Goal: Task Accomplishment & Management: Manage account settings

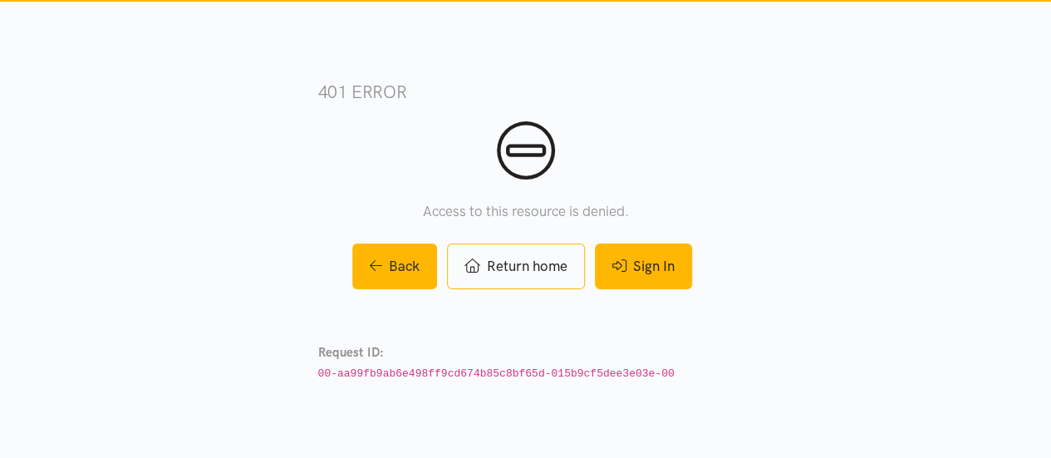
click at [638, 281] on link "Sign In" at bounding box center [643, 267] width 97 height 46
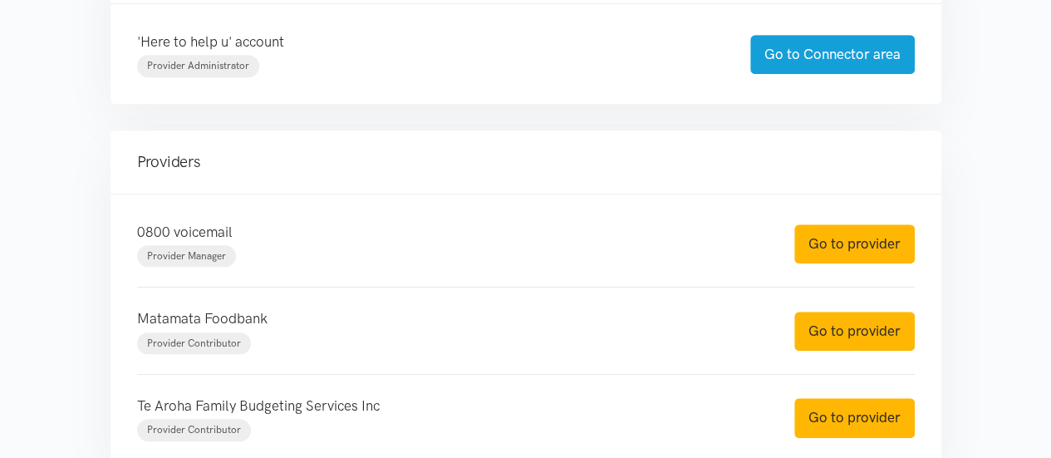
scroll to position [465, 0]
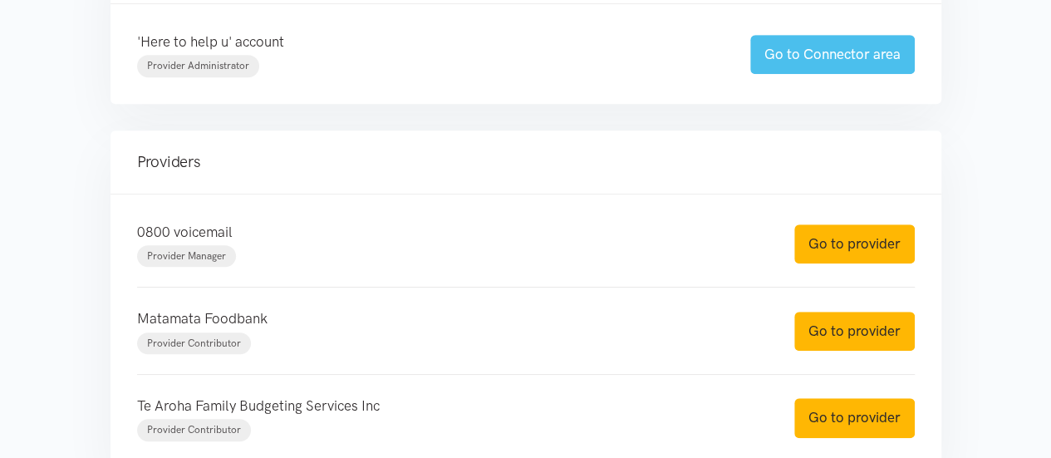
click at [856, 55] on link "Go to Connector area" at bounding box center [832, 54] width 165 height 39
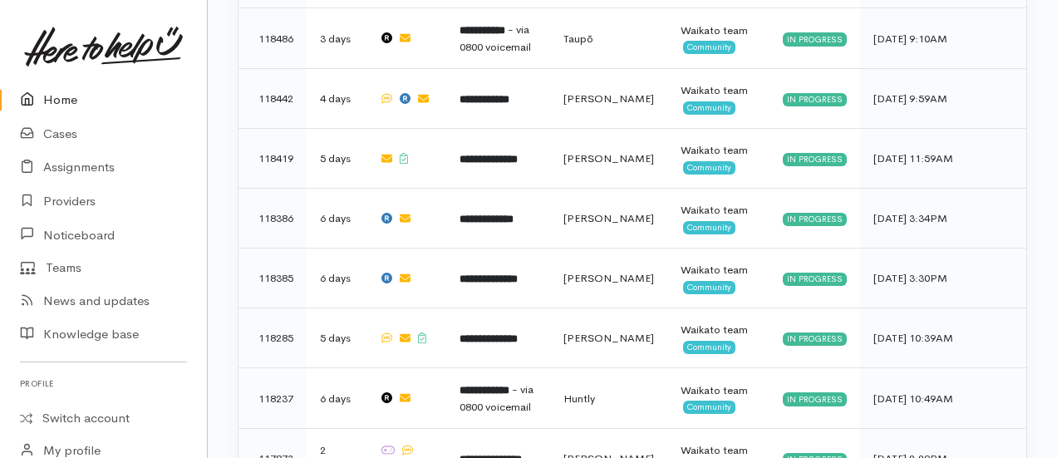
scroll to position [1439, 0]
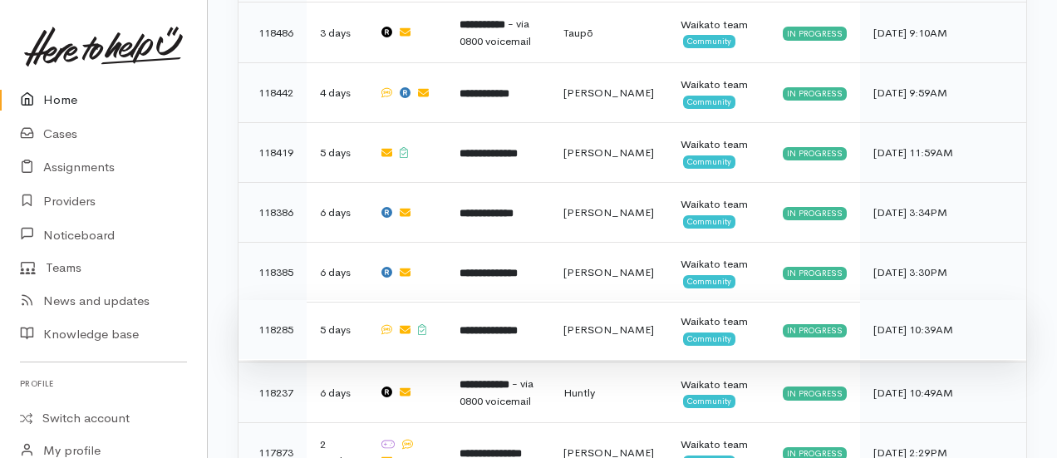
click at [550, 300] on td "**********" at bounding box center [498, 330] width 104 height 60
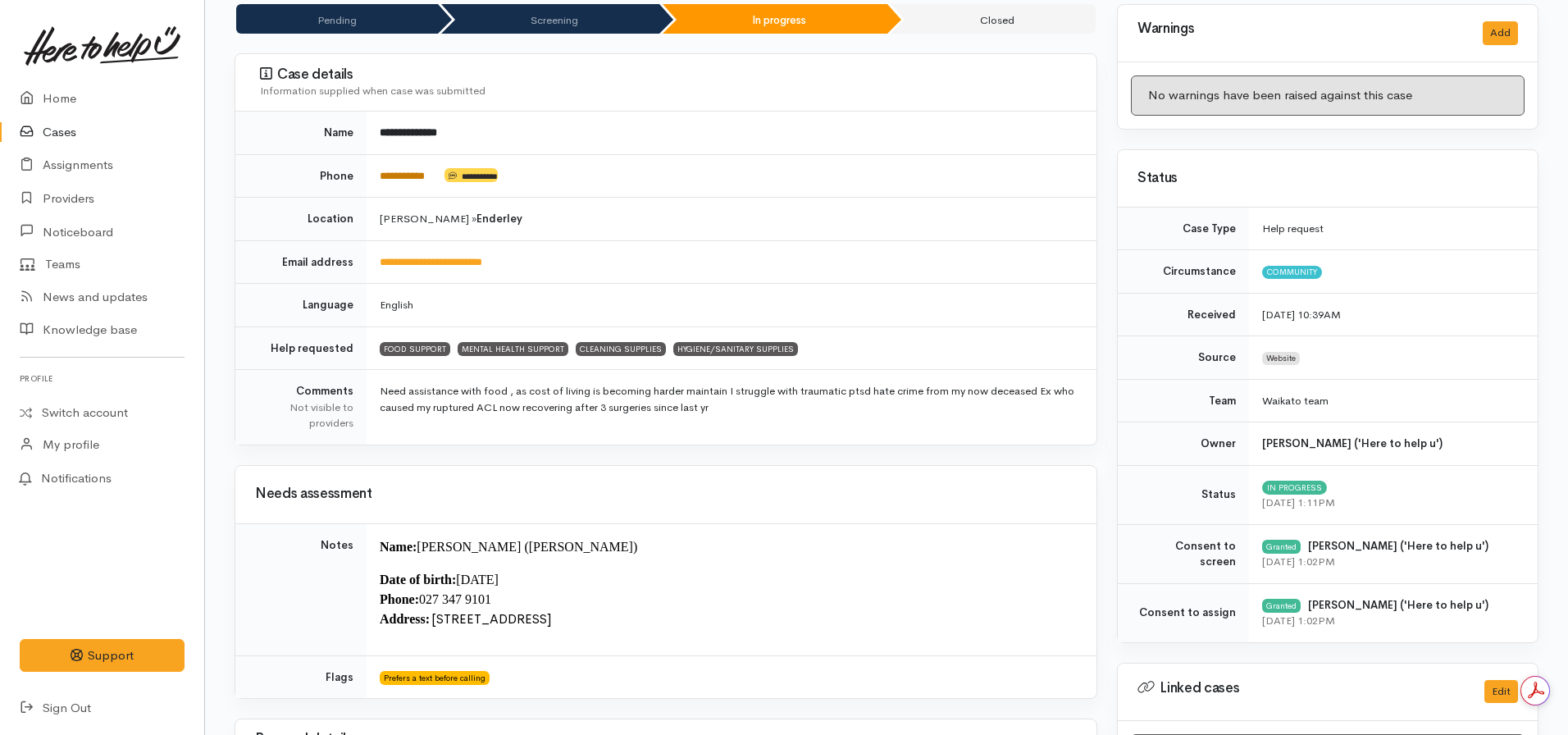
click at [411, 171] on link "**********" at bounding box center [403, 176] width 45 height 11
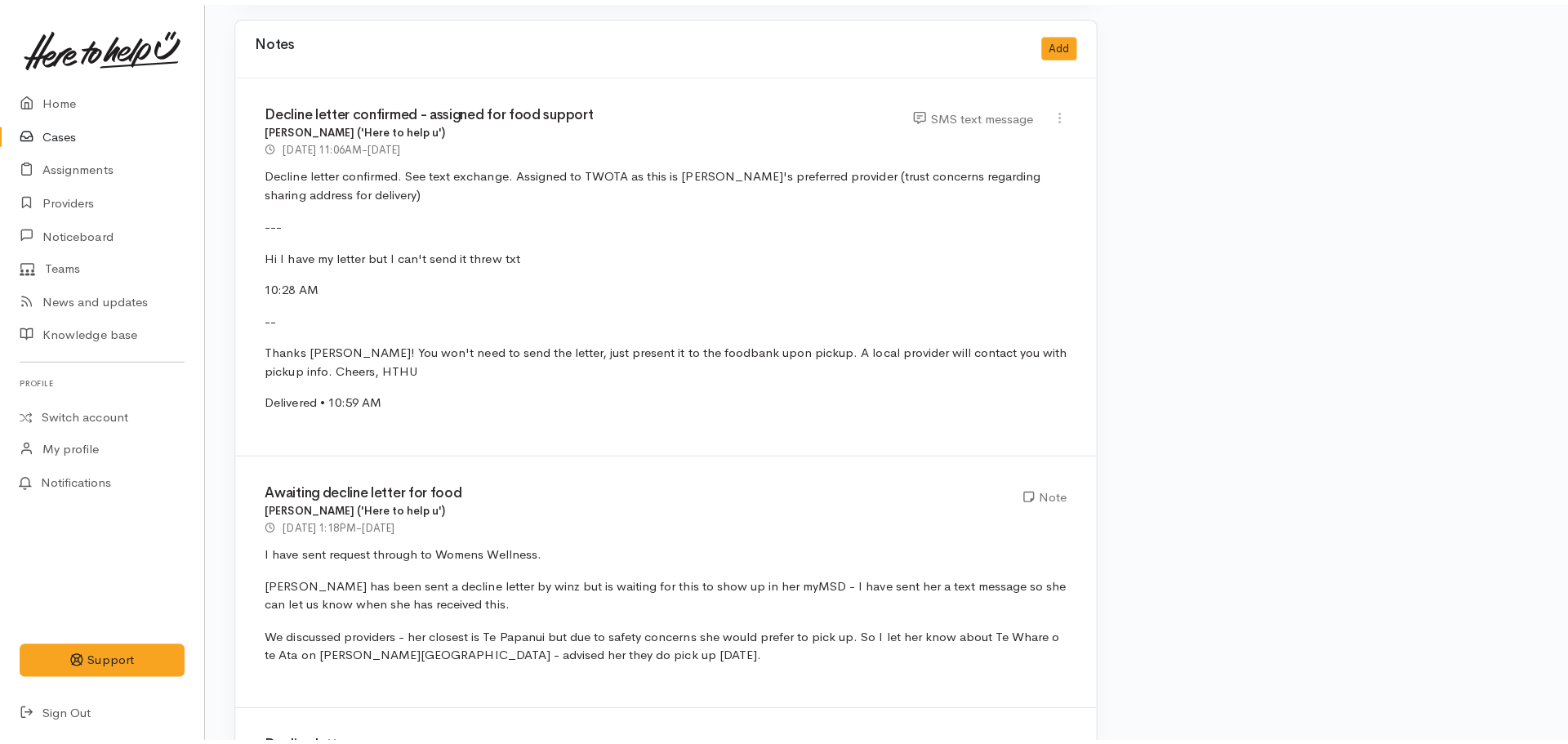
scroll to position [3431, 0]
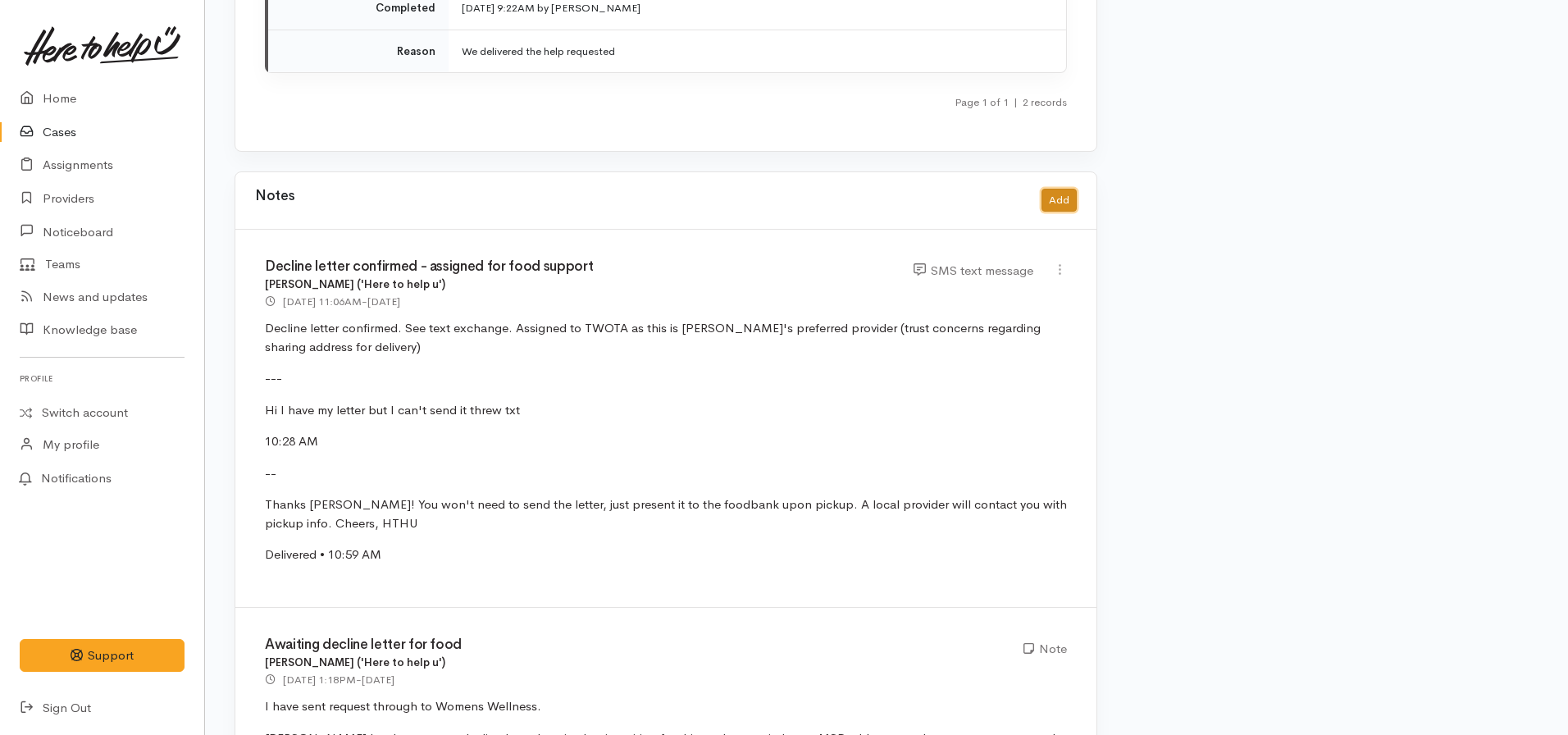
click at [1042, 188] on button "Add" at bounding box center [1059, 200] width 36 height 24
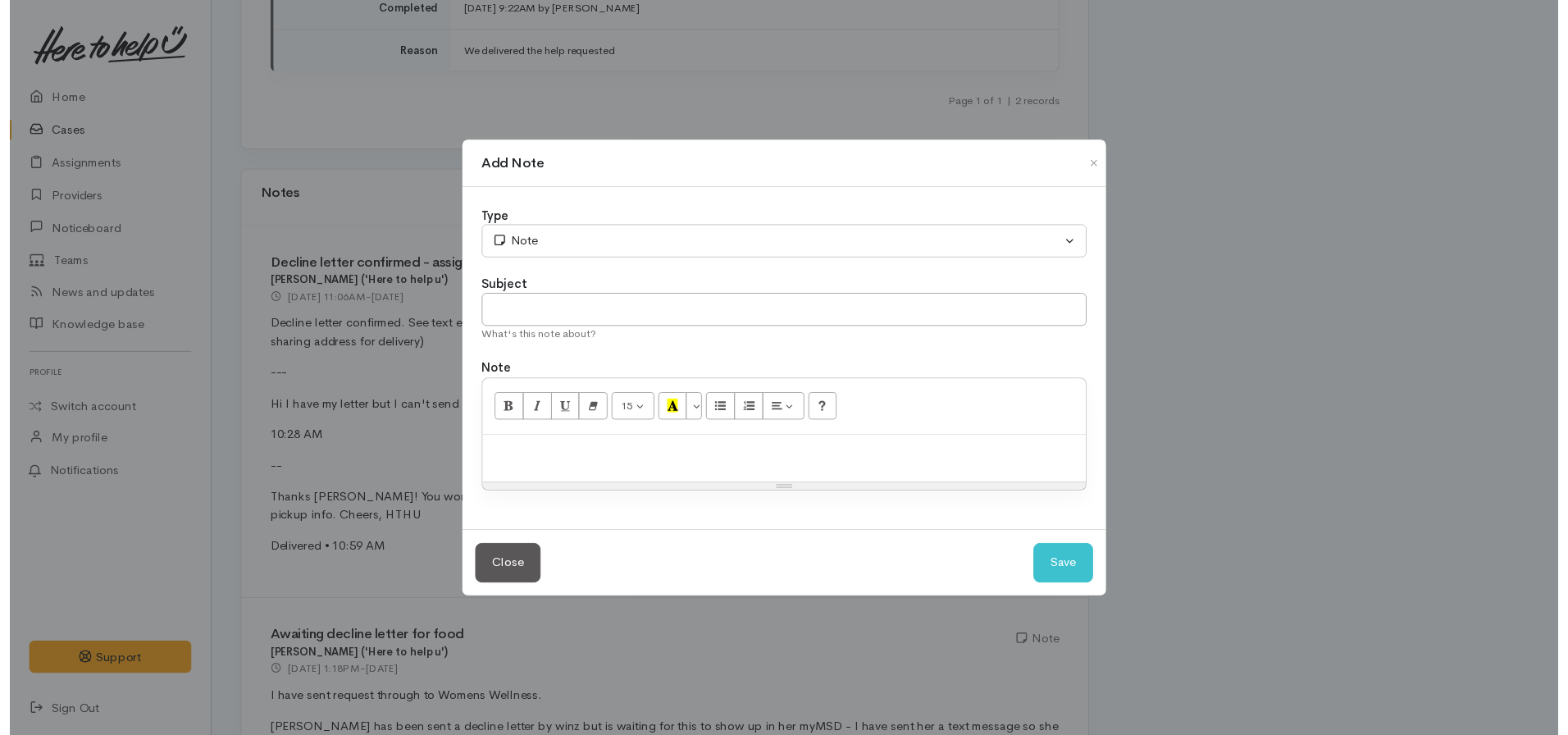
scroll to position [0, 0]
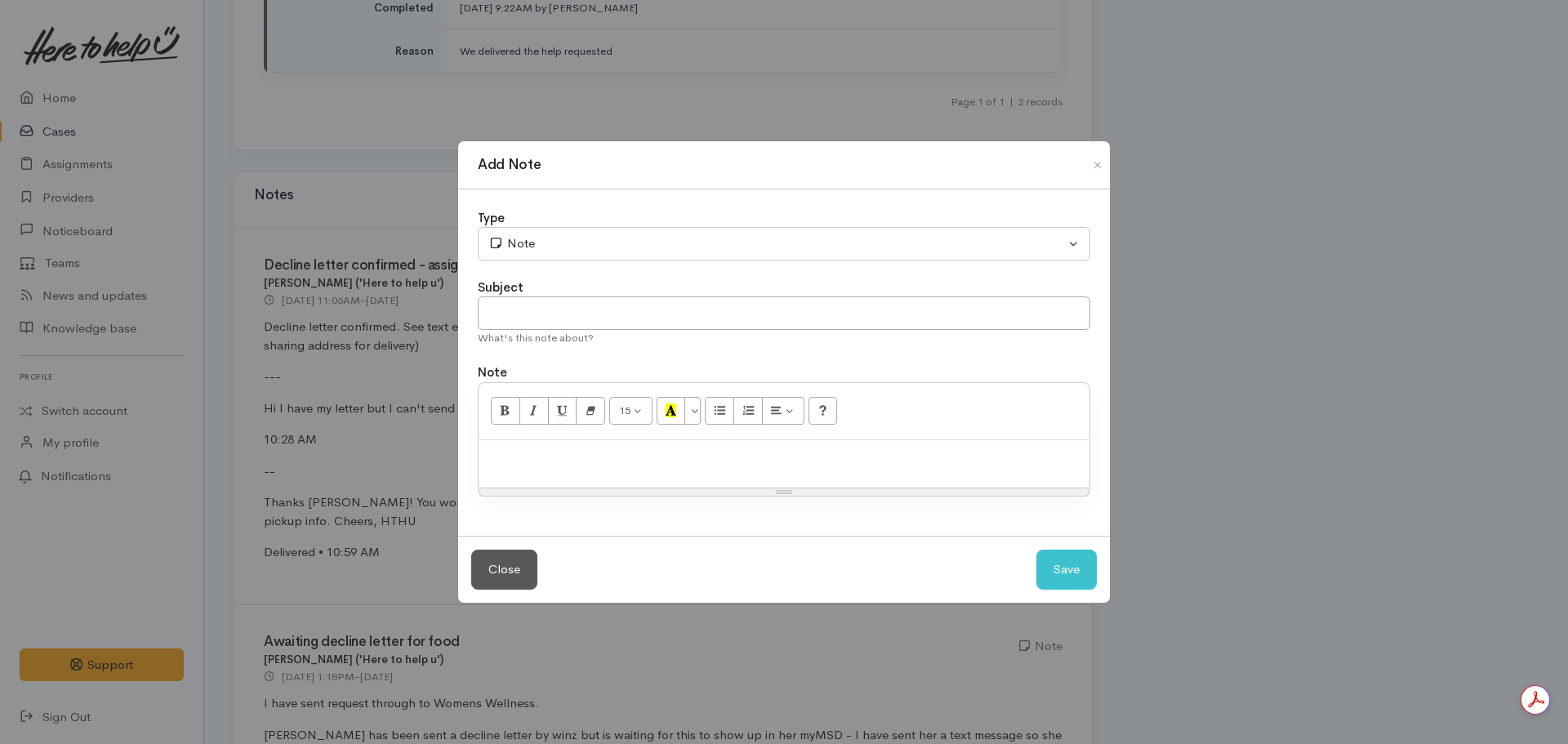
click at [558, 437] on div at bounding box center [784, 464] width 611 height 48
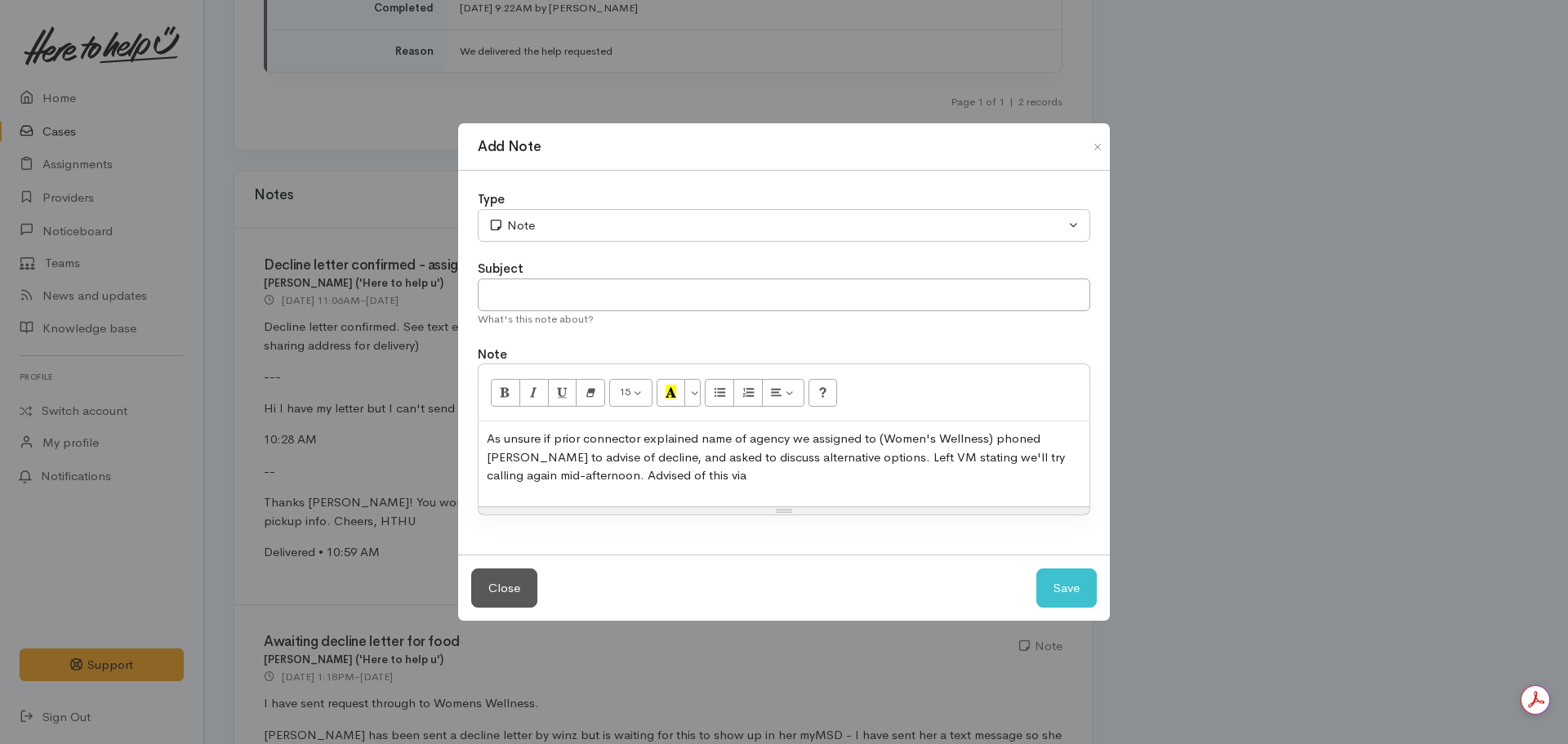
click at [544, 437] on p "As unsure if prior connector explained name of agency we assigned to (Women's W…" at bounding box center [783, 457] width 594 height 56
click at [730, 437] on p "As unsure if prior connector explained name of agency we assigned to (Women's W…" at bounding box center [783, 457] width 594 height 56
click at [622, 289] on input "text" at bounding box center [783, 295] width 612 height 33
type input "Attempt to follow up alternative support options"
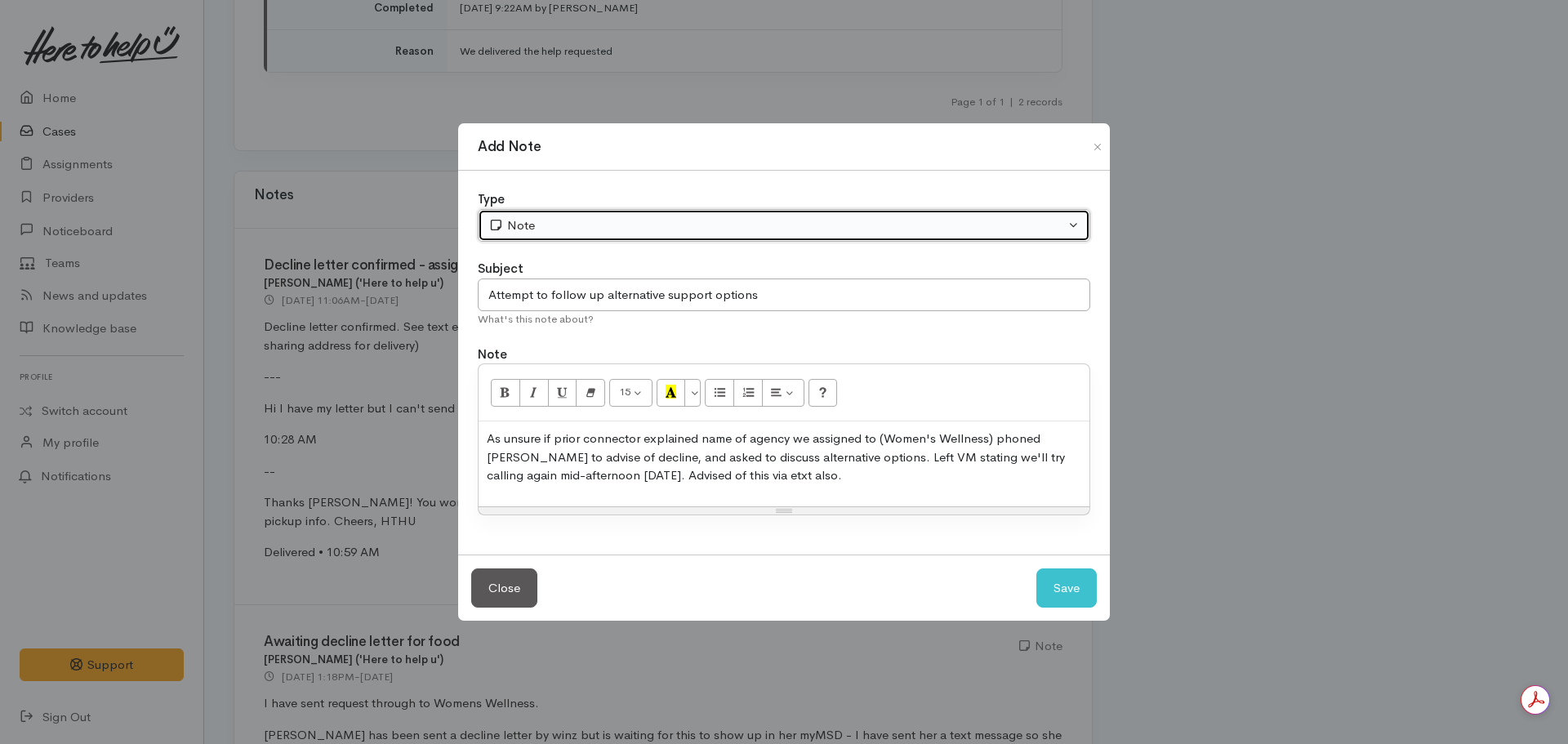
click at [590, 216] on div "Note" at bounding box center [776, 225] width 577 height 19
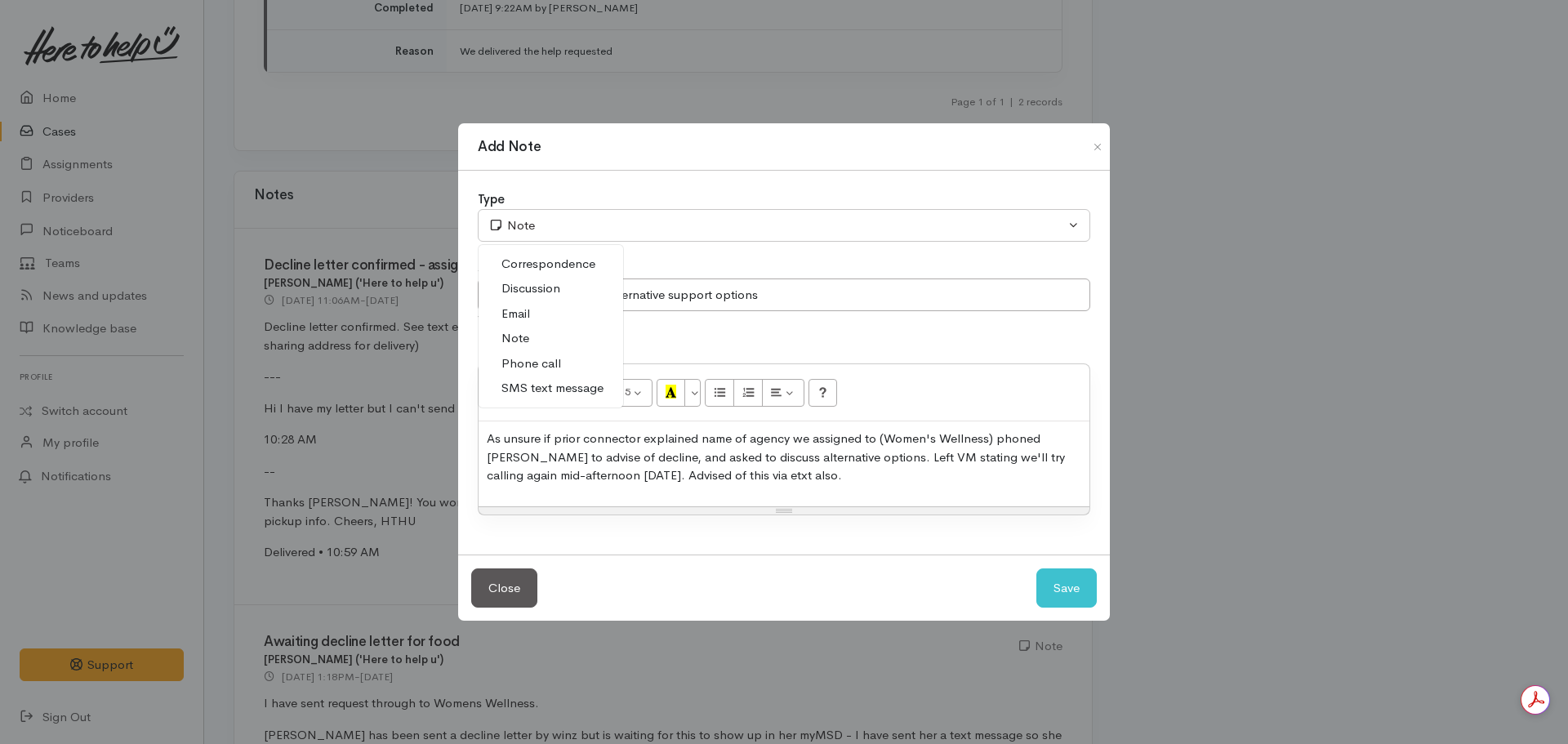
click at [545, 357] on span "Phone call" at bounding box center [531, 364] width 60 height 19
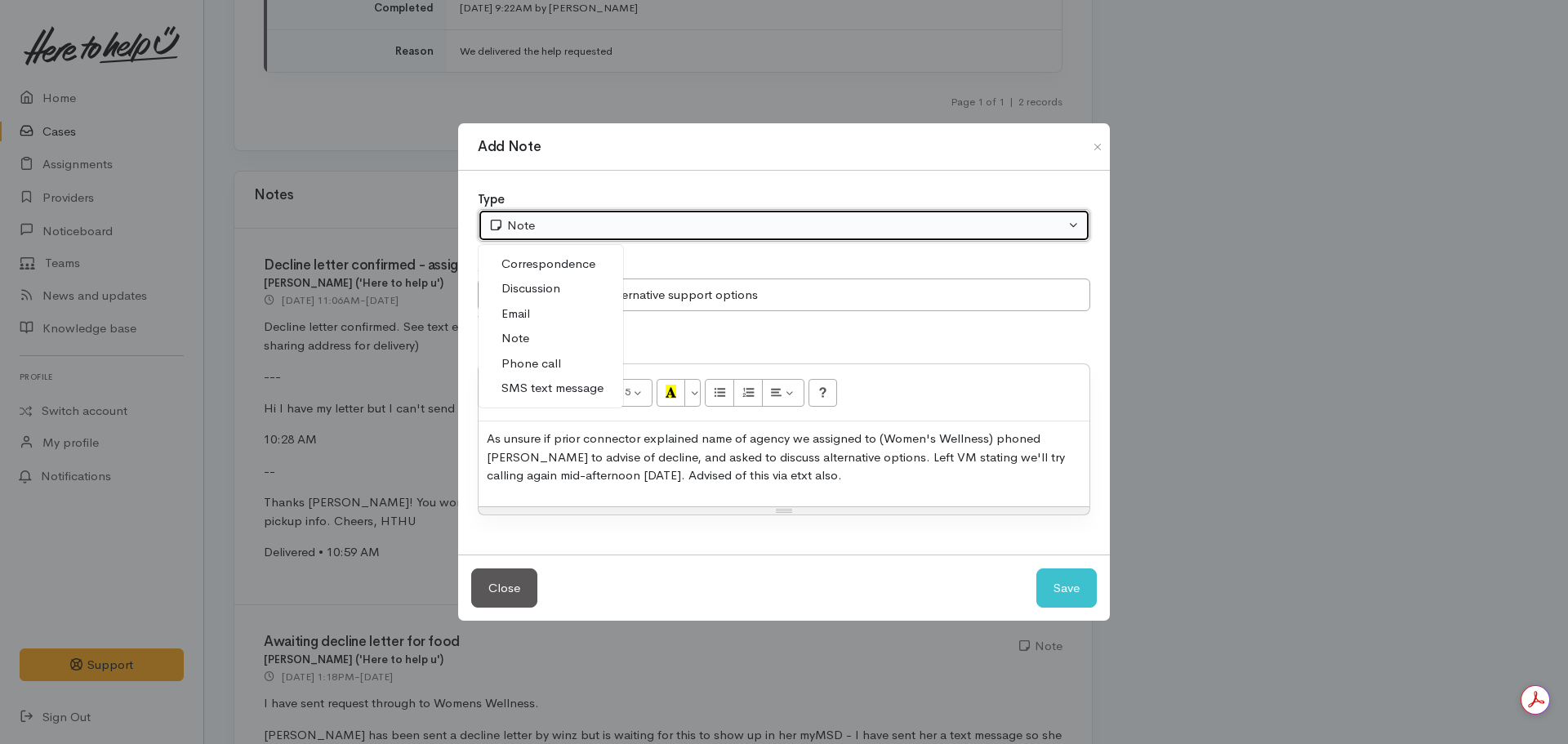
select select "3"
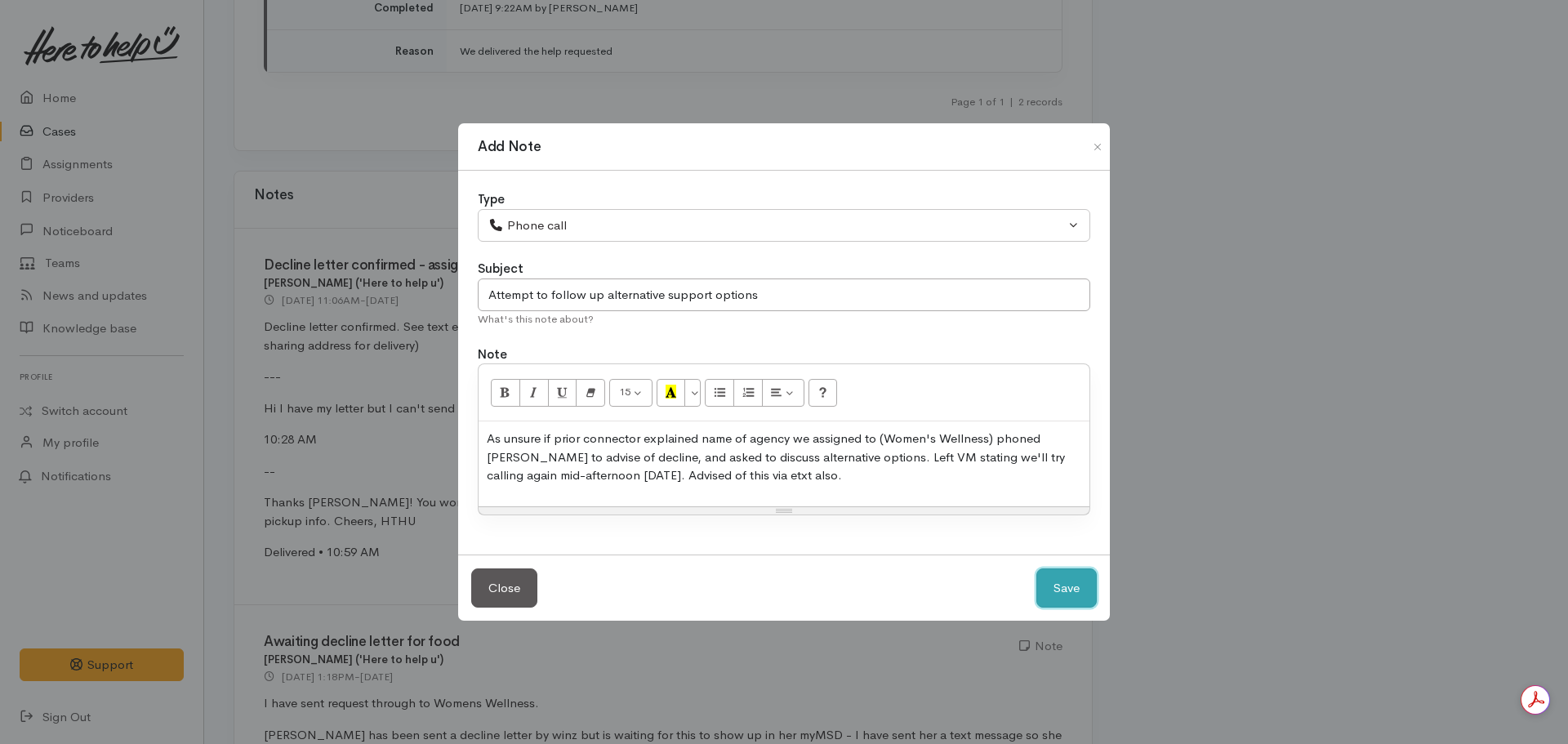
click at [1037, 437] on button "Save" at bounding box center [1067, 588] width 61 height 40
select select "1"
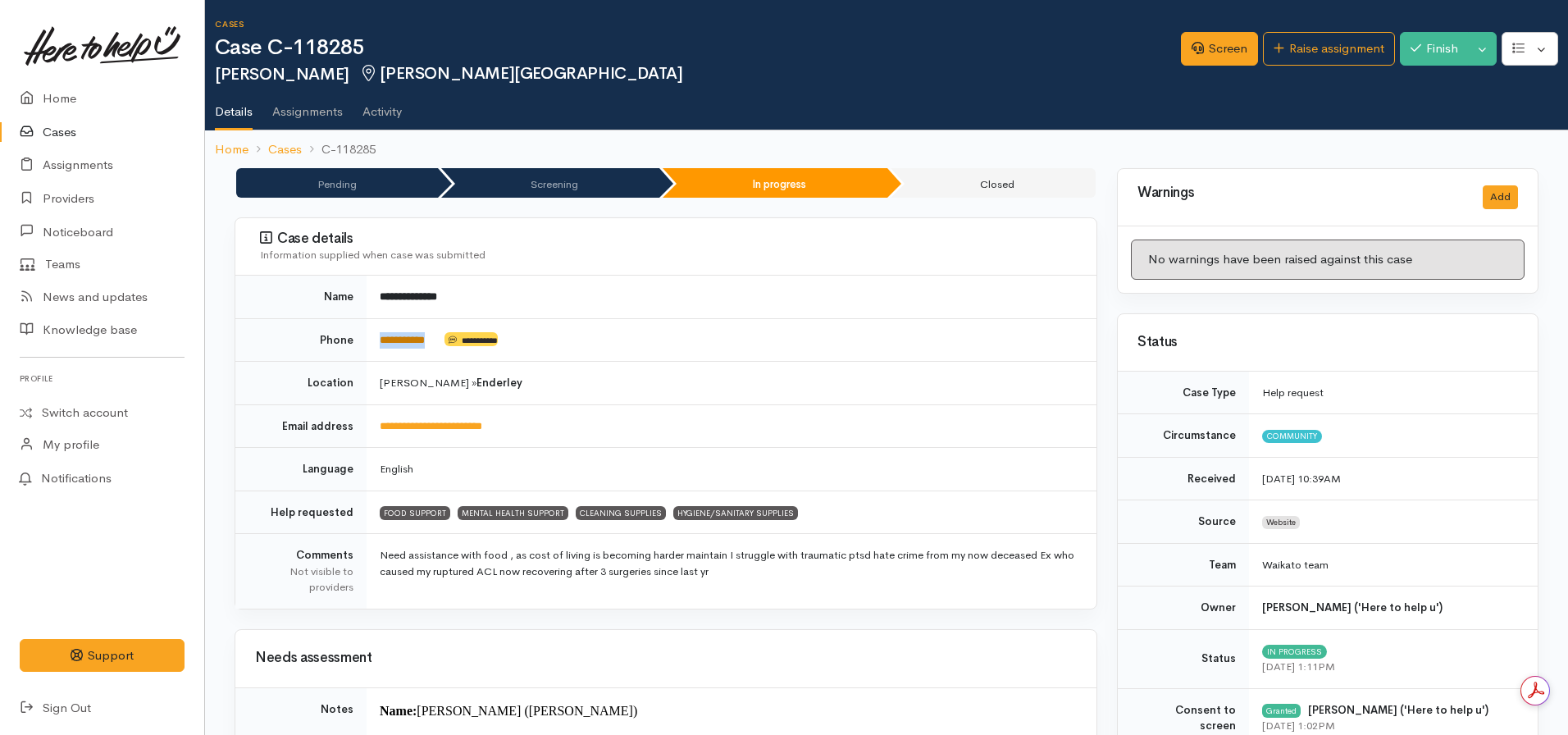
drag, startPoint x: 444, startPoint y: 336, endPoint x: 380, endPoint y: 336, distance: 64.0
click at [380, 336] on td "**********" at bounding box center [731, 339] width 730 height 43
copy td "**********"
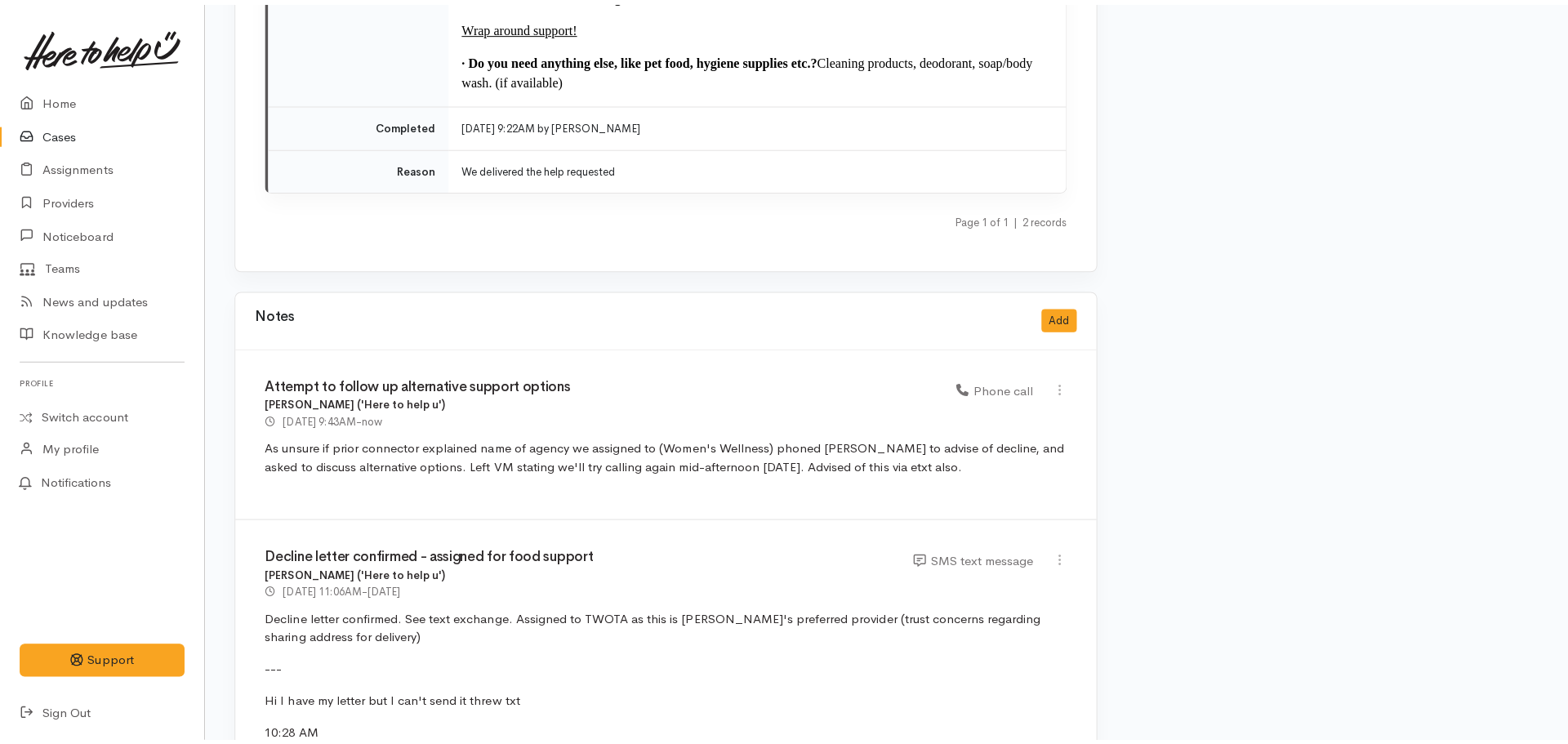
scroll to position [3513, 0]
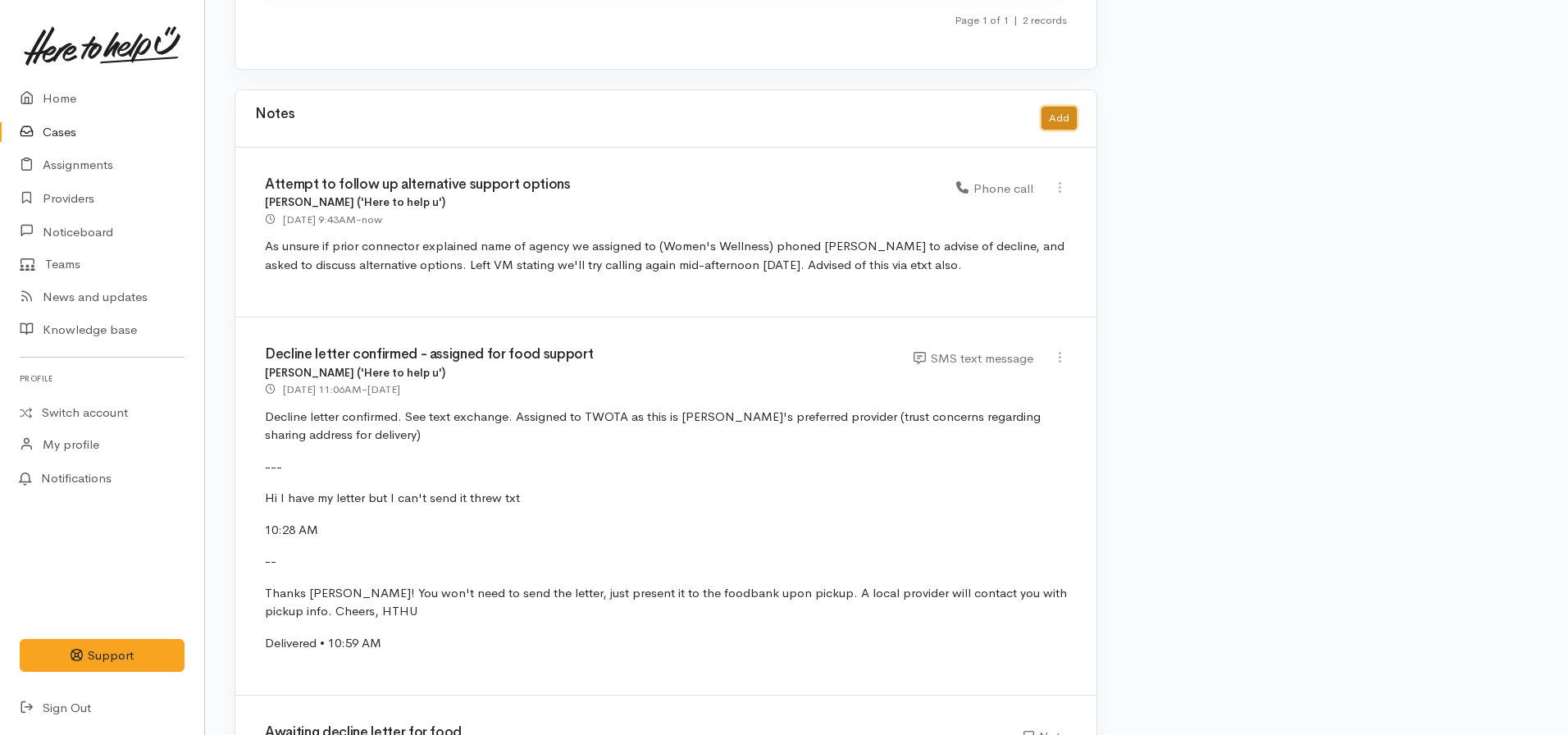
click at [1042, 107] on button "Add" at bounding box center [1059, 118] width 36 height 24
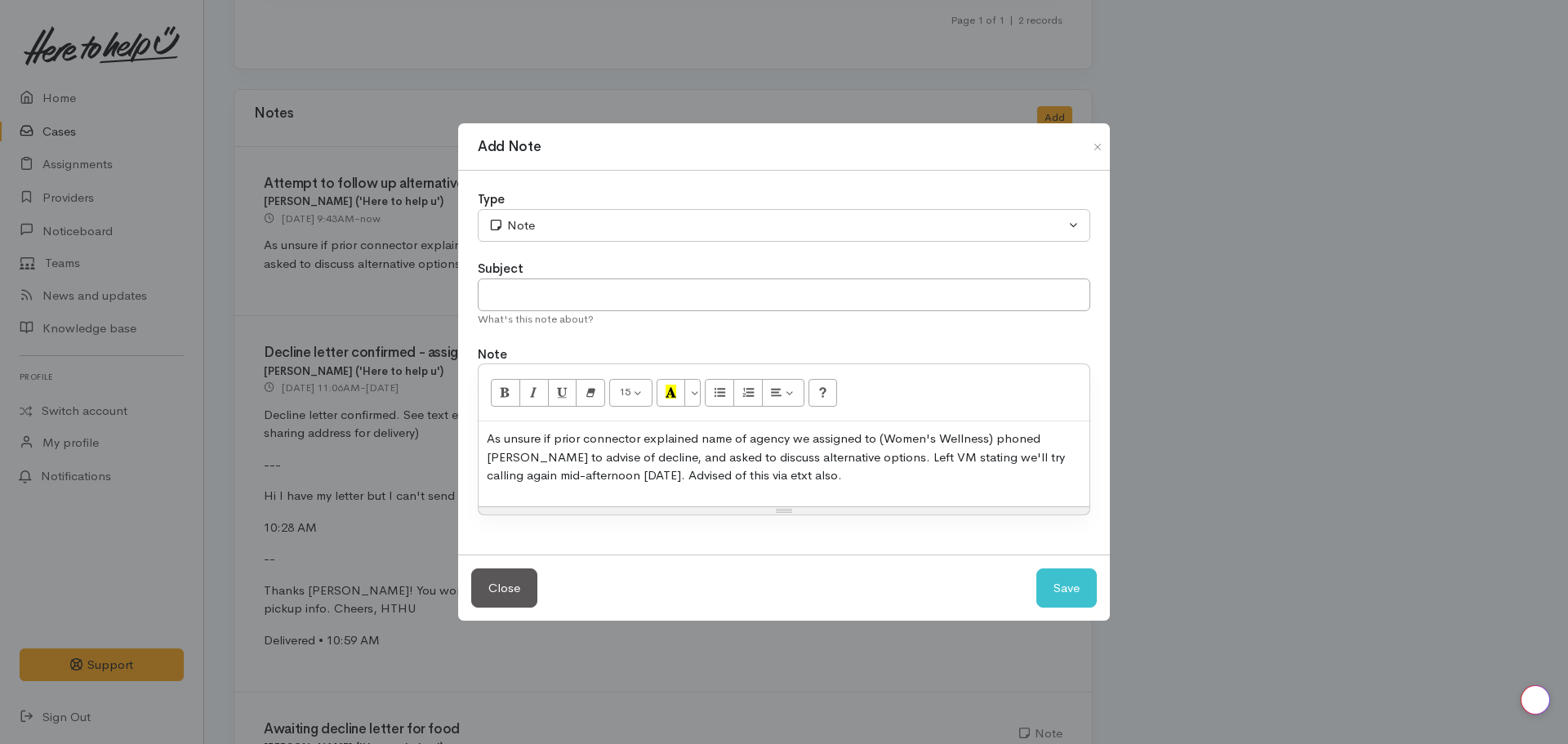
click at [640, 437] on p "As unsure if prior connector explained name of agency we assigned to (Women's W…" at bounding box center [783, 457] width 594 height 56
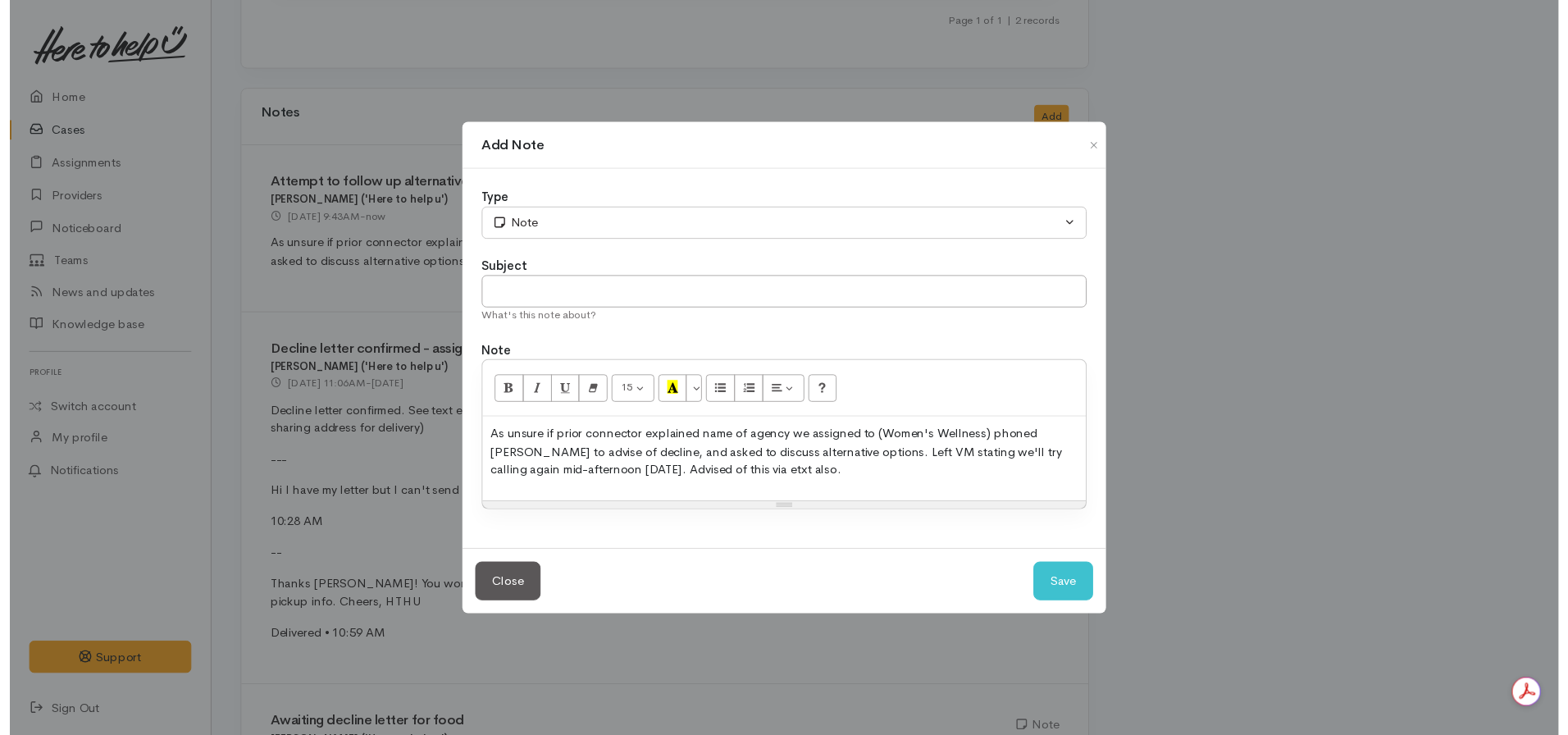
scroll to position [0, 0]
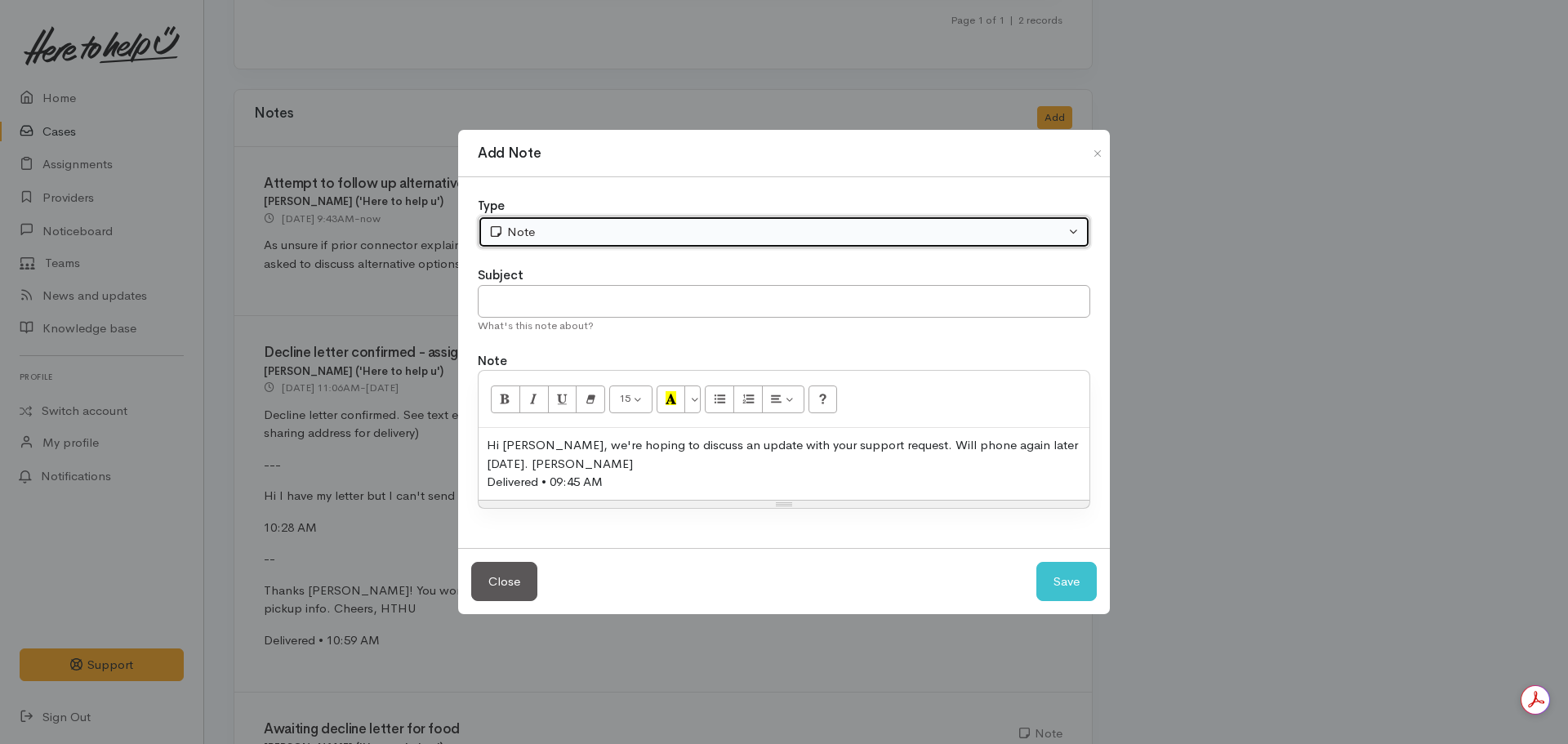
click at [602, 226] on div "Note" at bounding box center [776, 232] width 577 height 19
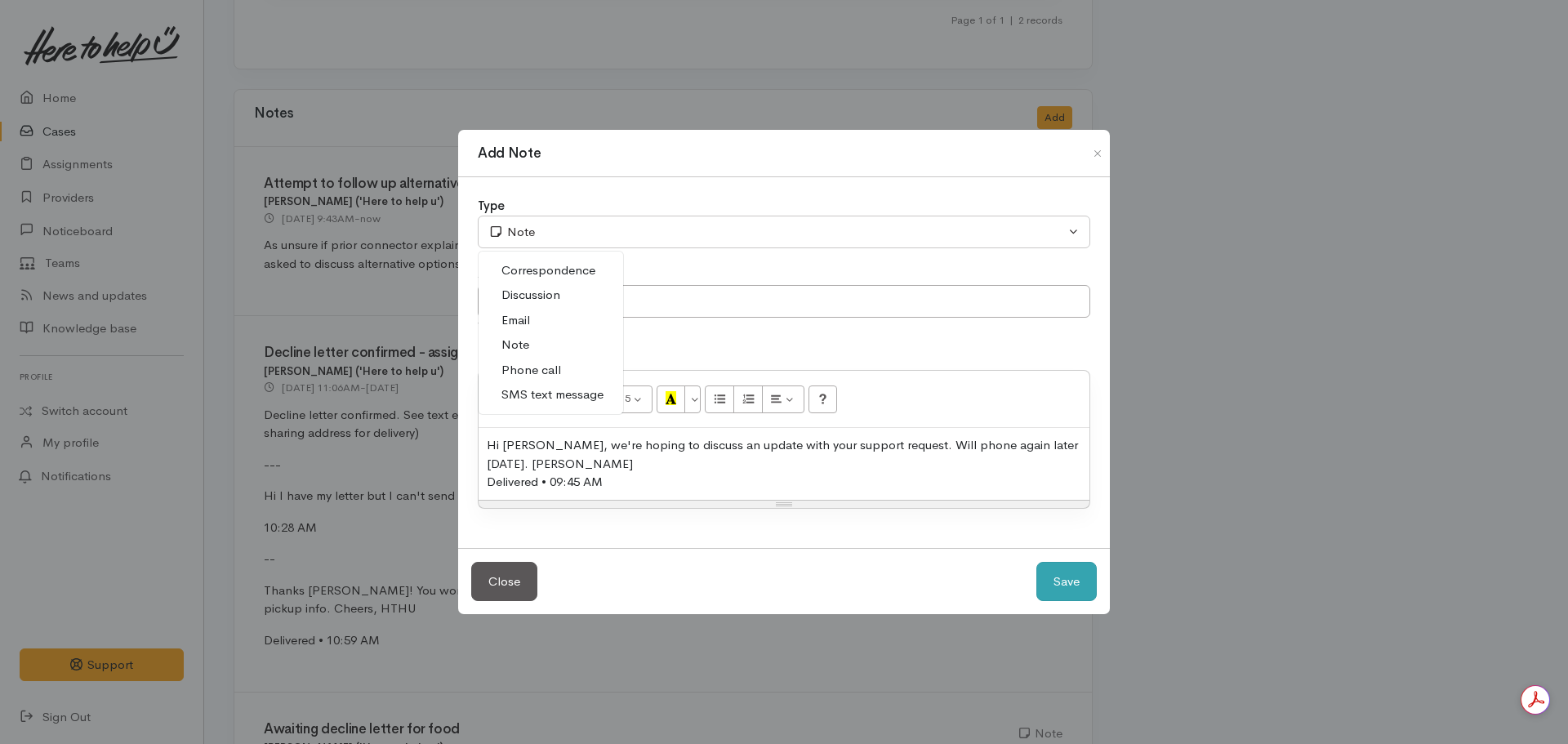
drag, startPoint x: 562, startPoint y: 393, endPoint x: 1086, endPoint y: 572, distance: 553.7
click at [567, 391] on span "SMS text message" at bounding box center [552, 394] width 102 height 19
click at [1037, 437] on button "Save" at bounding box center [1067, 582] width 61 height 40
select select "1"
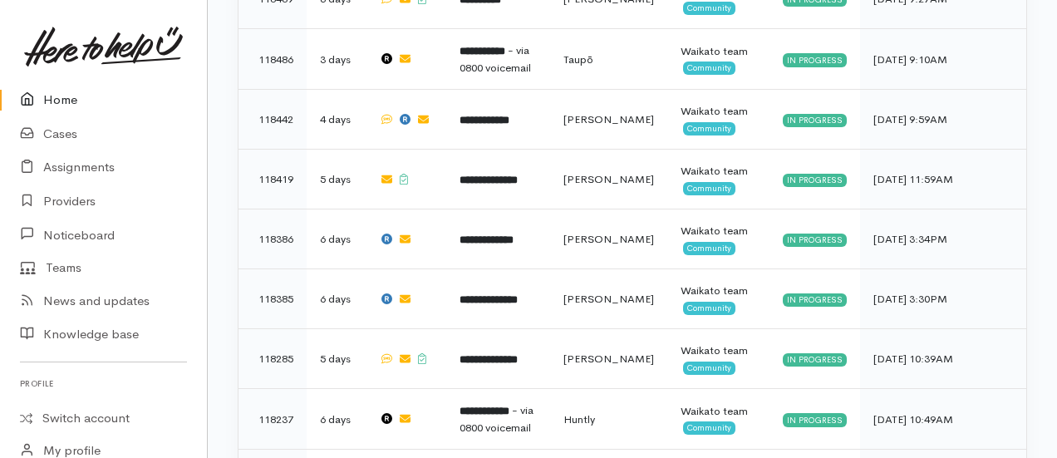
scroll to position [1411, 0]
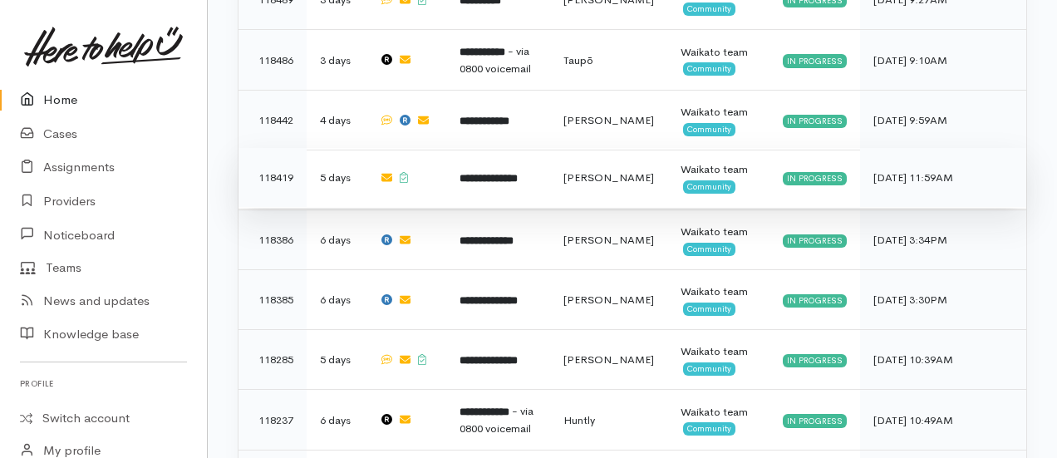
click at [515, 173] on b "**********" at bounding box center [489, 178] width 58 height 11
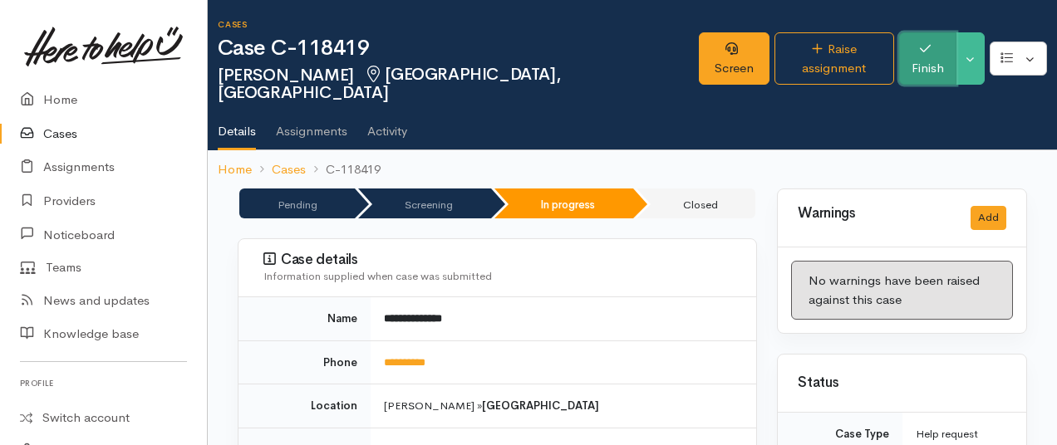
click at [912, 46] on button "Finish" at bounding box center [927, 58] width 57 height 52
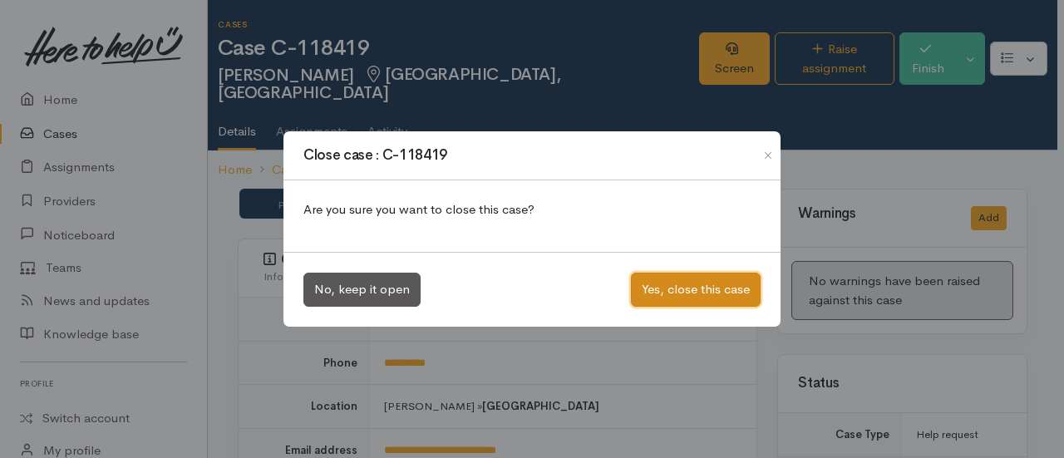
click at [663, 293] on button "Yes, close this case" at bounding box center [696, 290] width 130 height 34
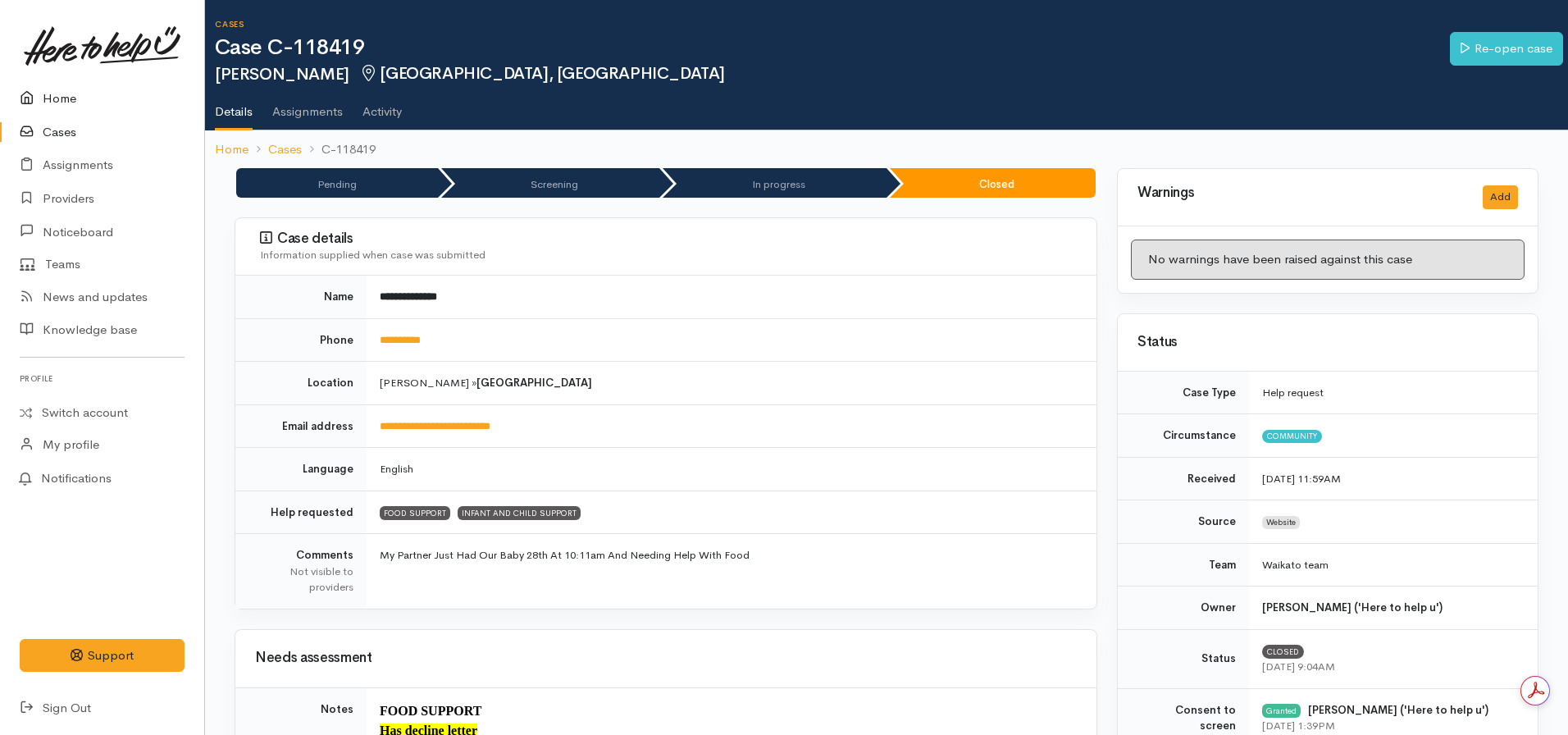
click at [60, 98] on link "Home" at bounding box center [102, 99] width 204 height 34
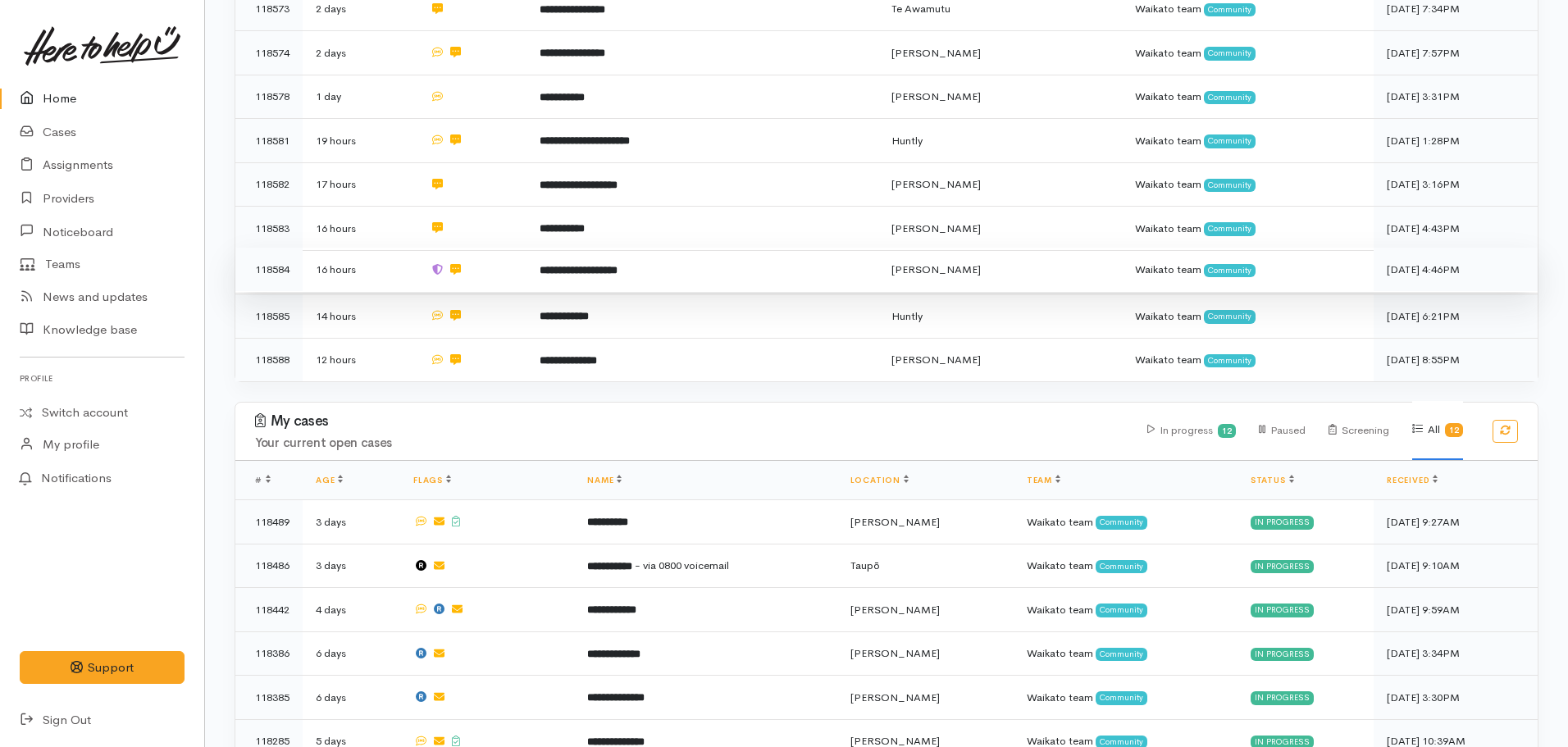
scroll to position [738, 0]
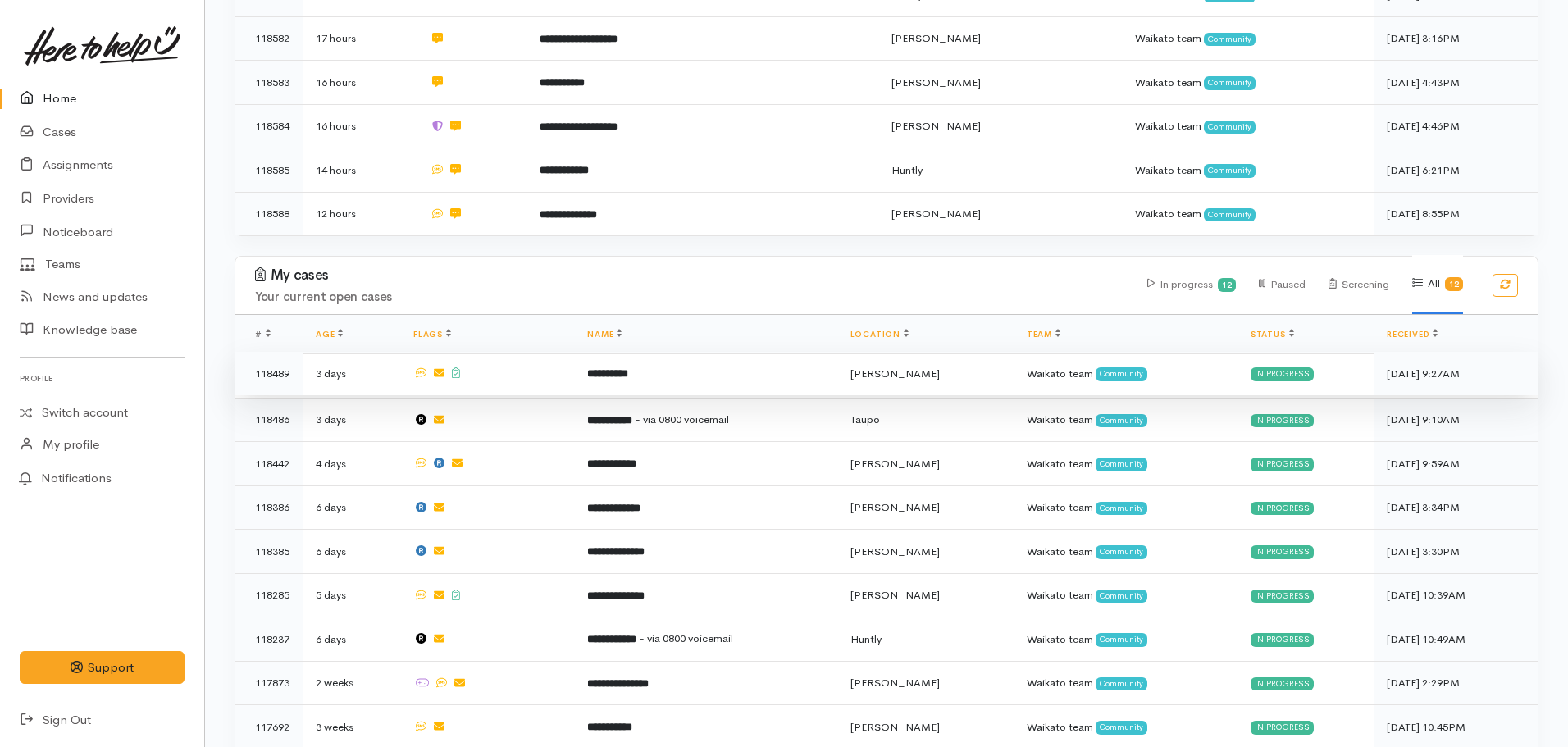
click at [642, 376] on td "**********" at bounding box center [706, 374] width 262 height 44
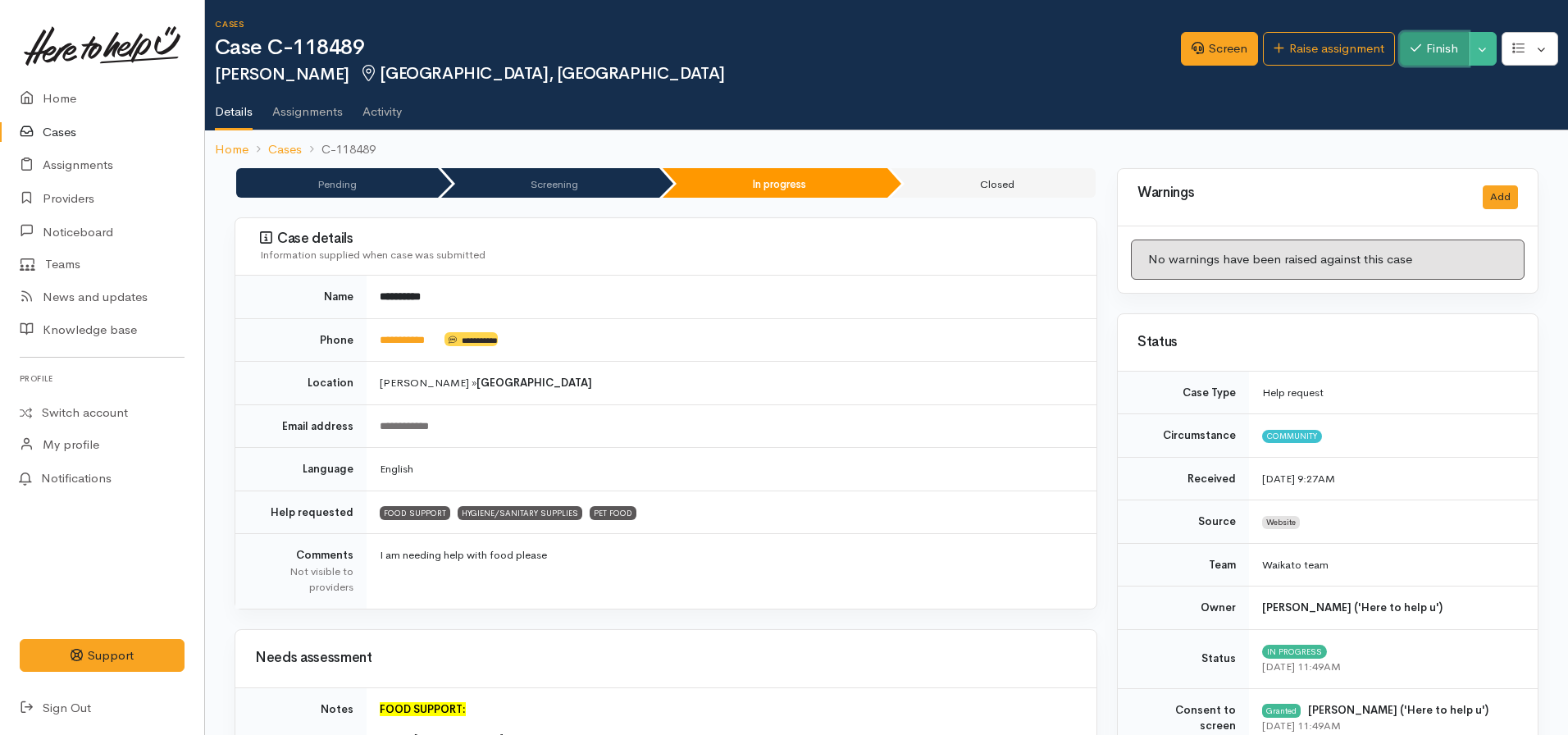
click at [1415, 48] on icon "button" at bounding box center [1415, 47] width 11 height 12
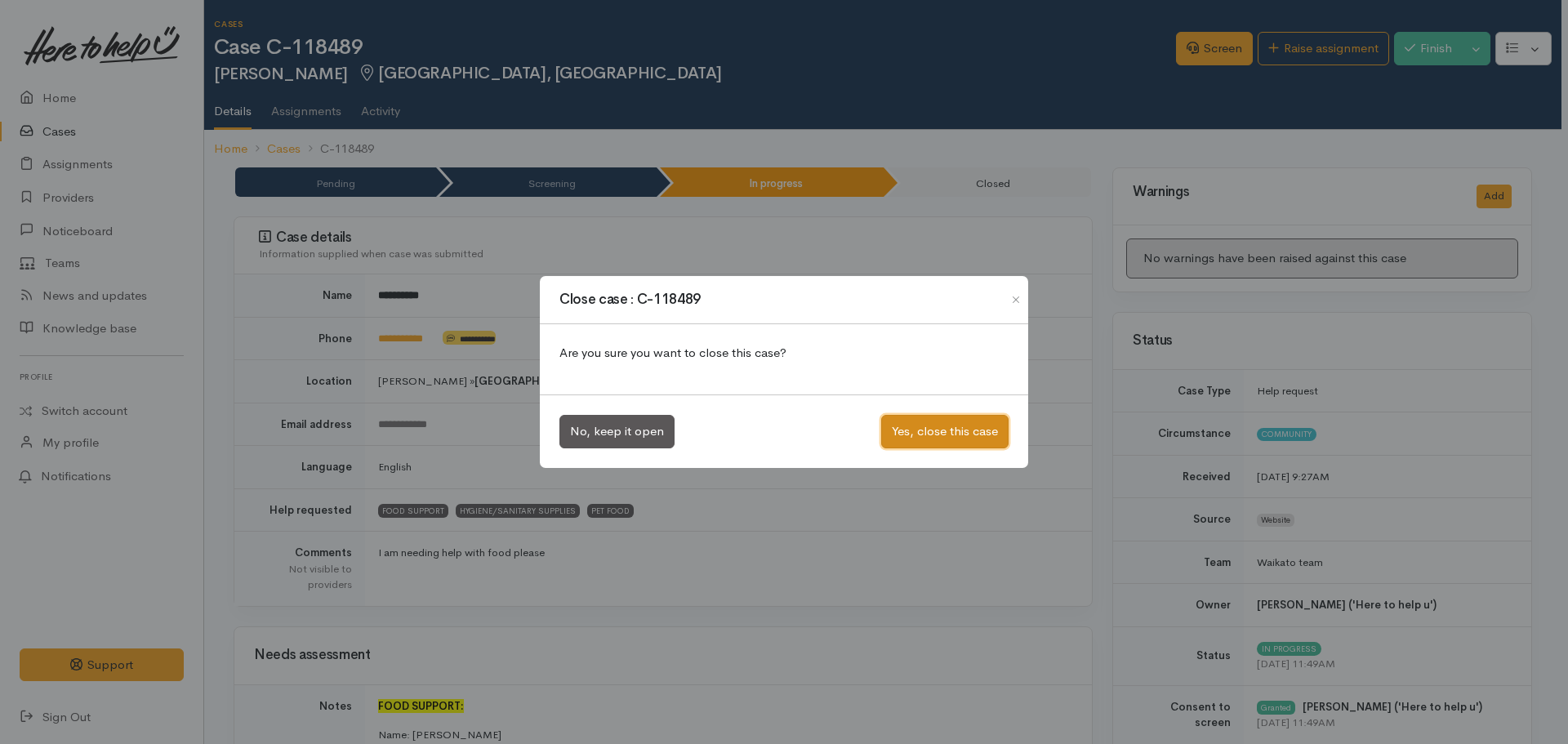
click at [918, 440] on button "Yes, close this case" at bounding box center [945, 431] width 128 height 33
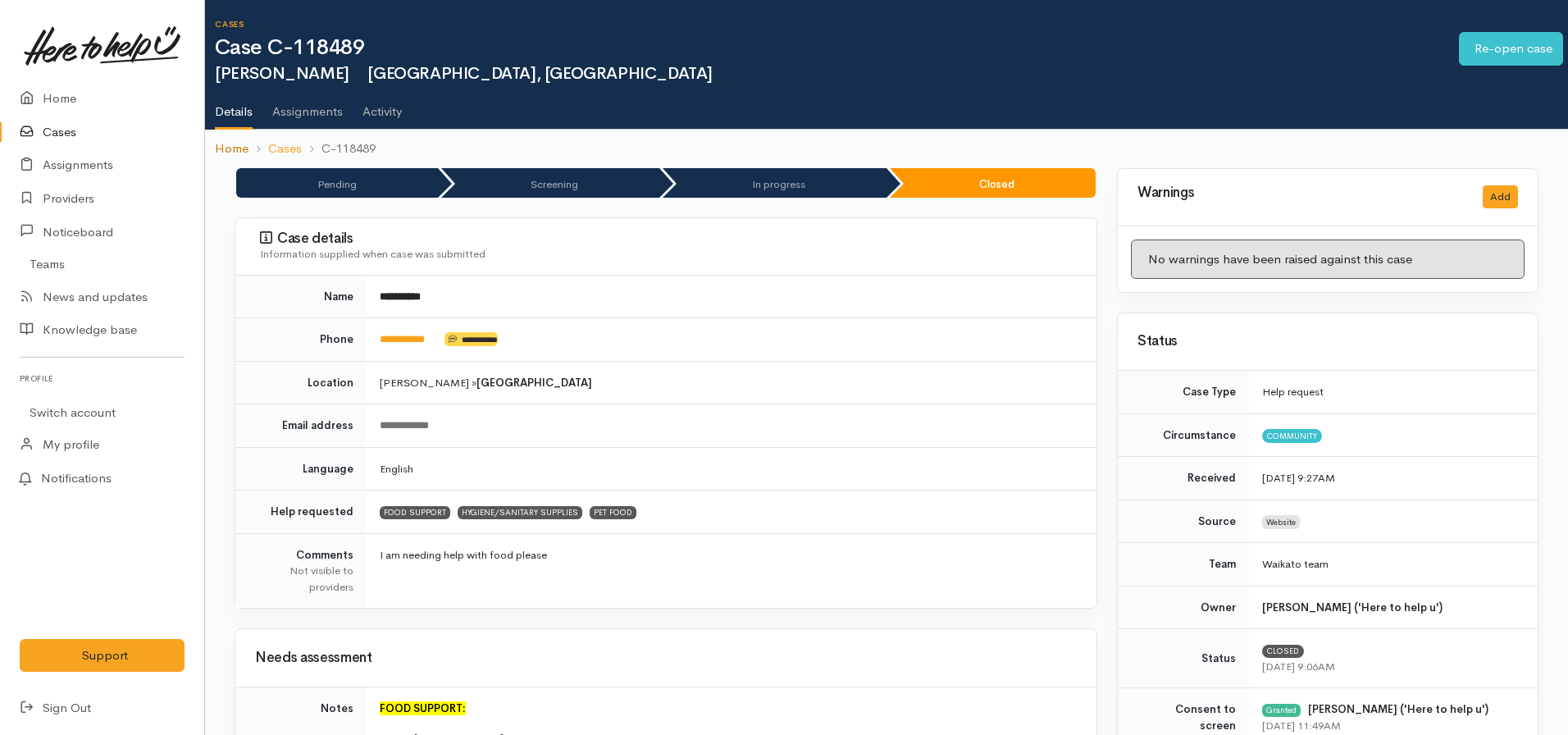
click at [227, 151] on link "Home" at bounding box center [232, 148] width 34 height 19
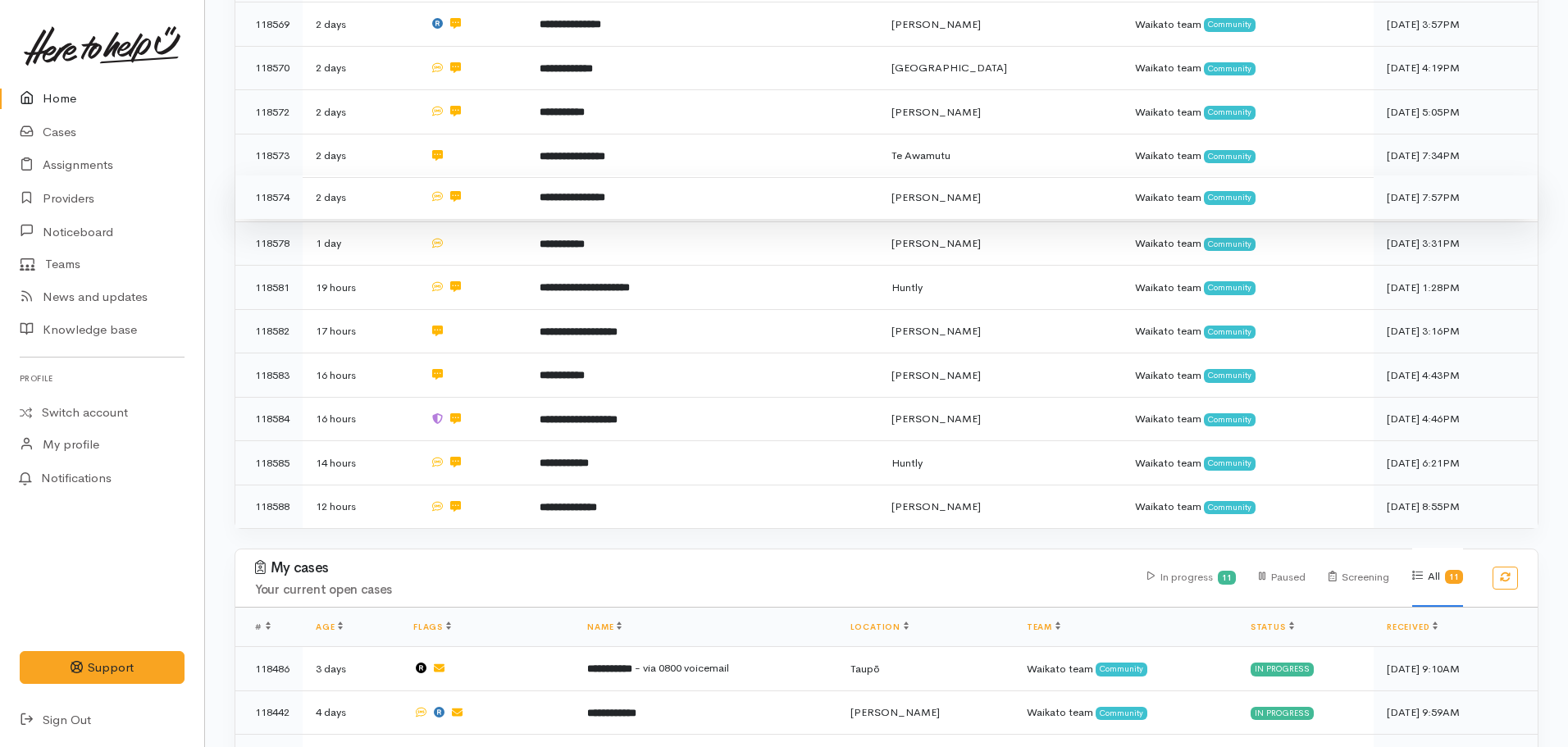
scroll to position [295, 0]
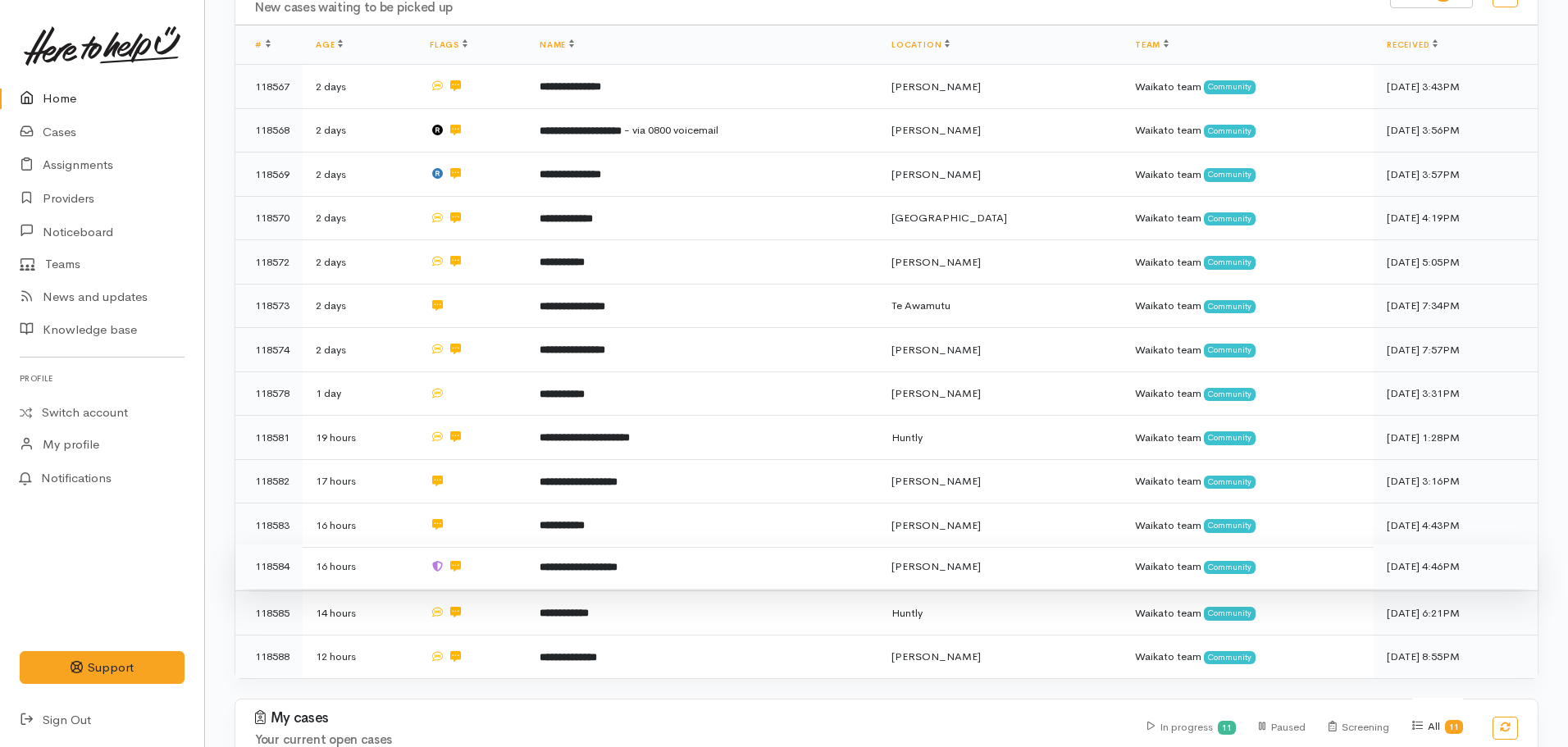
click at [599, 565] on td "**********" at bounding box center [703, 566] width 352 height 44
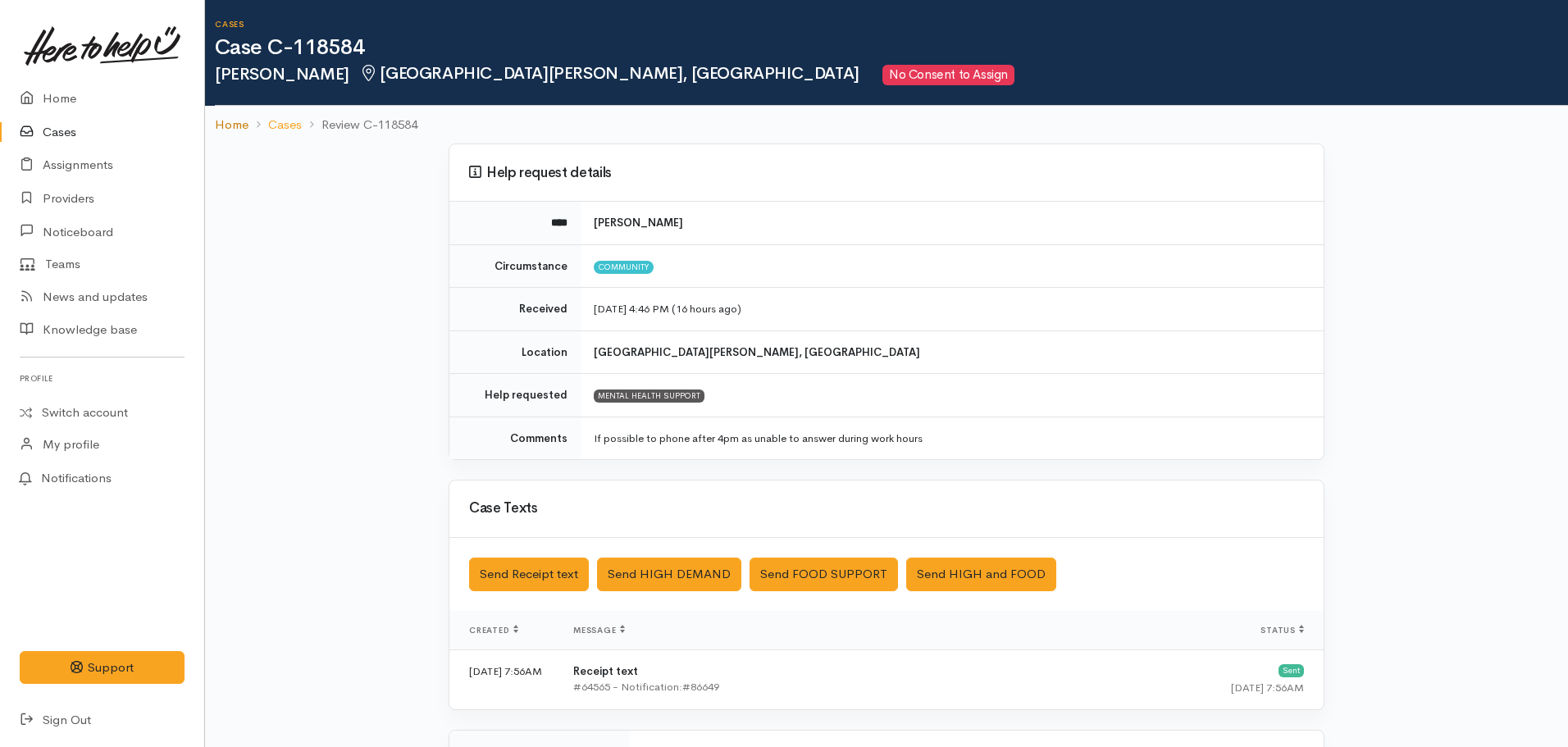
click at [231, 121] on link "Home" at bounding box center [232, 124] width 34 height 19
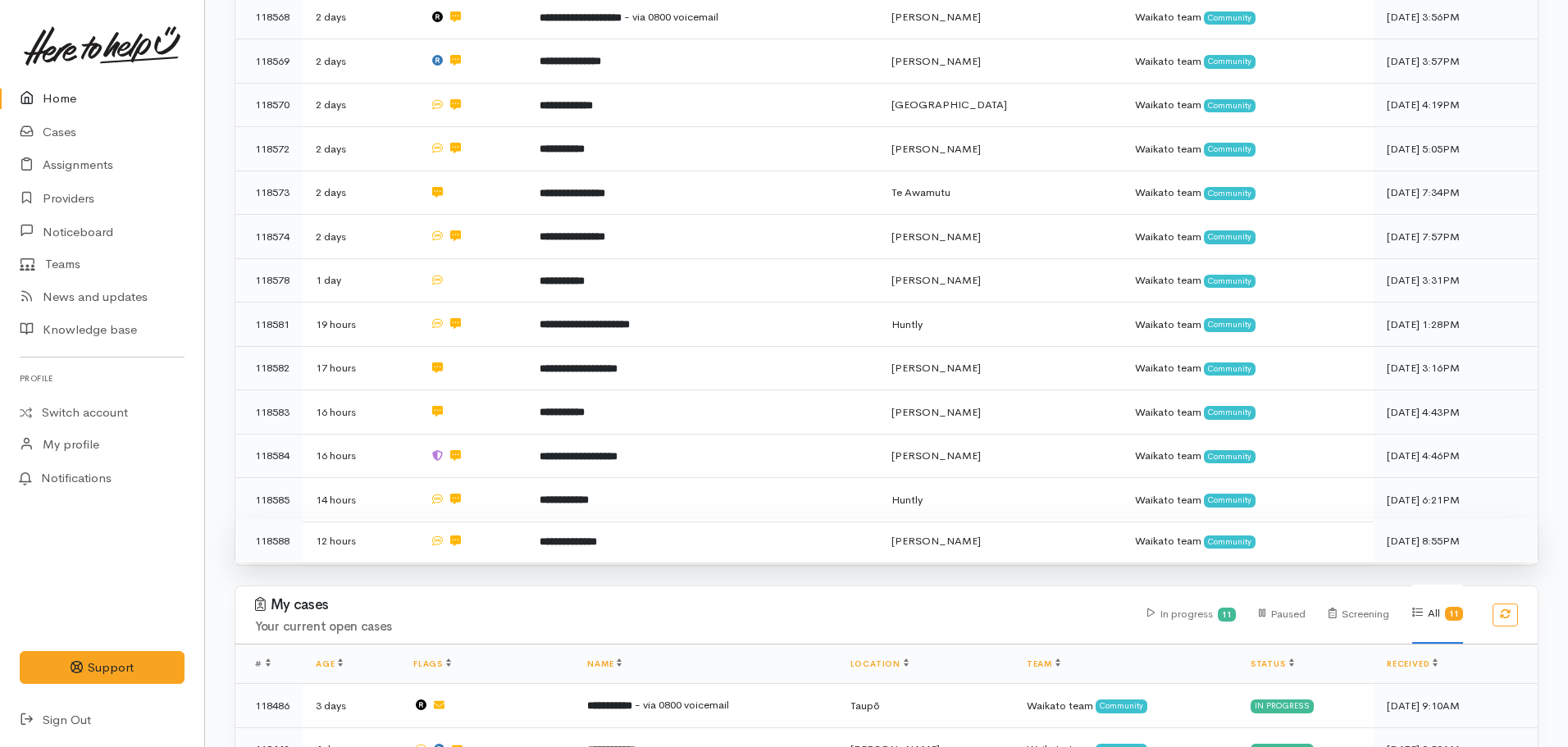
scroll to position [411, 0]
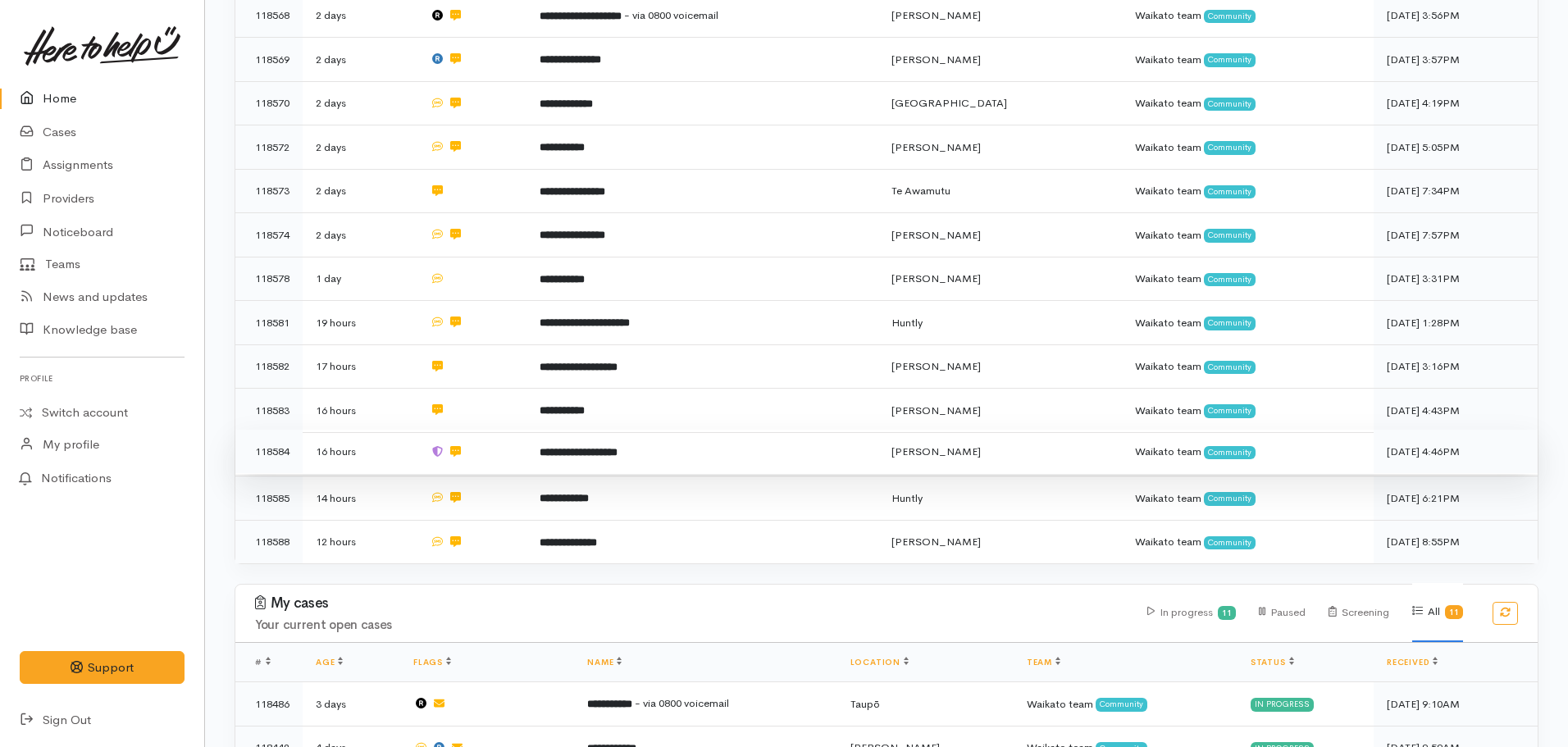
click at [597, 447] on b "**********" at bounding box center [578, 452] width 78 height 11
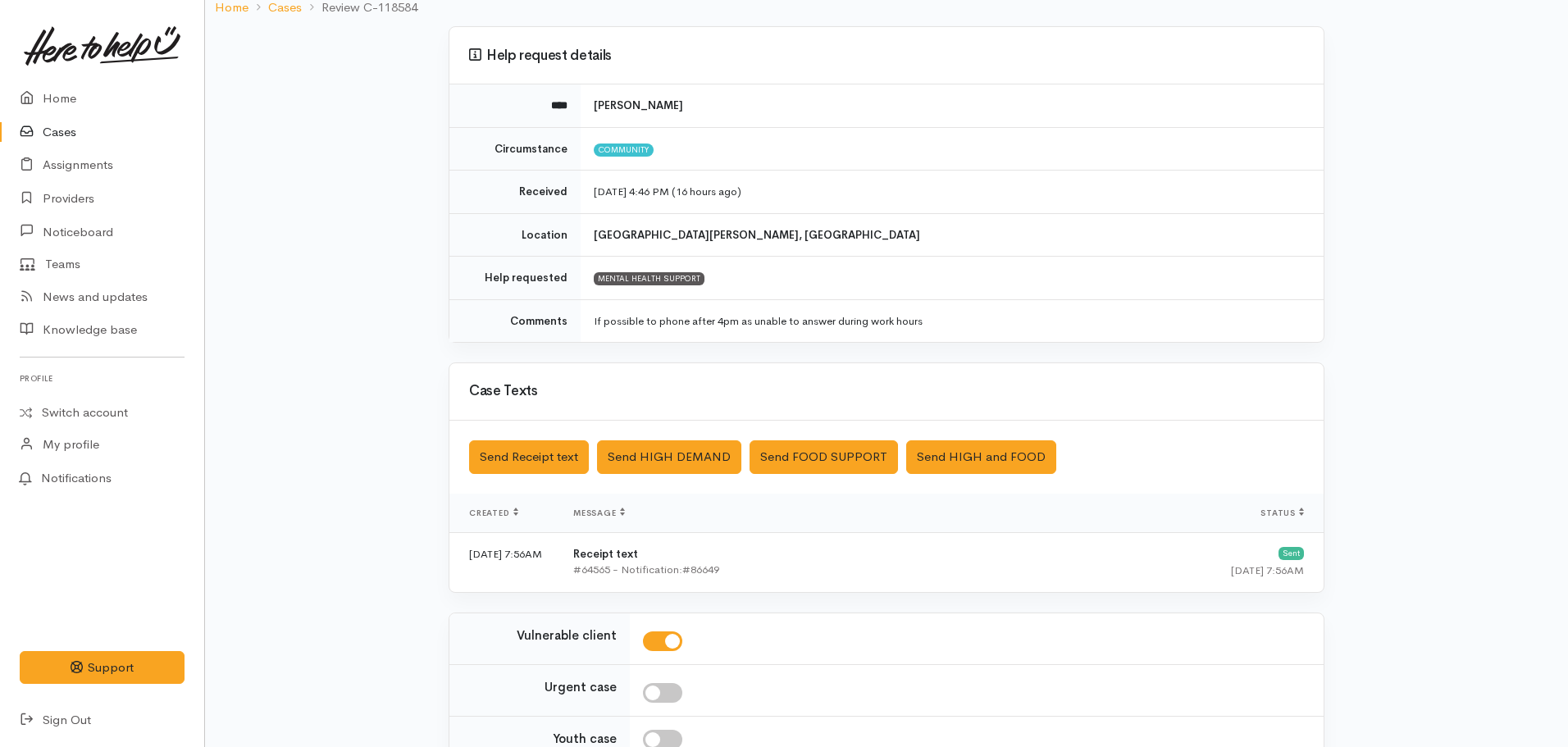
scroll to position [283, 0]
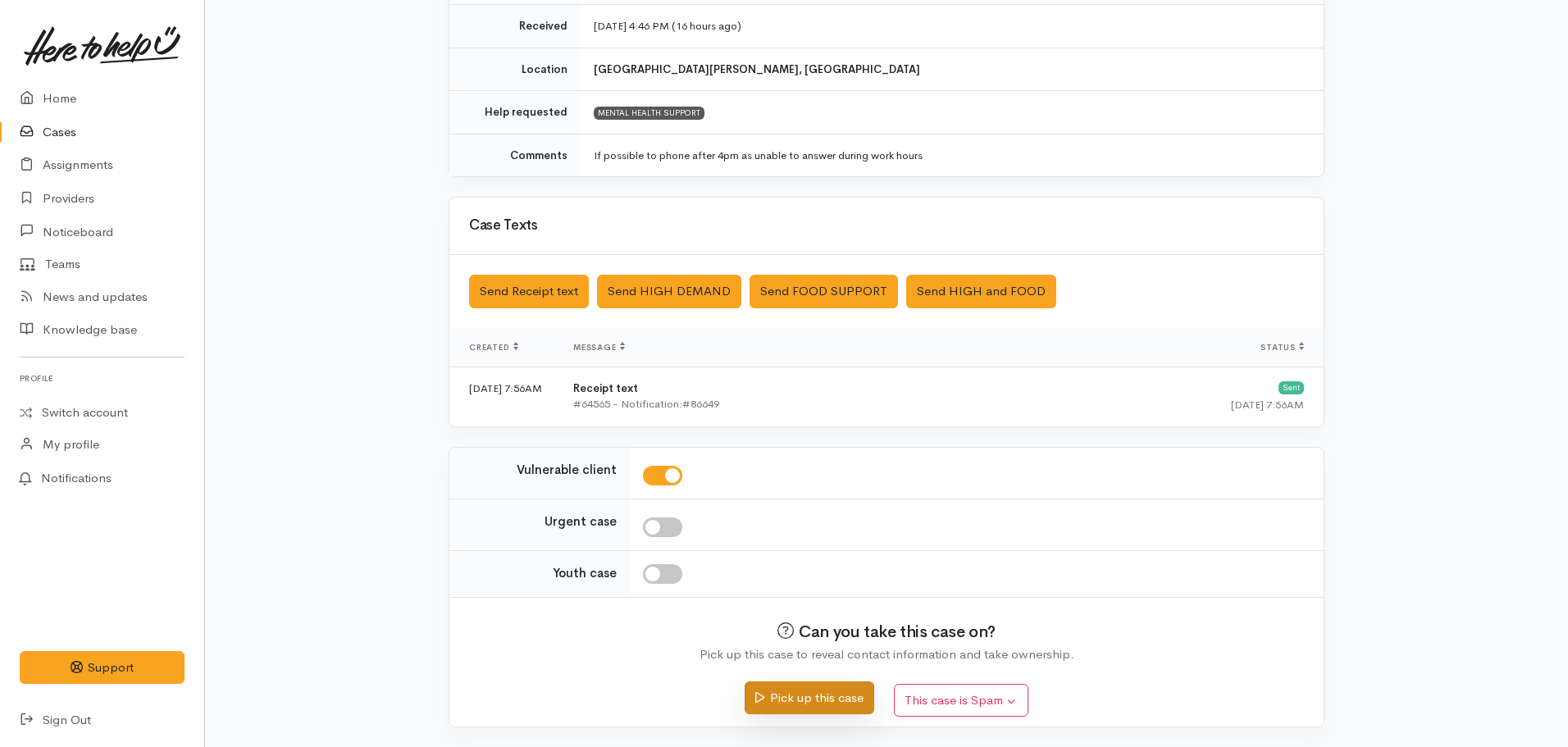
click at [785, 687] on button "Pick up this case" at bounding box center [809, 699] width 128 height 34
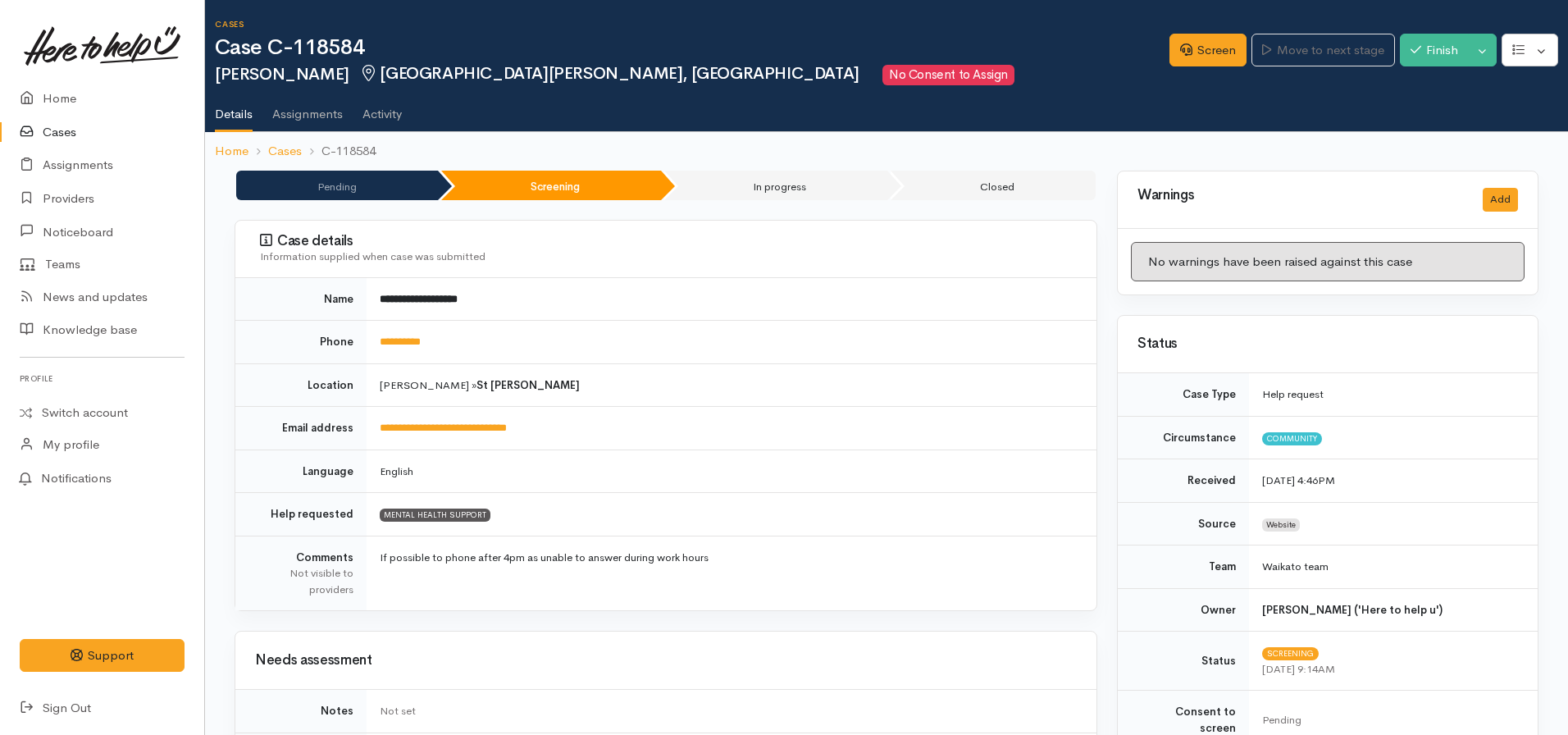
click at [55, 133] on link "Cases" at bounding box center [102, 132] width 204 height 34
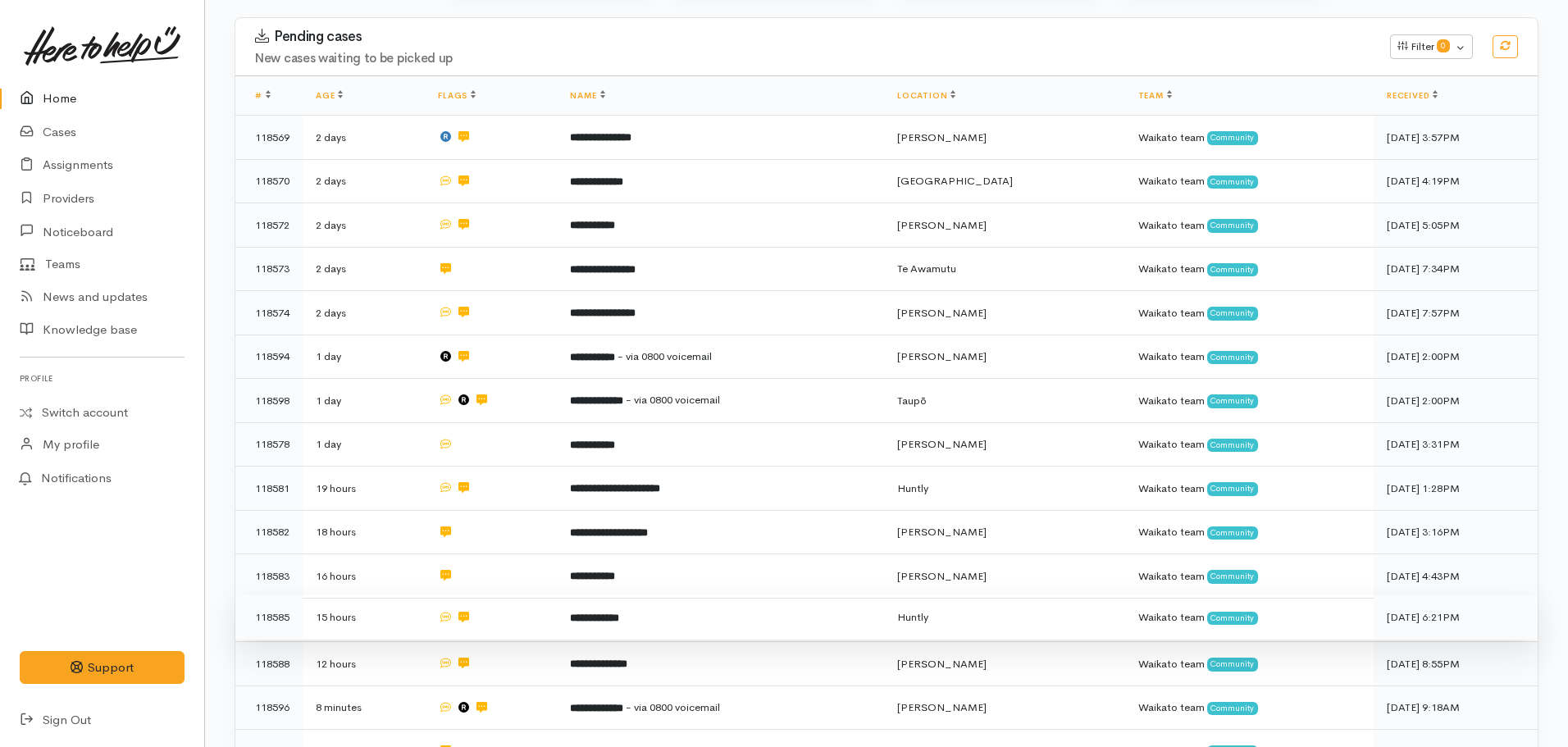
scroll to position [164, 0]
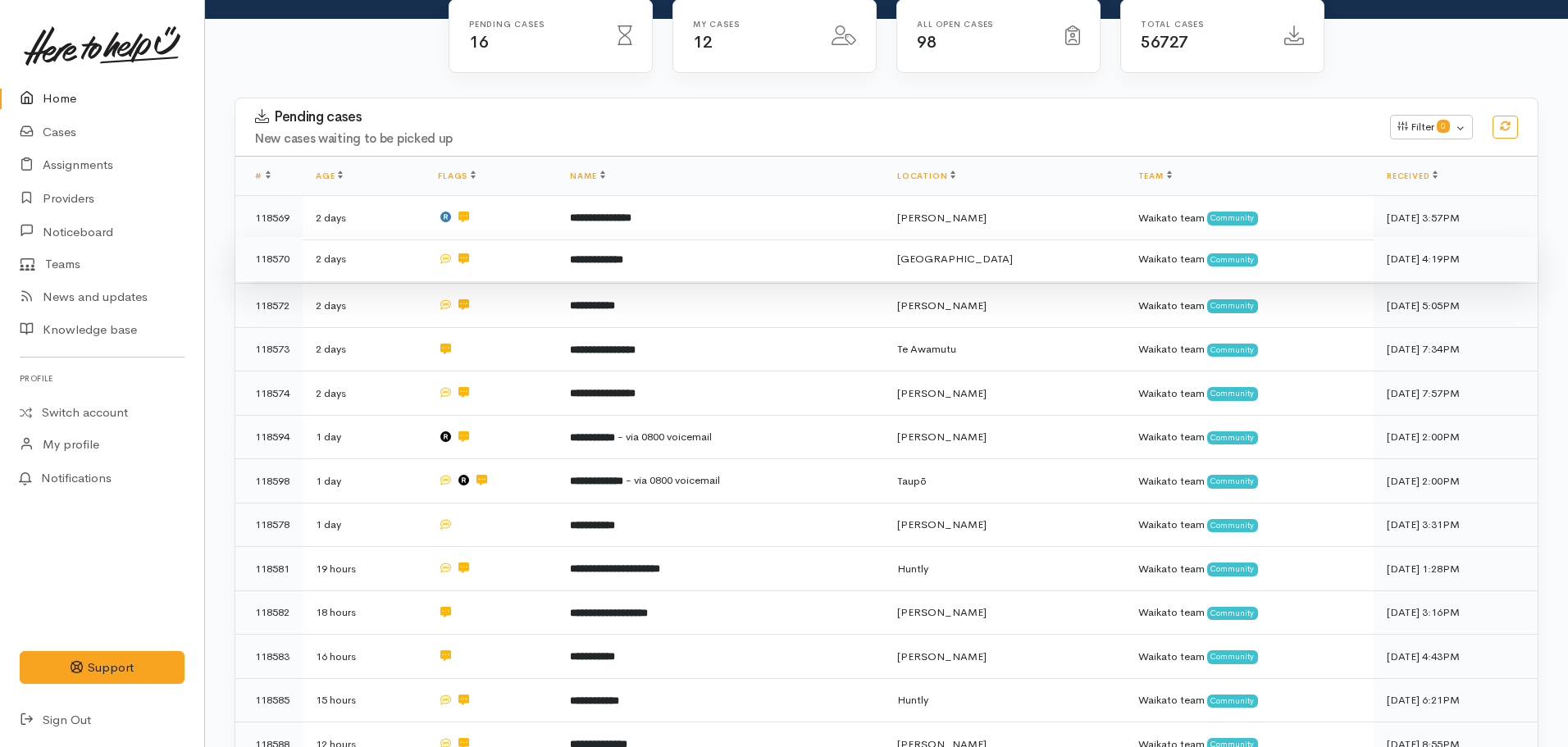
click at [613, 180] on td "**********" at bounding box center [720, 259] width 328 height 44
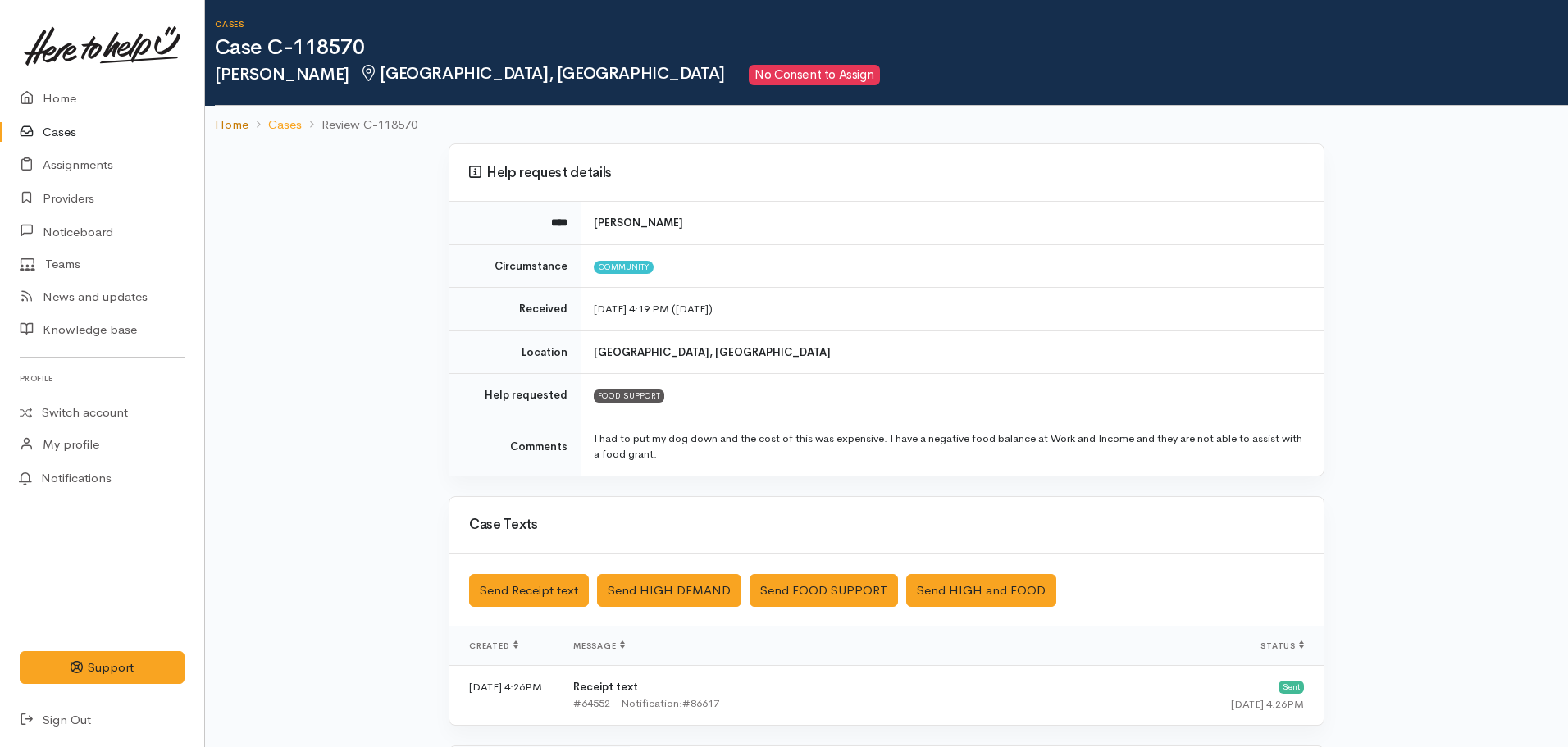
click at [233, 124] on link "Home" at bounding box center [232, 124] width 34 height 19
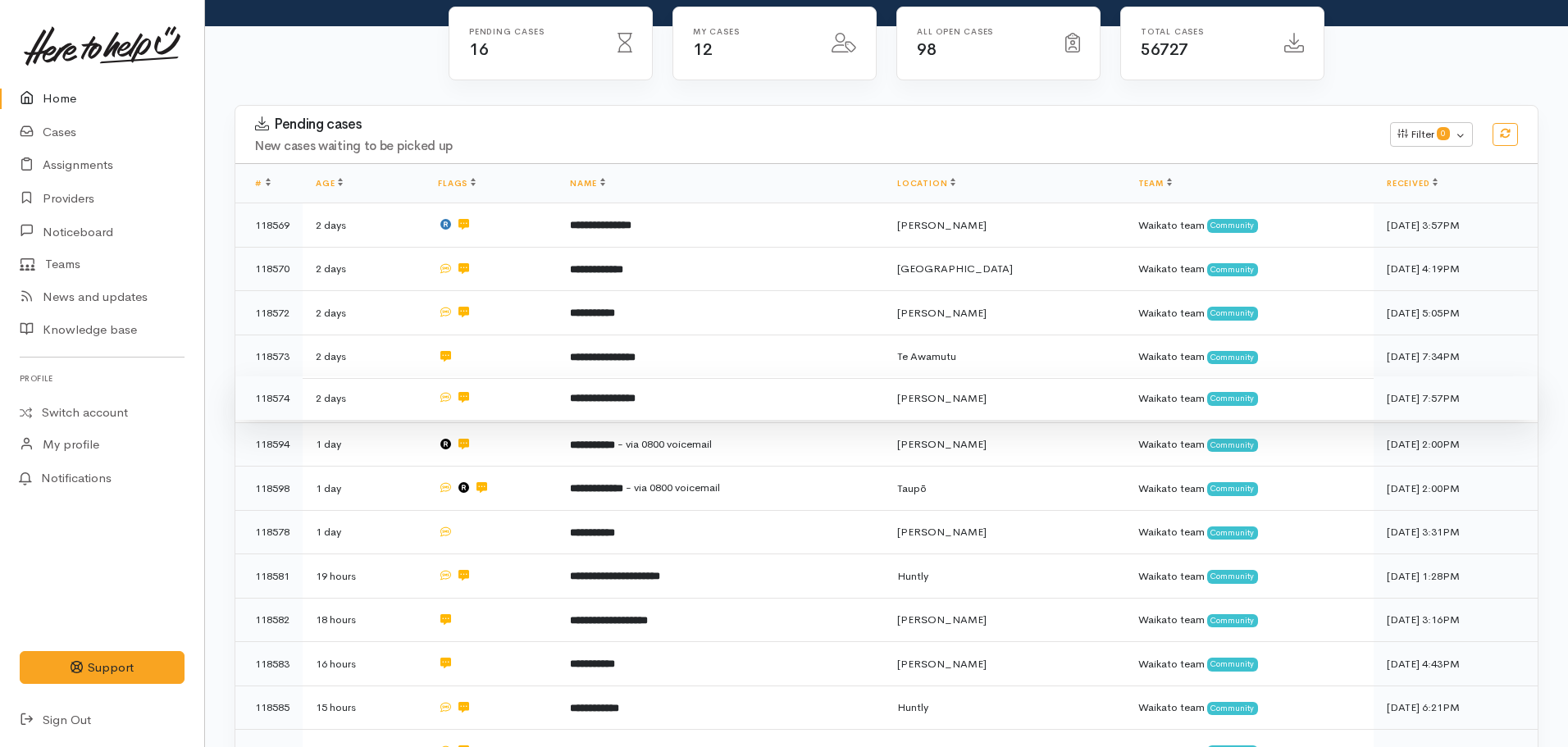
scroll to position [164, 0]
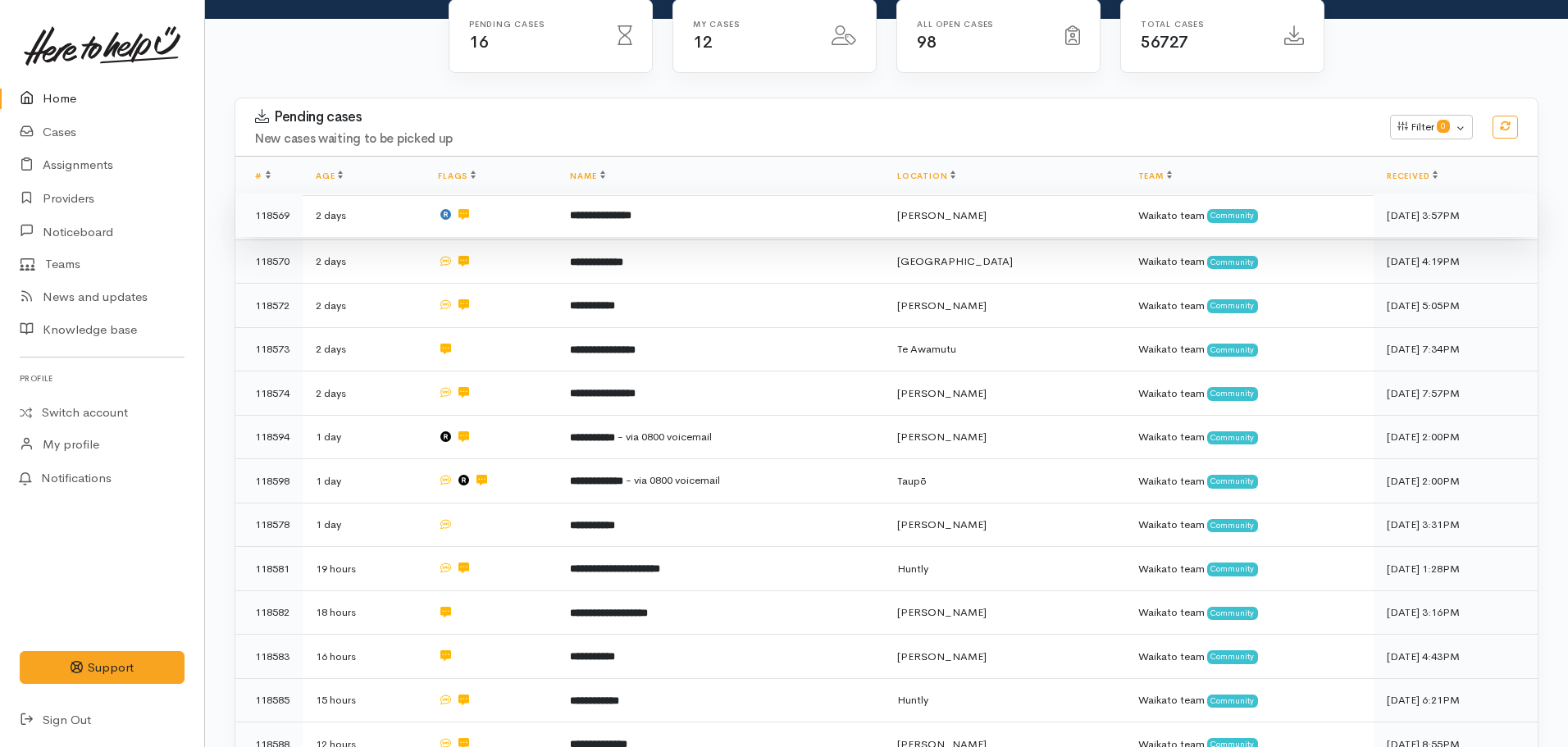
click at [595, 225] on td "**********" at bounding box center [720, 215] width 328 height 44
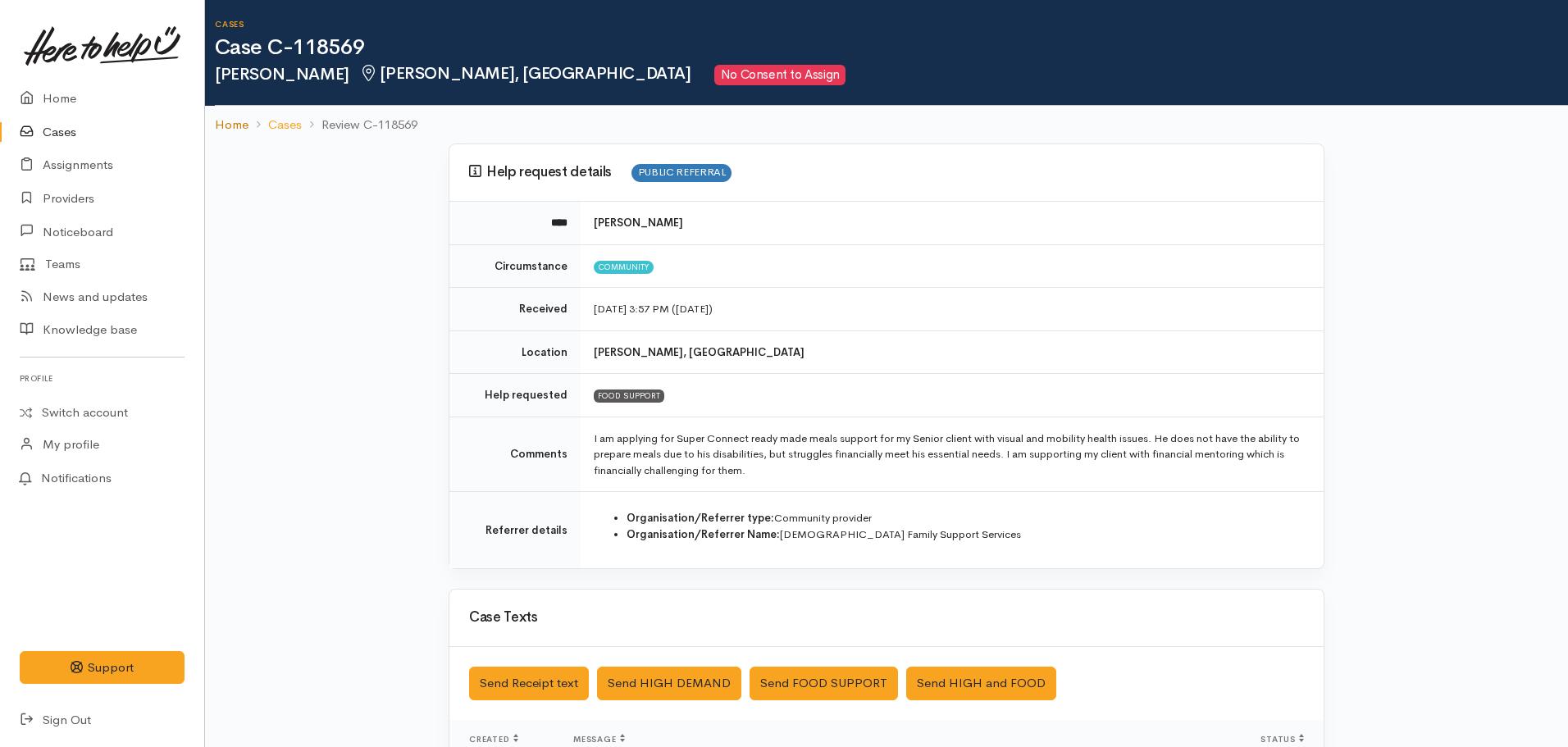
click at [226, 123] on link "Home" at bounding box center [232, 124] width 34 height 19
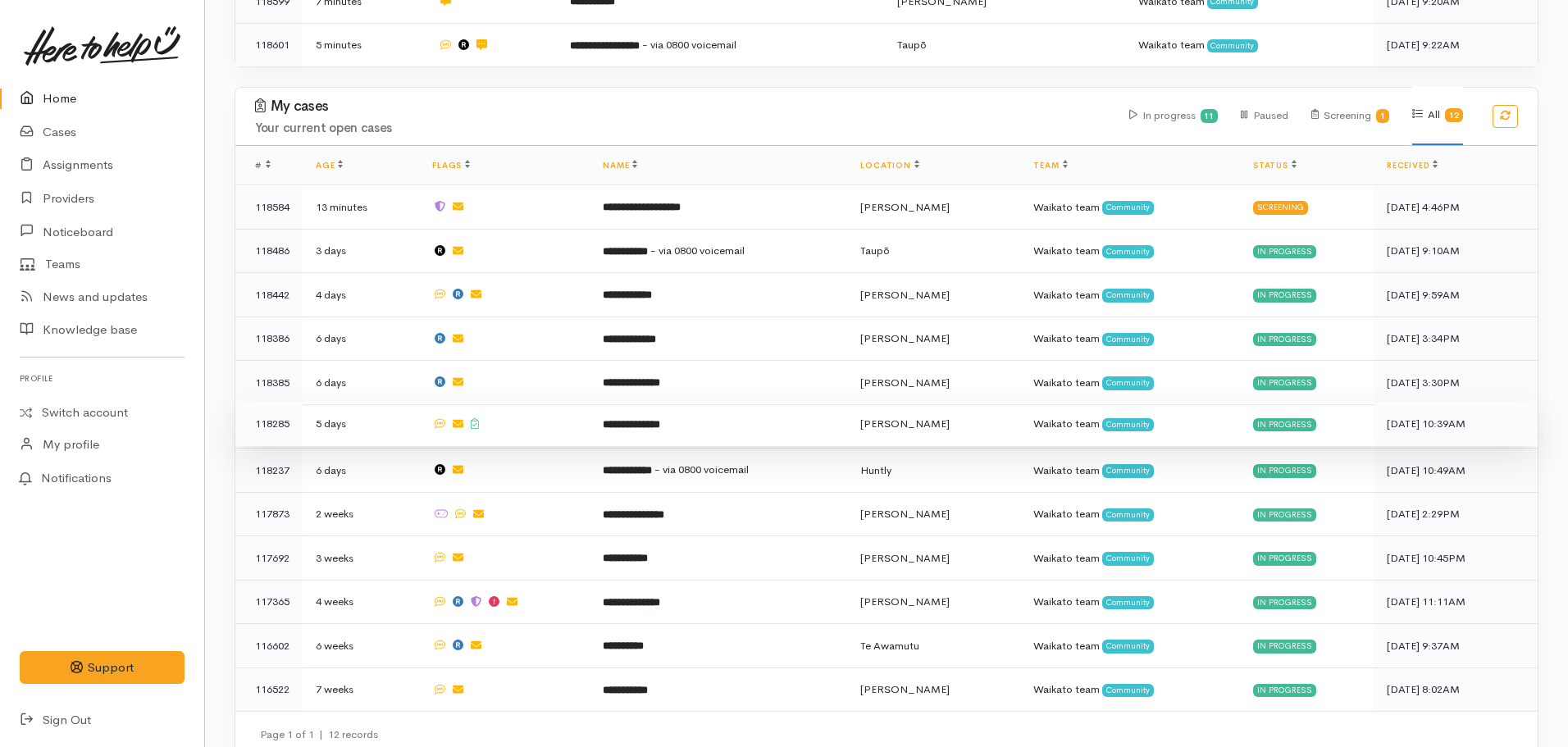
scroll to position [999, 0]
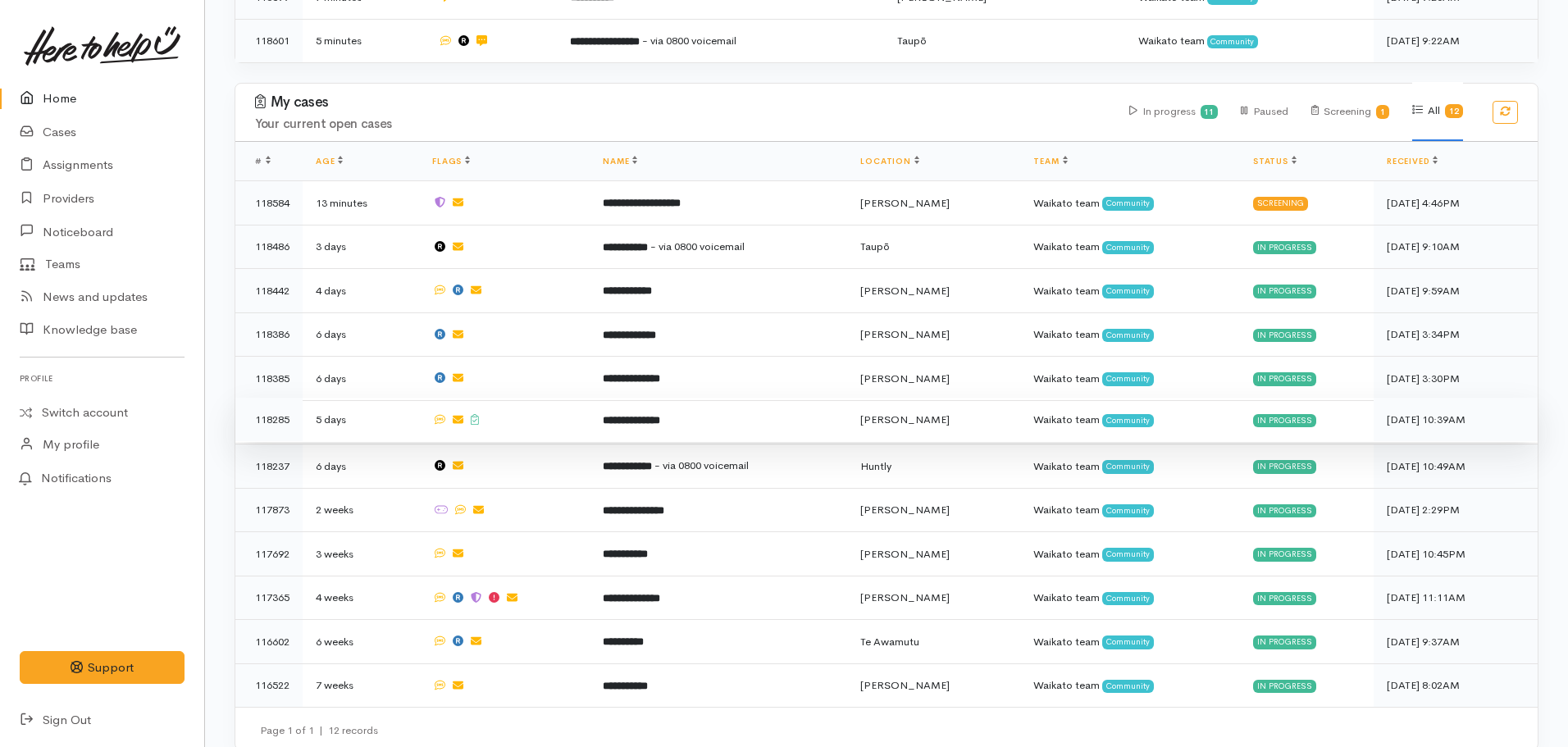
click at [614, 415] on b "**********" at bounding box center [632, 420] width 57 height 11
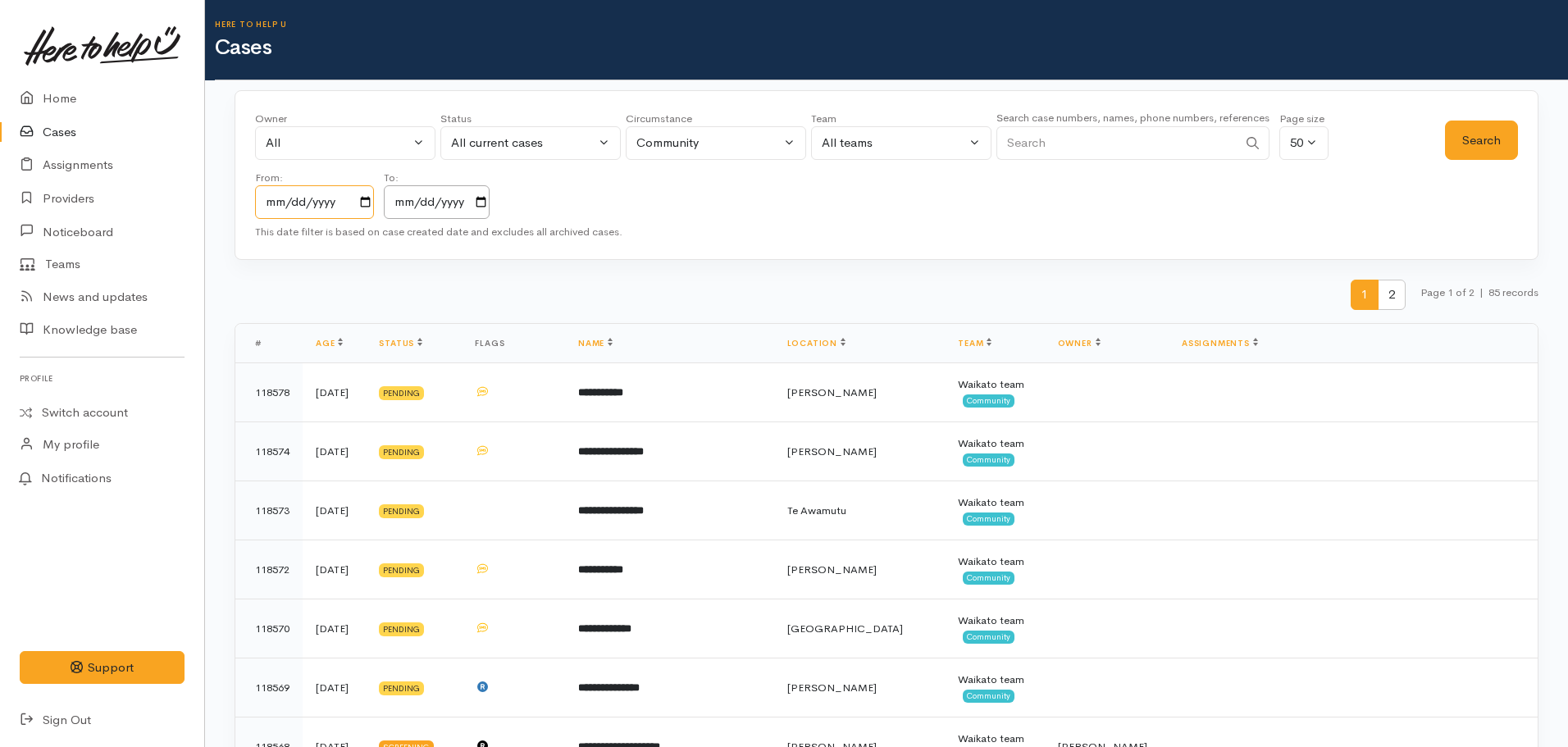
click at [374, 205] on input "[DATE]" at bounding box center [314, 202] width 119 height 34
click at [365, 204] on input "[DATE]" at bounding box center [314, 202] width 119 height 34
click at [692, 196] on div "Owner All My cases [PERSON_NAME] ('Here to help u') [PERSON_NAME] ('Here to hel…" at bounding box center [850, 165] width 1190 height 109
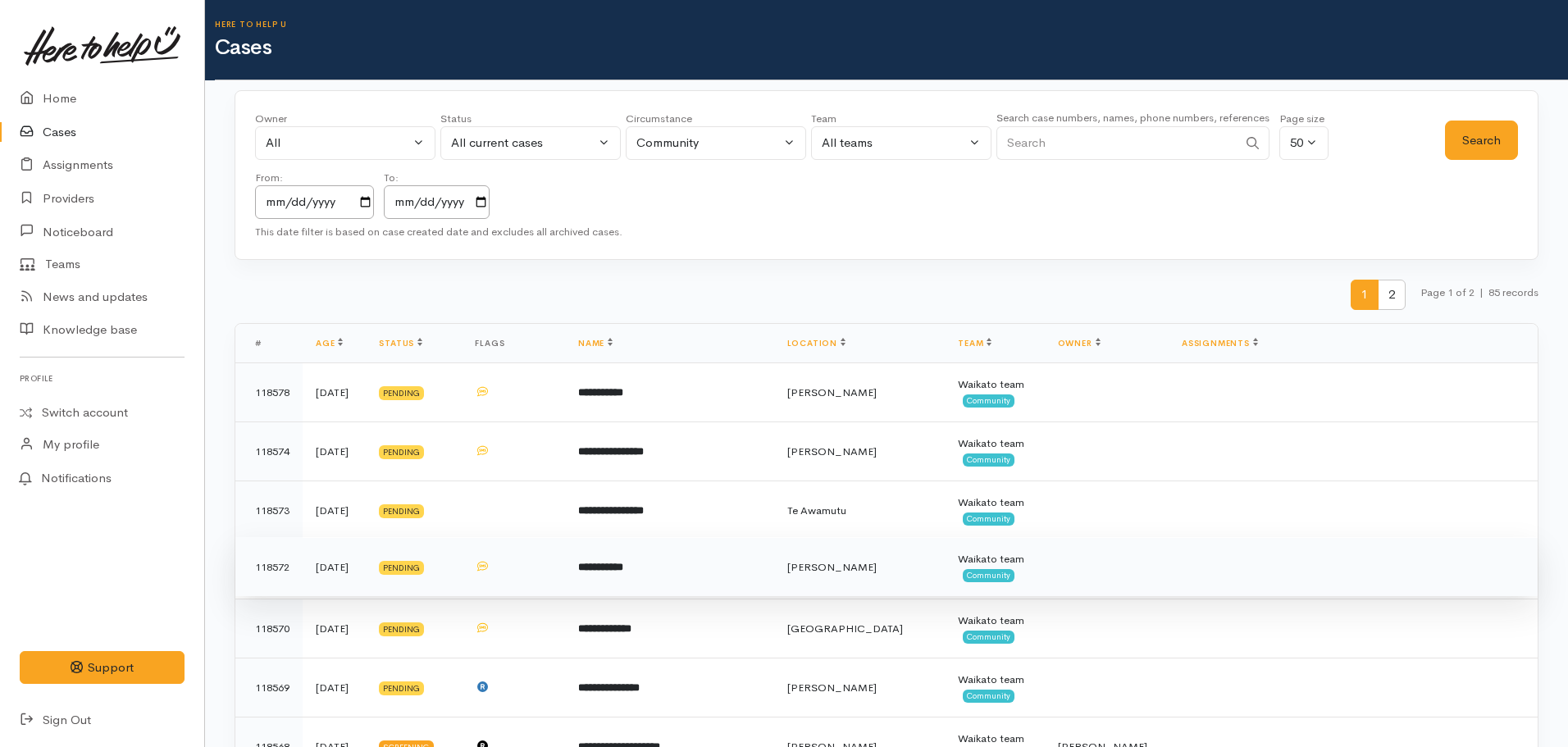
drag, startPoint x: 1200, startPoint y: 145, endPoint x: 1101, endPoint y: 593, distance: 458.8
click at [1199, 153] on input "Search" at bounding box center [1117, 143] width 241 height 34
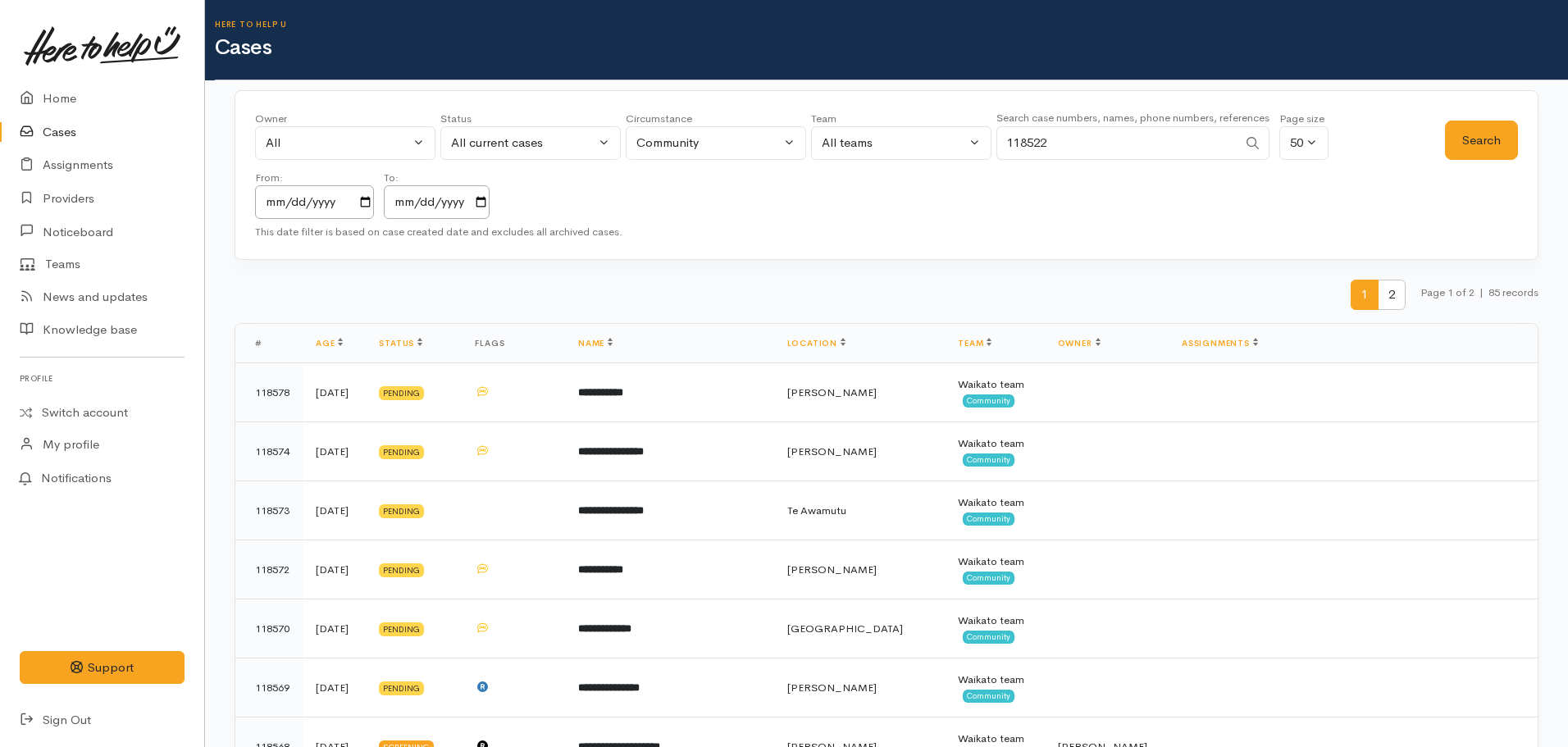
type input "118522"
click at [1491, 147] on button "Search" at bounding box center [1481, 140] width 73 height 40
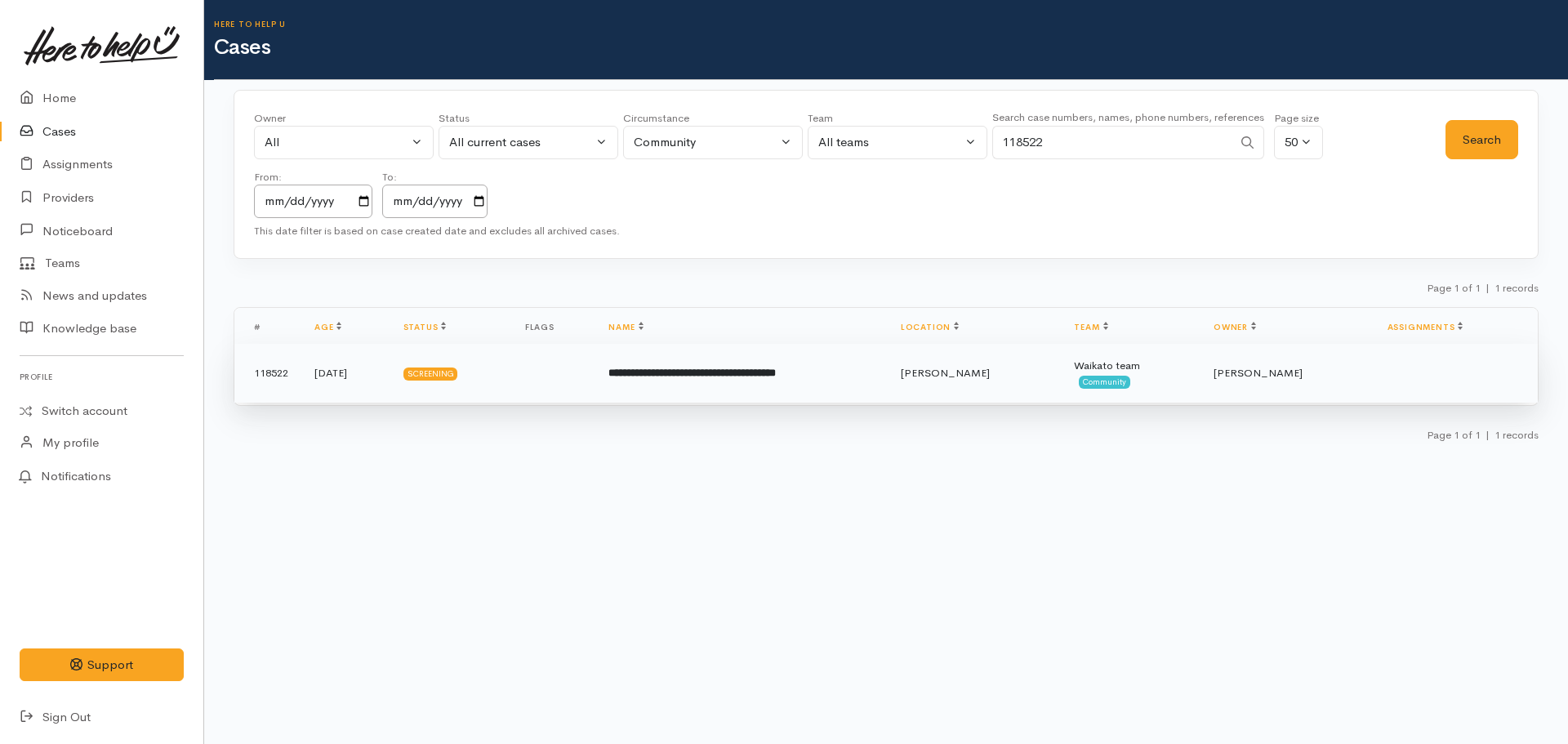
click at [776, 376] on b "**********" at bounding box center [692, 372] width 167 height 11
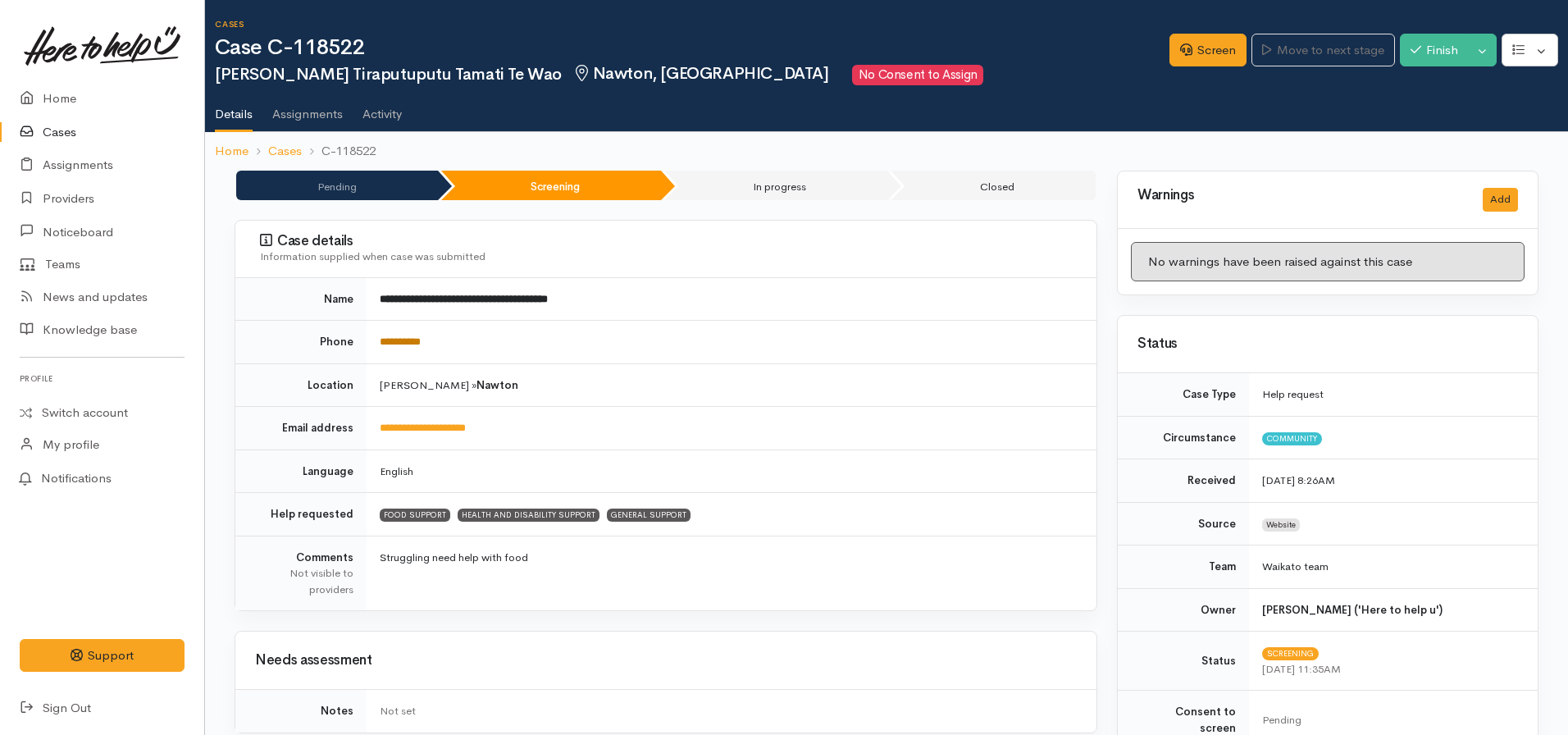
click at [420, 344] on link "**********" at bounding box center [401, 341] width 41 height 11
click at [1180, 43] on icon at bounding box center [1186, 49] width 12 height 12
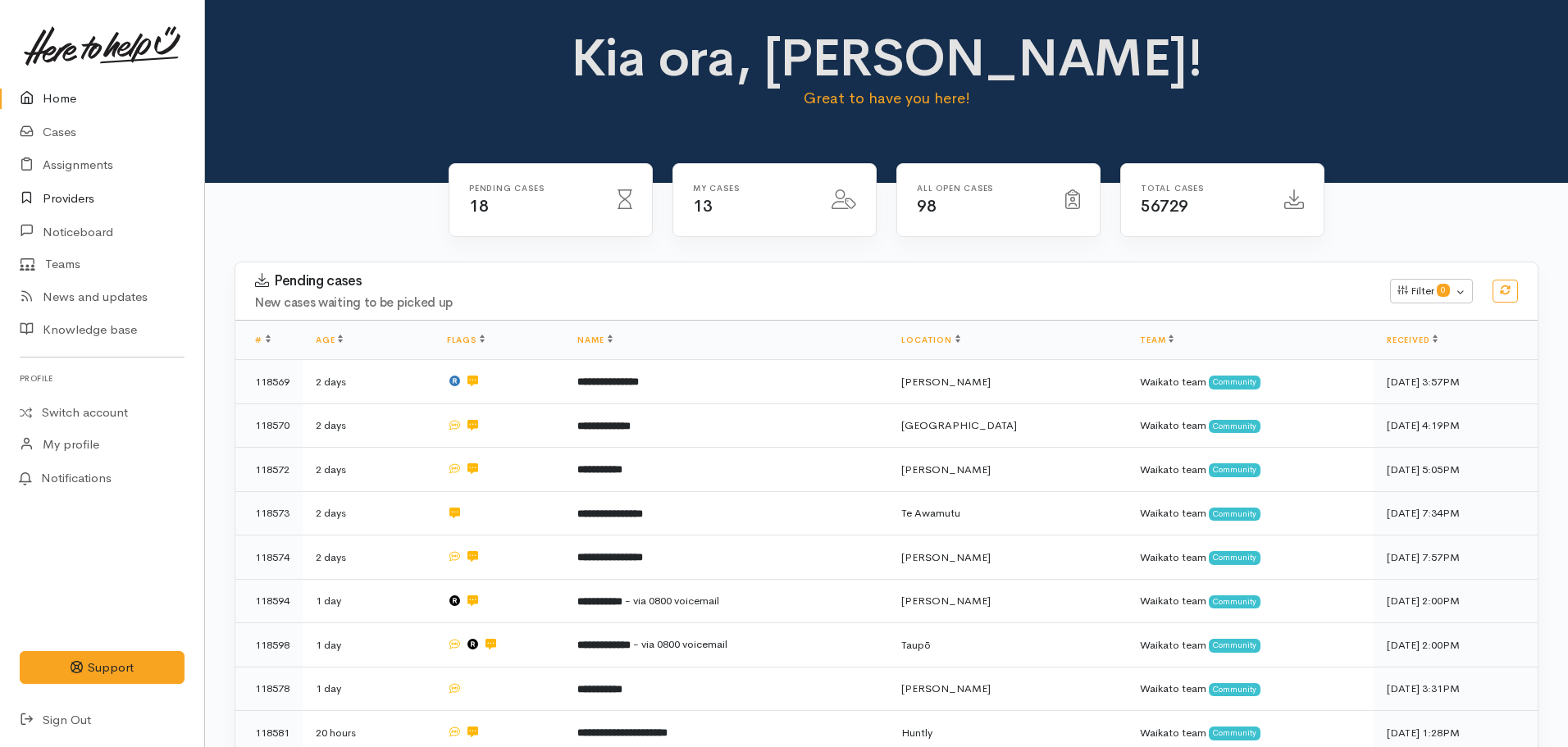
click at [97, 198] on link "Providers" at bounding box center [102, 199] width 204 height 34
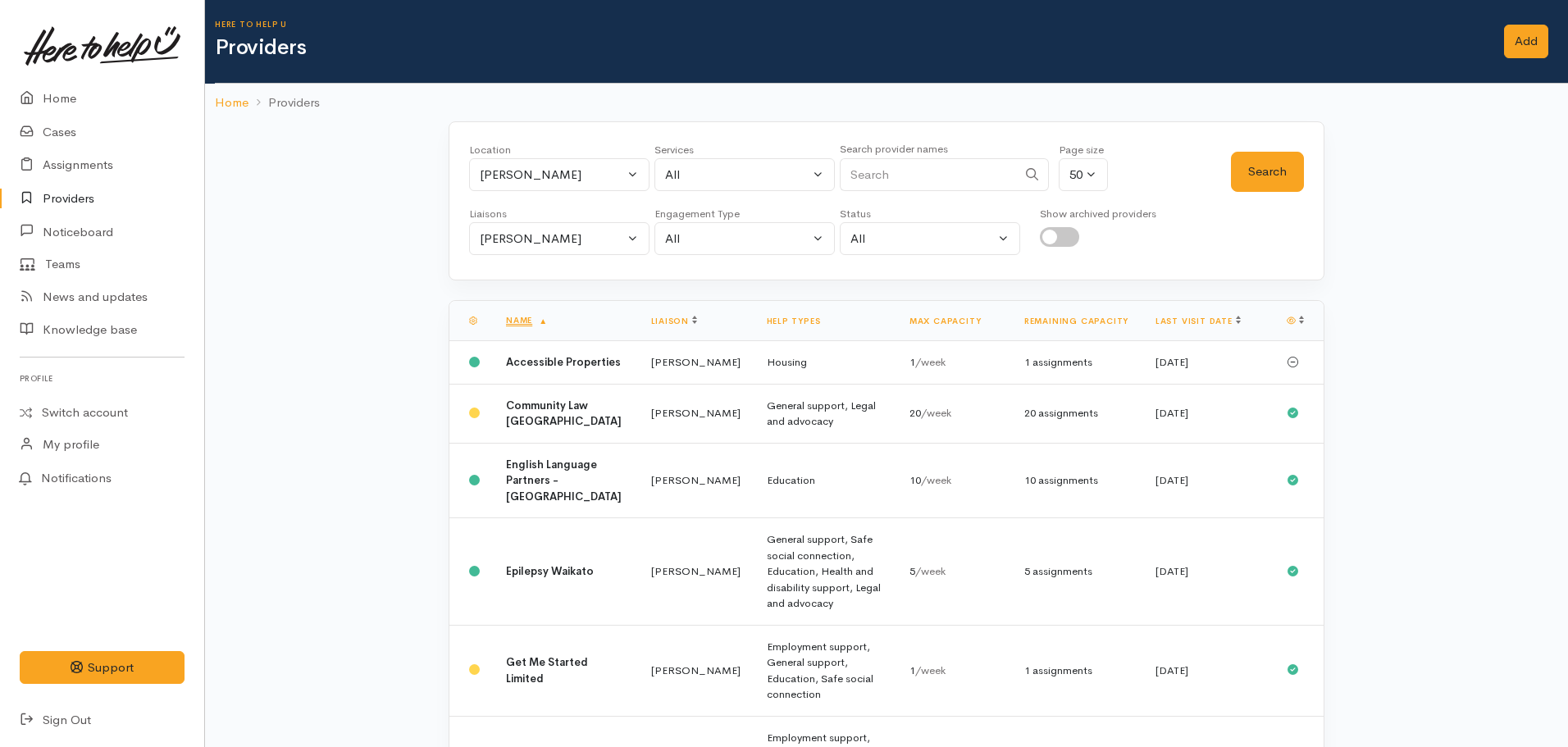
drag, startPoint x: 565, startPoint y: 259, endPoint x: 563, endPoint y: 236, distance: 23.1
click at [565, 259] on div "Location All Tauranga Eastern Bay of Plenty - other Kawerau Ōhope Ōpōtiki Whaka…" at bounding box center [887, 200] width 876 height 159
click at [562, 236] on div "Nicole Rusk" at bounding box center [552, 239] width 144 height 19
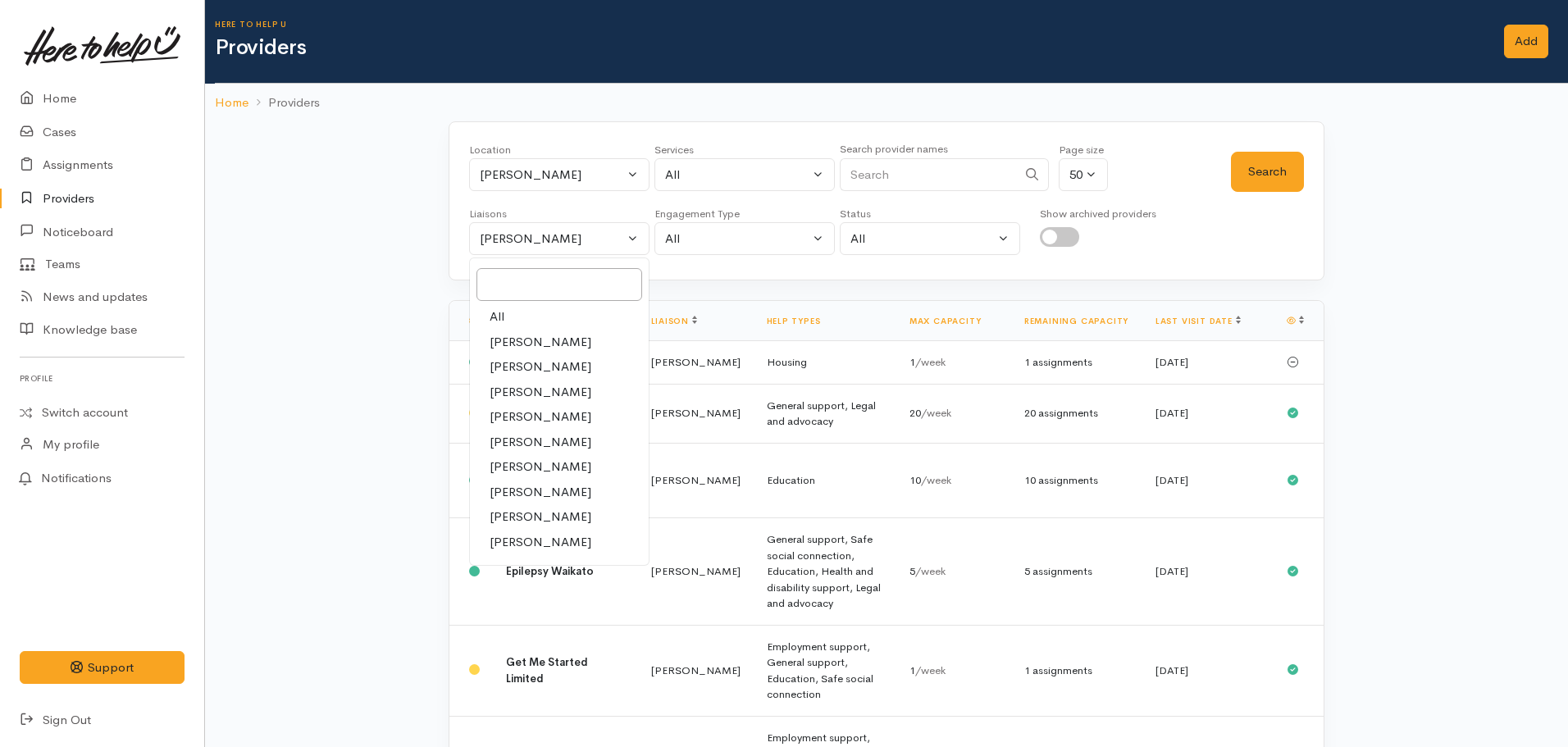
click at [567, 195] on div "Location All Tauranga Eastern Bay of Plenty - other Kawerau Ōhope Ōpōtiki Whaka…" at bounding box center [559, 172] width 181 height 59
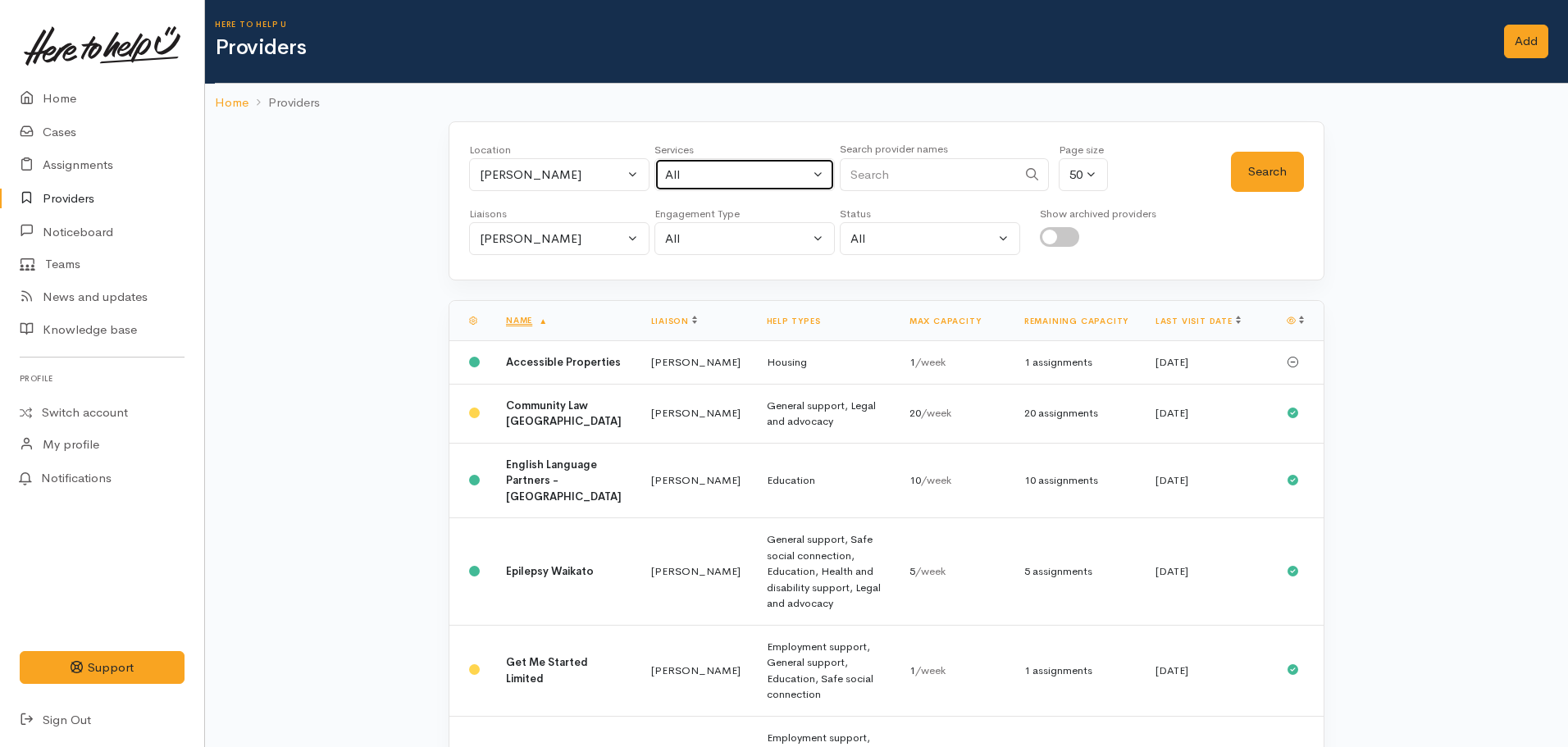
click at [774, 169] on div "All" at bounding box center [737, 175] width 144 height 19
type input "food"
drag, startPoint x: 717, startPoint y: 269, endPoint x: 1287, endPoint y: 199, distance: 574.3
click at [718, 269] on link "Food support" at bounding box center [744, 282] width 179 height 26
select select "3"
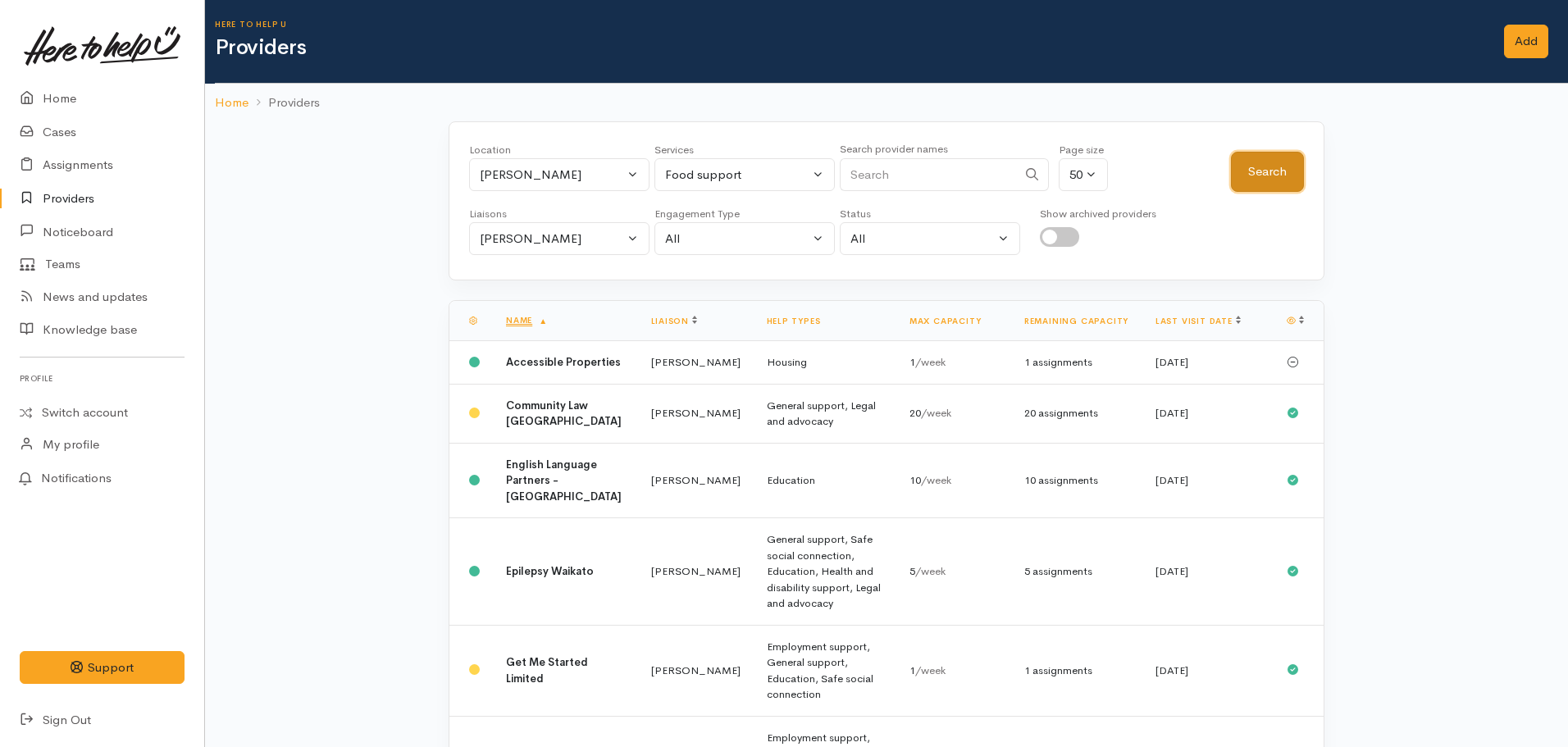
click at [1275, 163] on button "Search" at bounding box center [1267, 172] width 73 height 40
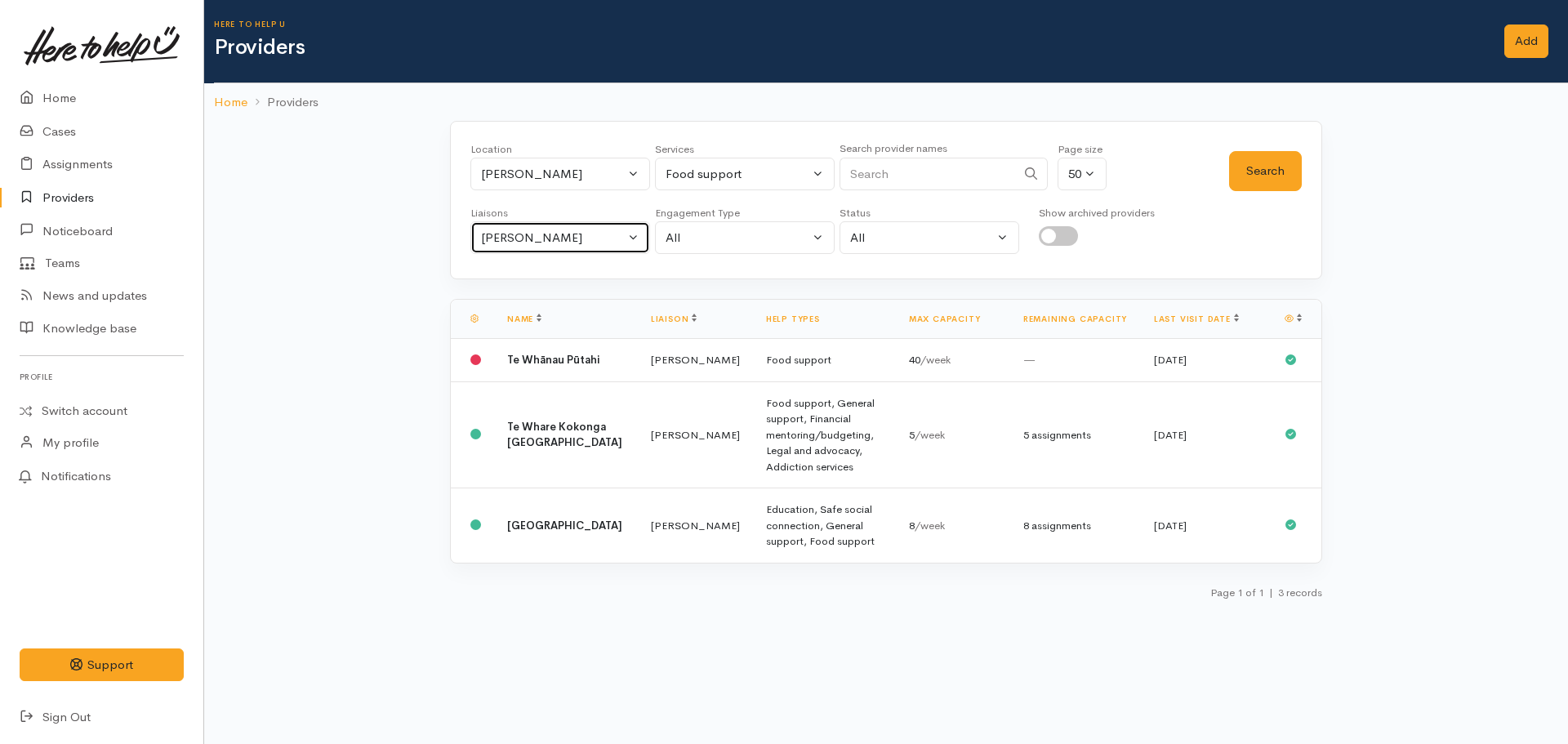
click at [519, 251] on button "Nicole Rusk" at bounding box center [560, 238] width 180 height 33
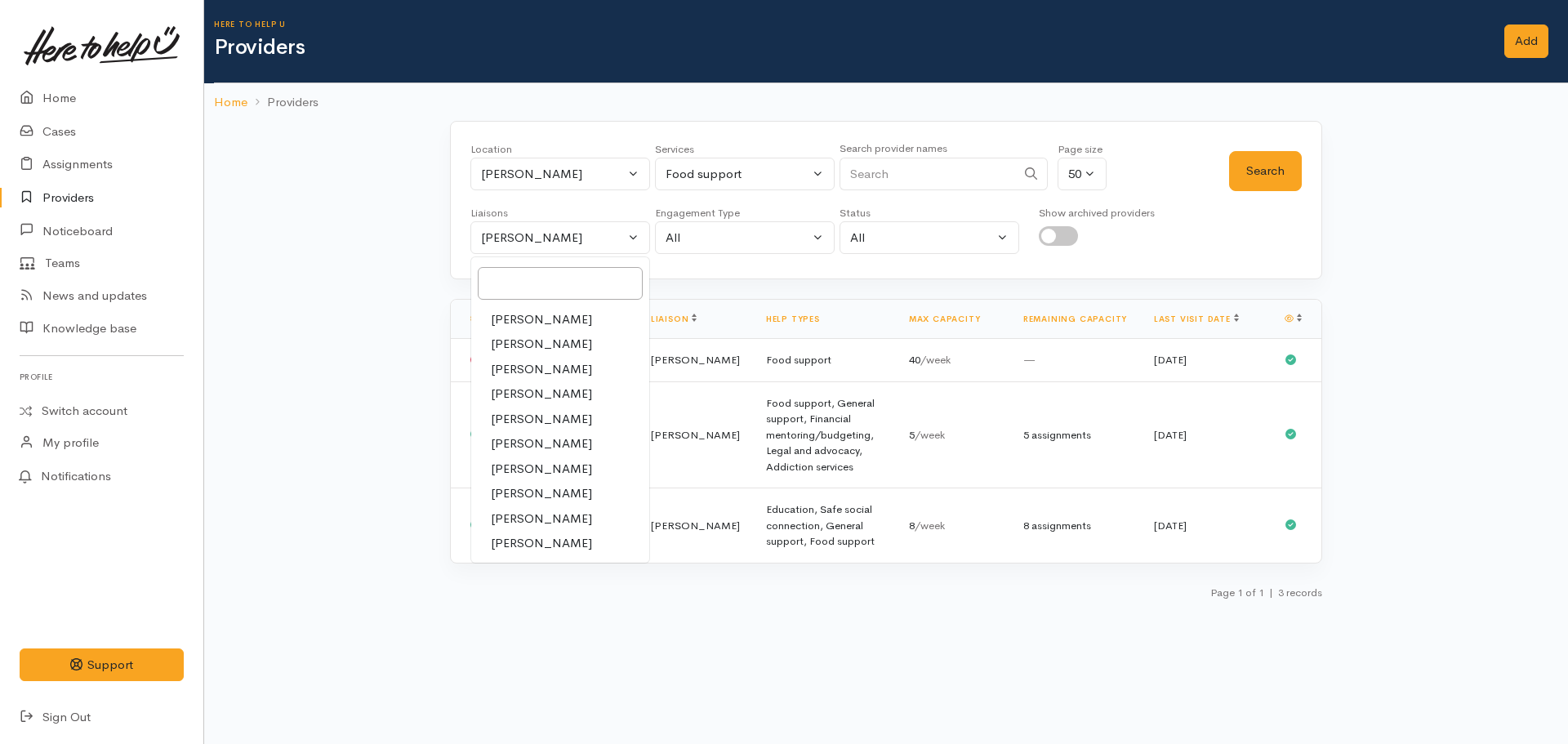
click at [508, 314] on span "Amanda Gabb" at bounding box center [540, 319] width 101 height 19
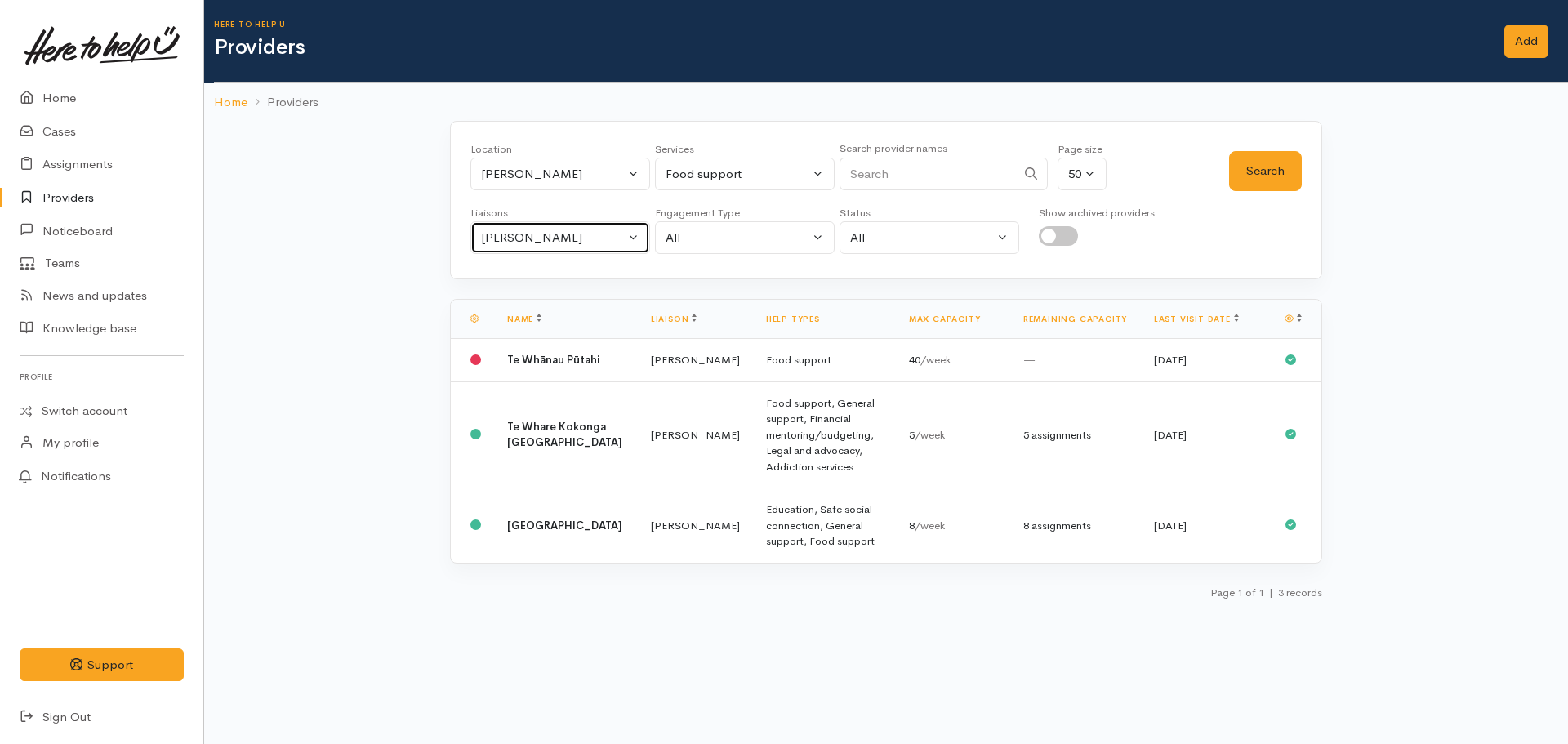
click at [539, 233] on div "Amanda Gabb" at bounding box center [553, 238] width 143 height 19
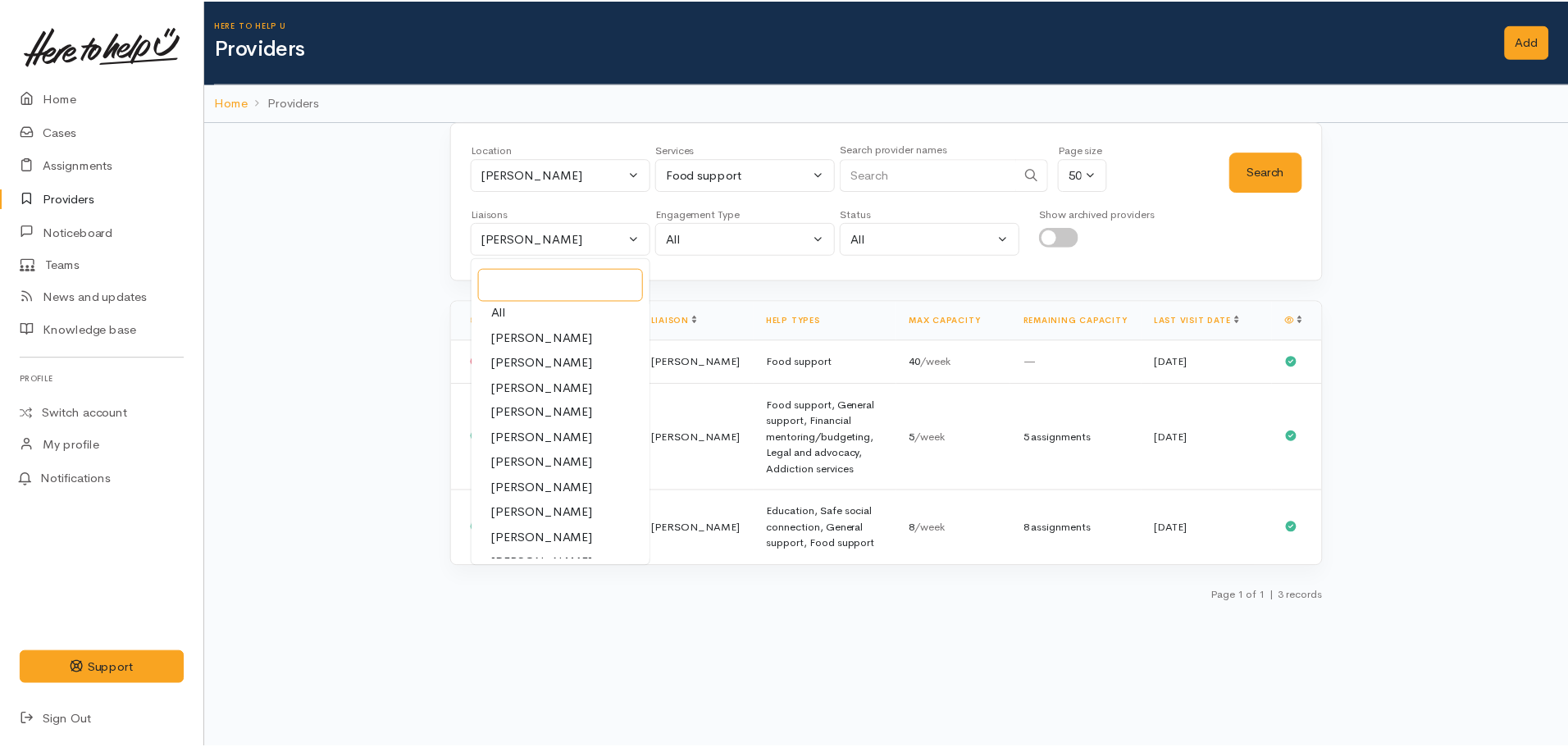
scroll to position [0, 0]
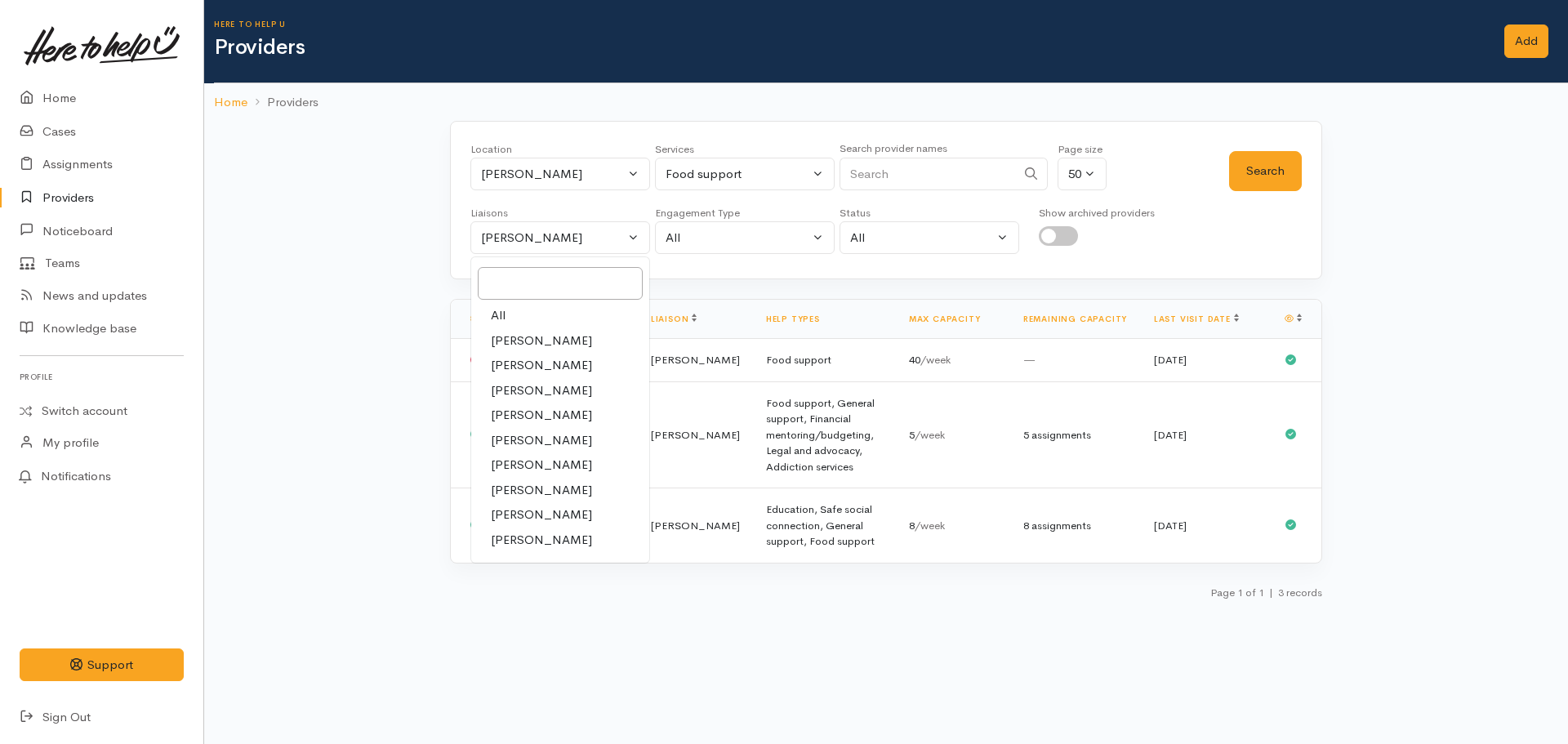
drag, startPoint x: 521, startPoint y: 313, endPoint x: 645, endPoint y: 289, distance: 126.3
click at [525, 312] on link "All" at bounding box center [560, 315] width 178 height 26
select select "null"
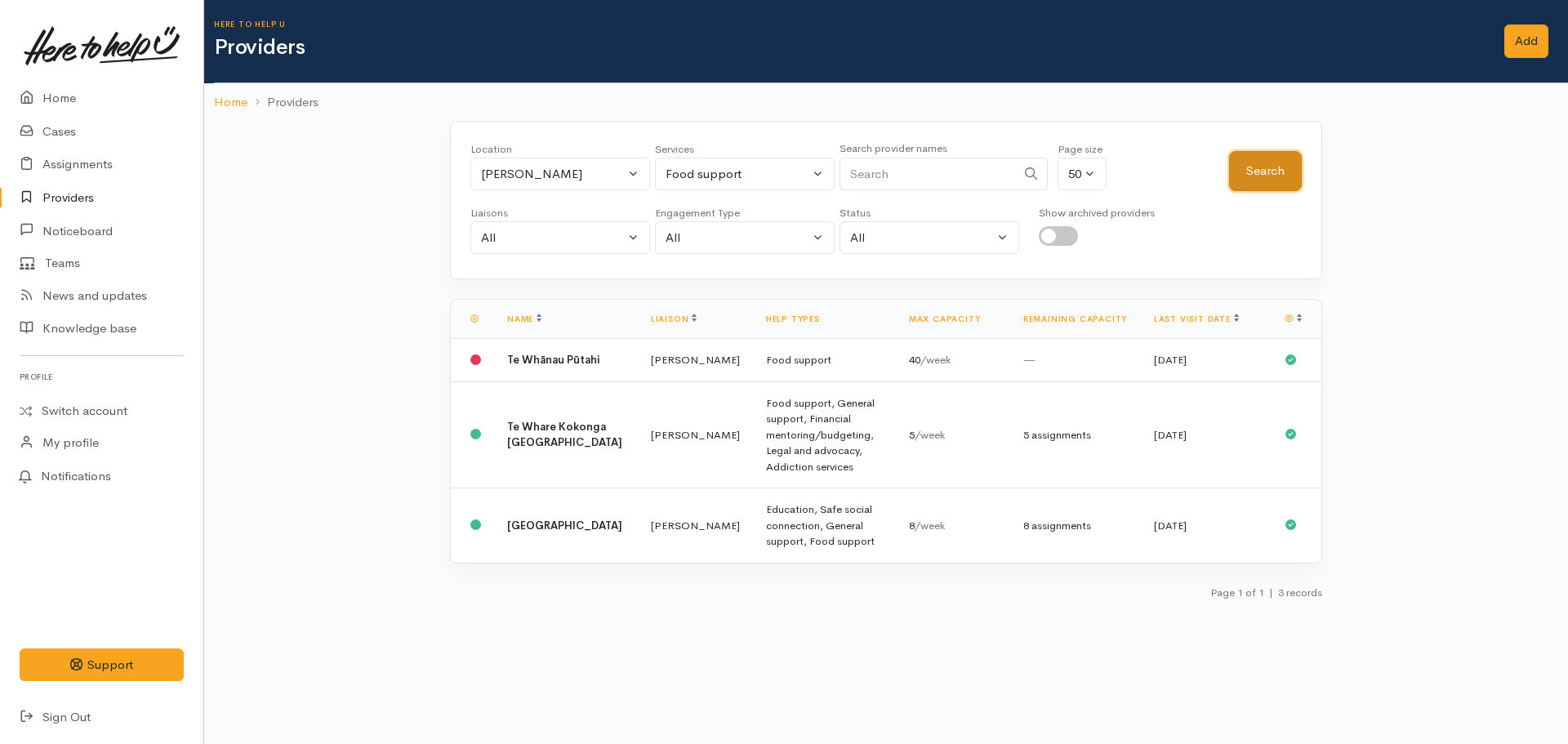
click at [1243, 167] on button "Search" at bounding box center [1265, 171] width 73 height 40
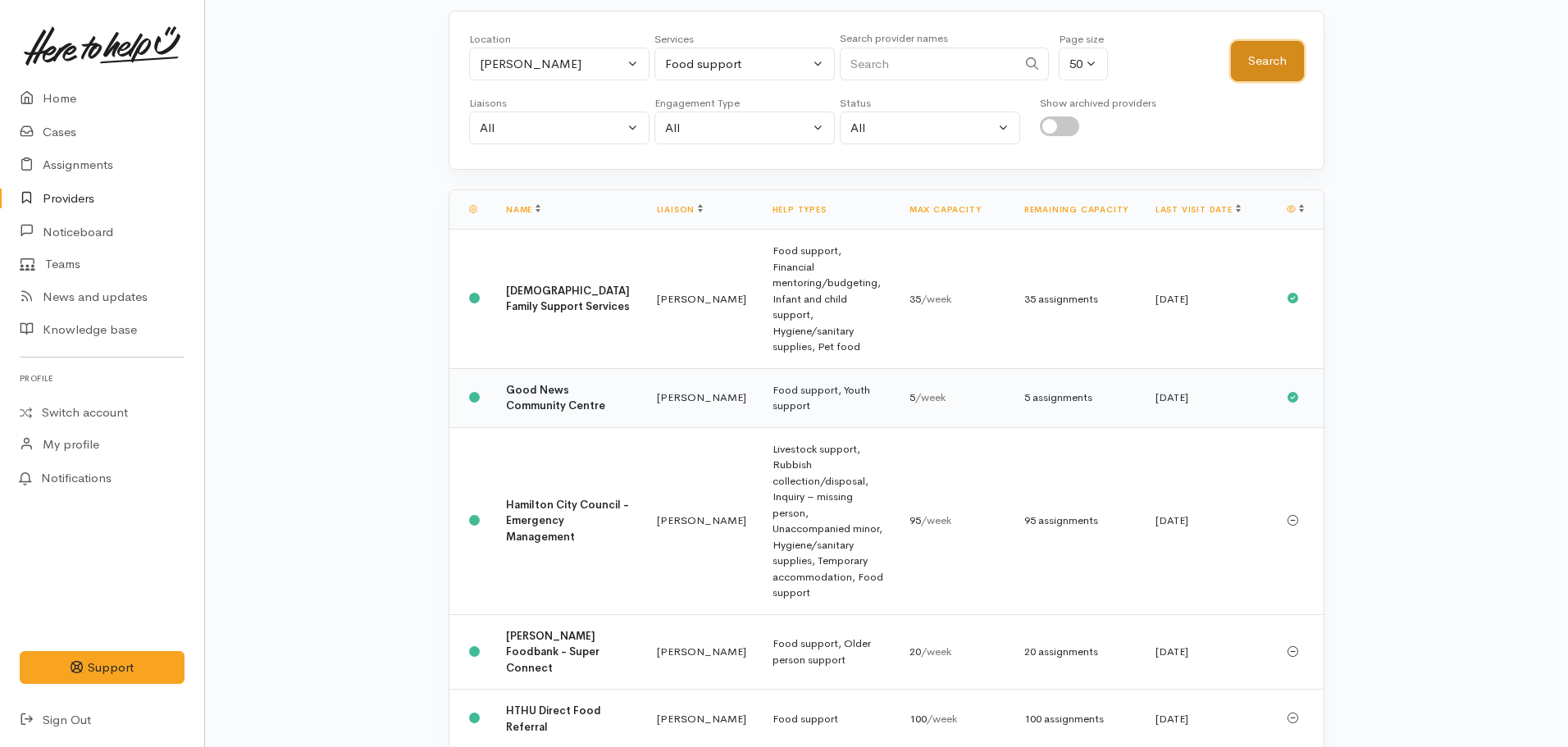
scroll to position [164, 0]
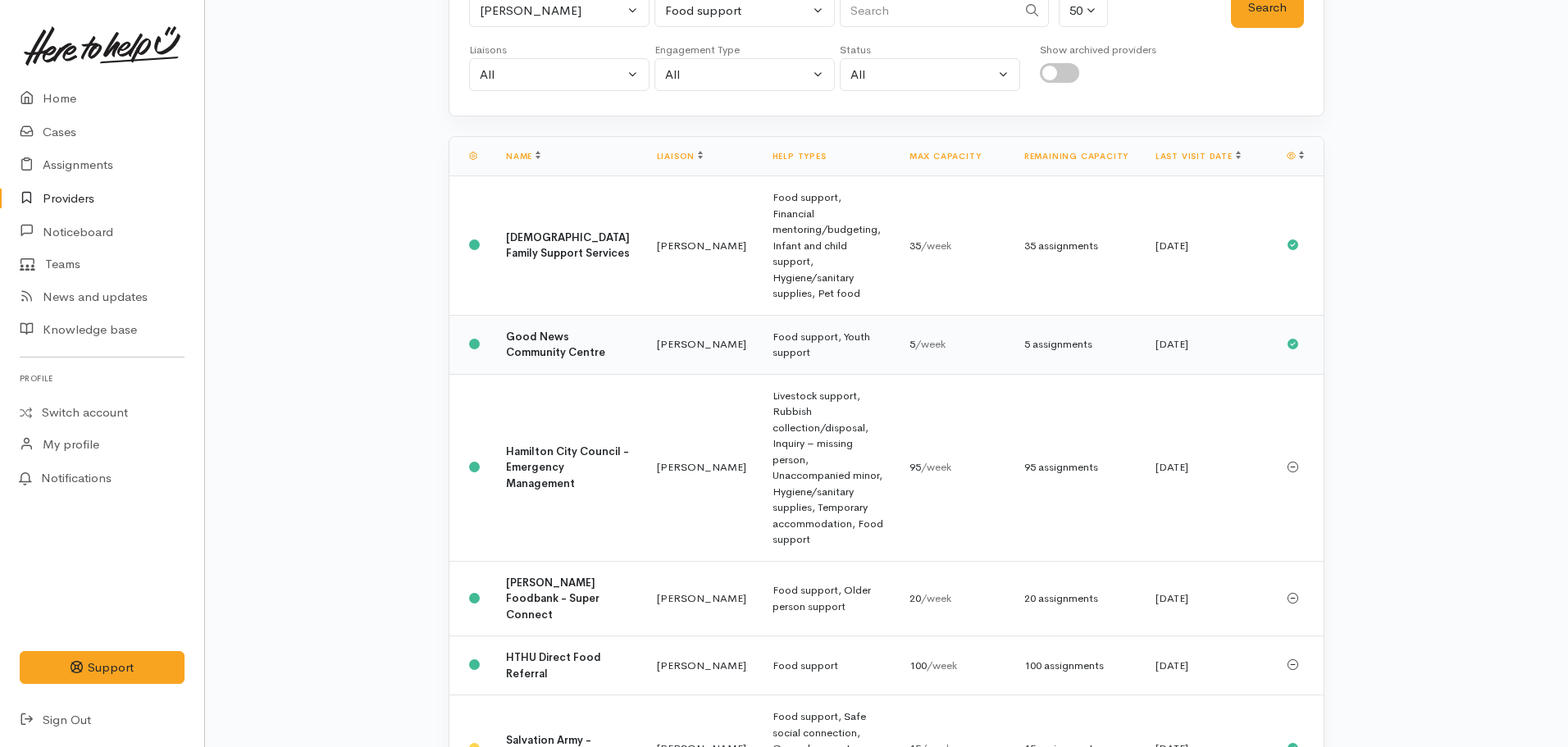
click at [559, 330] on b "Good News Community Centre" at bounding box center [556, 344] width 100 height 31
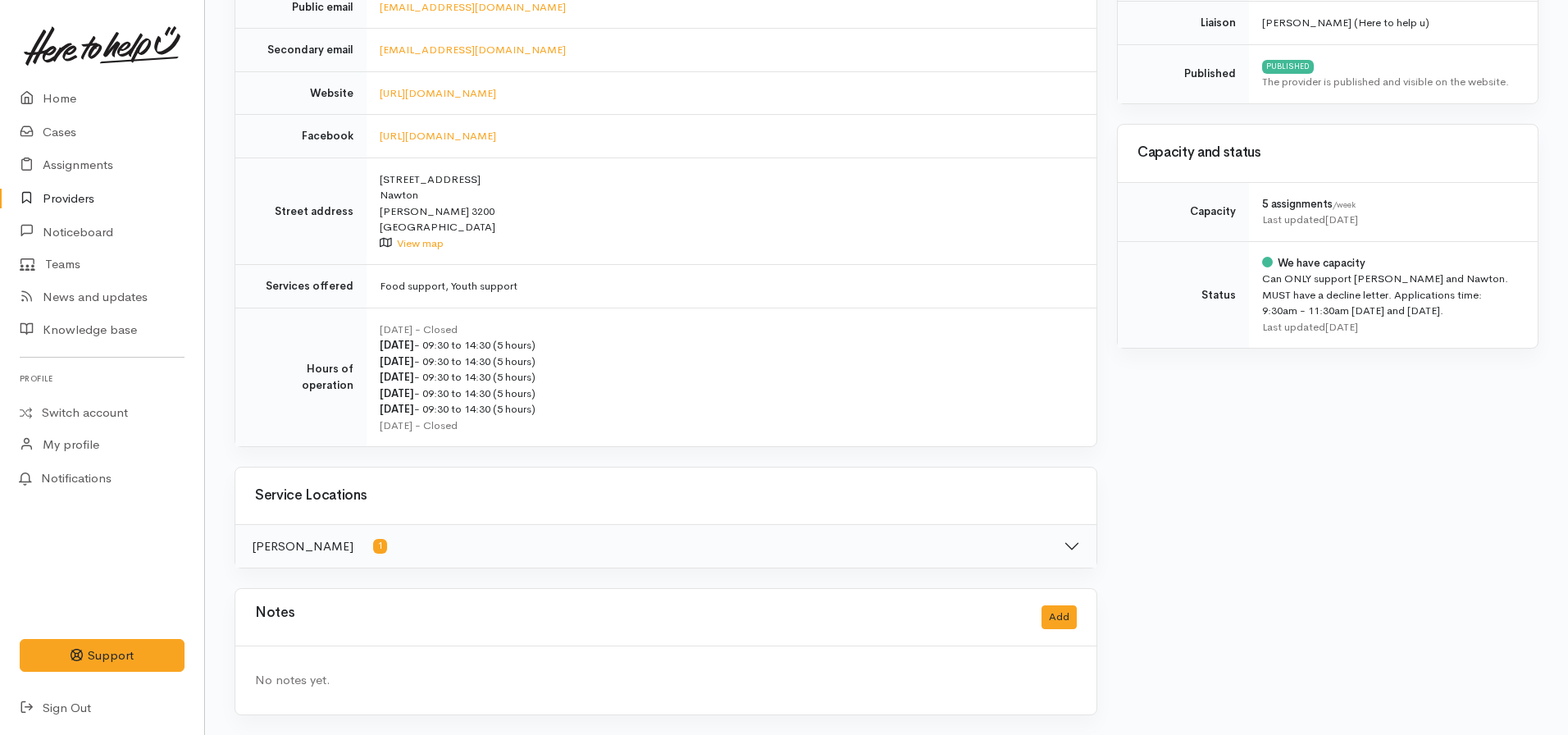
scroll to position [505, 0]
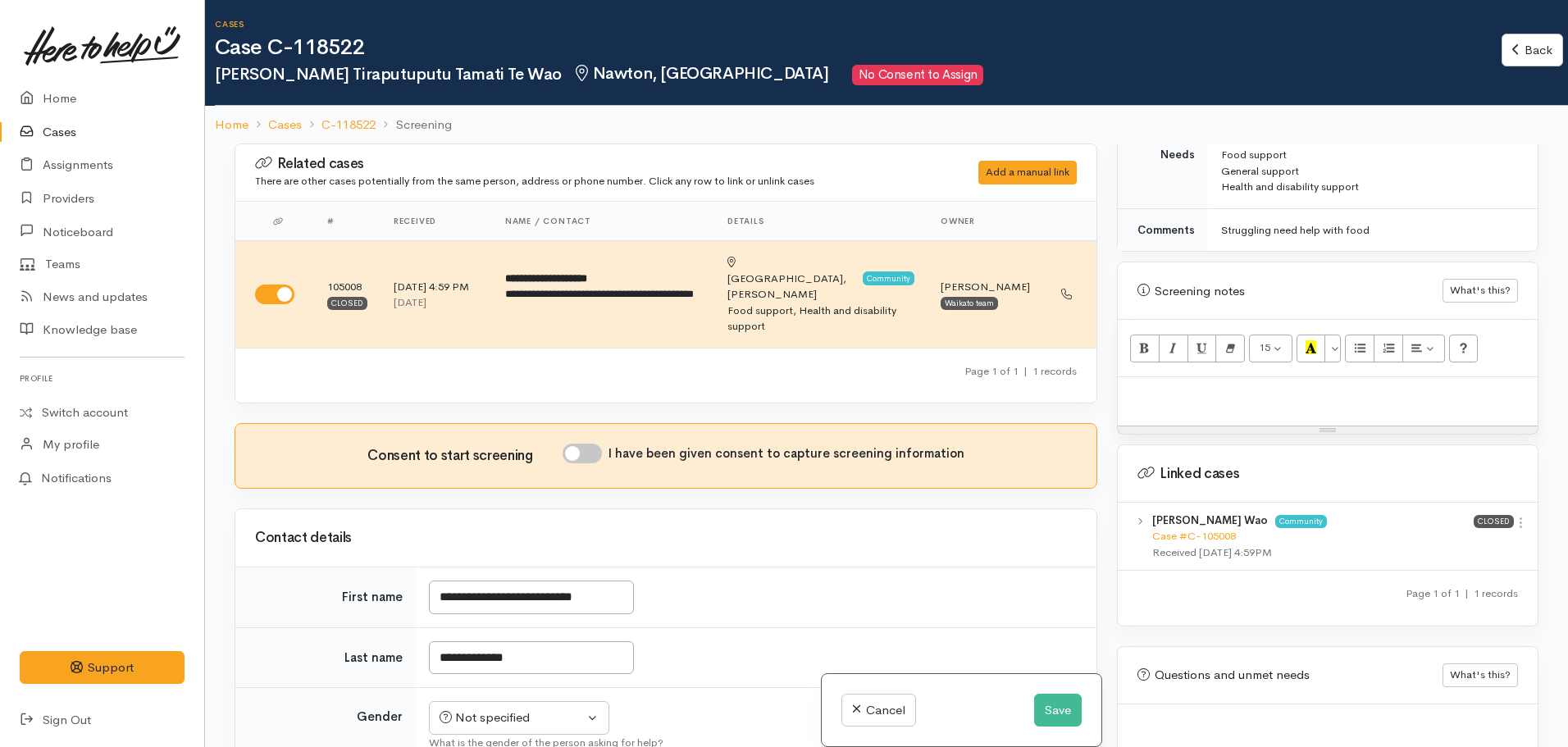
scroll to position [844, 0]
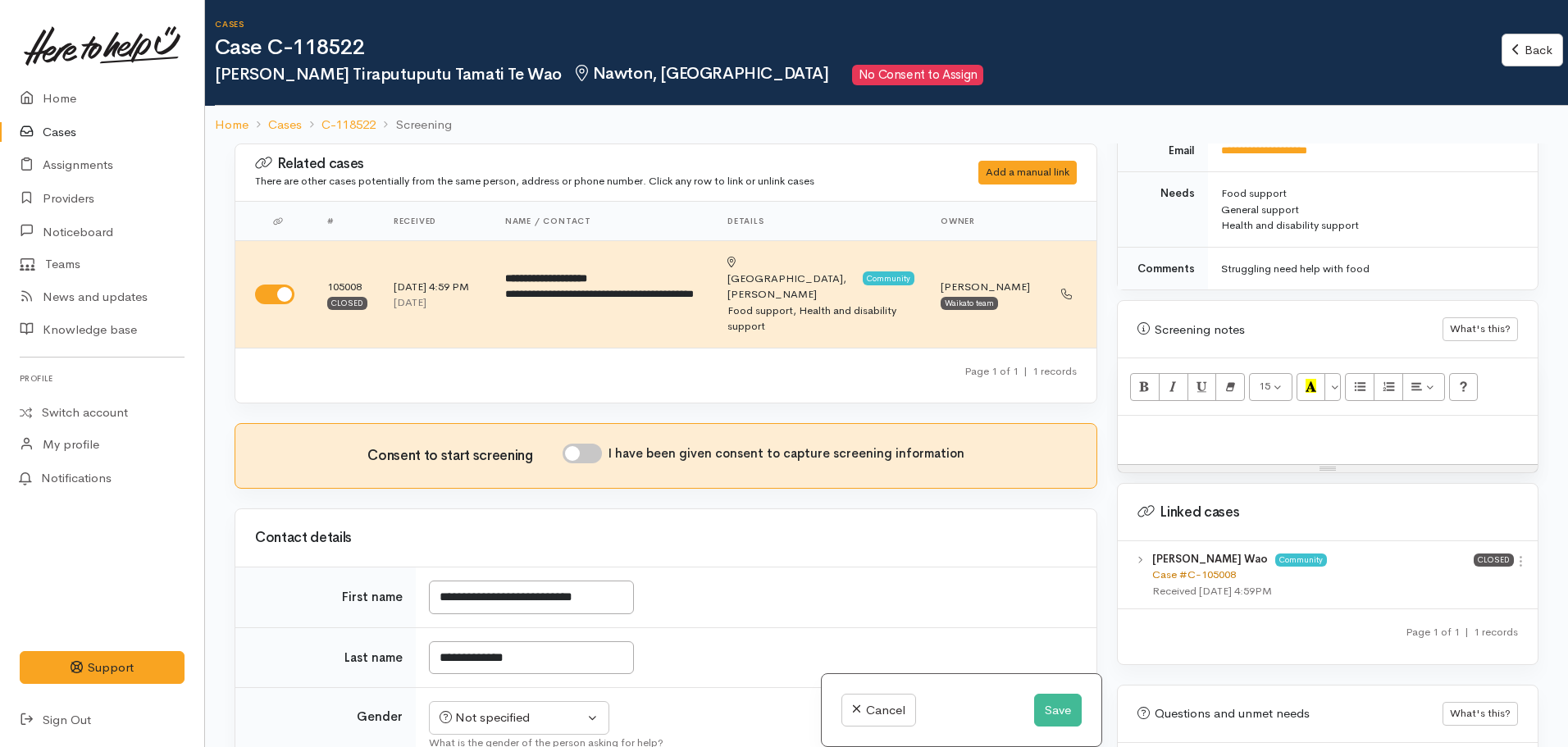
click at [1208, 567] on link "Case #C-105008" at bounding box center [1194, 574] width 84 height 14
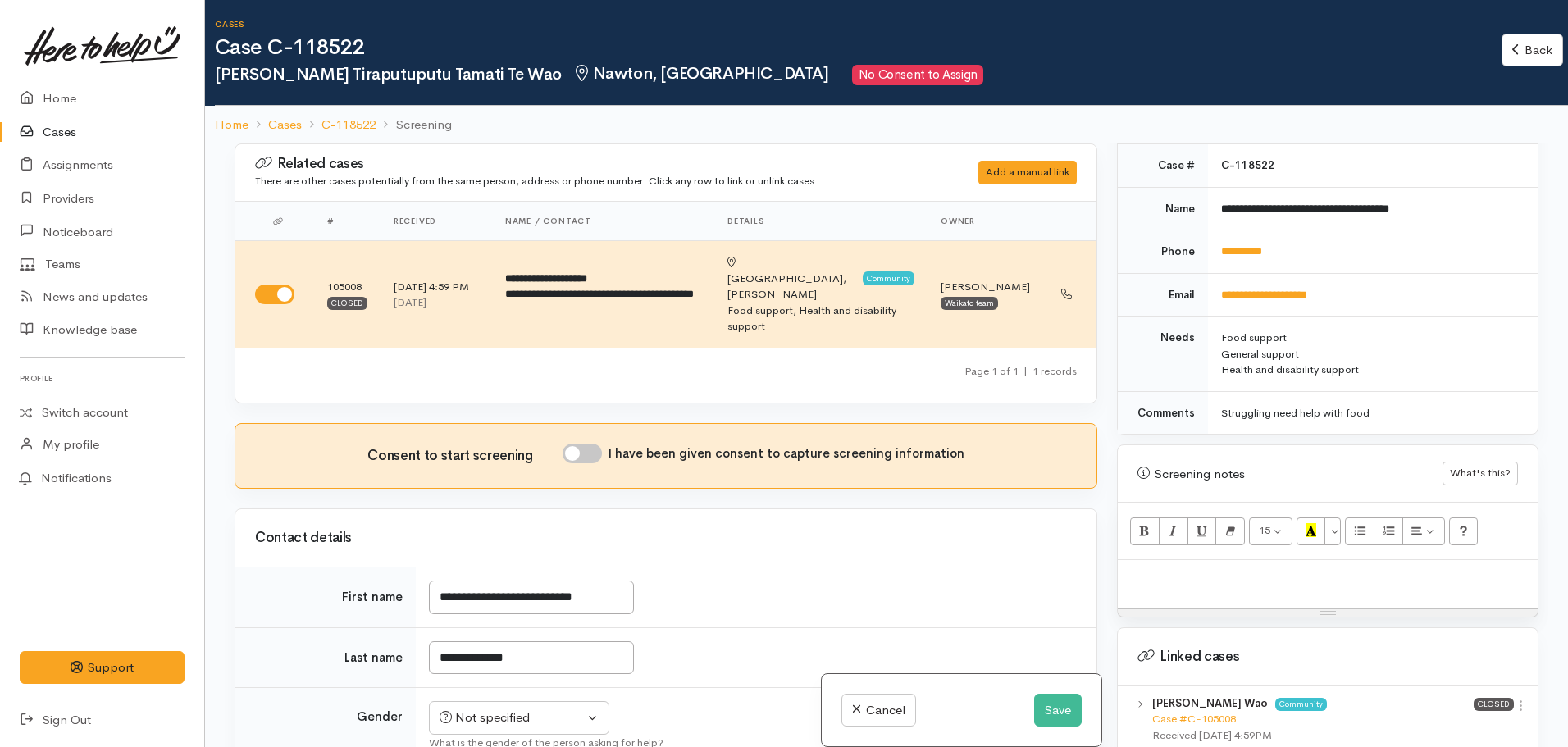
scroll to position [516, 0]
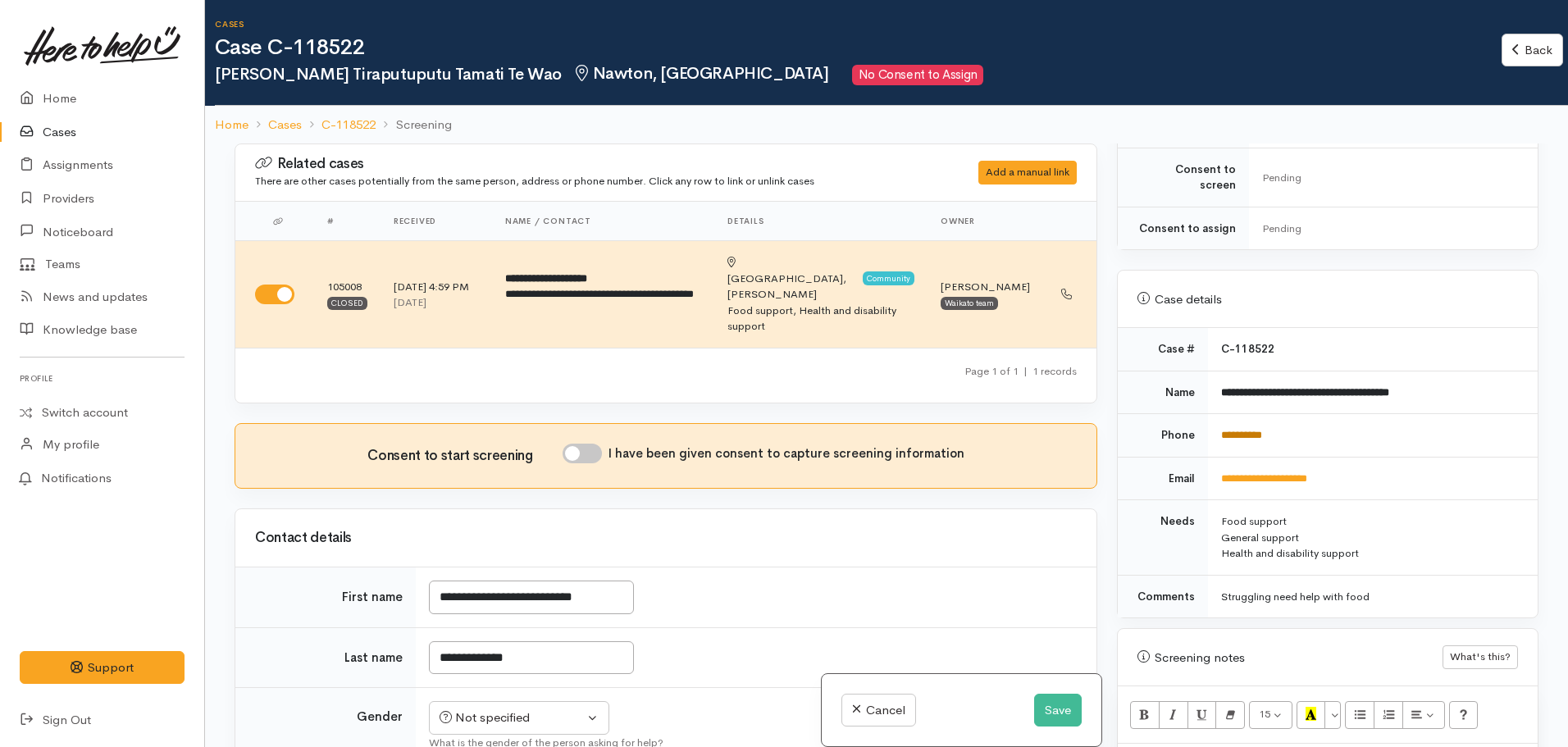
click at [1261, 429] on link "**********" at bounding box center [1241, 434] width 41 height 11
click at [1061, 703] on button "Save" at bounding box center [1058, 710] width 47 height 34
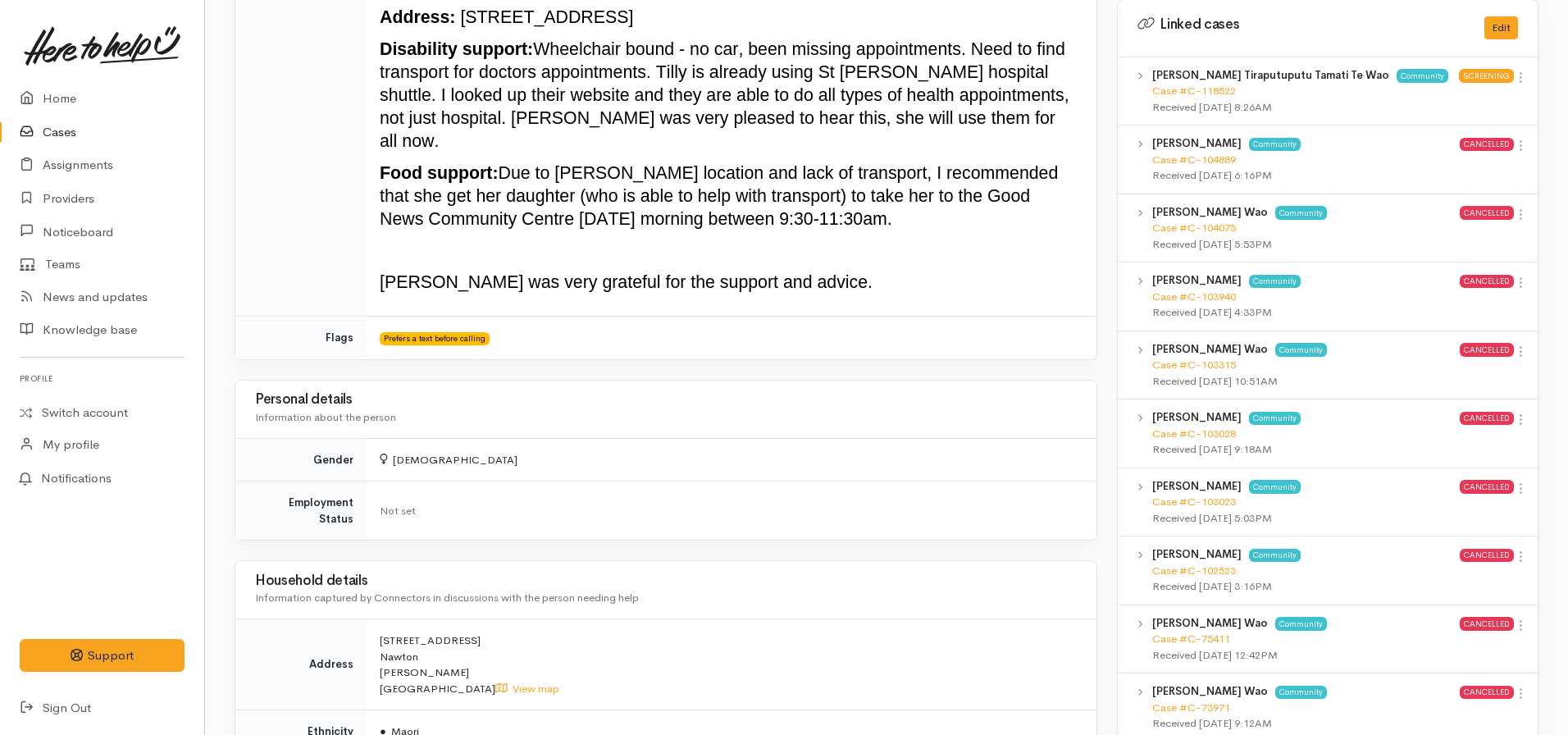
scroll to position [633, 0]
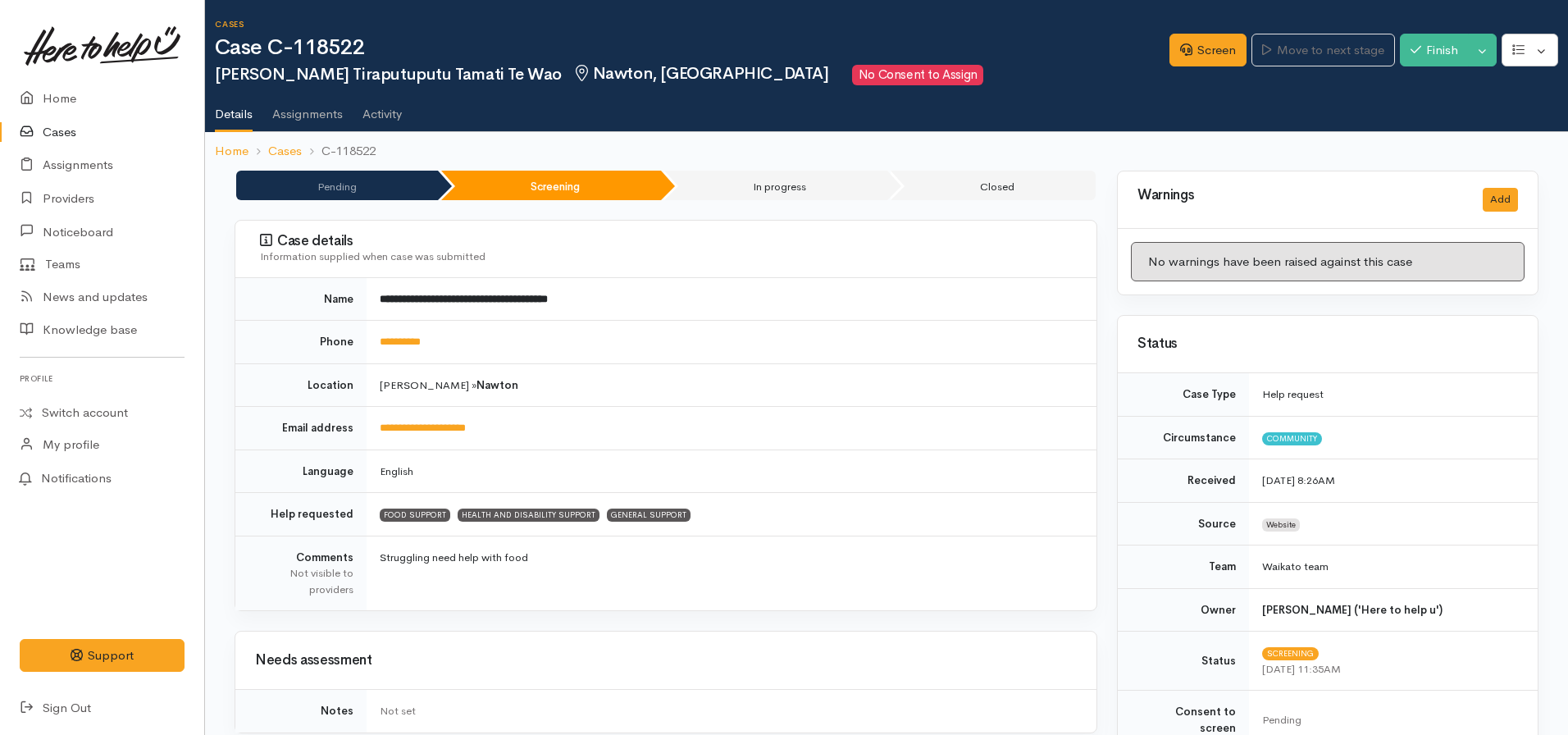
scroll to position [492, 0]
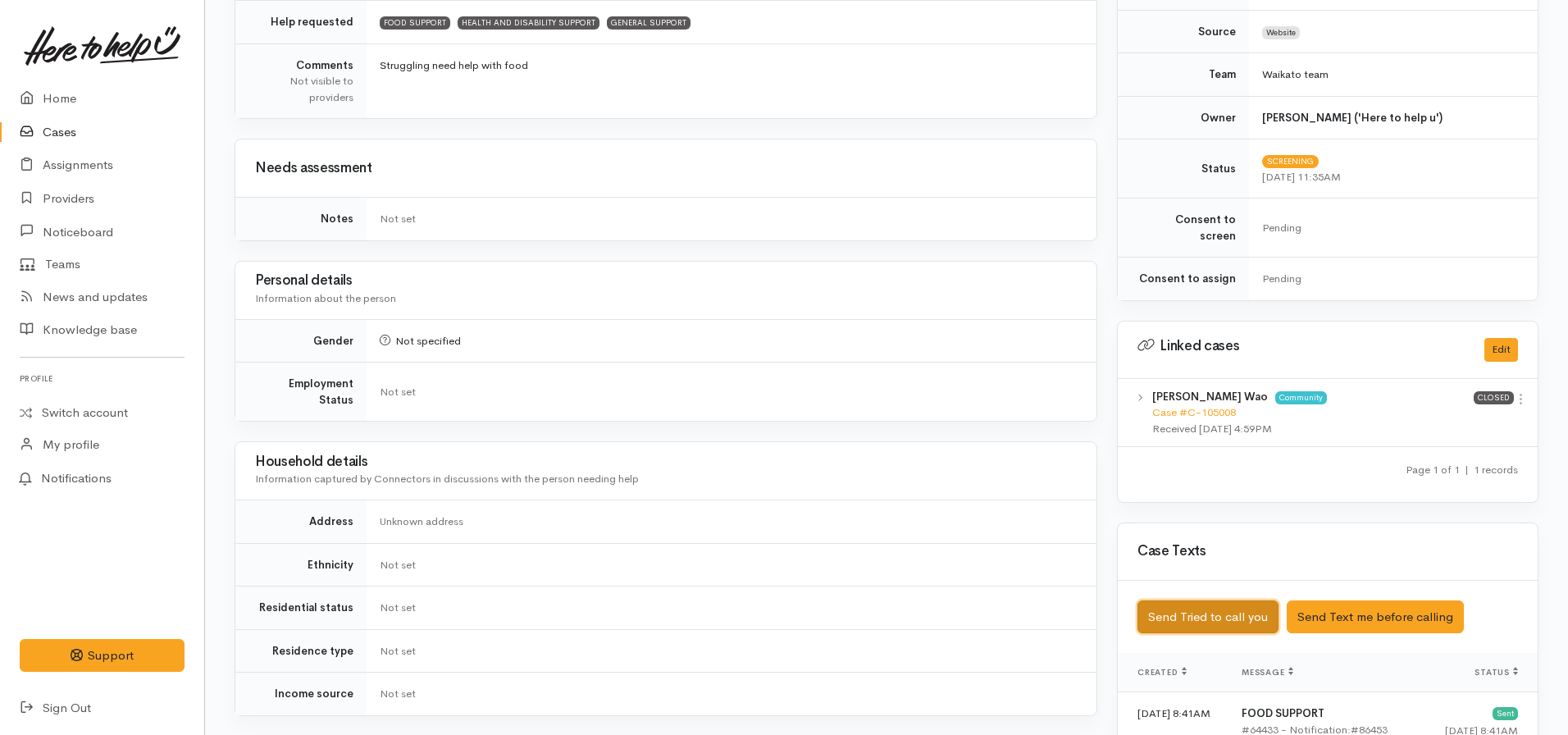
click at [1185, 602] on button "Send Tried to call you" at bounding box center [1208, 617] width 141 height 34
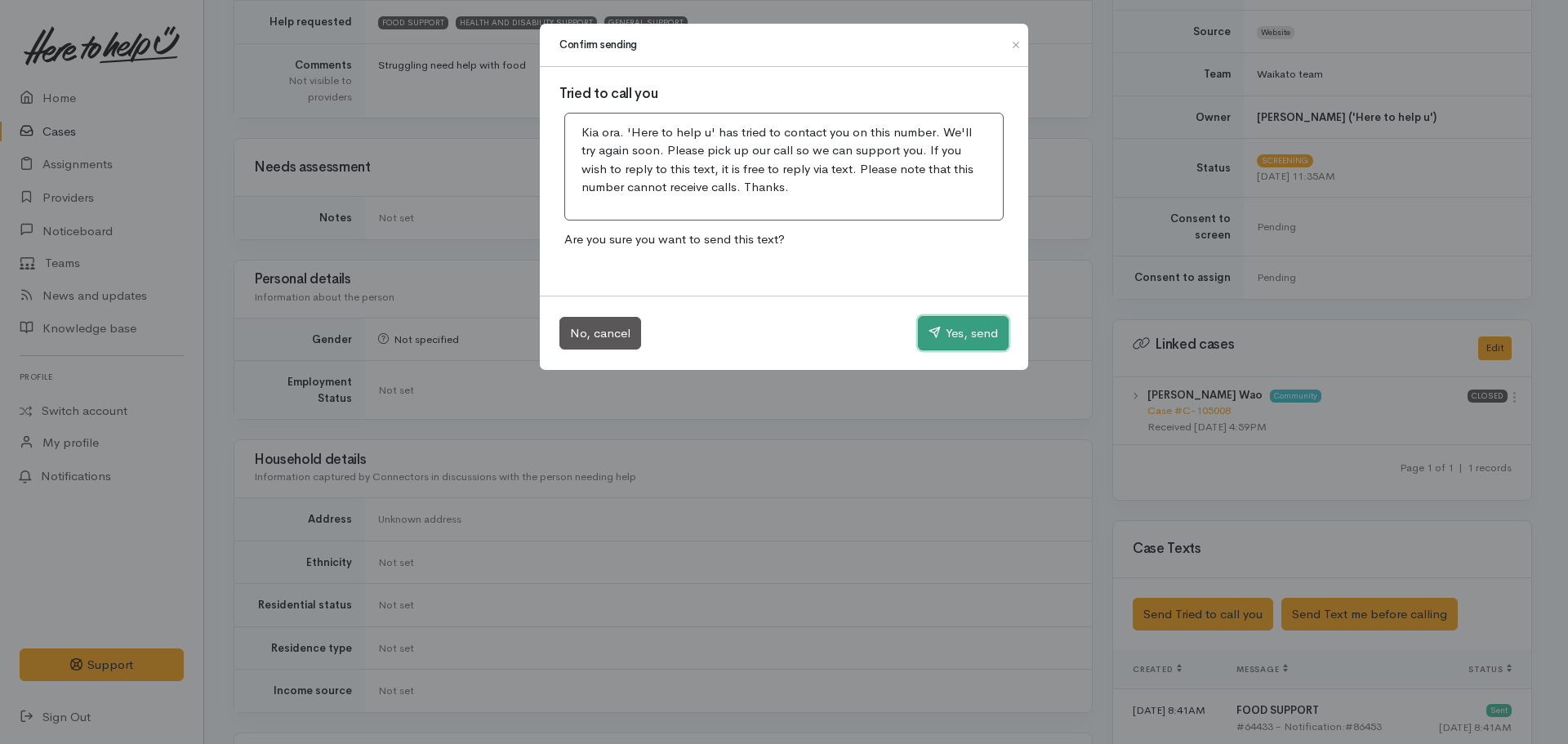
click at [970, 335] on button "Yes, send" at bounding box center [963, 333] width 90 height 34
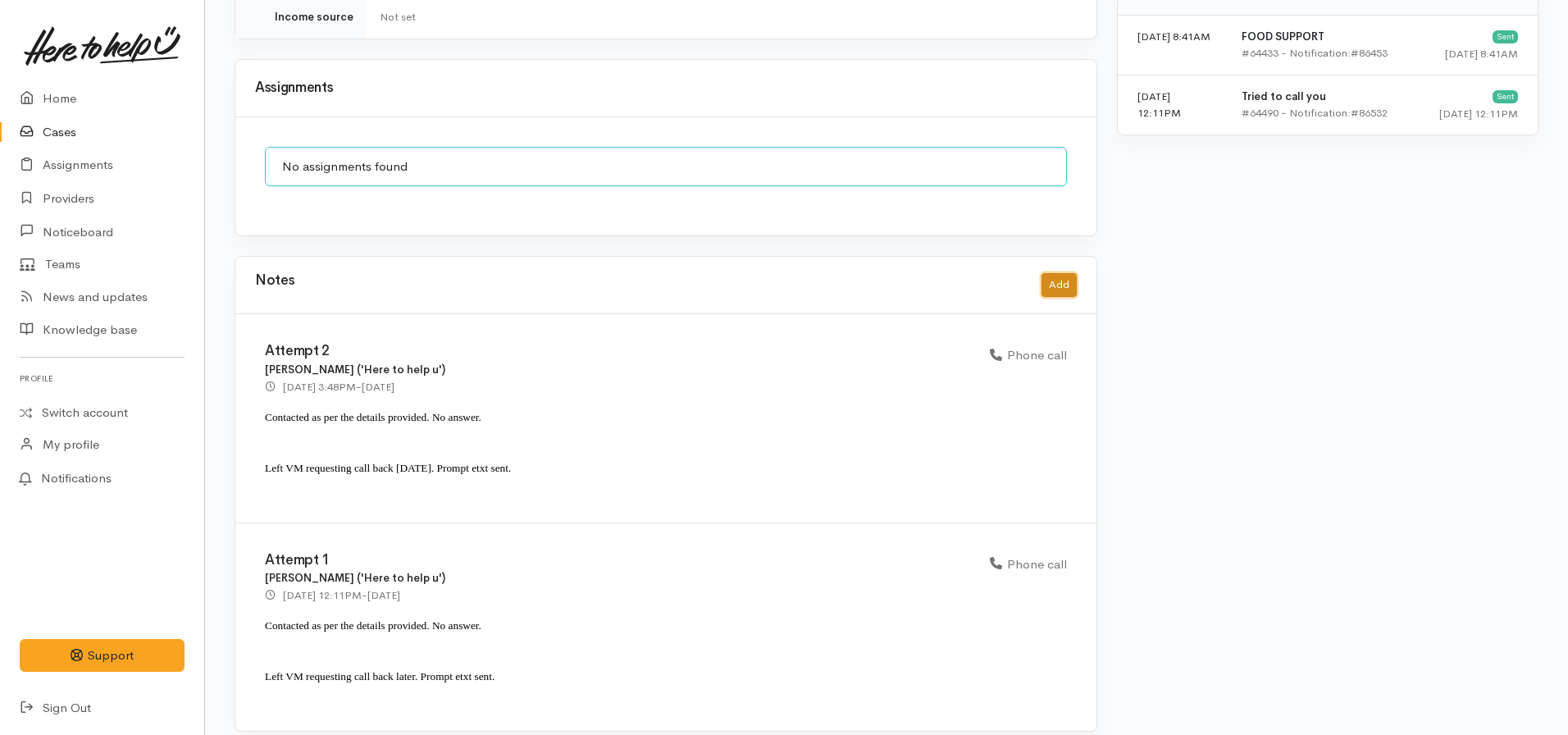
click at [1057, 273] on button "Add" at bounding box center [1059, 285] width 36 height 24
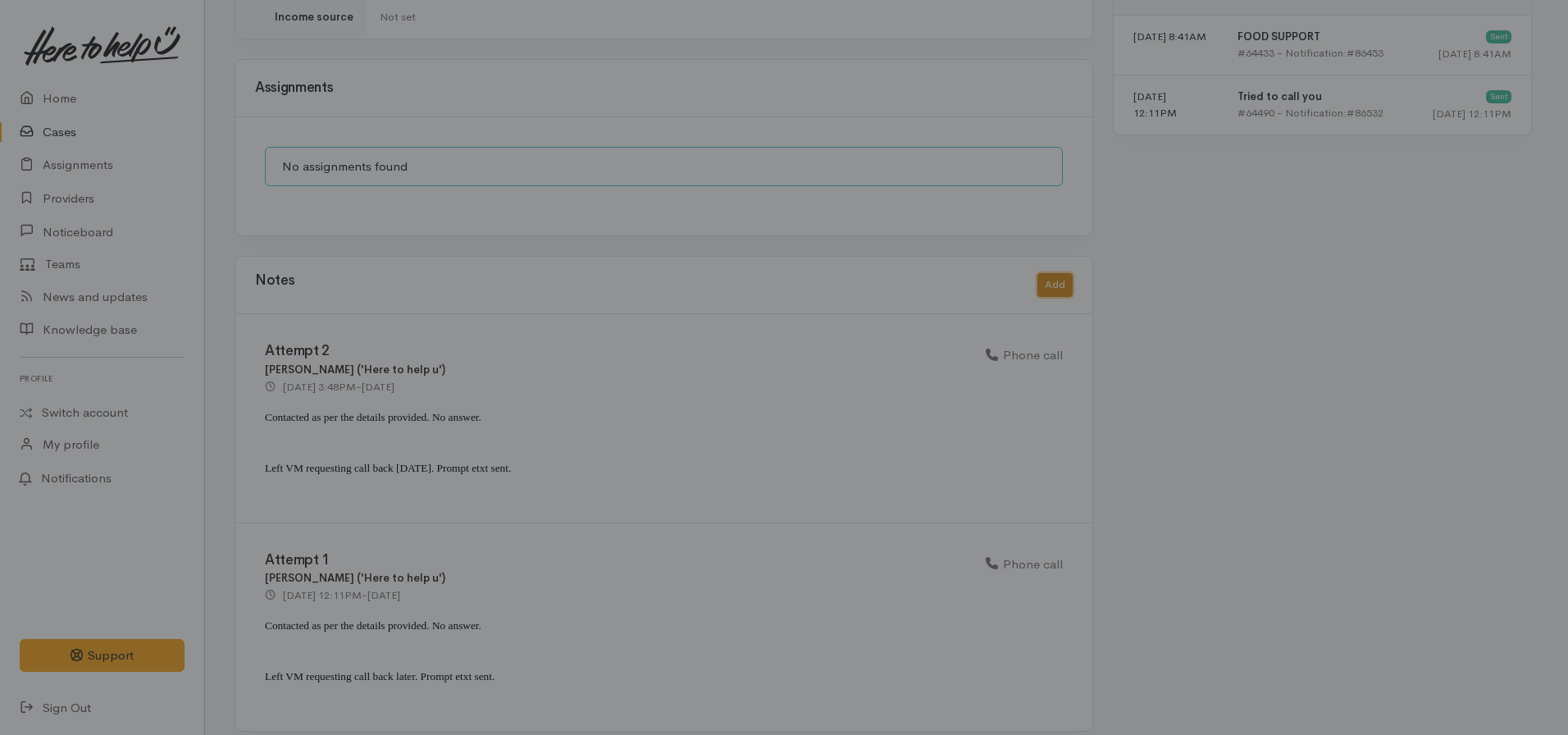
scroll to position [1156, 0]
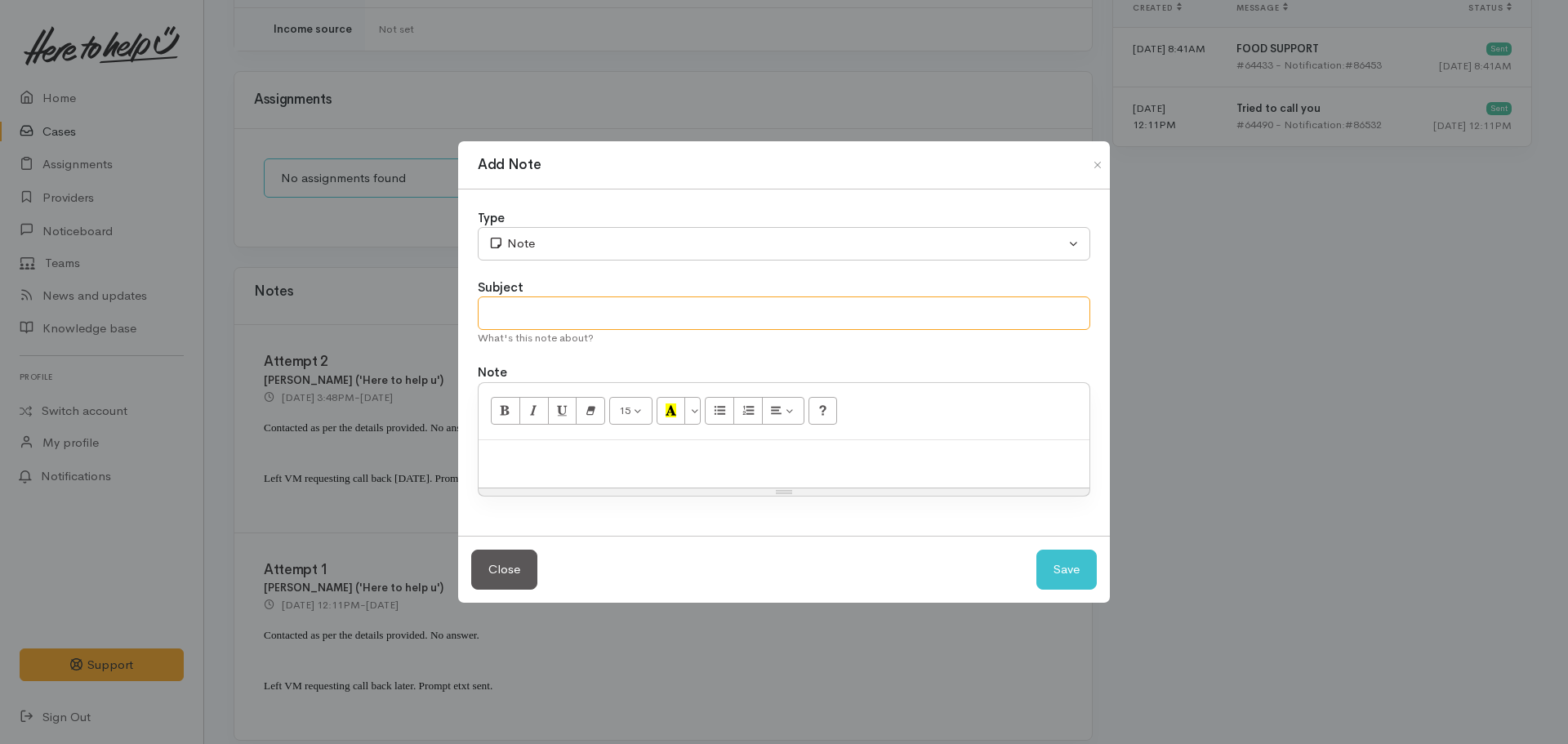
click at [596, 312] on input "text" at bounding box center [783, 314] width 612 height 33
type input "Attempt 3"
click at [631, 225] on div "Type" at bounding box center [783, 218] width 612 height 19
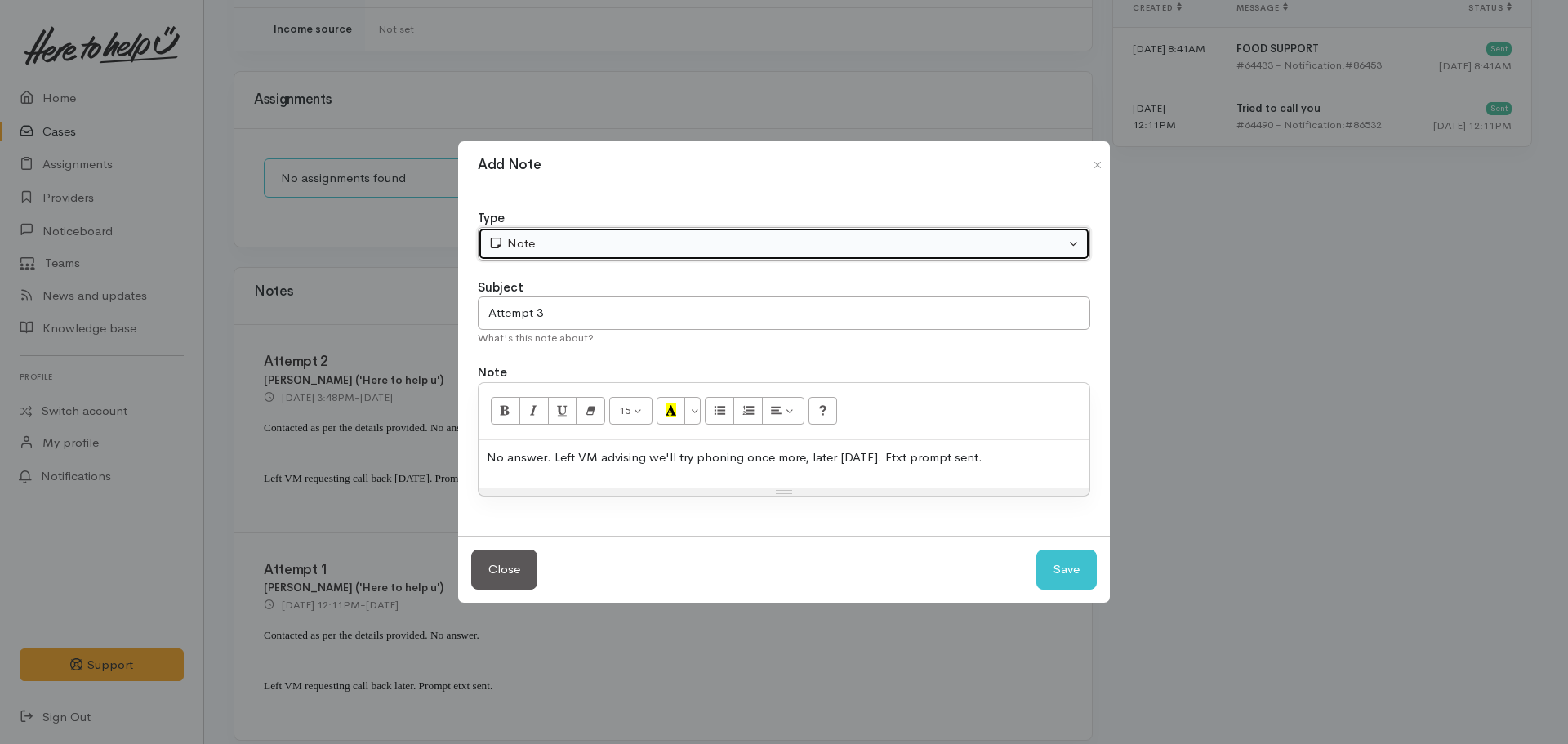
click at [609, 238] on div "Note" at bounding box center [776, 244] width 577 height 19
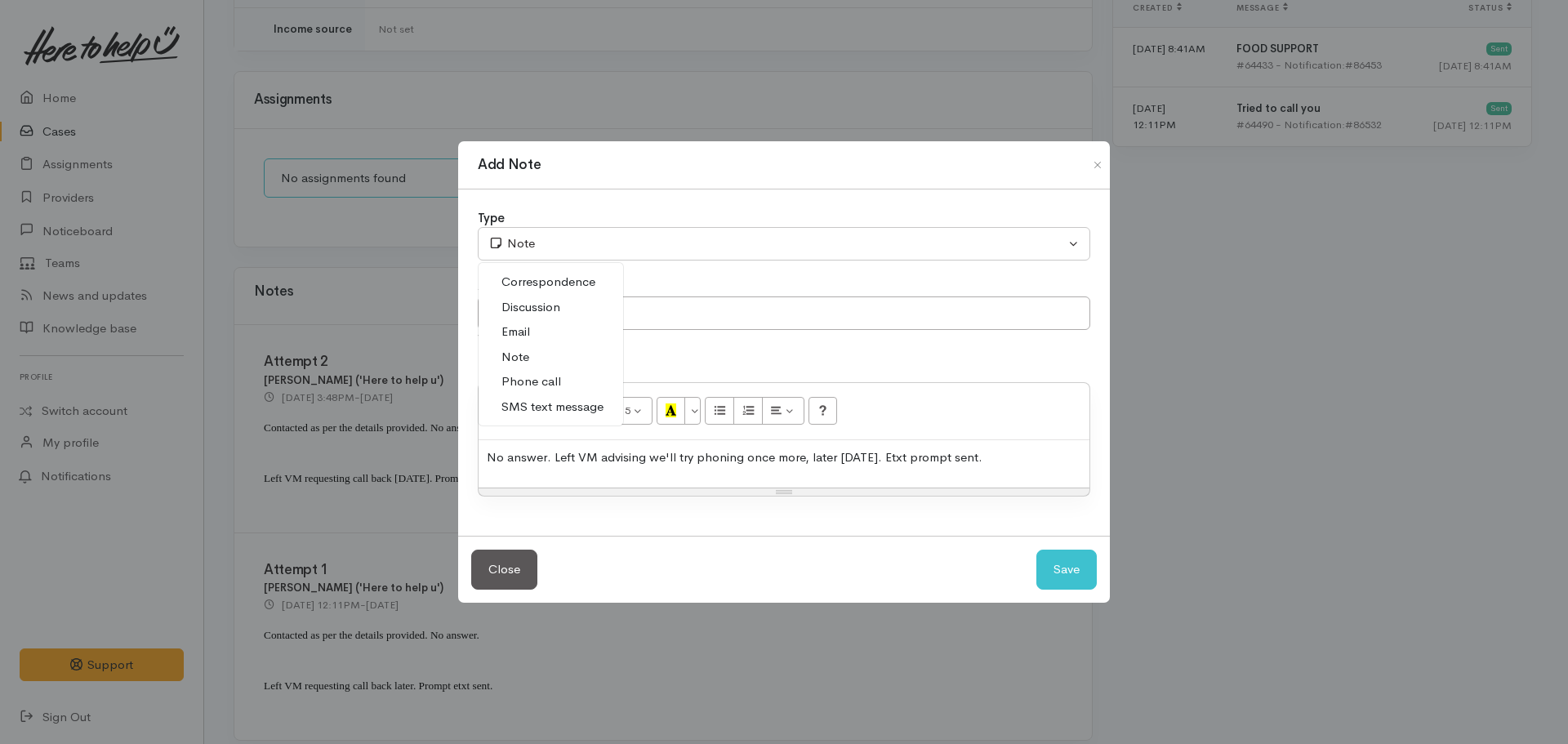
click at [538, 378] on span "Phone call" at bounding box center [531, 381] width 60 height 19
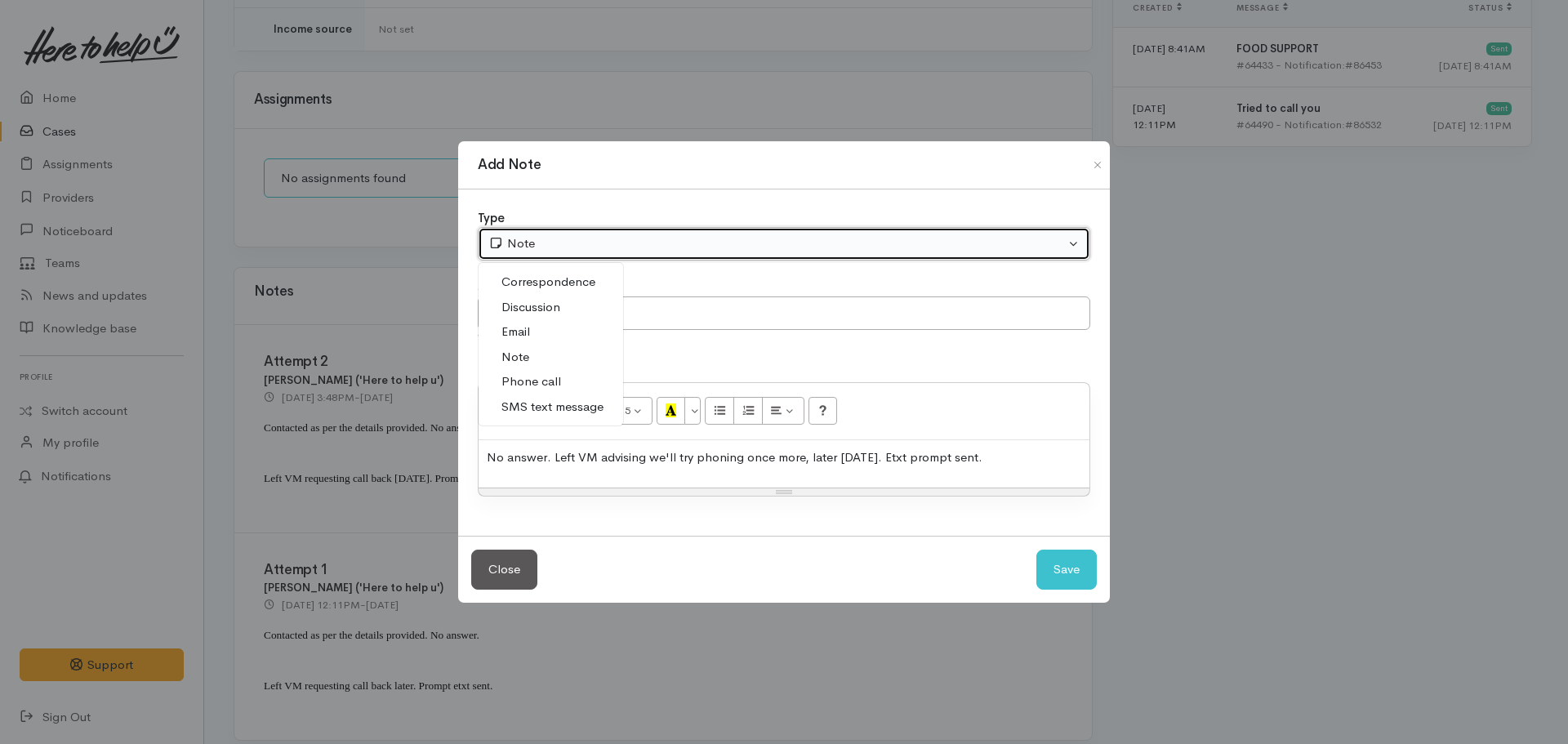
select select "3"
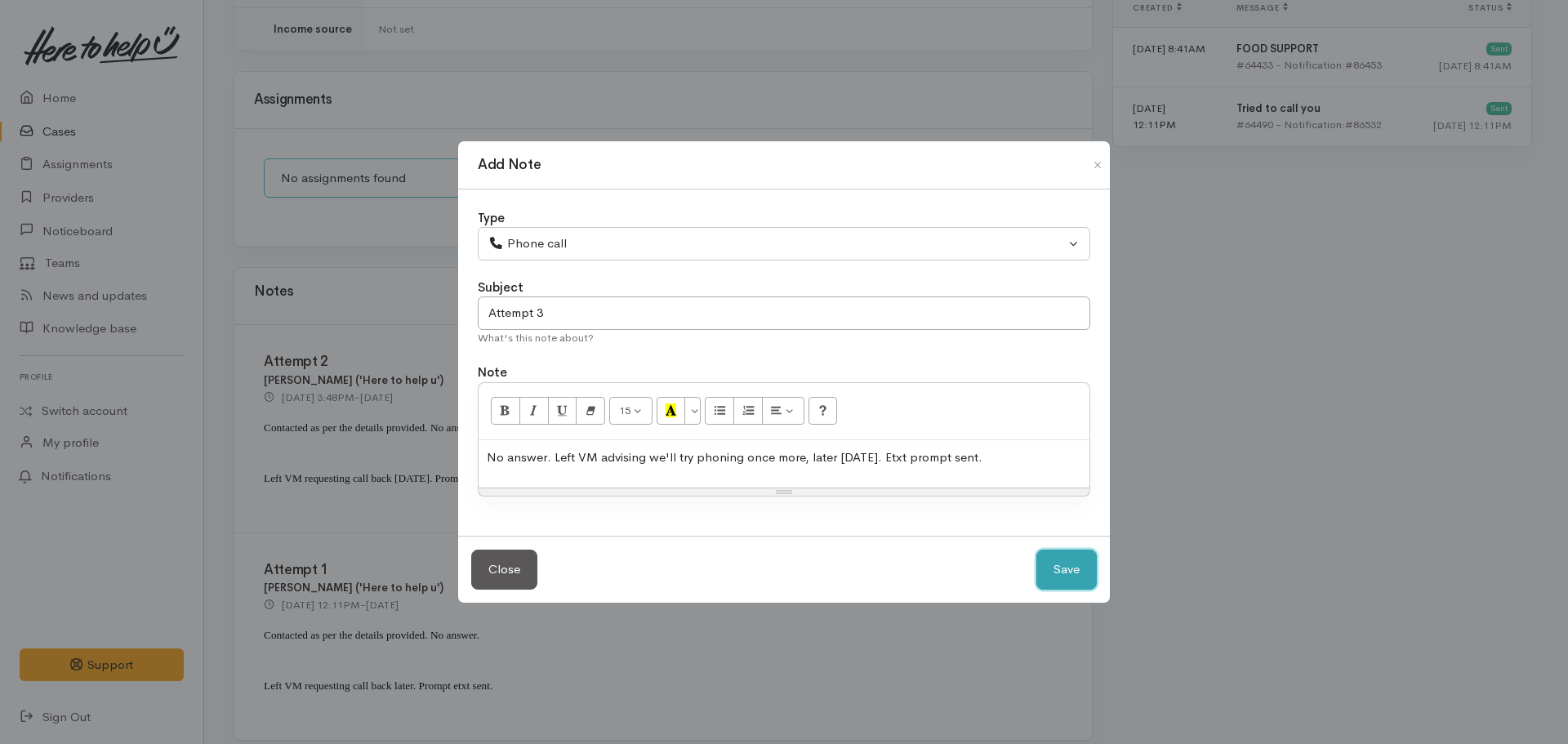
click at [1076, 561] on button "Save" at bounding box center [1067, 569] width 61 height 40
select select "1"
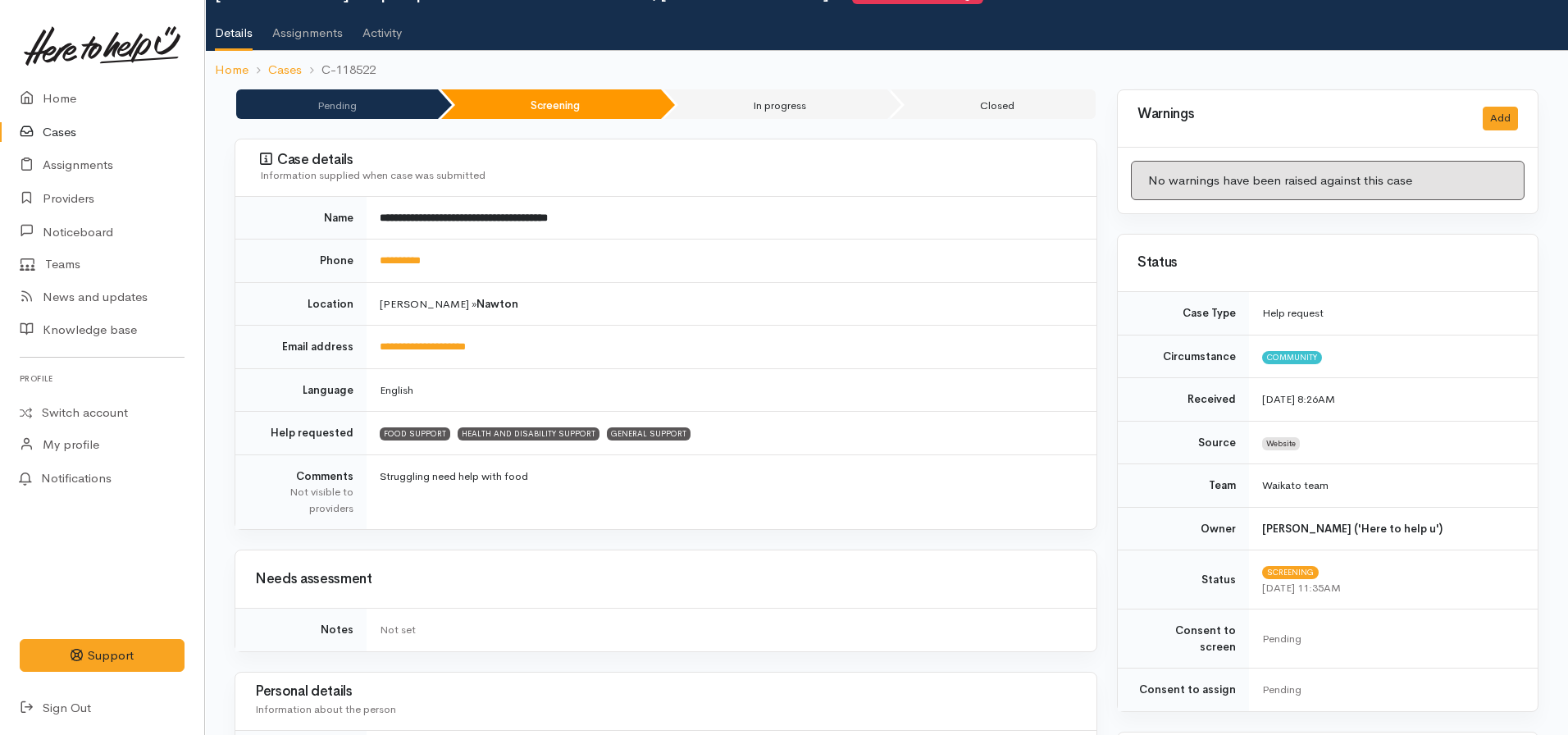
scroll to position [0, 0]
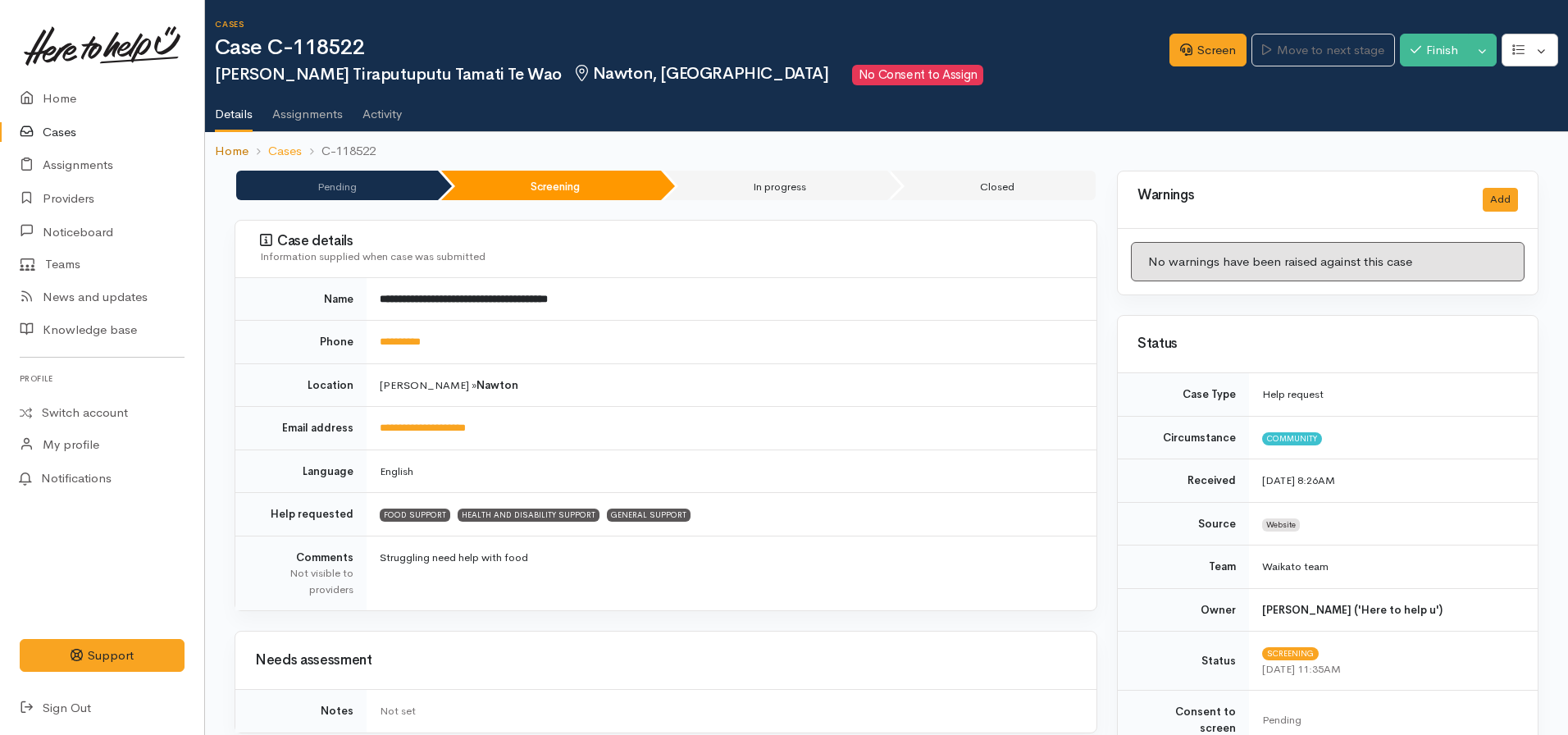
click at [220, 151] on link "Home" at bounding box center [232, 151] width 34 height 19
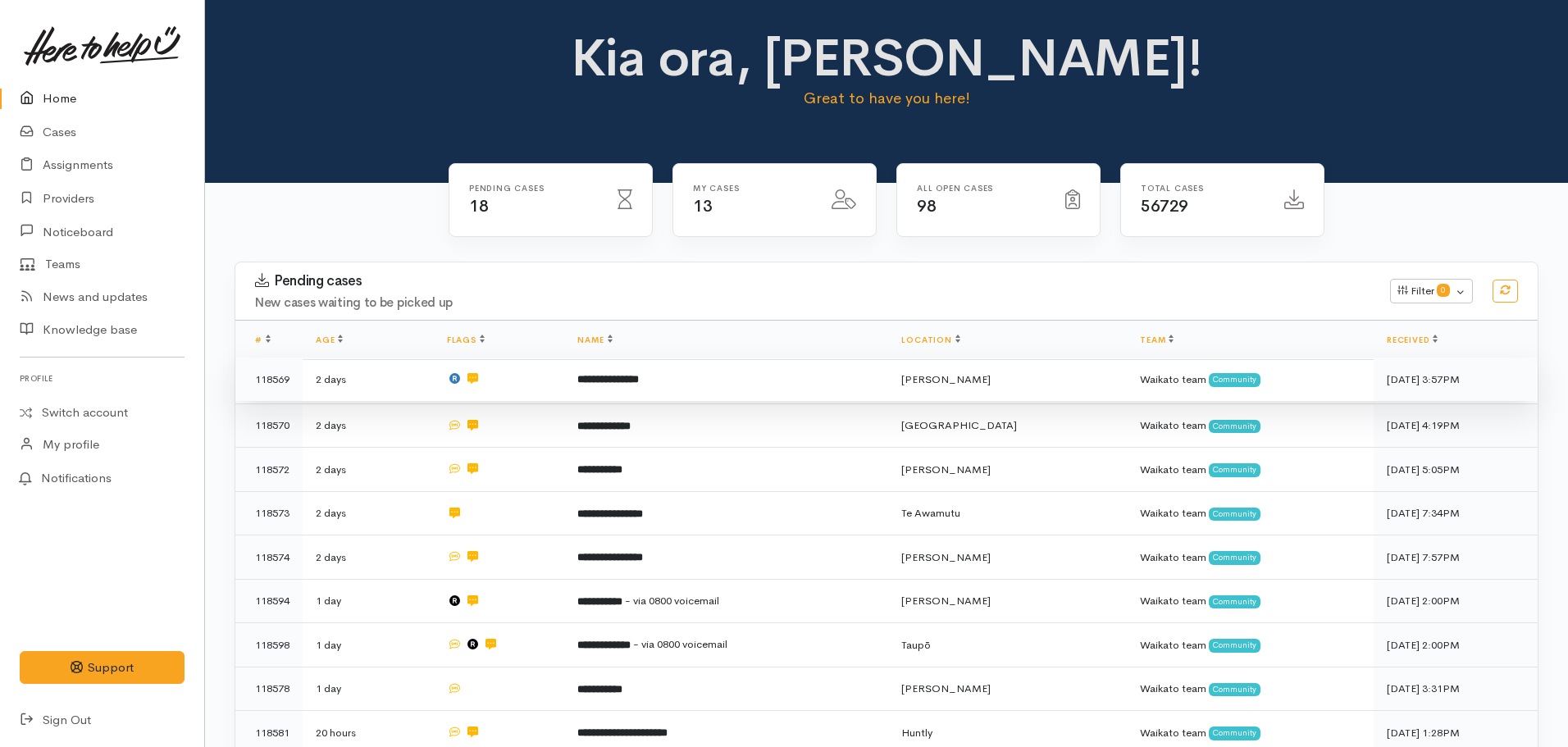
click at [638, 374] on b "**********" at bounding box center [608, 379] width 61 height 11
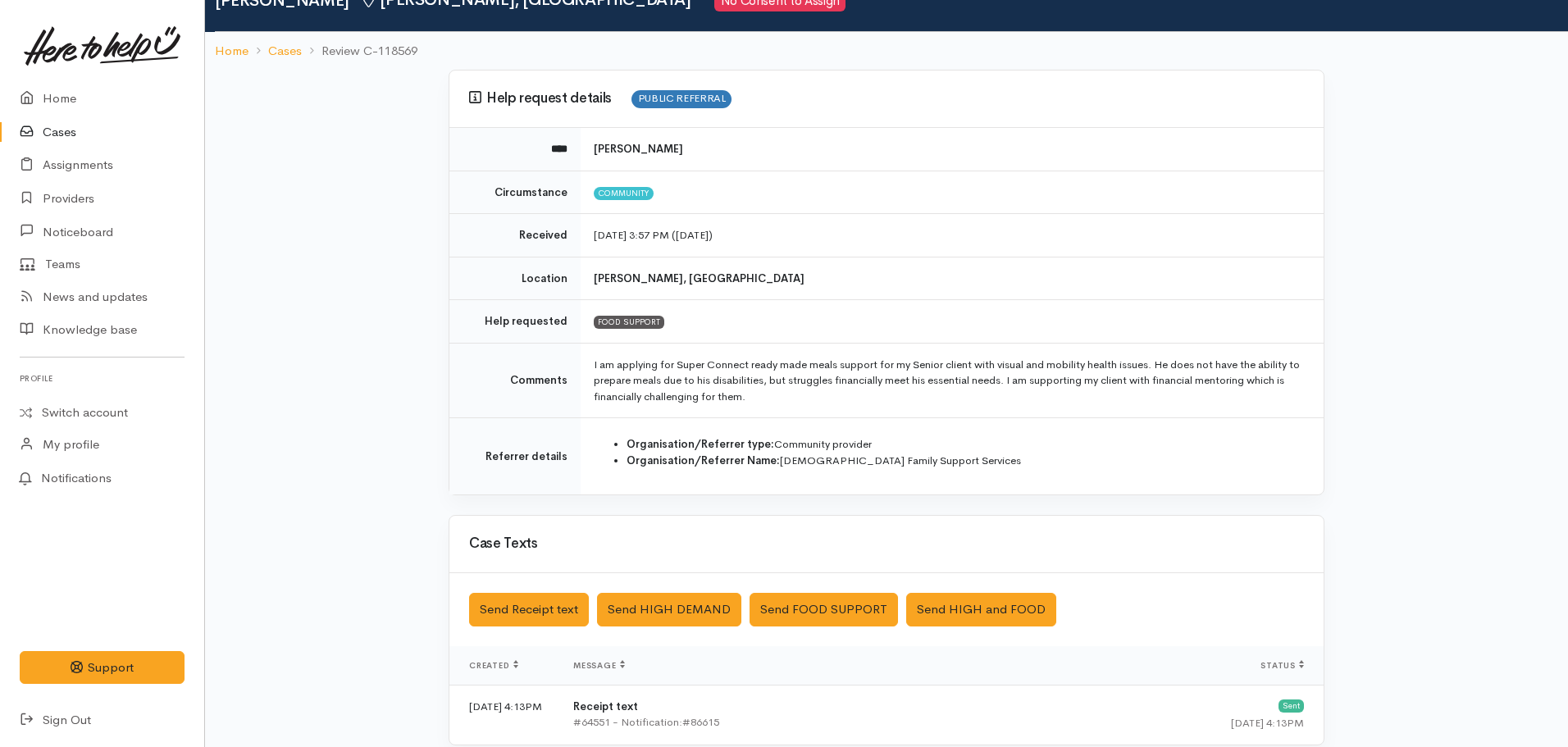
scroll to position [392, 0]
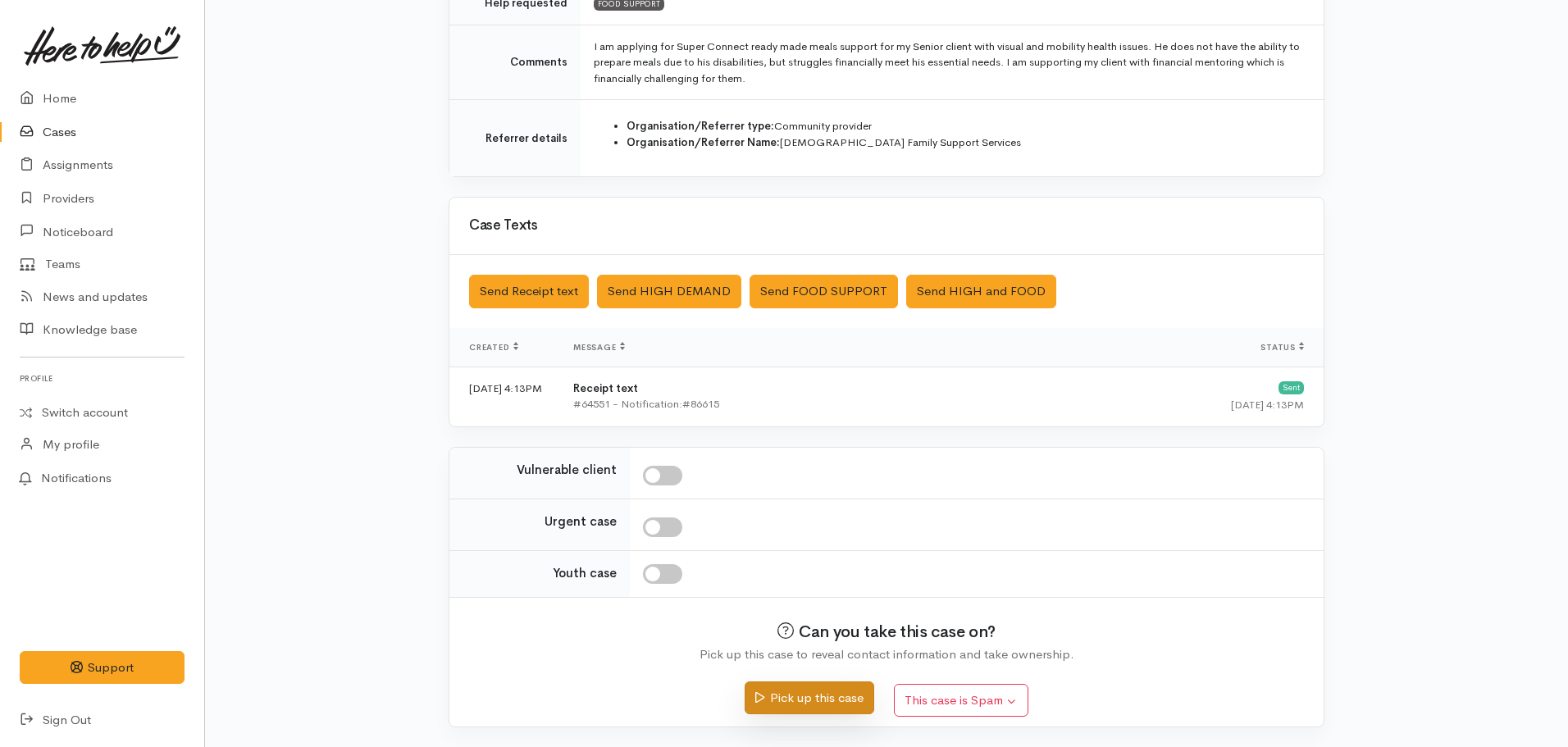
click at [802, 702] on button "Pick up this case" at bounding box center [809, 699] width 128 height 34
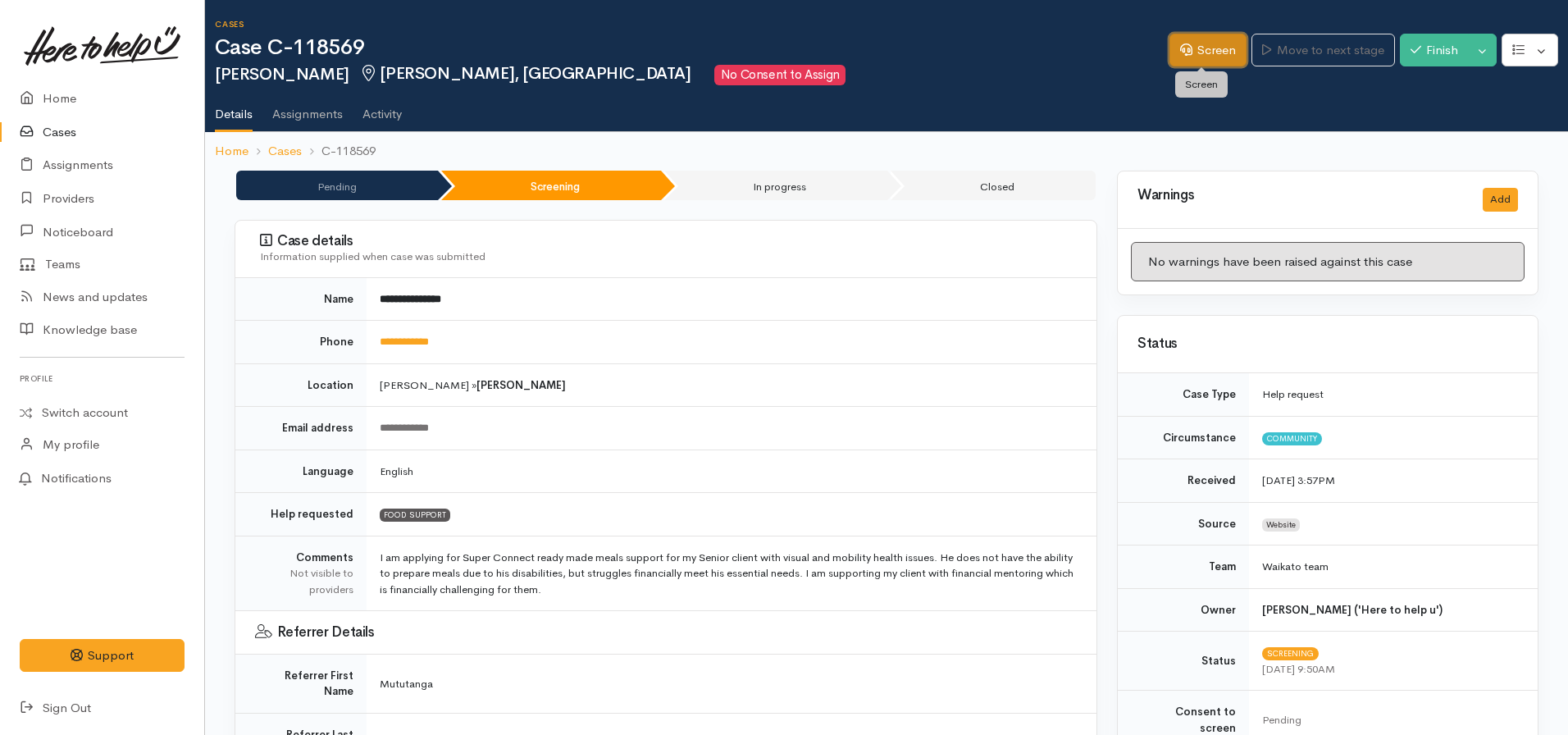
click at [1197, 51] on link "Screen" at bounding box center [1208, 50] width 77 height 34
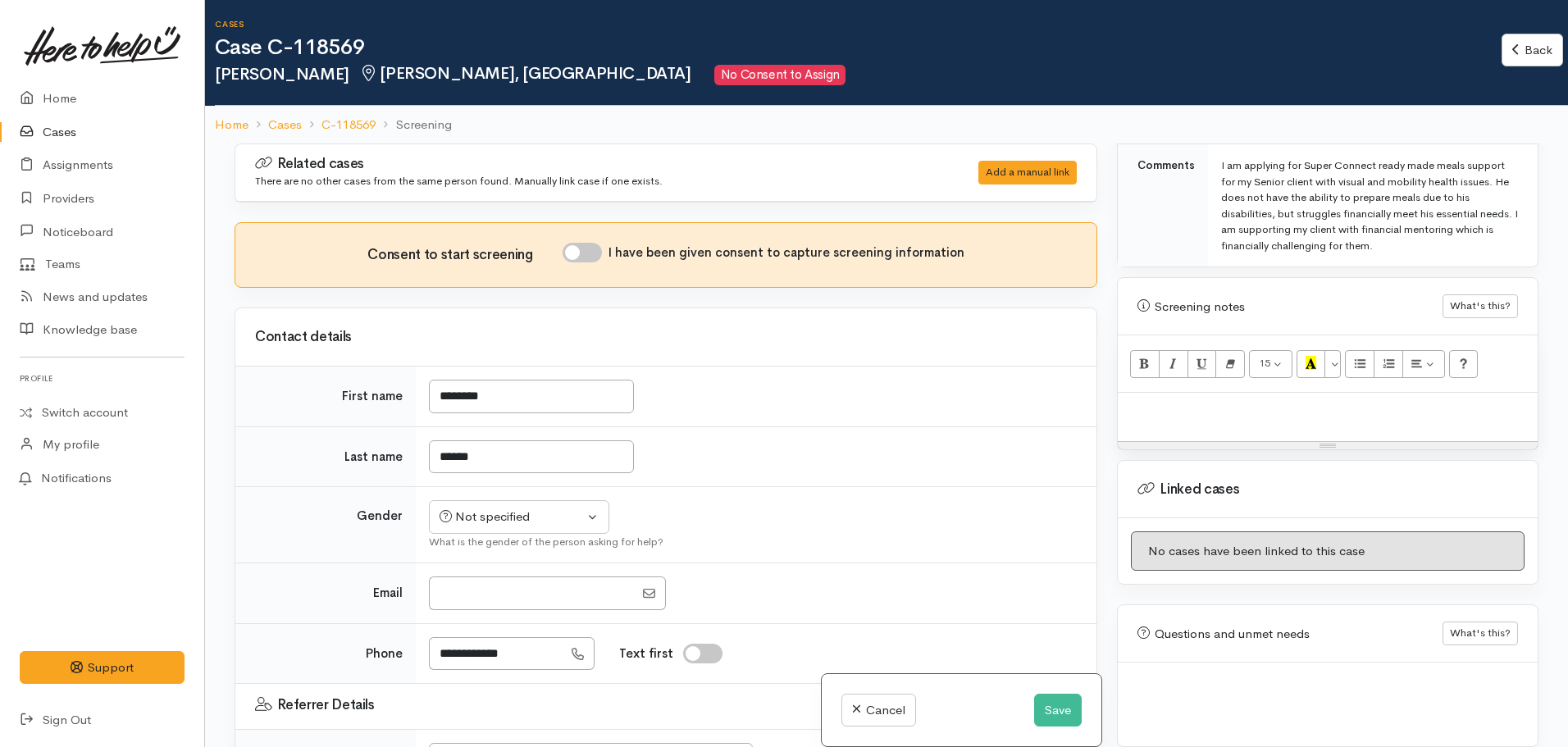
scroll to position [874, 0]
click at [1215, 399] on p at bounding box center [1327, 408] width 404 height 19
paste div
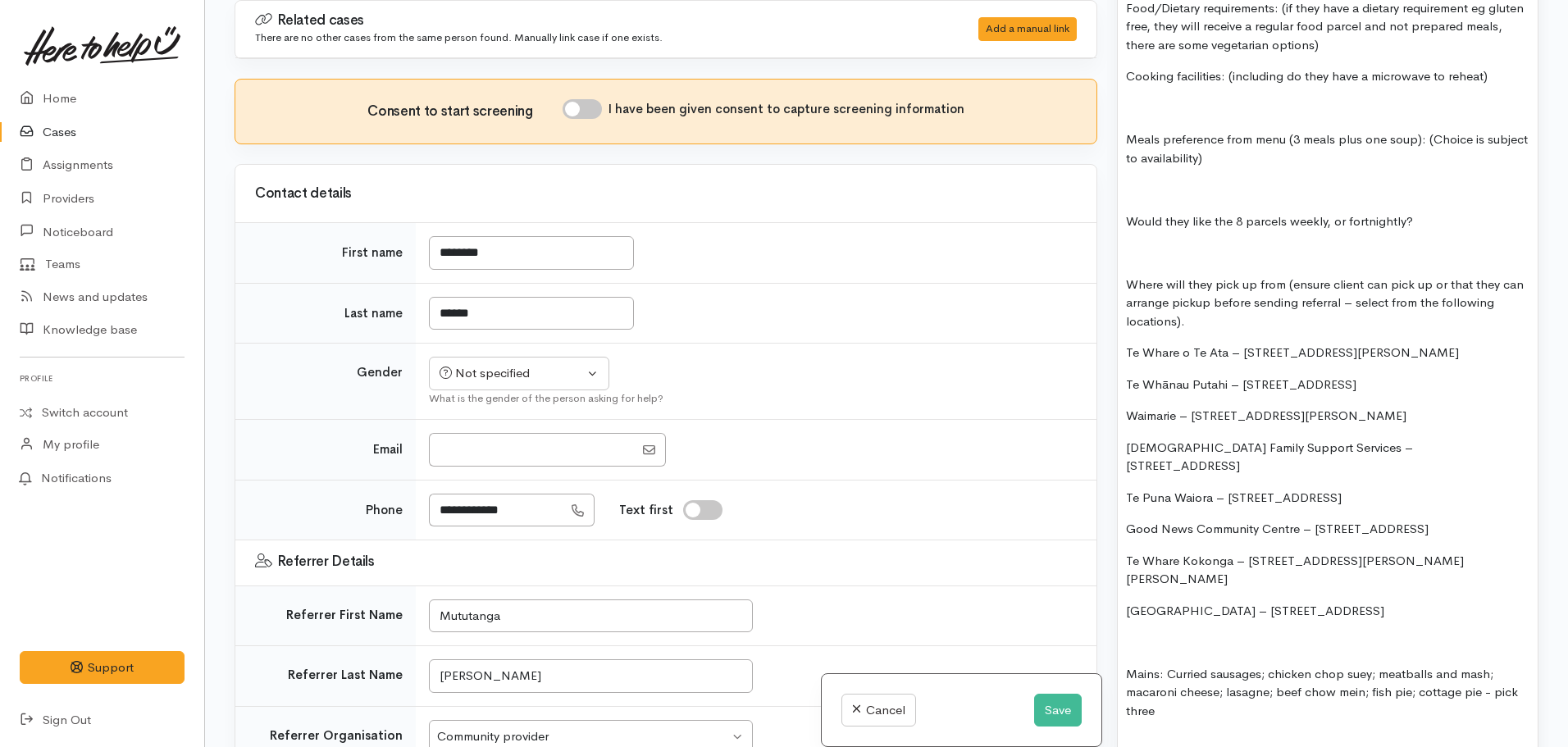
drag, startPoint x: 1514, startPoint y: 425, endPoint x: 1071, endPoint y: 430, distance: 443.0
click at [1071, 430] on div "Related cases There are no other cases from the same person found. Manually lin…" at bounding box center [886, 373] width 1323 height 747
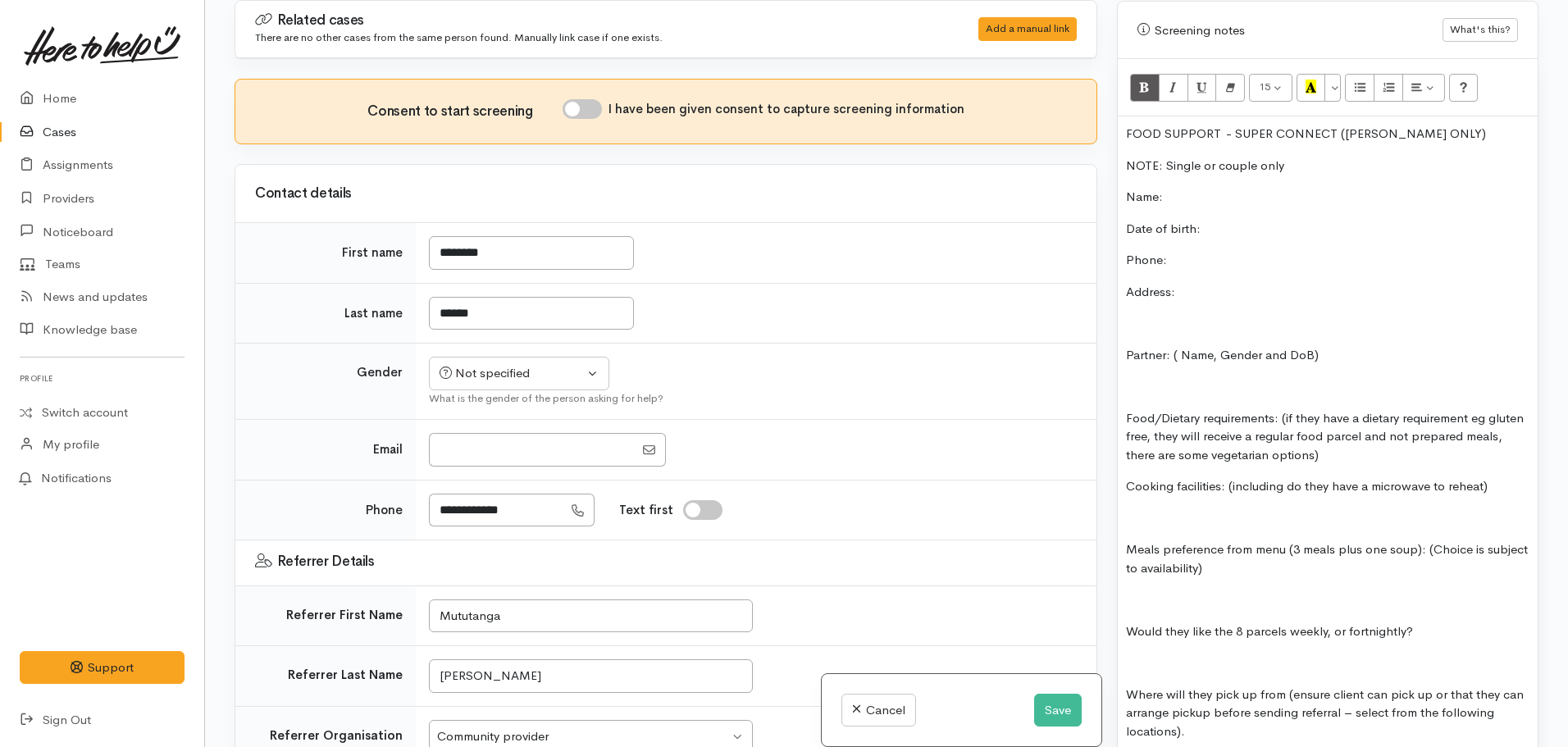
scroll to position [759, 0]
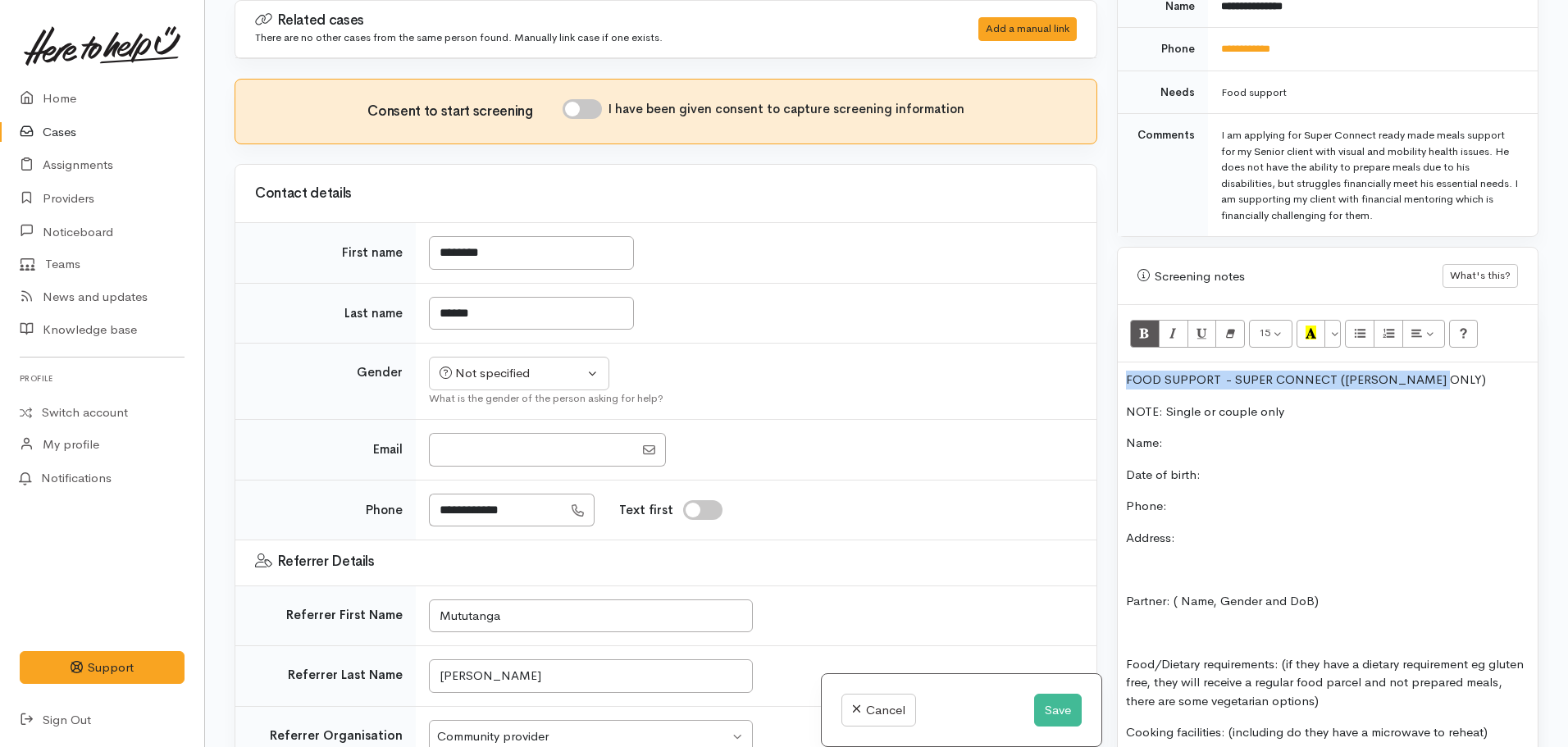
drag, startPoint x: 1455, startPoint y: 360, endPoint x: 1117, endPoint y: 339, distance: 338.7
click at [1107, 344] on div "Warnings Add No warnings have been raised against this case Add Warning Title ●…" at bounding box center [1327, 373] width 441 height 747
click at [1306, 326] on icon "Recent Color" at bounding box center [1310, 333] width 11 height 14
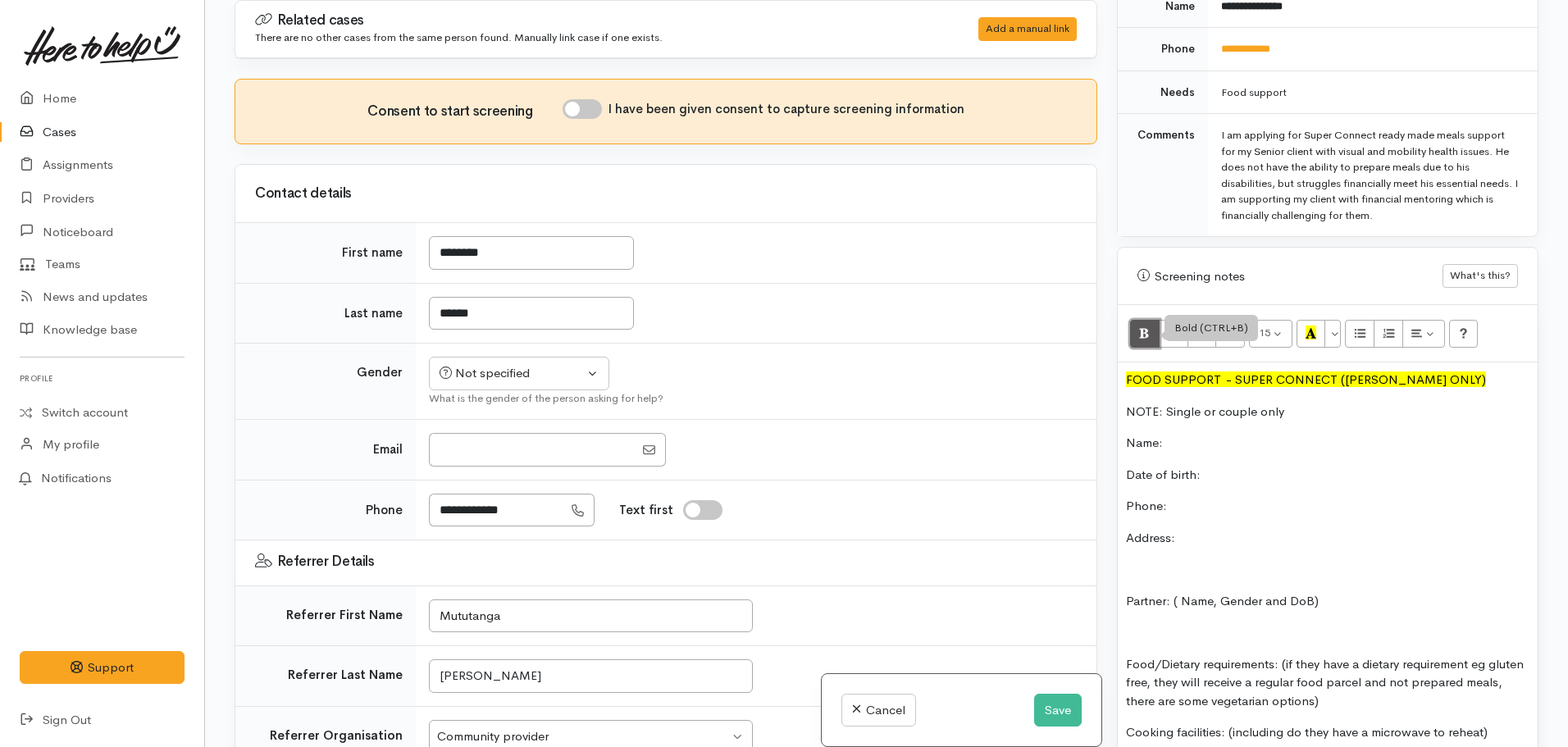
click at [1133, 320] on button "Bold (CTRL+B)" at bounding box center [1145, 334] width 30 height 28
drag, startPoint x: 1178, startPoint y: 437, endPoint x: 1203, endPoint y: 420, distance: 30.2
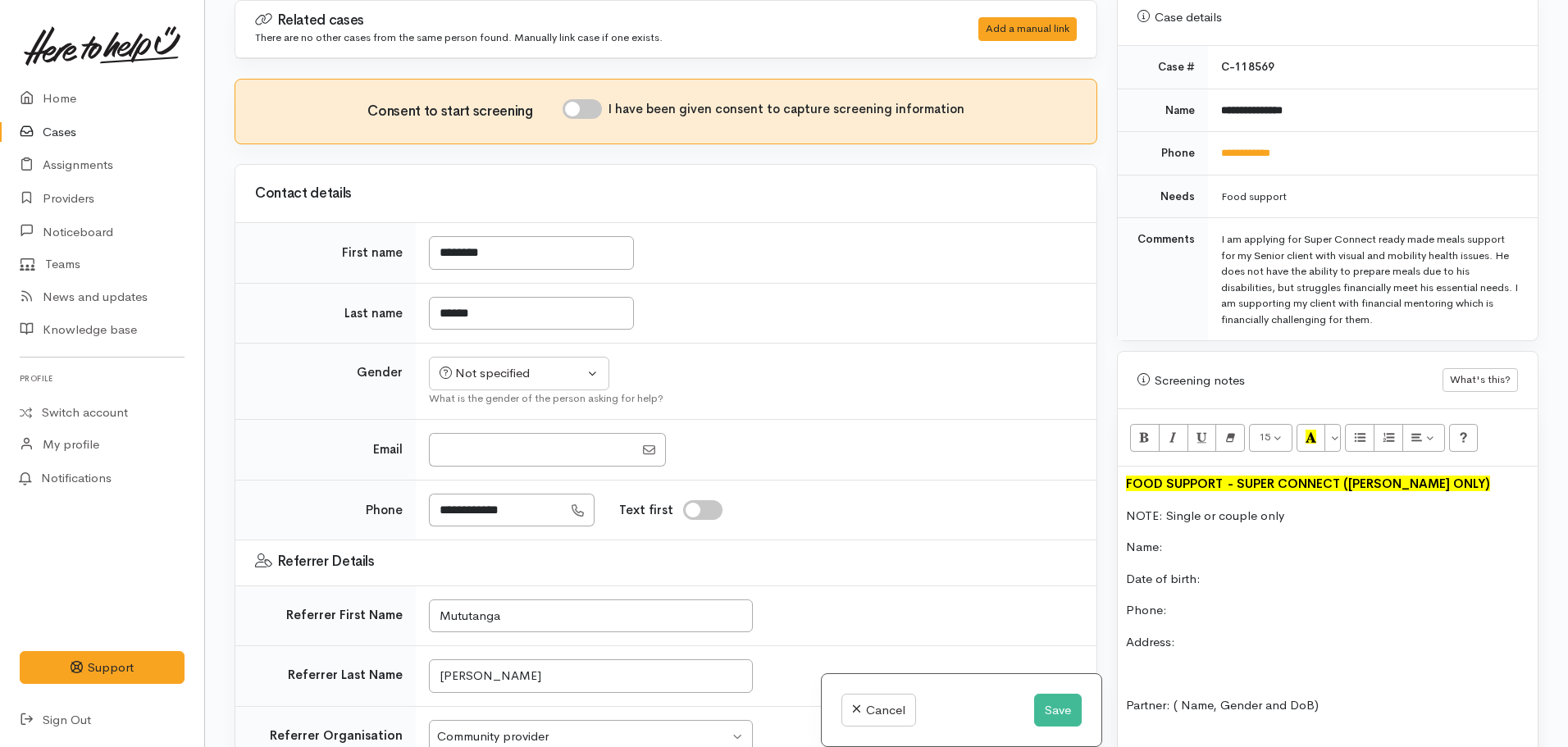
scroll to position [512, 0]
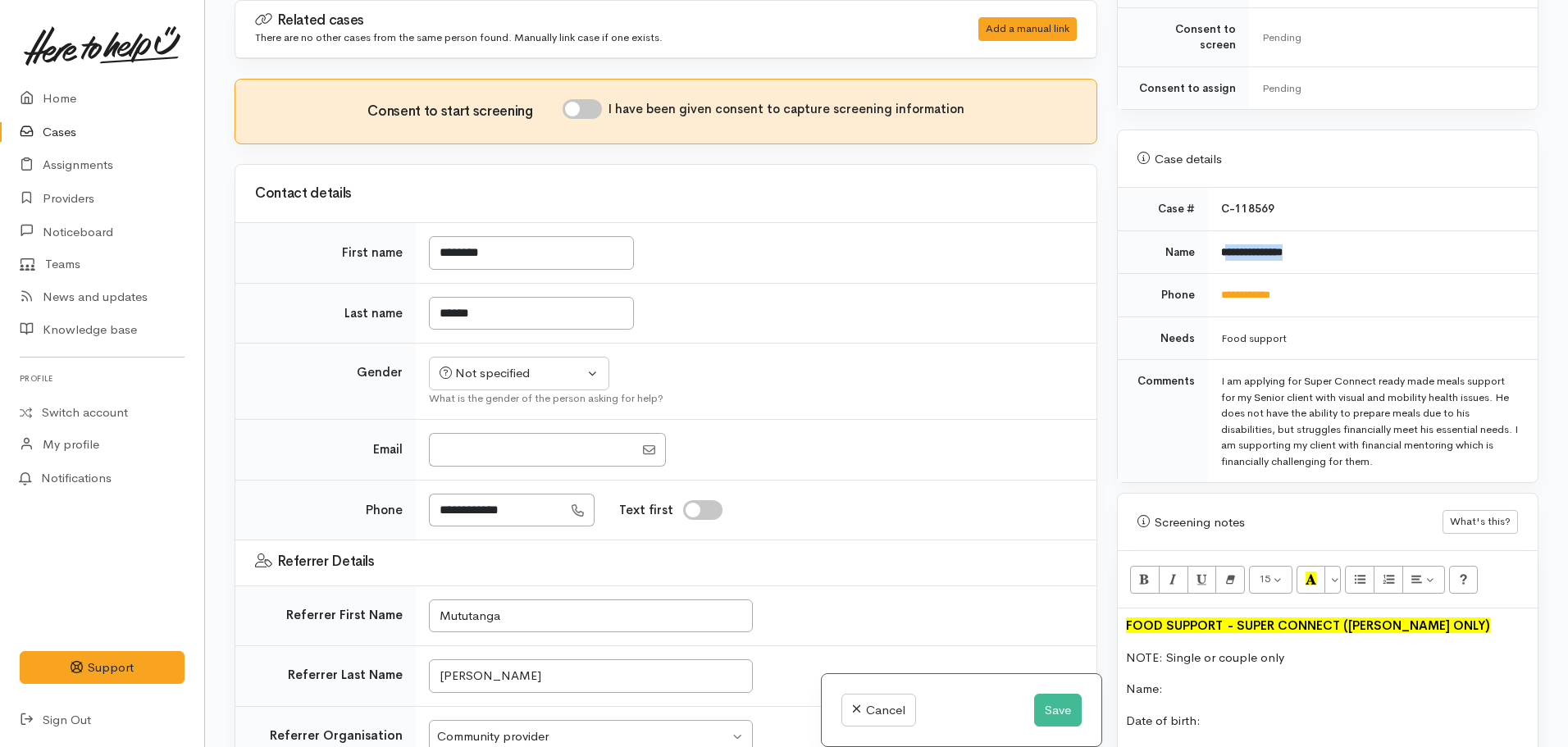
drag, startPoint x: 1301, startPoint y: 223, endPoint x: 1221, endPoint y: 229, distance: 80.2
click at [1221, 231] on td "**********" at bounding box center [1373, 253] width 330 height 43
copy b "**********"
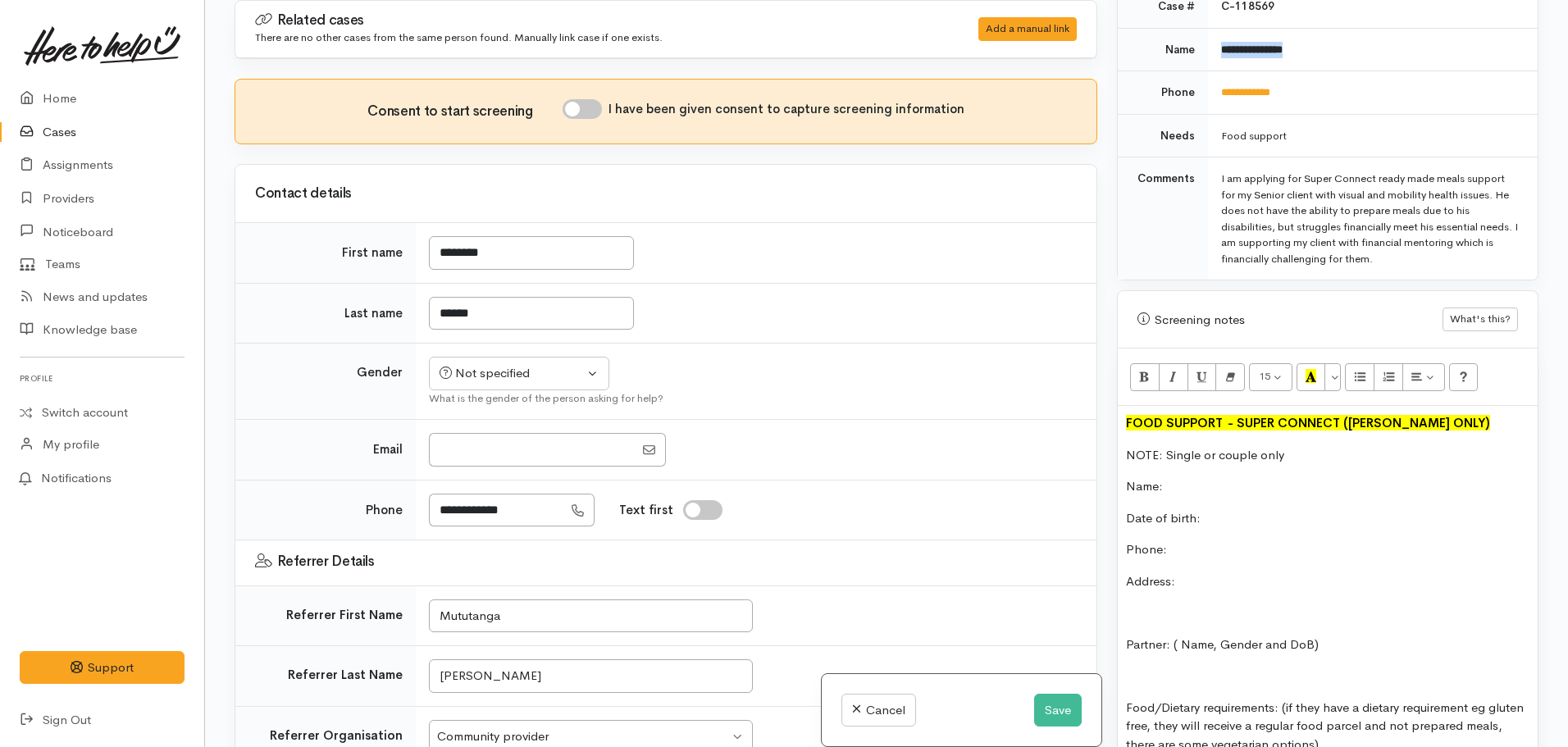
scroll to position [759, 0]
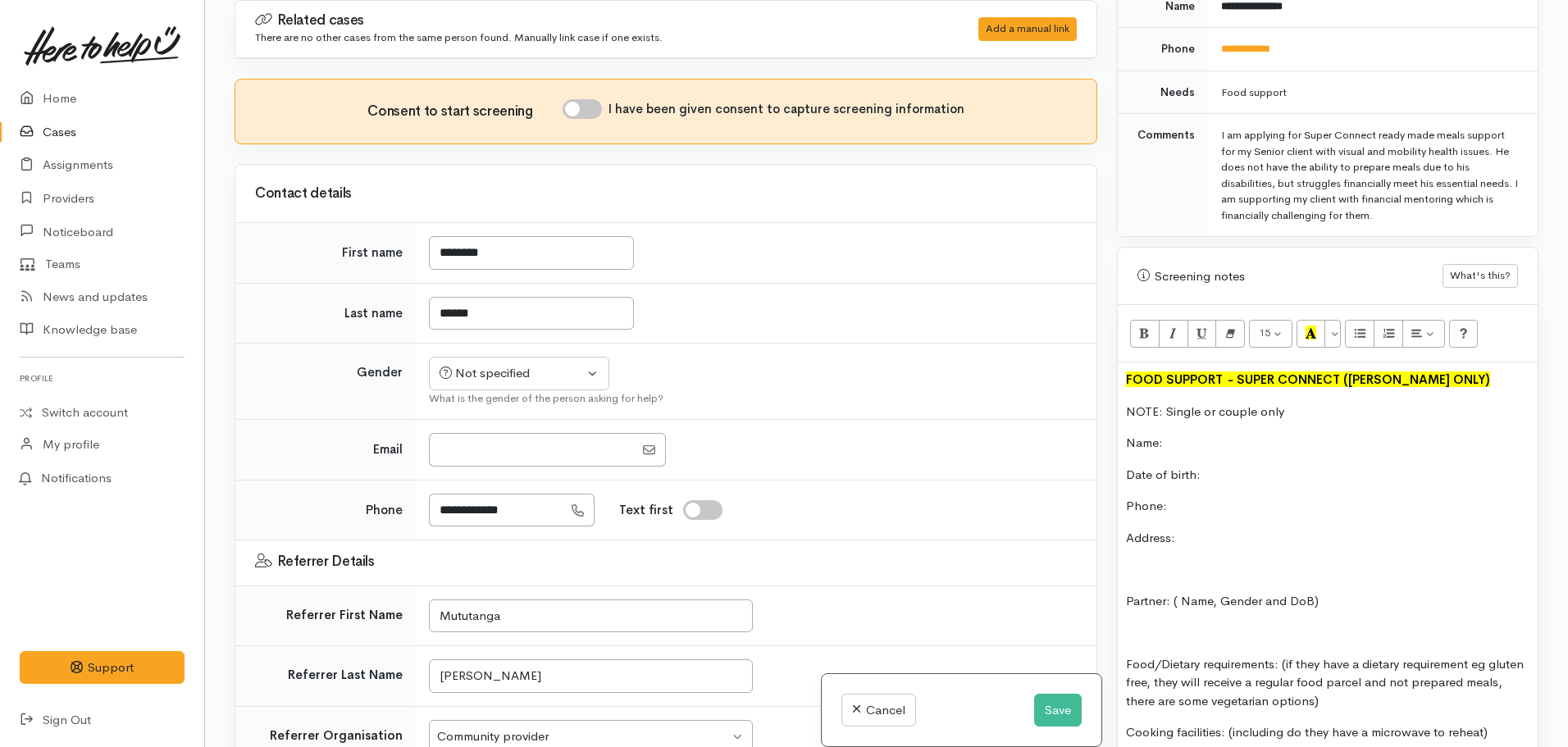
click at [1227, 434] on p "Name:" at bounding box center [1327, 443] width 404 height 19
click at [1218, 497] on p "Phone:" at bounding box center [1327, 506] width 404 height 19
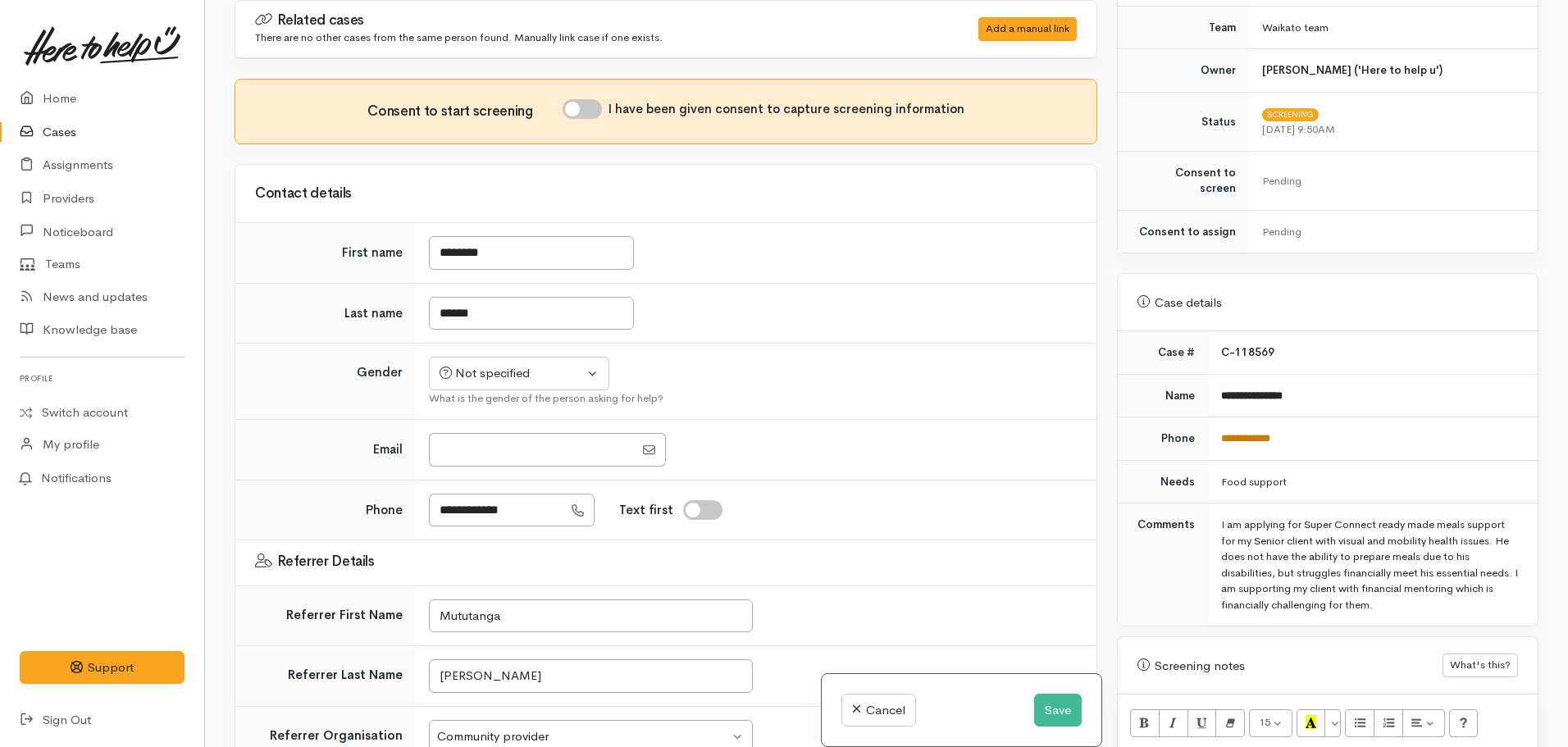
scroll to position [348, 0]
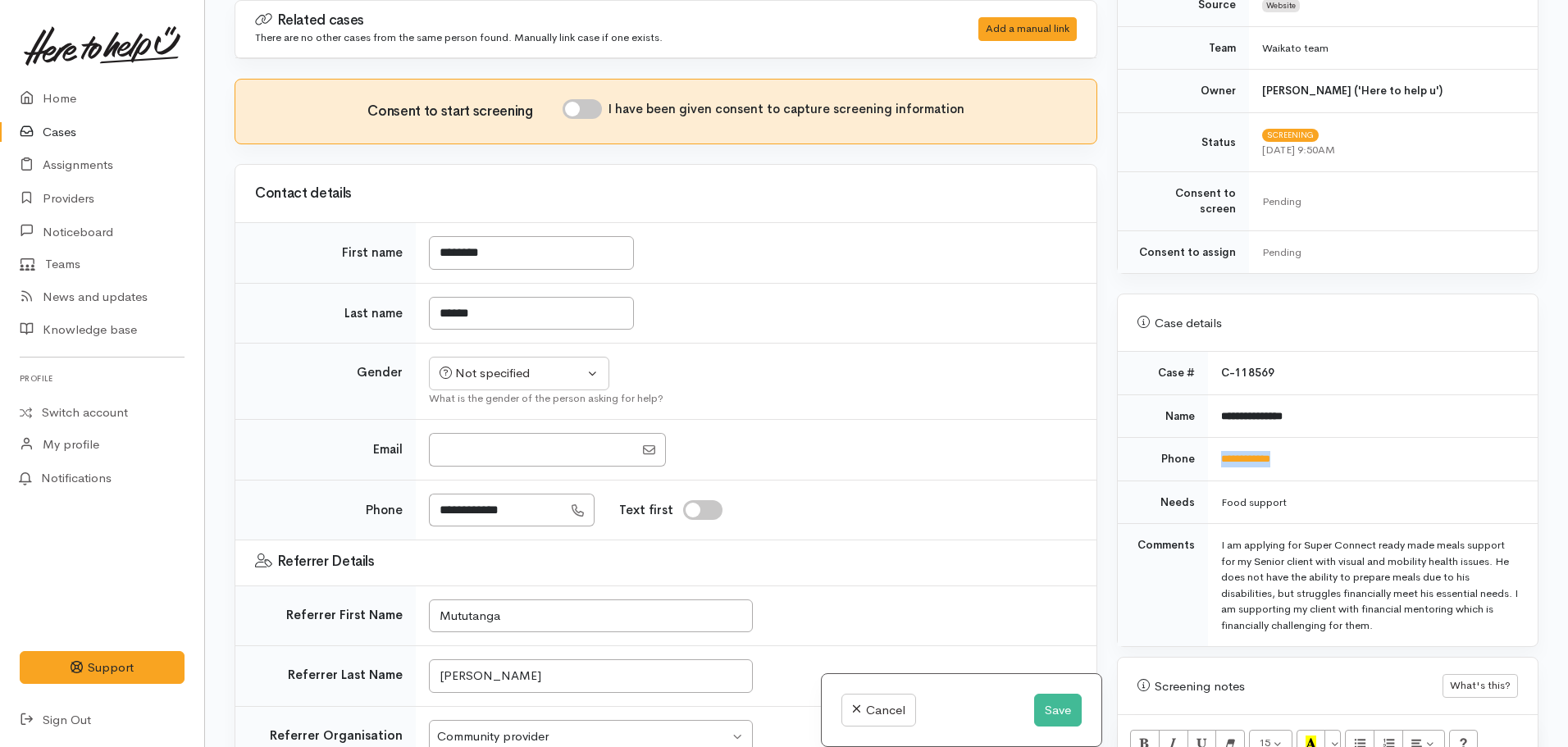
drag, startPoint x: 1250, startPoint y: 445, endPoint x: 1207, endPoint y: 445, distance: 43.0
click at [1208, 445] on td "**********" at bounding box center [1373, 460] width 330 height 43
copy link "**********"
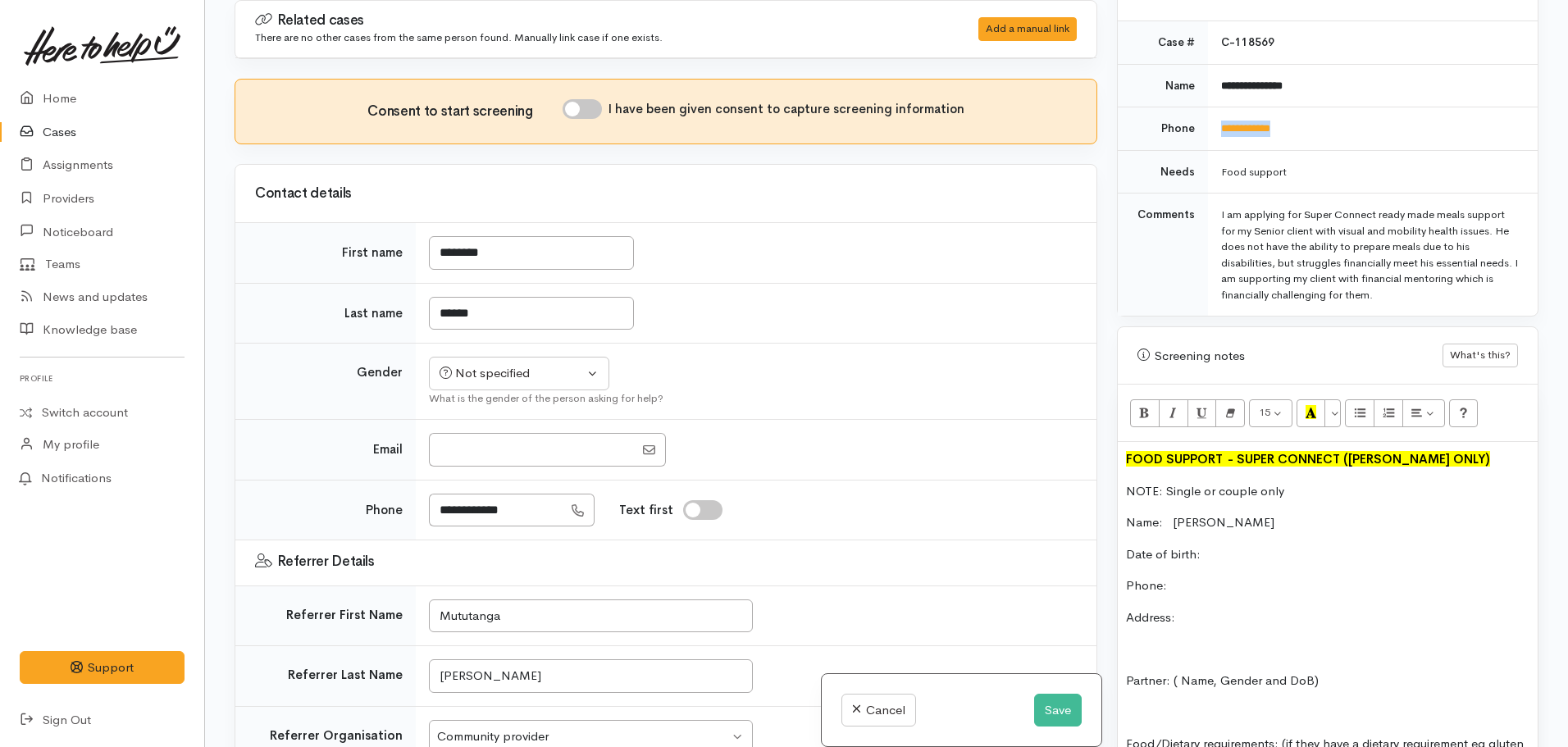
scroll to position [759, 0]
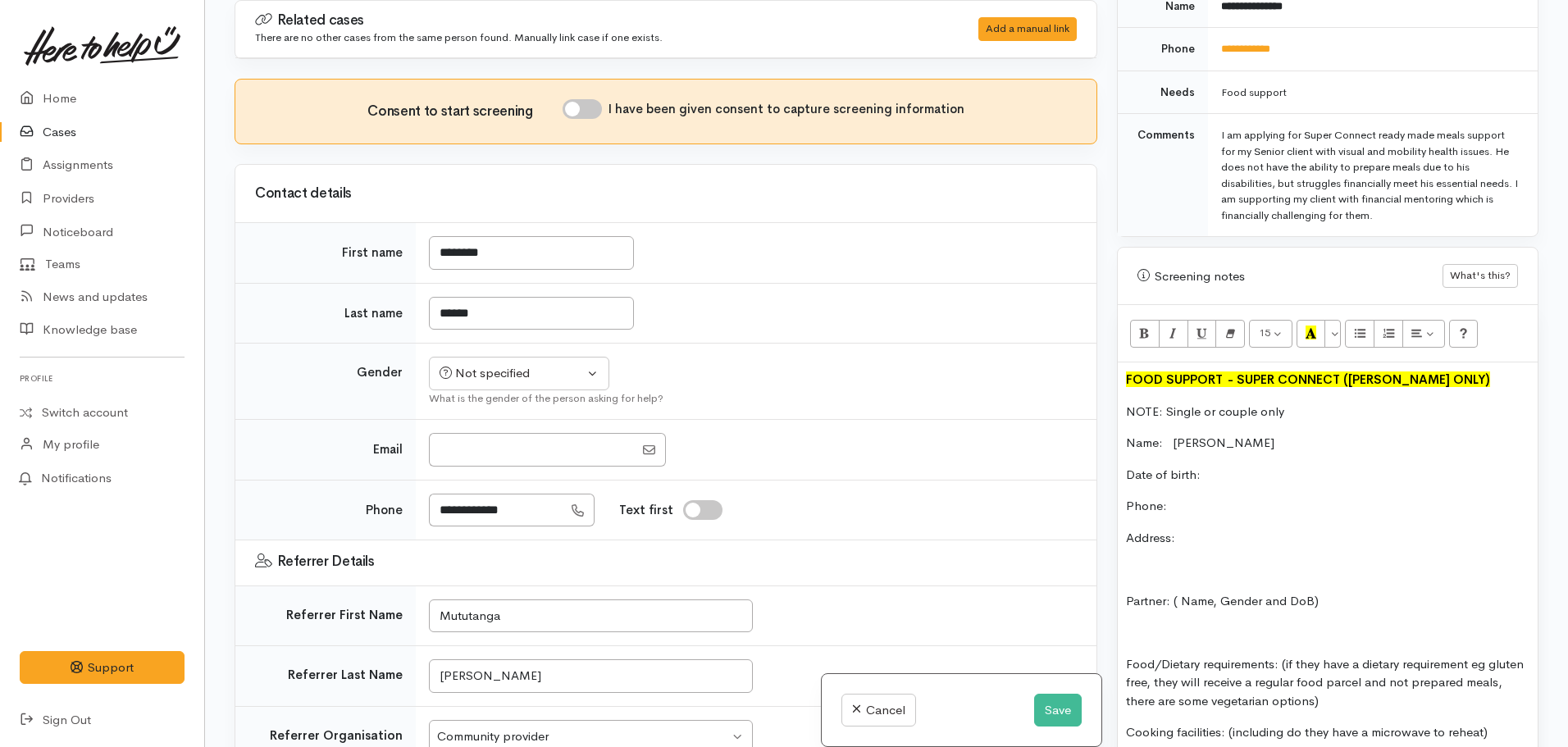
click at [1197, 497] on p "Phone:" at bounding box center [1327, 506] width 404 height 19
click at [1071, 706] on button "Save" at bounding box center [1058, 710] width 47 height 34
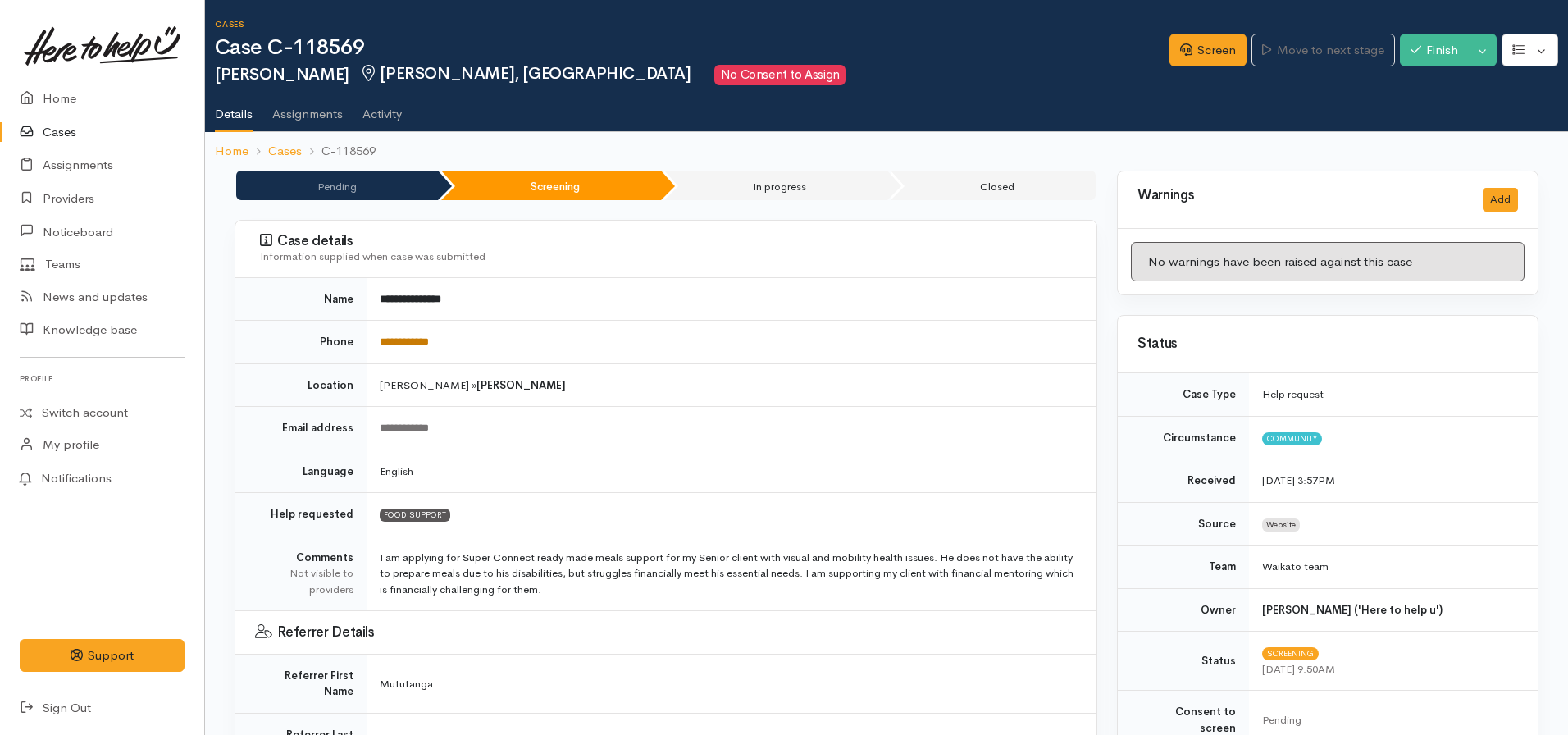
click at [410, 344] on link "**********" at bounding box center [405, 341] width 49 height 11
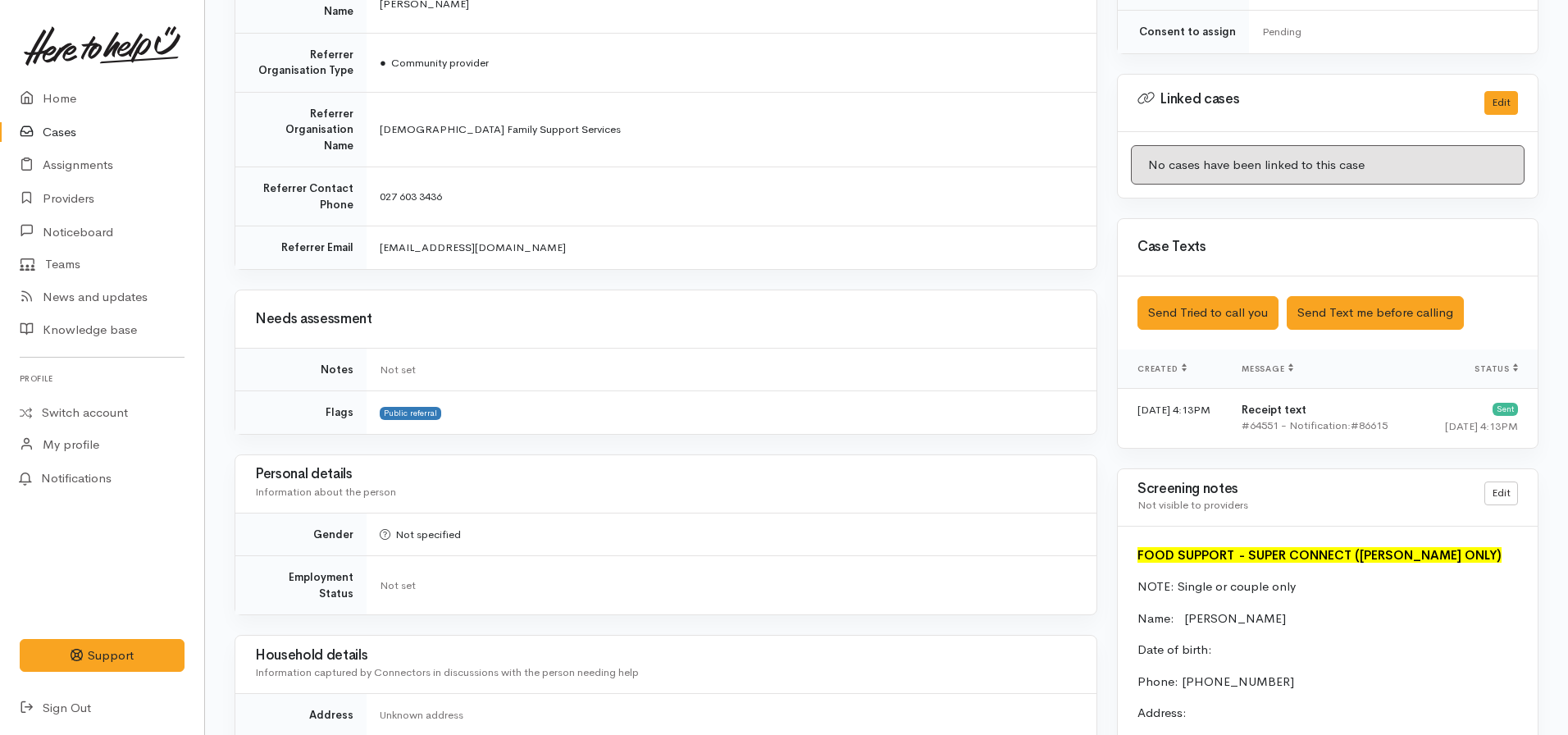
scroll to position [802, 0]
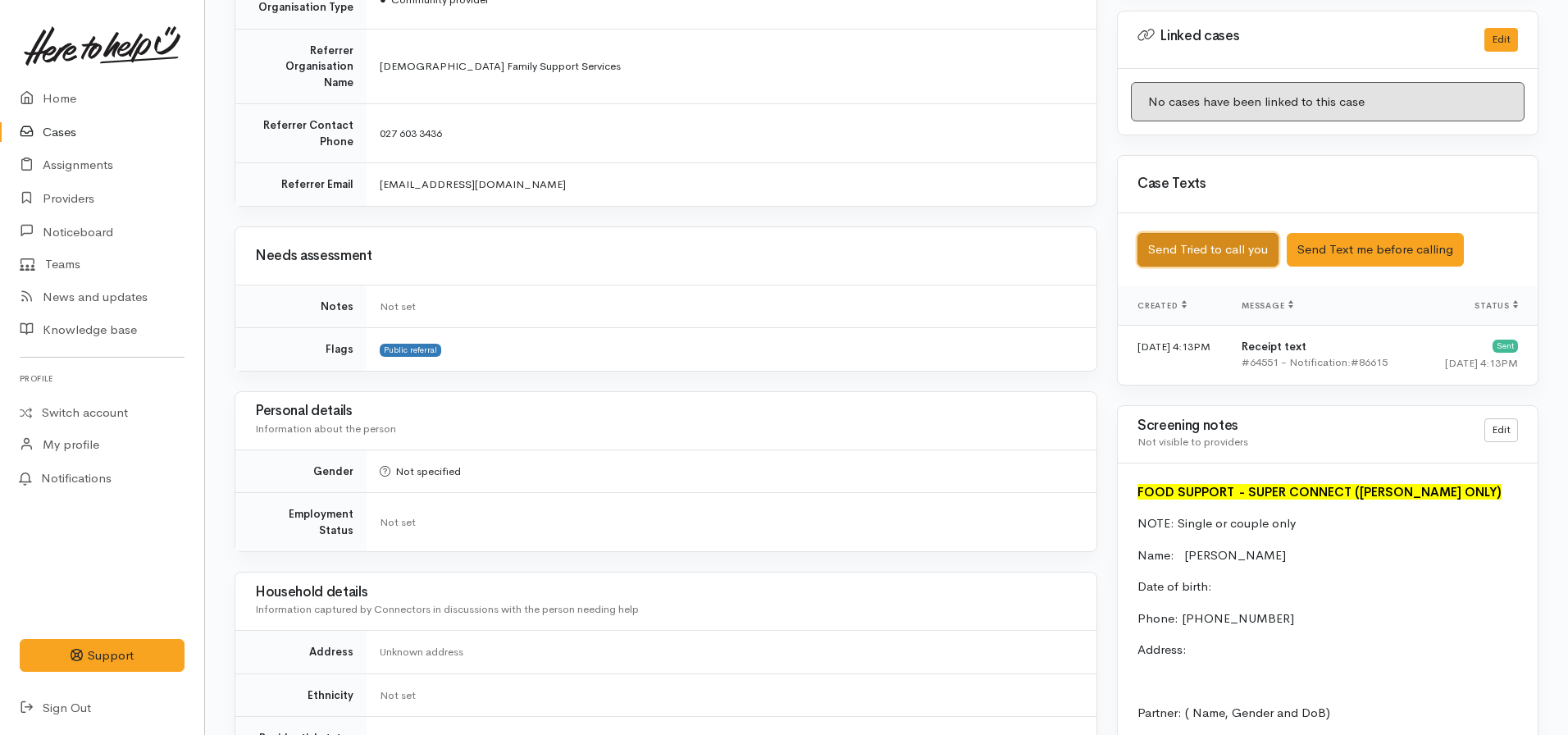
click at [1203, 242] on button "Send Tried to call you" at bounding box center [1208, 250] width 141 height 34
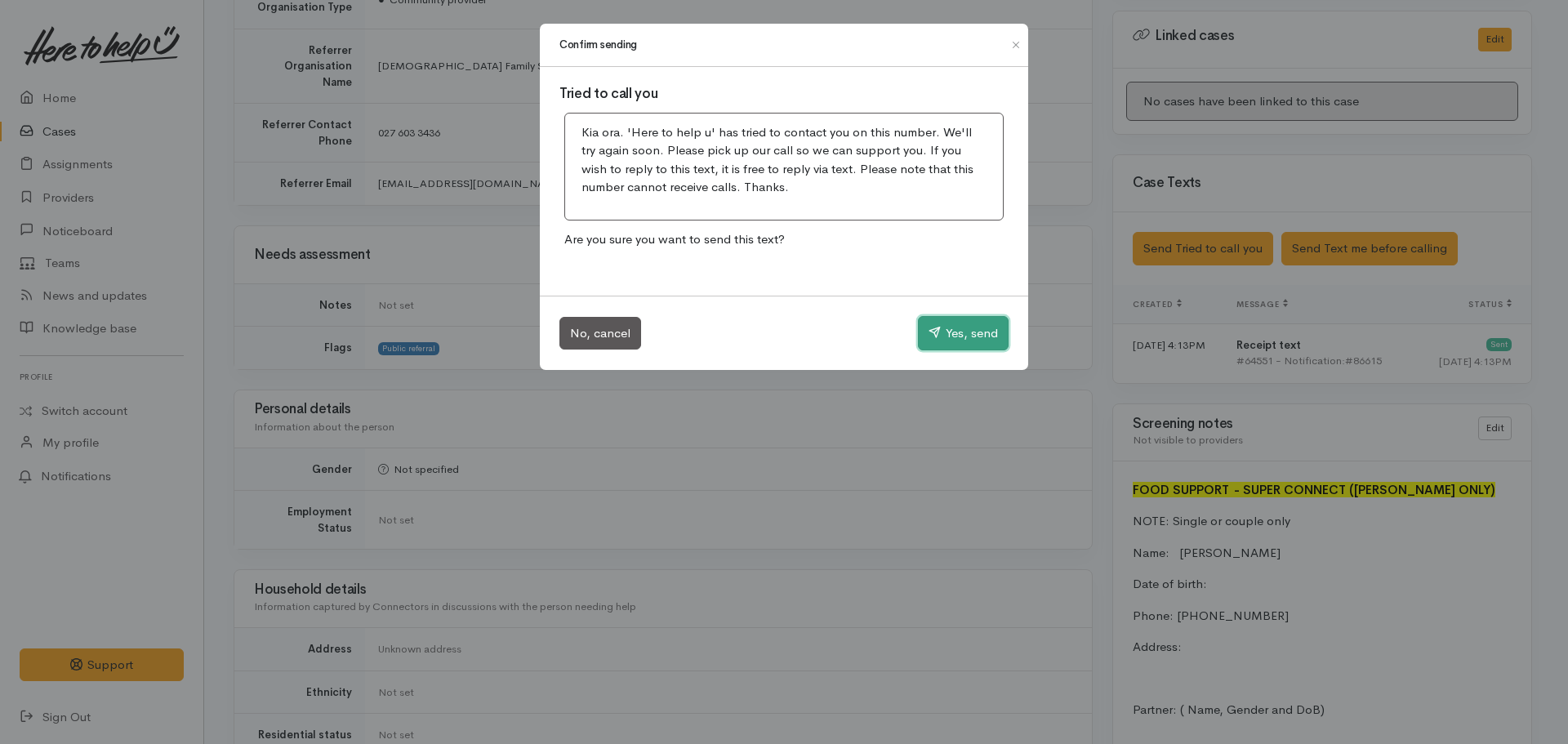
click at [955, 331] on button "Yes, send" at bounding box center [963, 333] width 90 height 34
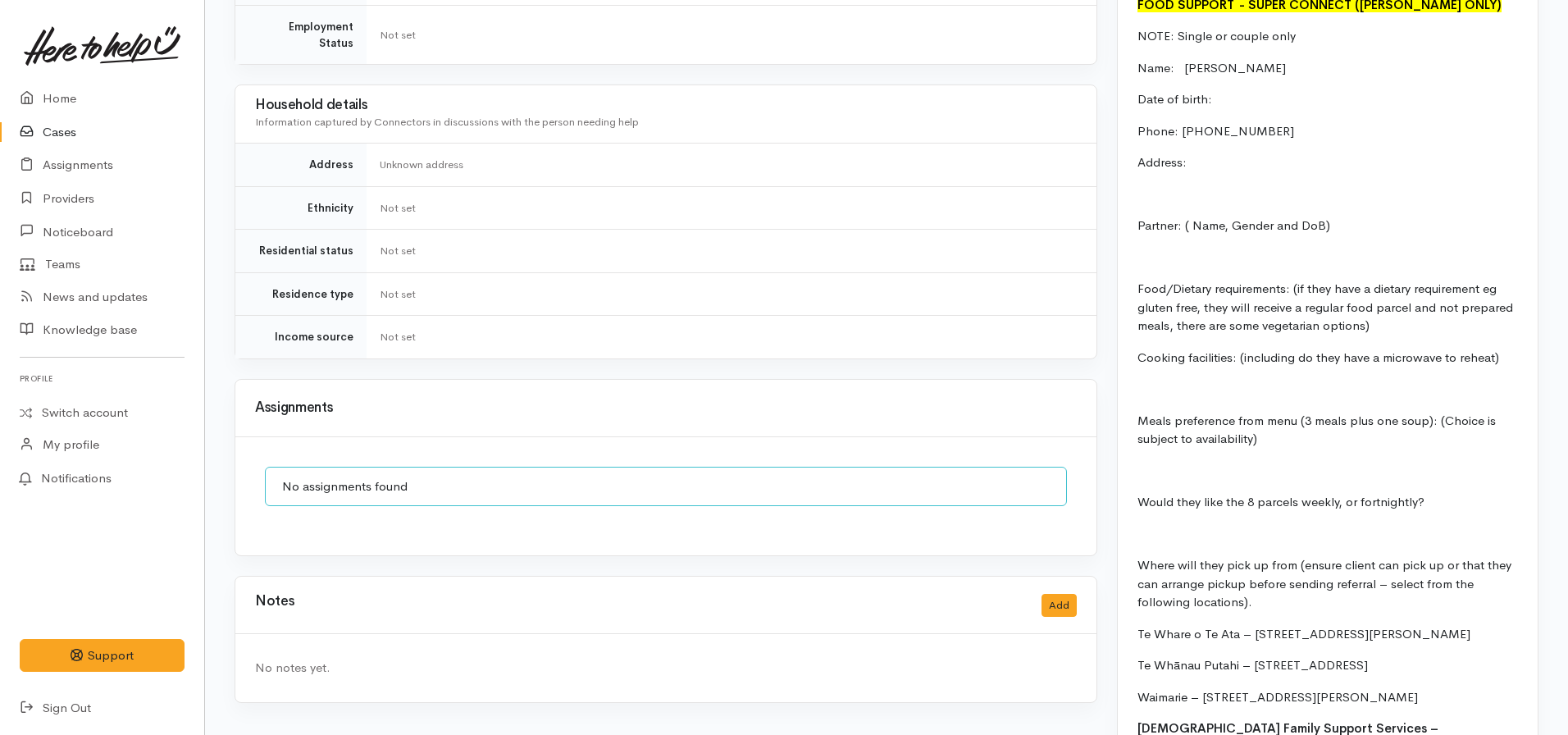
scroll to position [1130, 0]
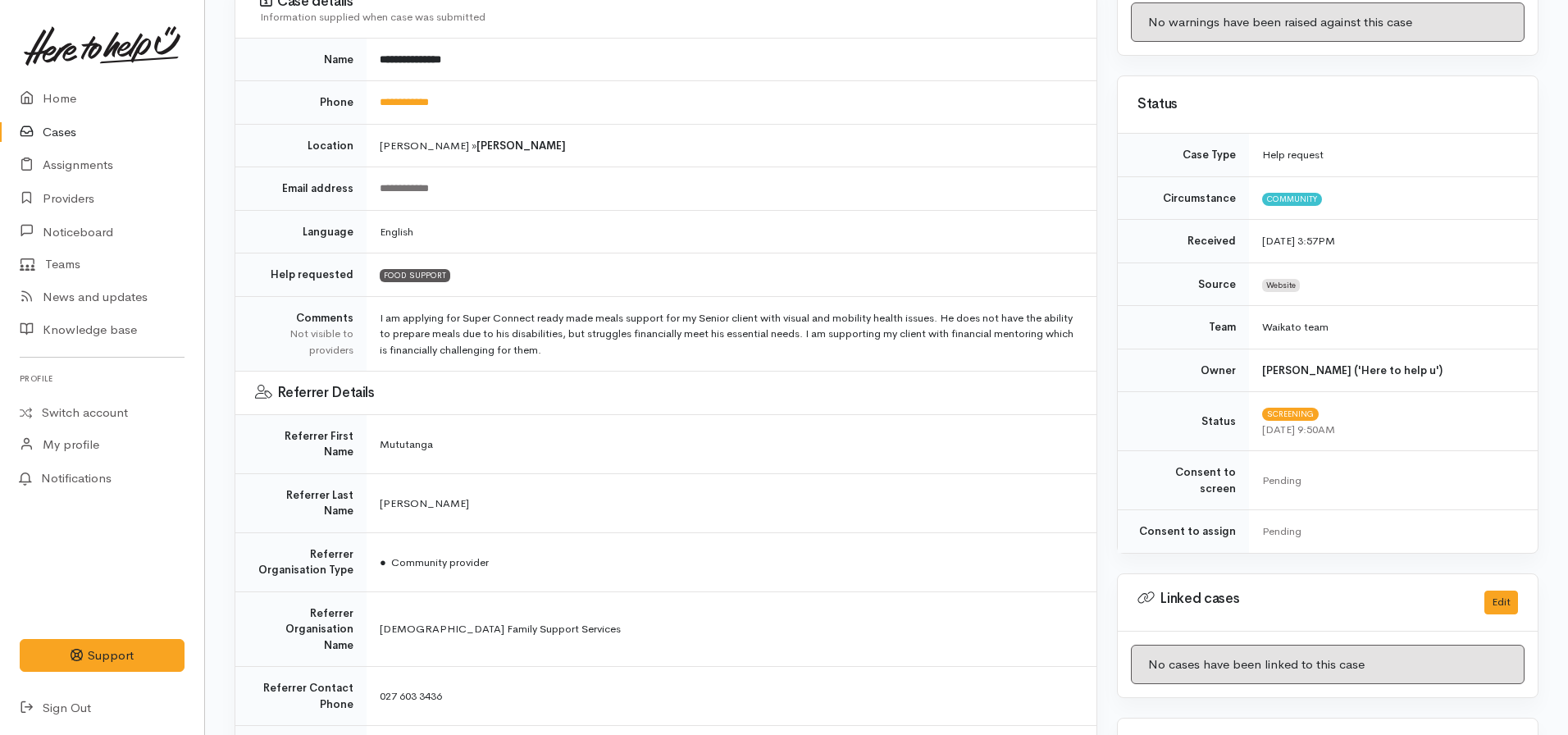
scroll to position [228, 0]
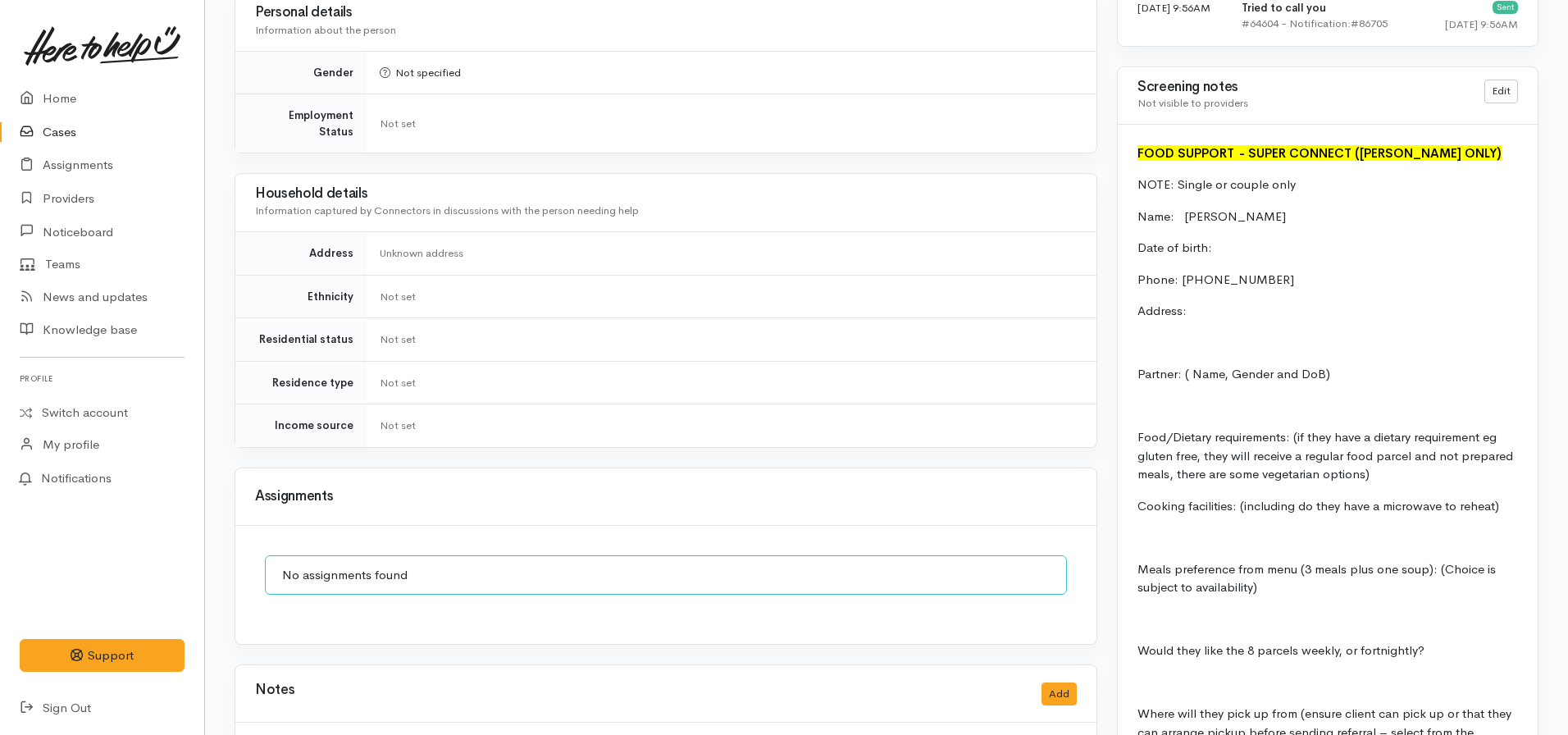
scroll to position [1458, 0]
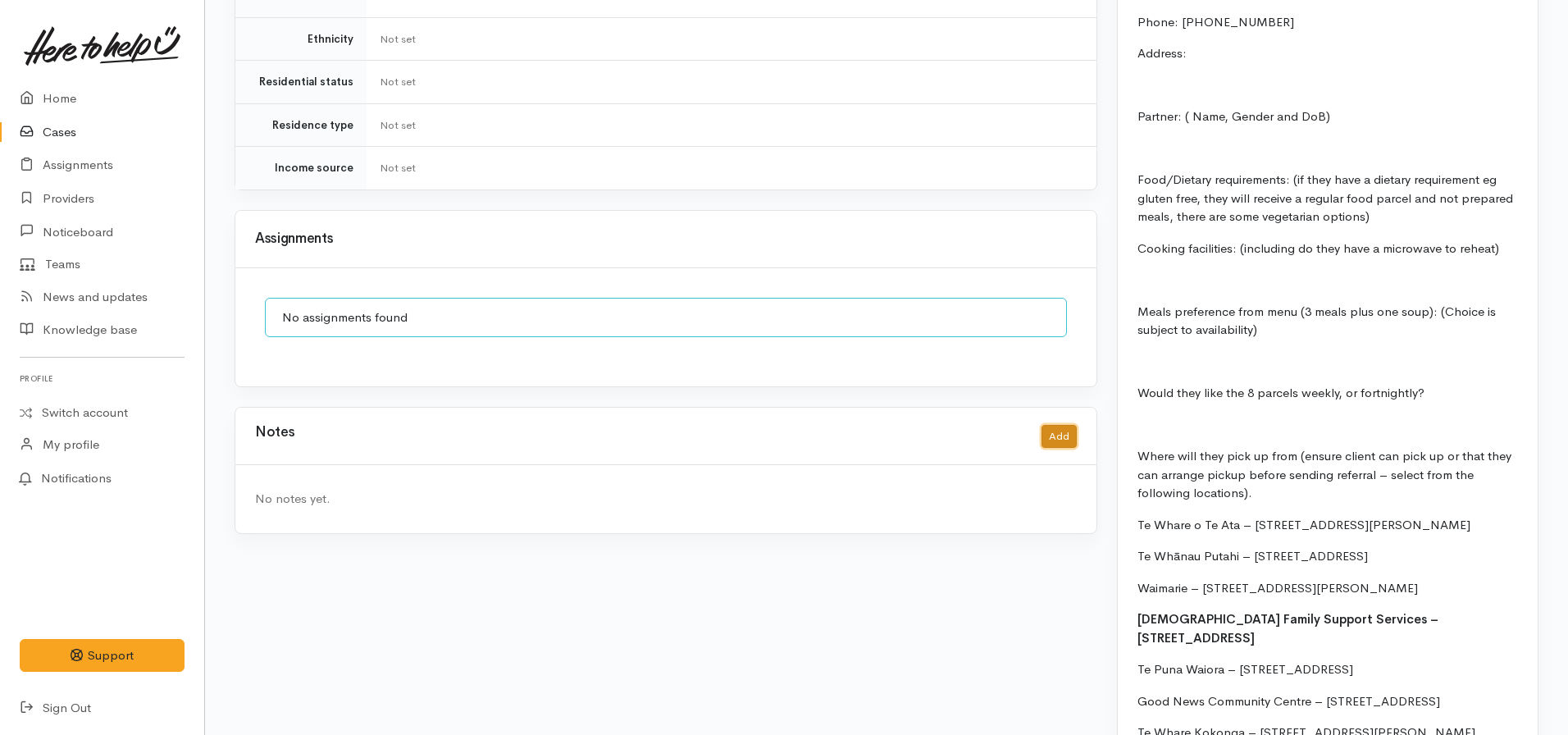
click at [1056, 425] on button "Add" at bounding box center [1059, 437] width 36 height 24
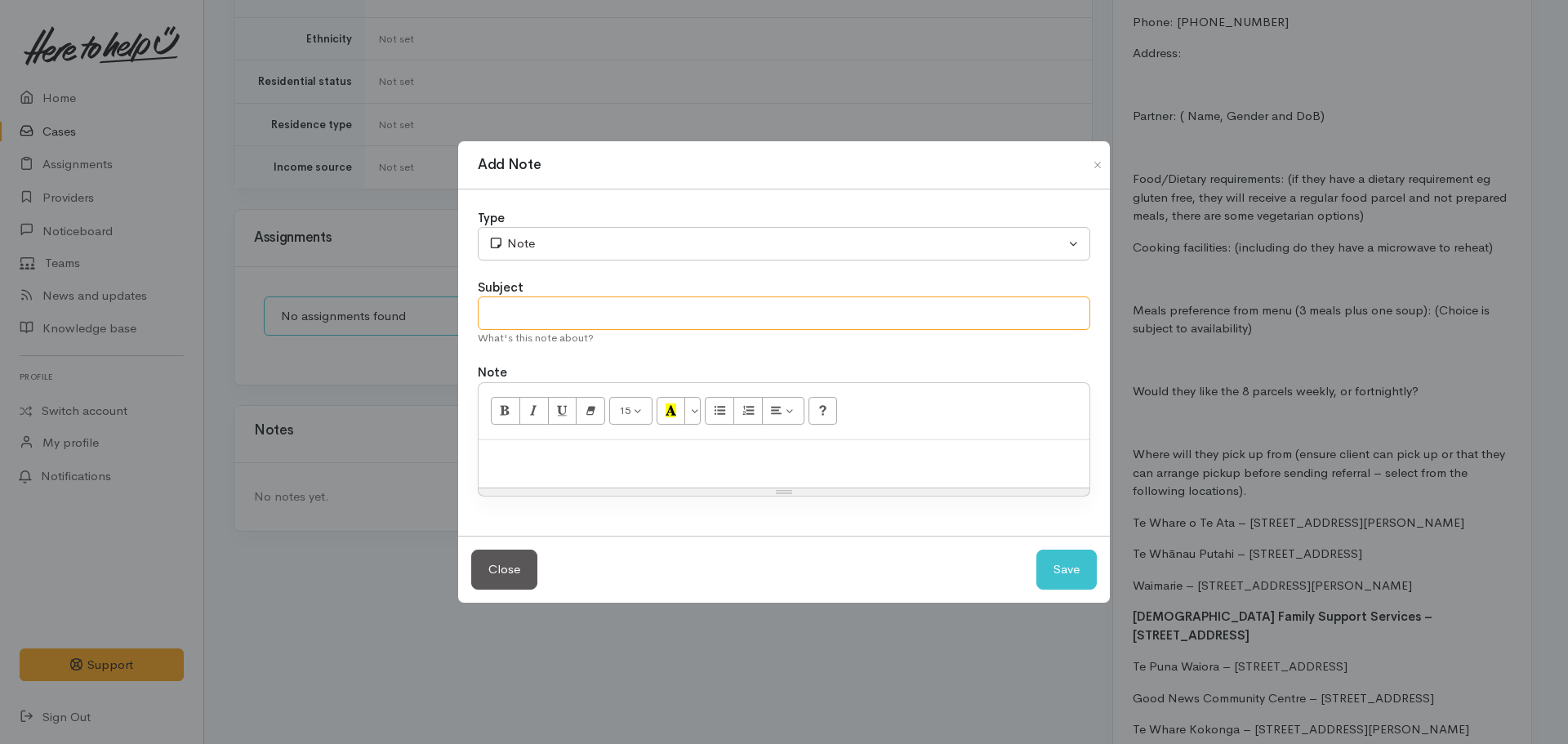
click at [615, 308] on input "text" at bounding box center [783, 314] width 612 height 33
type input "Attempt to contact #1"
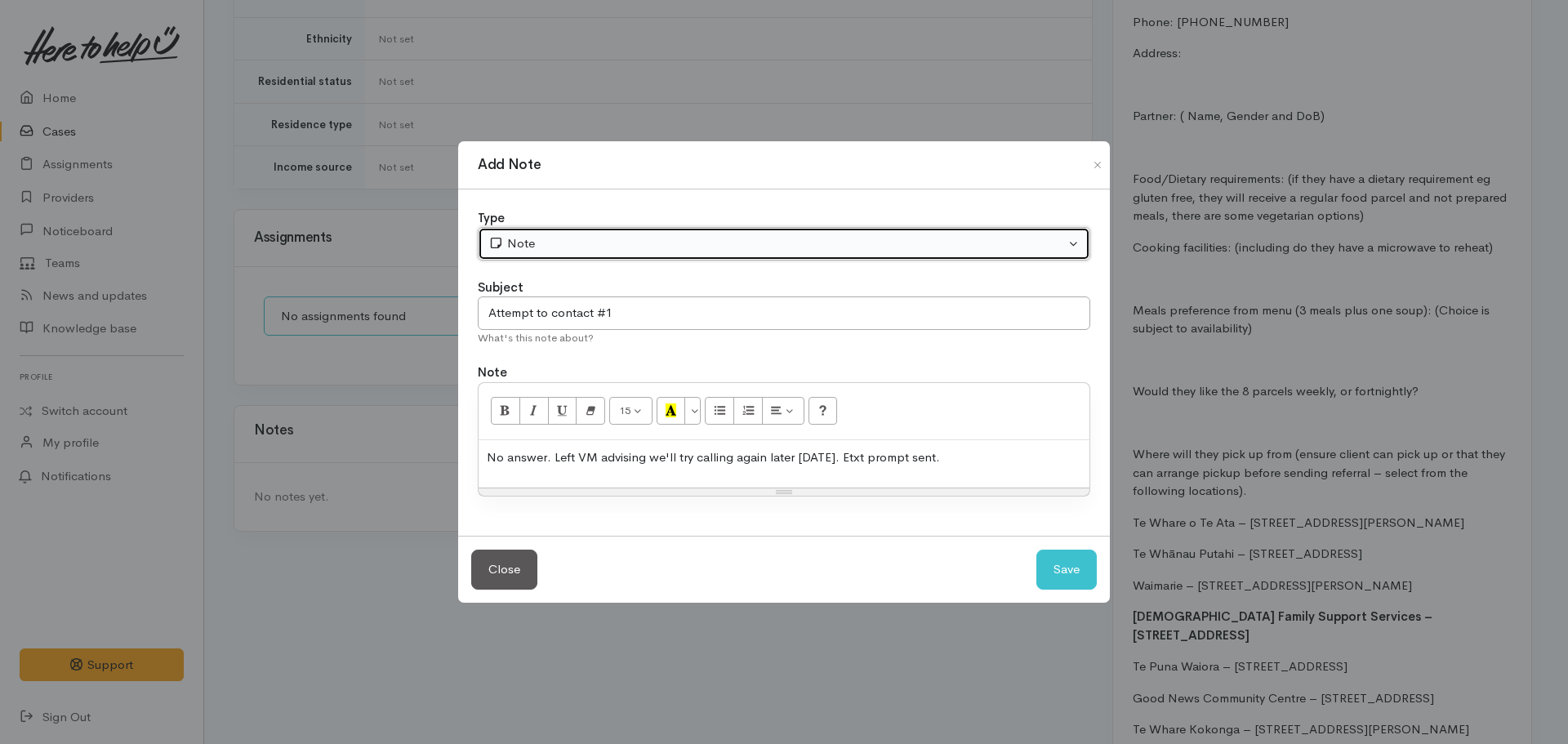
click at [703, 241] on div "Note" at bounding box center [776, 244] width 577 height 19
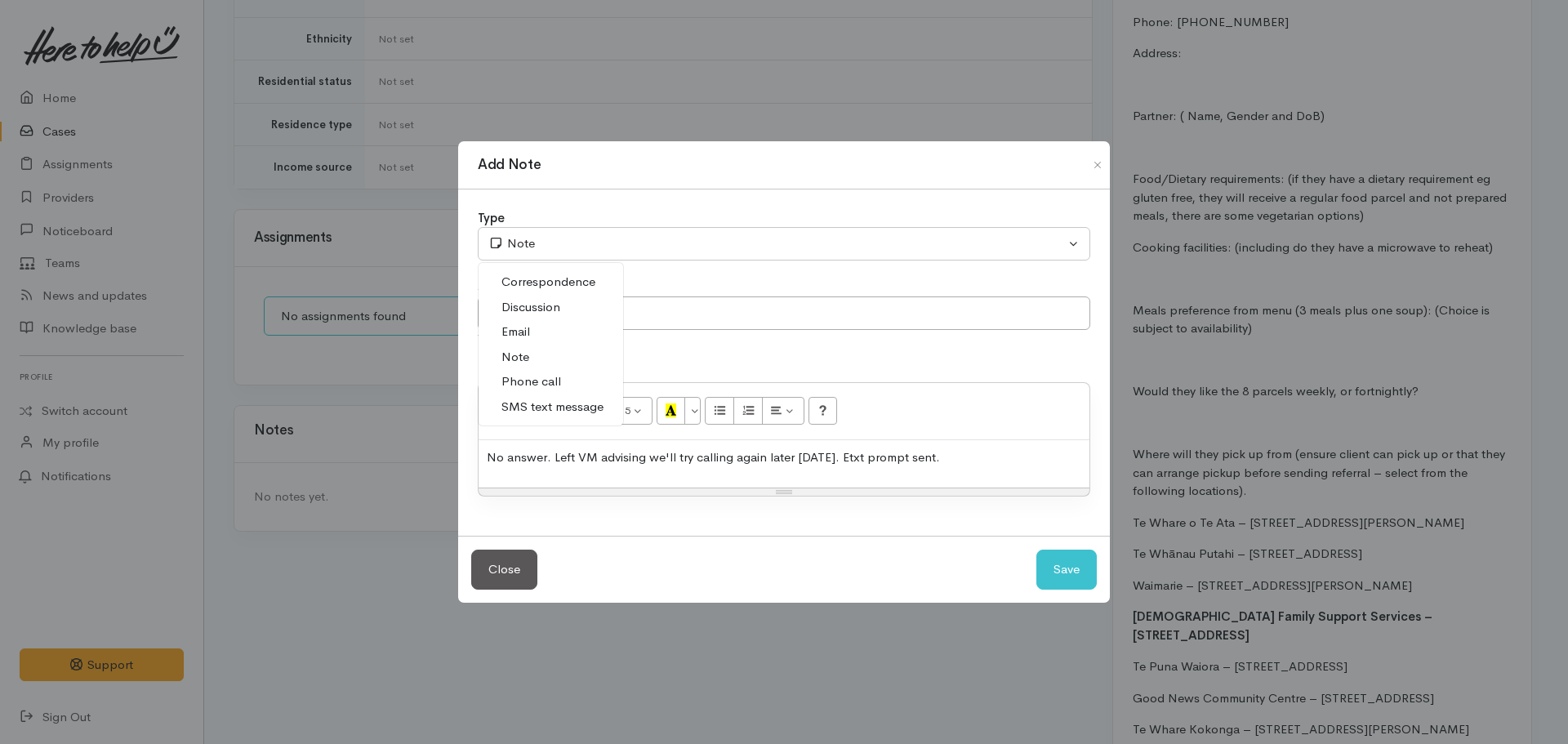
click at [580, 368] on link "Note" at bounding box center [550, 358] width 144 height 26
click at [633, 277] on div "Type Correspondence Discussion Email Note Phone call SMS text message Note Corr…" at bounding box center [783, 363] width 651 height 347
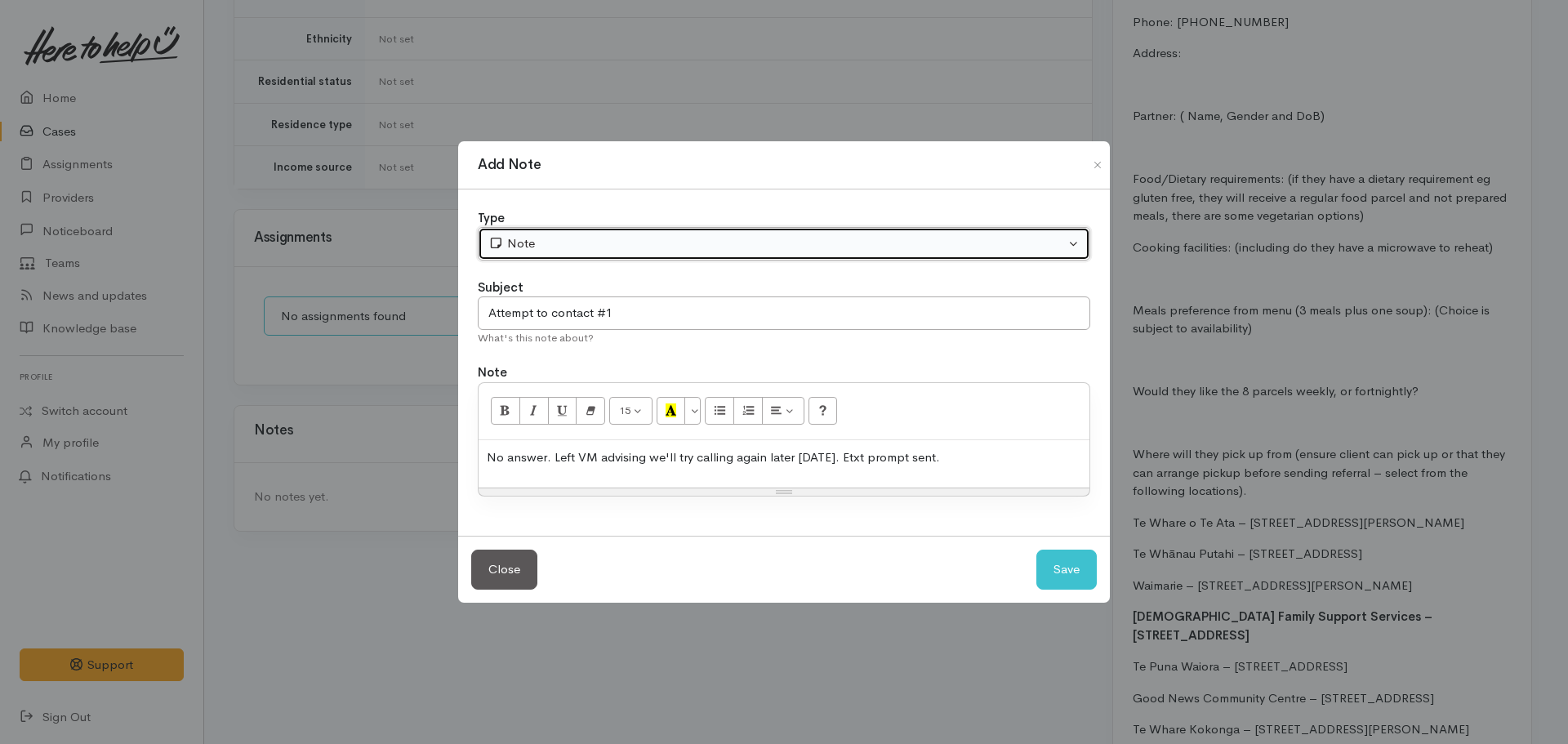
click at [629, 248] on div "Note" at bounding box center [776, 244] width 577 height 19
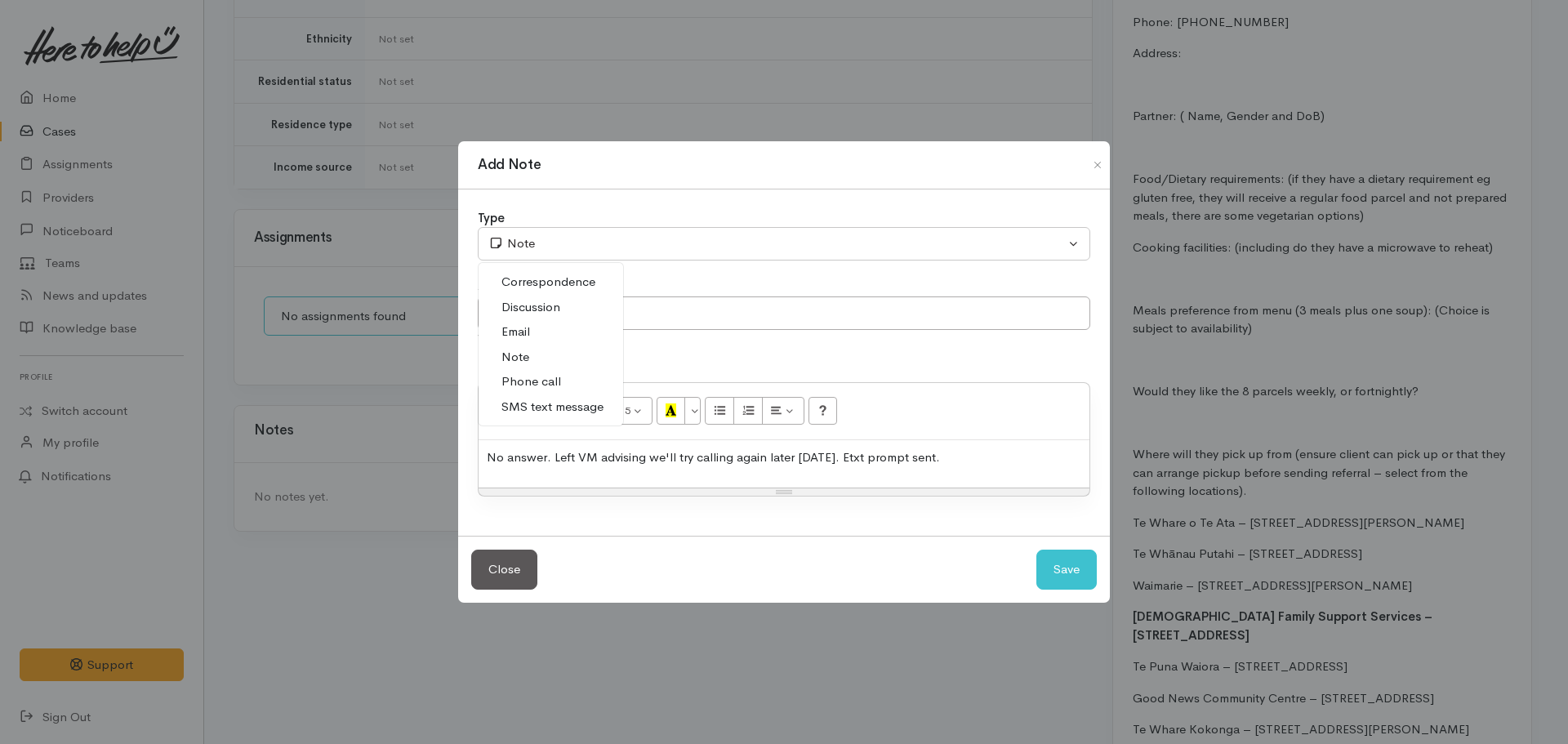
click at [559, 374] on link "Phone call" at bounding box center [550, 382] width 144 height 26
select select "3"
click at [1036, 549] on button "Save" at bounding box center [1067, 569] width 61 height 40
select select "1"
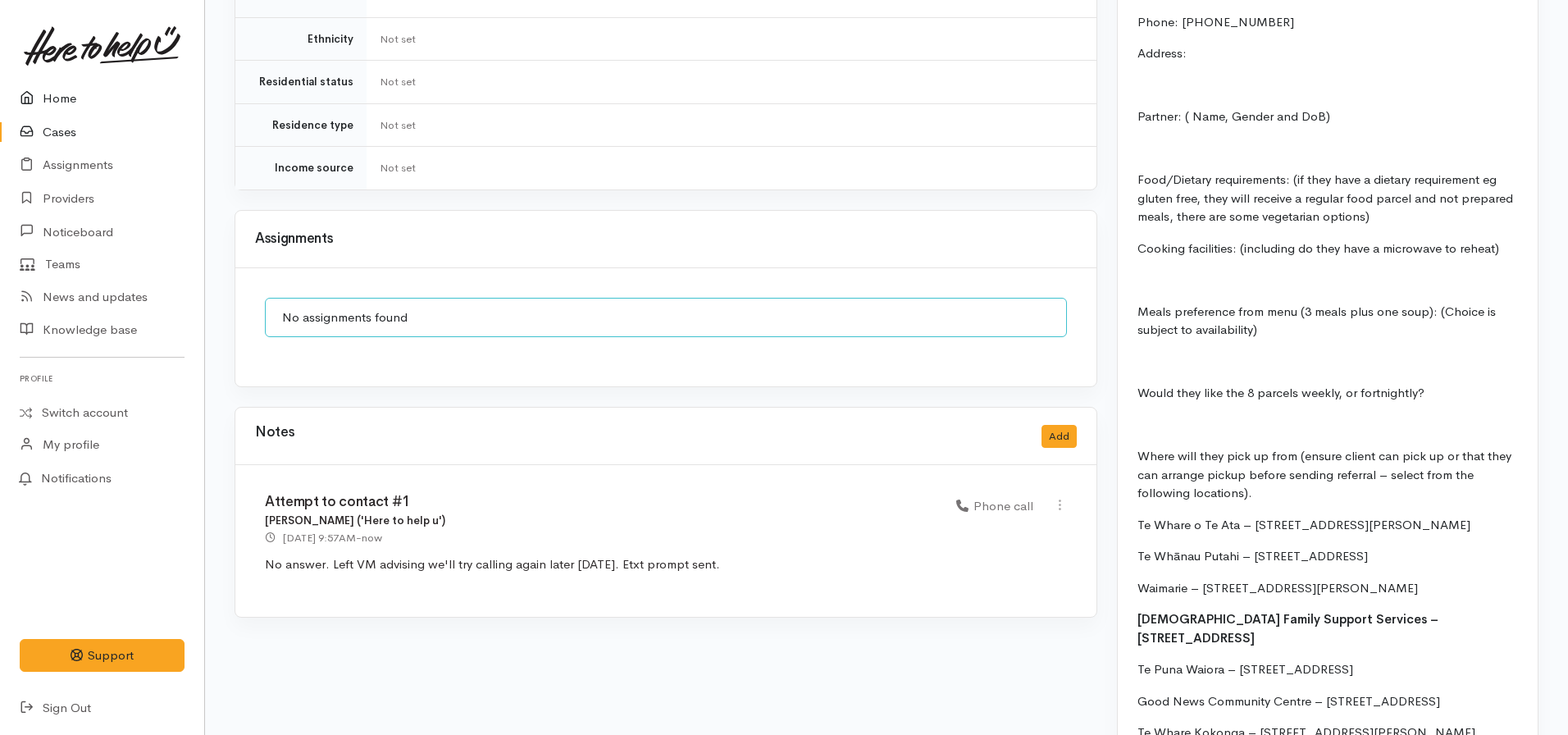
click at [53, 101] on link "Home" at bounding box center [102, 99] width 204 height 34
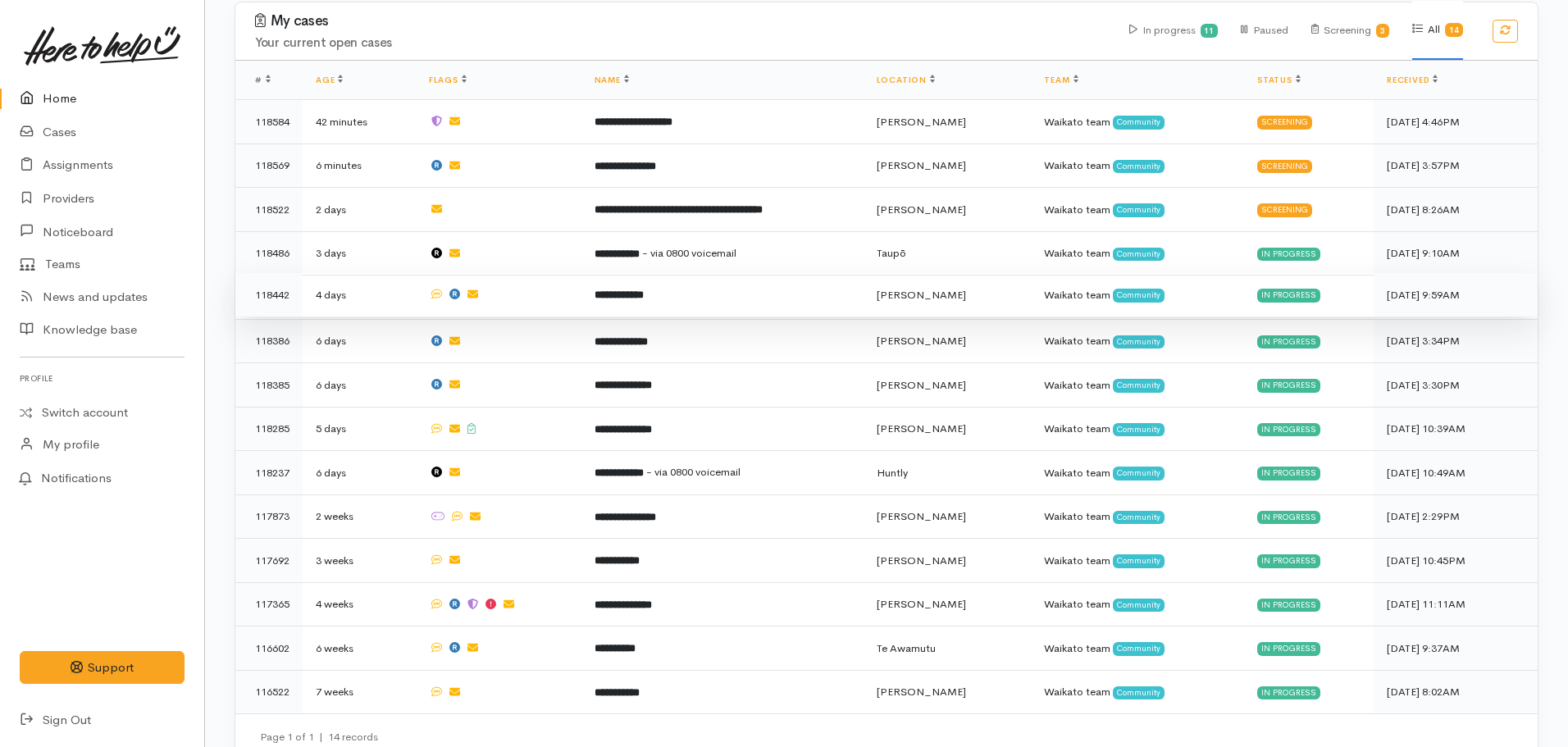
scroll to position [1171, 0]
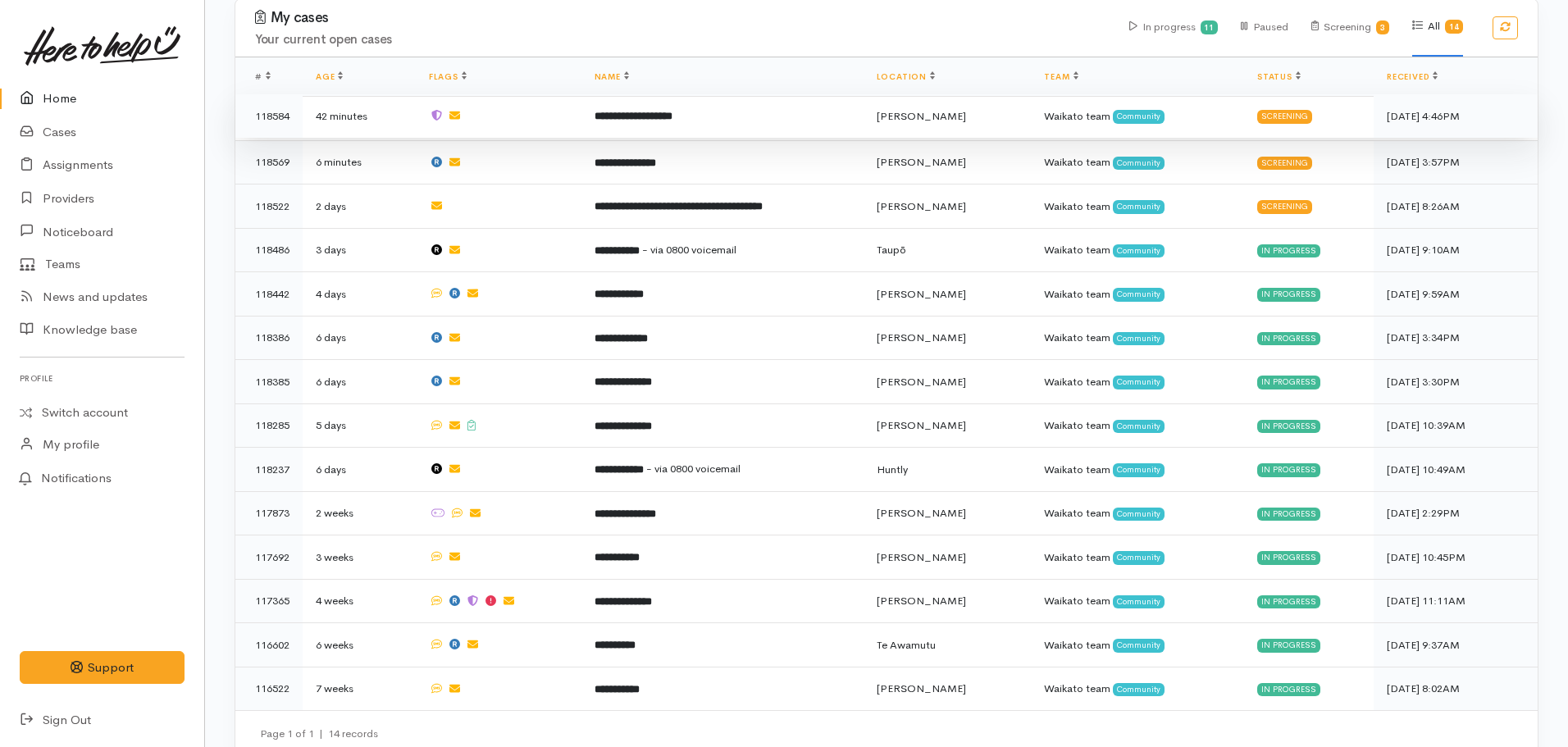
click at [650, 110] on td "**********" at bounding box center [722, 116] width 282 height 44
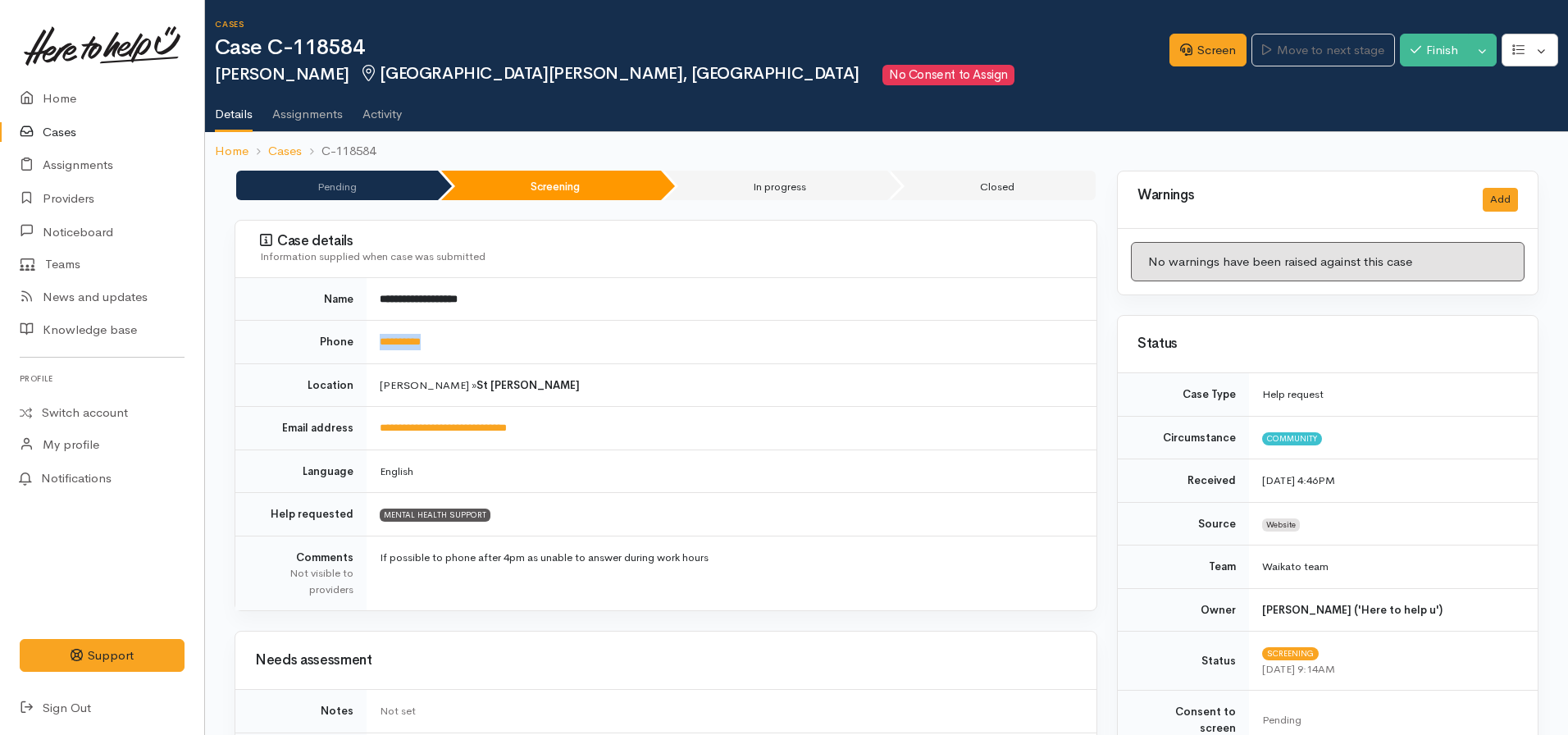
drag, startPoint x: 481, startPoint y: 340, endPoint x: 445, endPoint y: 337, distance: 36.1
click at [357, 328] on tr "**********" at bounding box center [666, 342] width 861 height 43
copy tr "**********"
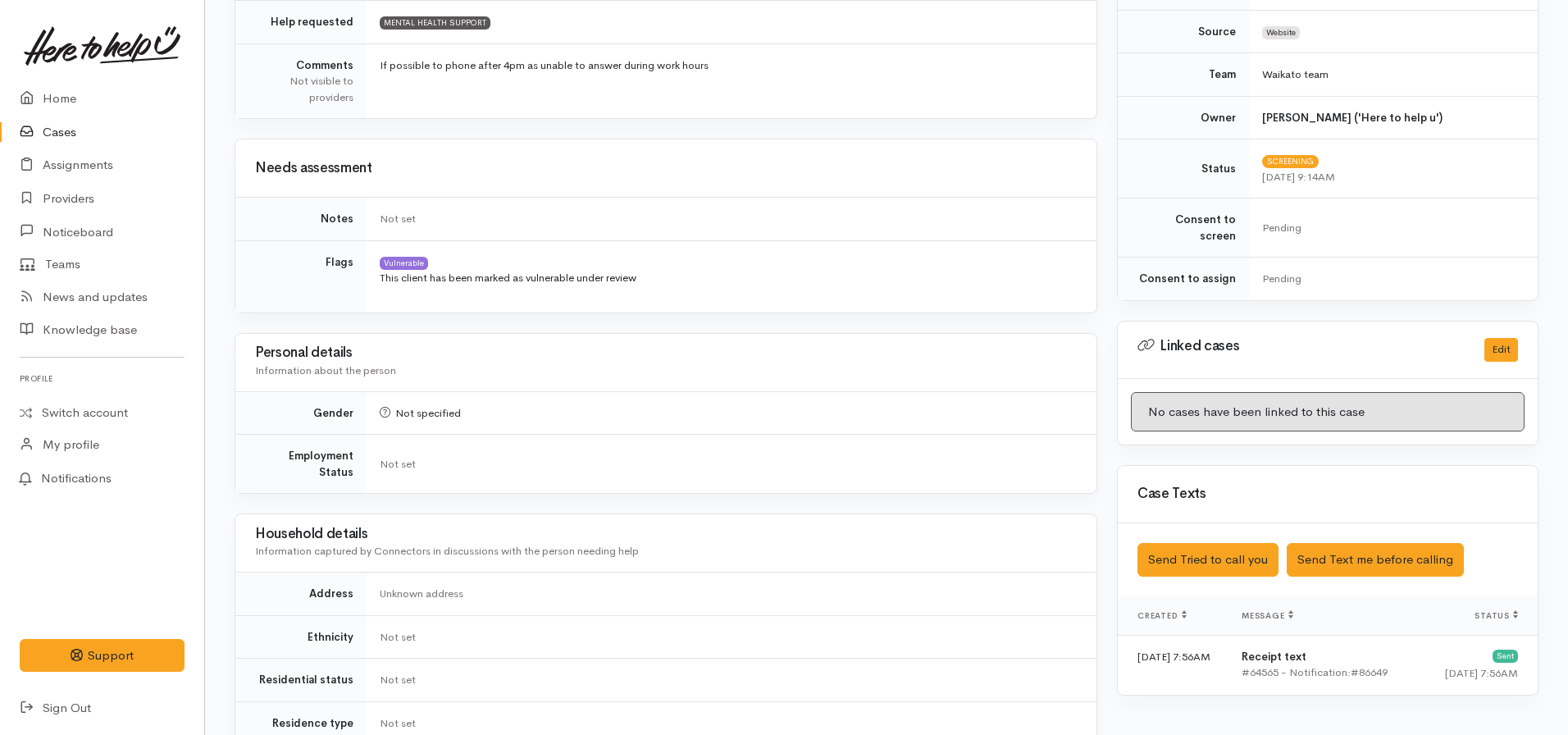
scroll to position [892, 0]
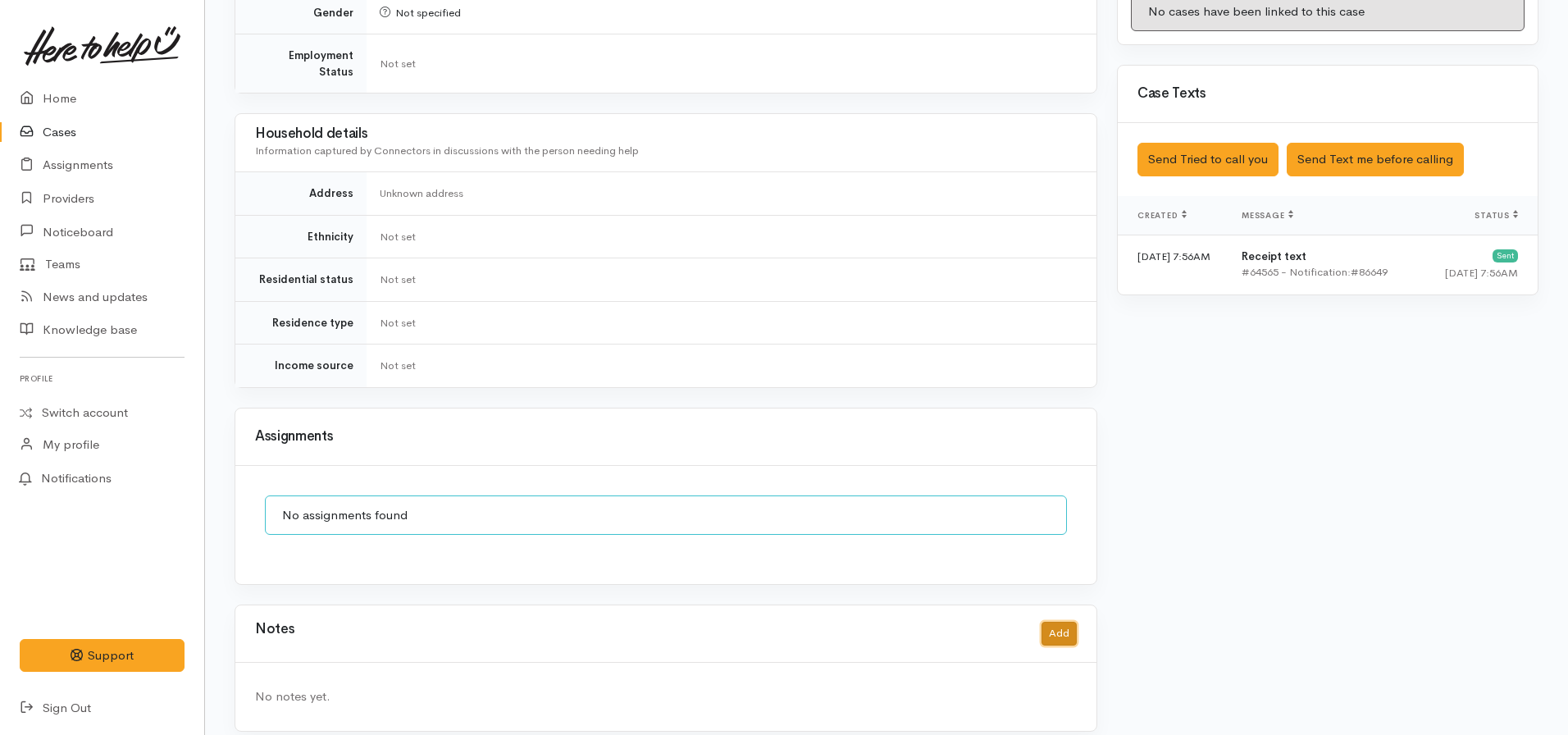
click at [1049, 622] on button "Add" at bounding box center [1059, 633] width 36 height 24
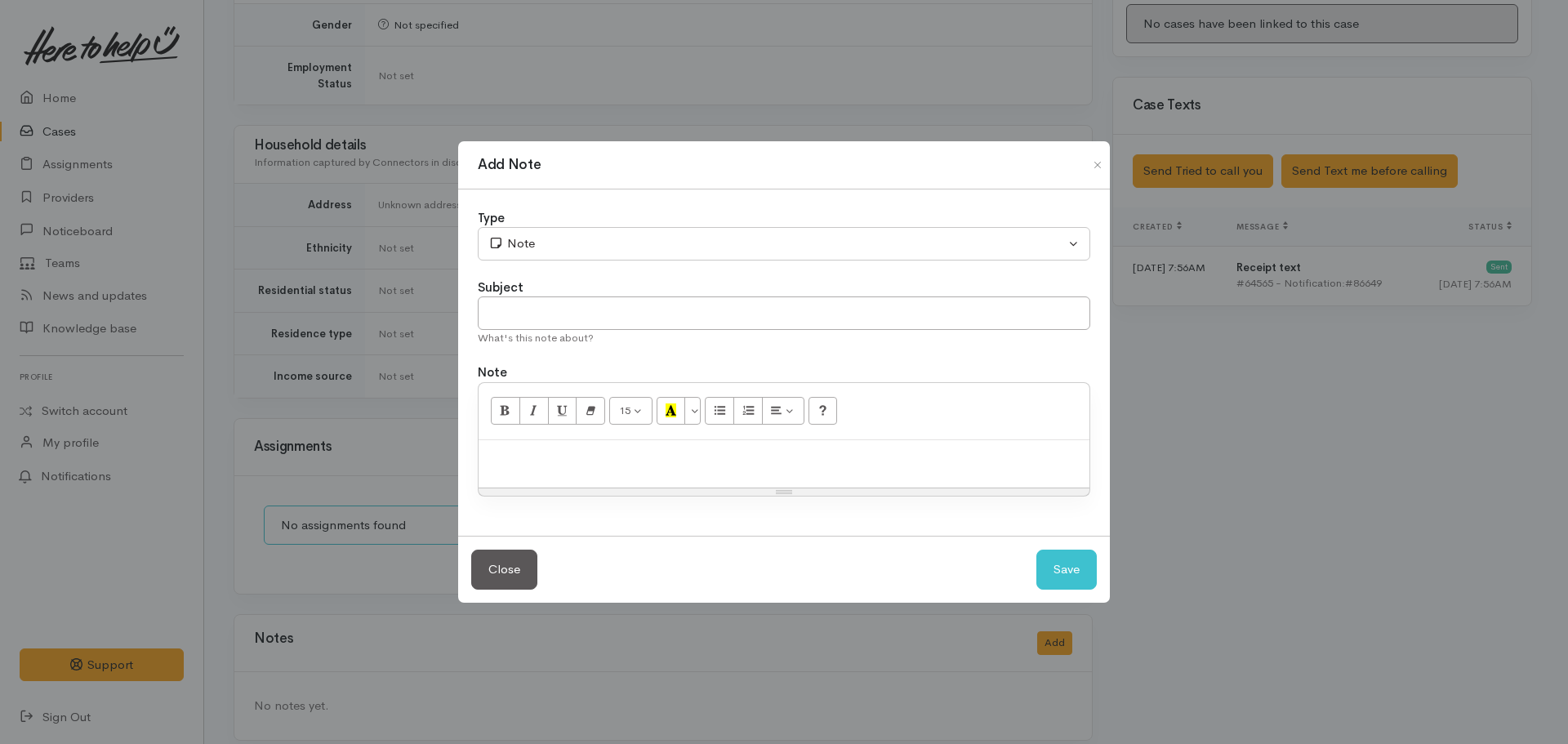
click at [678, 472] on div at bounding box center [784, 464] width 611 height 48
paste div
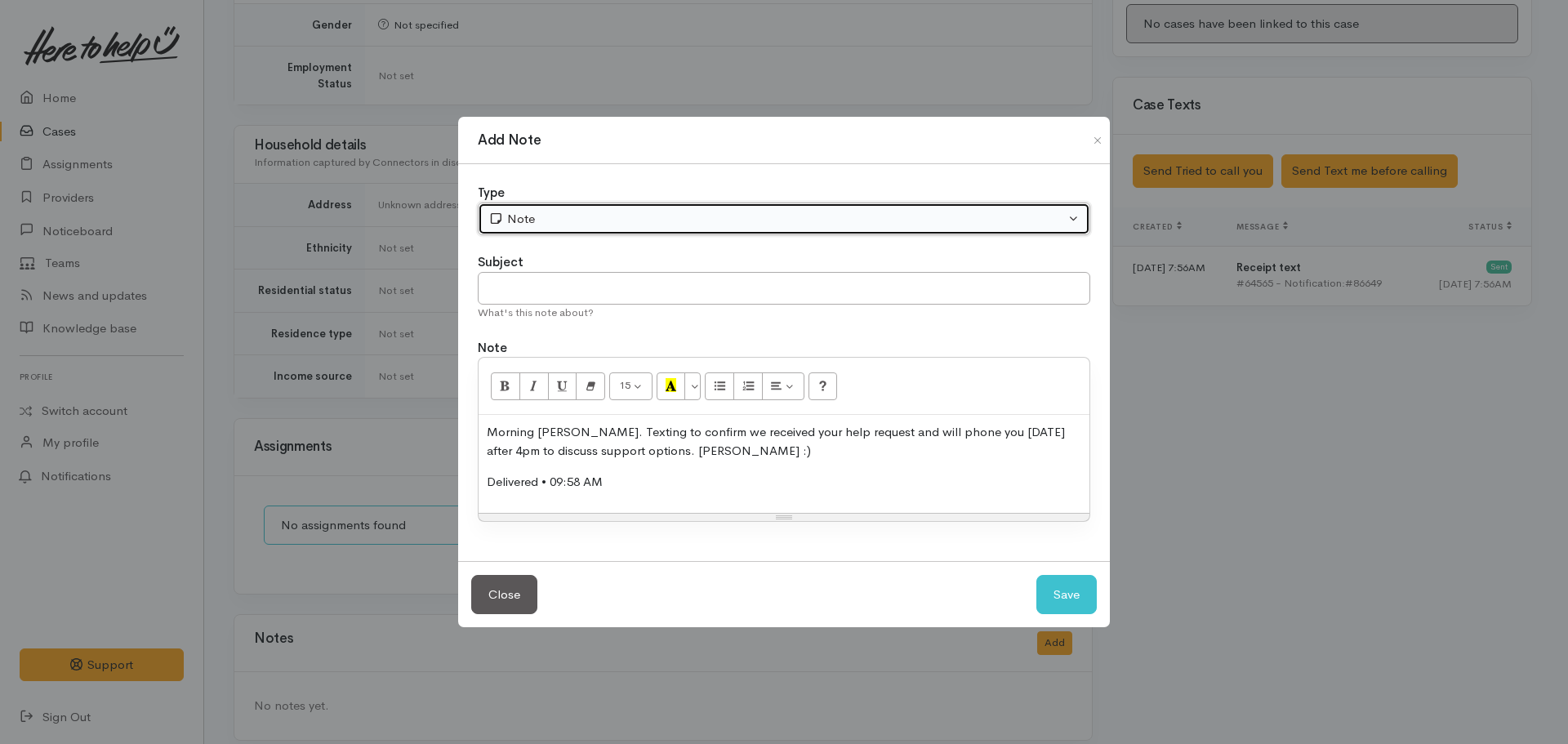
click at [544, 222] on div "Note" at bounding box center [776, 219] width 577 height 19
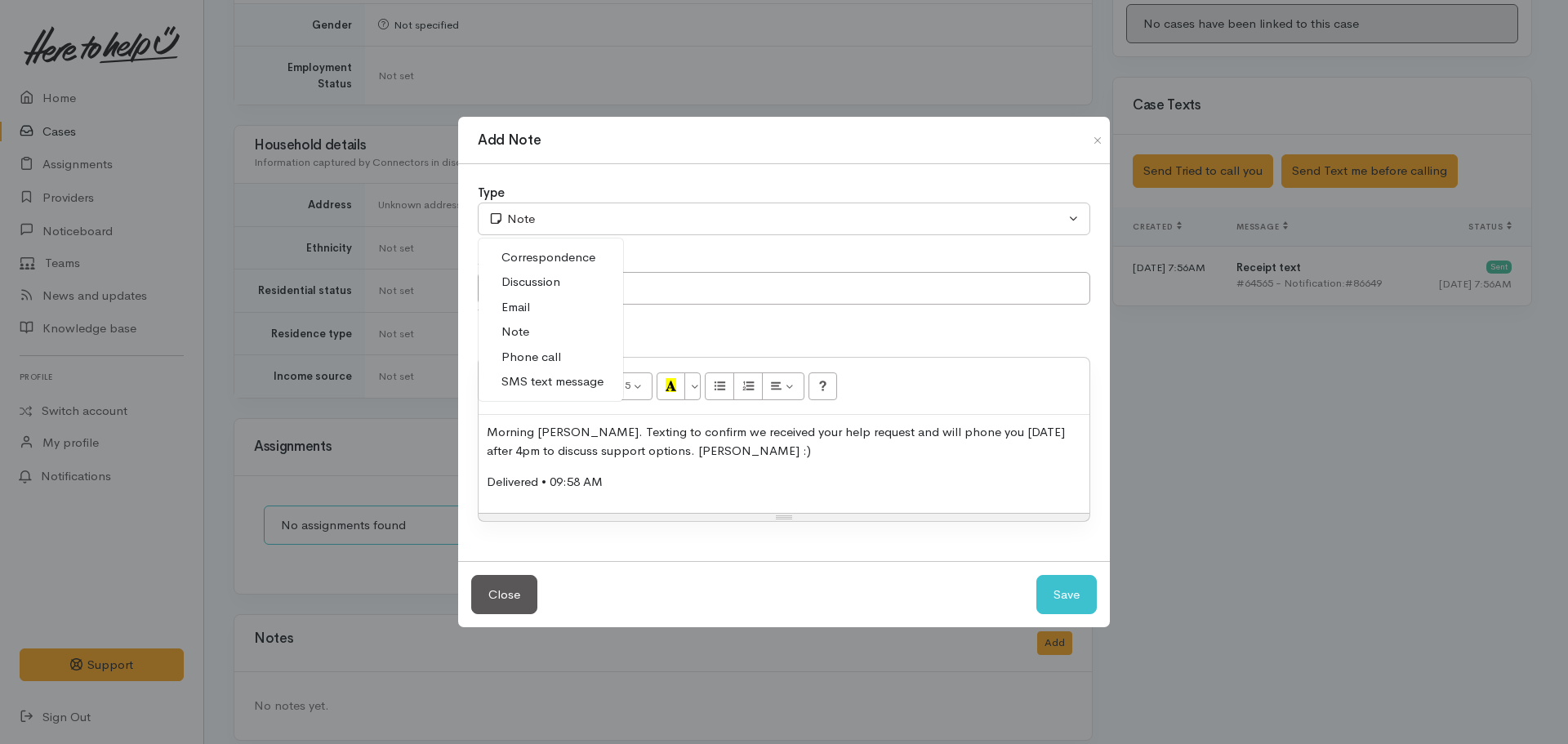
click at [549, 378] on span "SMS text message" at bounding box center [552, 381] width 102 height 19
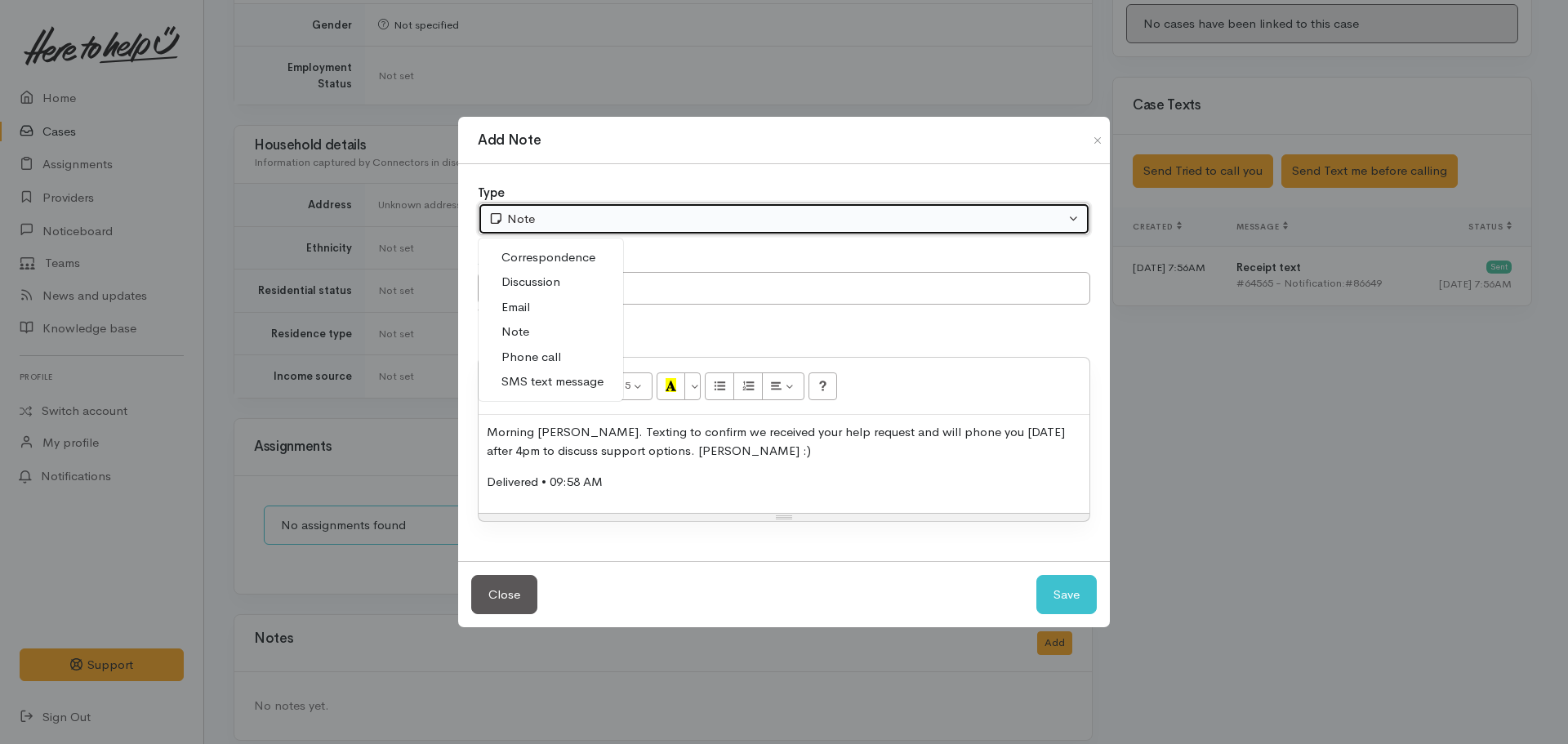
select select "5"
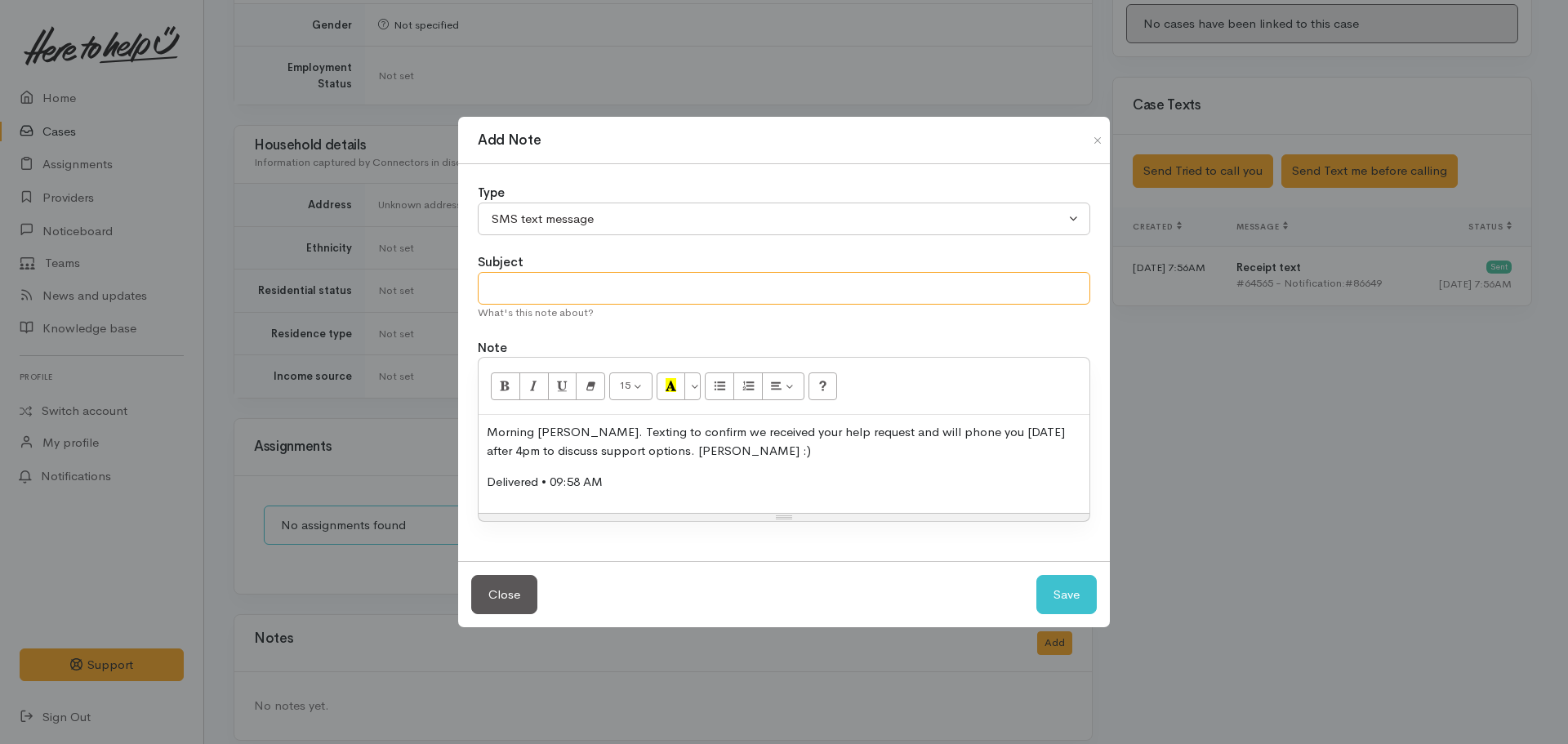
click at [565, 289] on input "text" at bounding box center [783, 289] width 612 height 33
type input "Acknowledge requested callback time"
click at [486, 431] on p "Morning Jamieleigh. Texting to confirm we received your help request and will p…" at bounding box center [783, 441] width 594 height 36
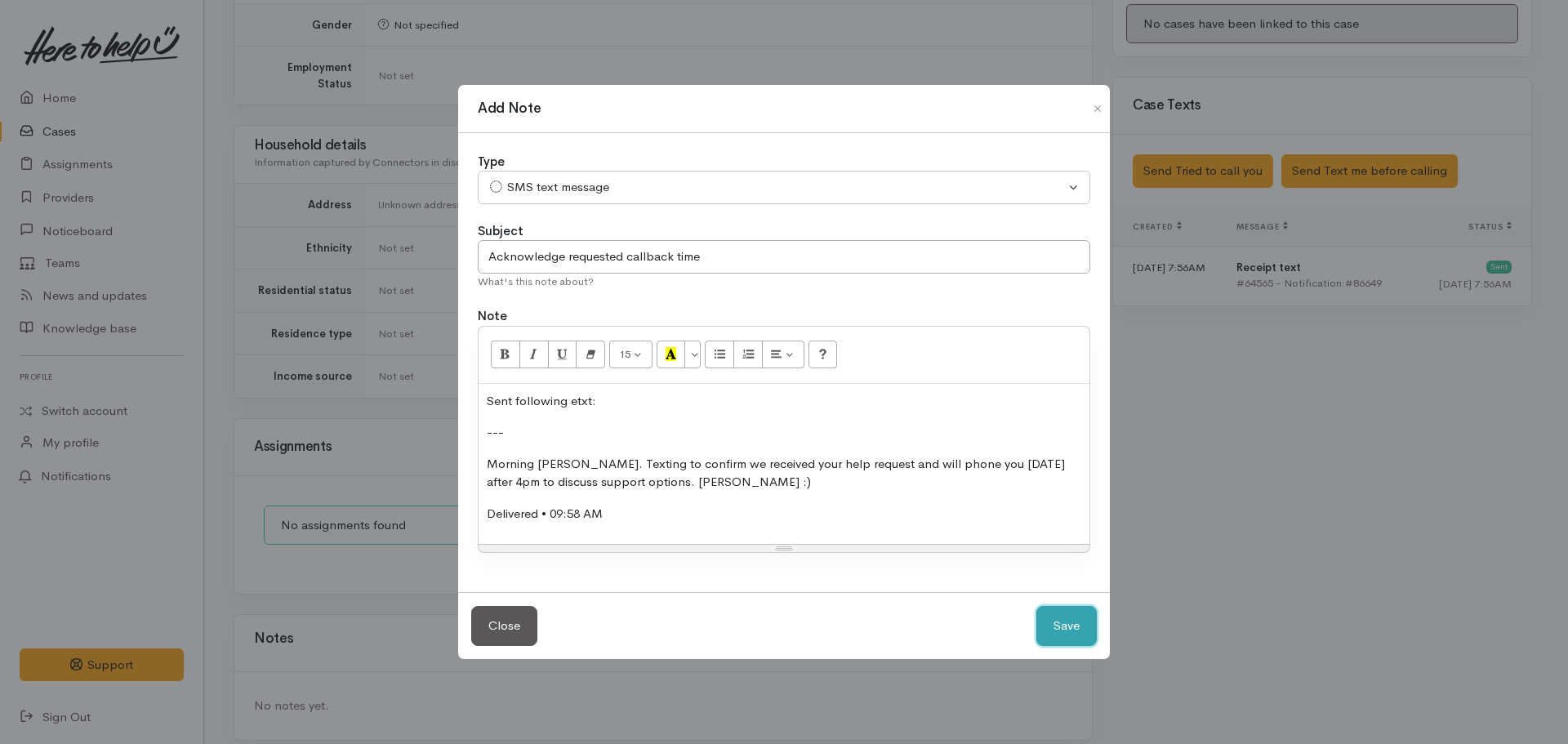
click at [1064, 627] on button "Save" at bounding box center [1067, 626] width 61 height 40
select select "1"
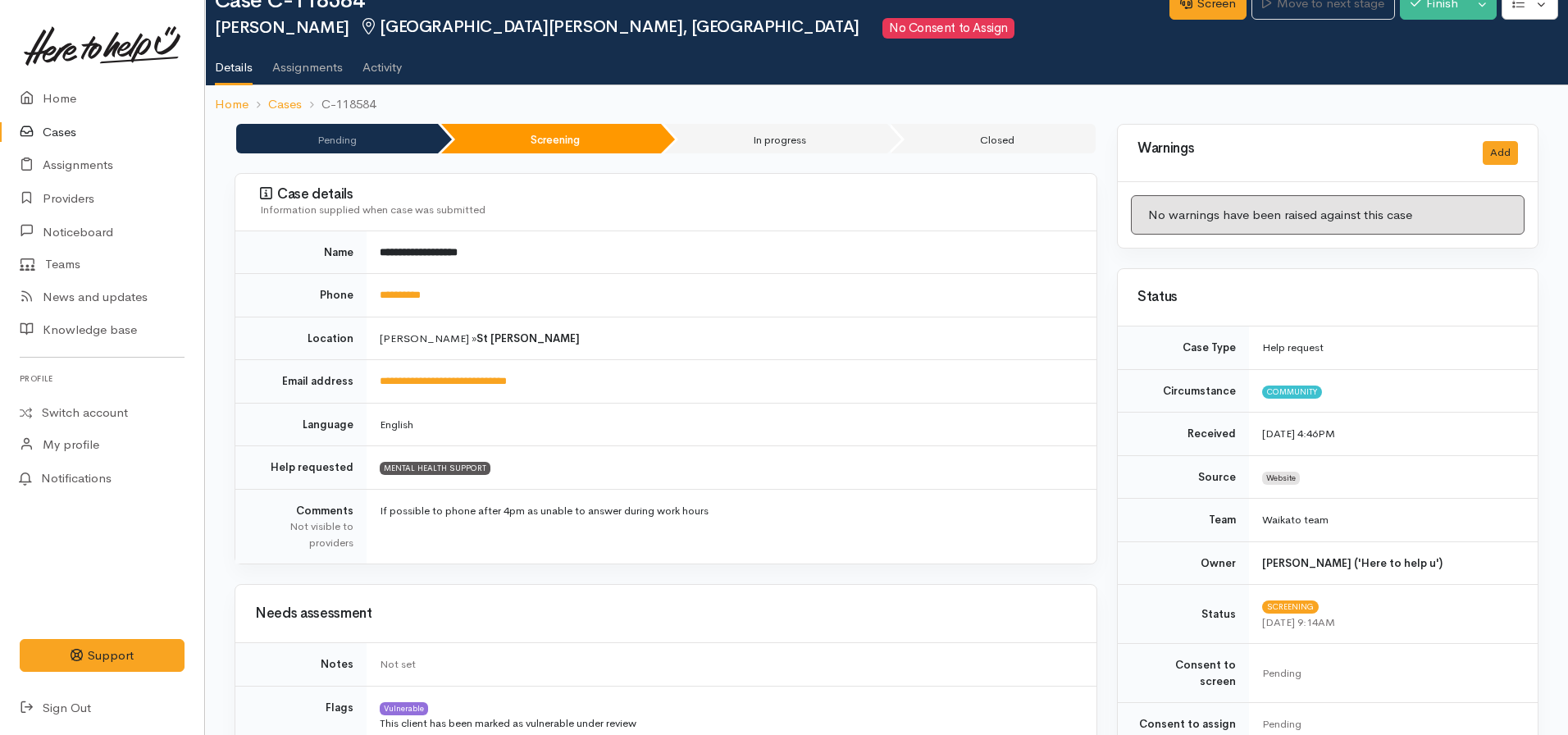
scroll to position [0, 0]
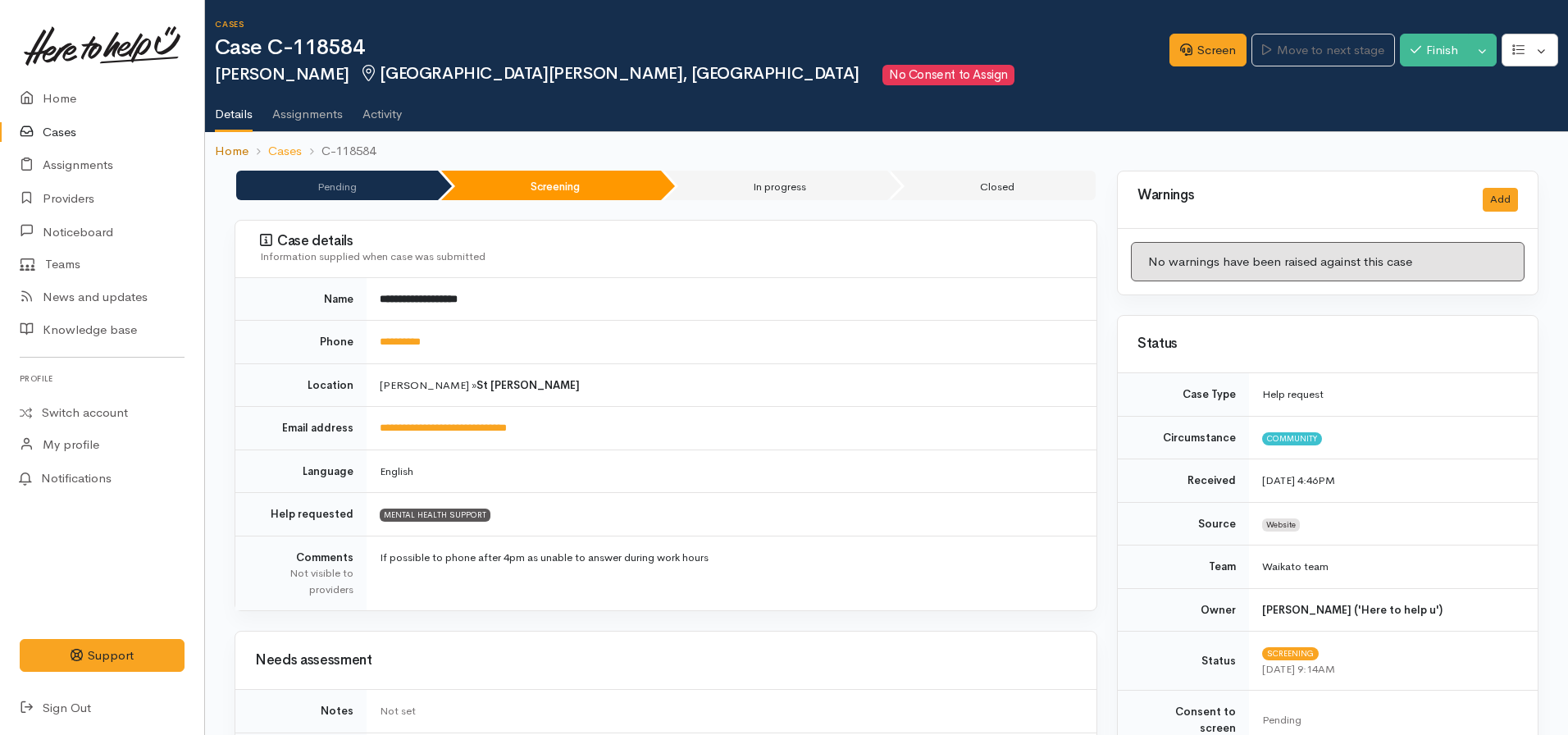
click at [226, 156] on link "Home" at bounding box center [232, 151] width 34 height 19
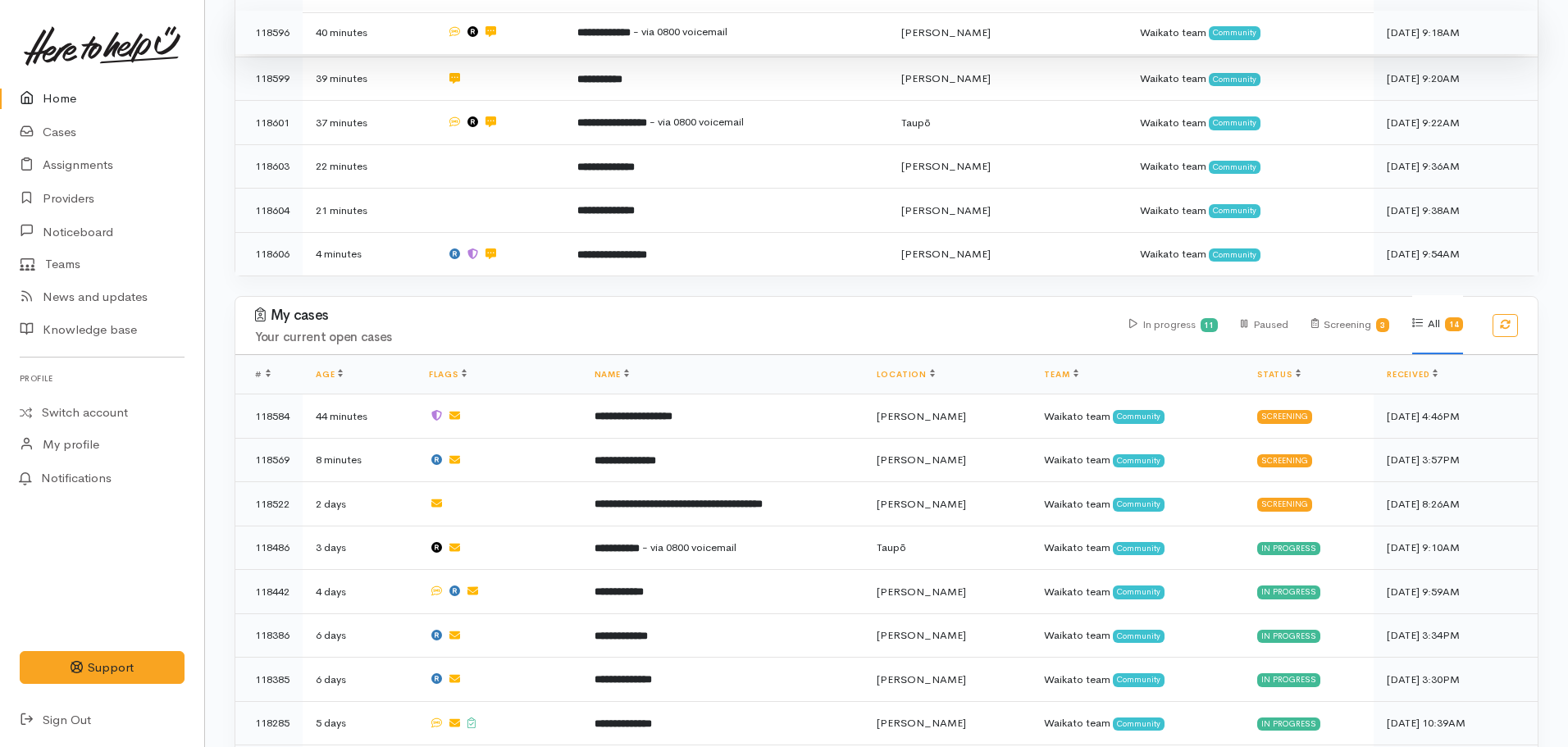
scroll to position [984, 0]
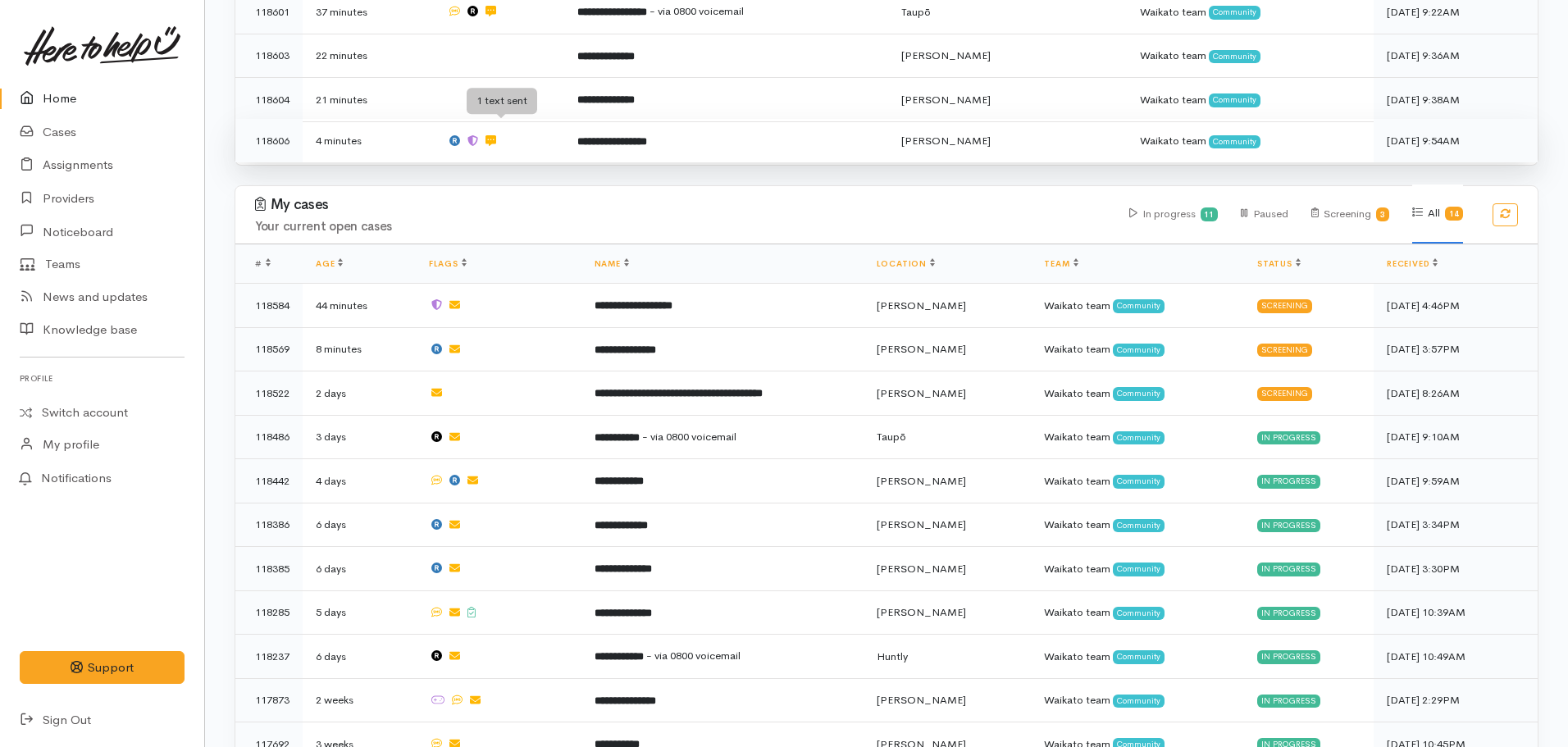
click at [496, 133] on span at bounding box center [490, 140] width 11 height 14
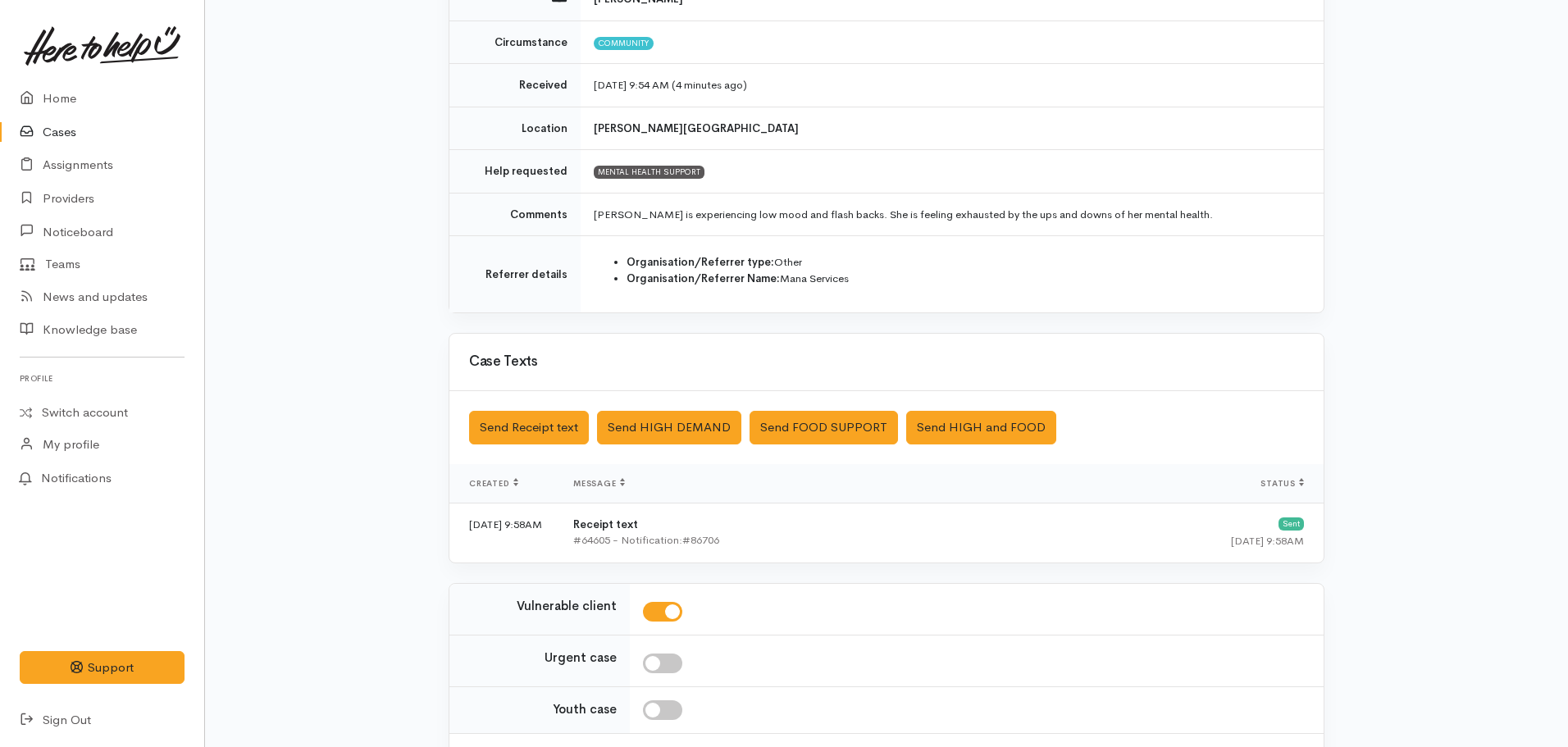
scroll to position [360, 0]
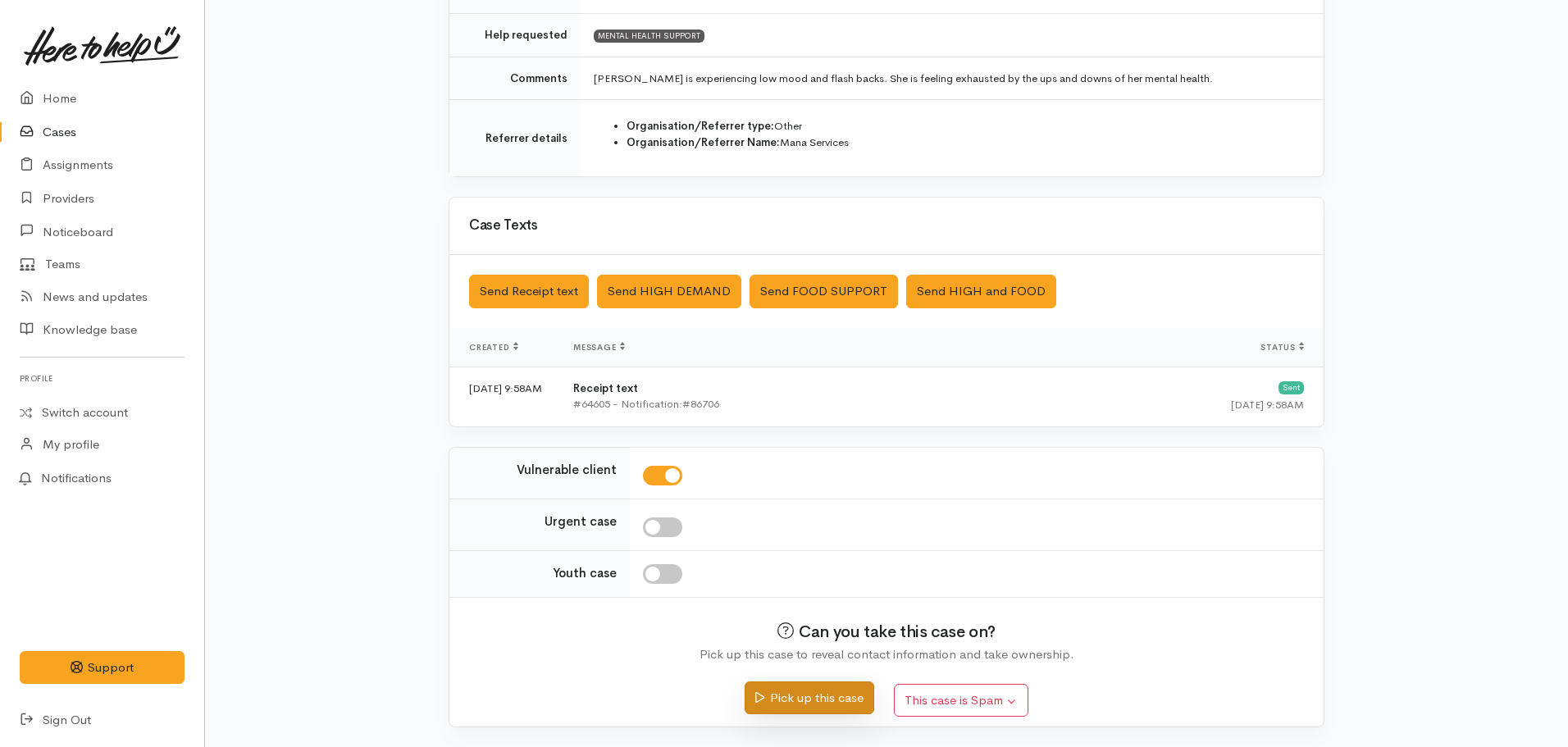
click at [801, 700] on button "Pick up this case" at bounding box center [809, 699] width 128 height 34
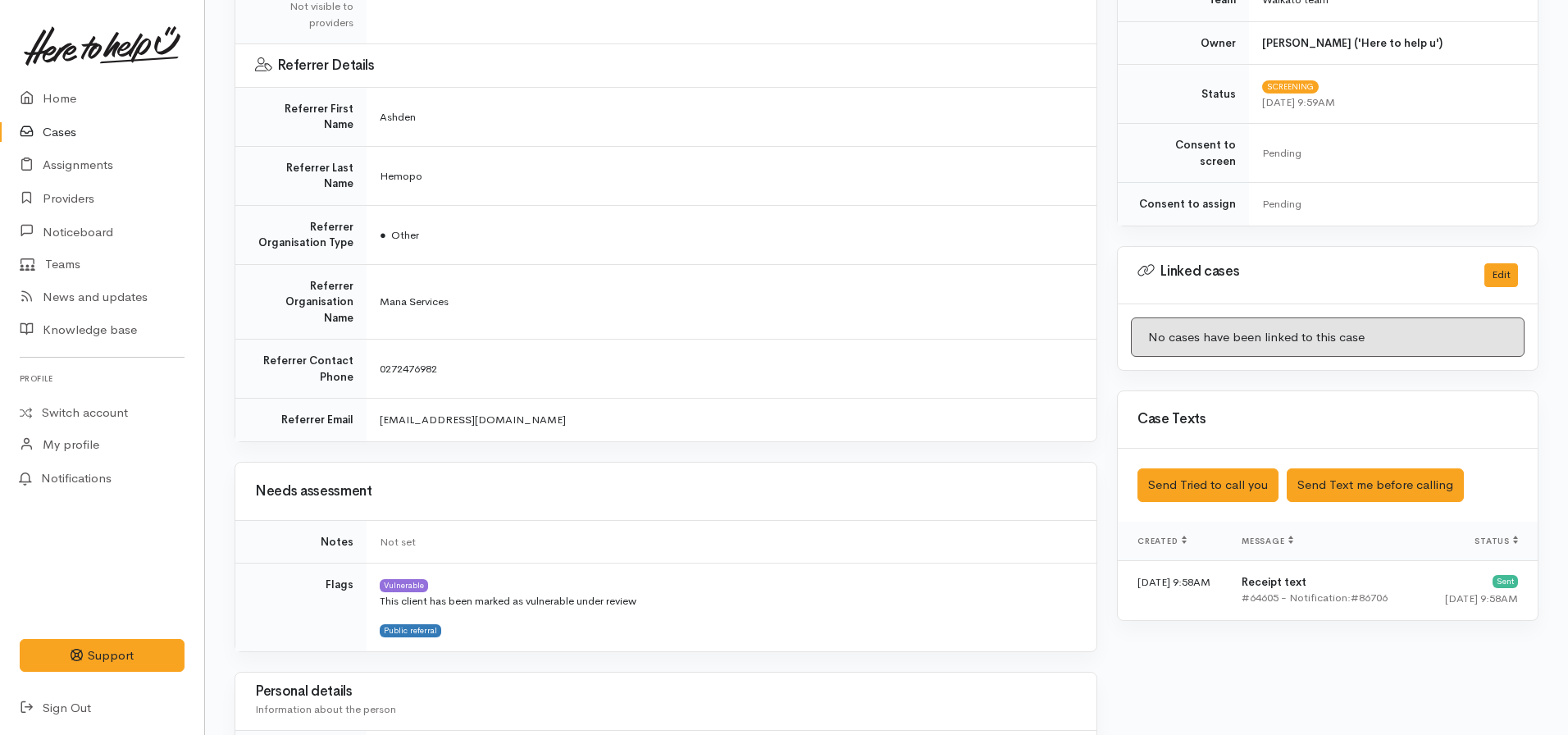
scroll to position [574, 0]
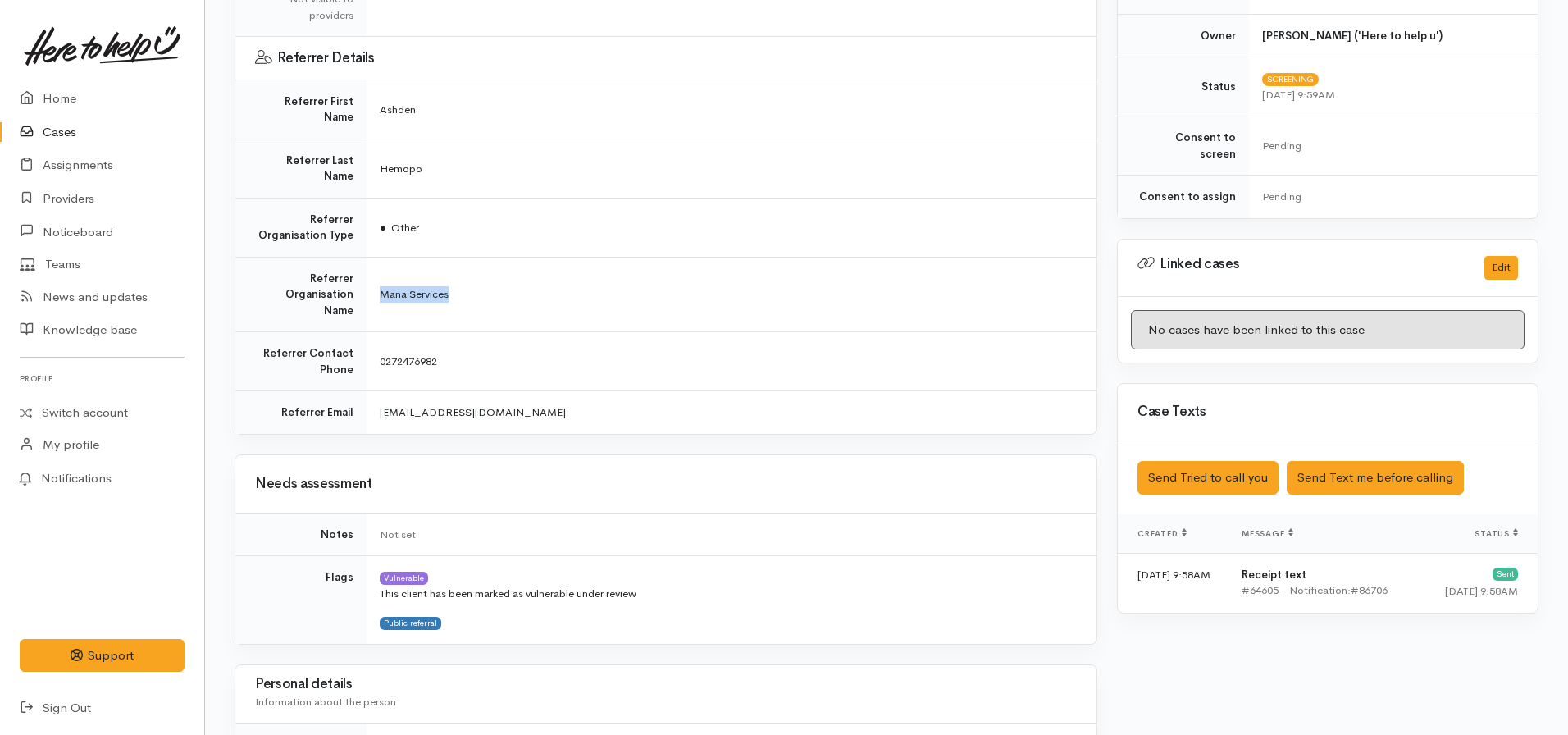
drag, startPoint x: 467, startPoint y: 241, endPoint x: 372, endPoint y: 255, distance: 96.0
click at [372, 257] on td "Mana Services" at bounding box center [731, 294] width 730 height 75
click at [621, 332] on td "0272476982" at bounding box center [731, 362] width 730 height 59
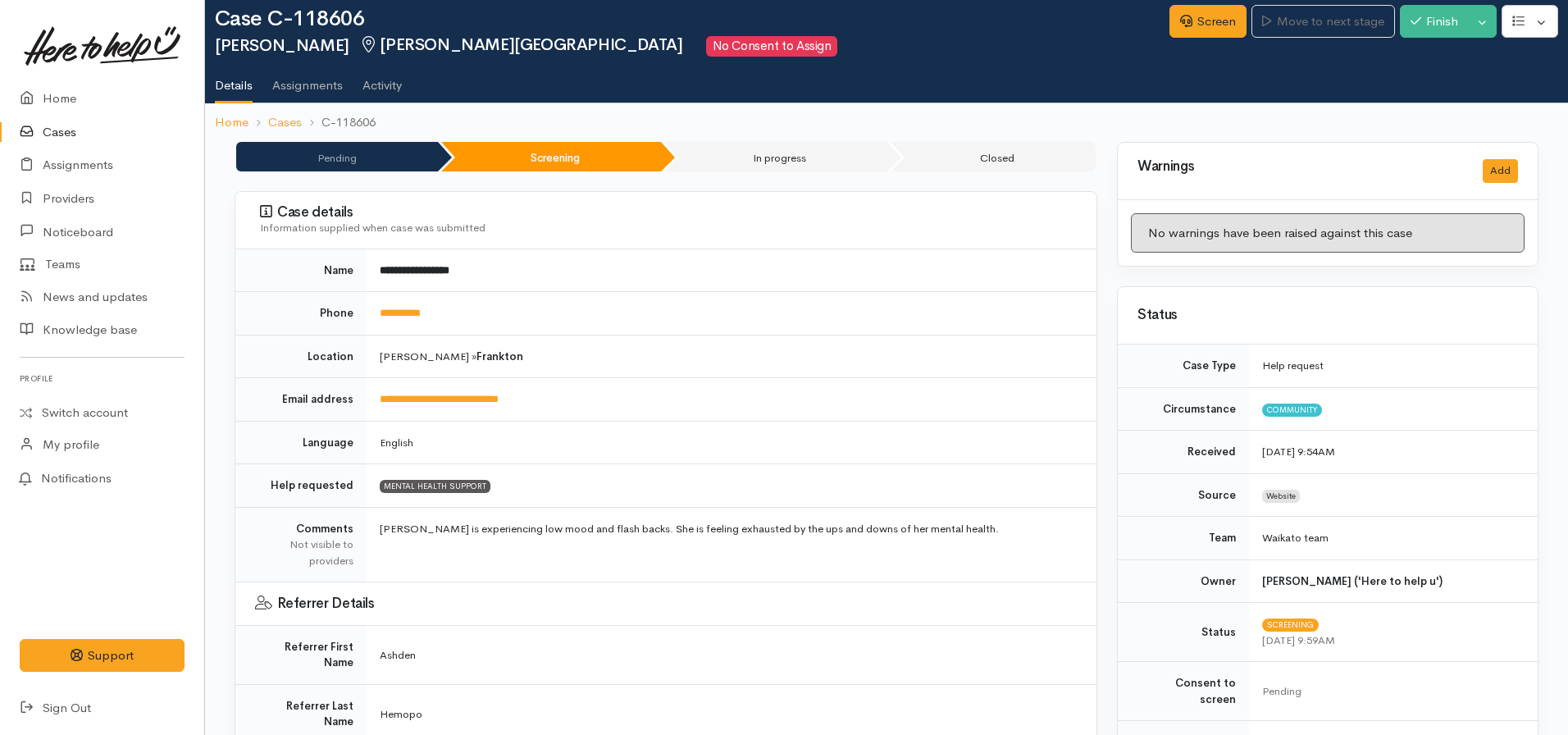
scroll to position [0, 0]
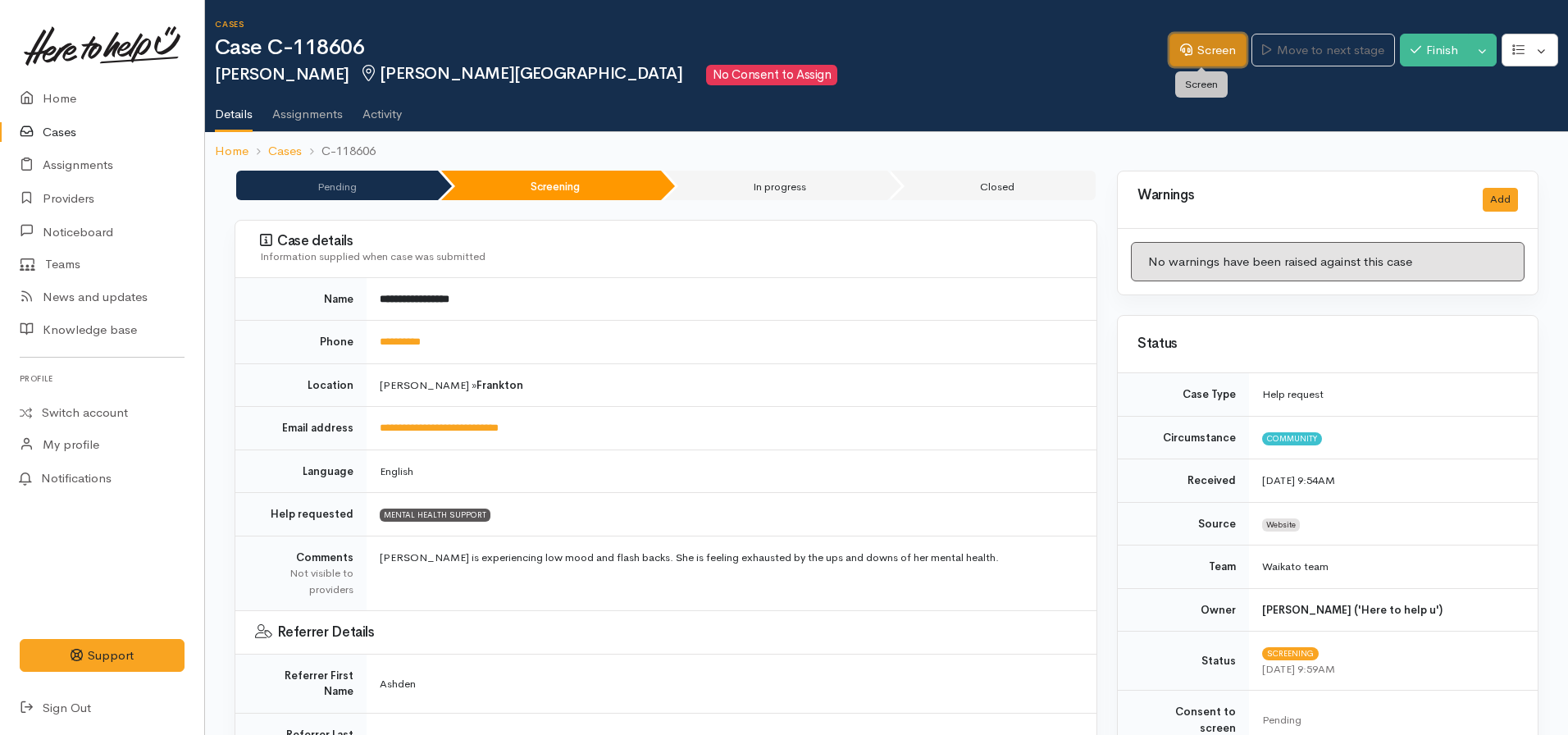
click at [1192, 59] on link "Screen" at bounding box center [1208, 50] width 77 height 34
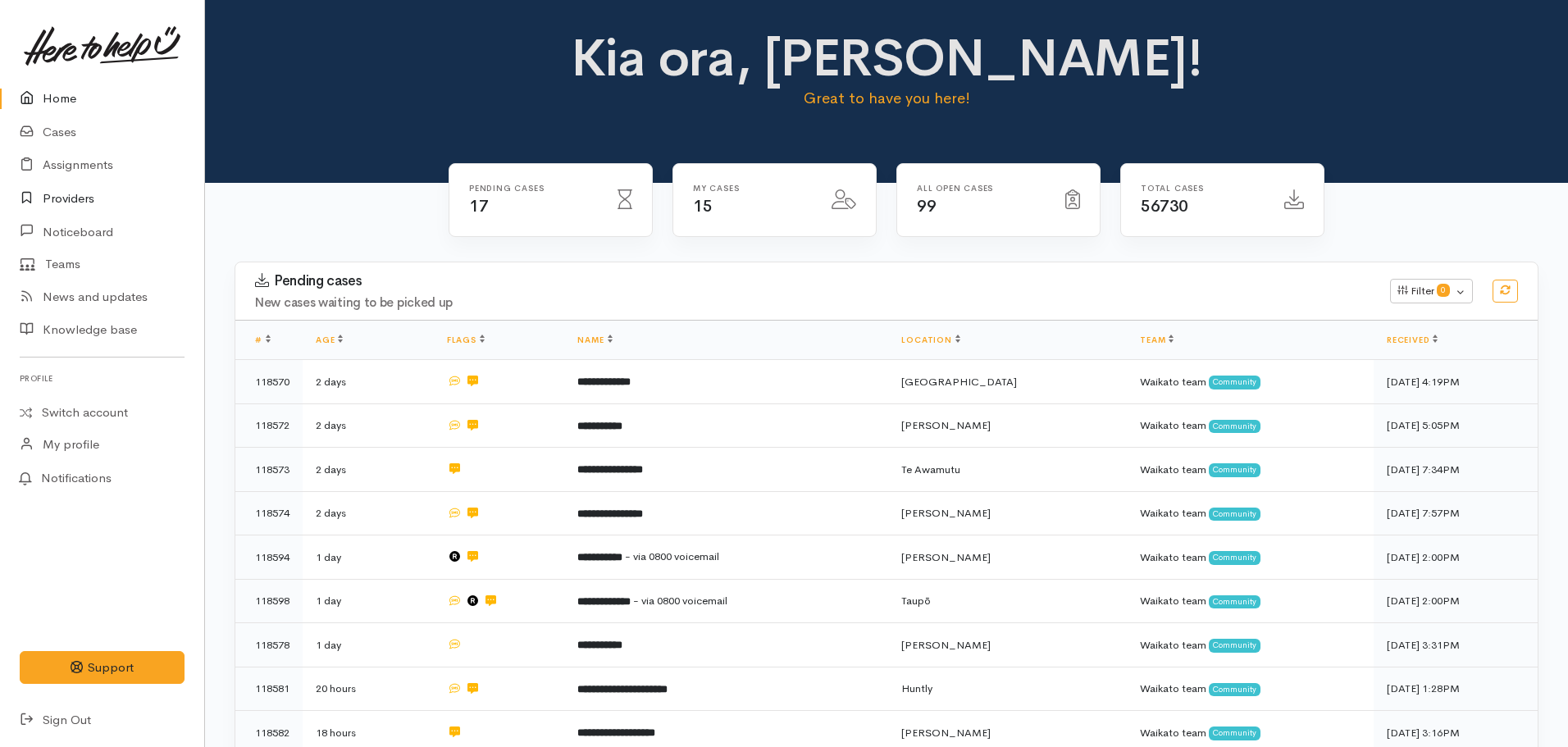
click at [82, 197] on link "Providers" at bounding box center [102, 199] width 204 height 34
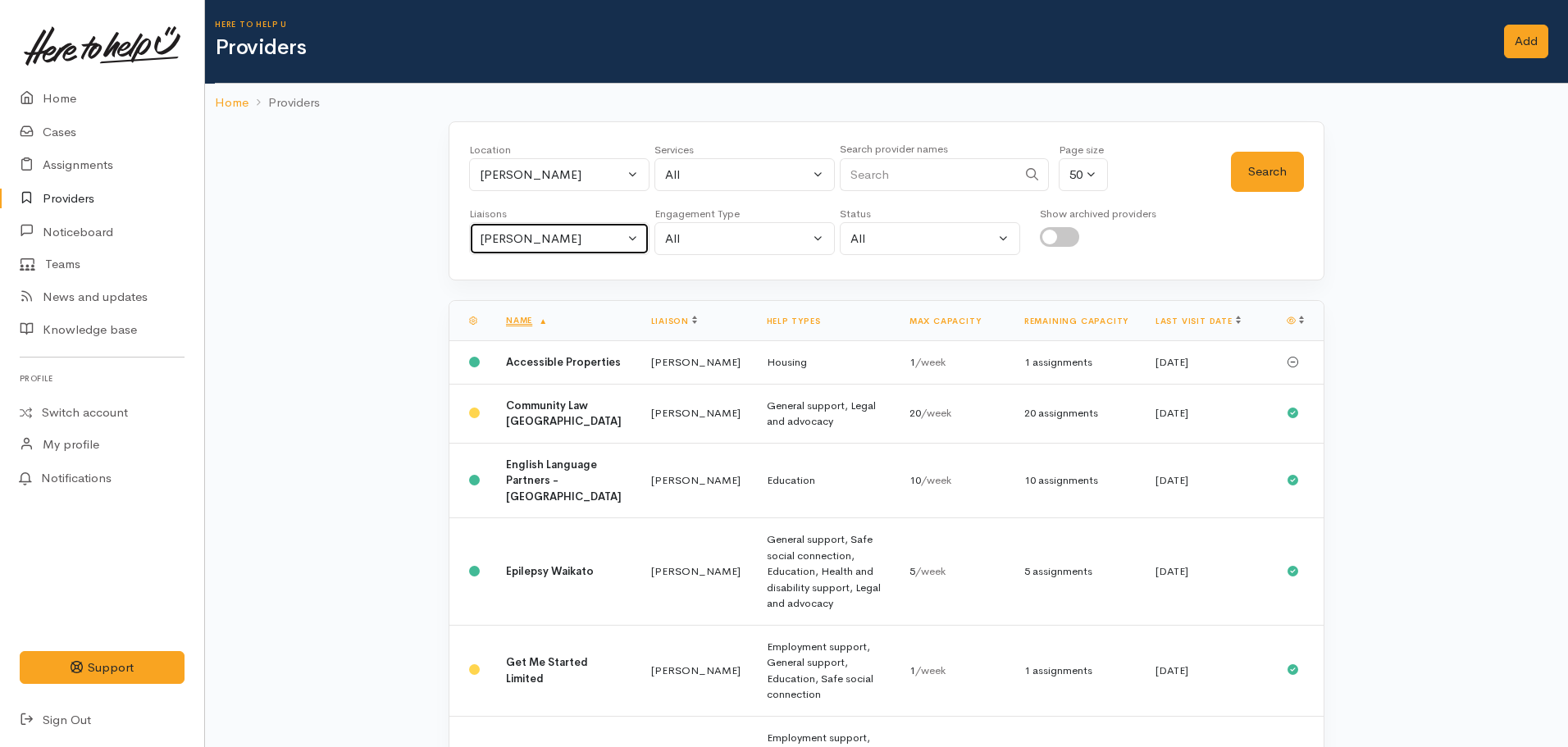
click at [535, 236] on div "[PERSON_NAME]" at bounding box center [552, 239] width 144 height 19
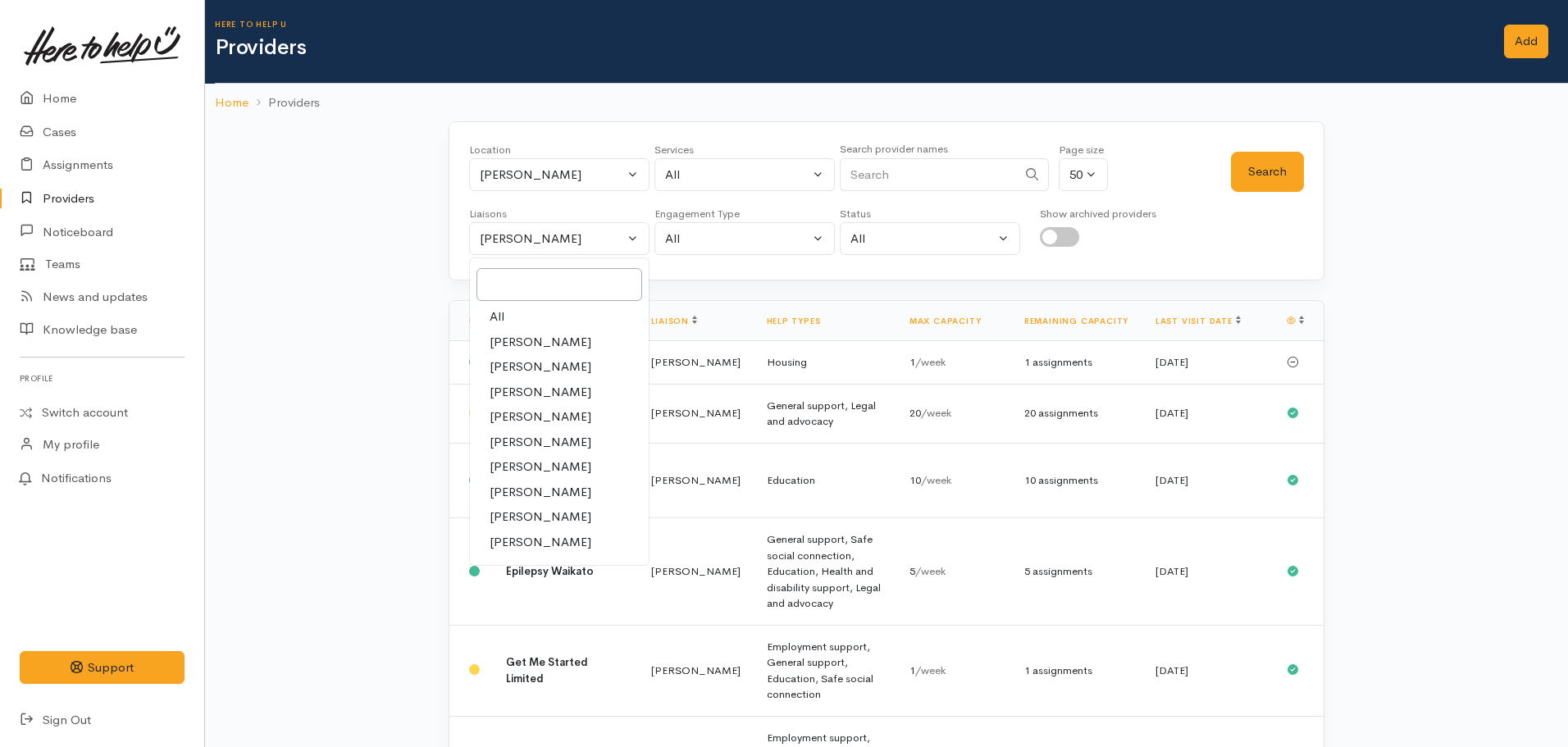
click at [528, 318] on link "All" at bounding box center [559, 317] width 179 height 26
select select "null"
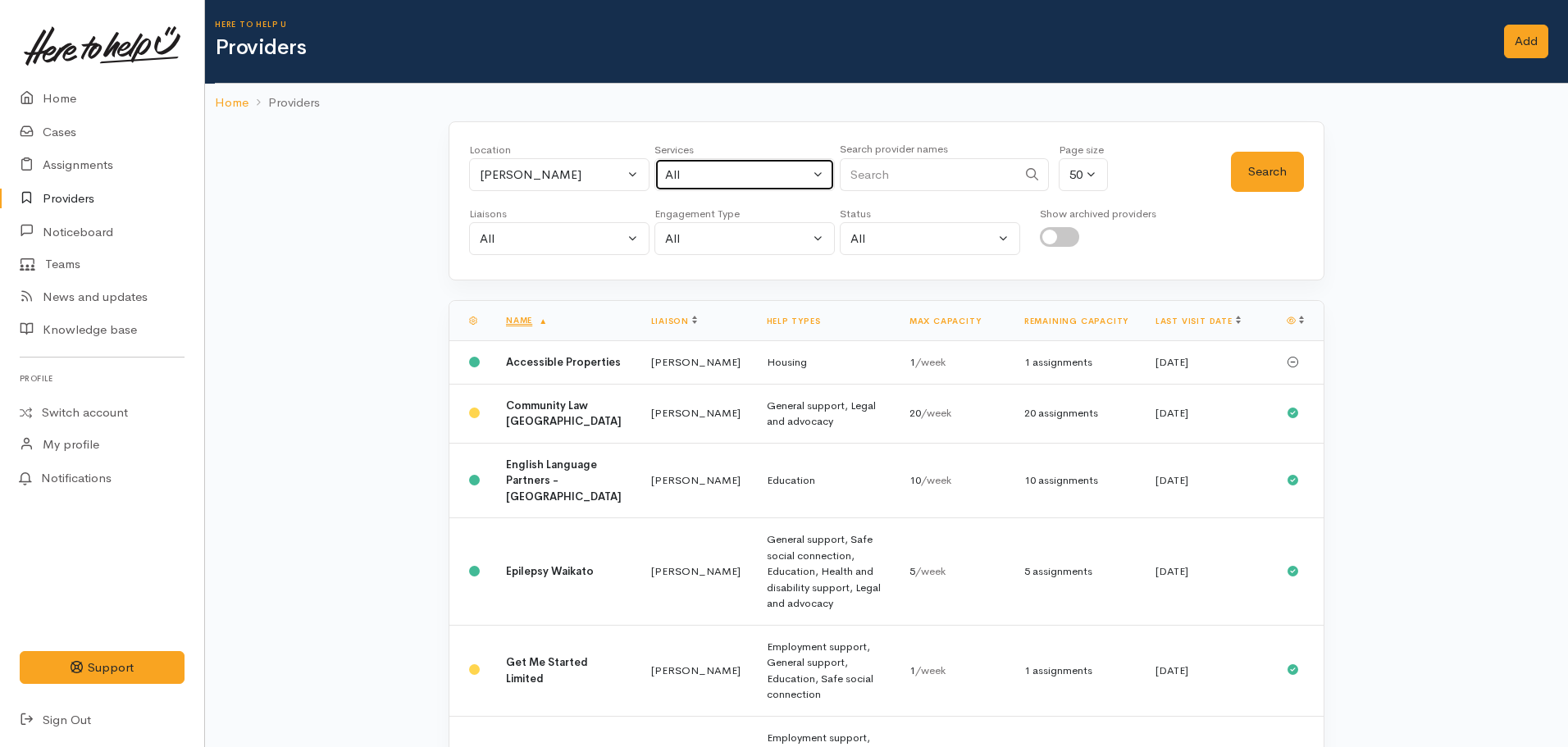
click at [728, 173] on div "All" at bounding box center [737, 175] width 144 height 19
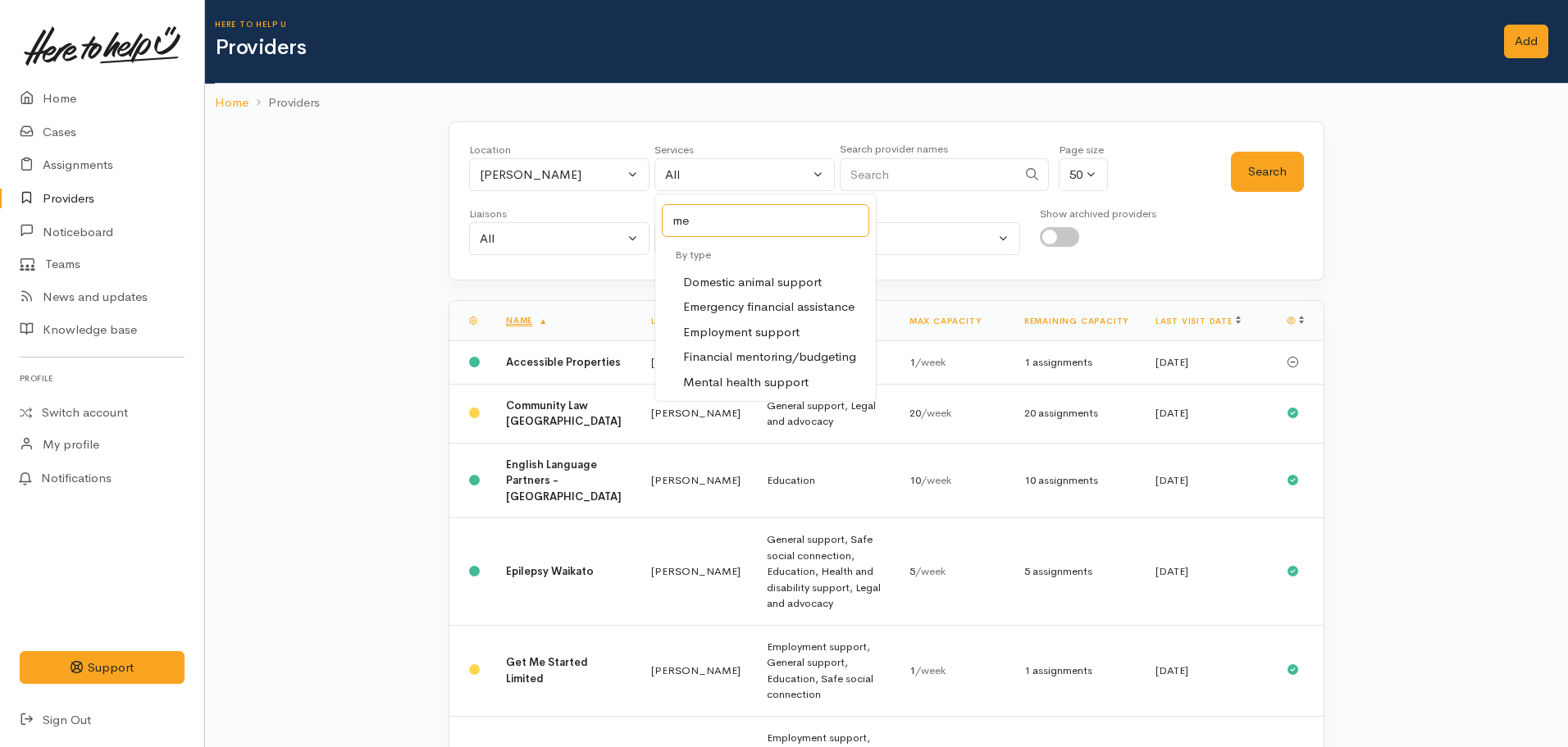
type input "m"
type input "youth"
click at [738, 282] on span "Youth support" at bounding box center [722, 282] width 79 height 19
select select "15"
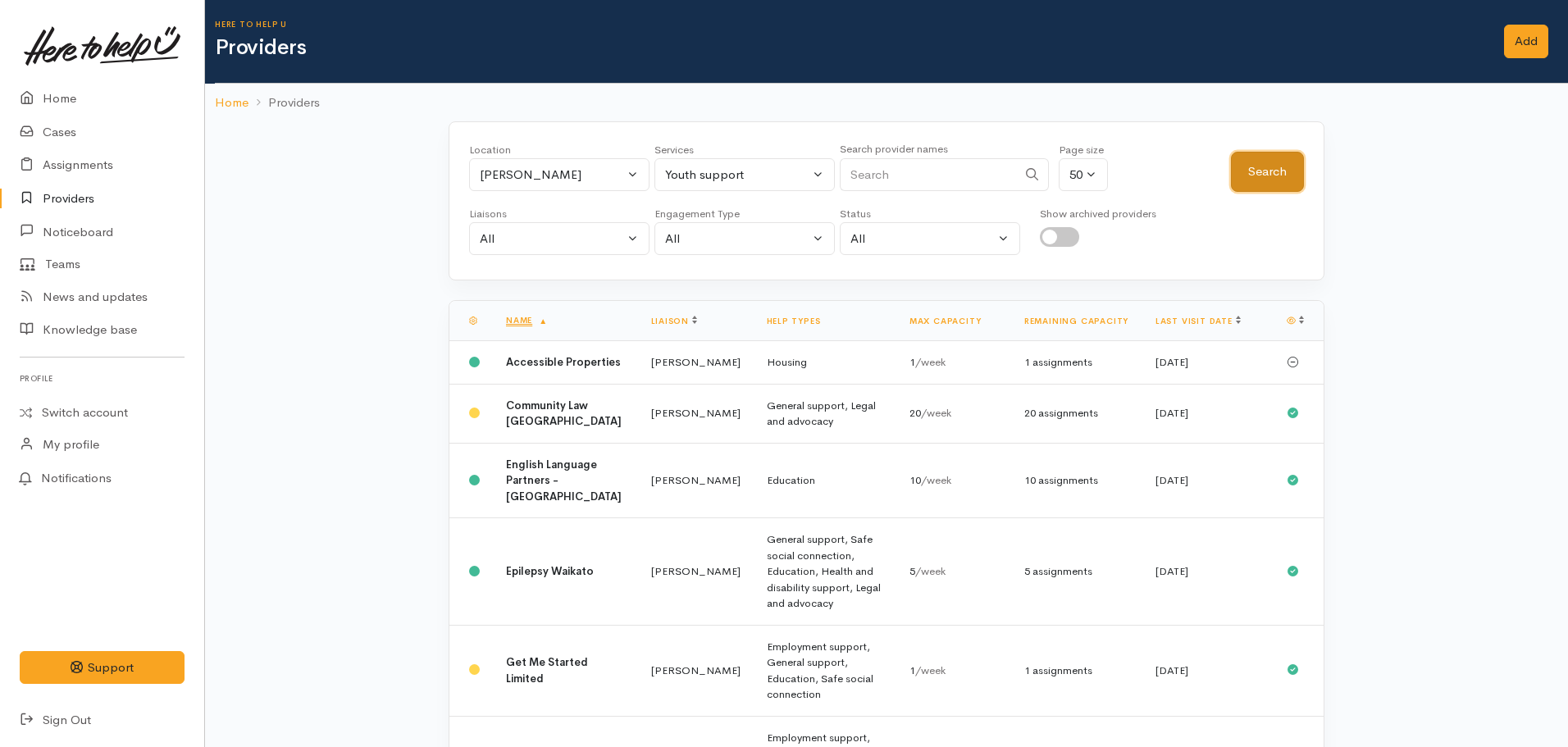
click at [1295, 158] on button "Search" at bounding box center [1267, 172] width 73 height 40
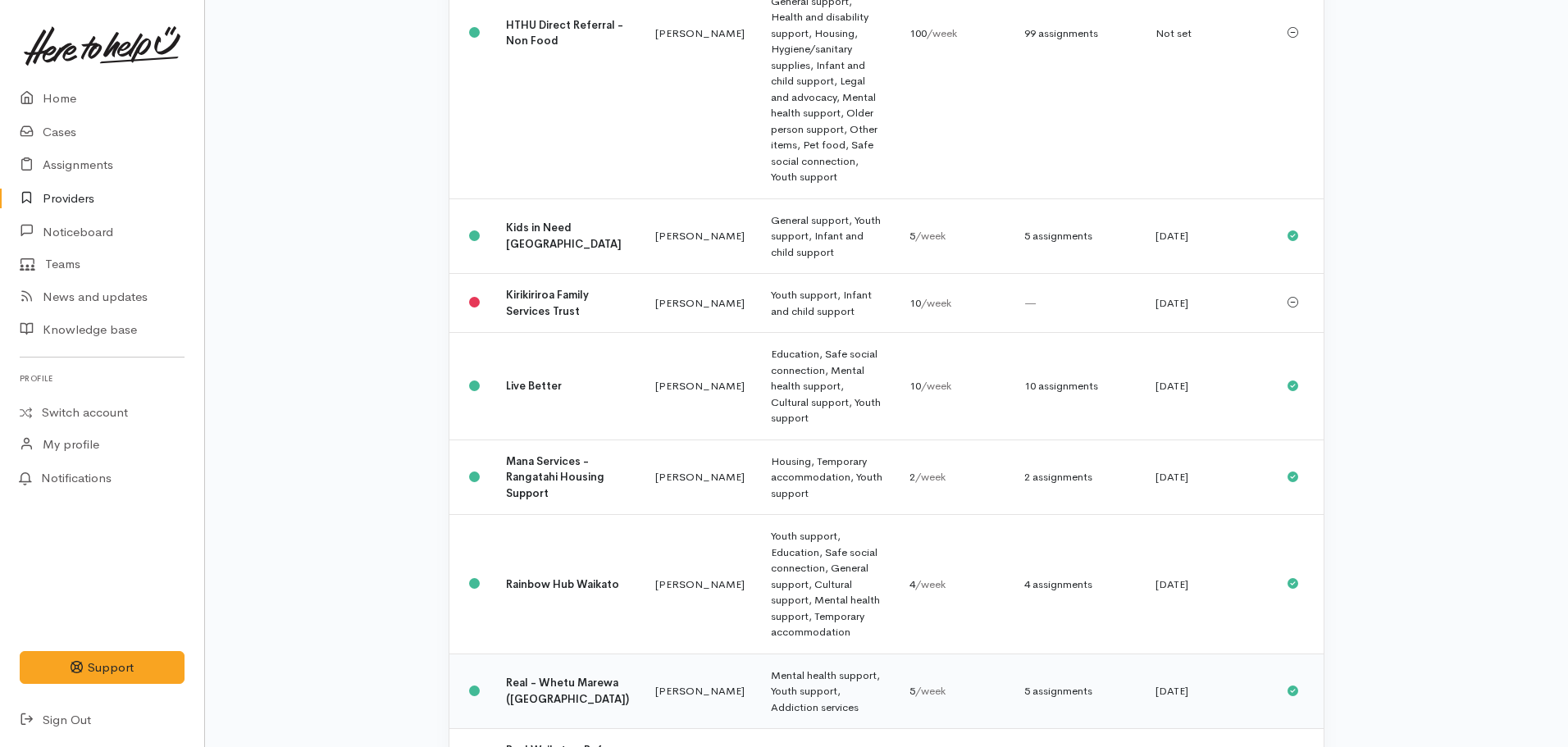
scroll to position [820, 0]
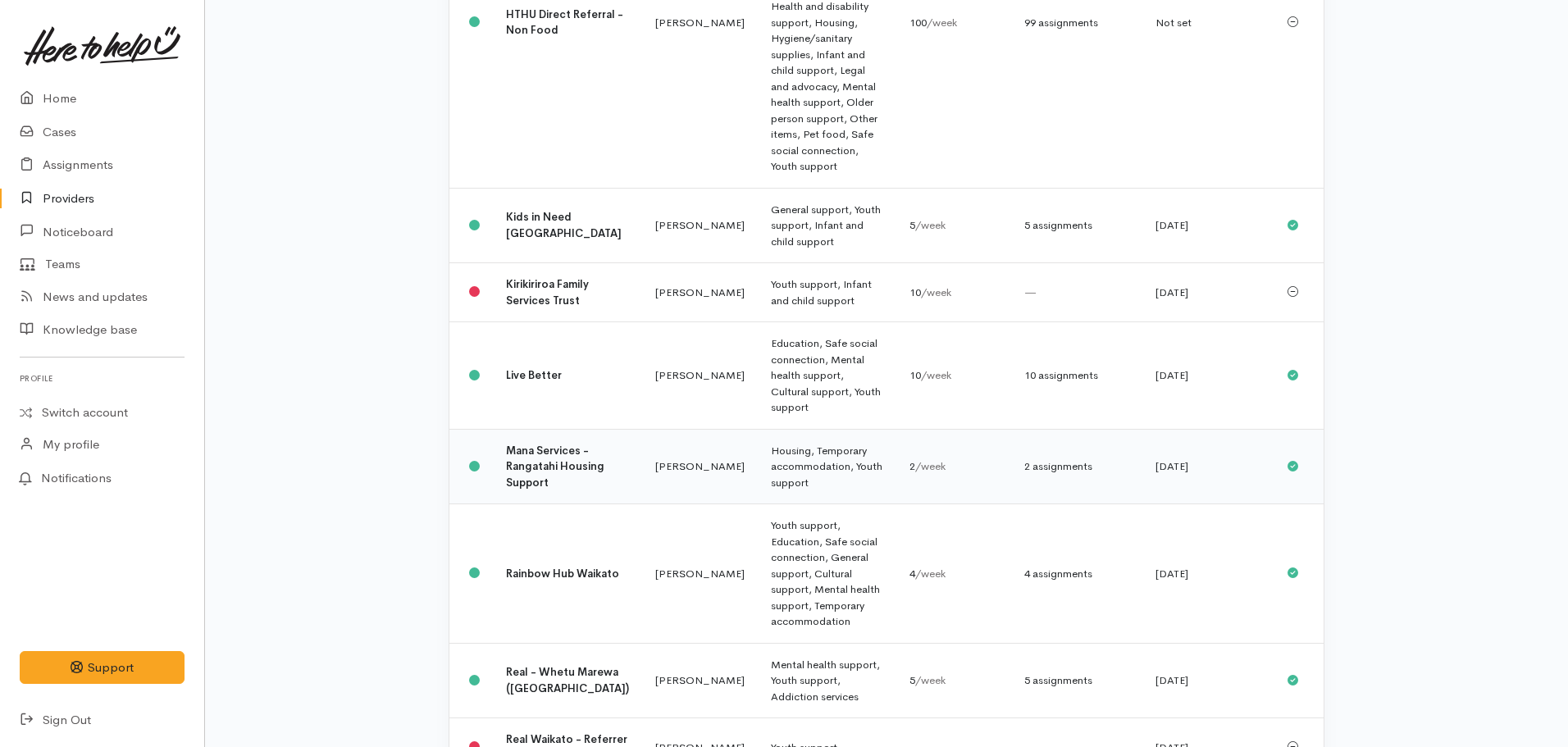
click at [535, 444] on b "Mana Services - Rangatahi Housing Support" at bounding box center [556, 467] width 99 height 46
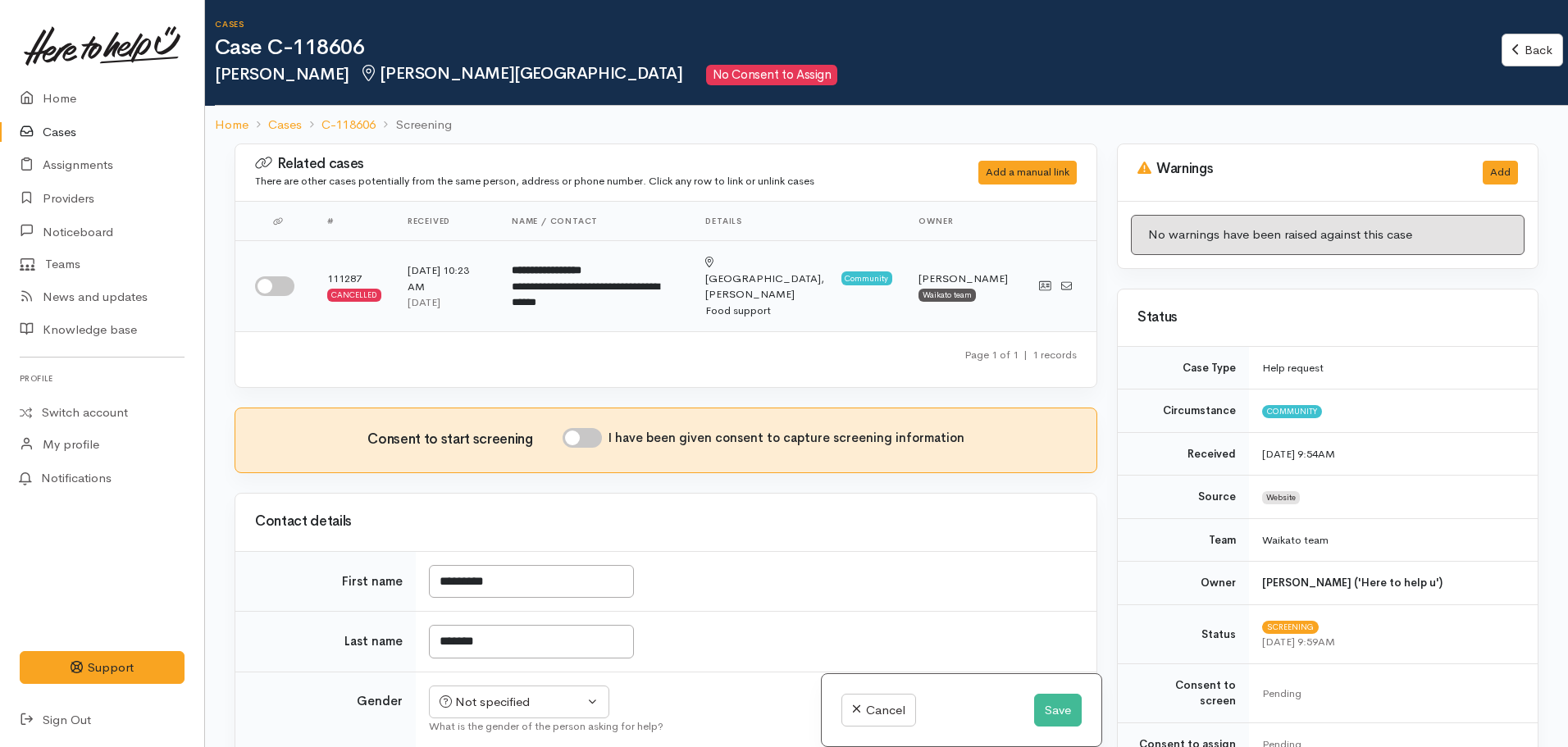
click at [269, 276] on input "checkbox" at bounding box center [274, 286] width 39 height 20
checkbox input "true"
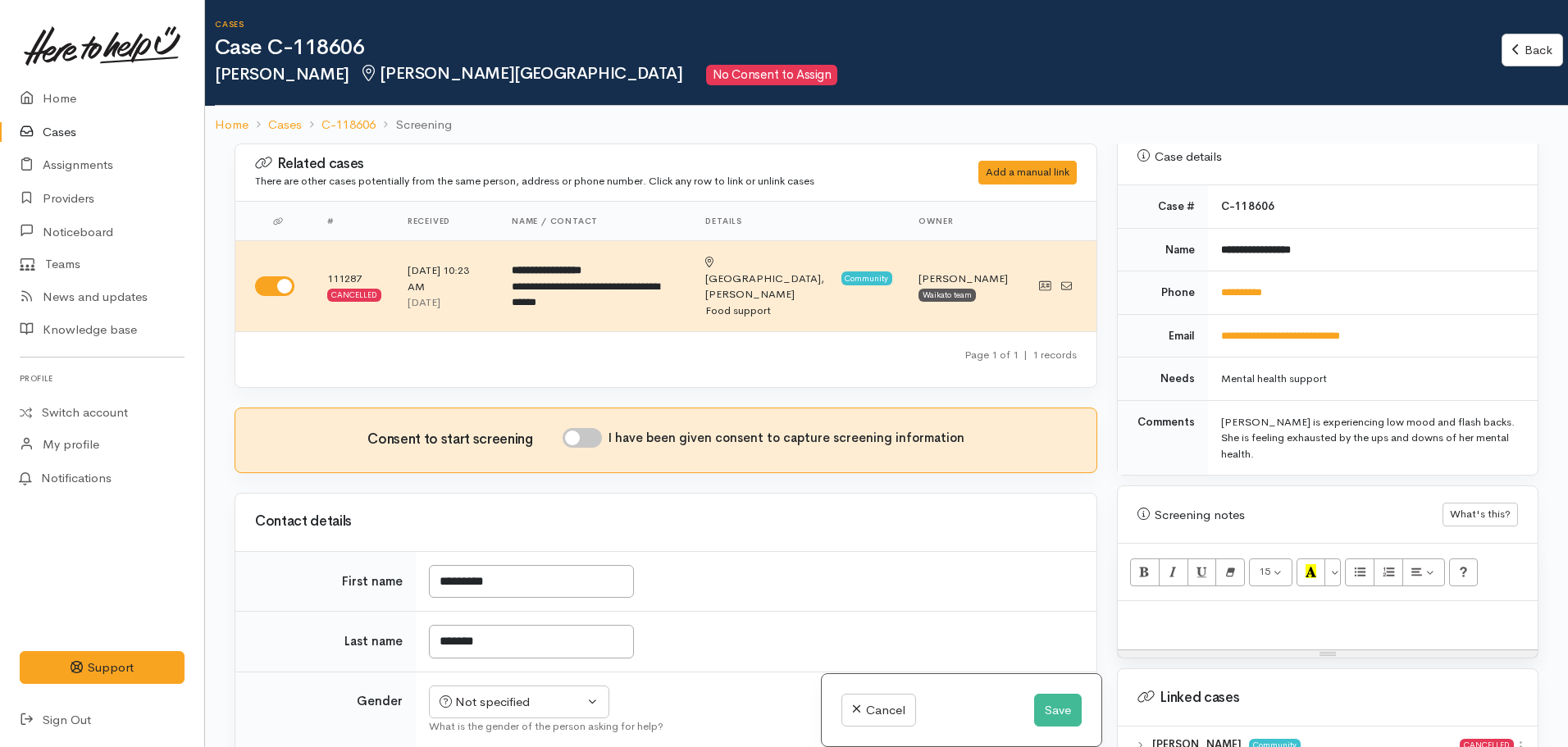
scroll to position [926, 0]
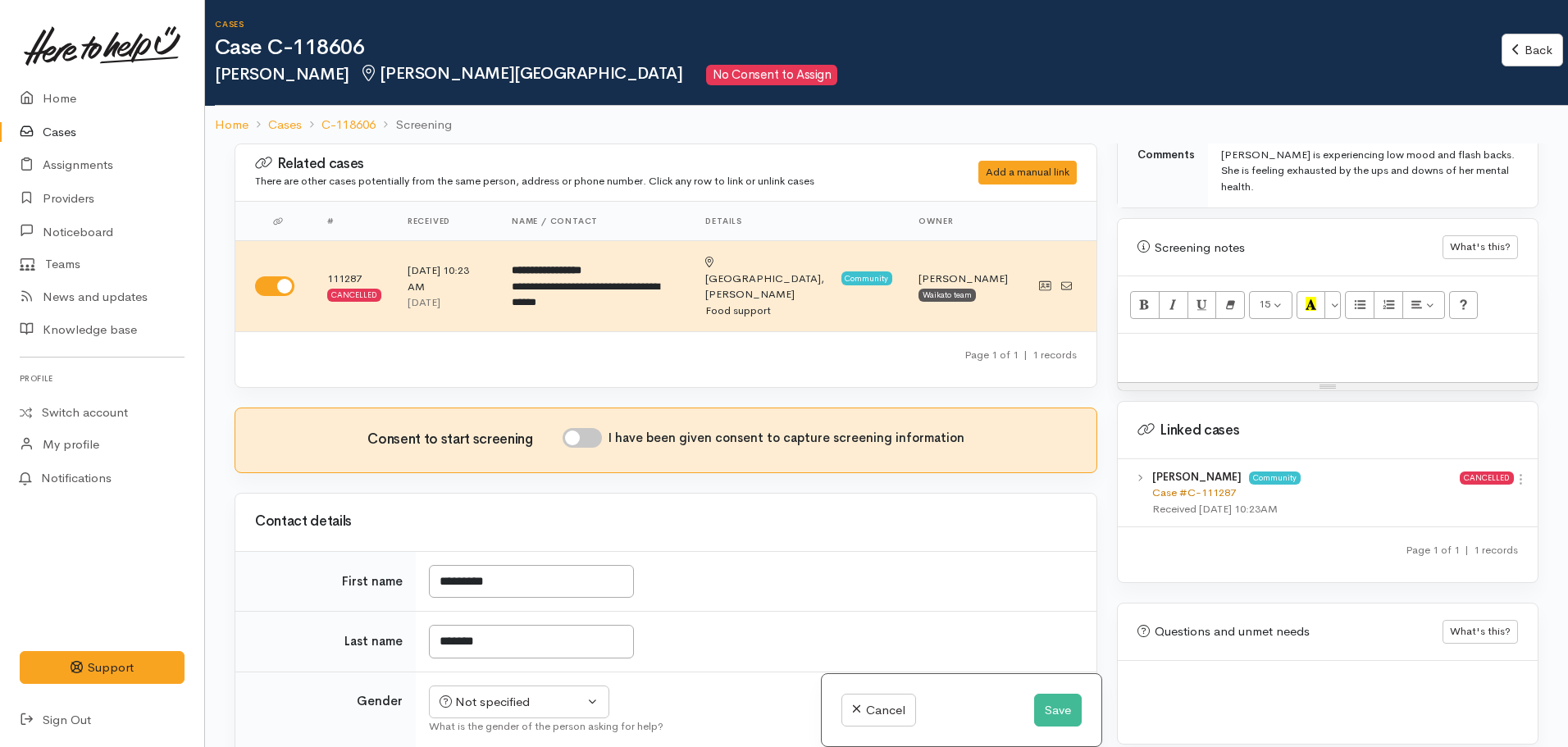
click at [1215, 486] on link "Case #C-111287" at bounding box center [1194, 492] width 84 height 14
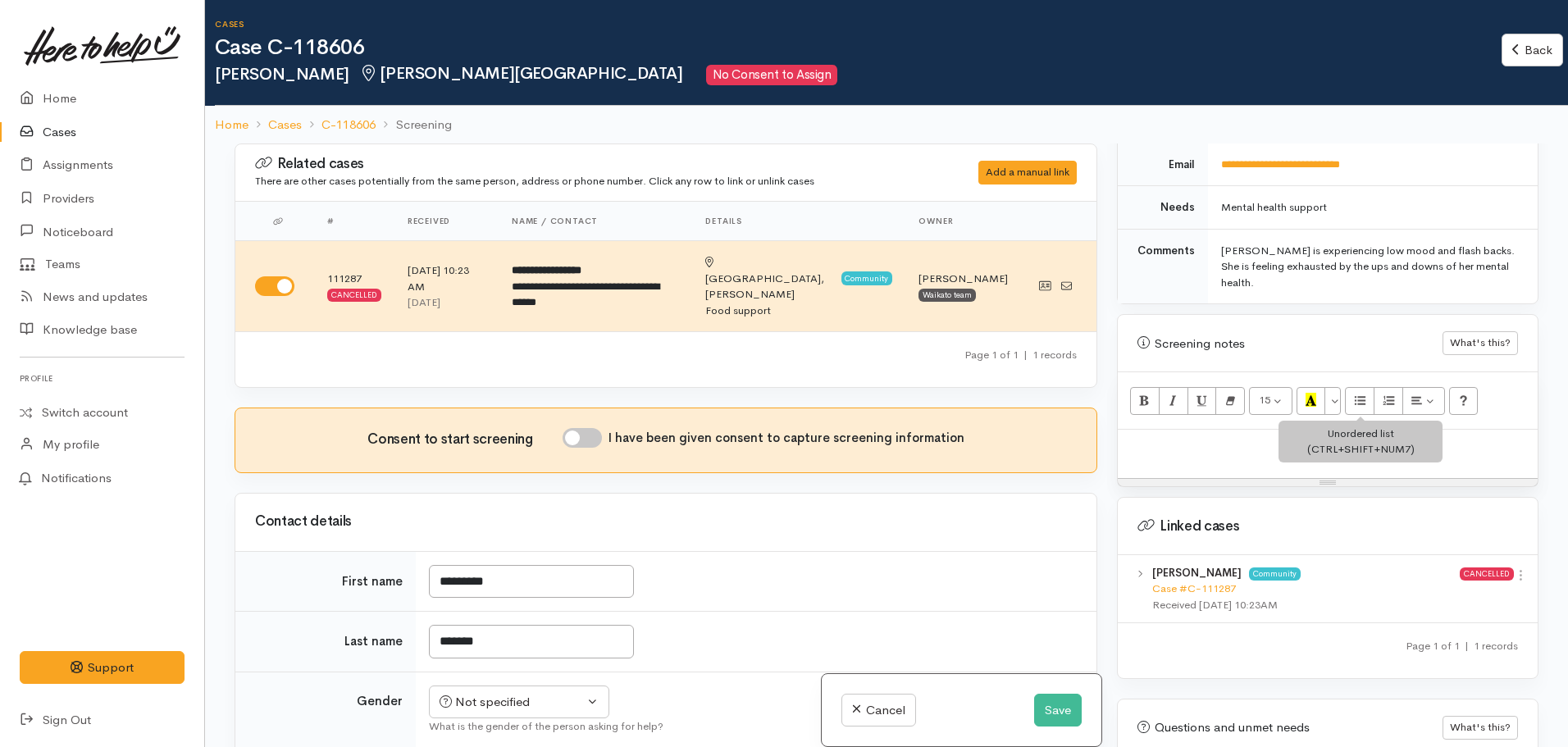
scroll to position [844, 0]
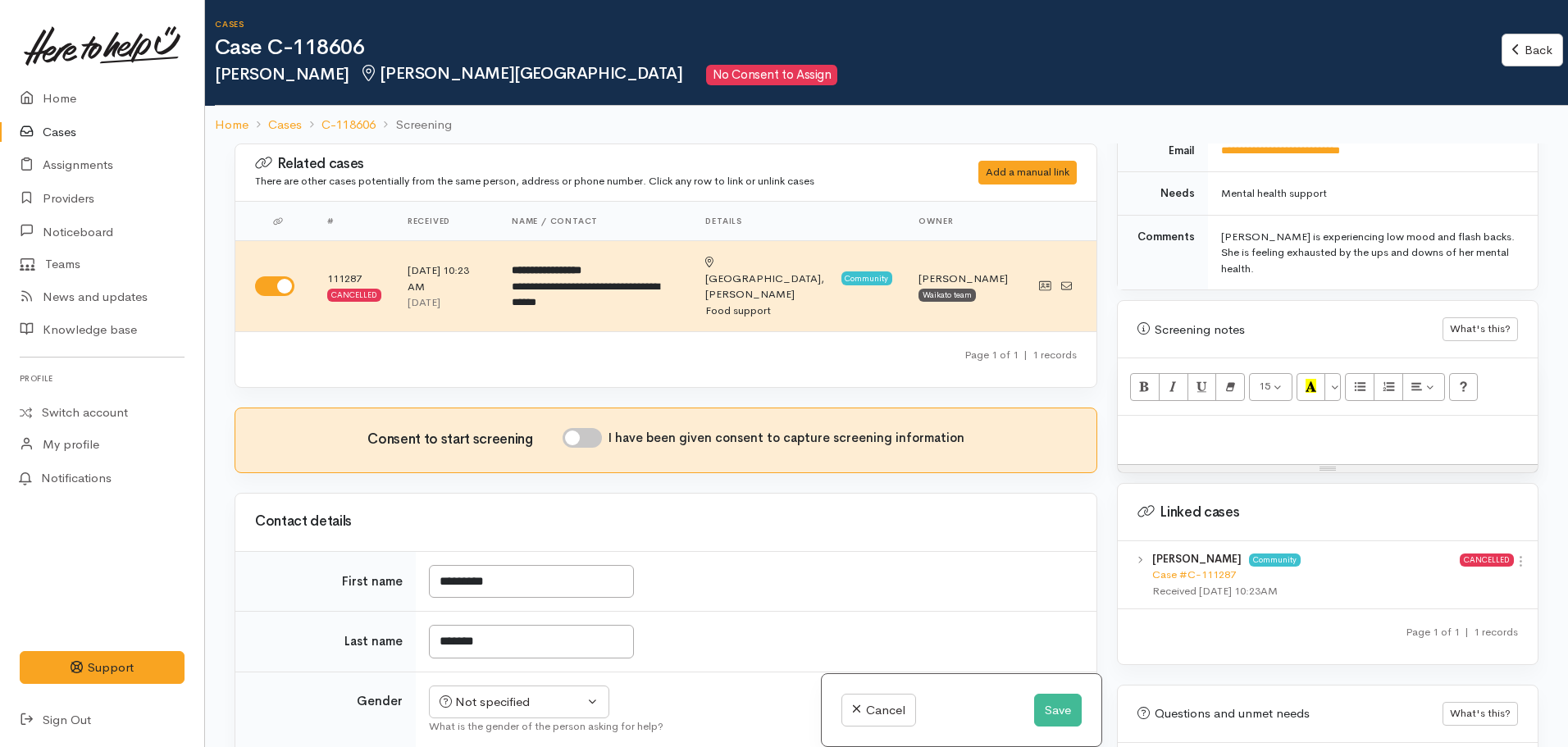
click at [1196, 424] on p at bounding box center [1327, 433] width 404 height 19
paste div
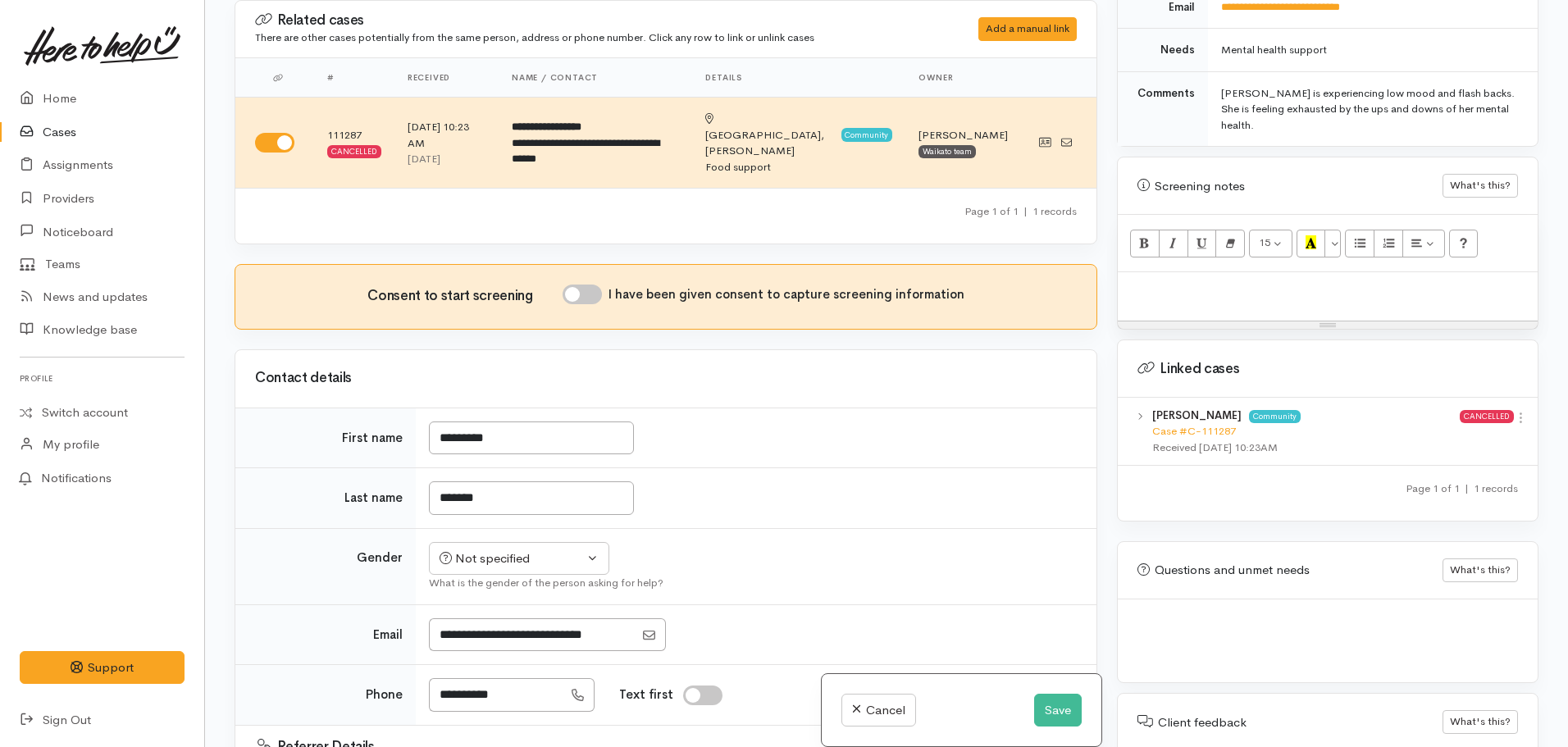
scroll to position [983, 0]
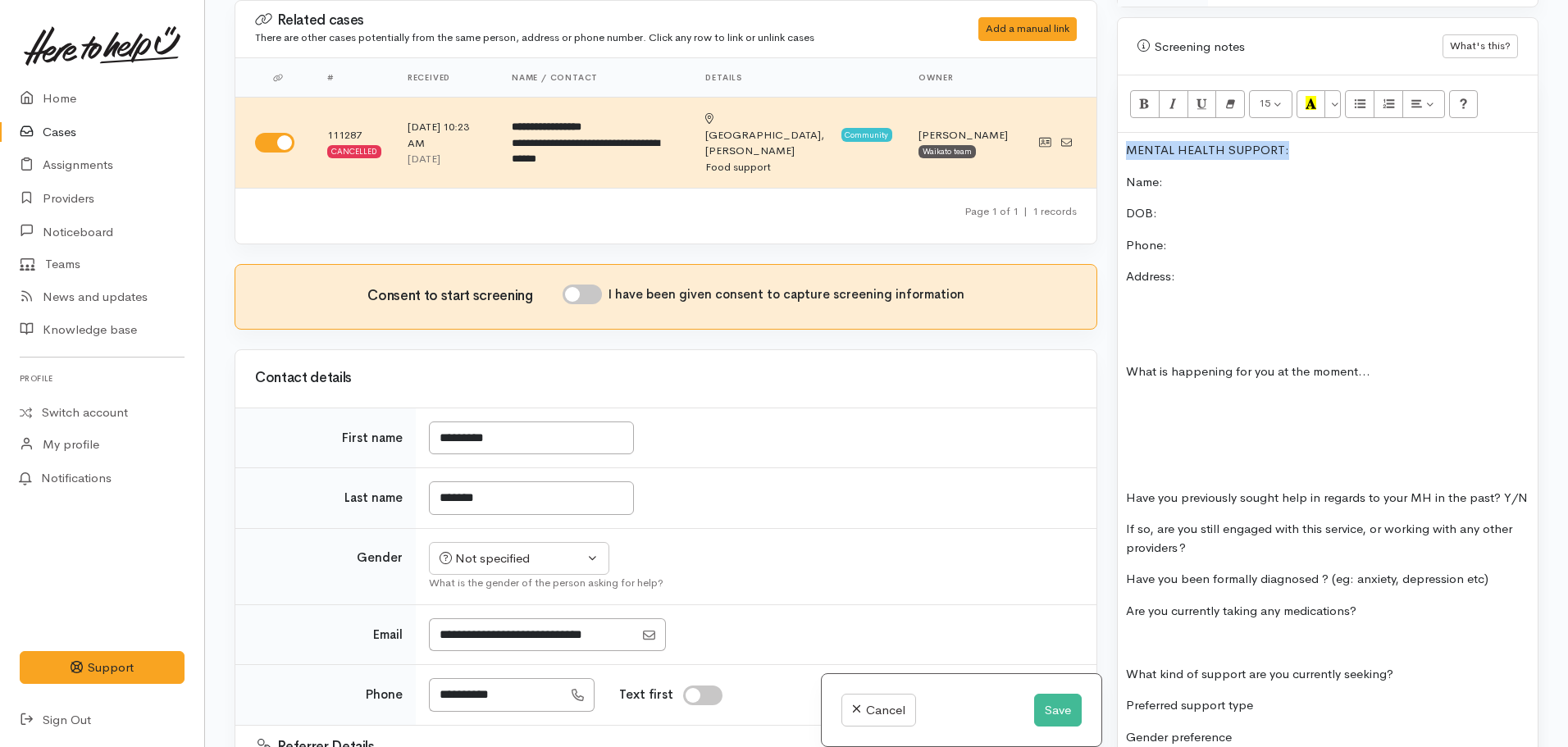
drag, startPoint x: 1289, startPoint y: 134, endPoint x: 1098, endPoint y: 131, distance: 191.0
click at [1098, 131] on div "Related cases There are other cases potentially from the same person, address o…" at bounding box center [886, 373] width 1323 height 747
click at [1316, 96] on icon "Recent Color" at bounding box center [1310, 103] width 11 height 14
click at [1211, 173] on p "Name:" at bounding box center [1327, 182] width 404 height 19
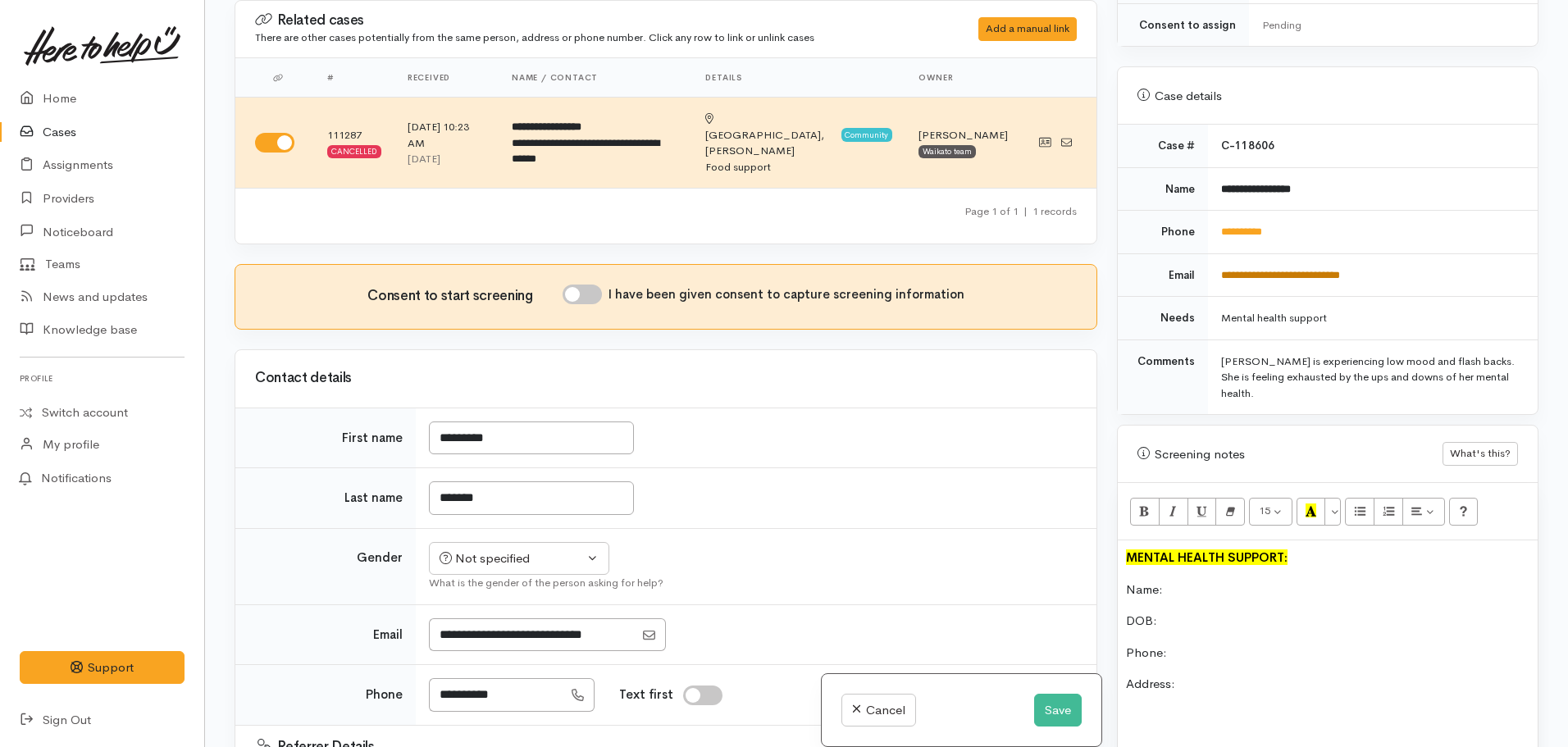
scroll to position [573, 0]
drag, startPoint x: 1253, startPoint y: 184, endPoint x: 1201, endPoint y: 178, distance: 52.3
click at [1201, 178] on tr "**********" at bounding box center [1328, 191] width 420 height 43
copy tr "**********"
click at [1202, 583] on p "Name:" at bounding box center [1327, 592] width 404 height 19
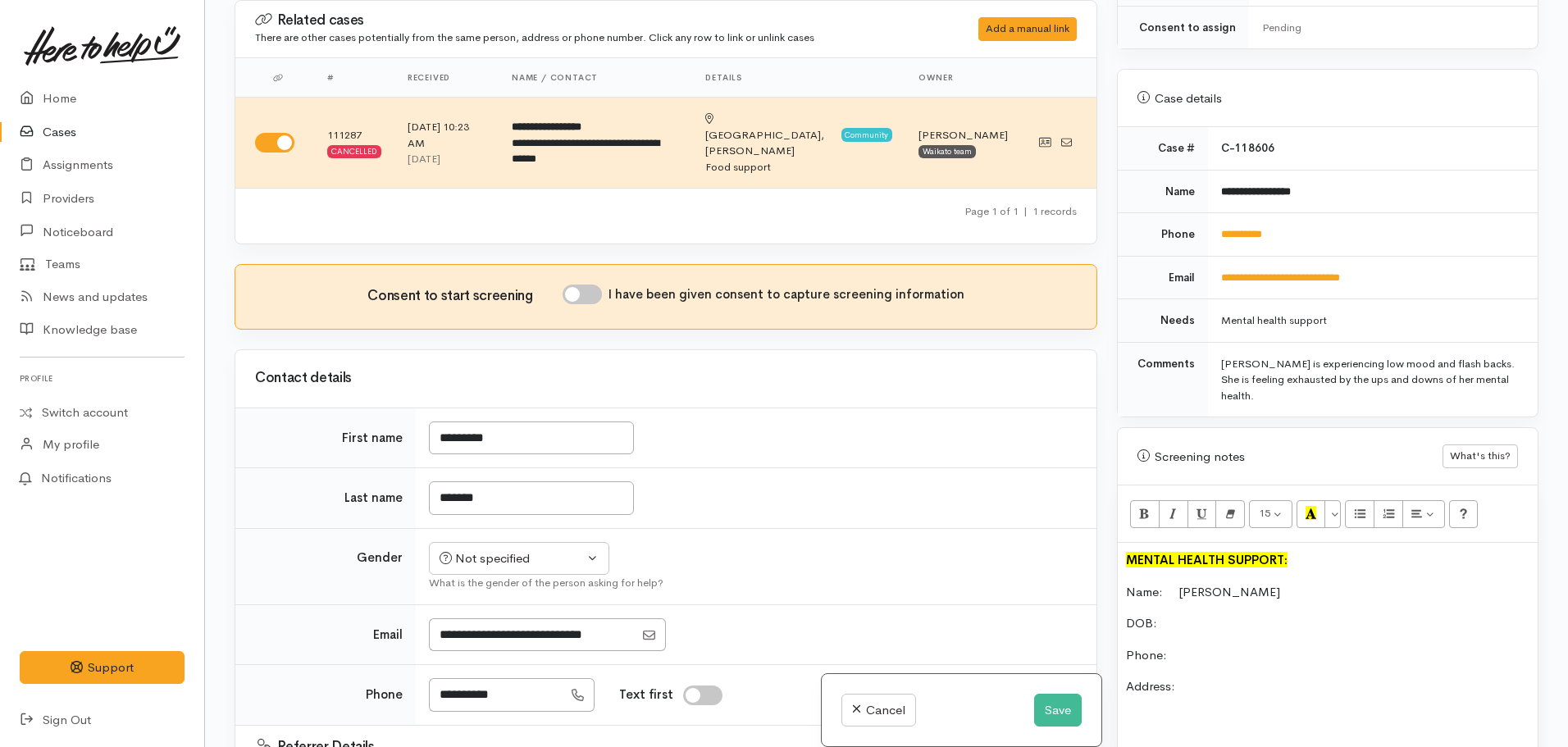
drag, startPoint x: 1192, startPoint y: 643, endPoint x: 1195, endPoint y: 624, distance: 19.2
click at [1192, 646] on p "Phone:" at bounding box center [1327, 655] width 404 height 19
drag, startPoint x: 1282, startPoint y: 220, endPoint x: 1202, endPoint y: 211, distance: 80.5
click at [1202, 213] on tr "**********" at bounding box center [1328, 235] width 420 height 43
copy tr "**********"
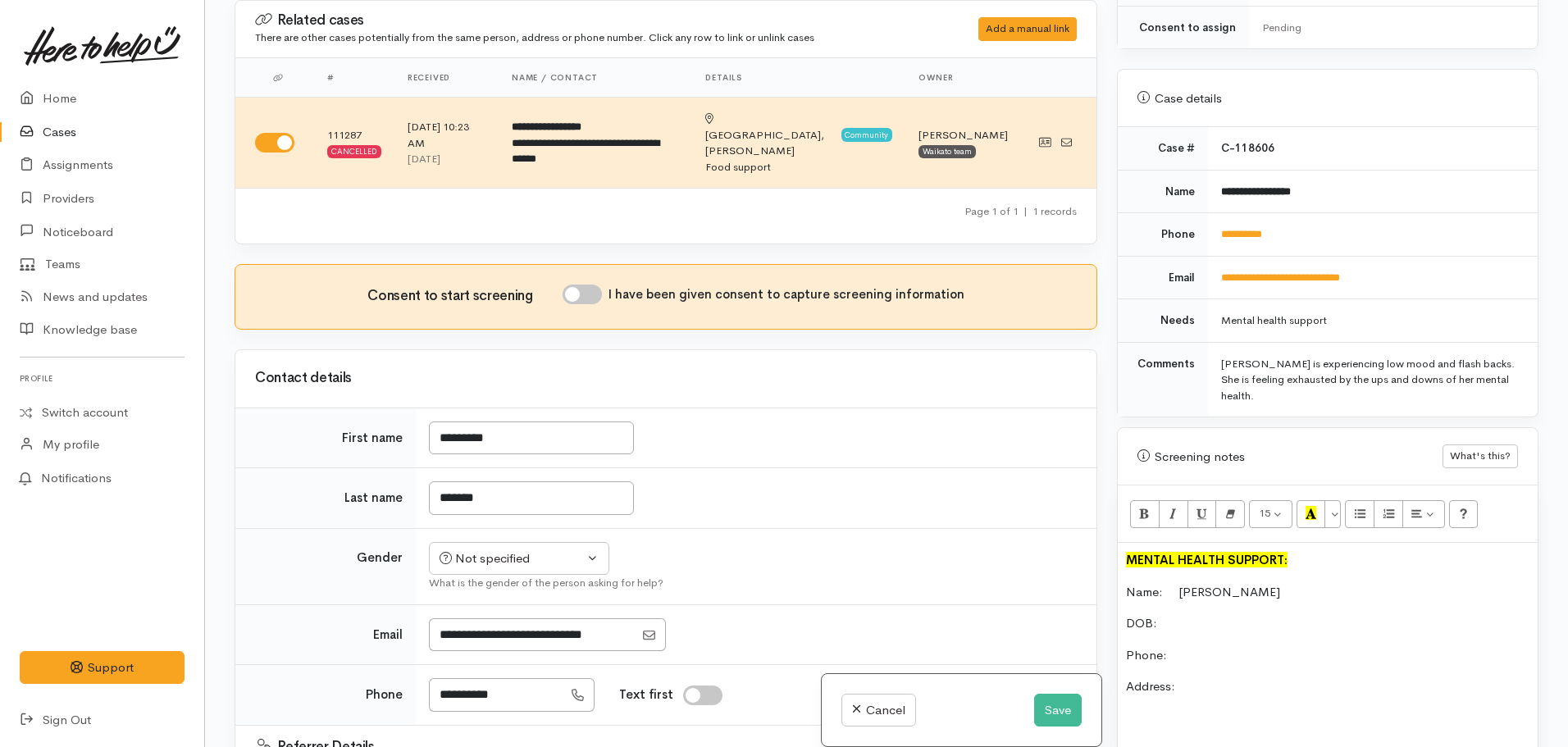
click at [1187, 646] on p "Phone:" at bounding box center [1327, 655] width 404 height 19
click at [1057, 716] on button "Save" at bounding box center [1058, 710] width 47 height 34
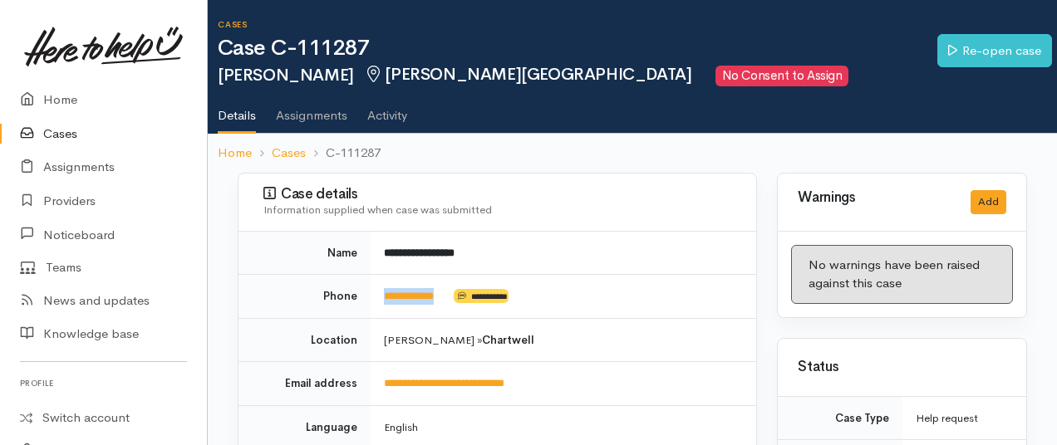
drag, startPoint x: 455, startPoint y: 296, endPoint x: 381, endPoint y: 297, distance: 74.8
click at [381, 297] on td "**********" at bounding box center [564, 297] width 386 height 44
copy td "**********"
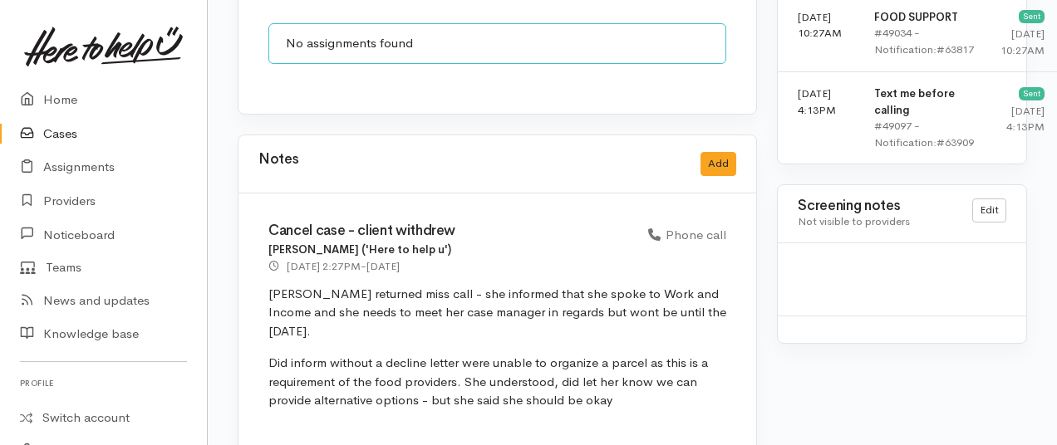
scroll to position [1330, 0]
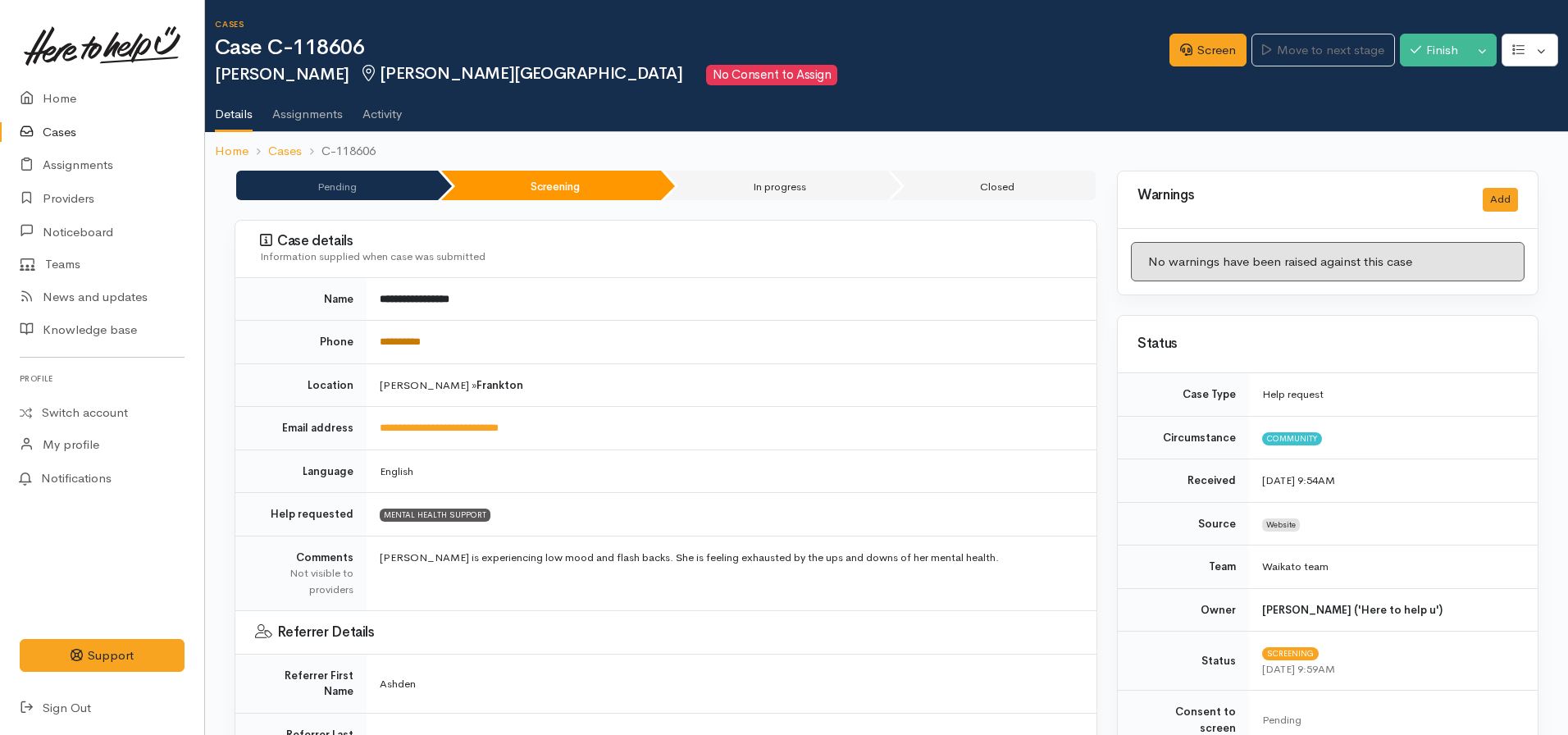
click at [398, 342] on link "**********" at bounding box center [401, 341] width 41 height 11
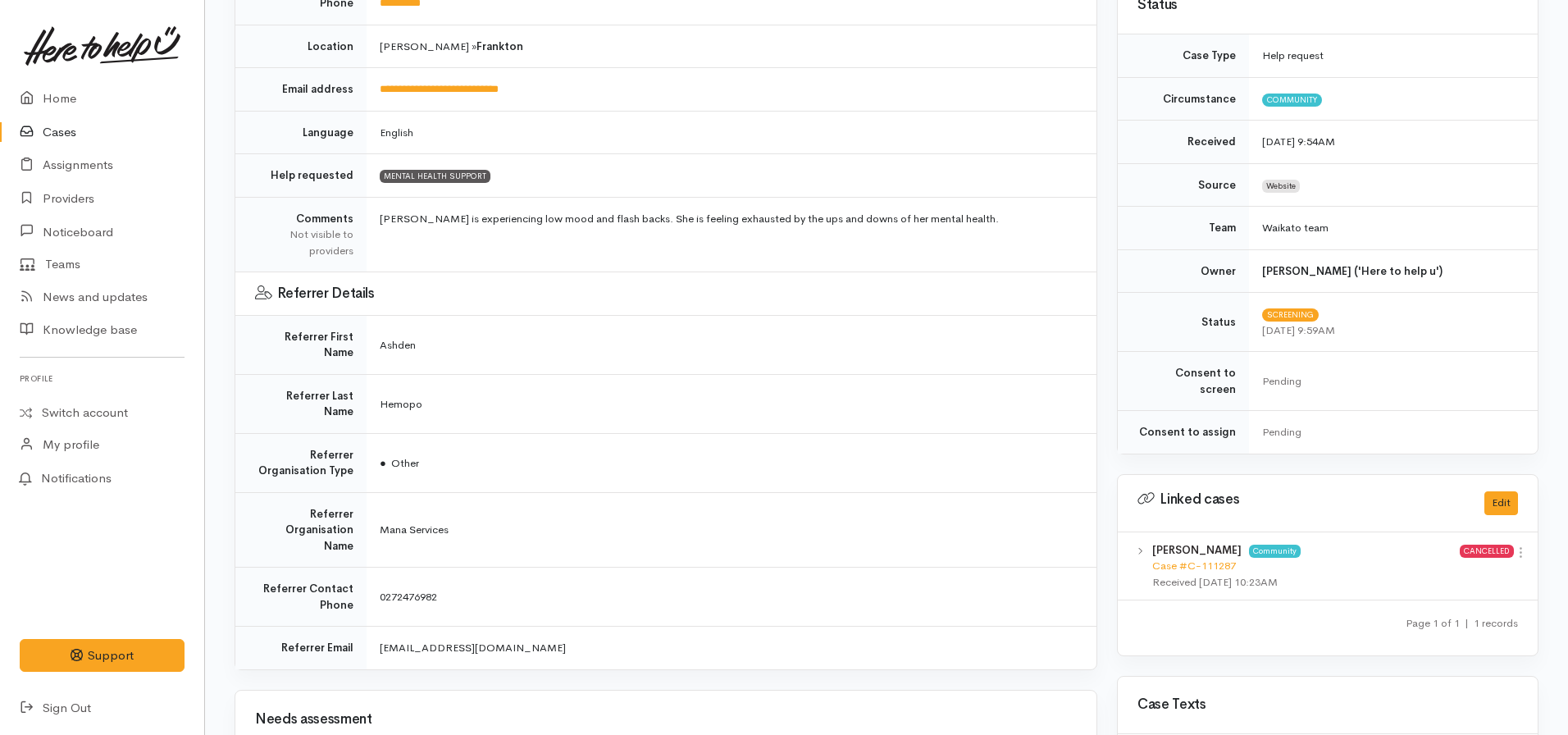
scroll to position [475, 0]
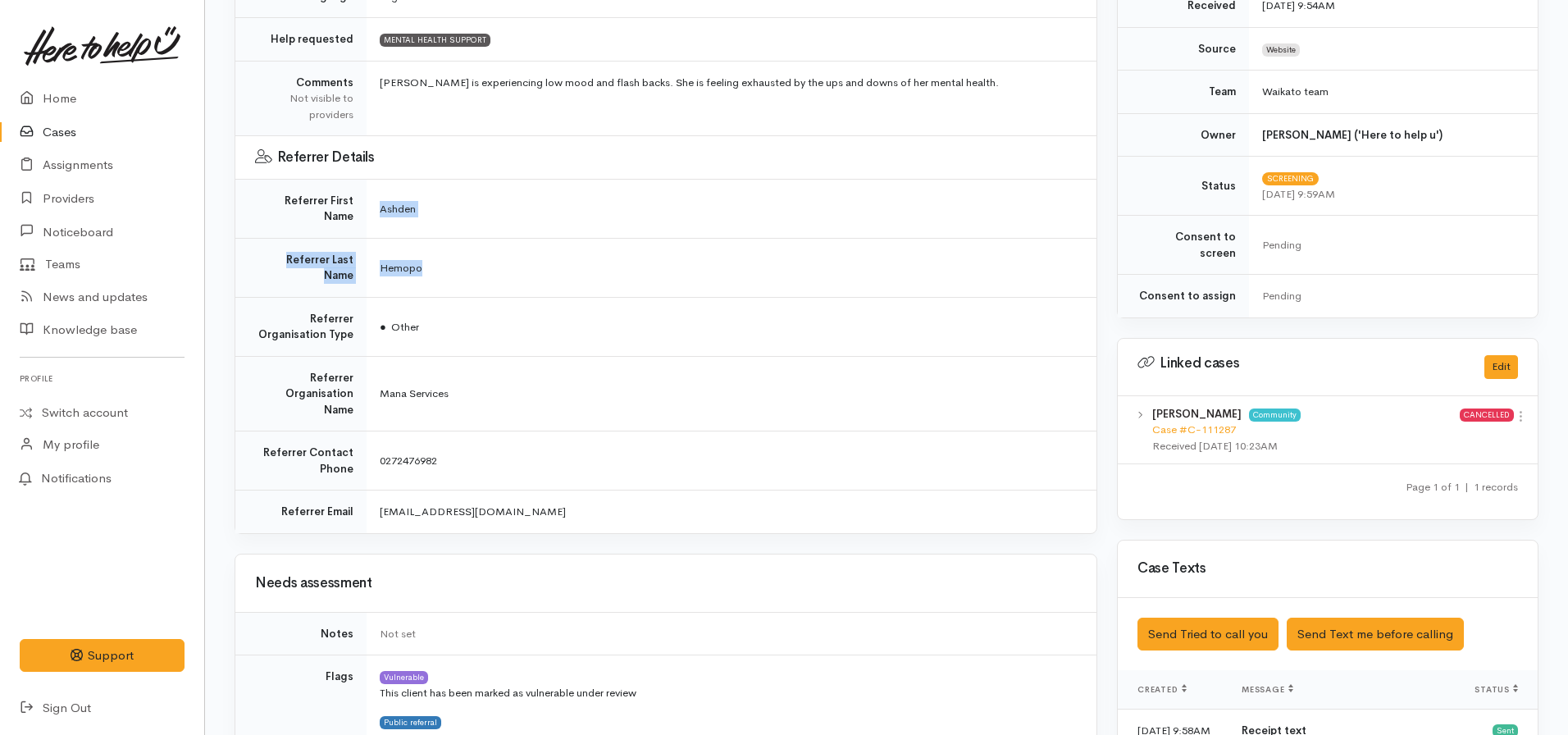
drag, startPoint x: 432, startPoint y: 245, endPoint x: 377, endPoint y: 198, distance: 72.3
click at [377, 198] on tbody "**********" at bounding box center [666, 169] width 861 height 730
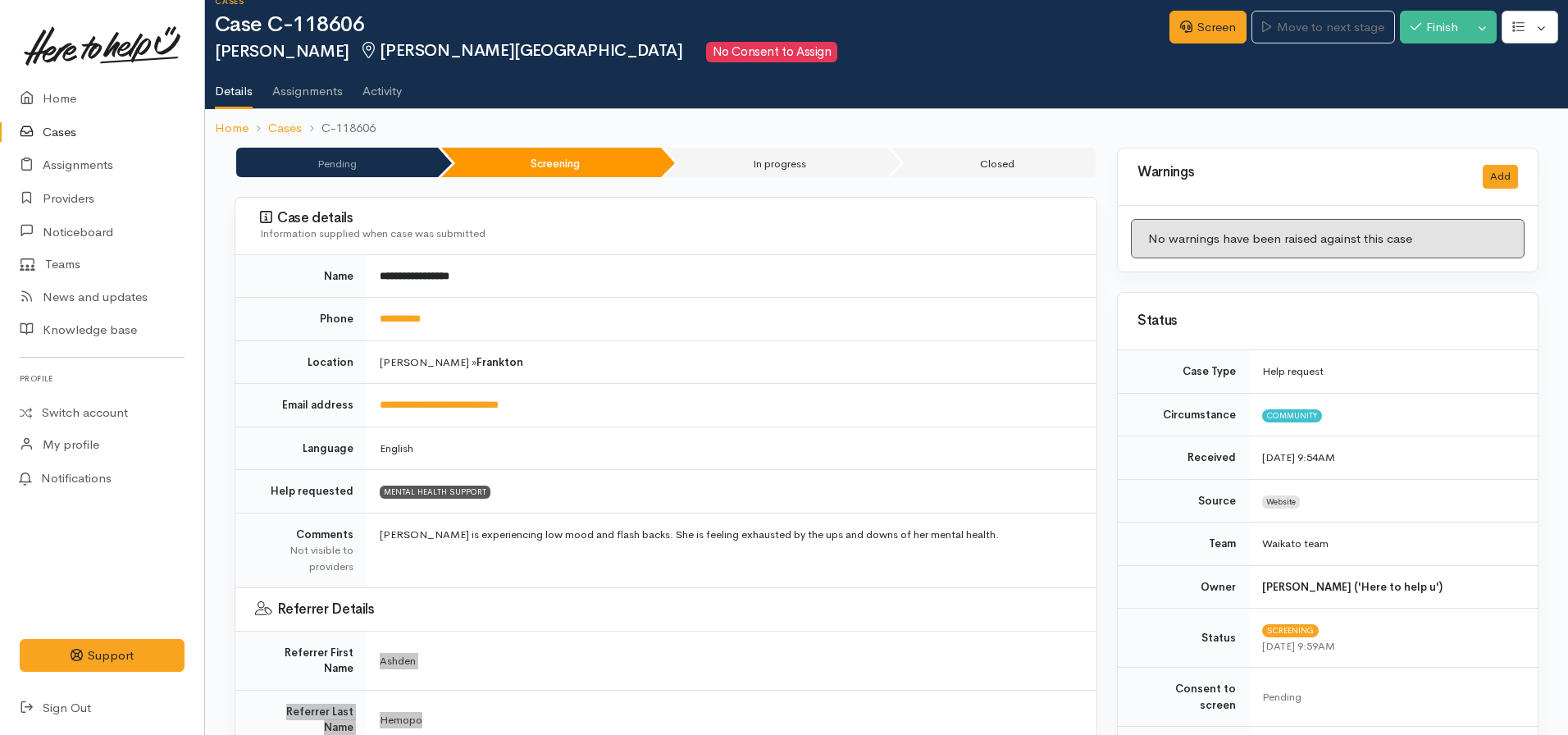
scroll to position [0, 0]
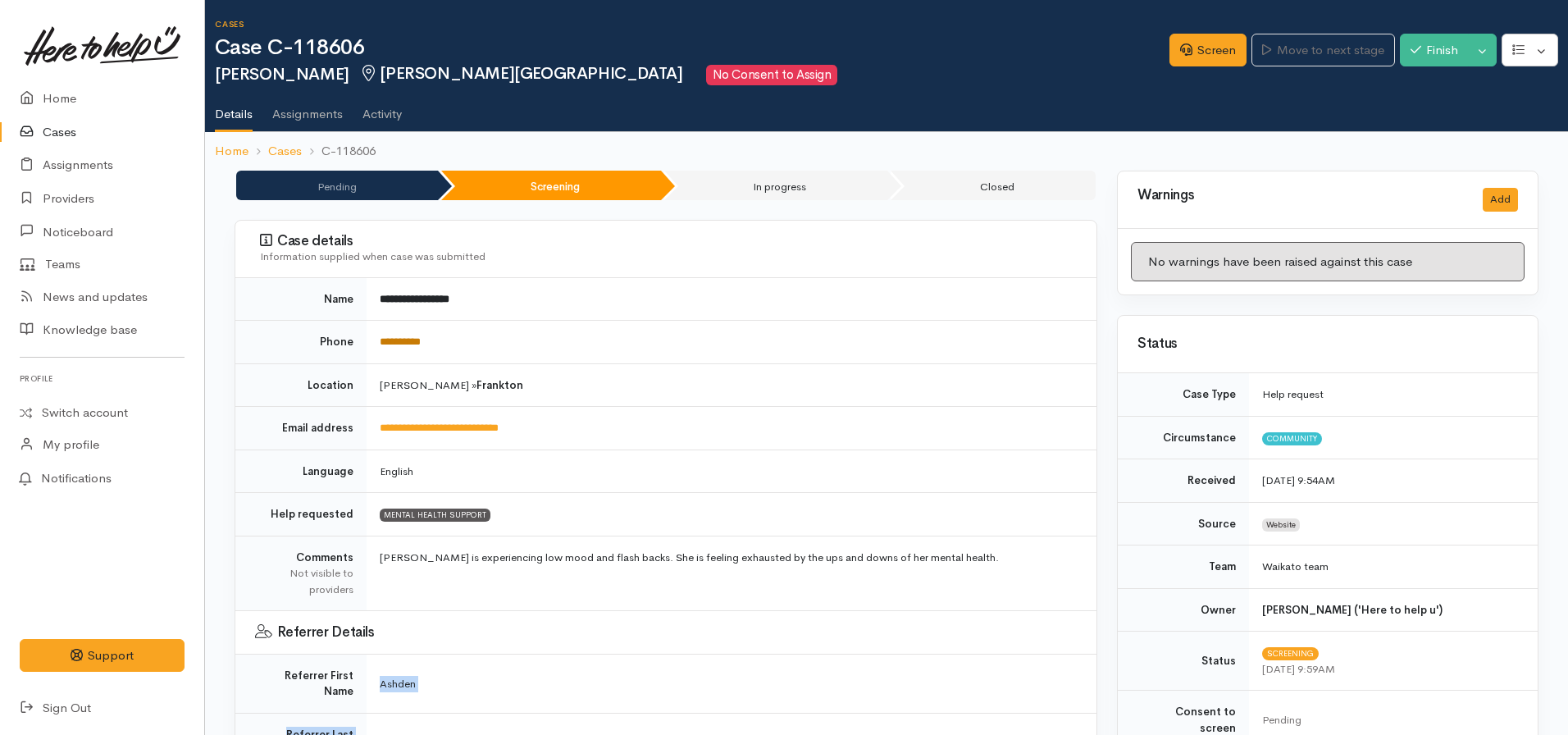
click at [406, 338] on link "**********" at bounding box center [401, 341] width 41 height 11
drag, startPoint x: 811, startPoint y: 377, endPoint x: 784, endPoint y: 415, distance: 46.6
click at [811, 377] on td "[PERSON_NAME] » [PERSON_NAME]" at bounding box center [731, 385] width 730 height 43
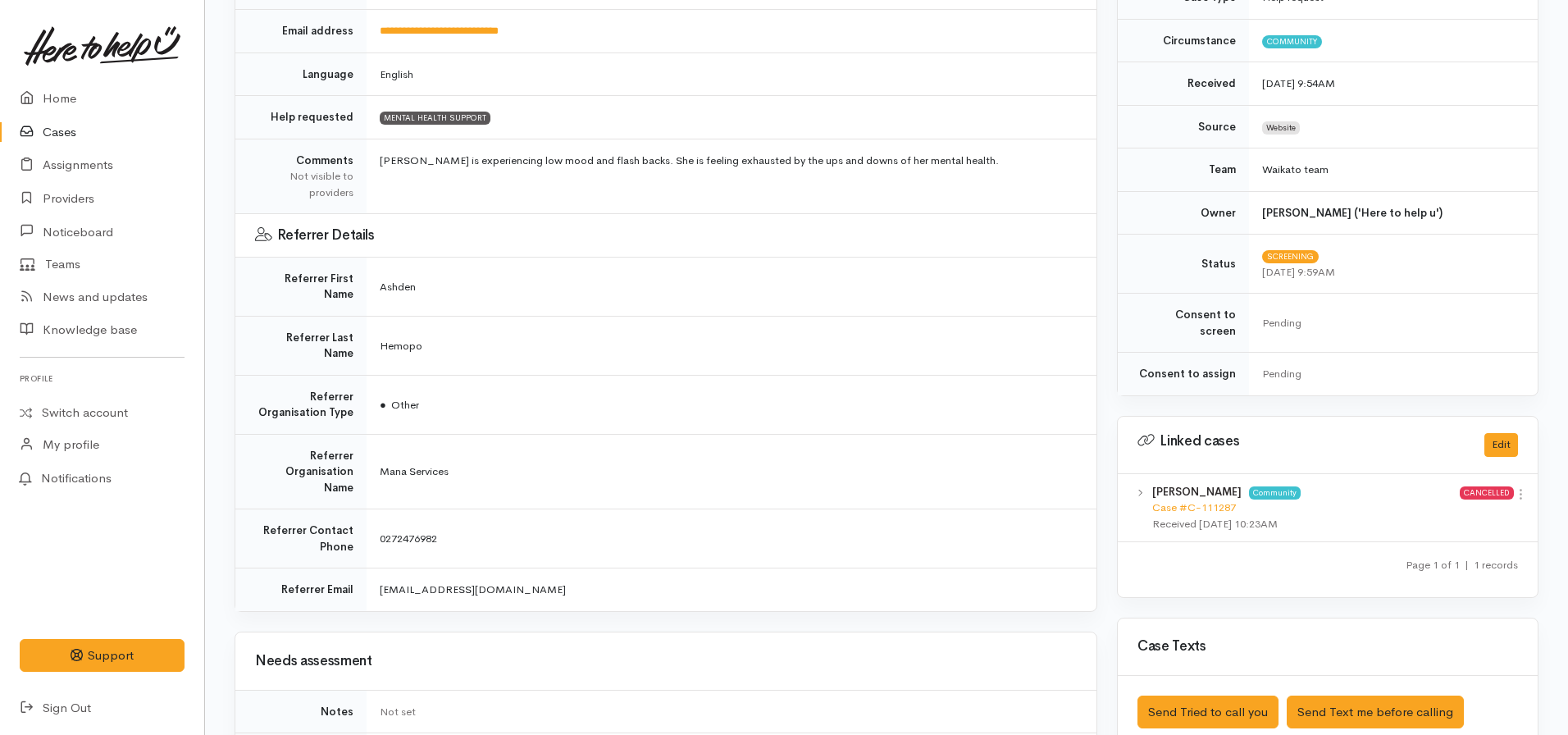
scroll to position [410, 0]
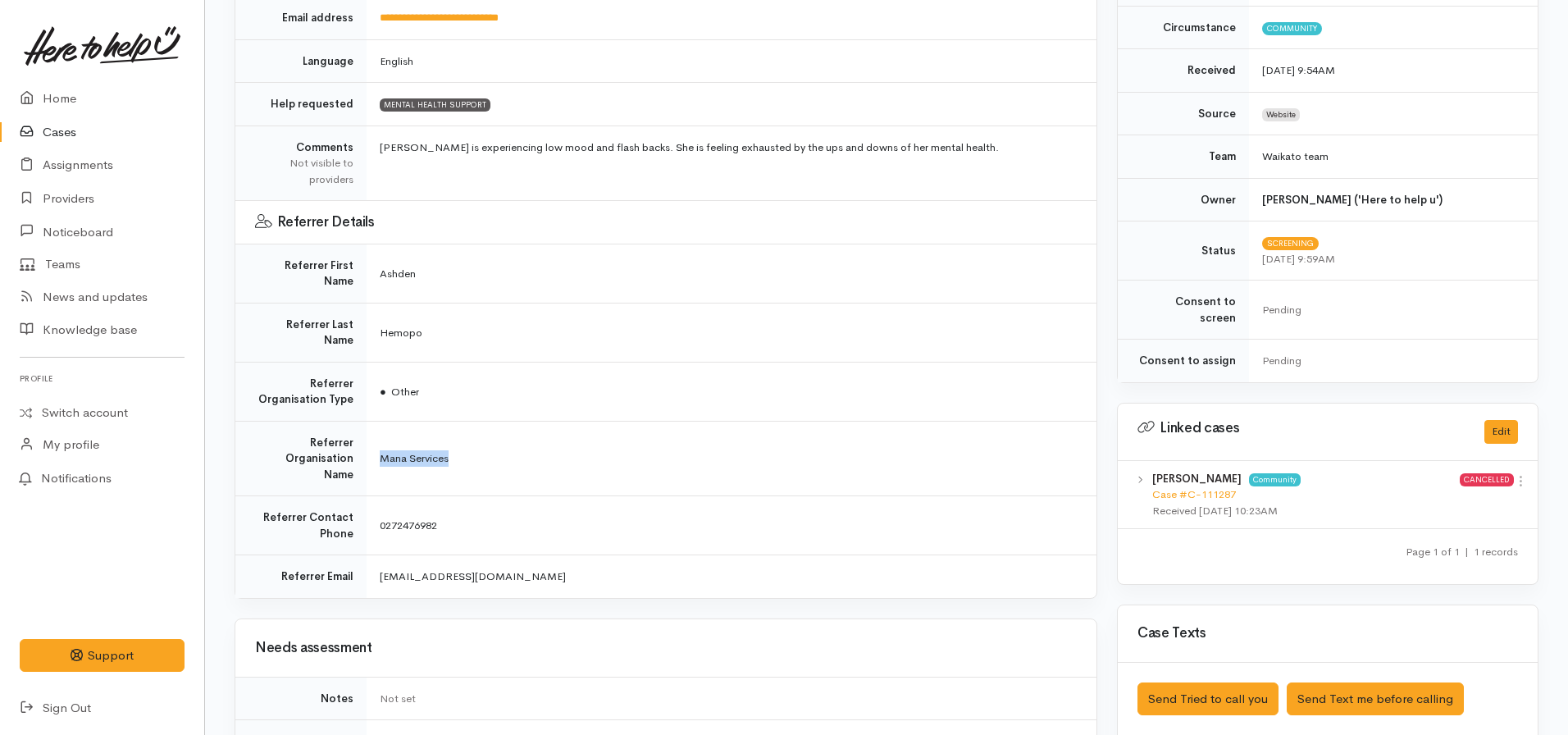
drag, startPoint x: 479, startPoint y: 417, endPoint x: 376, endPoint y: 412, distance: 103.1
click at [376, 420] on td "Mana Services" at bounding box center [731, 458] width 730 height 75
drag, startPoint x: 439, startPoint y: 279, endPoint x: 369, endPoint y: 278, distance: 70.0
click at [369, 278] on td "Ashden" at bounding box center [731, 273] width 730 height 59
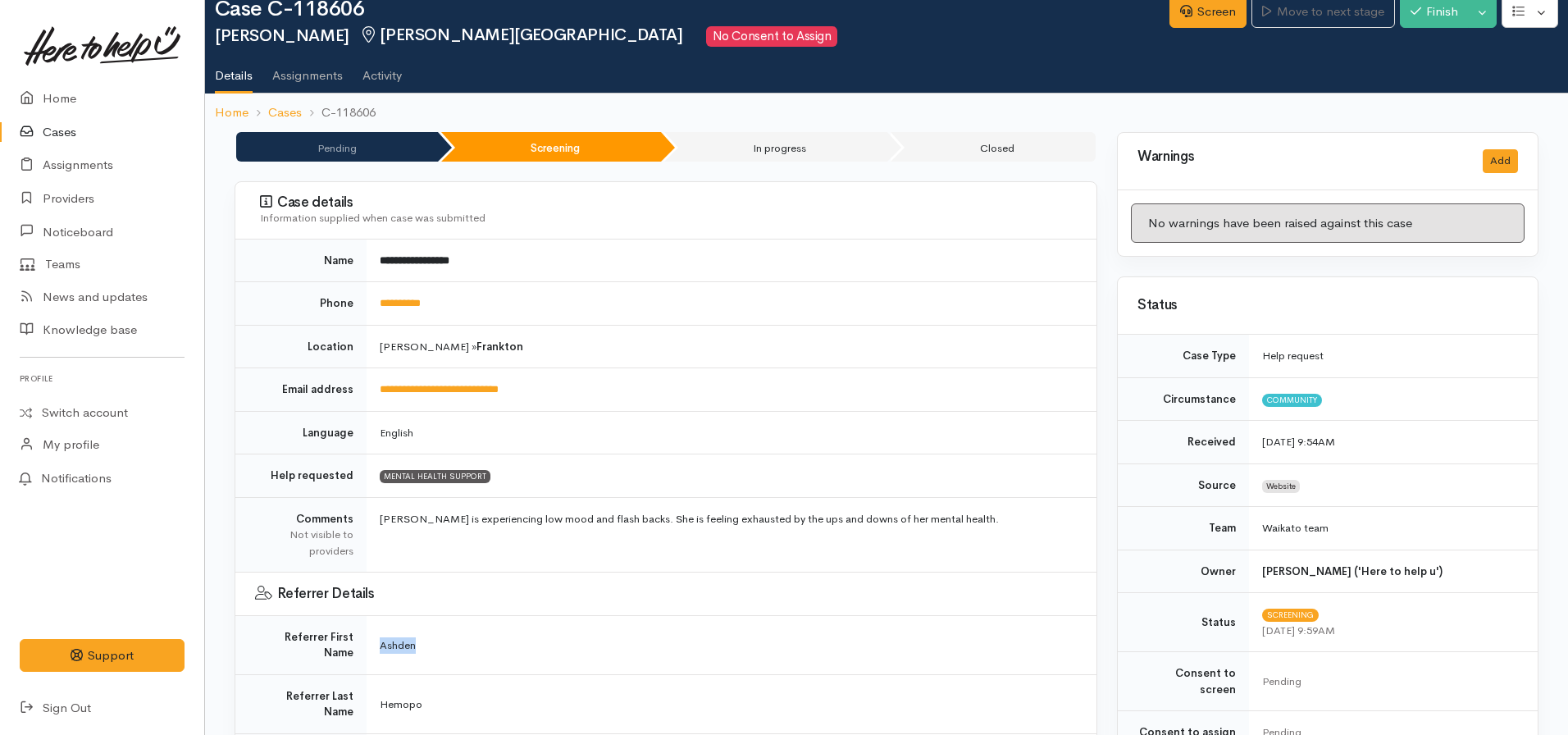
scroll to position [0, 0]
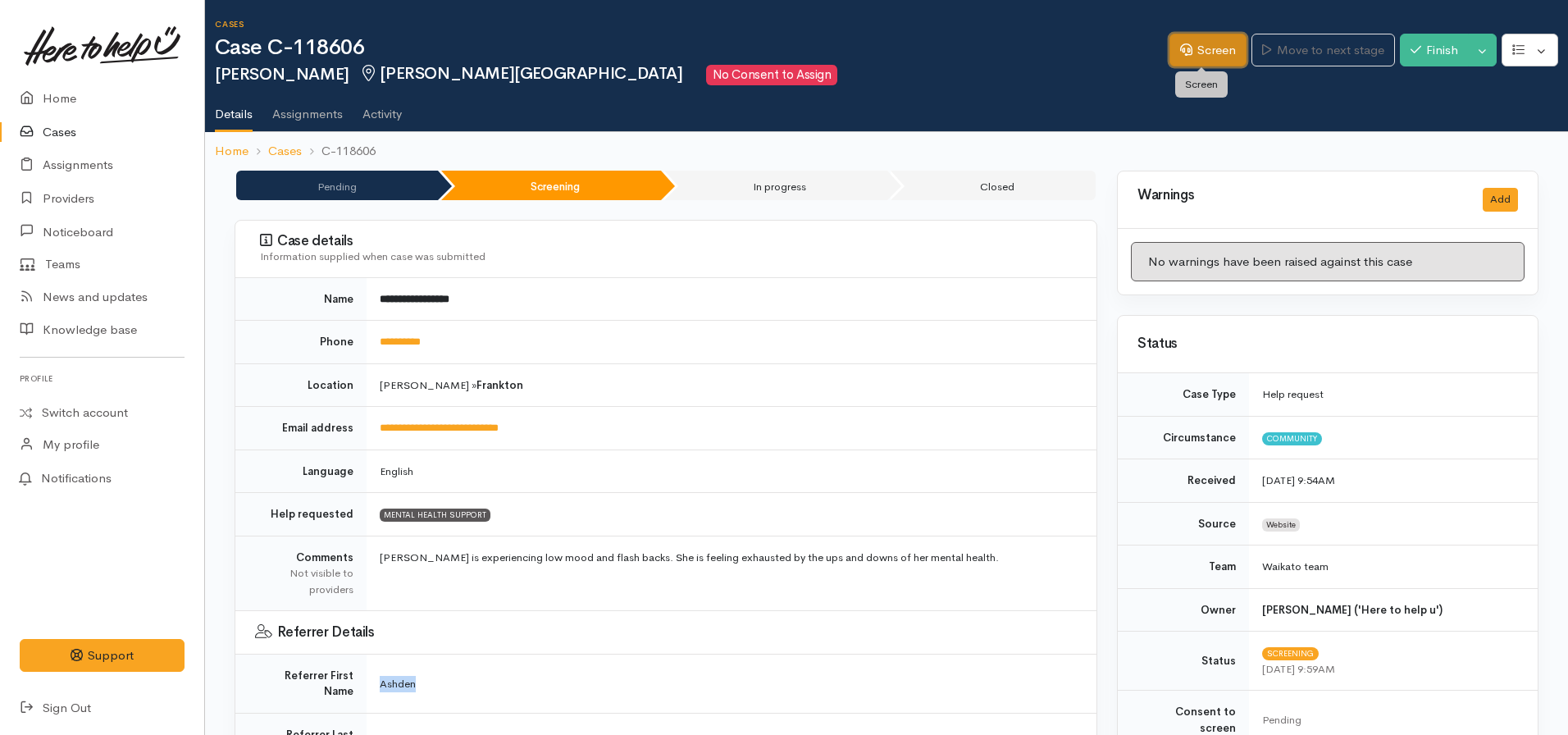
click at [1182, 54] on icon at bounding box center [1186, 49] width 12 height 12
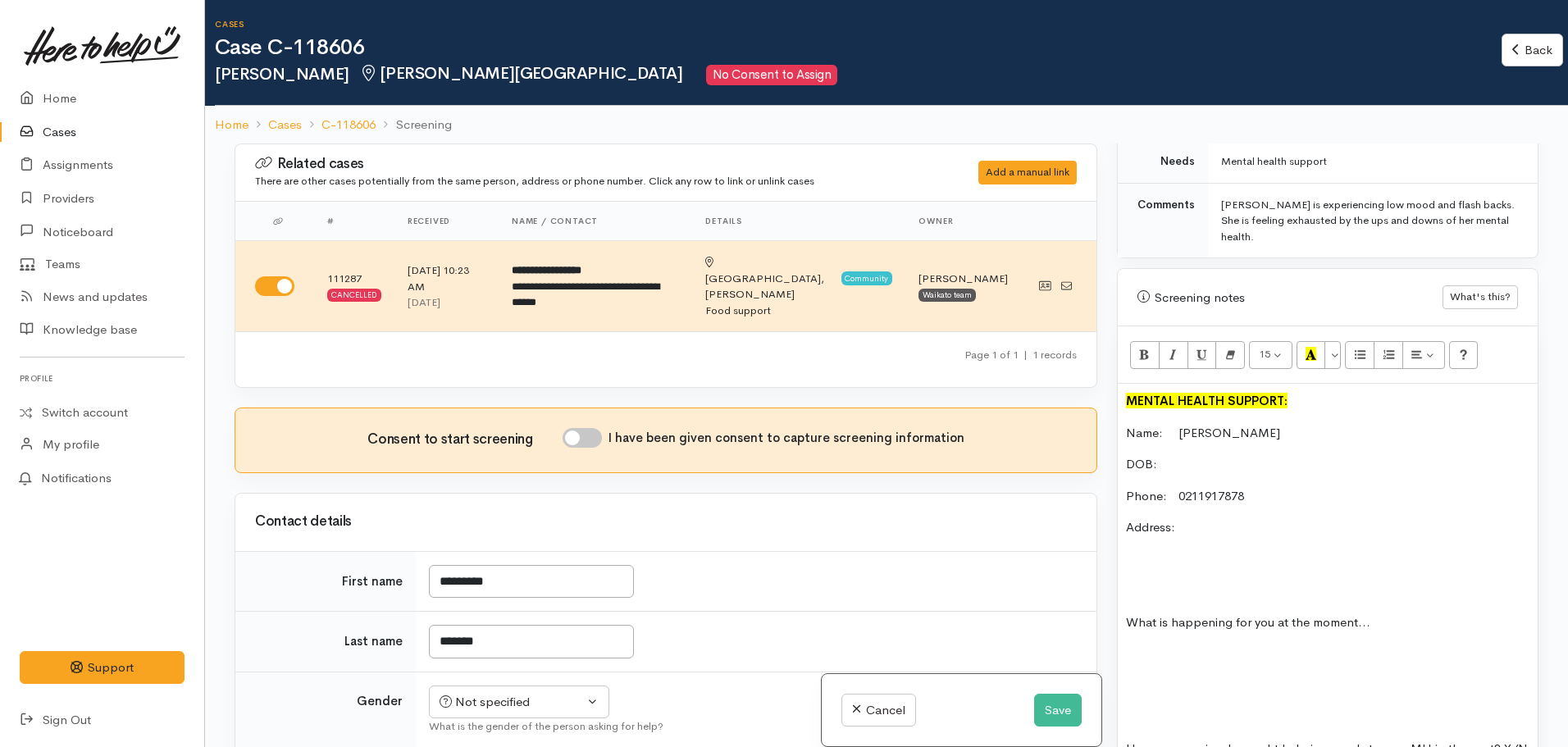
scroll to position [984, 0]
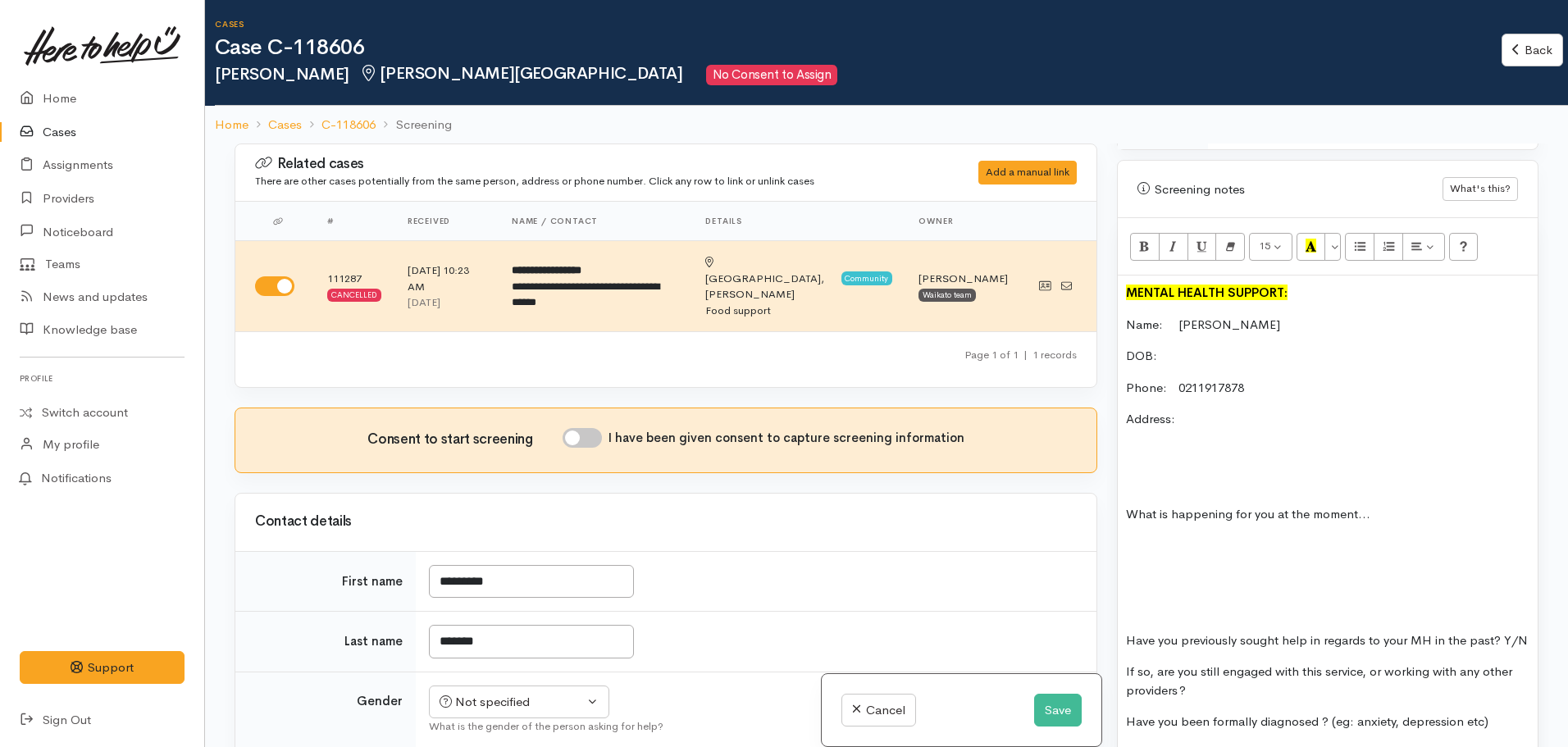
click at [1146, 537] on p at bounding box center [1327, 546] width 404 height 19
click at [1154, 474] on p at bounding box center [1327, 483] width 404 height 19
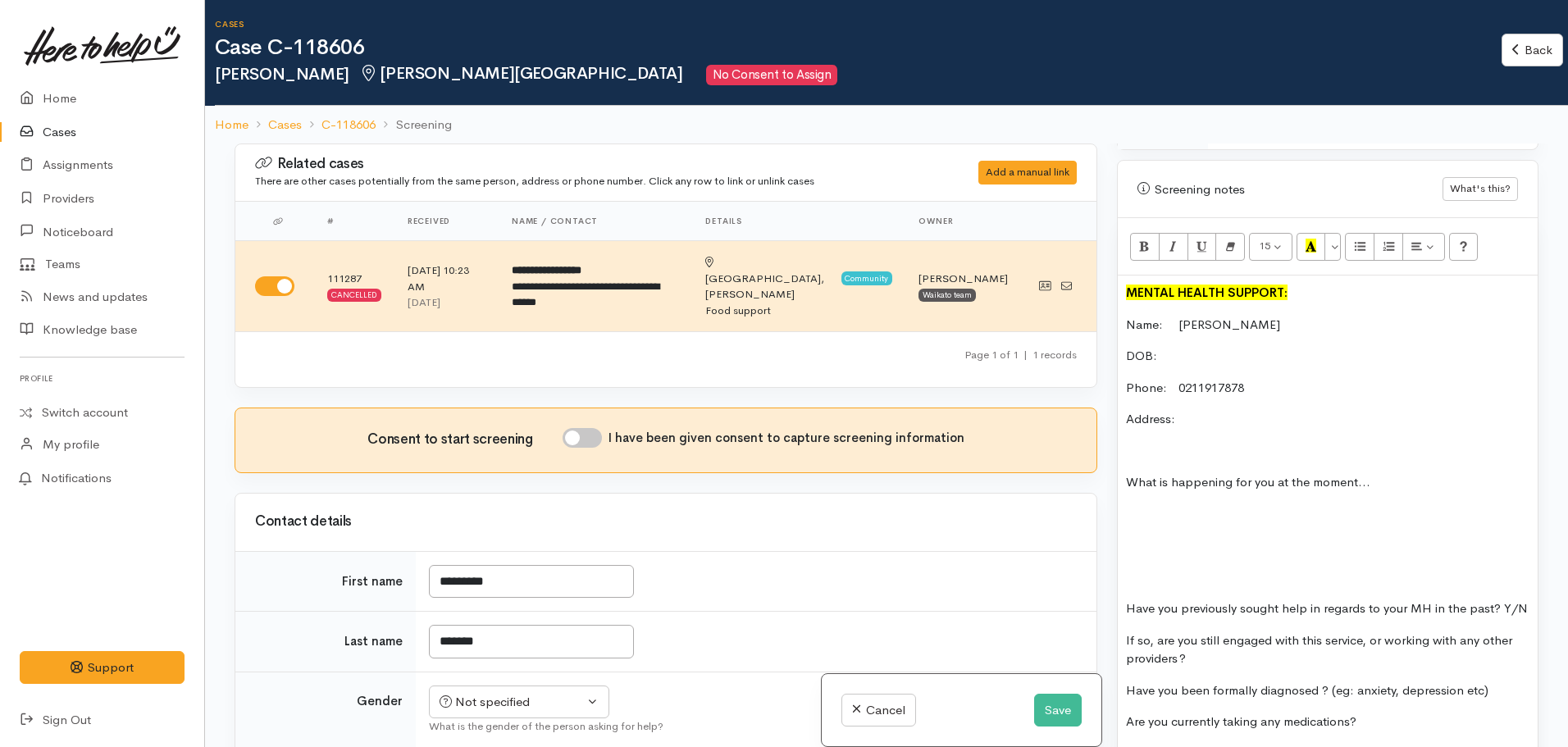
click at [1144, 509] on div "MENTAL HEALTH SUPPORT: Name:  Charlotte Hammond DOB: Phone:   0211917878 Addres…" at bounding box center [1328, 577] width 420 height 604
drag, startPoint x: 1377, startPoint y: 469, endPoint x: 1109, endPoint y: 469, distance: 268.0
click at [1109, 469] on div "Warnings Add No warnings have been raised against this case Add Warning Title ●…" at bounding box center [1327, 516] width 441 height 747
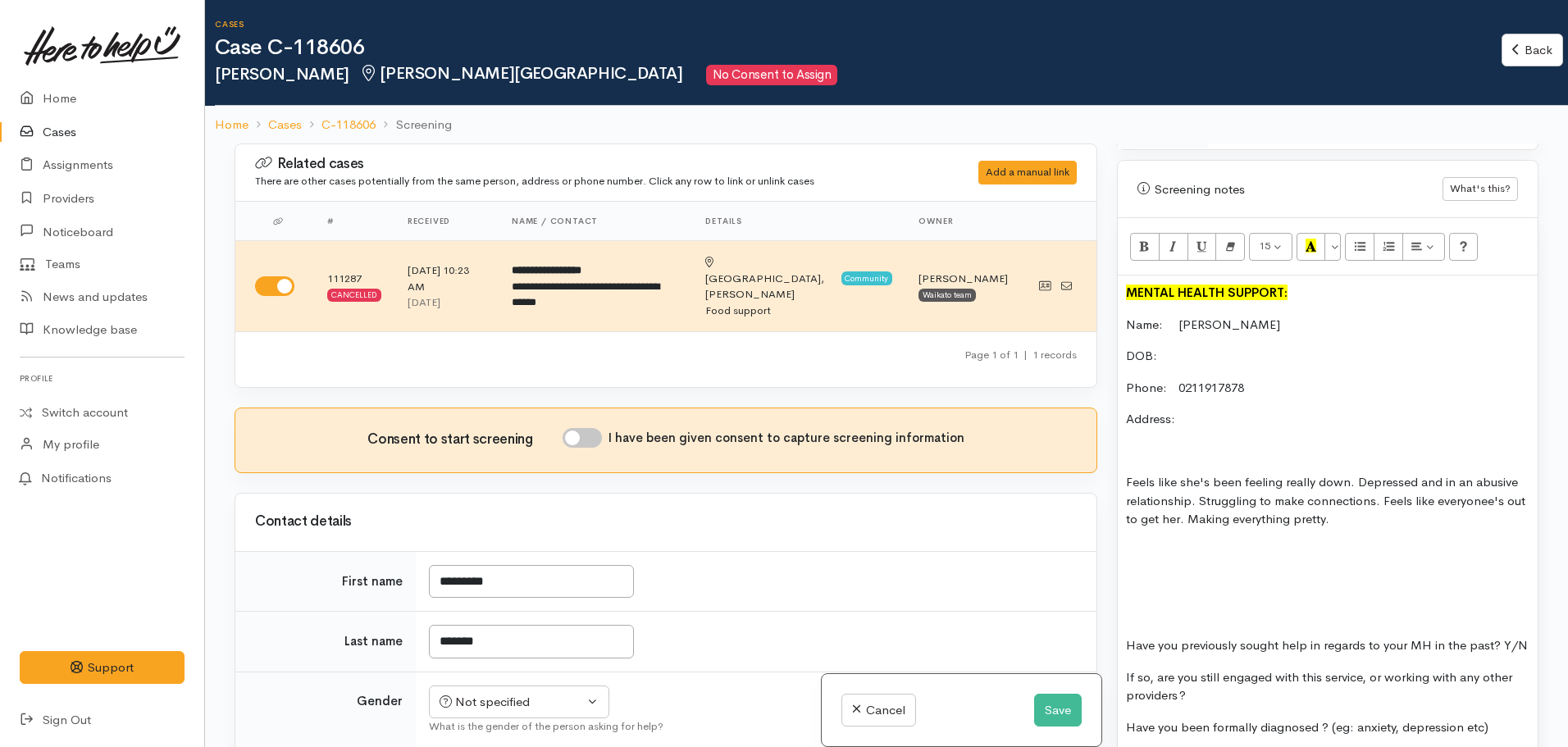
click at [1489, 486] on p "Feels like she's been feeling really down. Depressed and in an abusive relation…" at bounding box center [1327, 501] width 404 height 56
click at [1357, 509] on p "Feels like she's been feeling really down. Depressed and in an abusive relation…" at bounding box center [1327, 501] width 404 height 56
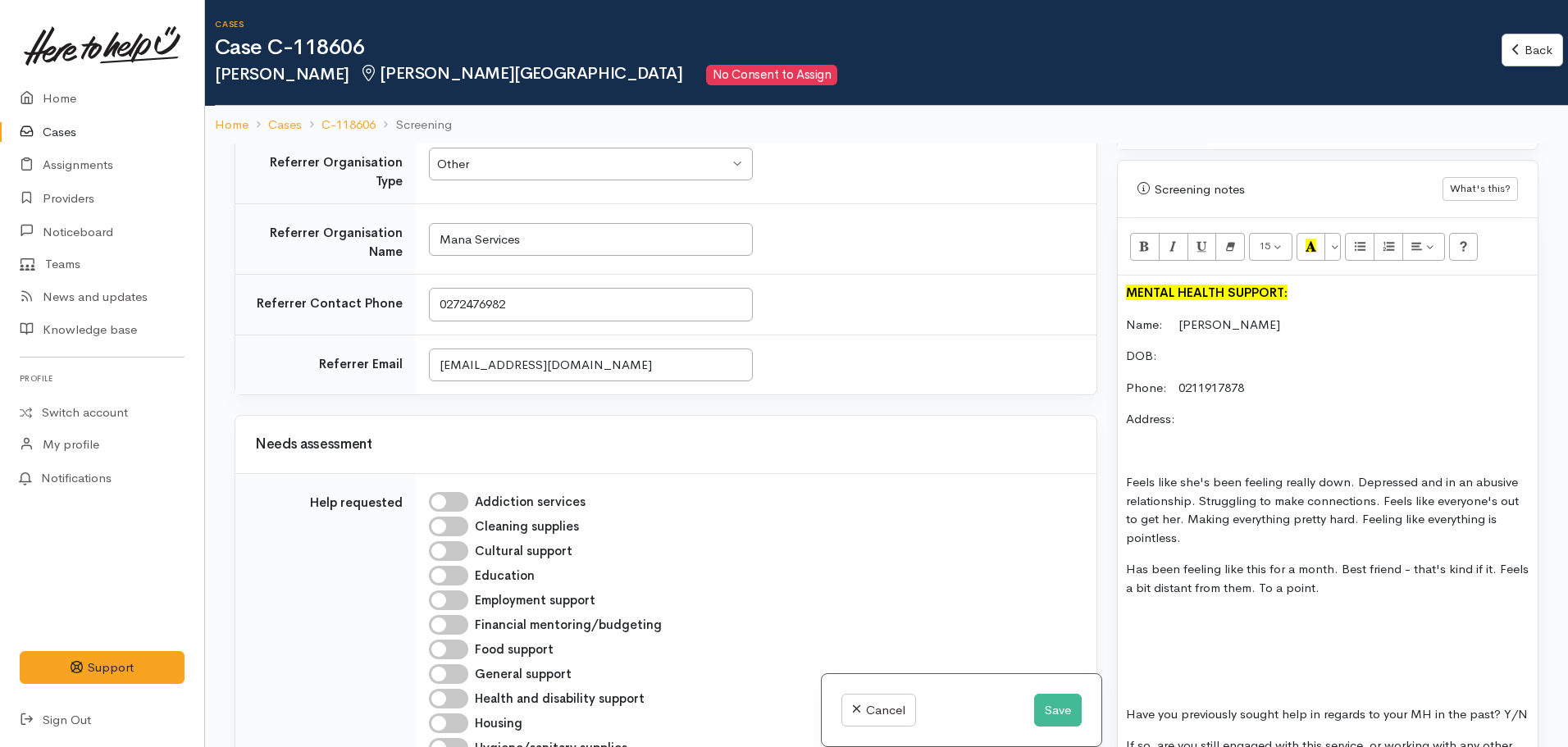
scroll to position [902, 0]
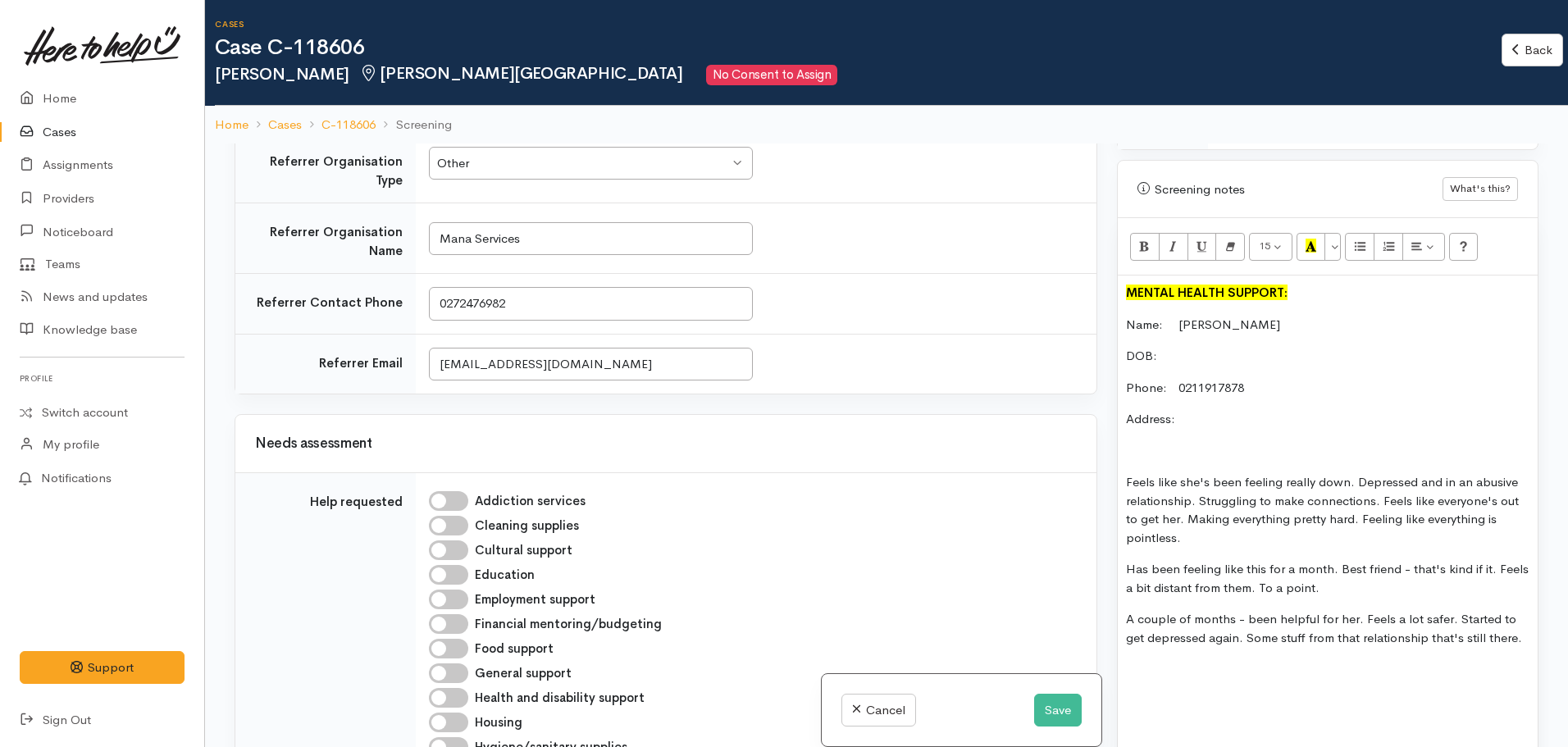
click at [1522, 619] on p "A couple of months - been helpful for her. Feels a lot safer. Started to get de…" at bounding box center [1327, 628] width 404 height 37
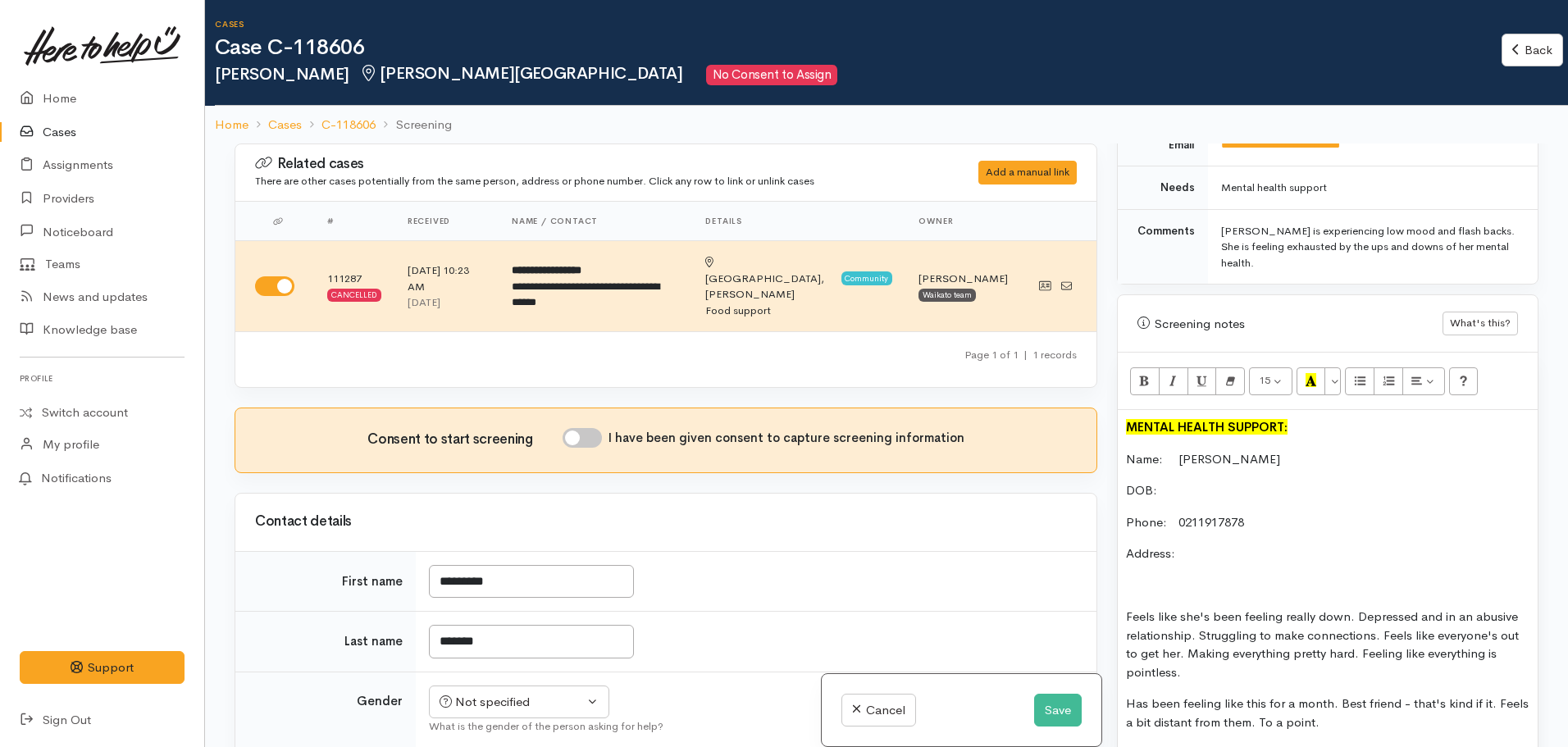
scroll to position [820, 0]
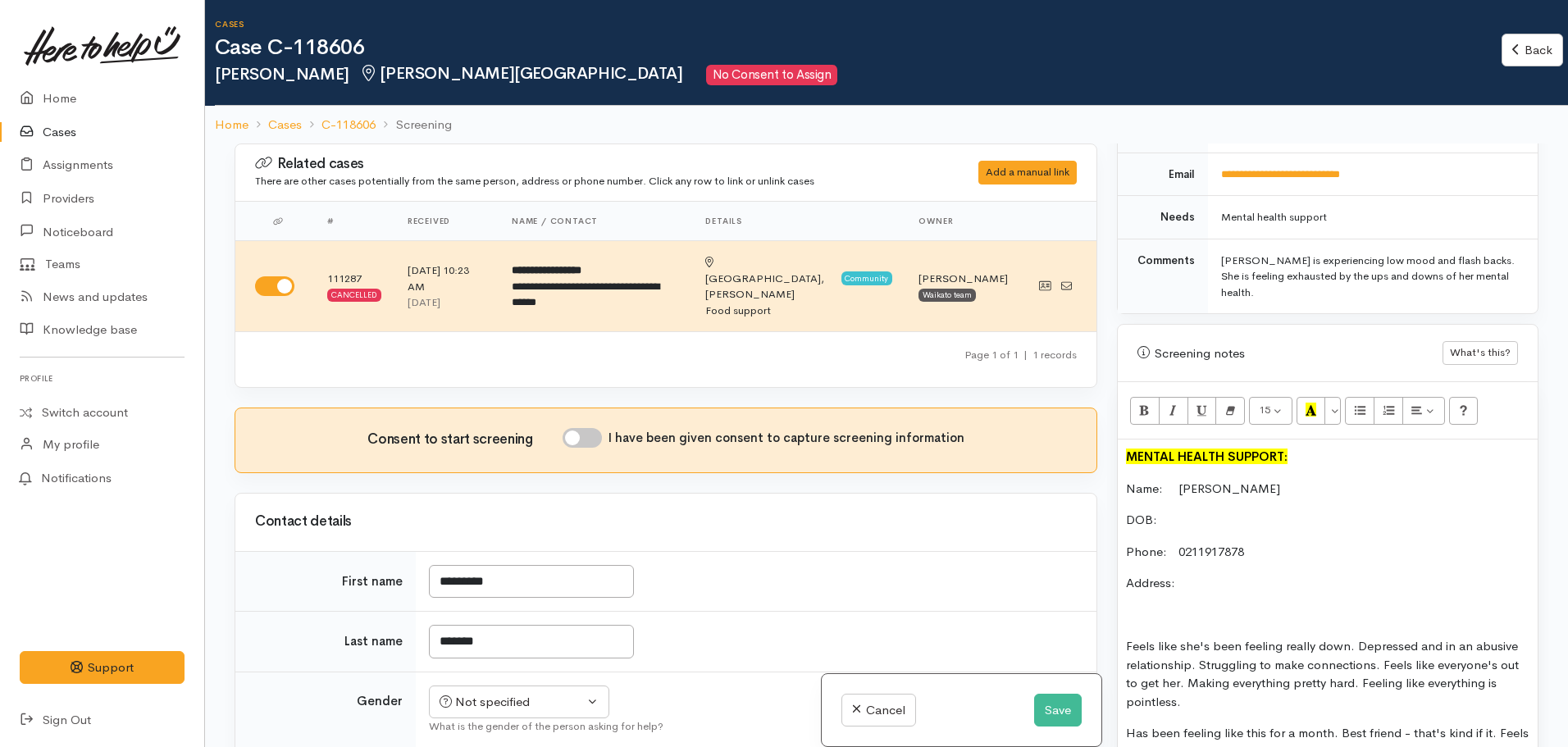
click at [1197, 511] on p "DOB:" at bounding box center [1327, 520] width 404 height 19
drag, startPoint x: 1232, startPoint y: 507, endPoint x: 1160, endPoint y: 509, distance: 72.0
click at [1160, 511] on p "DOB: [DEMOGRAPHIC_DATA]" at bounding box center [1327, 520] width 404 height 19
copy p "04.06.2006"
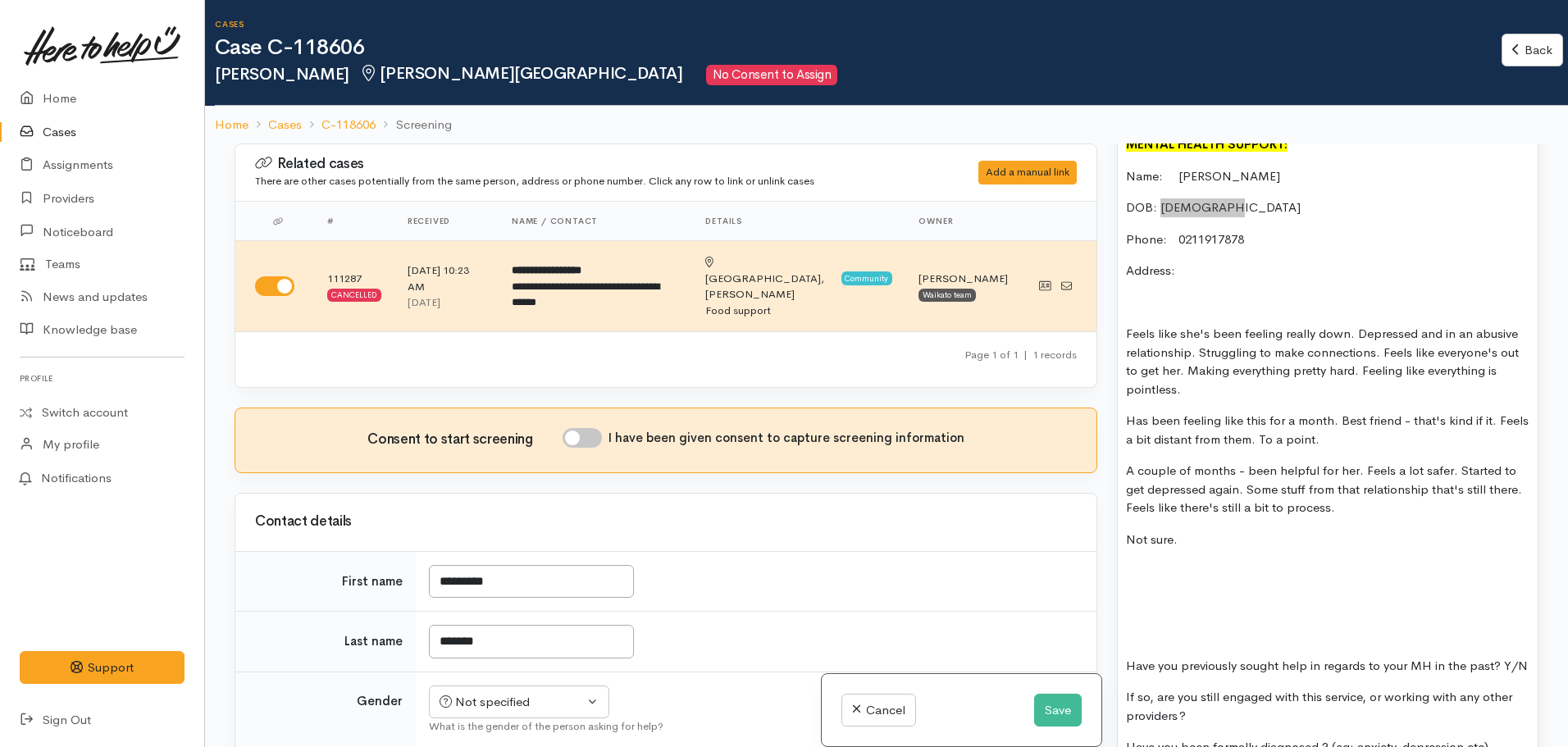
scroll to position [1394, 0]
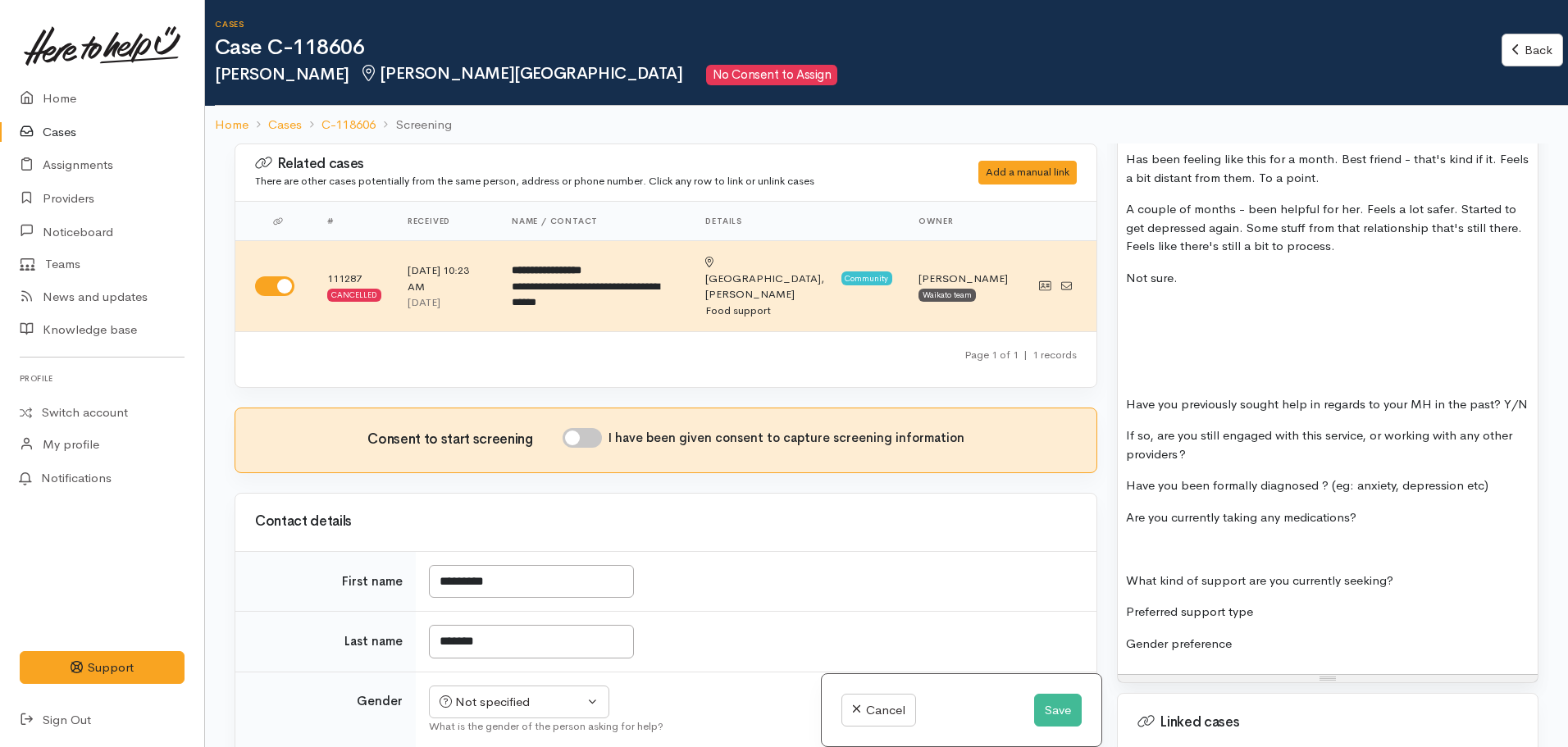
click at [1189, 269] on p "Not sure." at bounding box center [1327, 278] width 404 height 19
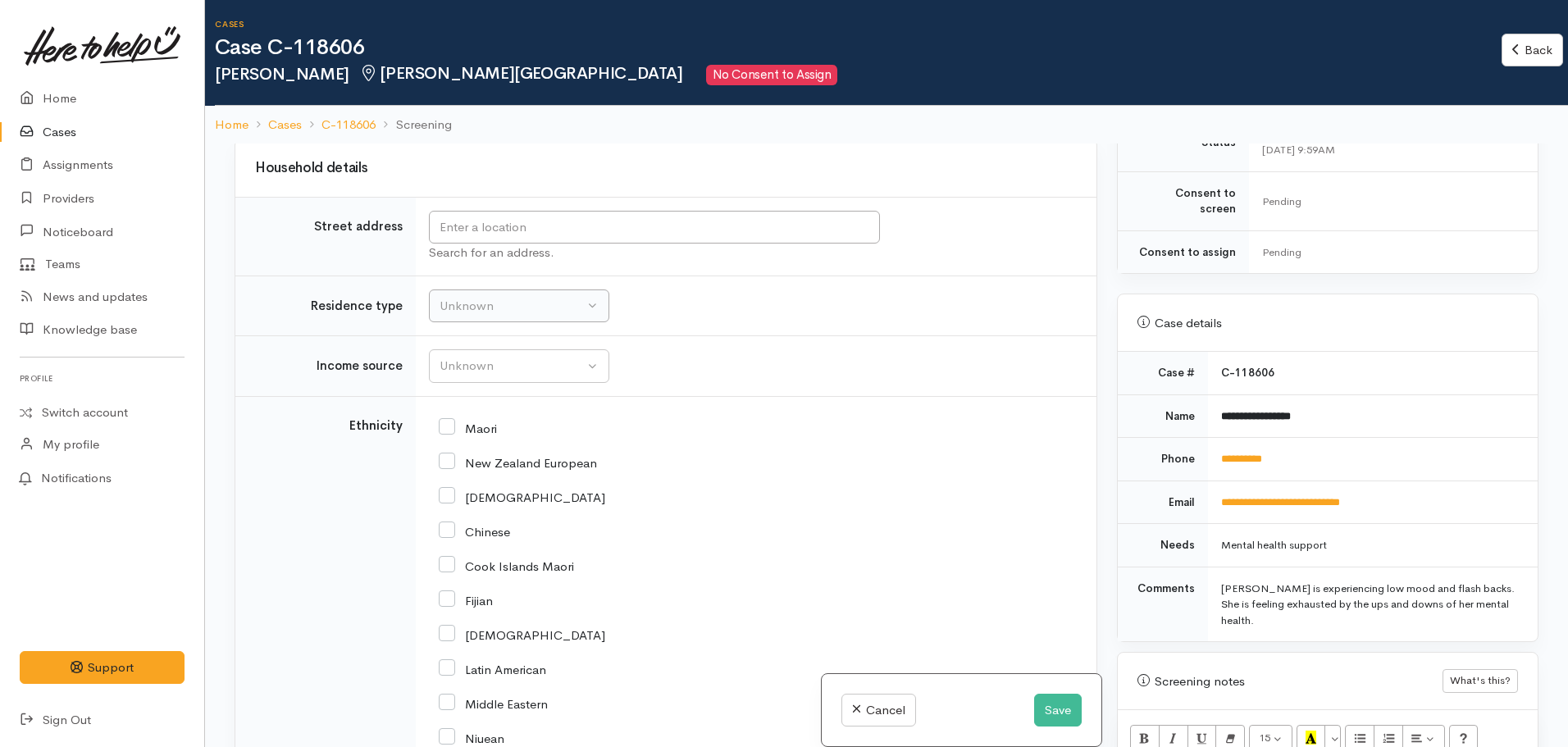
scroll to position [2378, 0]
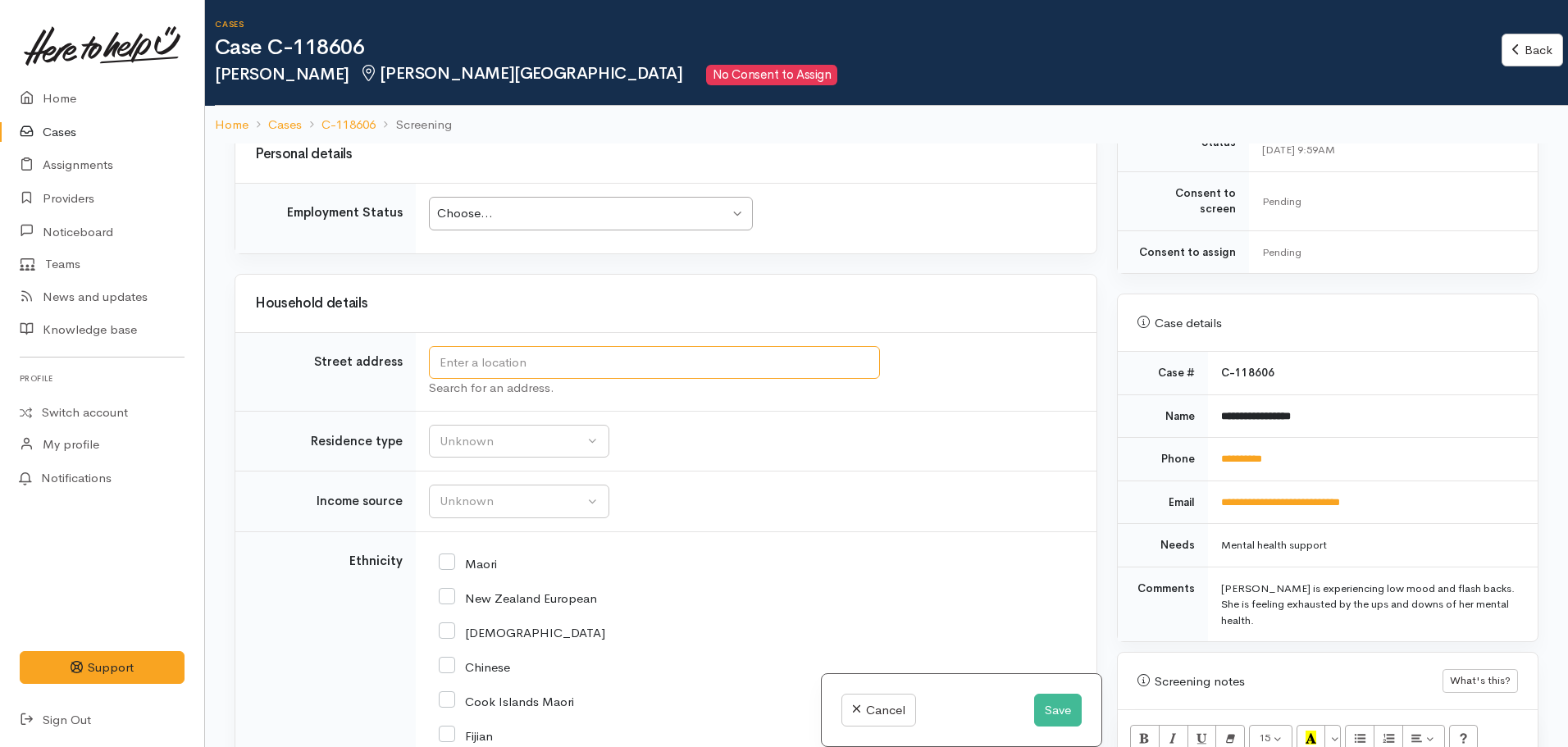
click at [475, 346] on input "text" at bounding box center [654, 363] width 451 height 34
type input "1/21 Campbell Street, Frankton, Hamilton, New Zealand"
click at [517, 432] on div "Unknown" at bounding box center [511, 441] width 144 height 19
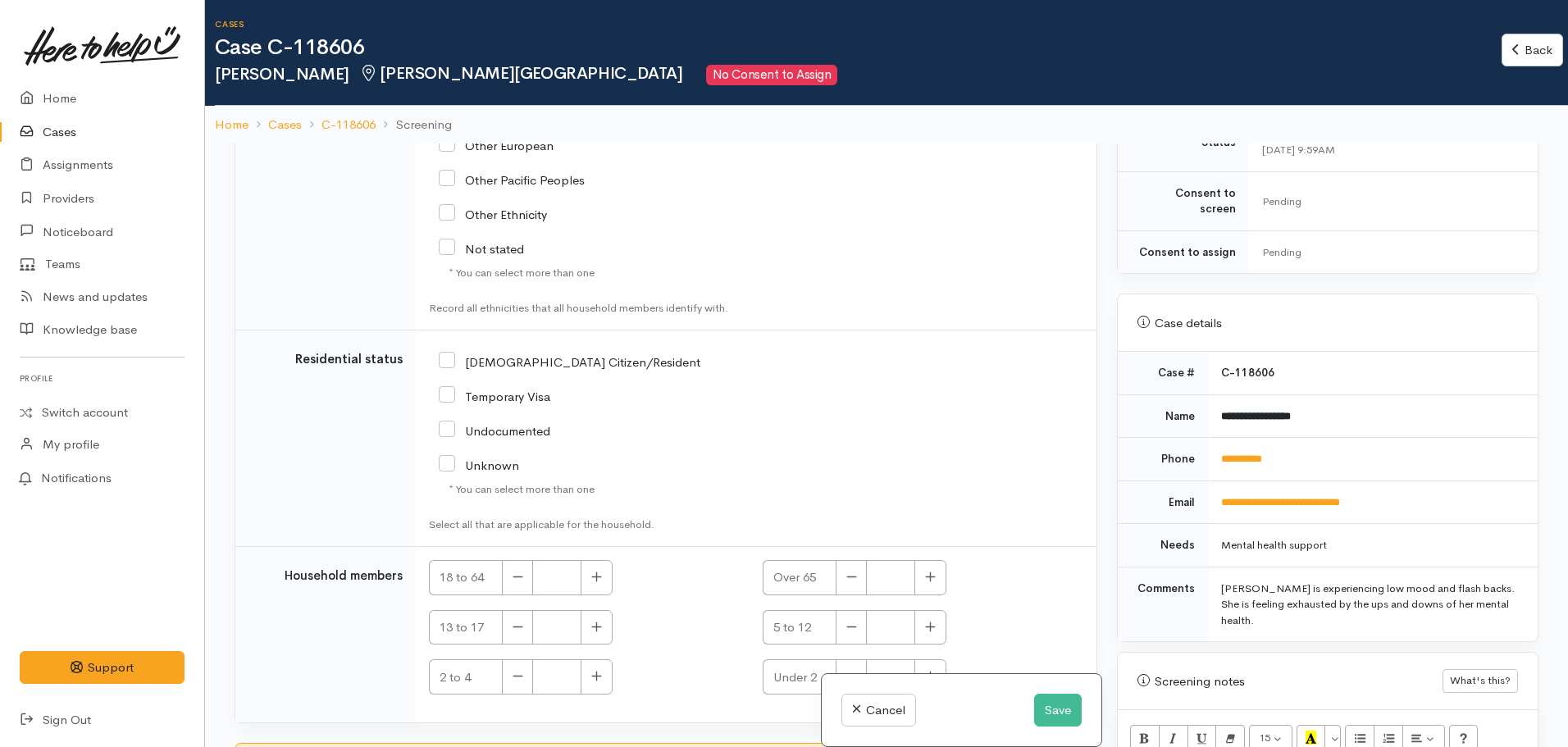
scroll to position [3317, 0]
click at [448, 350] on input "[DEMOGRAPHIC_DATA] Citizen/Resident" at bounding box center [569, 357] width 261 height 15
checkbox input "true"
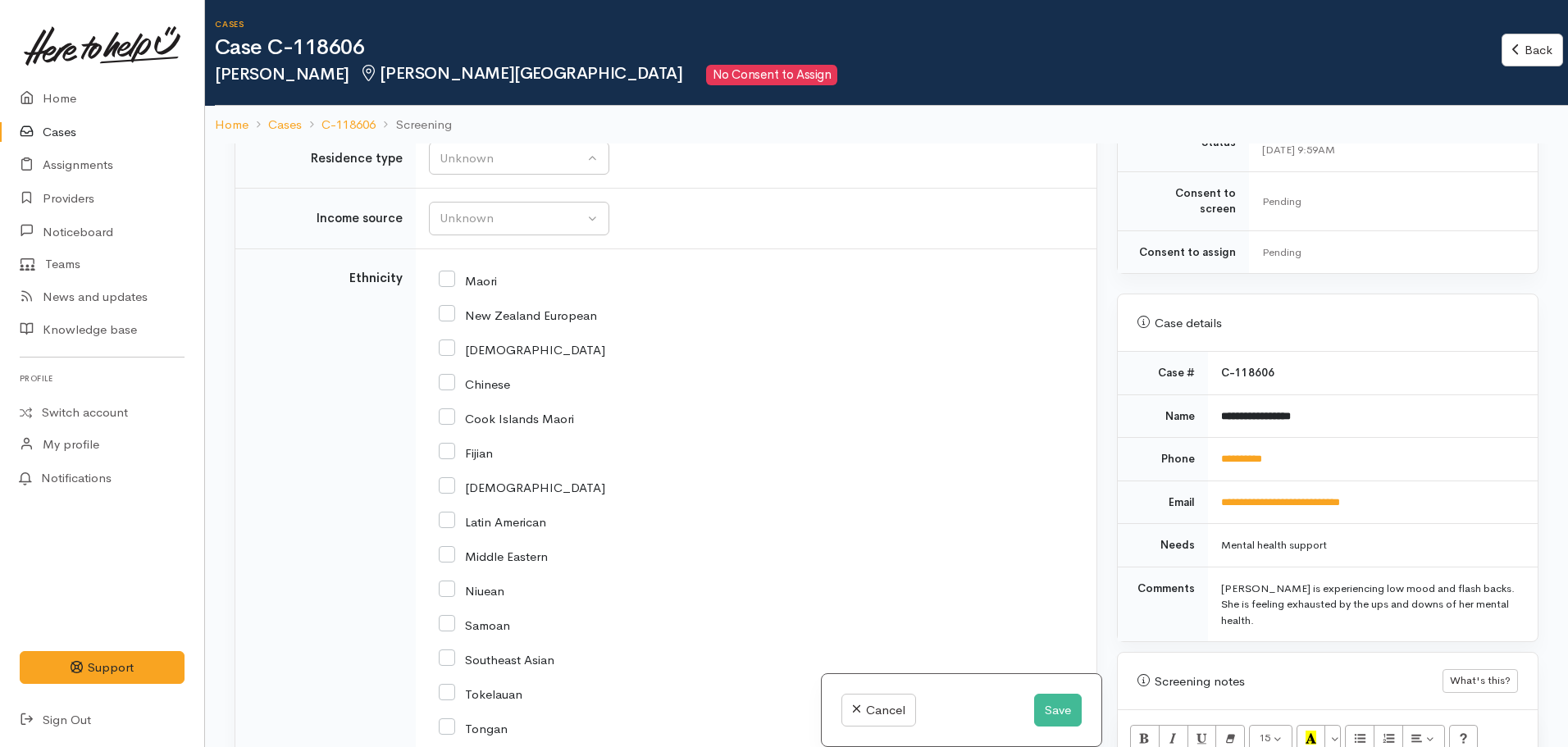
scroll to position [2660, 0]
click at [448, 308] on input "New Zealand European" at bounding box center [518, 315] width 158 height 15
checkbox input "true"
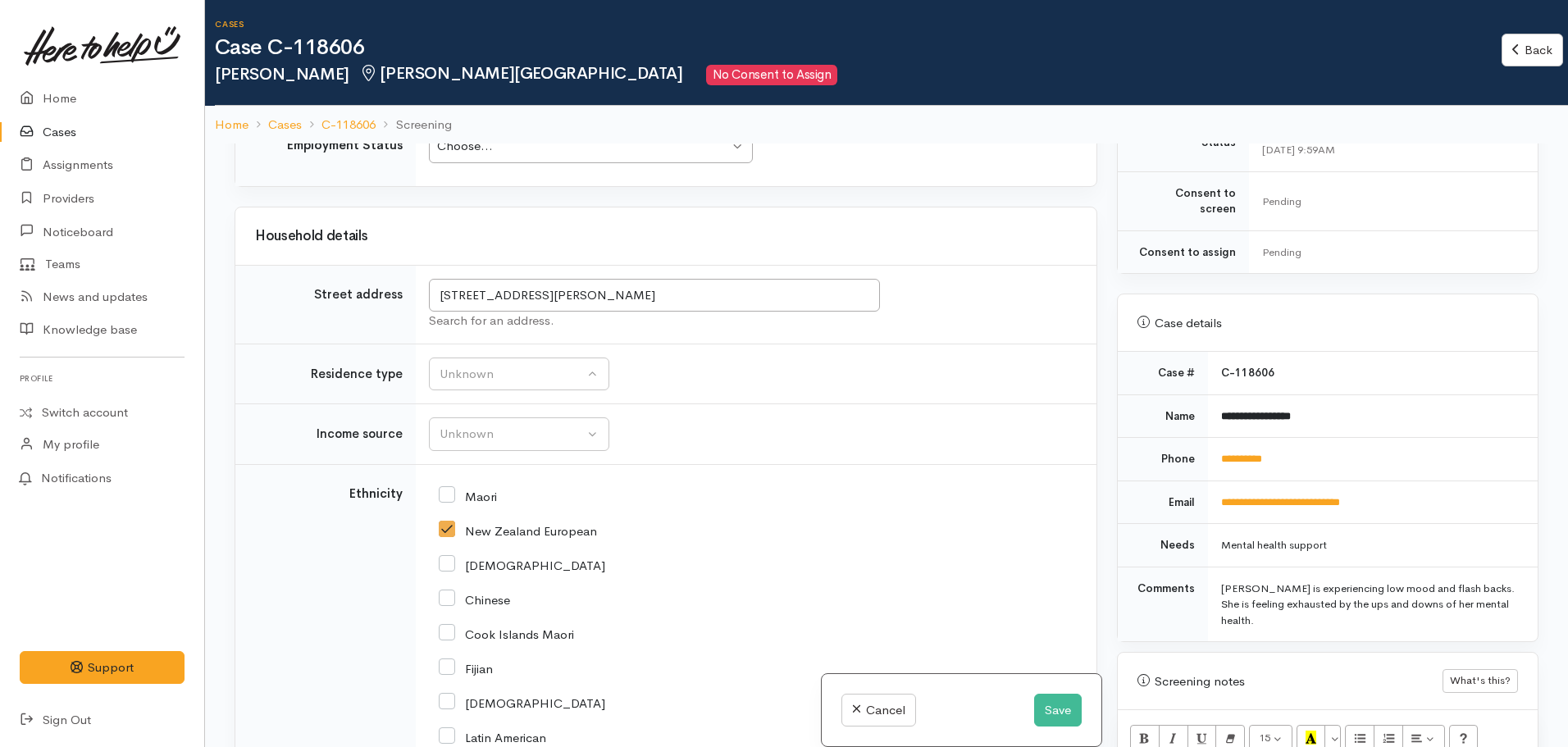
scroll to position [2415, 0]
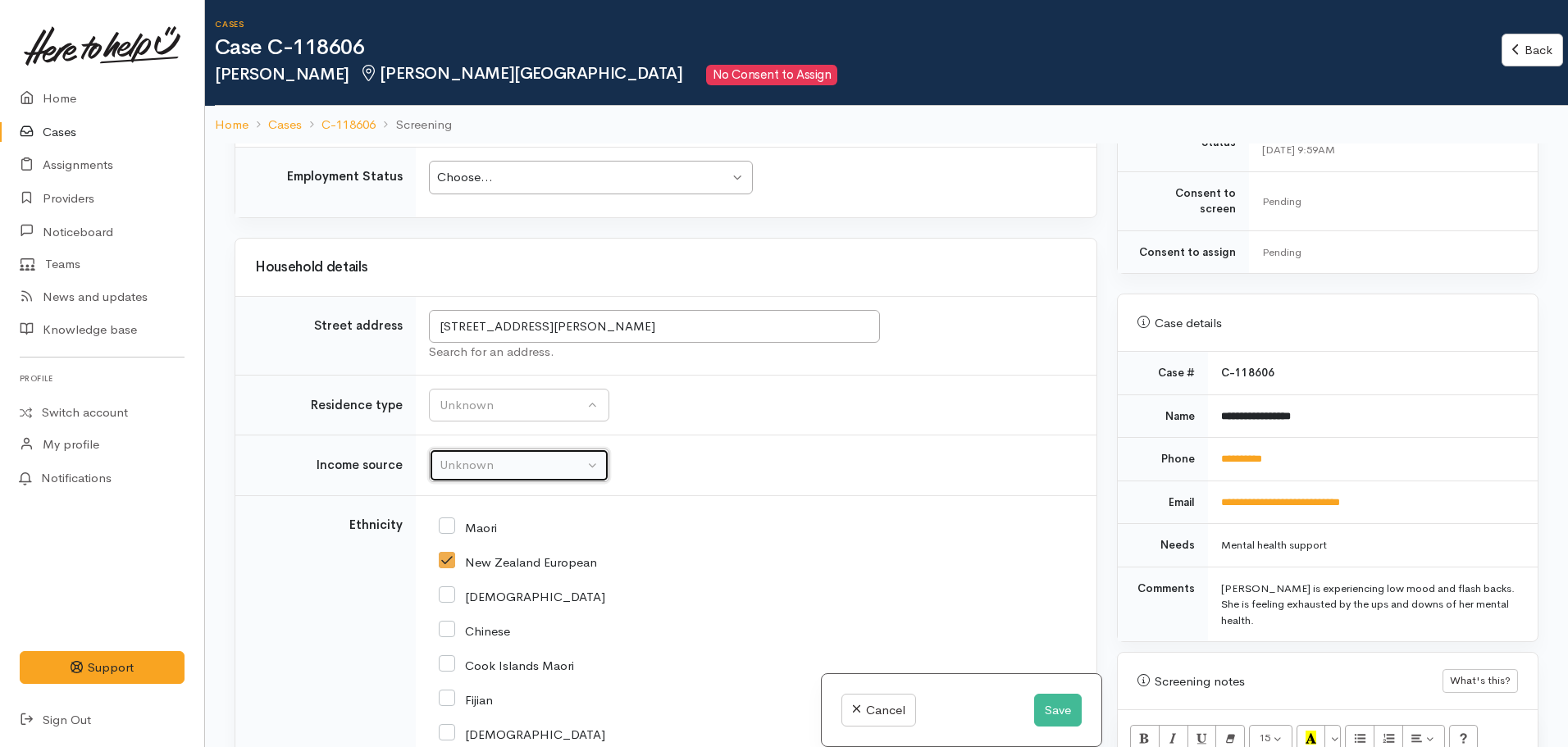
click at [488, 456] on div "Unknown" at bounding box center [511, 465] width 144 height 19
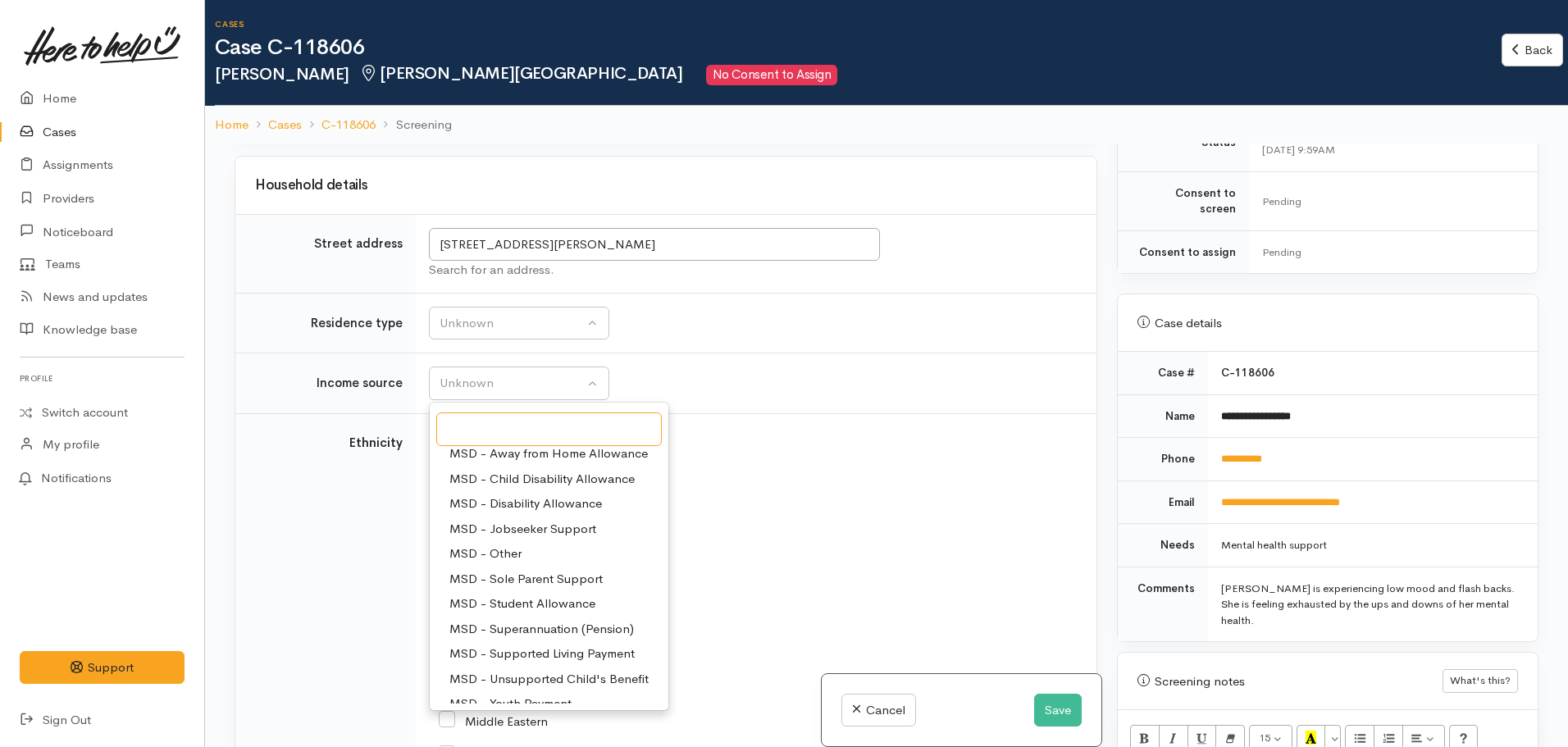
scroll to position [82, 0]
click at [507, 521] on span "MSD - Jobseeker Support" at bounding box center [522, 530] width 147 height 19
select select "4"
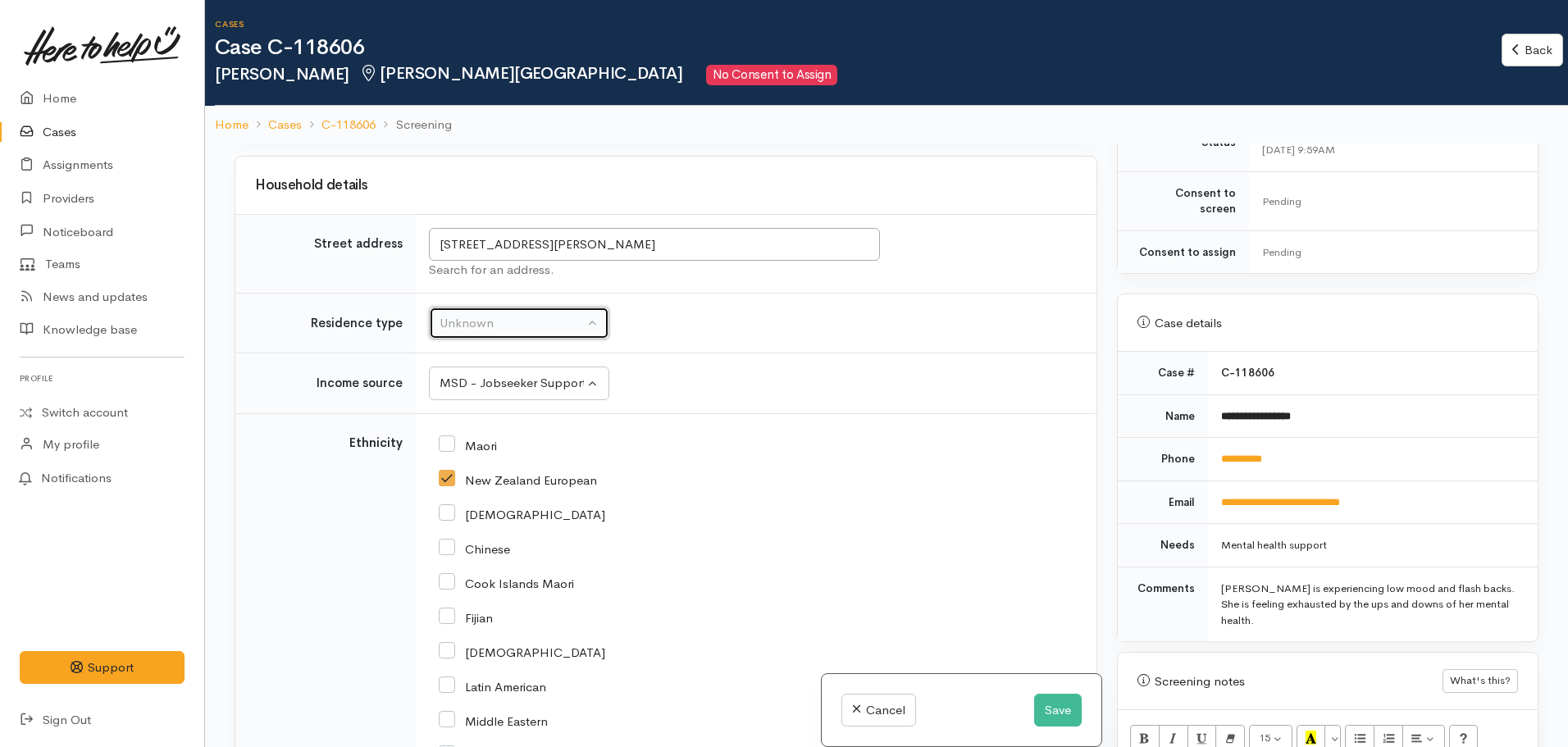
click at [480, 307] on button "Unknown" at bounding box center [519, 324] width 181 height 34
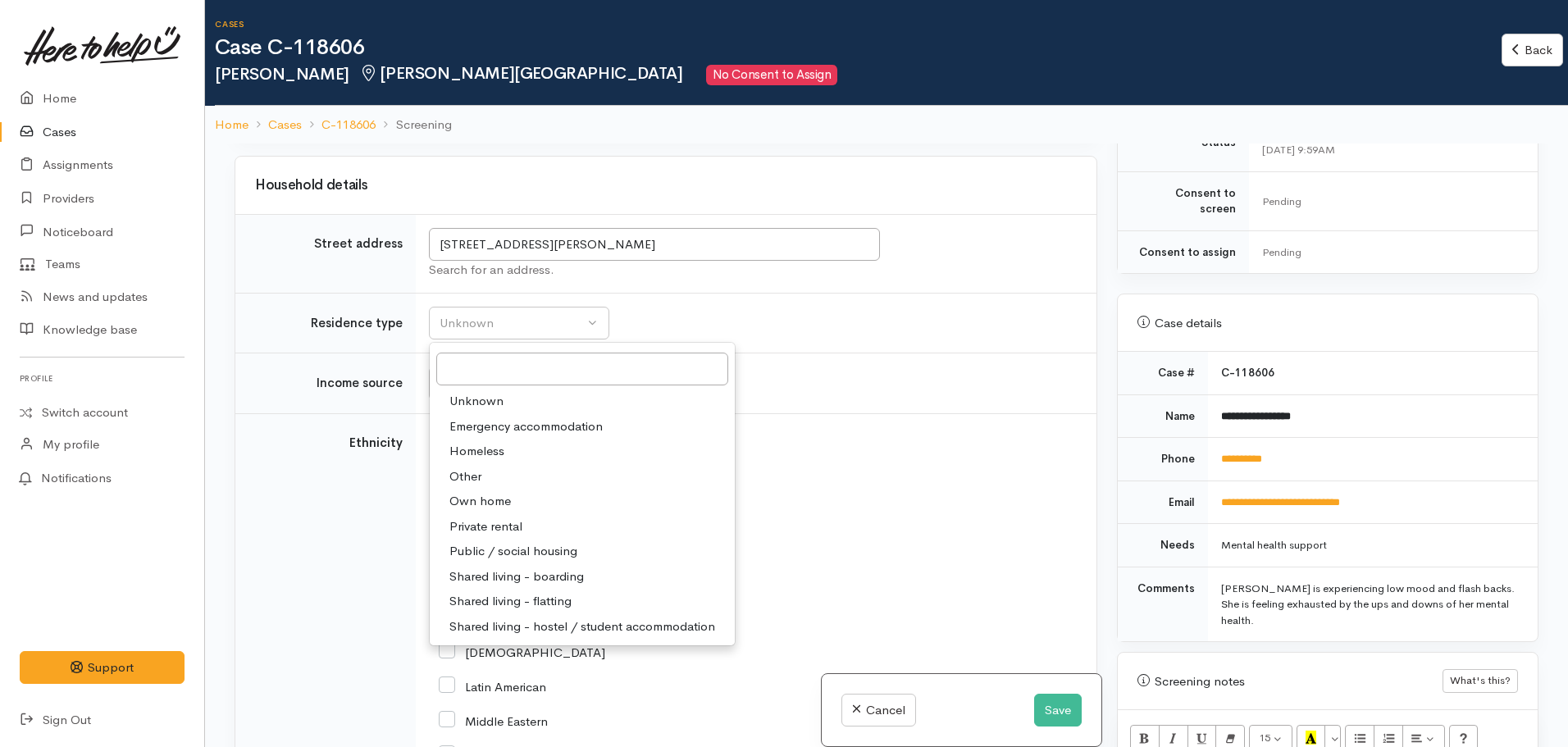
click at [858, 392] on td "Unknown ACC Maternity leave MSD - Away from Home Allowance MSD - Child Disabili…" at bounding box center [756, 384] width 681 height 61
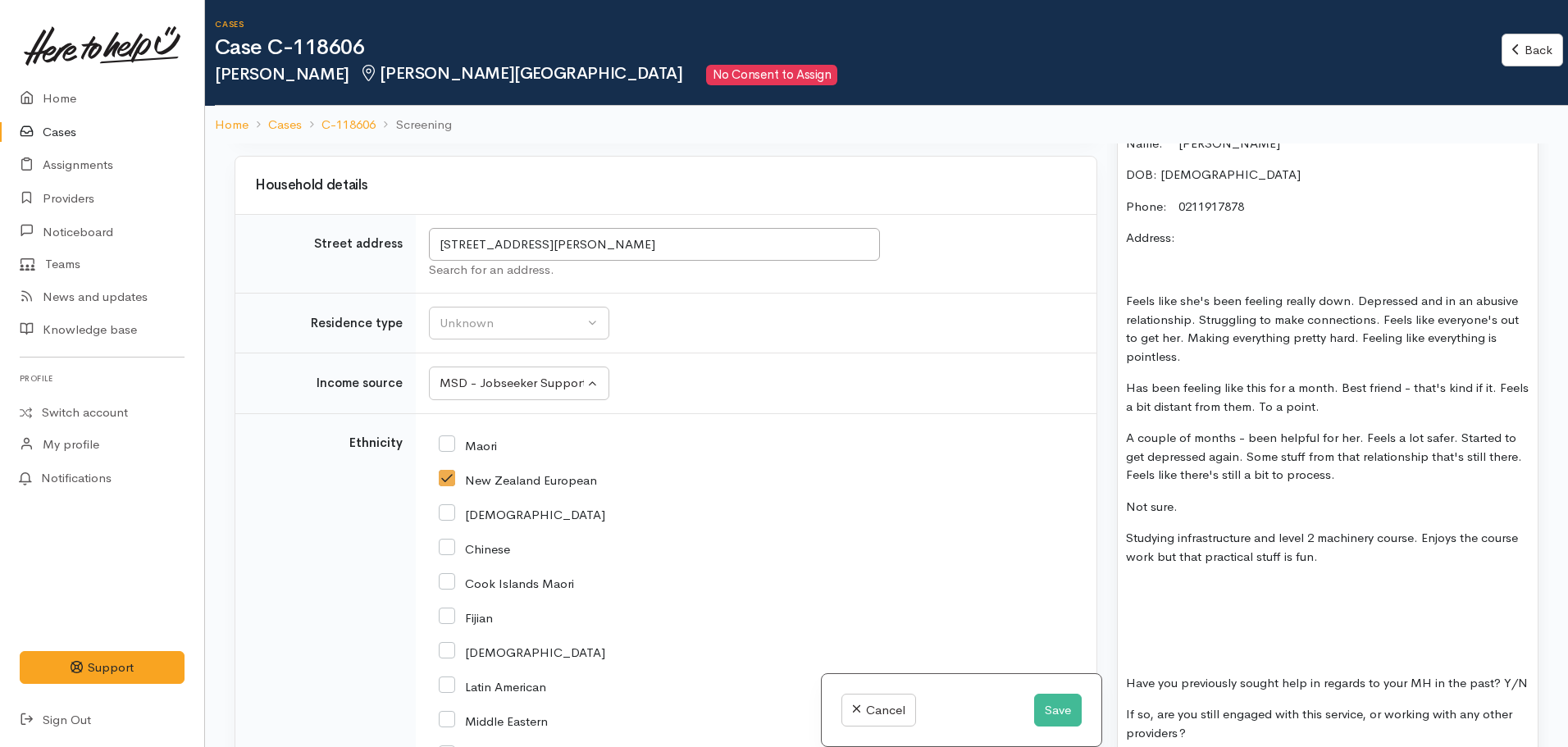
scroll to position [1394, 0]
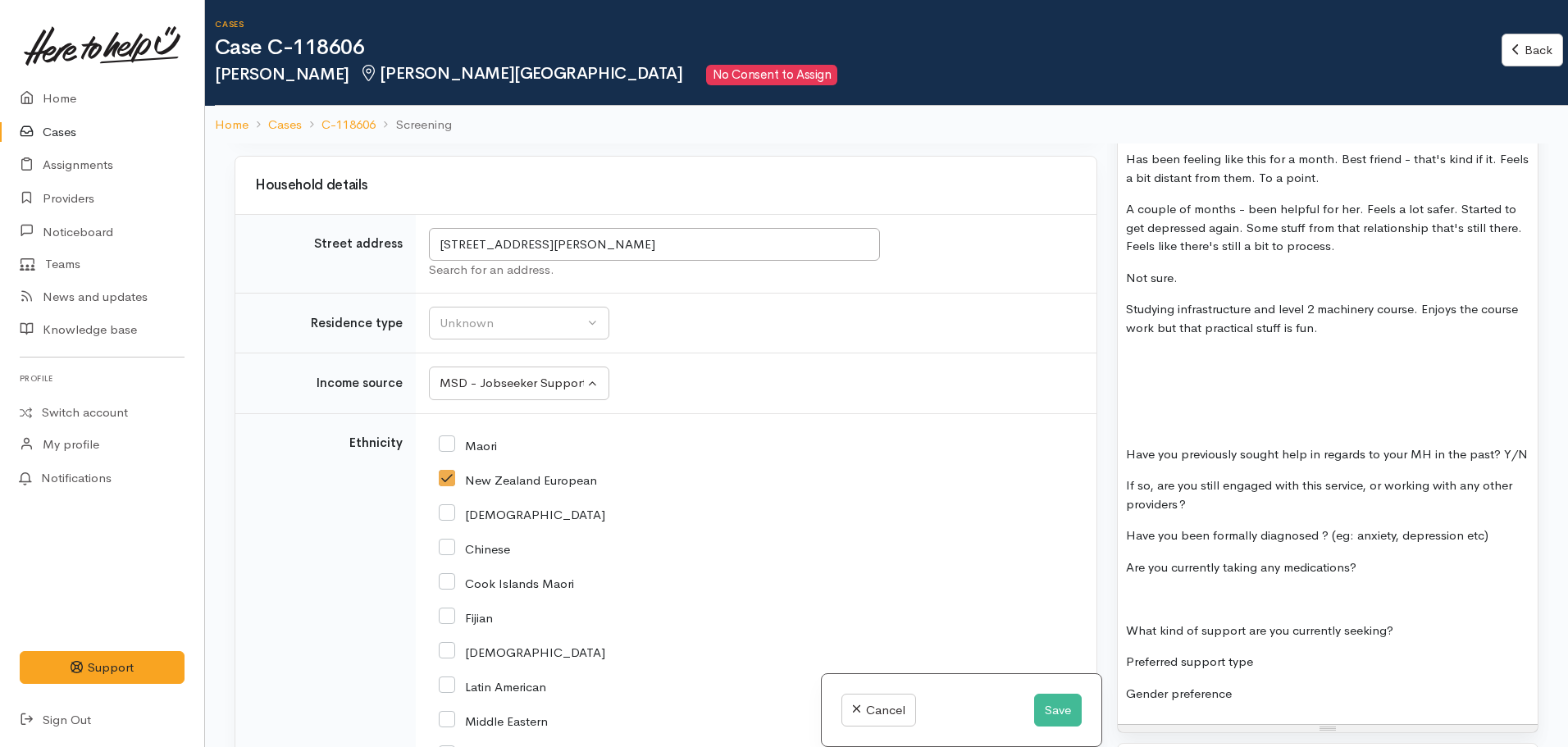
click at [1278, 382] on p at bounding box center [1327, 391] width 404 height 19
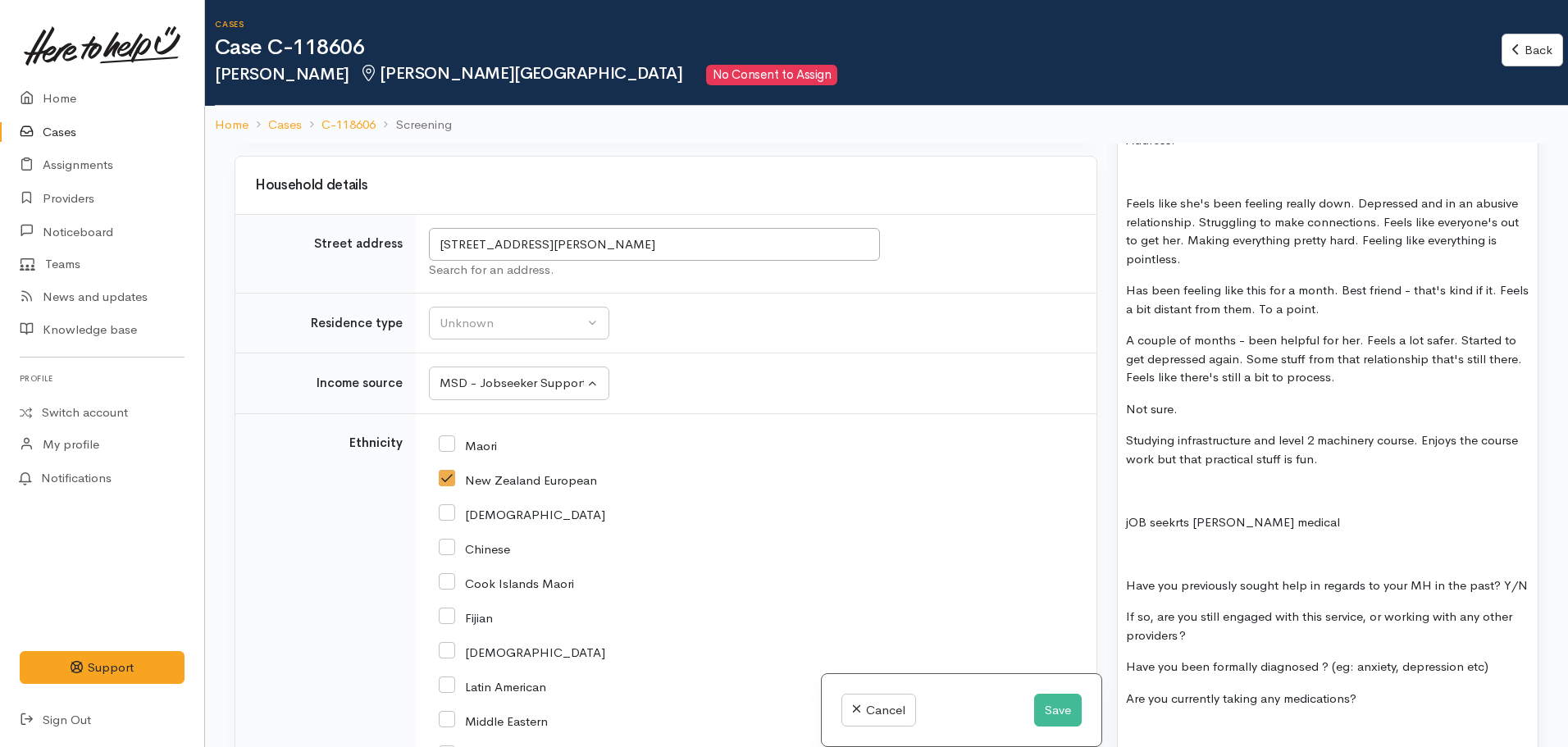
scroll to position [984, 0]
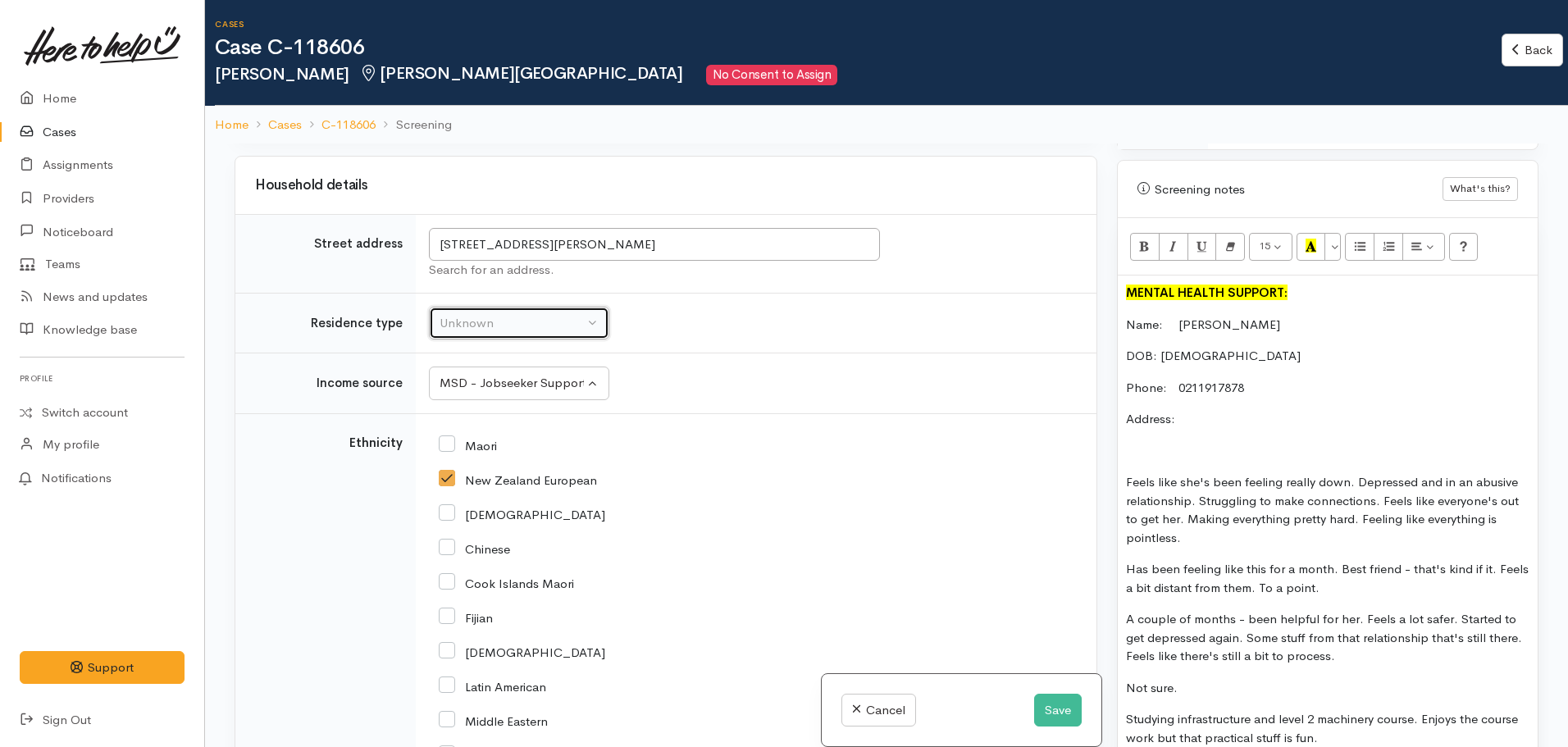
click at [492, 320] on button "Unknown" at bounding box center [519, 324] width 181 height 34
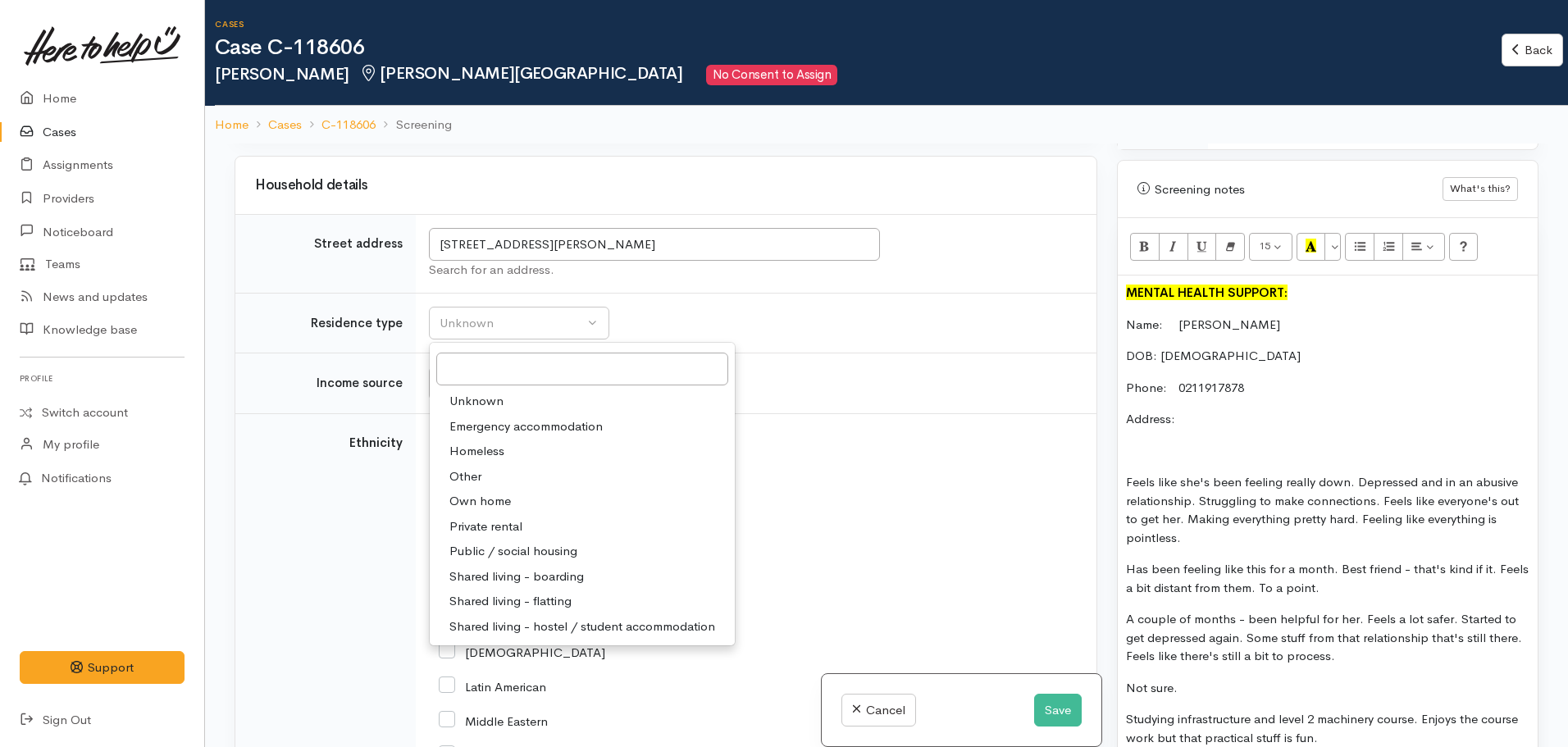
click at [530, 417] on span "Emergency accommodation" at bounding box center [525, 426] width 153 height 19
select select "7"
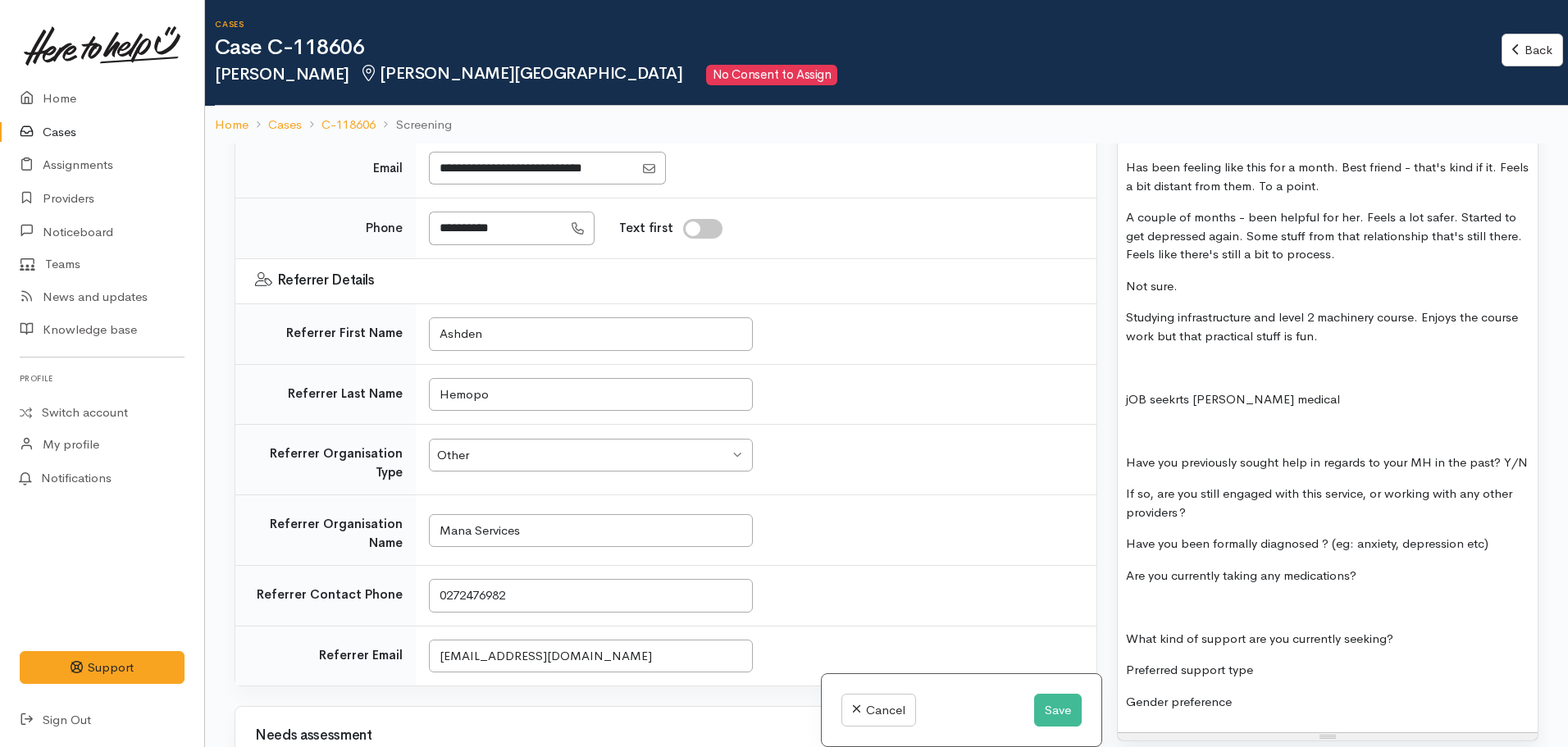
scroll to position [1394, 0]
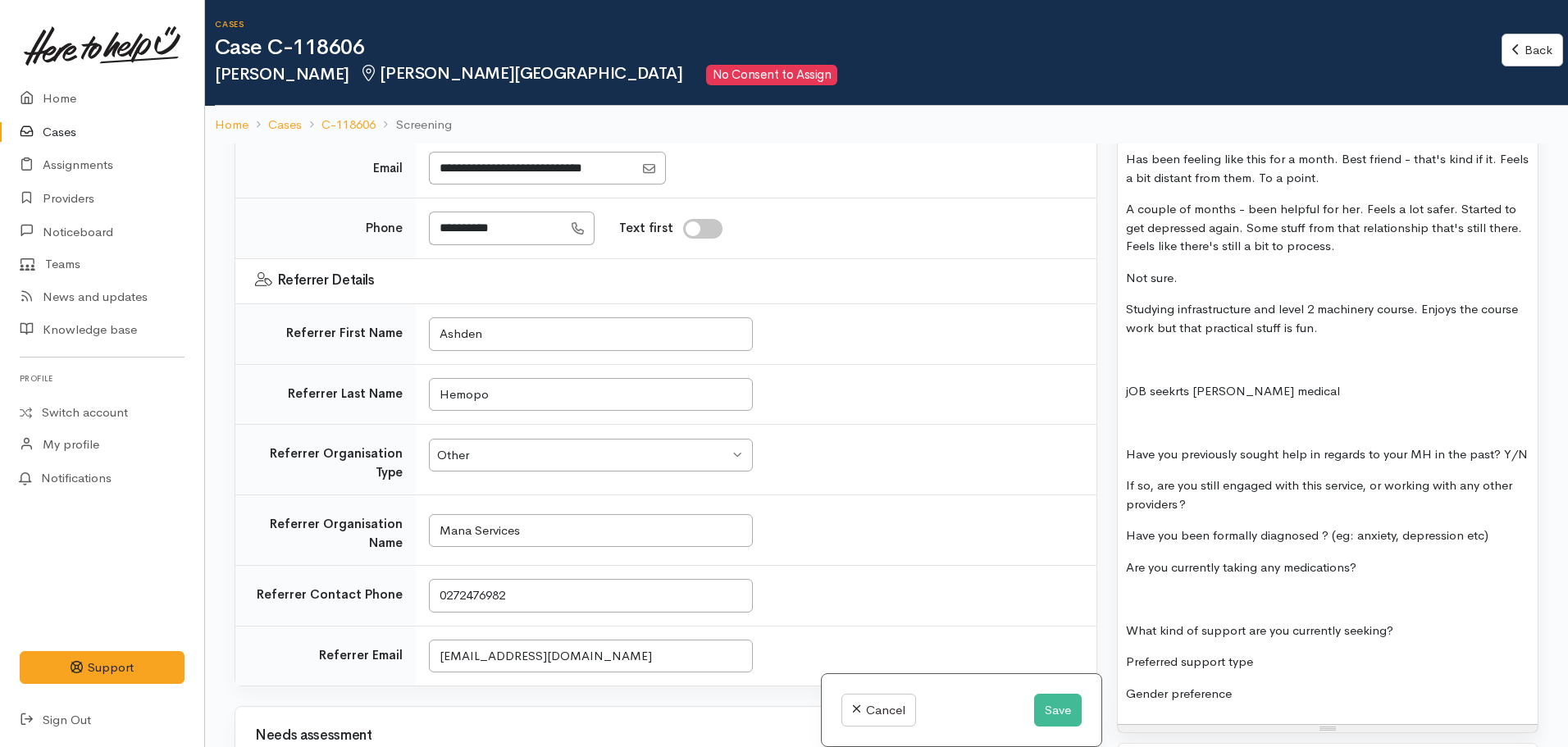
click at [1205, 454] on p "Have you previously sought help in regards to your MH in the past? Y/N" at bounding box center [1327, 454] width 404 height 19
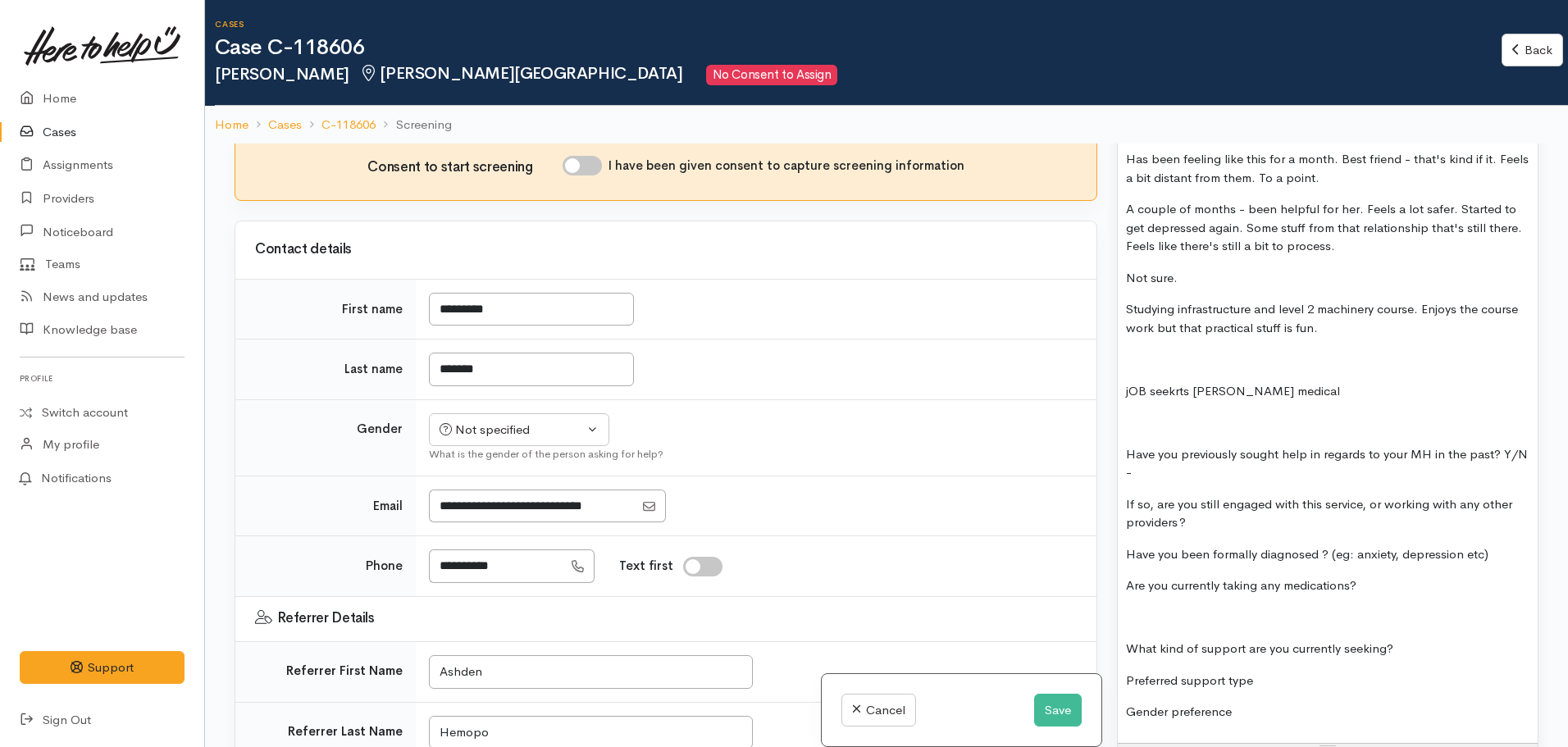
scroll to position [328, 0]
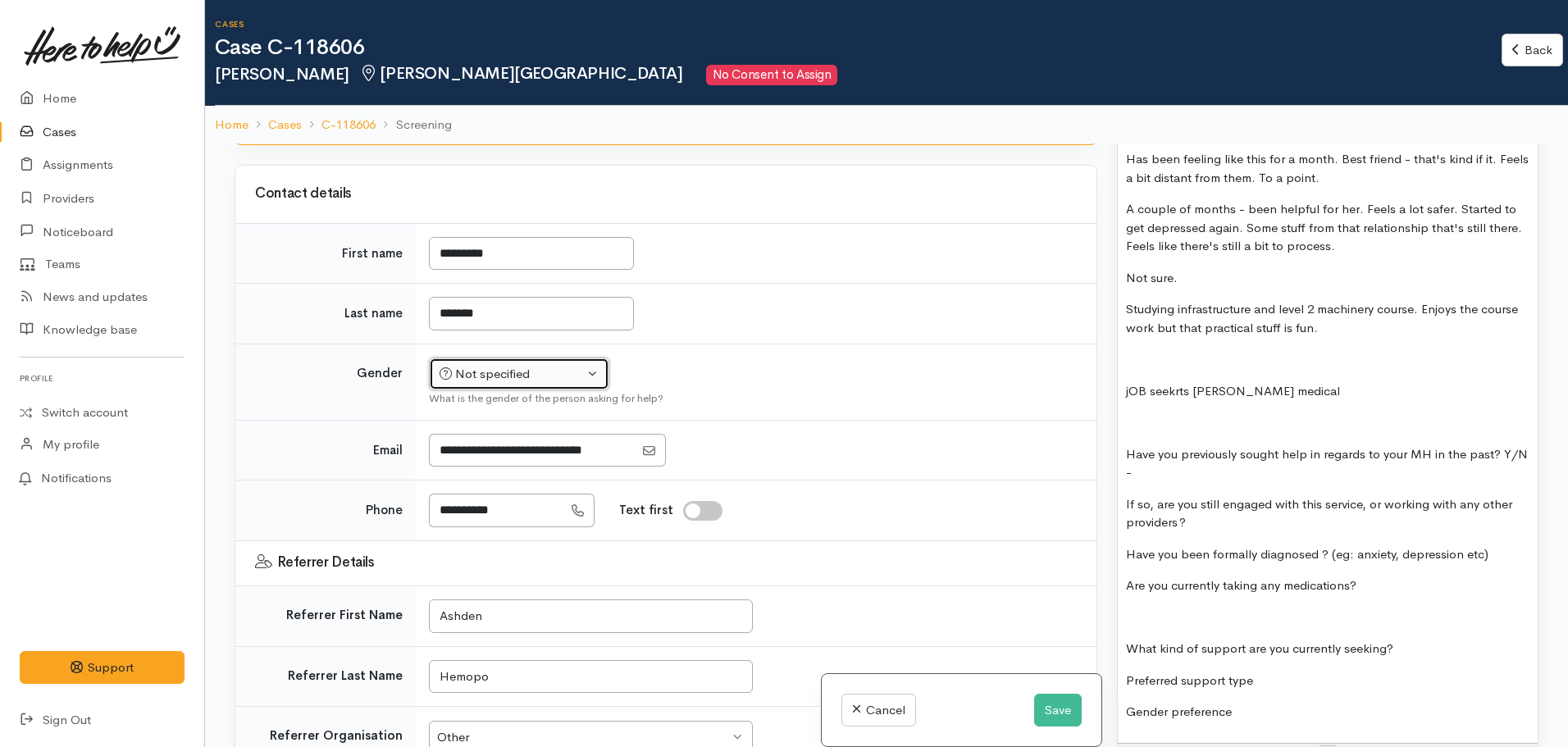
click at [500, 365] on div "Not specified" at bounding box center [511, 374] width 144 height 19
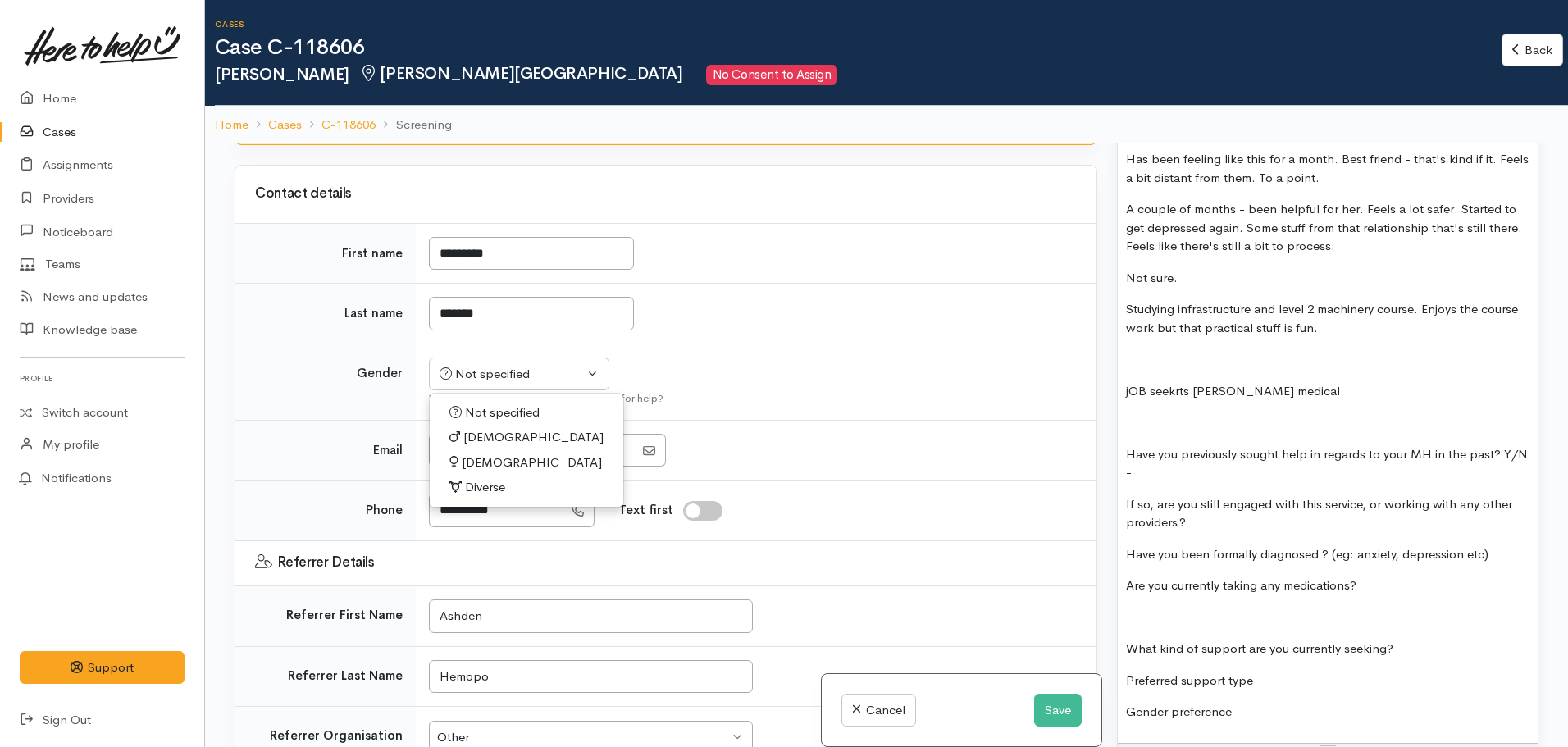
click at [478, 454] on span "[DEMOGRAPHIC_DATA]" at bounding box center [532, 463] width 140 height 19
select select "[DEMOGRAPHIC_DATA]"
click at [1133, 419] on div "MENTAL HEALTH SUPPORT: Name:  Charlotte Hammond DOB: 04.06.2006 Phone:   021191…" at bounding box center [1328, 304] width 420 height 877
click at [1254, 460] on p "Have you previously sought help in regards to your MH in the past? Y/N  -" at bounding box center [1327, 463] width 404 height 37
click at [1214, 501] on p "If so, are you still engaged with this service, or working with any other provi…" at bounding box center [1327, 513] width 404 height 37
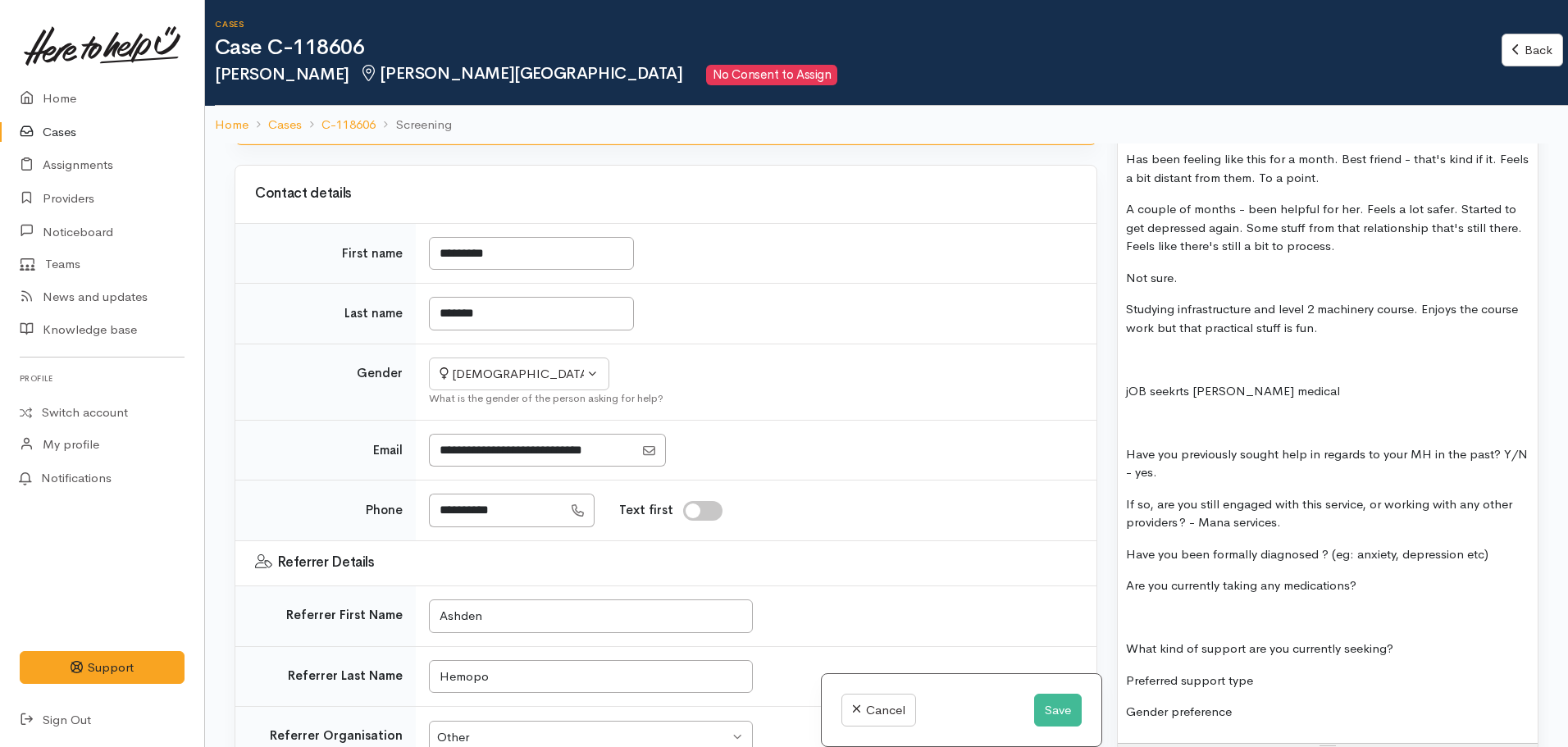
click at [1518, 546] on p "Have you been formally diagnosed ? (eg: anxiety, depression etc)" at bounding box center [1327, 555] width 404 height 19
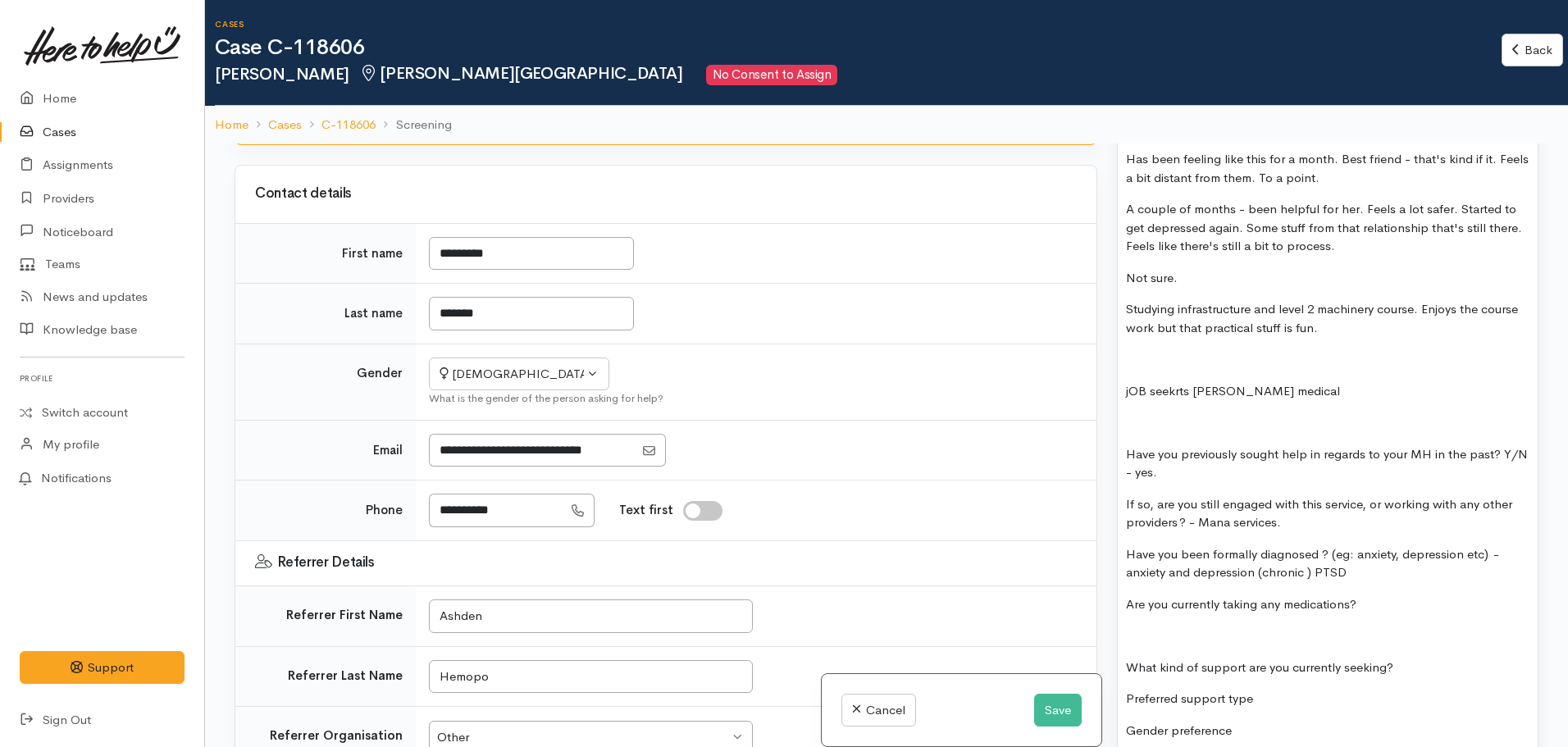
click at [1368, 563] on p "Have you been formally diagnosed ? (eg: anxiety, depression etc)  - anxiety and…" at bounding box center [1327, 563] width 404 height 37
click at [1378, 595] on p "Are you currently taking any medications?" at bounding box center [1327, 604] width 404 height 19
click at [1129, 658] on p "What kind of support are you currently seeking?" at bounding box center [1327, 667] width 404 height 19
click at [1401, 595] on p "Are you currently taking any medications?  -" at bounding box center [1327, 604] width 404 height 19
click at [1285, 690] on p "Preferred support type" at bounding box center [1327, 699] width 404 height 19
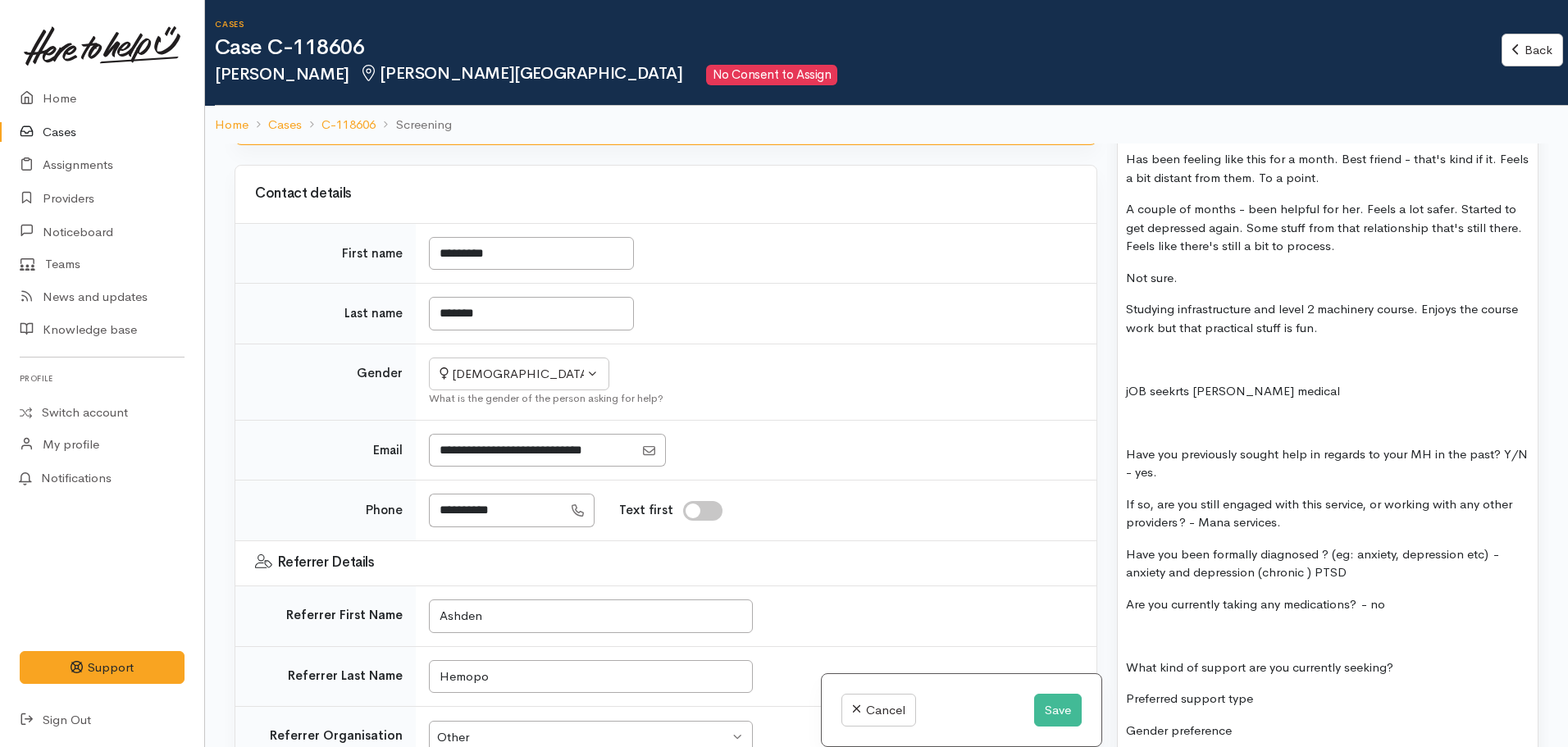
click at [1262, 721] on p "Gender preference" at bounding box center [1327, 730] width 404 height 19
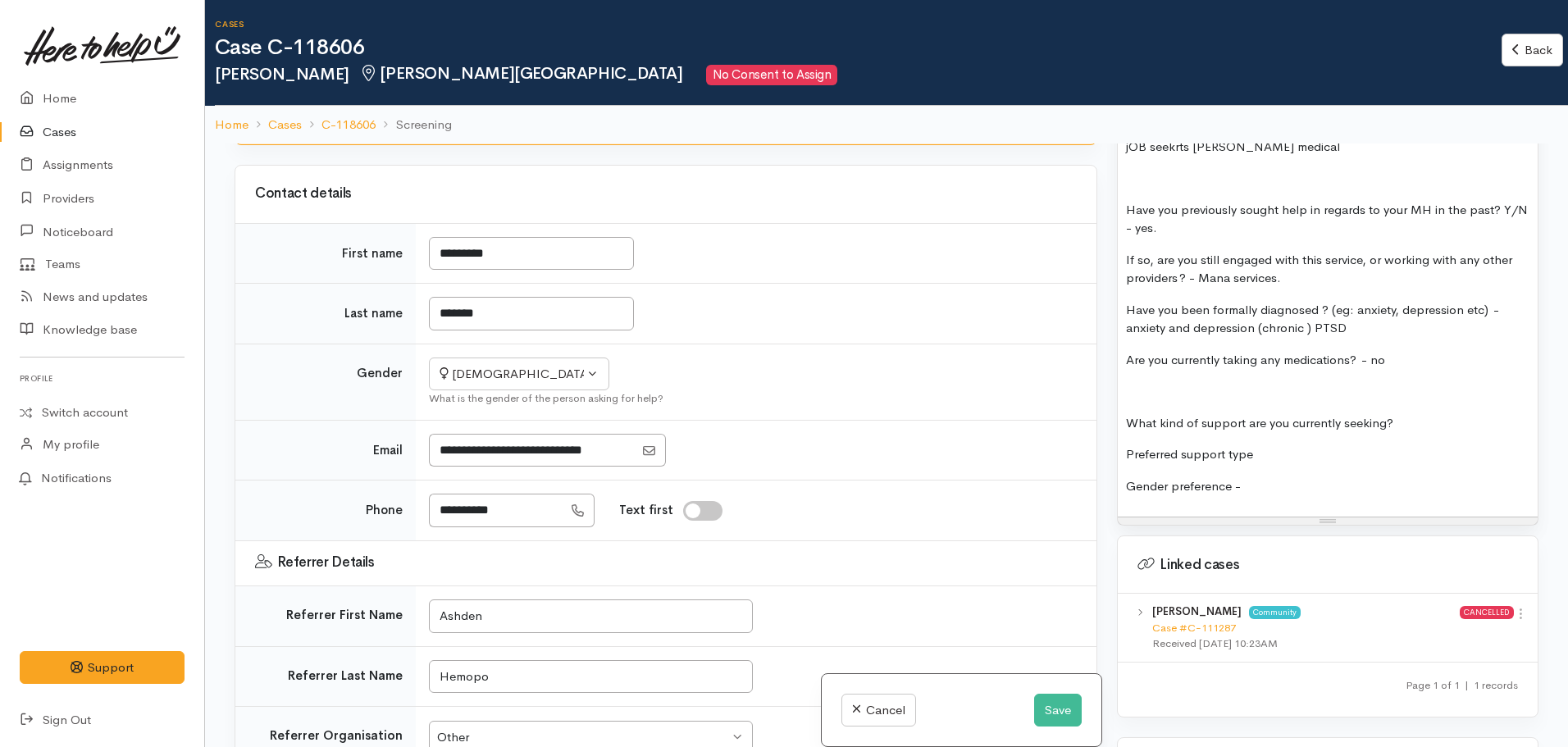
scroll to position [1640, 0]
click at [1124, 405] on div "MENTAL HEALTH SUPPORT: Name:  Charlotte Hammond DOB: 04.06.2006 Phone:   021191…" at bounding box center [1328, 67] width 420 height 896
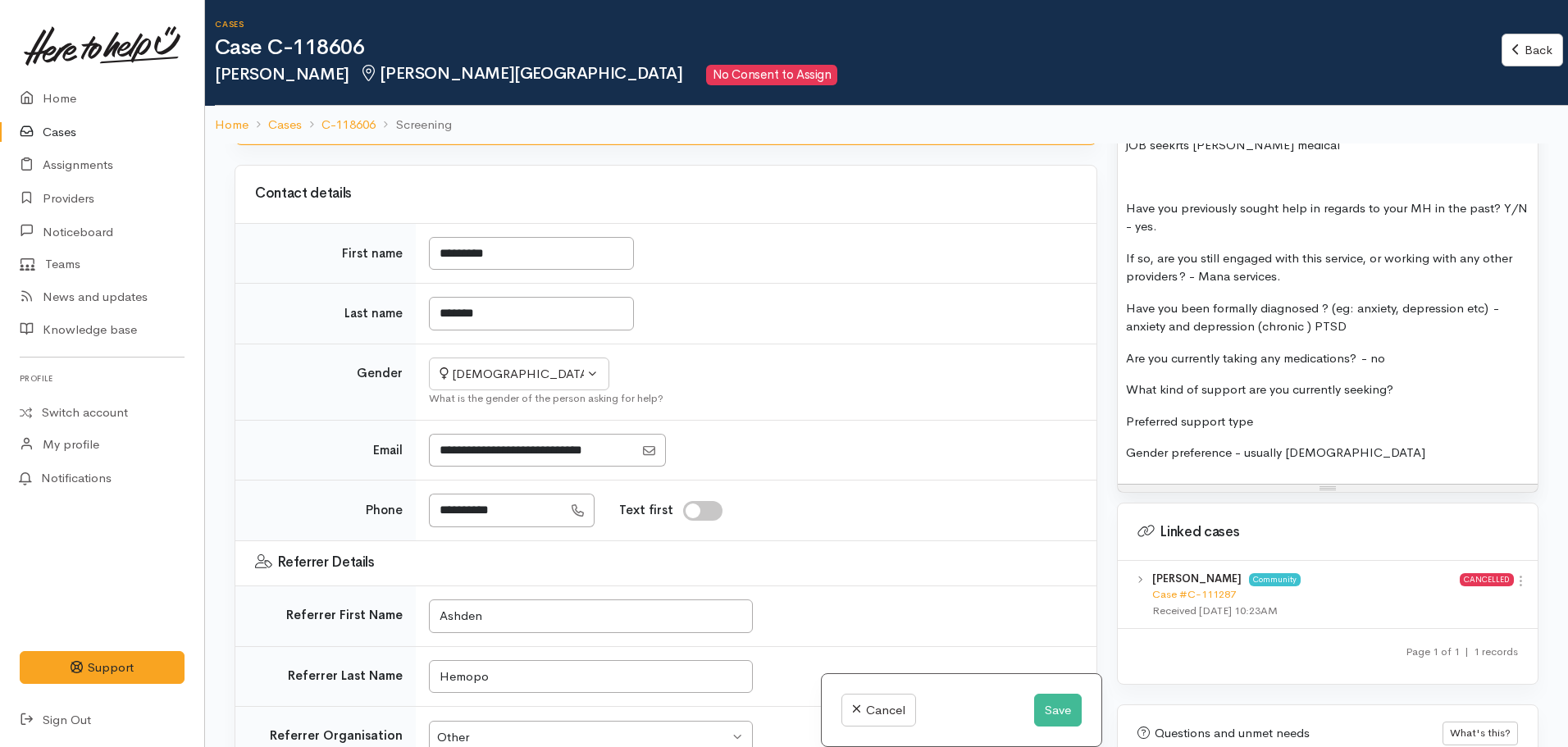
click at [1398, 384] on div "MENTAL HEALTH SUPPORT: Name:  Charlotte Hammond DOB: 04.06.2006 Phone:   021191…" at bounding box center [1328, 51] width 420 height 864
click at [1399, 381] on p "What kind of support are you currently seeking?" at bounding box center [1327, 390] width 404 height 19
click at [1360, 444] on p "Gender preference - usually females" at bounding box center [1327, 453] width 404 height 19
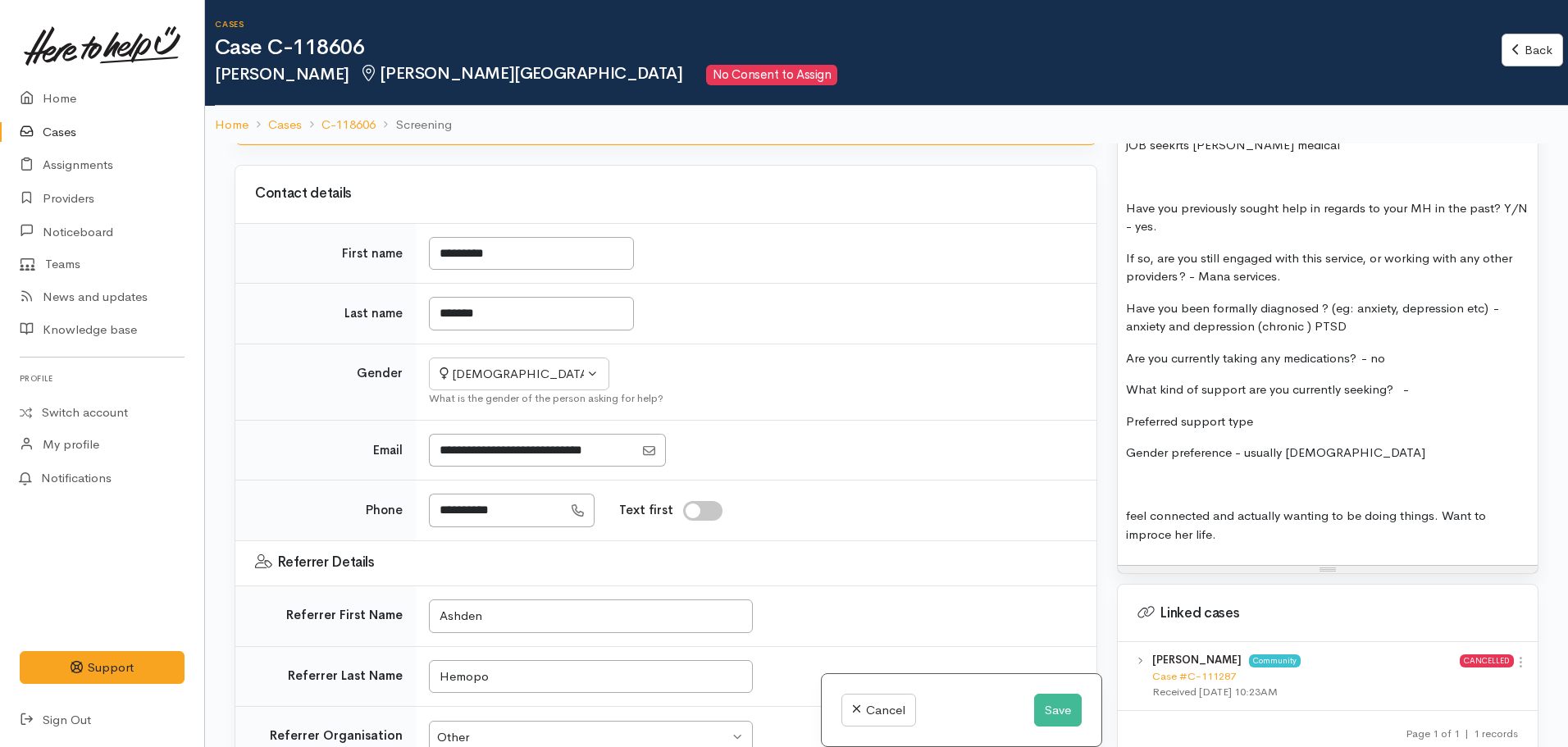
drag, startPoint x: 1163, startPoint y: 522, endPoint x: 1172, endPoint y: 520, distance: 9.2
click at [1165, 522] on p "feel connected and actually wanting to be doing things. Want to improce her lif…" at bounding box center [1327, 525] width 404 height 37
click at [1134, 507] on p "feel connected and actually wanting to be doing things. Want to improve her lif…" at bounding box center [1327, 525] width 404 height 37
click at [1119, 497] on div "MENTAL HEALTH SUPPORT: Name:  Charlotte Hammond DOB: 04.06.2006 Phone:   021191…" at bounding box center [1328, 92] width 420 height 945
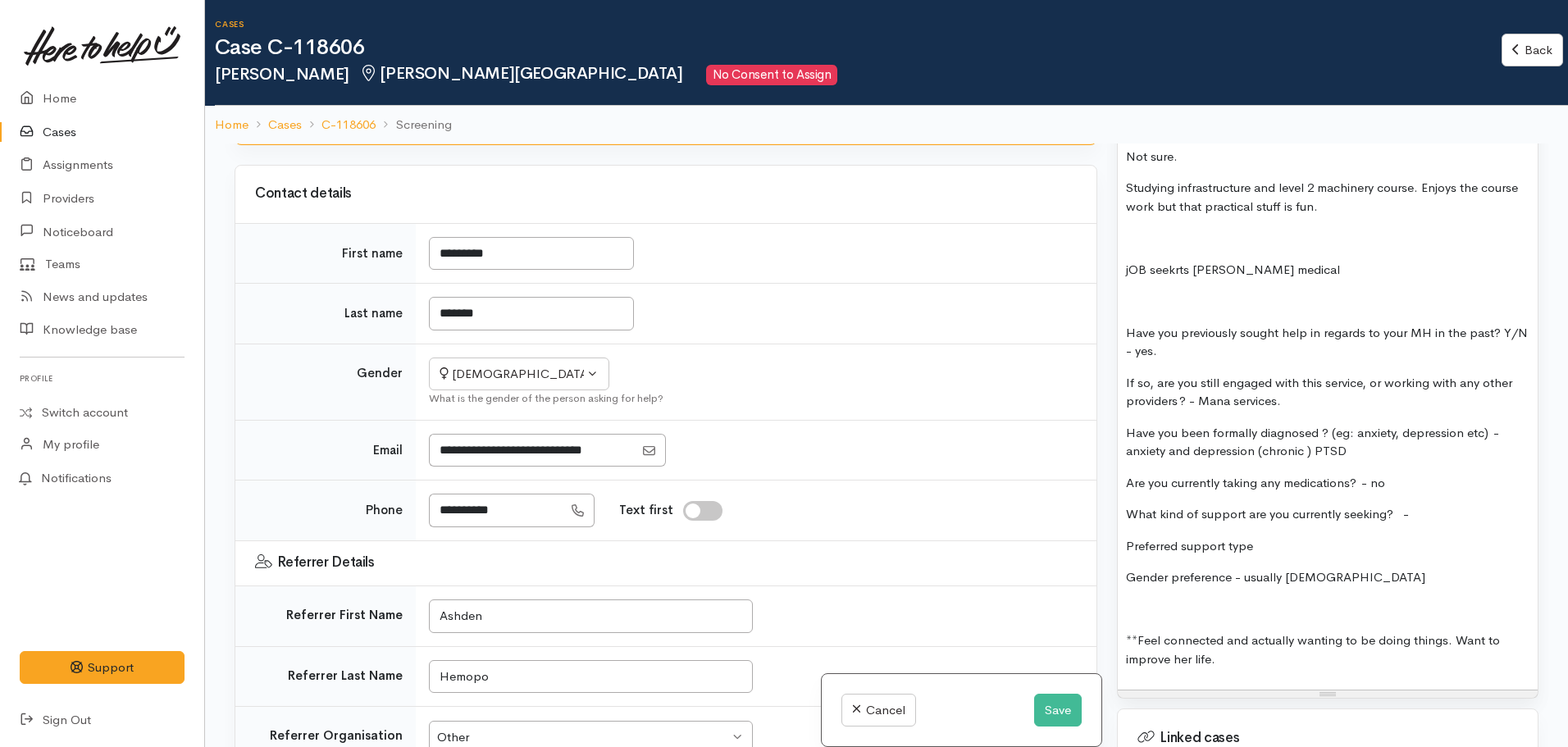
scroll to position [1558, 0]
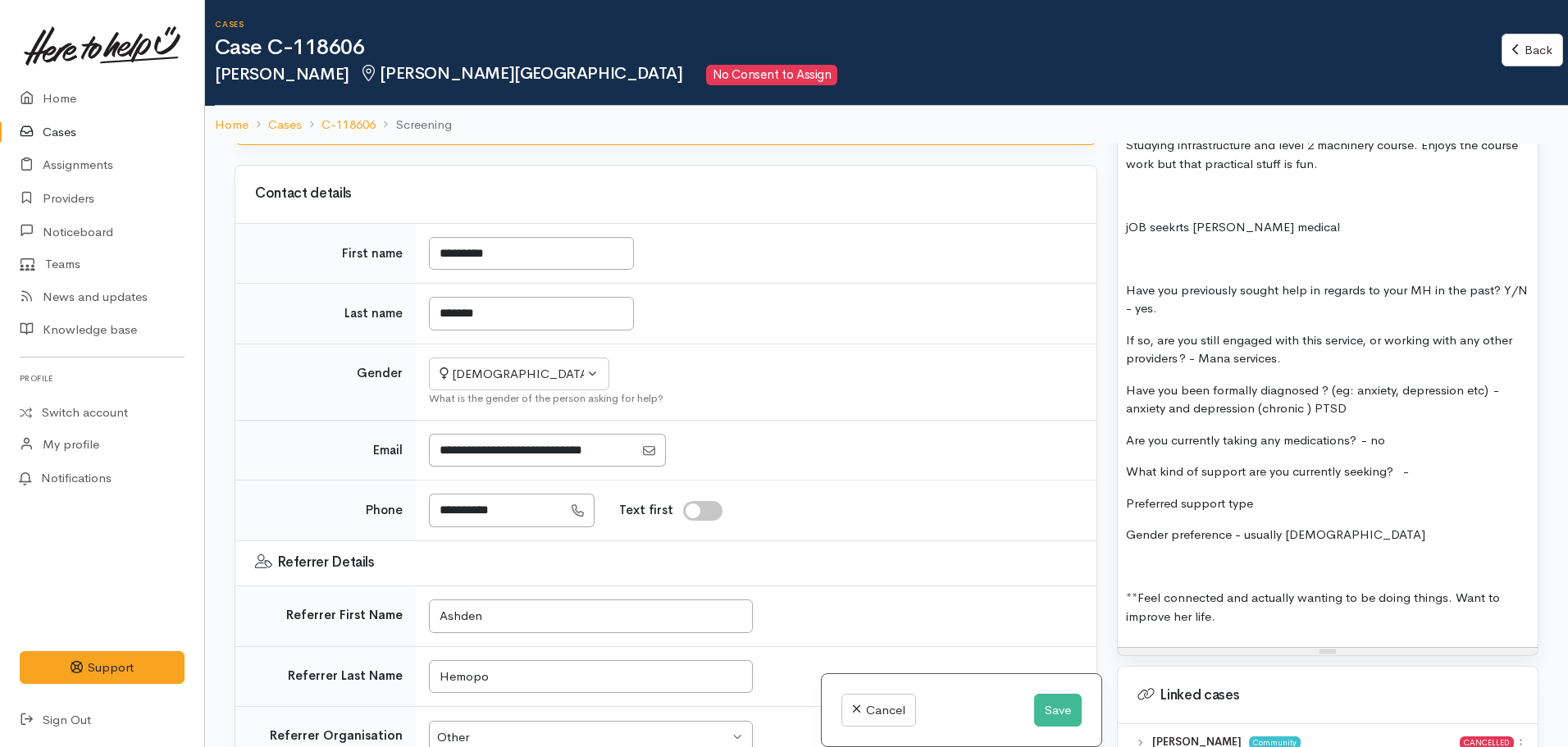
click at [1245, 602] on p "**Feel connected and actually wanting to be doing things. Want to improve her l…" at bounding box center [1327, 607] width 404 height 37
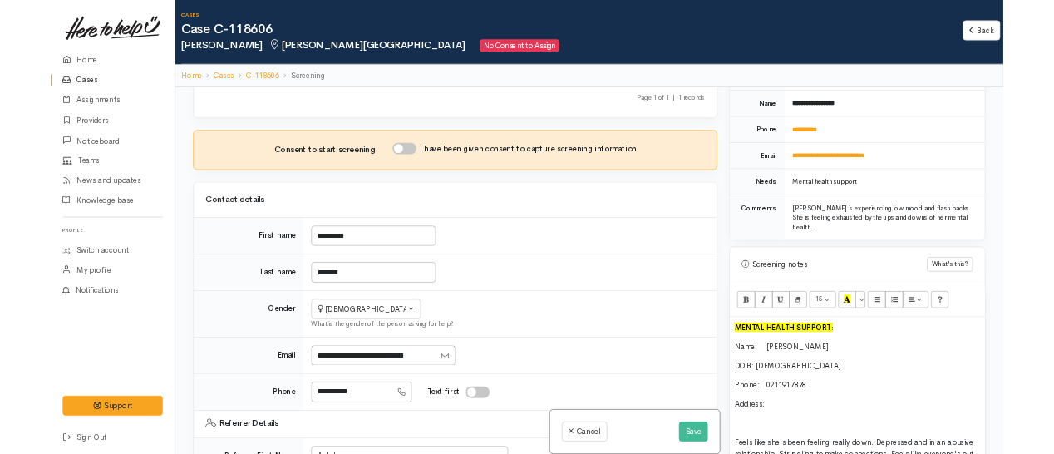
scroll to position [0, 0]
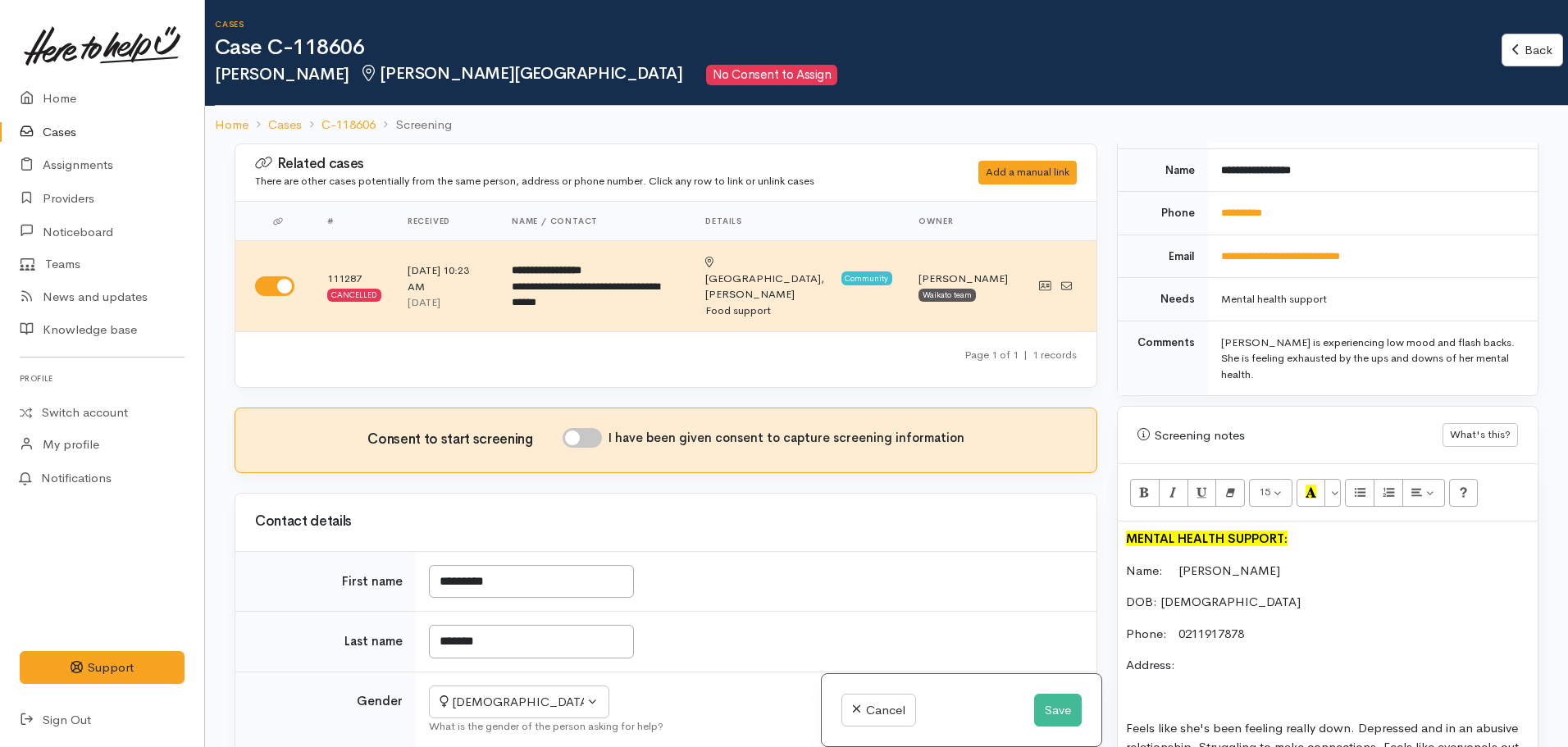
click at [582, 428] on input "I have been given consent to capture screening information" at bounding box center [582, 438] width 39 height 20
checkbox input "true"
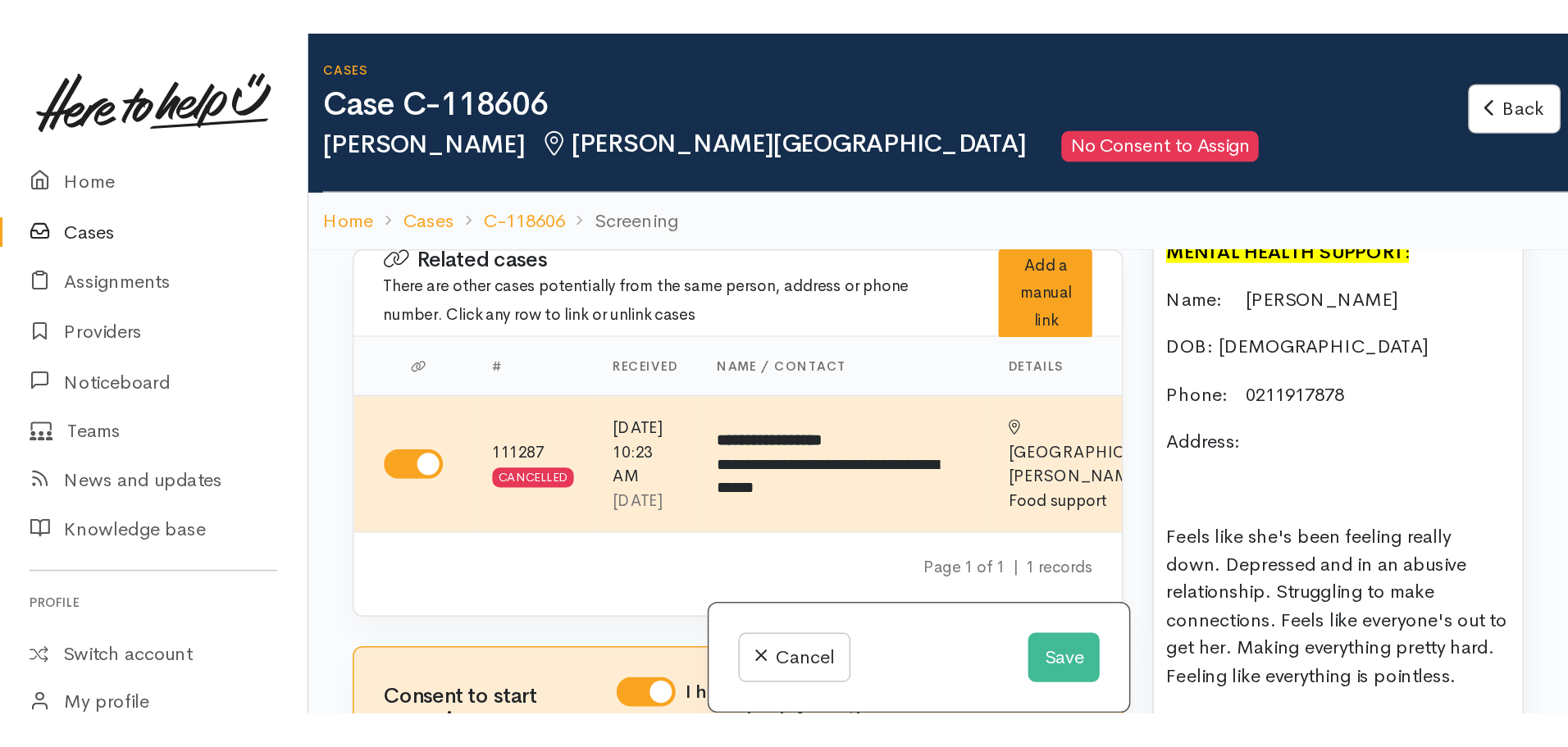
scroll to position [1231, 0]
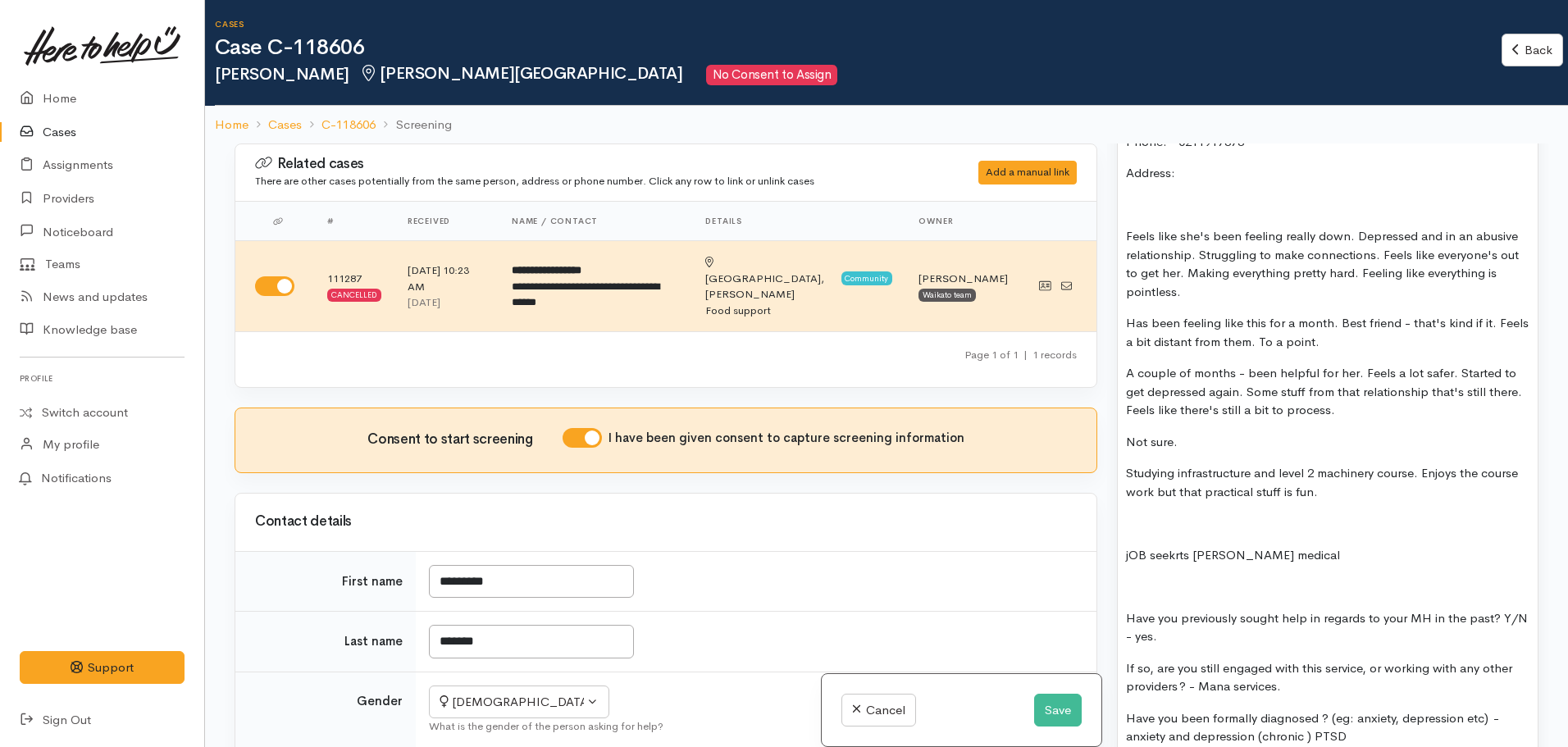
click at [1290, 445] on div "MENTAL HEALTH SUPPORT: Name:  Charlotte Hammond DOB: 04.06.2006 Phone:   021191…" at bounding box center [1328, 502] width 420 height 945
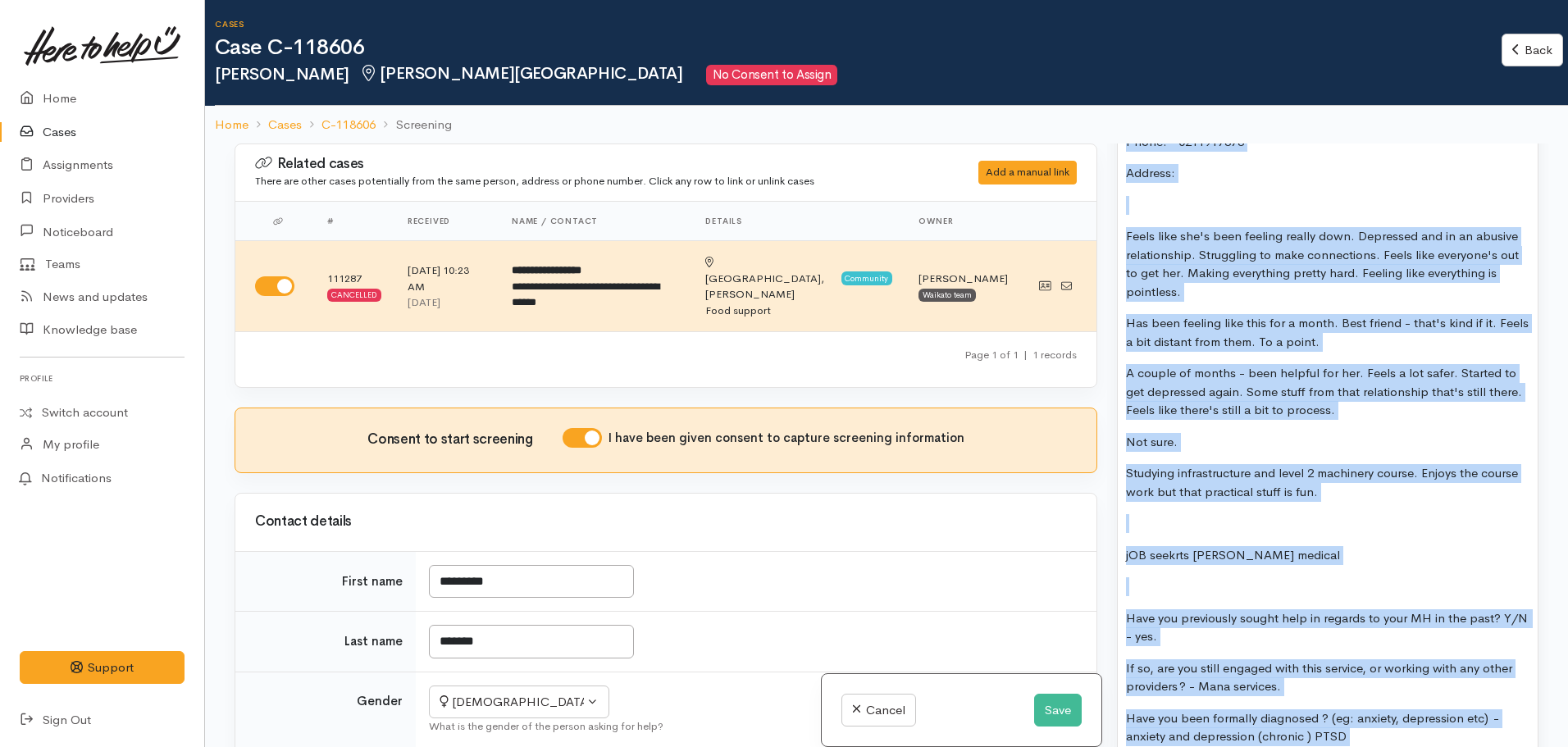
copy div "MENTAL HEALTH SUPPORT: Name:  Charlotte Hammond DOB: 04.06.2006 Phone:   021191…"
drag, startPoint x: 1046, startPoint y: 709, endPoint x: 1055, endPoint y: 703, distance: 10.8
click at [1046, 708] on button "Save" at bounding box center [1058, 710] width 47 height 34
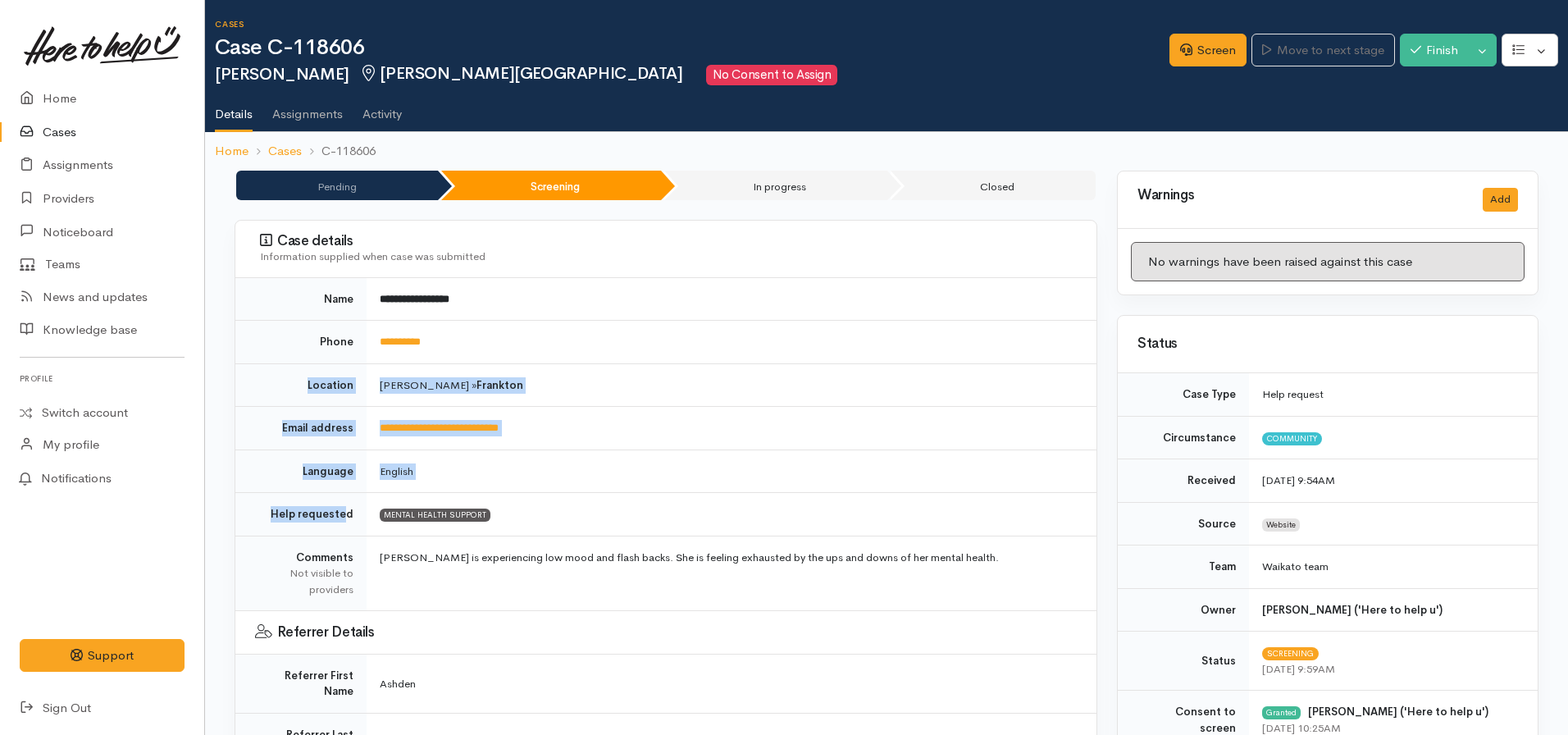
drag, startPoint x: 27, startPoint y: 742, endPoint x: 510, endPoint y: 346, distance: 624.6
click at [512, 347] on tbody "**********" at bounding box center [666, 643] width 861 height 730
click at [517, 354] on td "**********" at bounding box center [731, 342] width 730 height 43
click at [859, 407] on td "**********" at bounding box center [731, 428] width 730 height 43
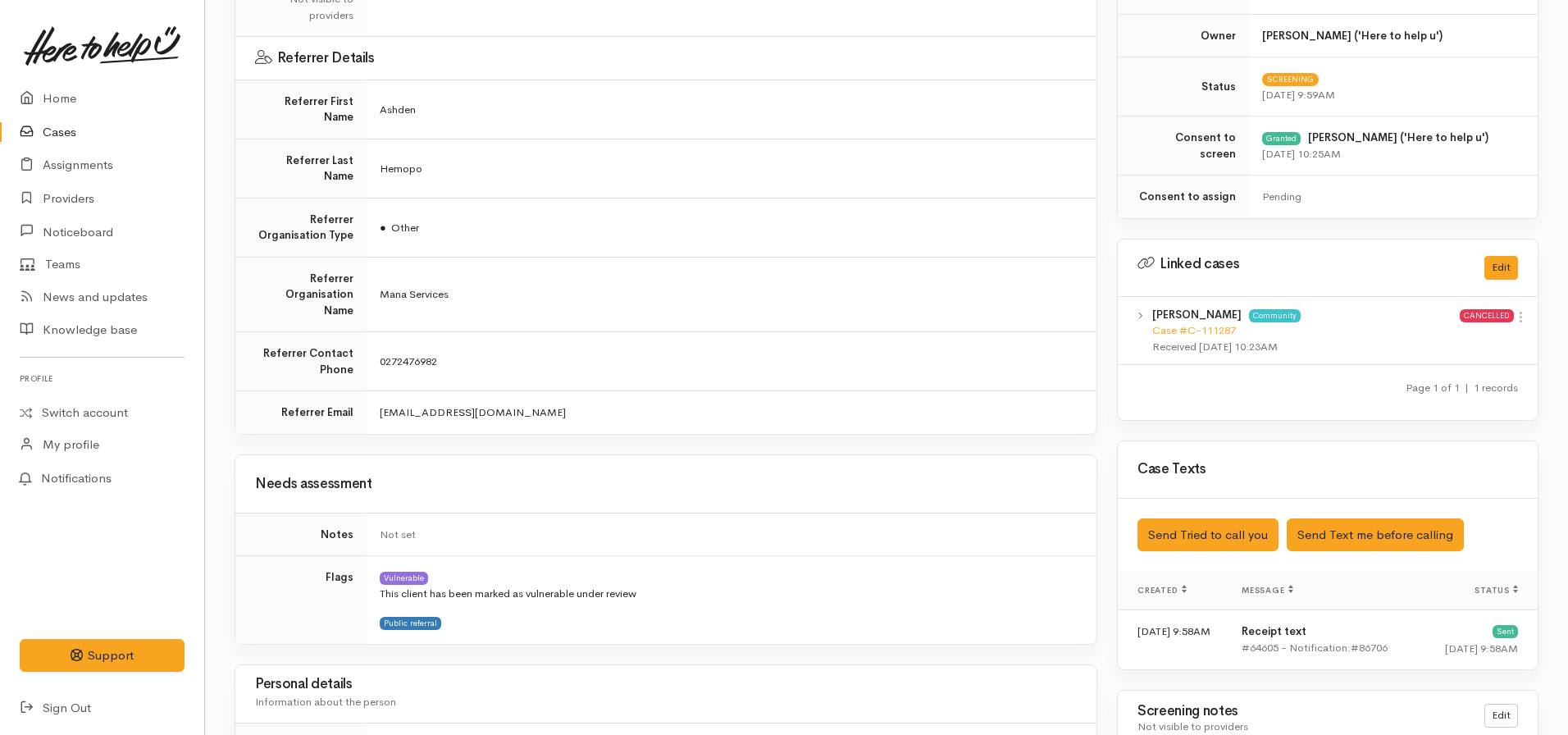
scroll to position [82, 0]
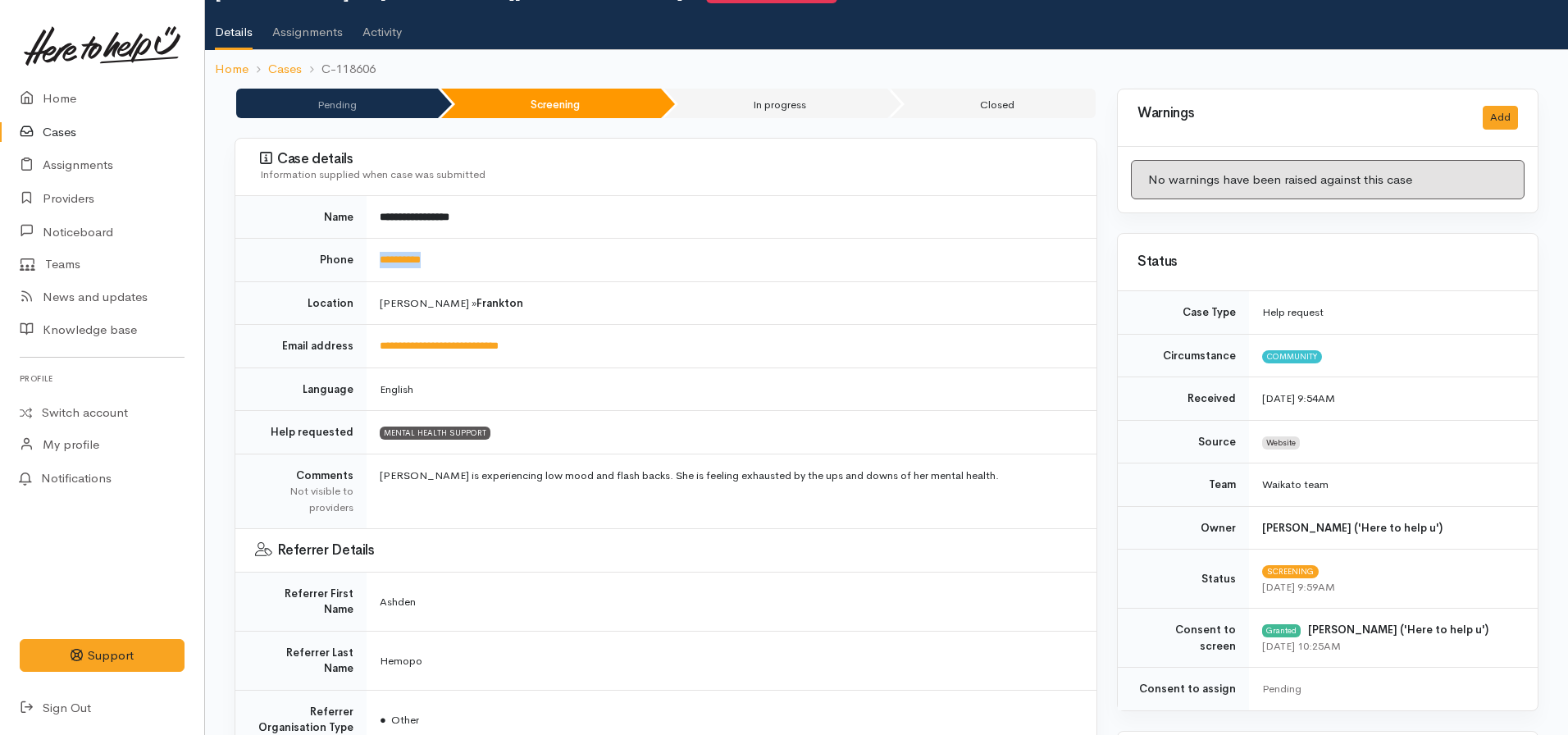
drag, startPoint x: 459, startPoint y: 255, endPoint x: 374, endPoint y: 258, distance: 85.1
click at [374, 258] on td "**********" at bounding box center [731, 260] width 730 height 43
copy link "**********"
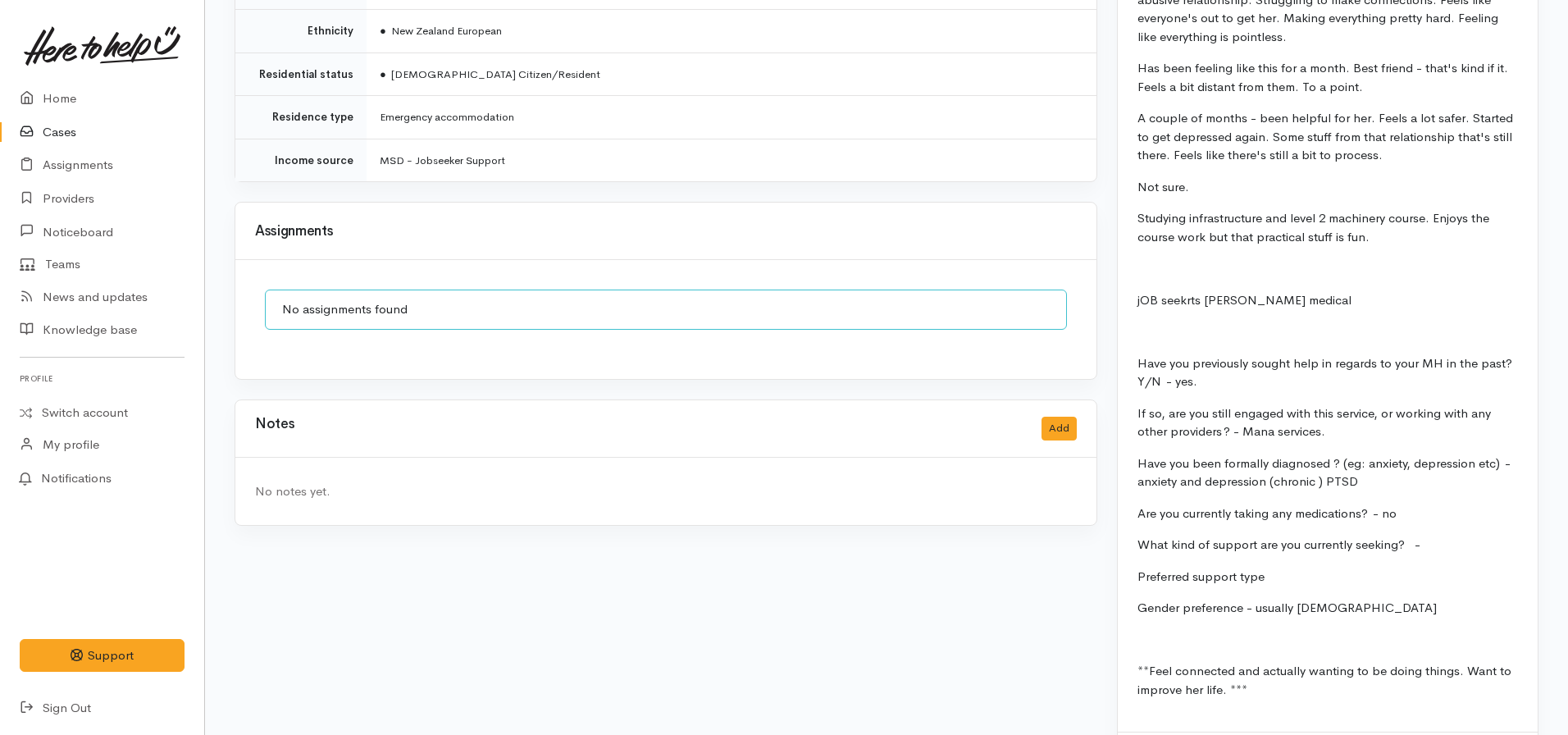
scroll to position [1603, 0]
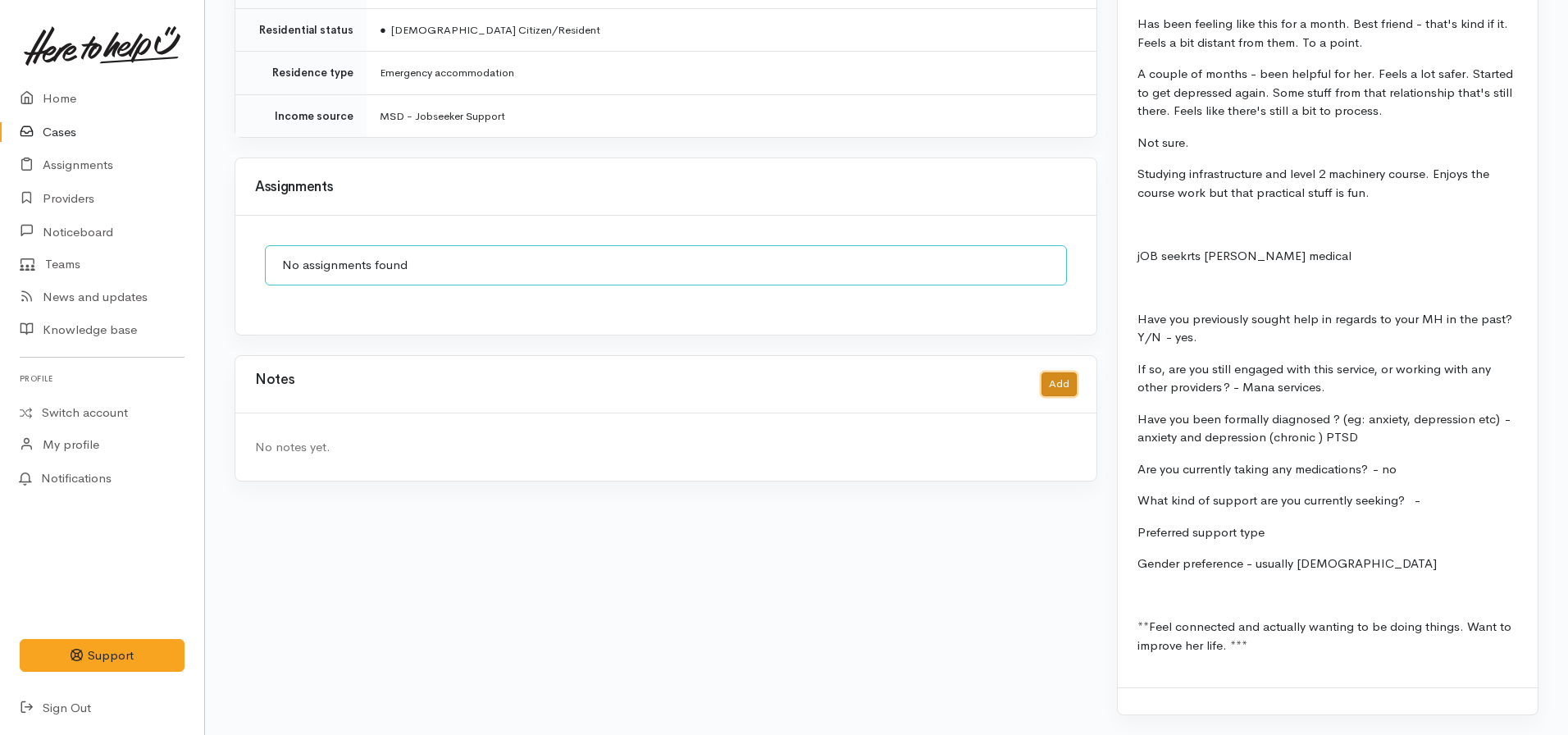
click at [1070, 372] on button "Add" at bounding box center [1059, 384] width 36 height 24
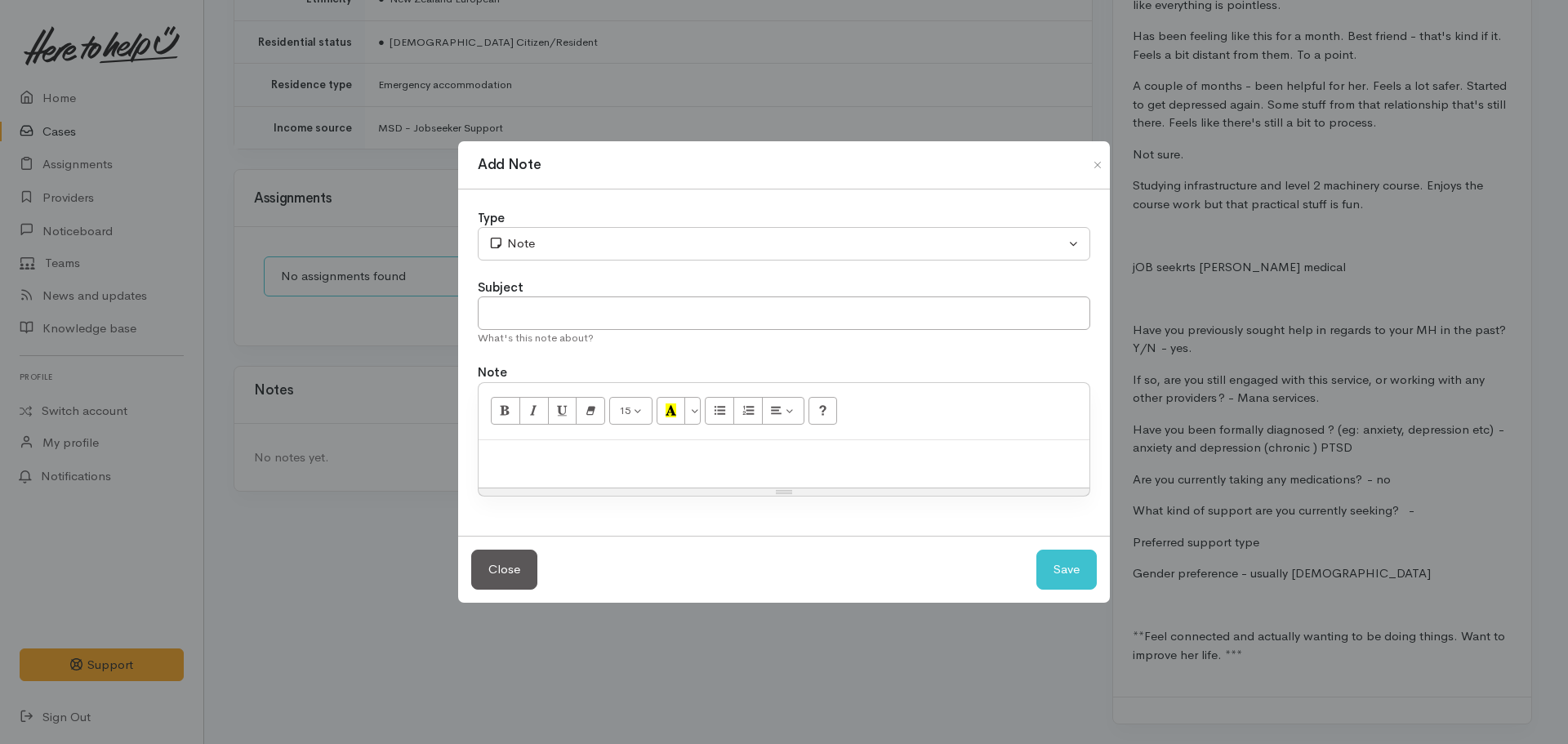
click at [558, 477] on div at bounding box center [784, 464] width 611 height 48
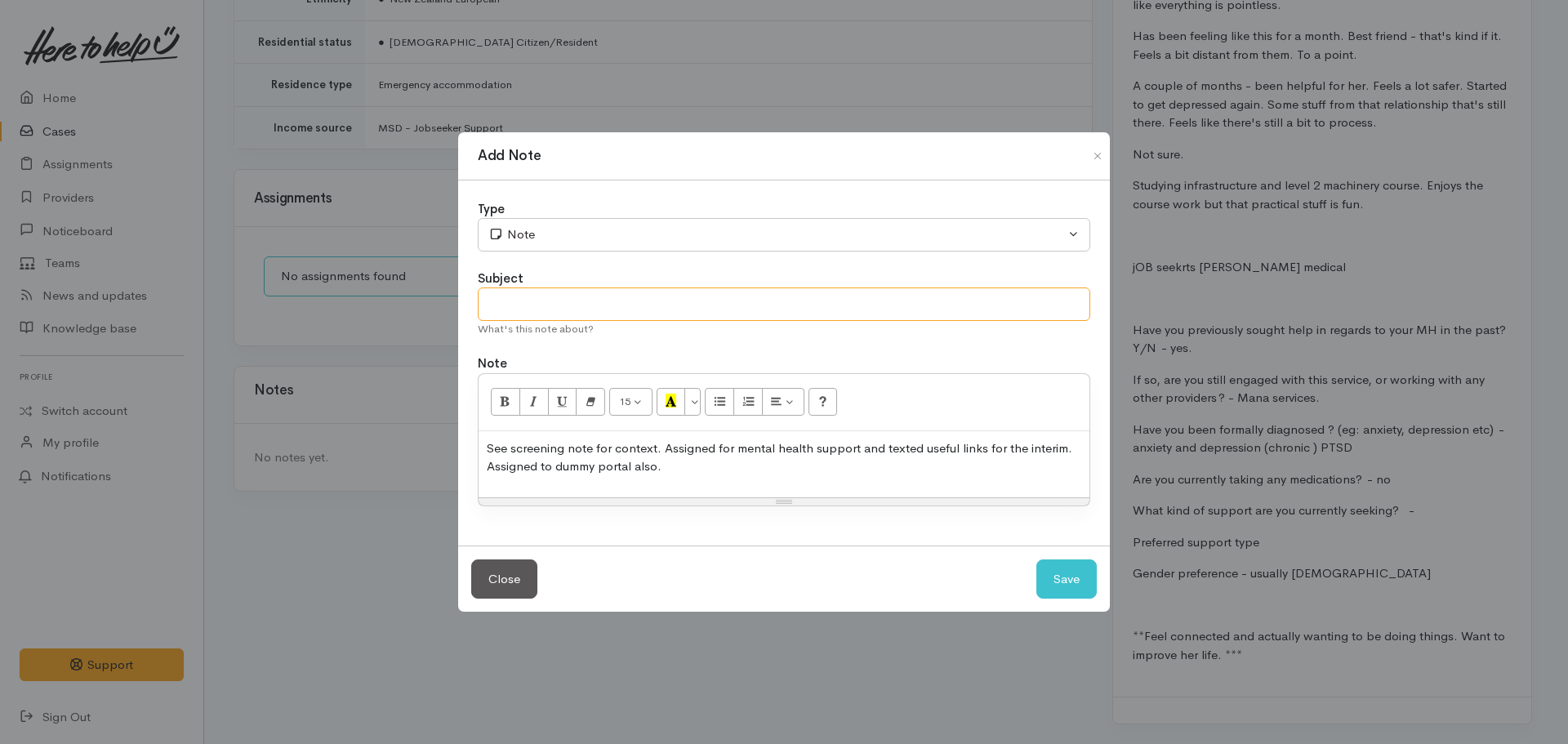
click at [644, 300] on input "text" at bounding box center [783, 305] width 612 height 33
click at [631, 210] on div "Type" at bounding box center [783, 209] width 612 height 19
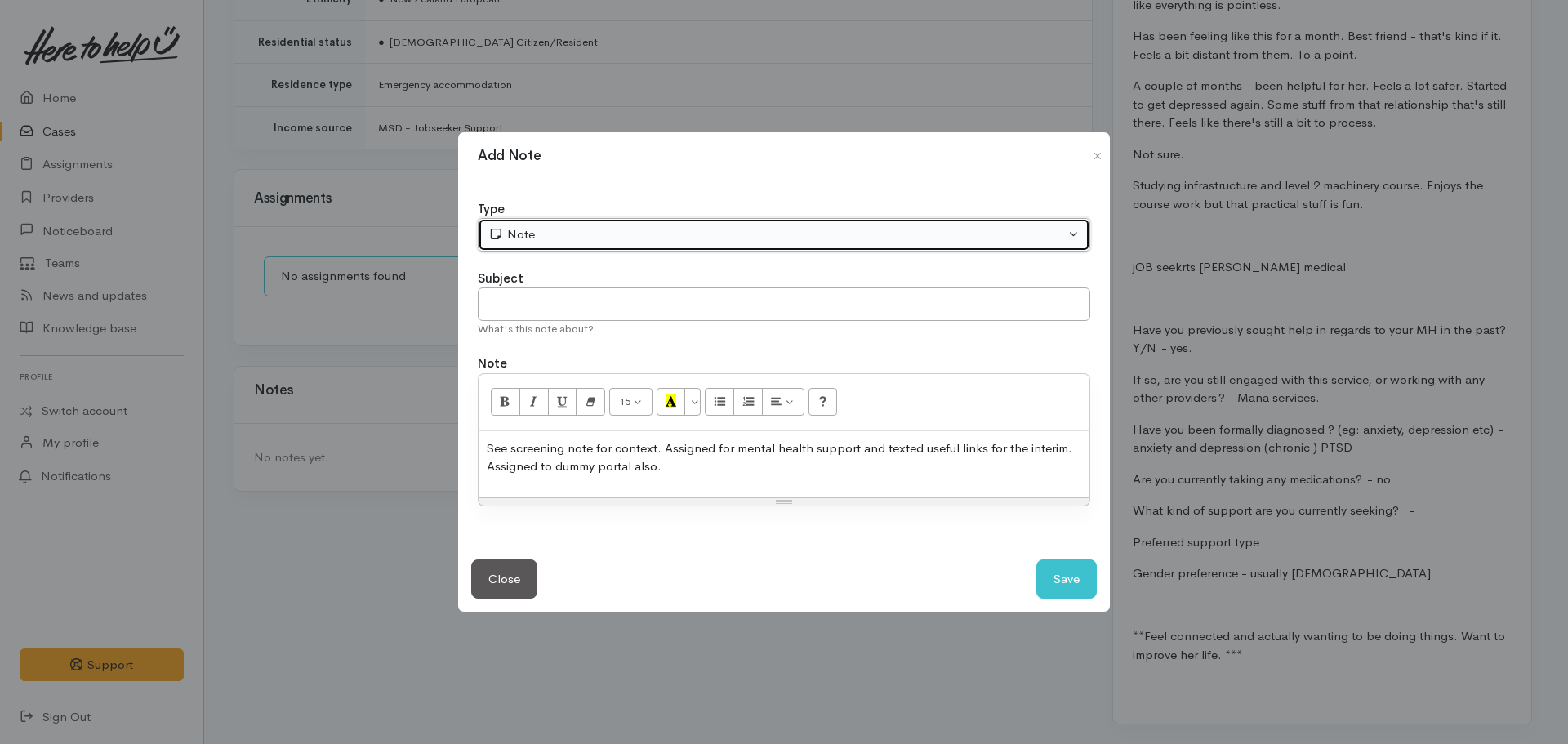
click at [612, 236] on div "Note" at bounding box center [776, 234] width 577 height 19
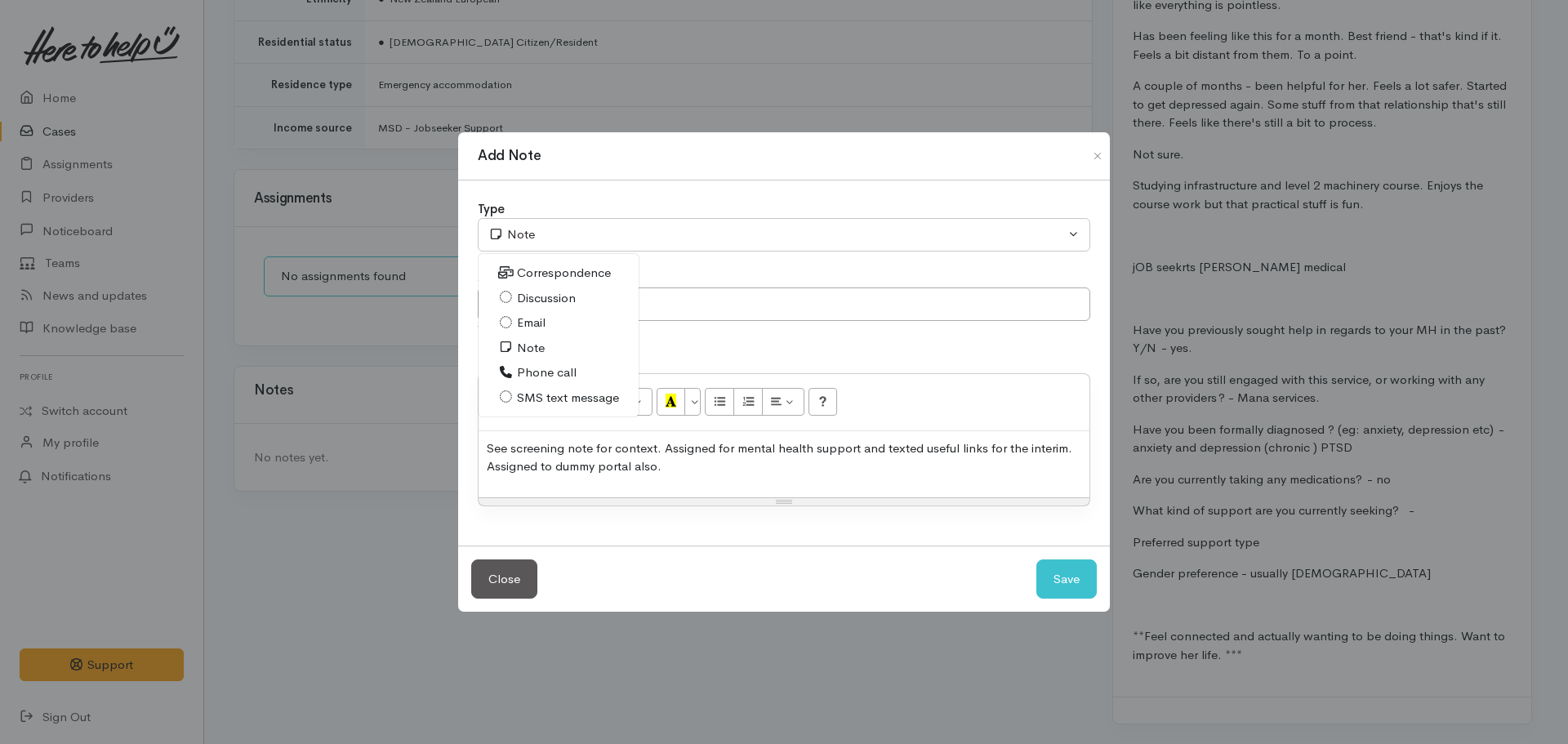
drag, startPoint x: 534, startPoint y: 370, endPoint x: 575, endPoint y: 310, distance: 72.7
click at [536, 366] on span "Phone call" at bounding box center [546, 372] width 60 height 19
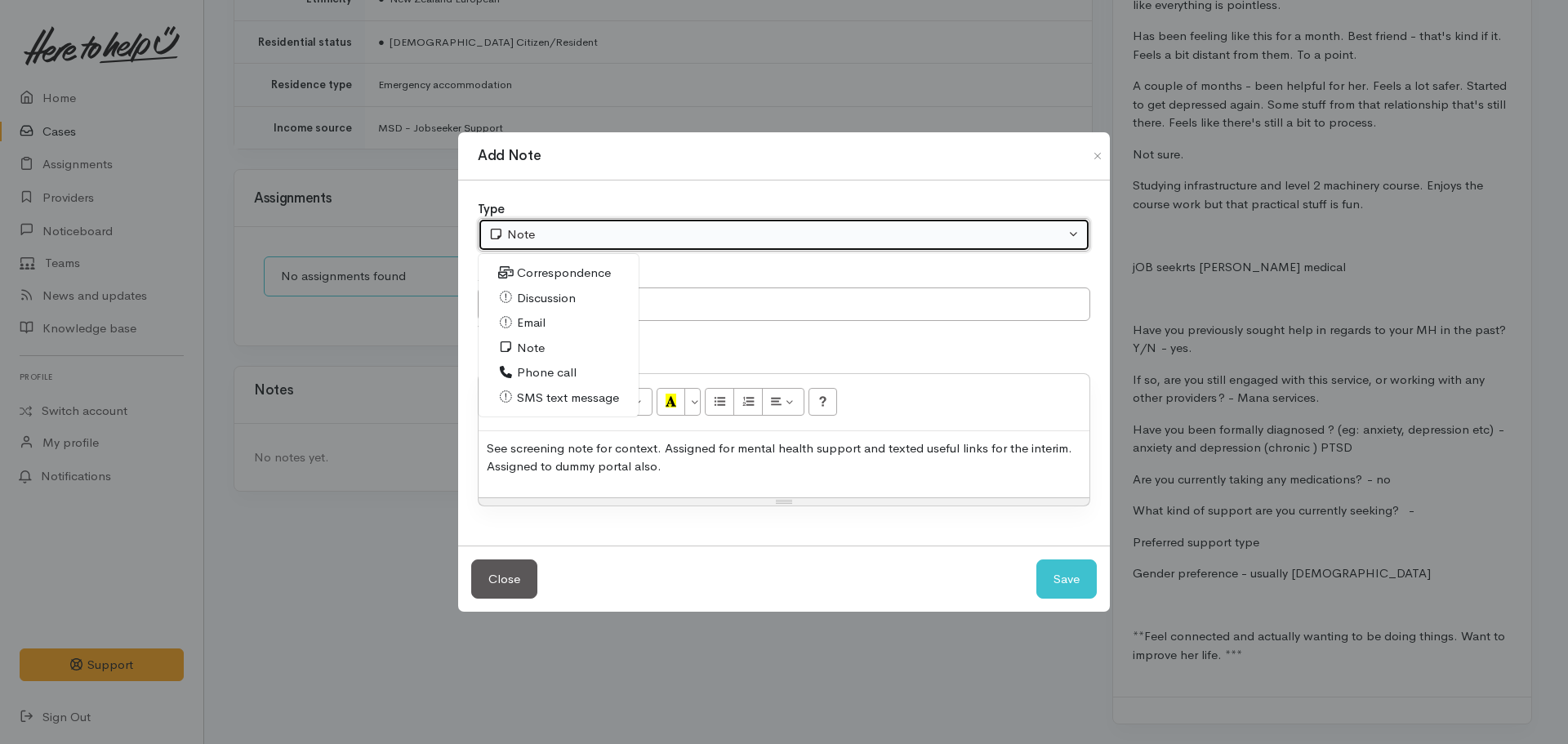
select select "3"
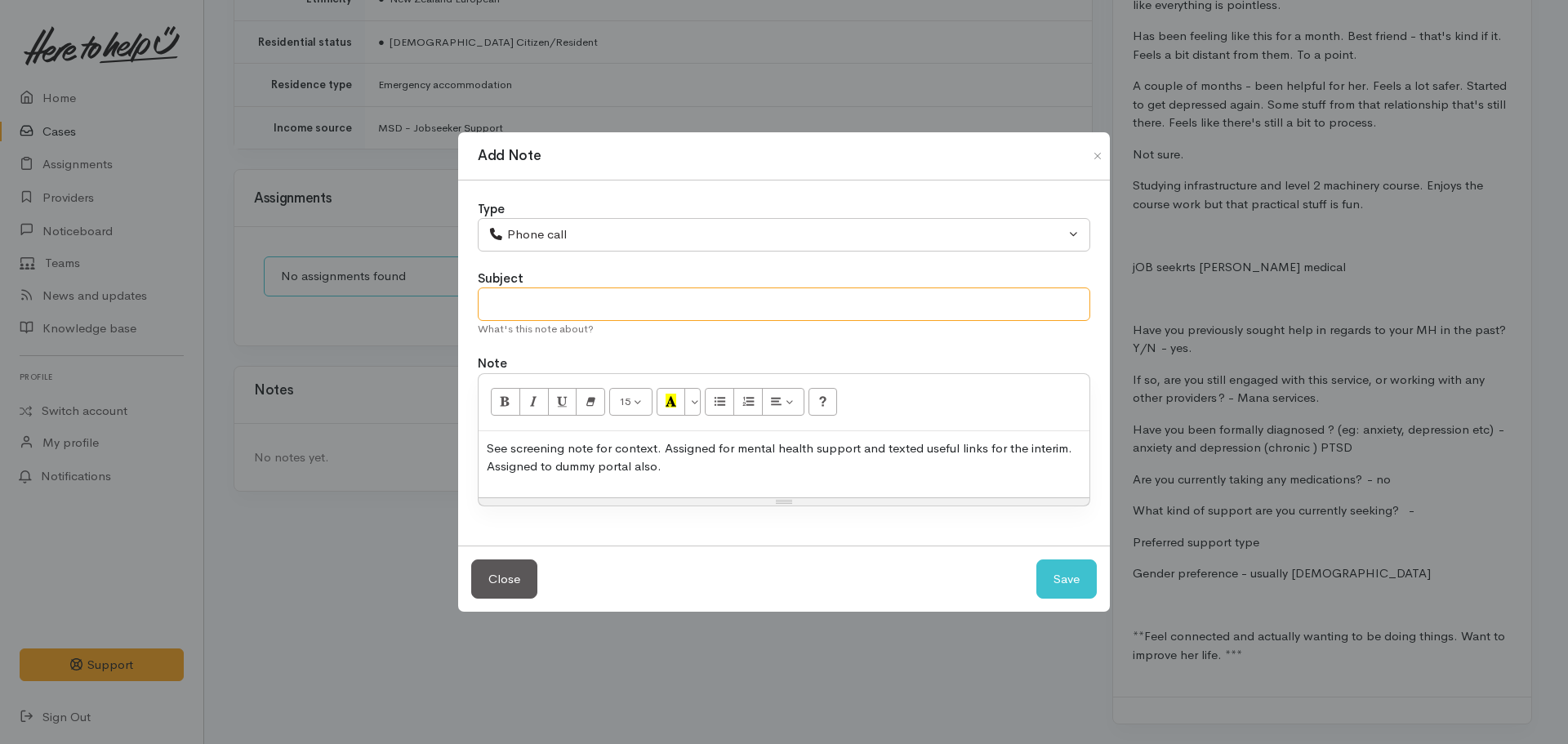
click at [575, 308] on input "text" at bounding box center [783, 305] width 612 height 33
type input "Discussed support"
click at [1036, 559] on button "Save" at bounding box center [1067, 579] width 61 height 40
select select "1"
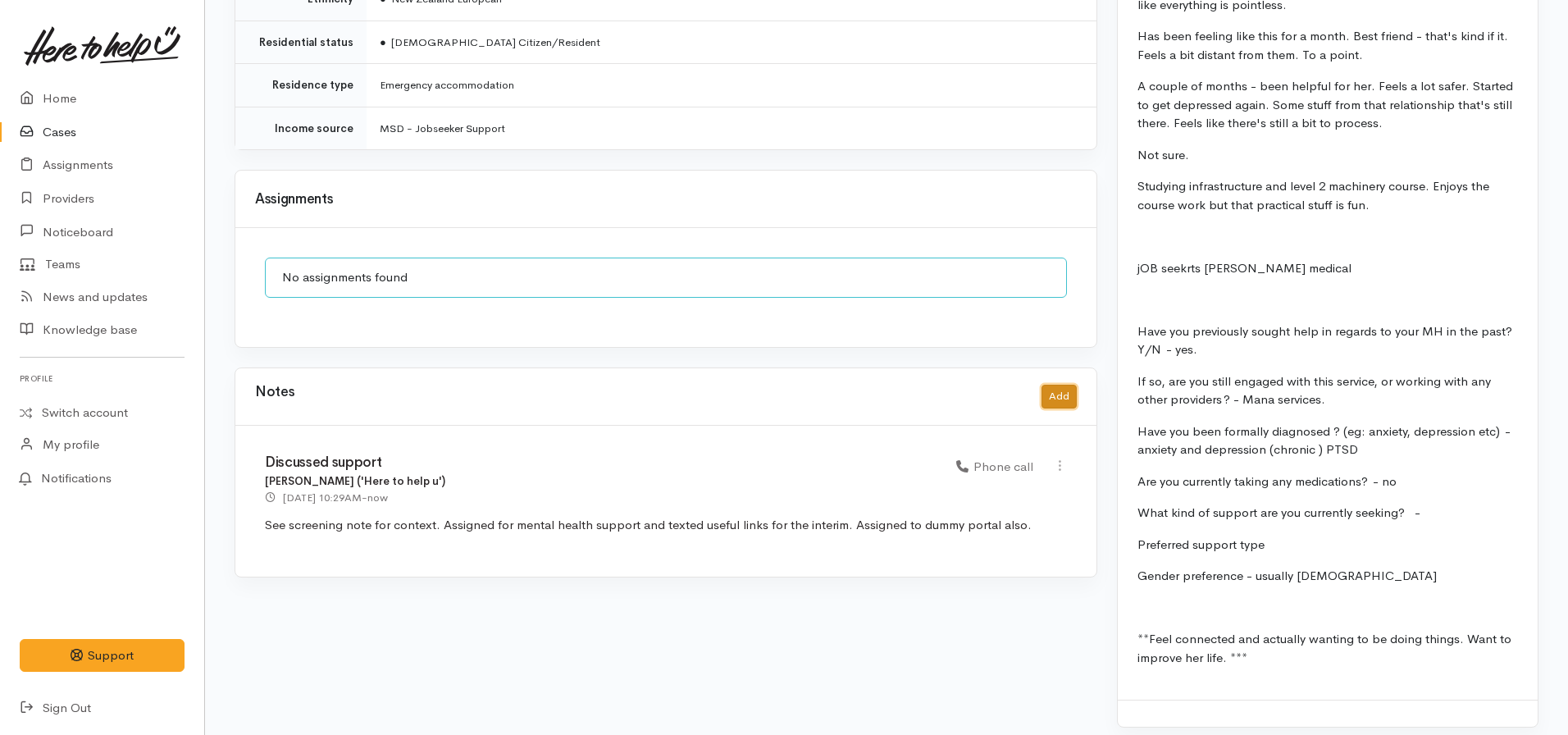
click at [1071, 385] on button "Add" at bounding box center [1059, 397] width 36 height 24
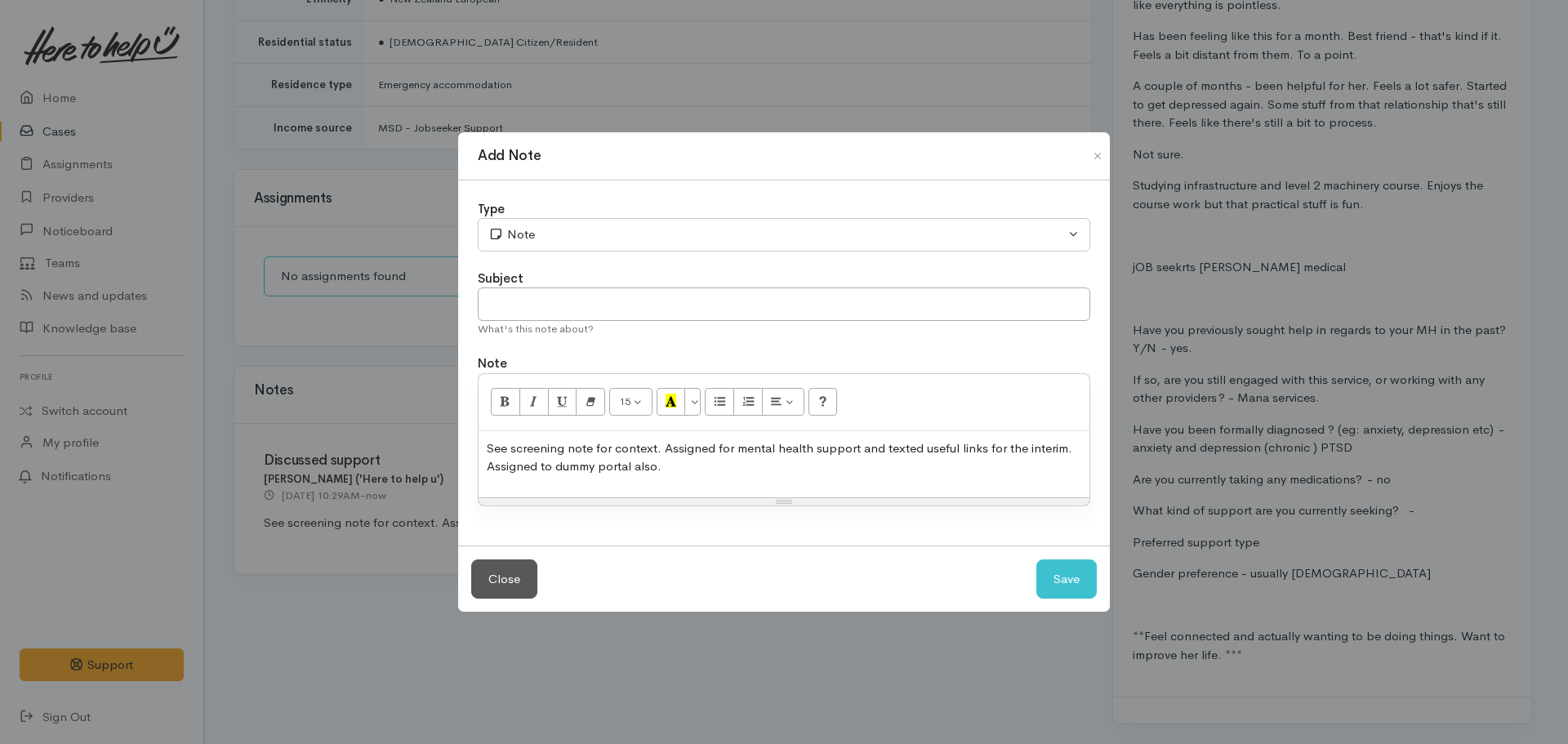
click at [592, 465] on p "See screening note for context. Assigned for mental health support and texted u…" at bounding box center [783, 457] width 594 height 36
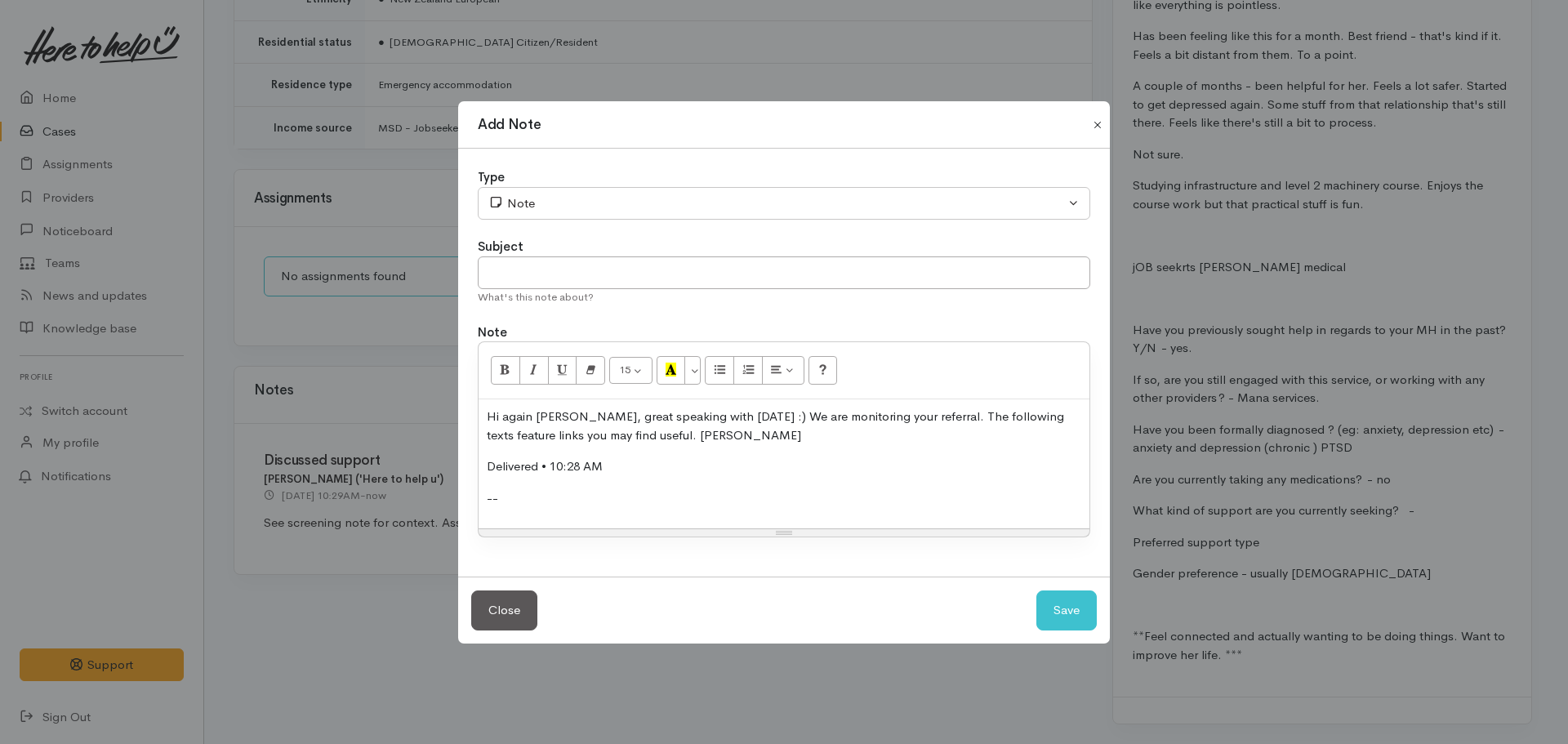
click at [1094, 122] on button "Close" at bounding box center [1097, 125] width 27 height 20
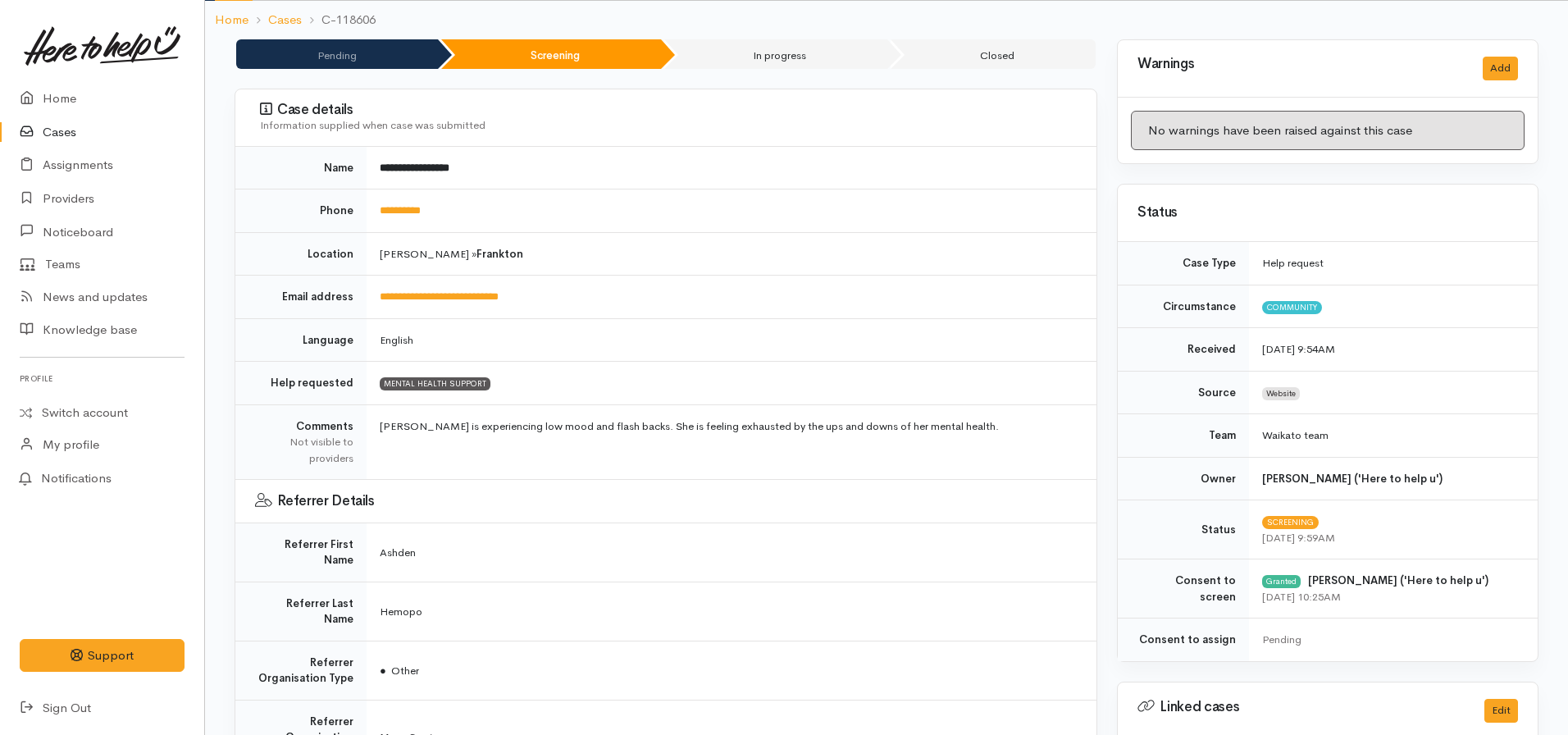
scroll to position [0, 0]
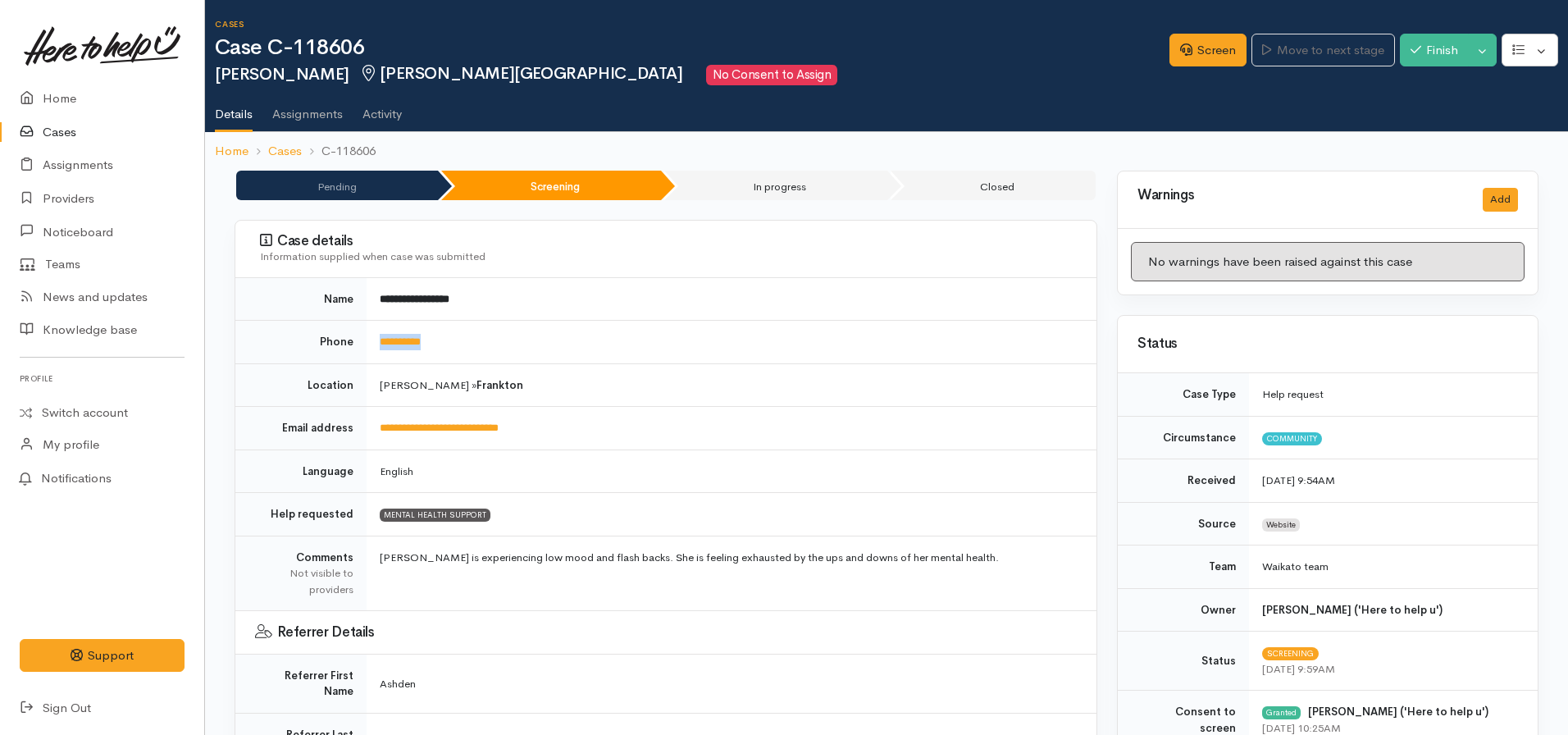
drag, startPoint x: 473, startPoint y: 328, endPoint x: 374, endPoint y: 332, distance: 99.1
click at [374, 332] on td "**********" at bounding box center [731, 342] width 730 height 43
copy link "**********"
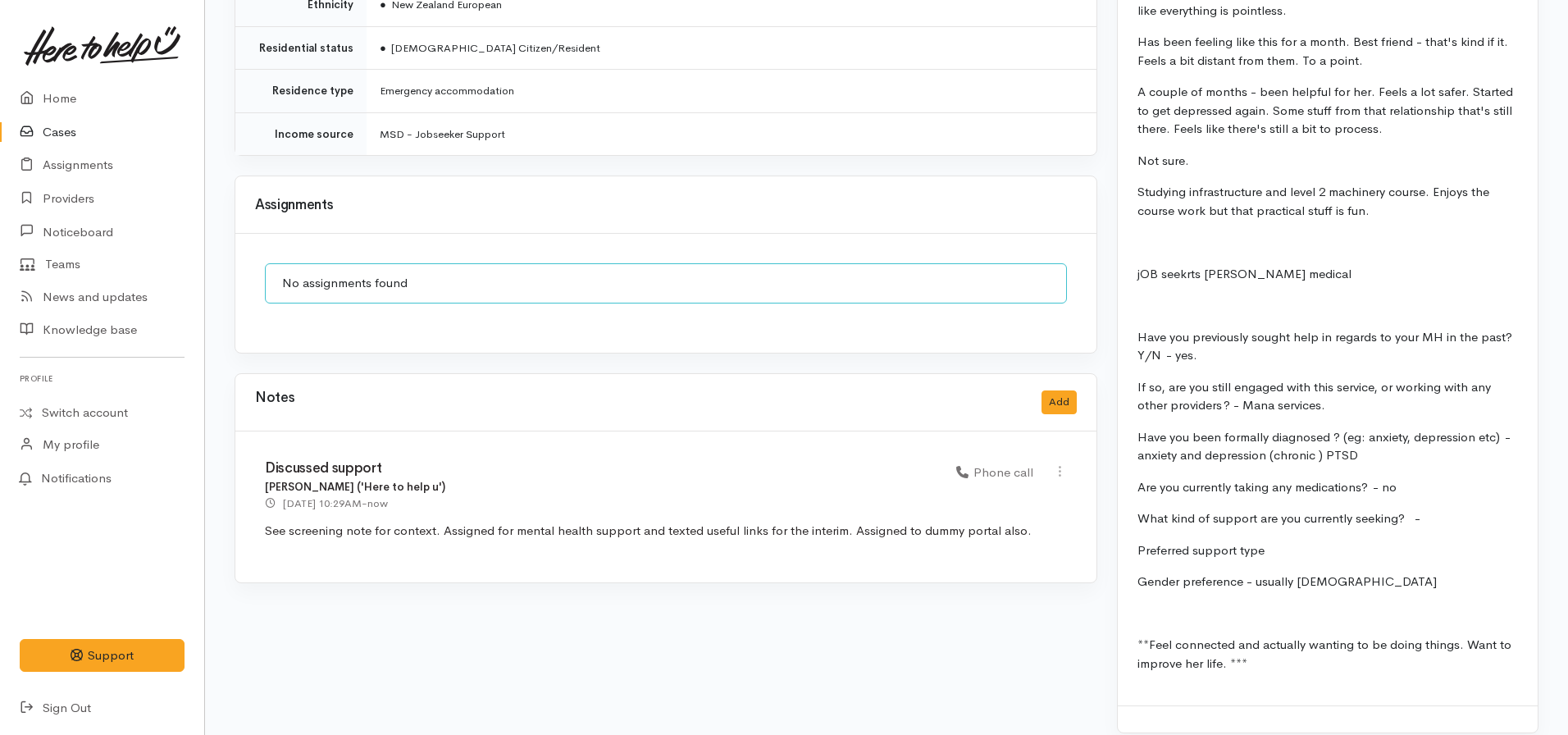
scroll to position [1603, 0]
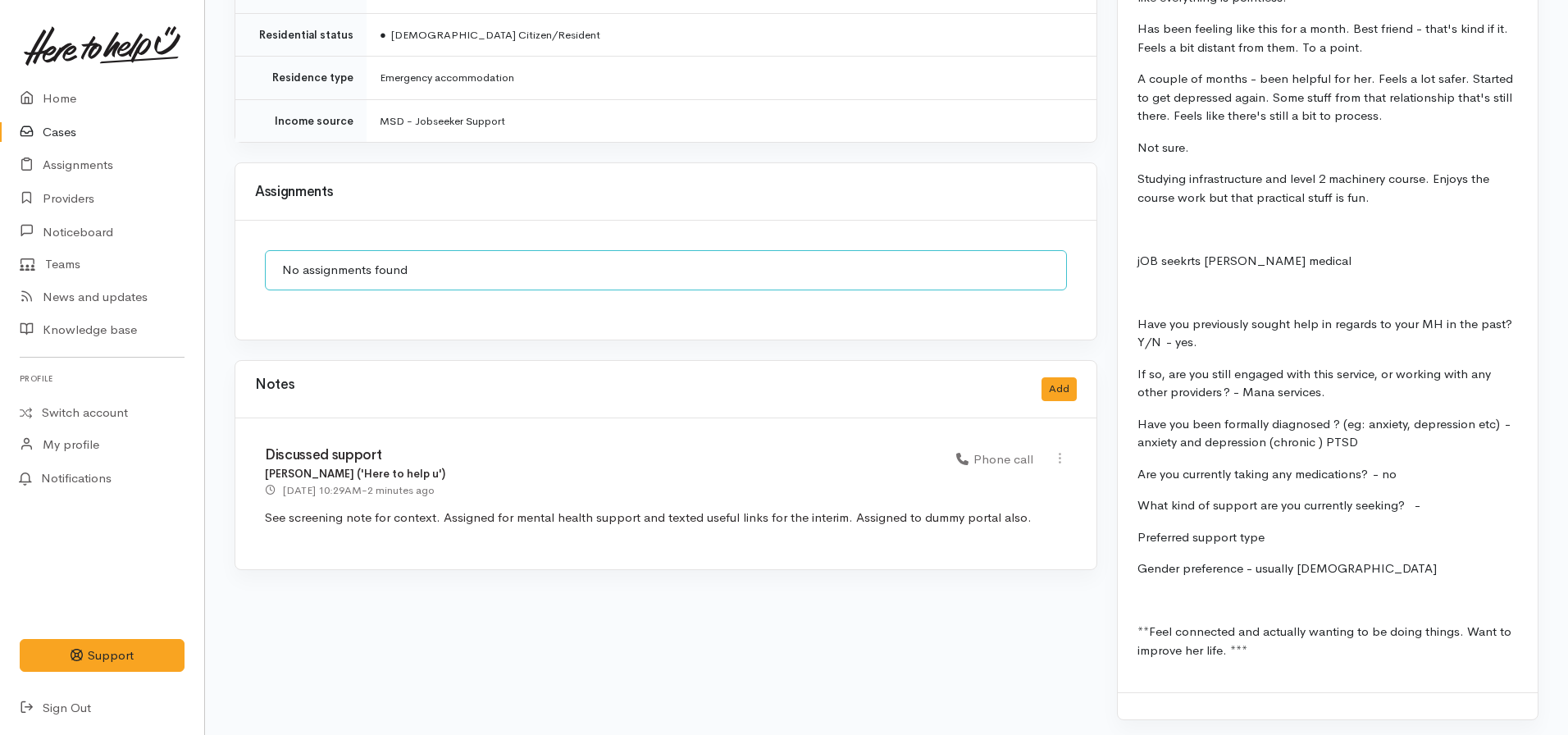
scroll to position [1603, 0]
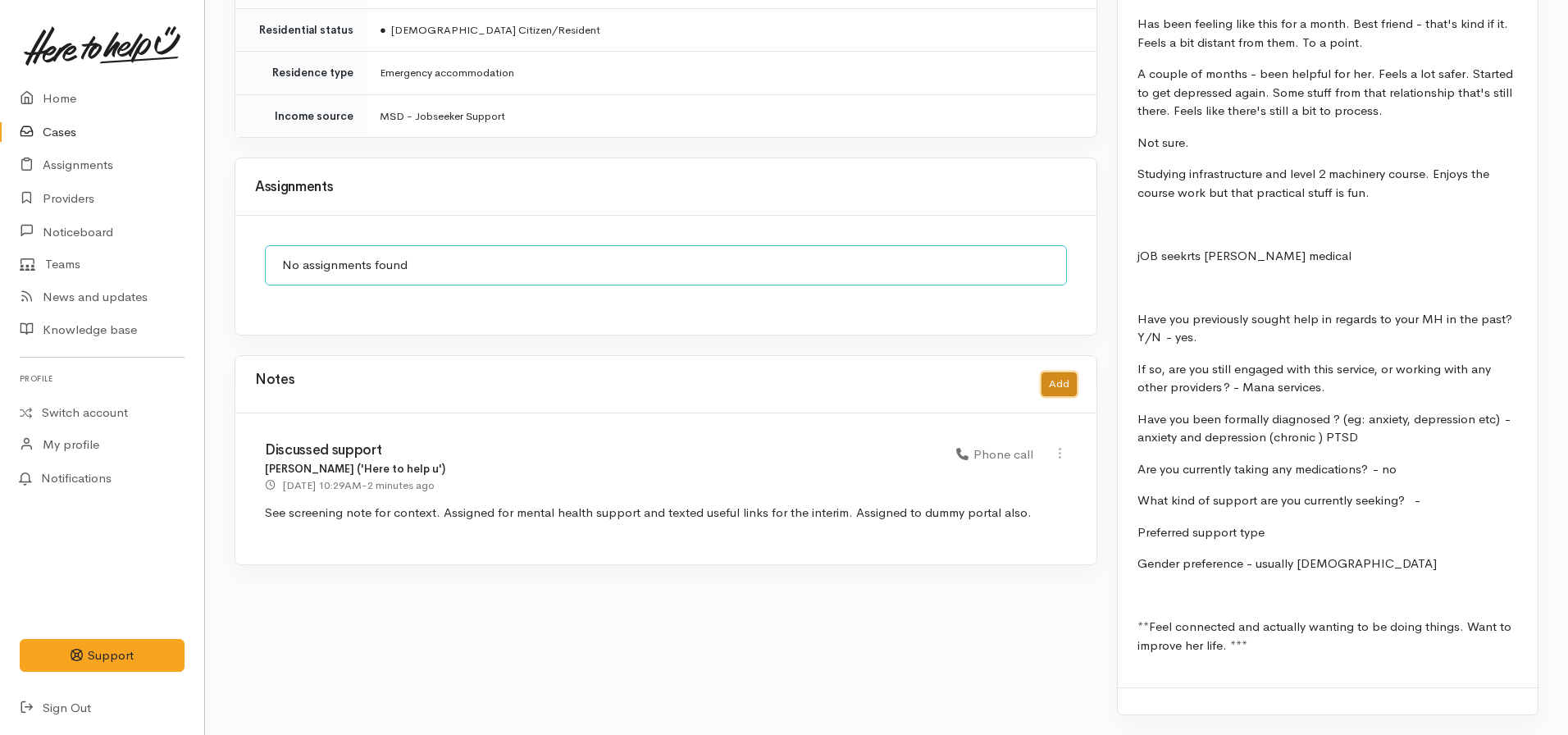
click at [1069, 372] on button "Add" at bounding box center [1059, 384] width 36 height 24
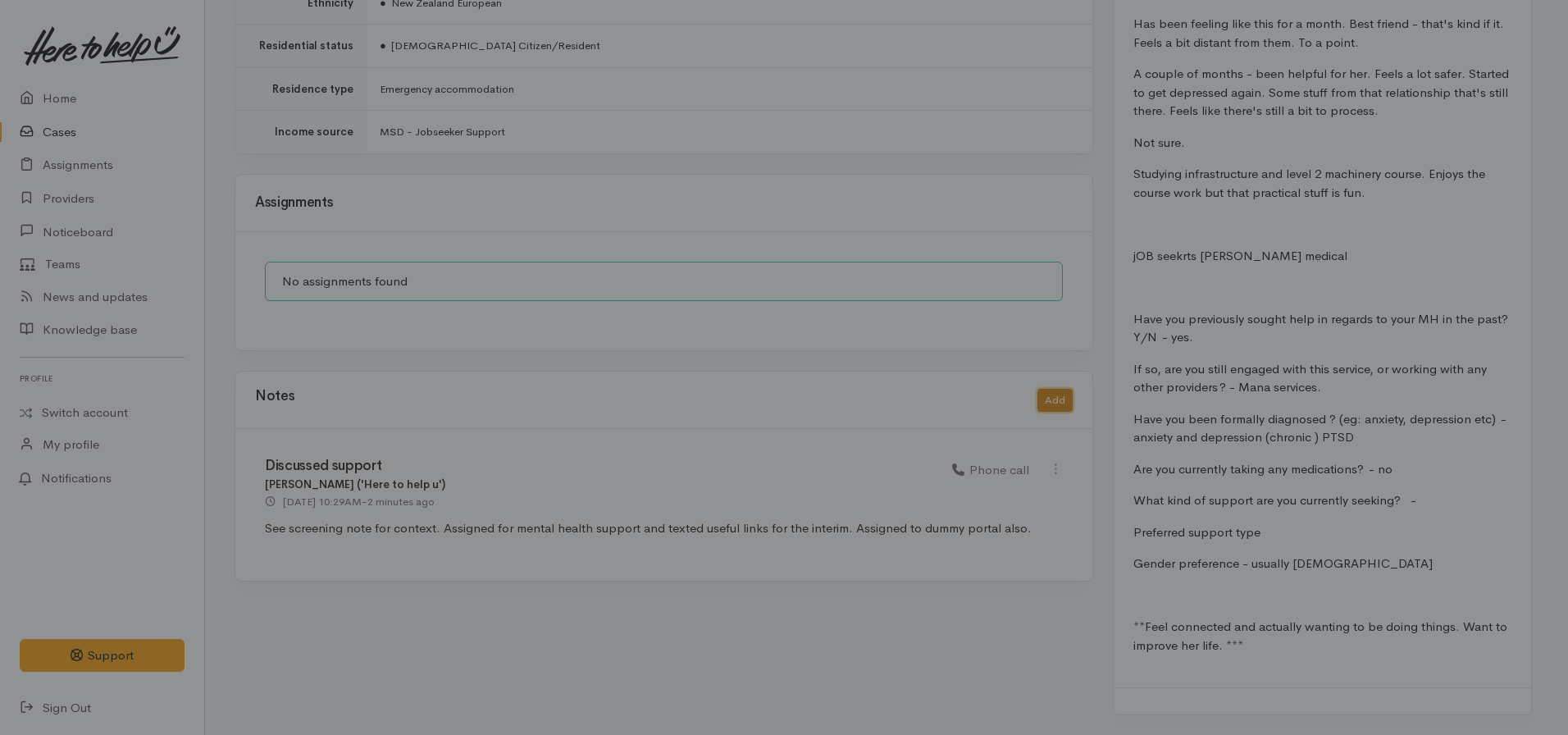
scroll to position [1590, 0]
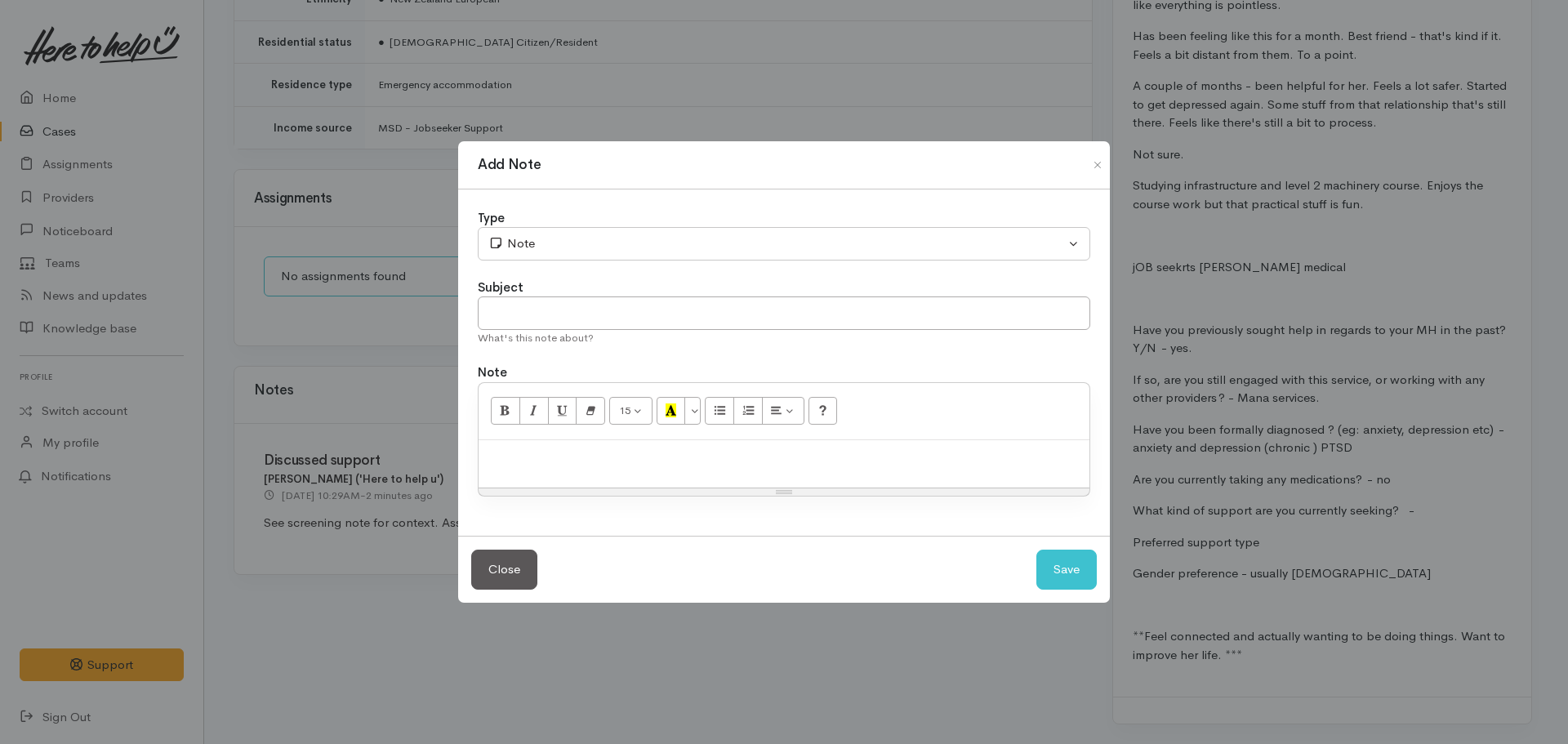
click at [678, 458] on p at bounding box center [783, 457] width 594 height 19
paste div
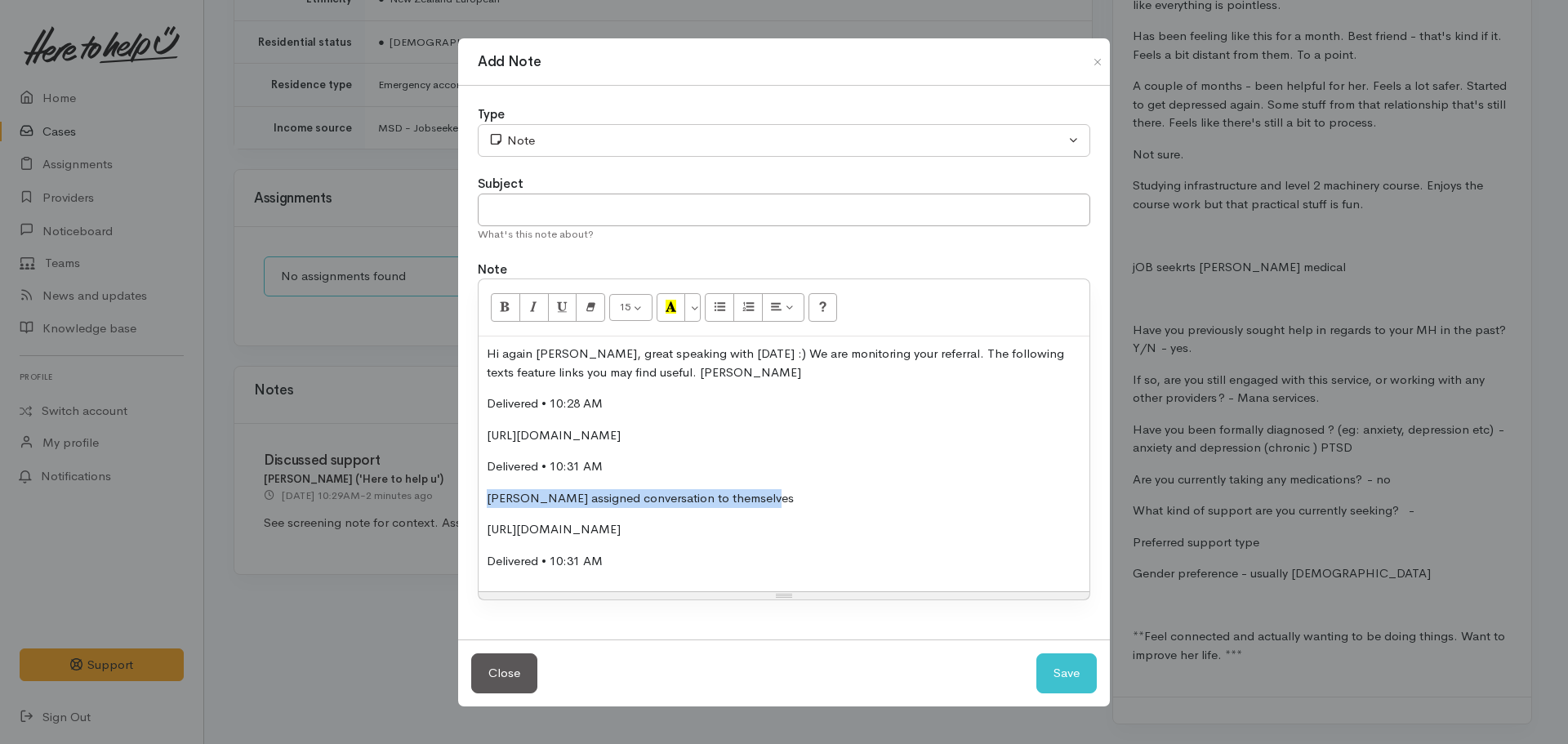
drag, startPoint x: 774, startPoint y: 495, endPoint x: 442, endPoint y: 501, distance: 332.1
click at [442, 501] on div "Add Note Type Correspondence Discussion Email Note Phone call SMS text message …" at bounding box center [784, 372] width 1568 height 744
click at [626, 403] on p "Delivered • 10:28 AM" at bounding box center [783, 403] width 594 height 19
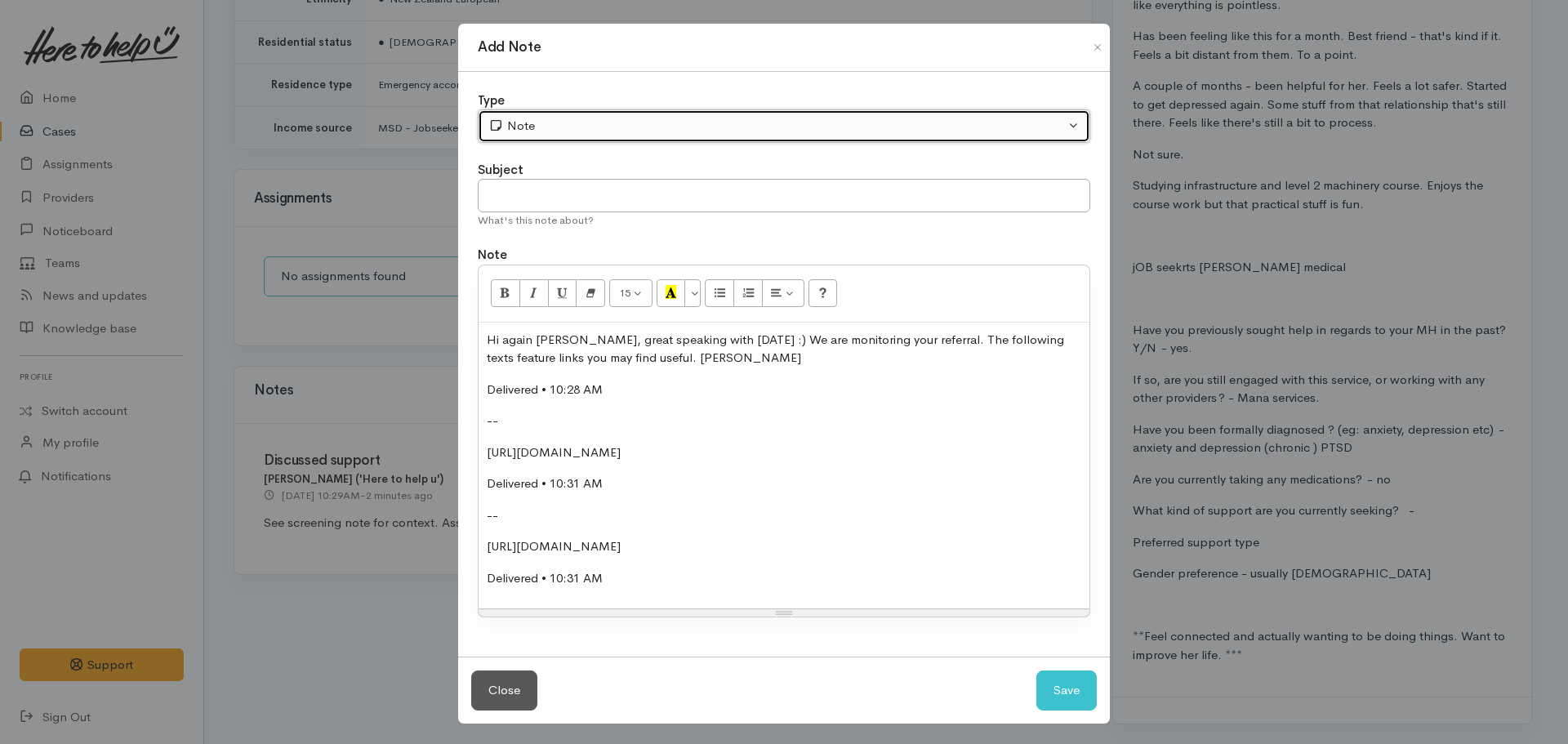
click at [530, 129] on div "Note" at bounding box center [776, 126] width 577 height 19
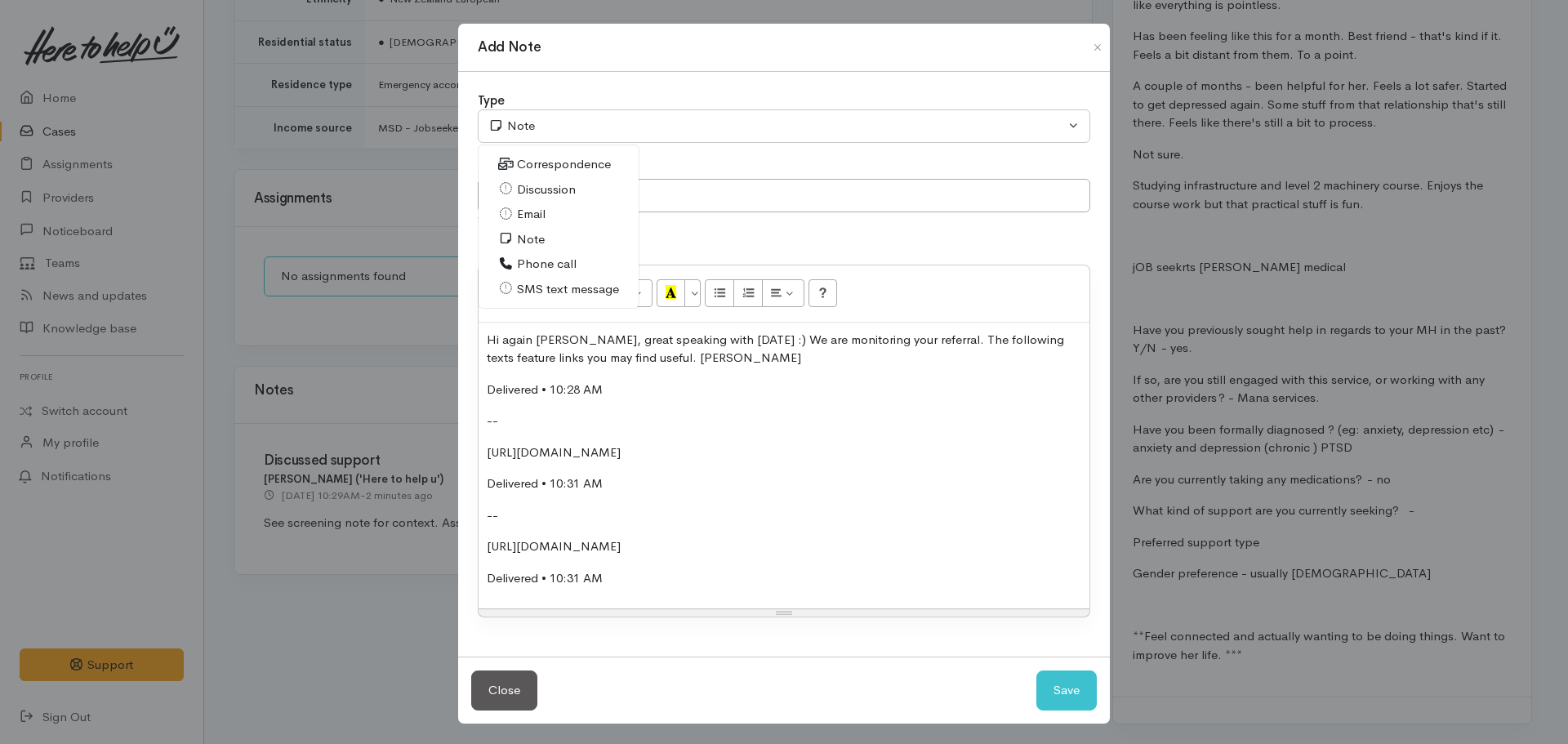
click at [552, 289] on span "SMS text message" at bounding box center [568, 289] width 102 height 19
click at [1085, 691] on button "Save" at bounding box center [1067, 690] width 61 height 40
select select "1"
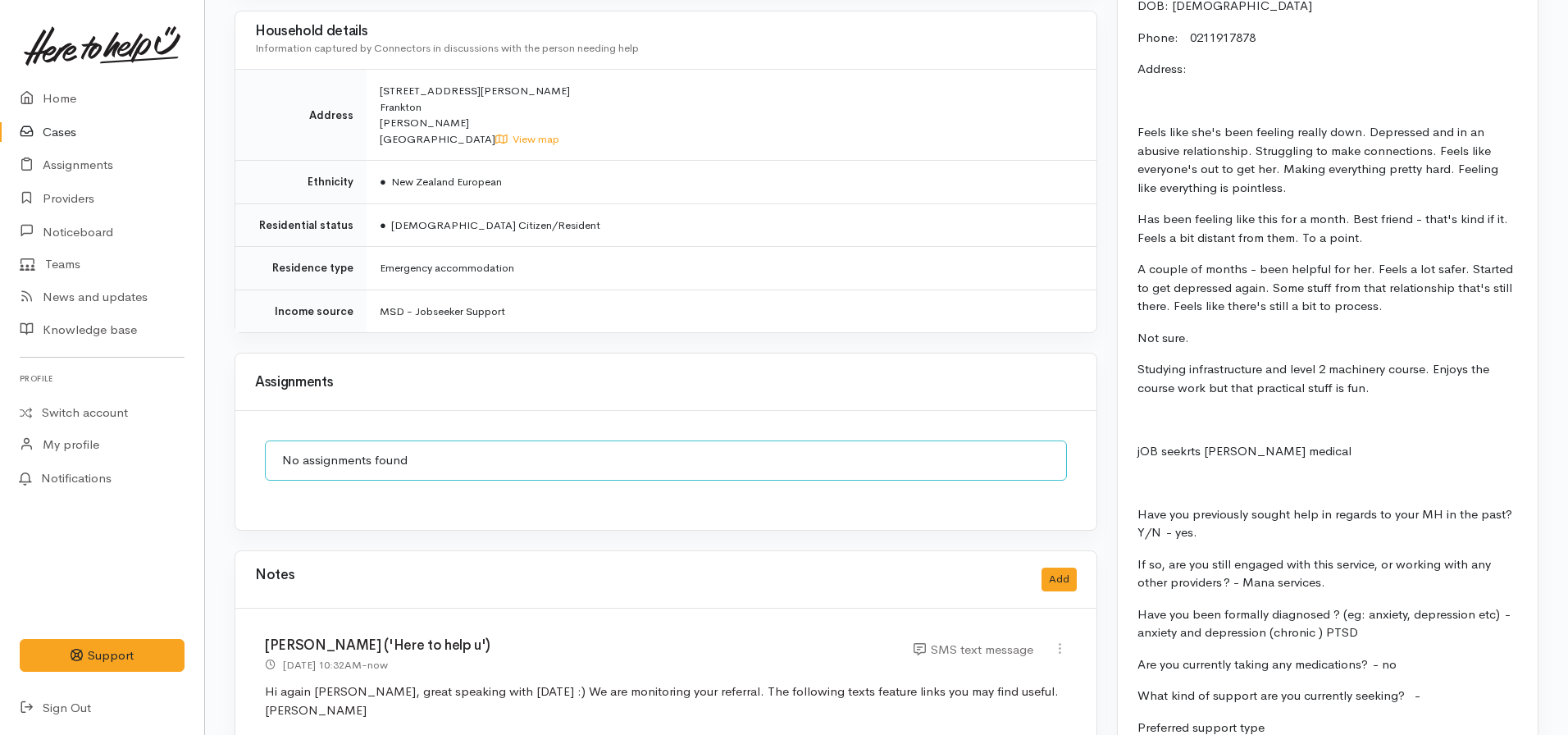
scroll to position [984, 0]
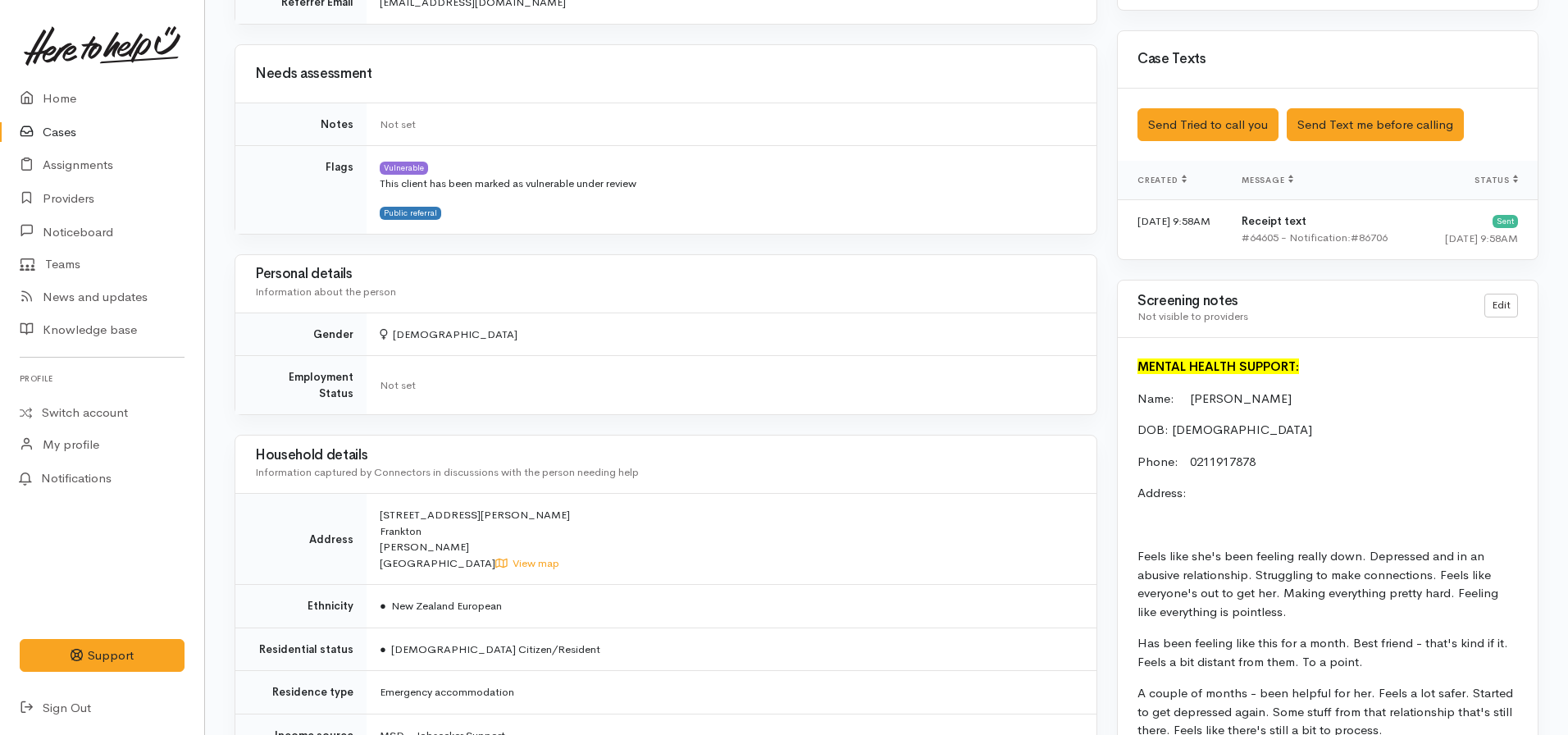
click at [1513, 290] on div "Screening notes Not visible to providers Edit" at bounding box center [1328, 310] width 401 height 41
click at [1506, 309] on link "Edit" at bounding box center [1501, 306] width 34 height 24
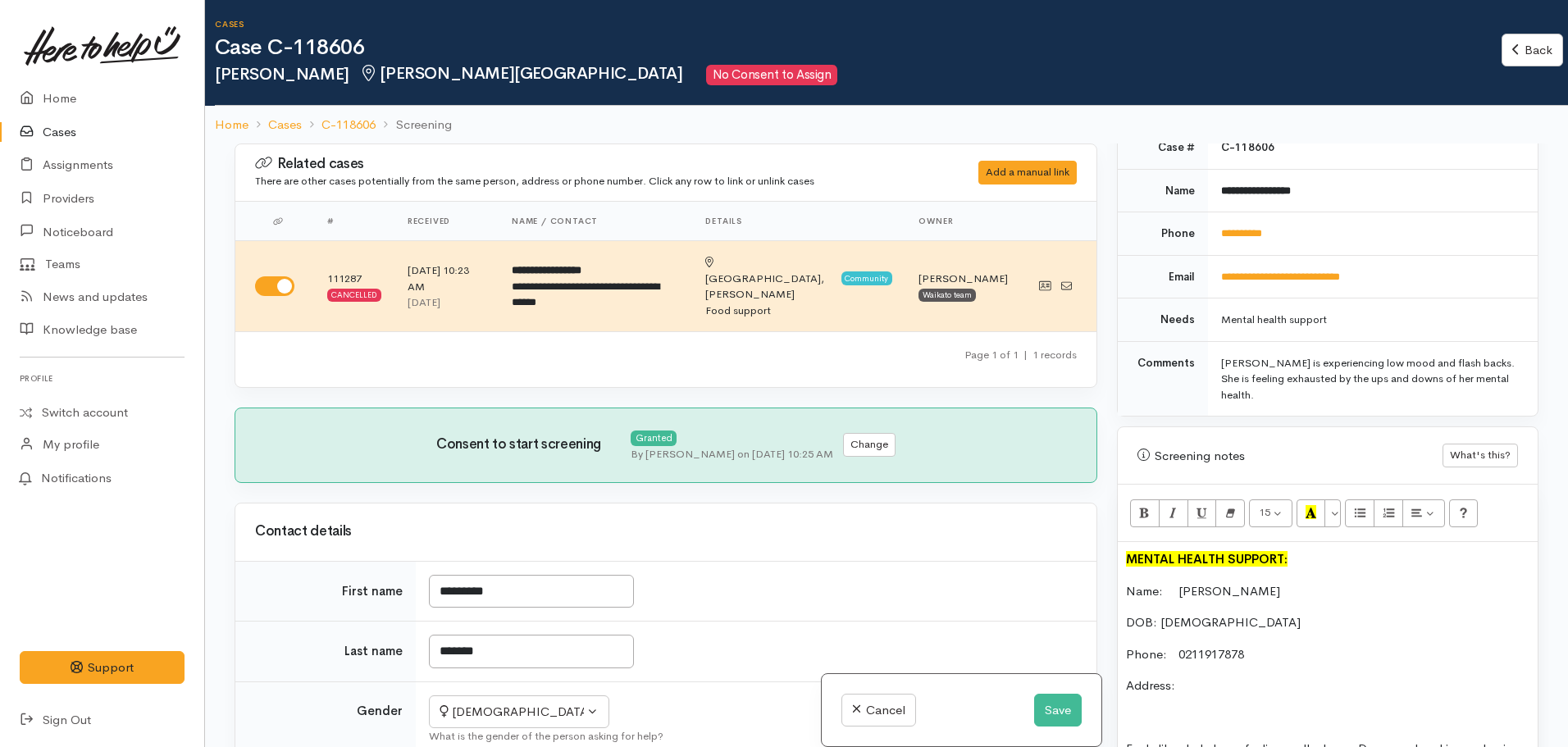
scroll to position [1066, 0]
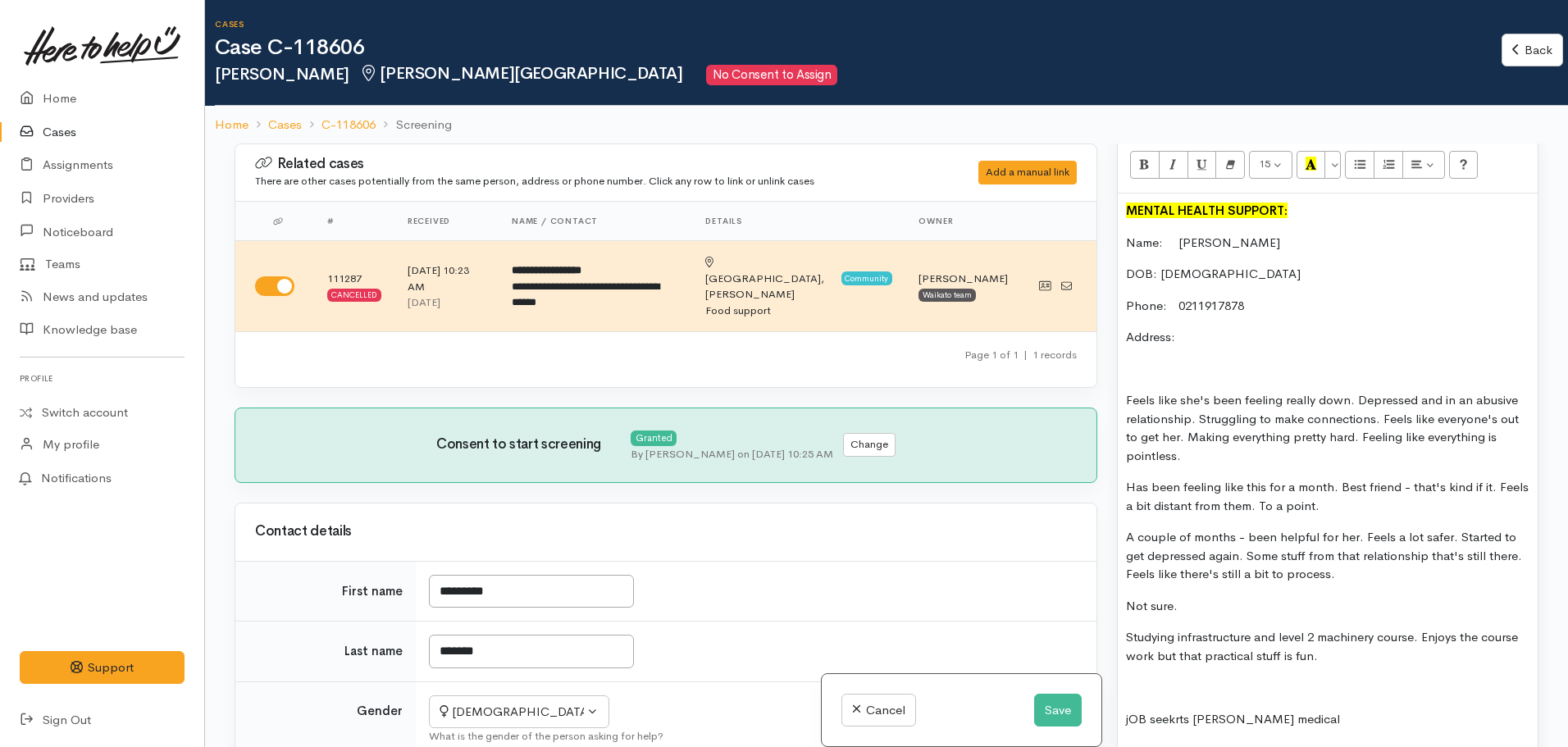
click at [1216, 342] on p "Address:" at bounding box center [1327, 336] width 404 height 19
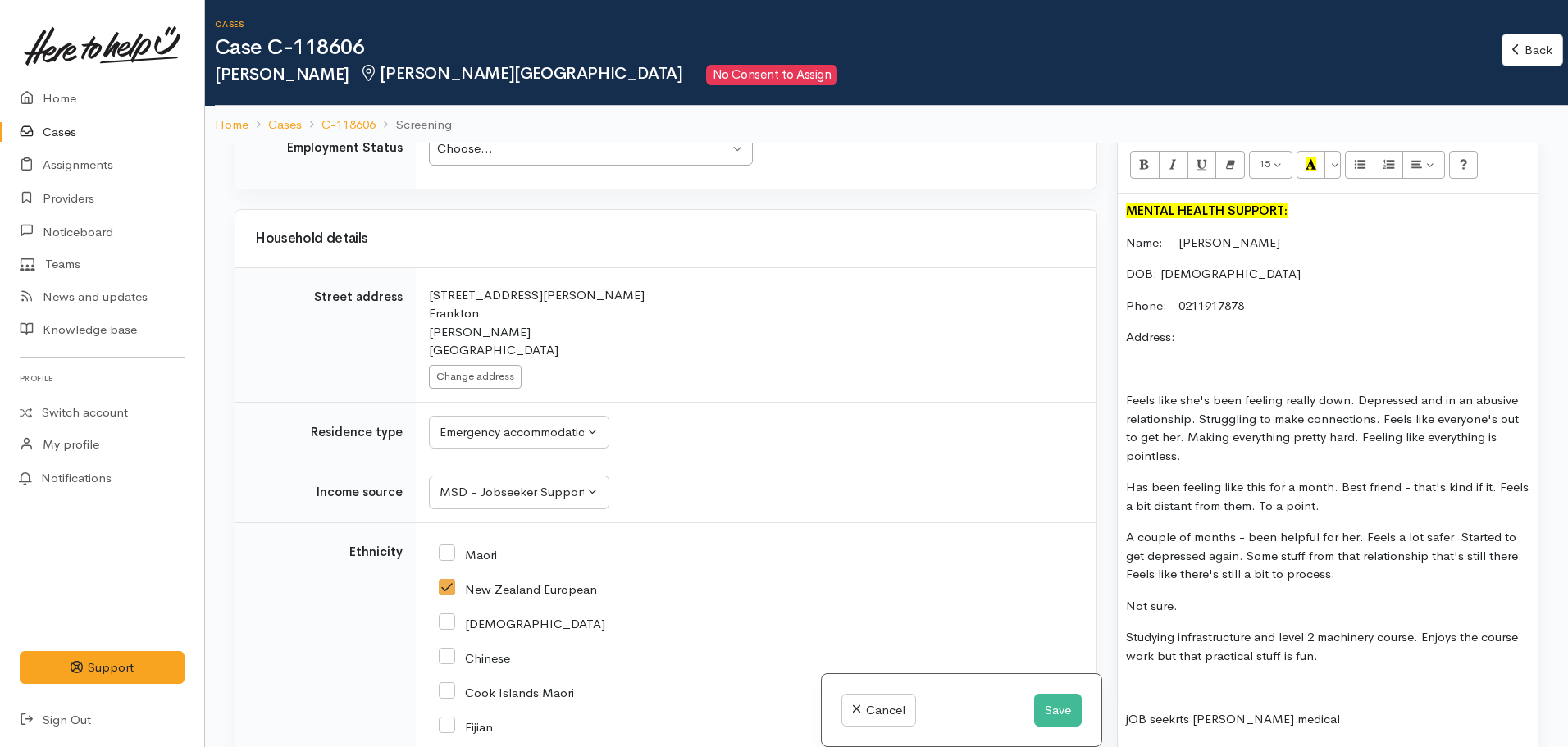
scroll to position [2460, 0]
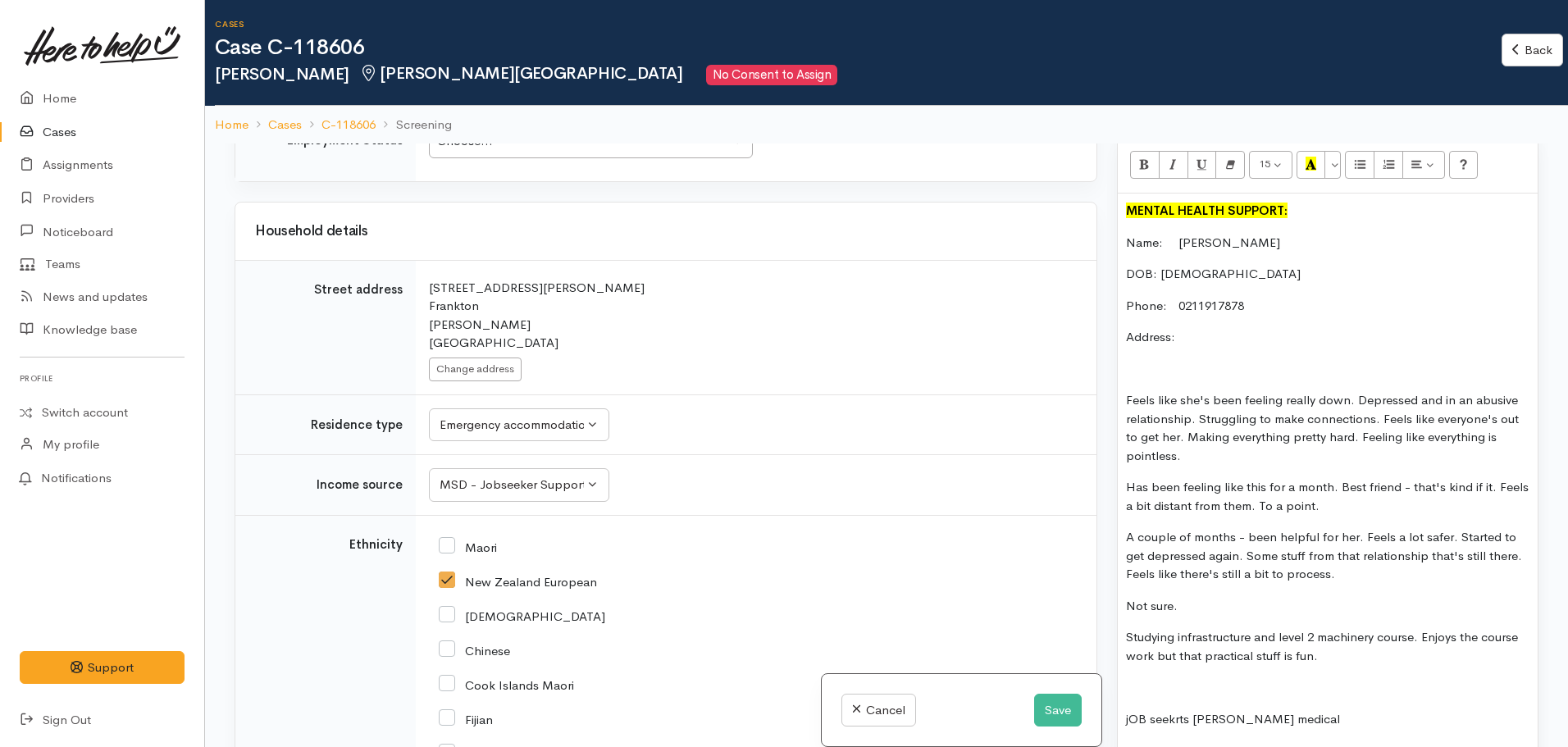
drag, startPoint x: 482, startPoint y: 299, endPoint x: 426, endPoint y: 273, distance: 61.7
click at [426, 273] on td "Search for an address. [STREET_ADDRESS][PERSON_NAME][PERSON_NAME] Change address" at bounding box center [756, 327] width 681 height 134
copy div "[STREET_ADDRESS][PERSON_NAME]"
click at [1253, 342] on p "Address:" at bounding box center [1327, 336] width 404 height 19
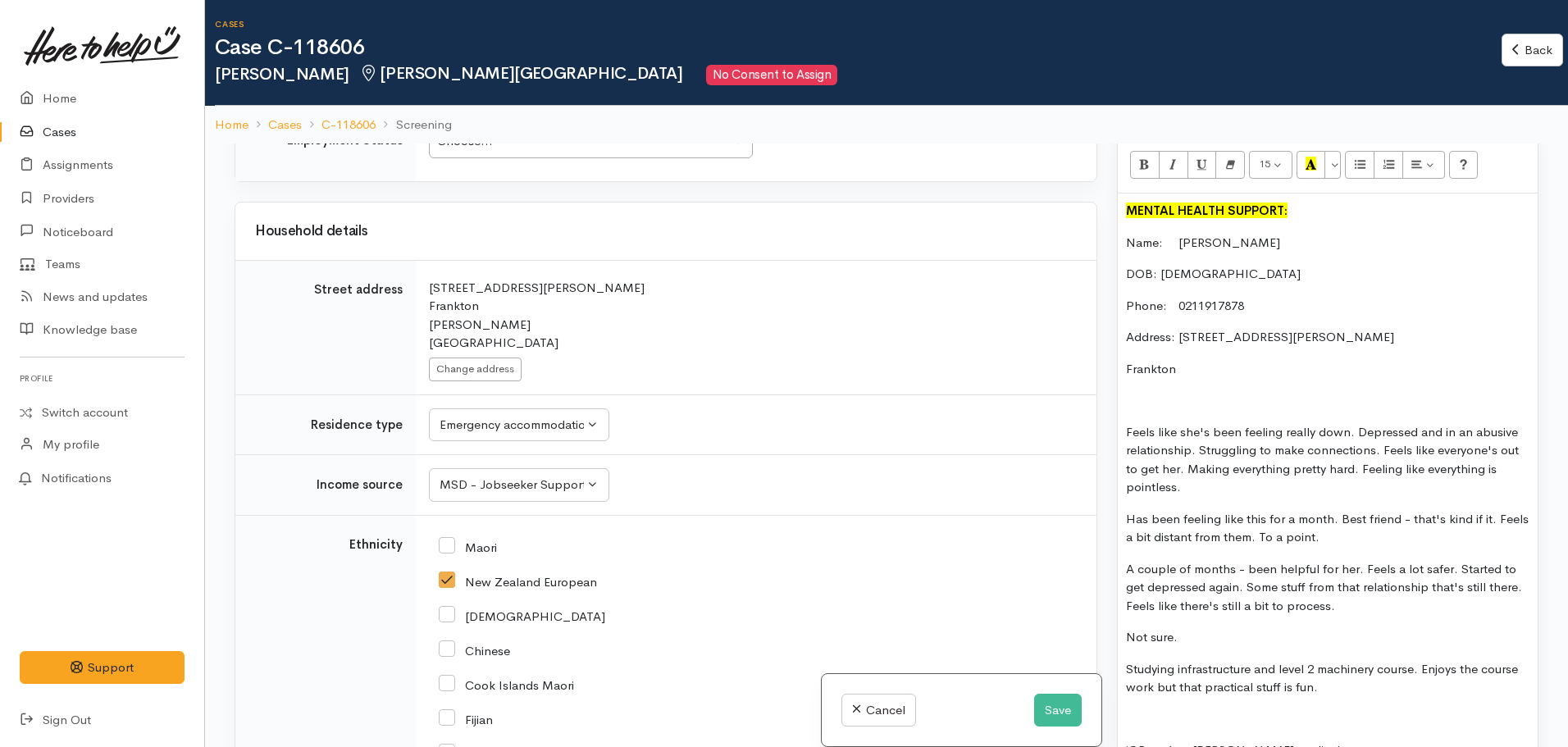
click at [1119, 365] on div "MENTAL HEALTH SUPPORT: Name:  [PERSON_NAME] DOB: [DEMOGRAPHIC_DATA] Phone:   [P…" at bounding box center [1328, 682] width 420 height 978
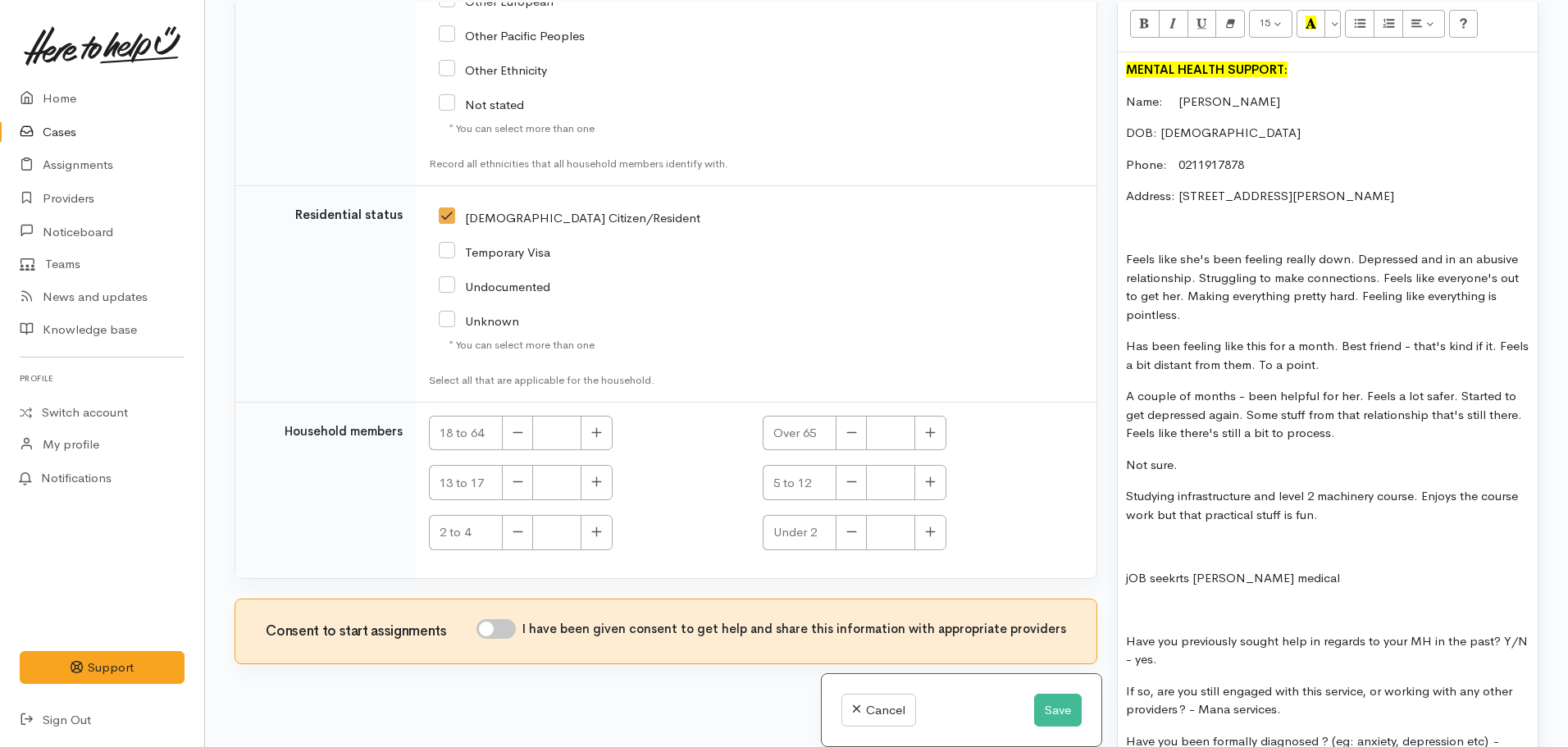
scroll to position [143, 0]
click at [595, 424] on icon "button" at bounding box center [596, 430] width 11 height 12
type input "1"
drag, startPoint x: 514, startPoint y: 610, endPoint x: 869, endPoint y: 487, distance: 375.7
click at [513, 617] on input "I have been given consent to get help and share this information with appropria…" at bounding box center [496, 627] width 39 height 20
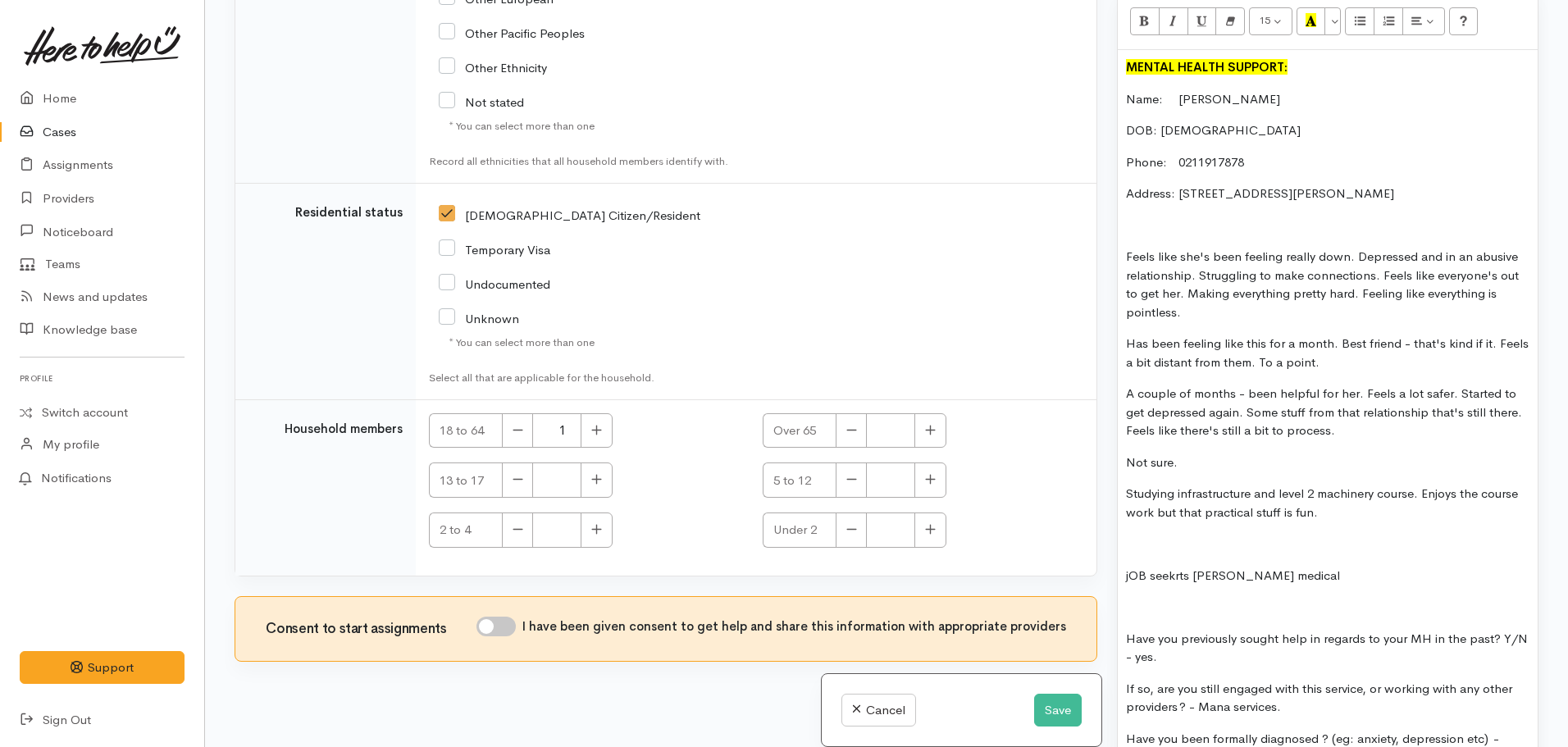
checkbox input "true"
click at [1292, 169] on p "Phone:   [PHONE_NUMBER]" at bounding box center [1327, 162] width 404 height 19
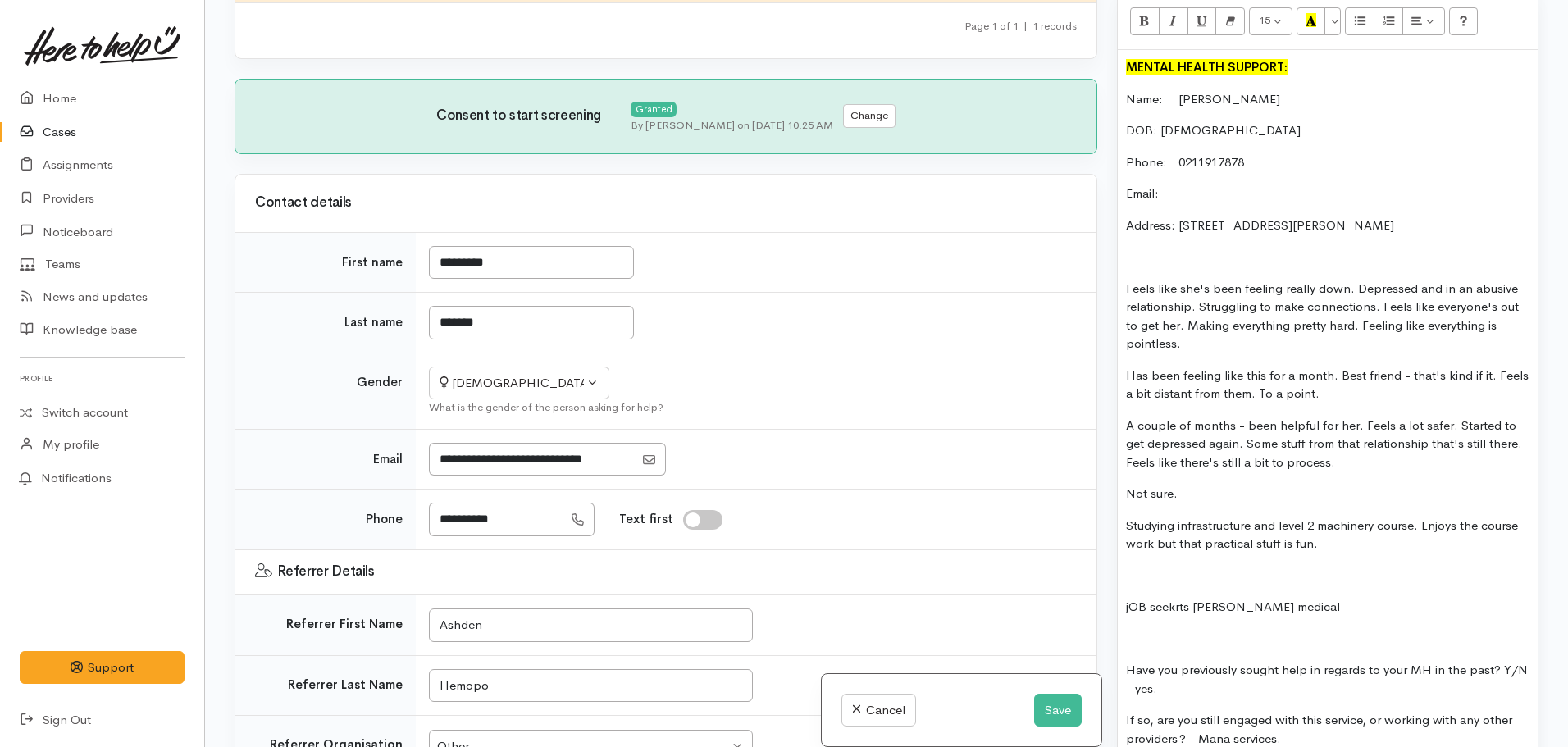
scroll to position [184, 0]
click at [574, 444] on input "Email" at bounding box center [532, 461] width 205 height 34
click at [1216, 201] on p "Email:" at bounding box center [1327, 193] width 404 height 19
click at [1406, 241] on div "MENTAL HEALTH SUPPORT: Name:  [PERSON_NAME] DOB: [DEMOGRAPHIC_DATA] Phone:   [P…" at bounding box center [1328, 539] width 420 height 978
click at [1385, 221] on p "Address: [STREET_ADDRESS][PERSON_NAME]" at bounding box center [1327, 225] width 404 height 19
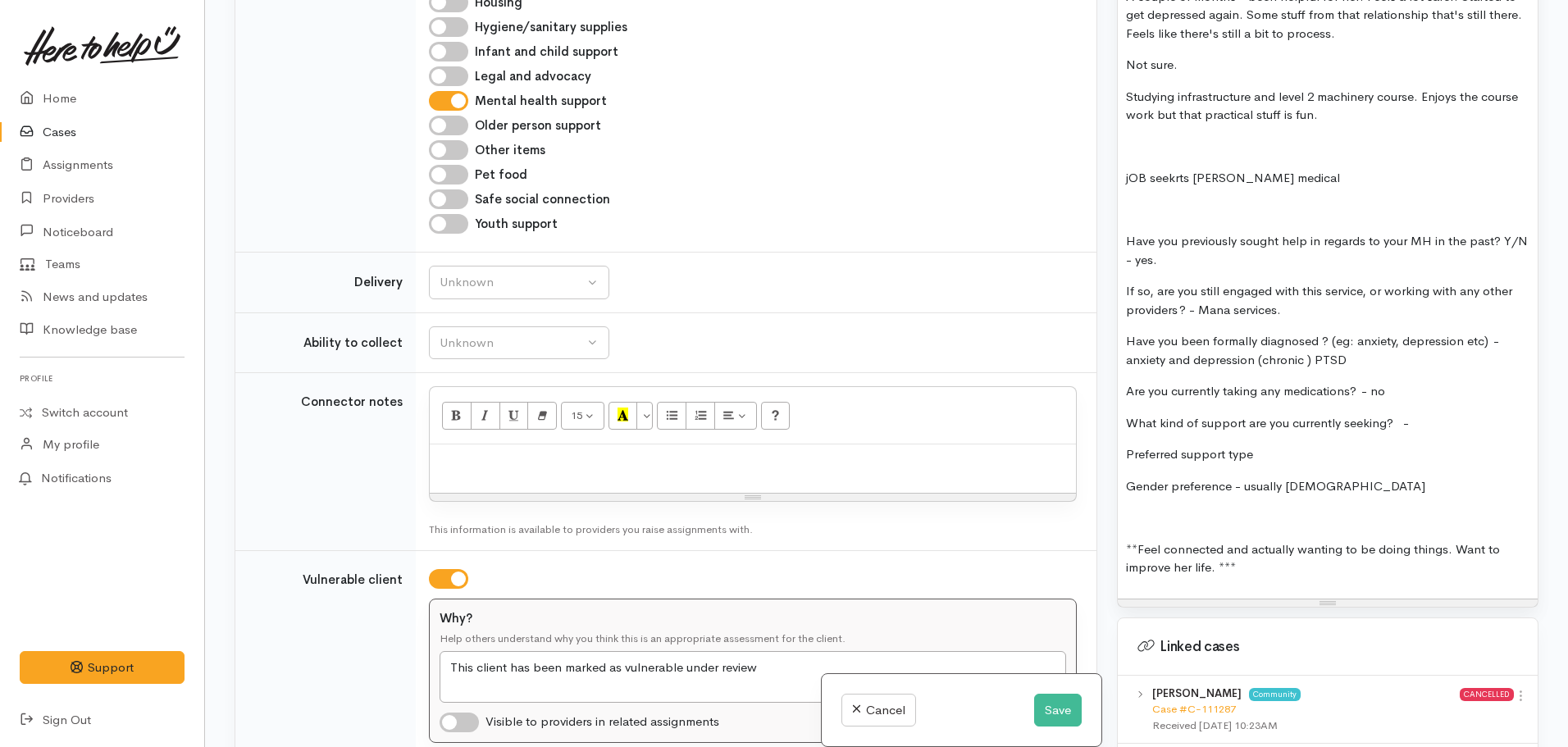
scroll to position [1496, 0]
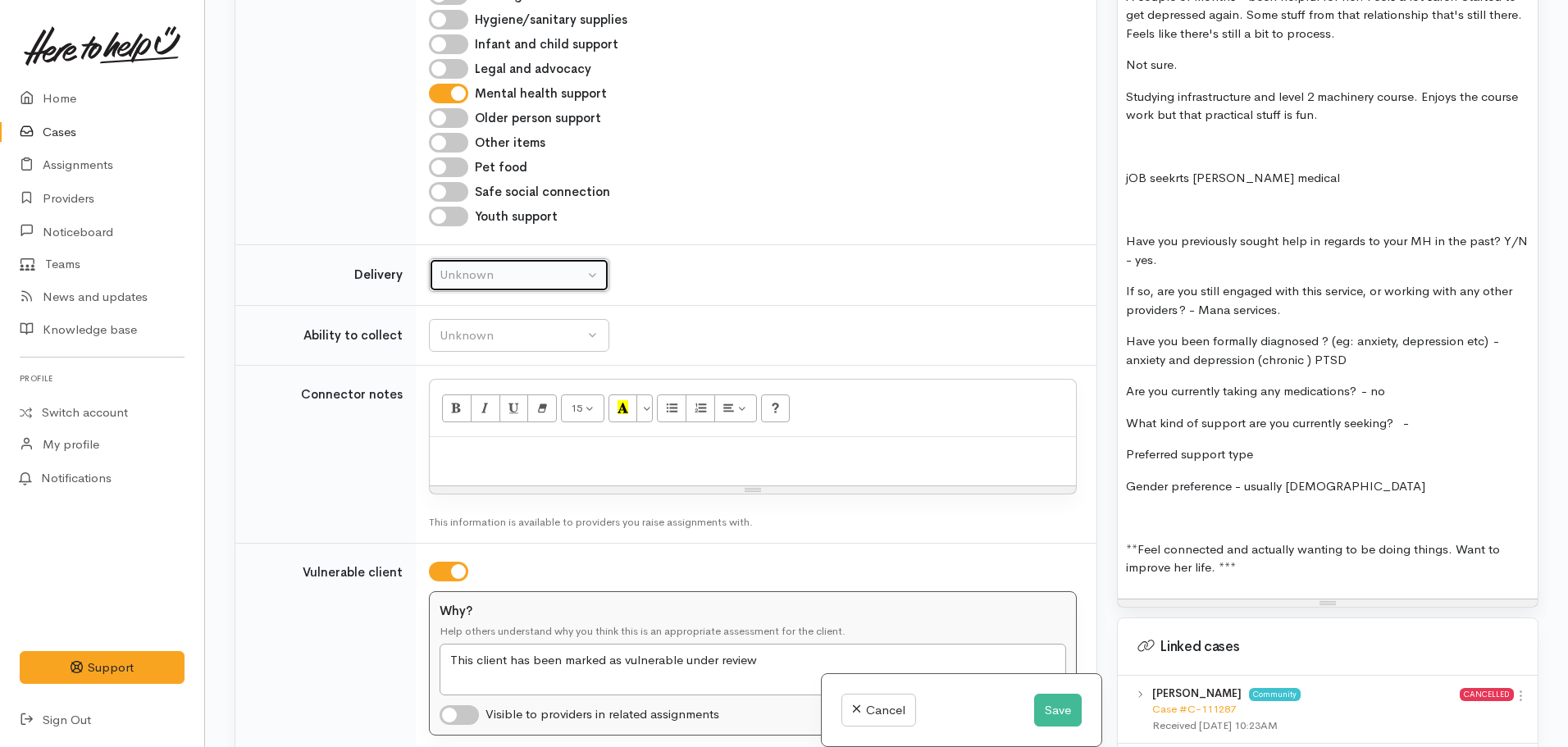
click at [459, 266] on div "Unknown" at bounding box center [511, 274] width 144 height 19
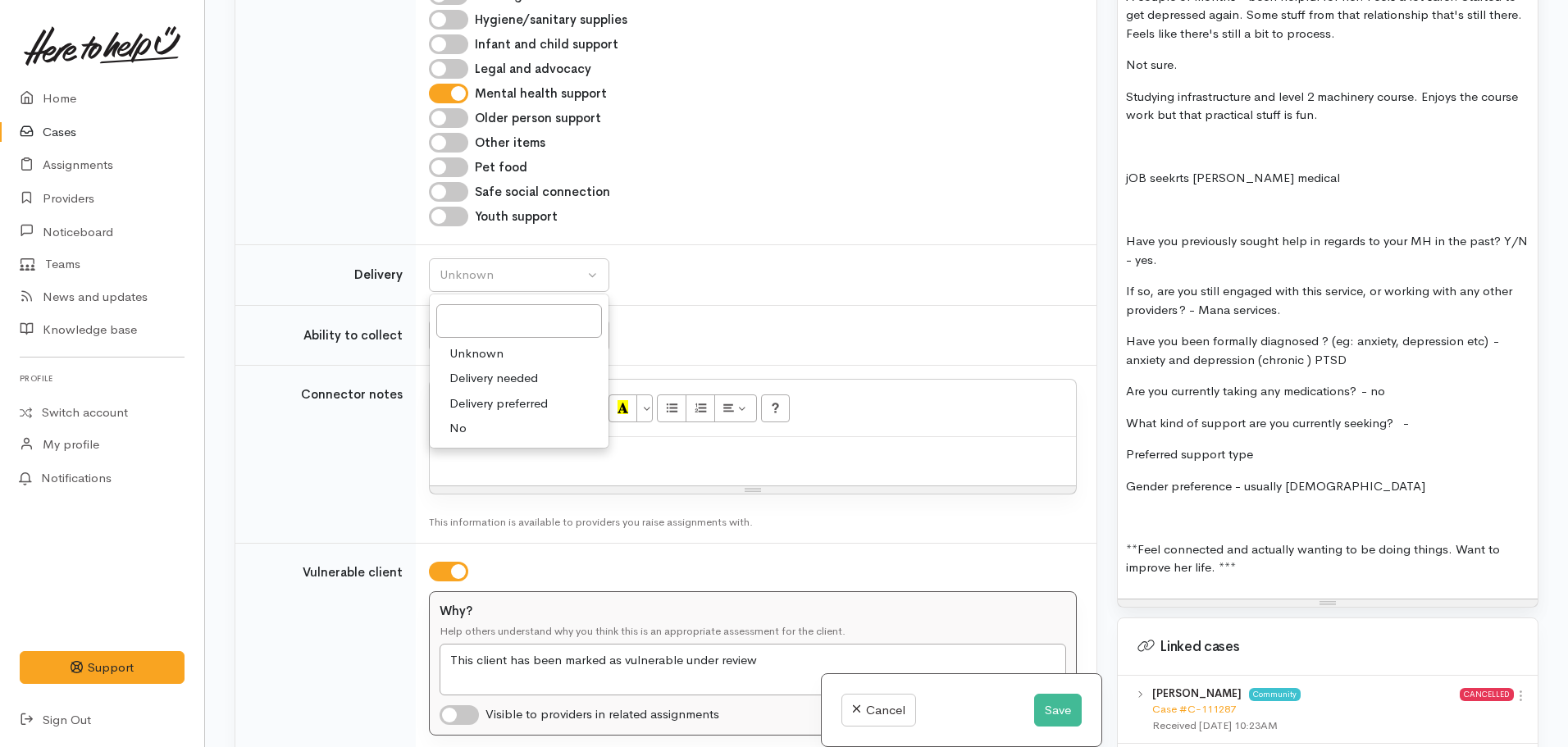
drag, startPoint x: 463, startPoint y: 415, endPoint x: 456, endPoint y: 408, distance: 9.9
click at [461, 419] on span "No" at bounding box center [457, 428] width 17 height 19
select select "1"
click at [475, 327] on div "Unknown" at bounding box center [511, 336] width 144 height 19
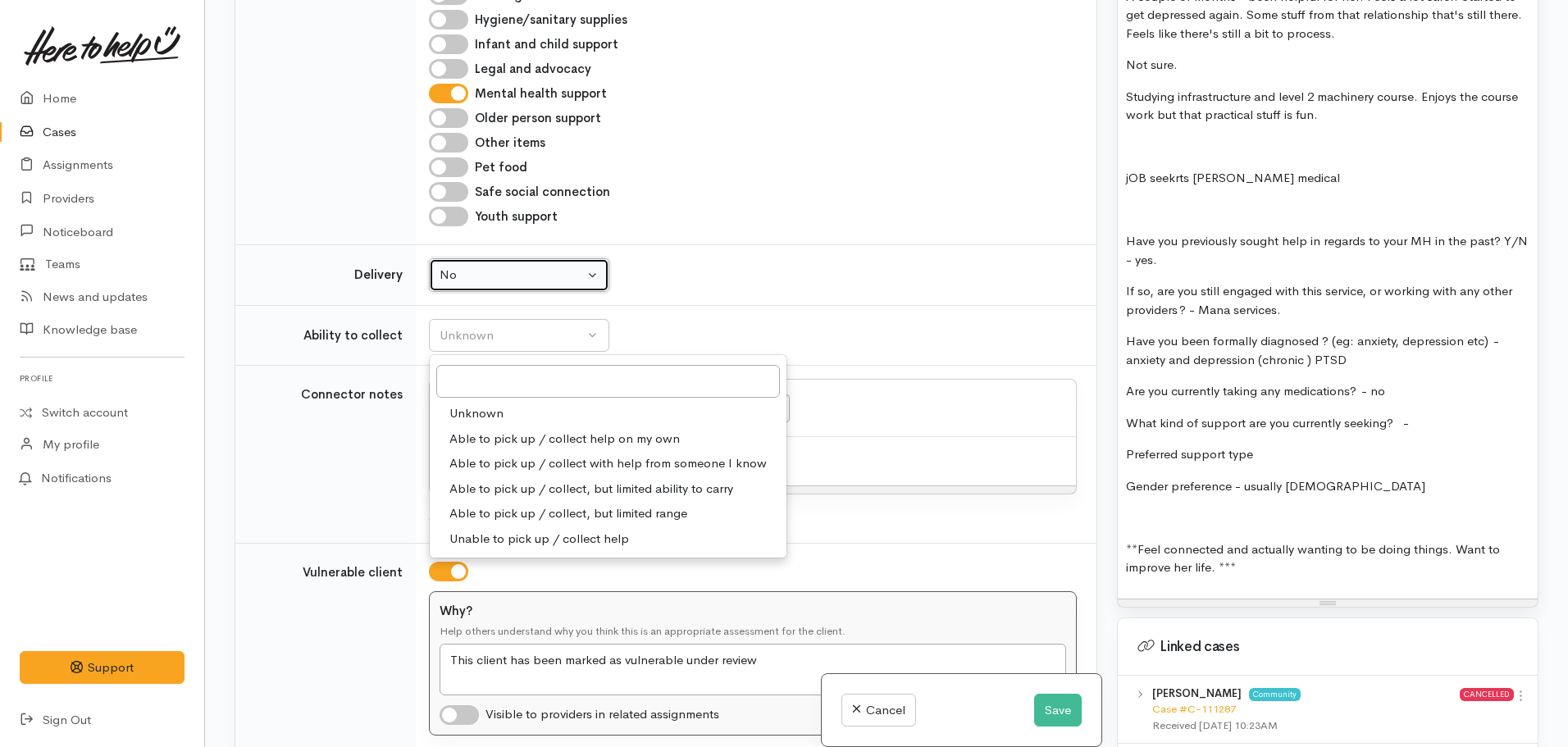
click at [515, 268] on div "No" at bounding box center [511, 274] width 144 height 19
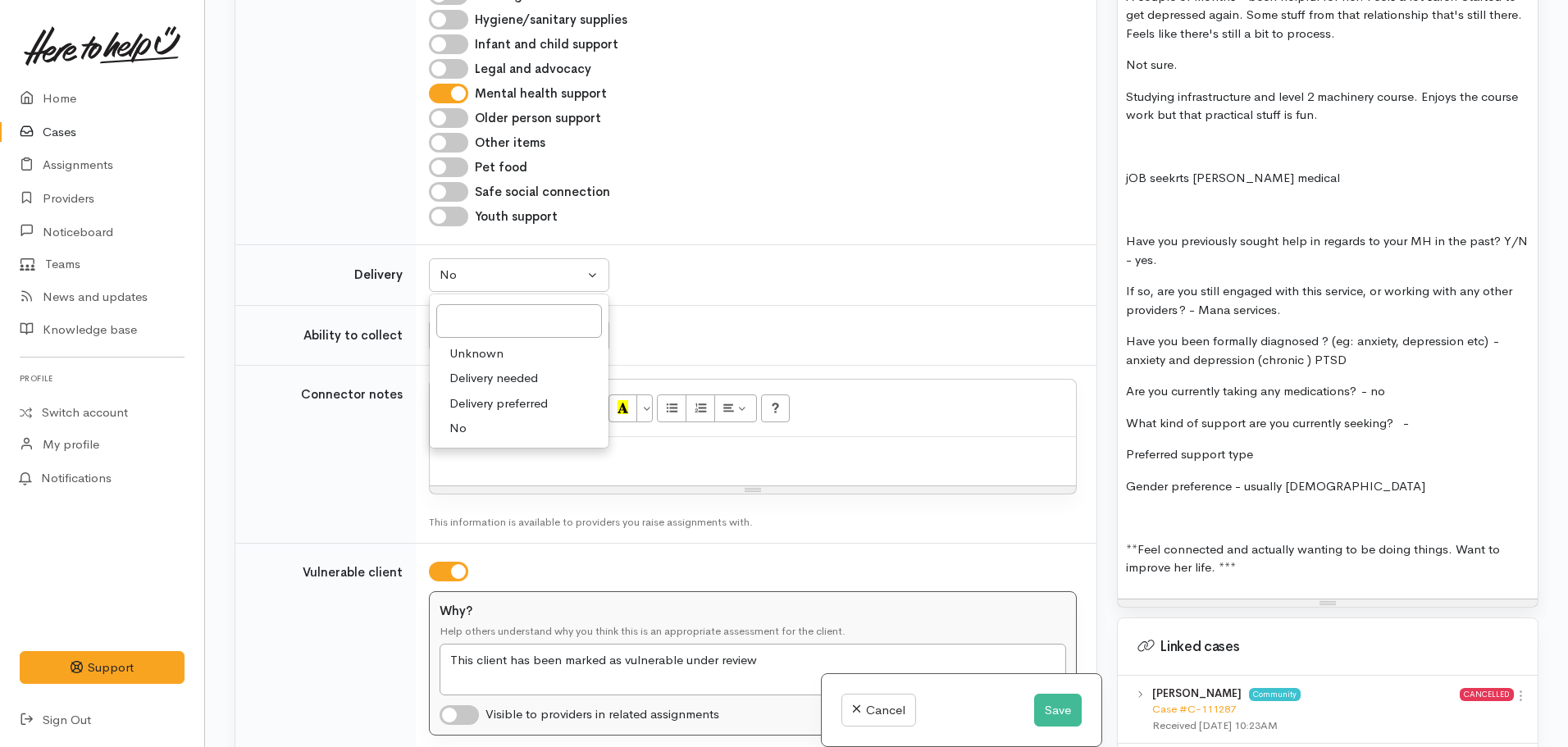
click at [491, 344] on span "Unknown" at bounding box center [476, 353] width 54 height 19
select select
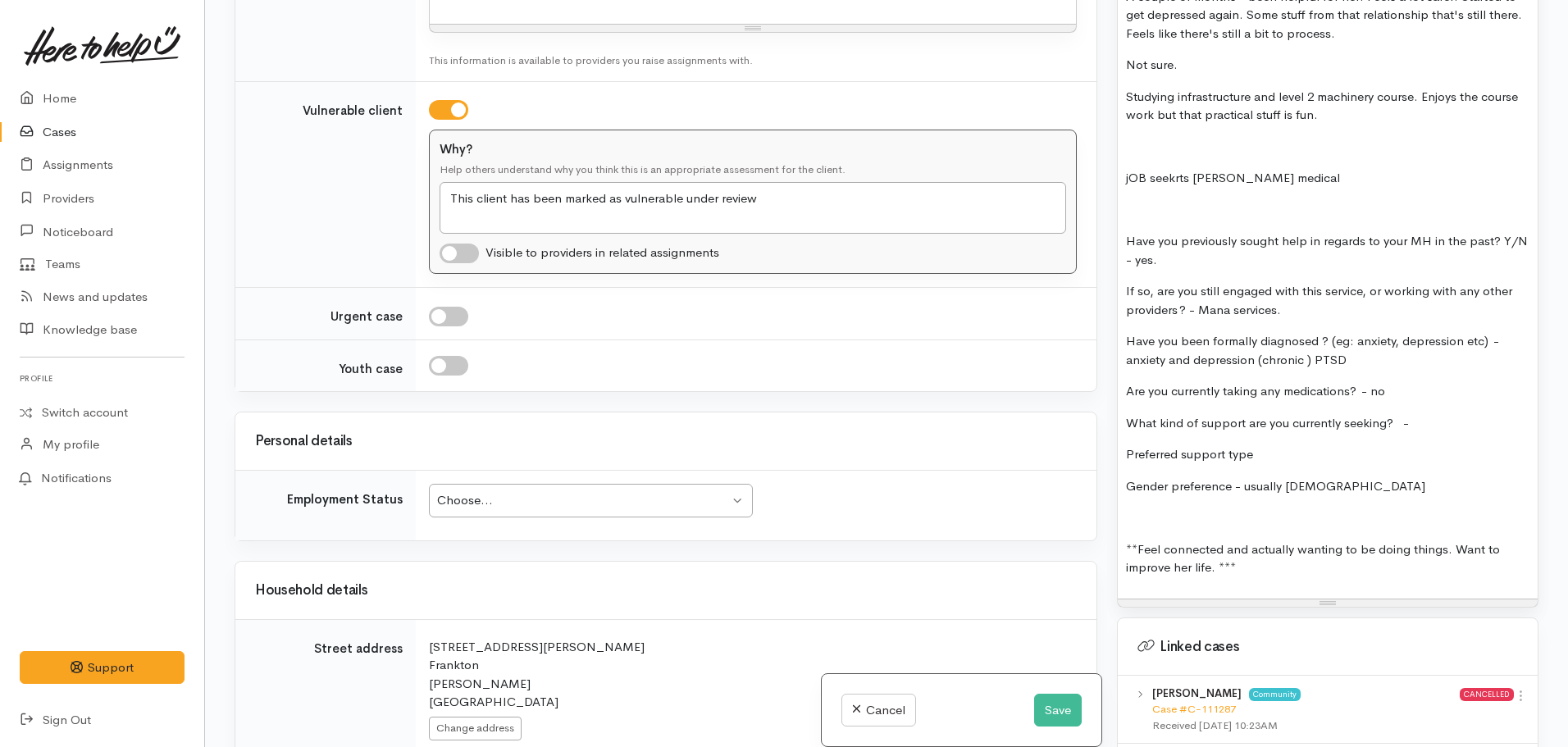
scroll to position [1988, 0]
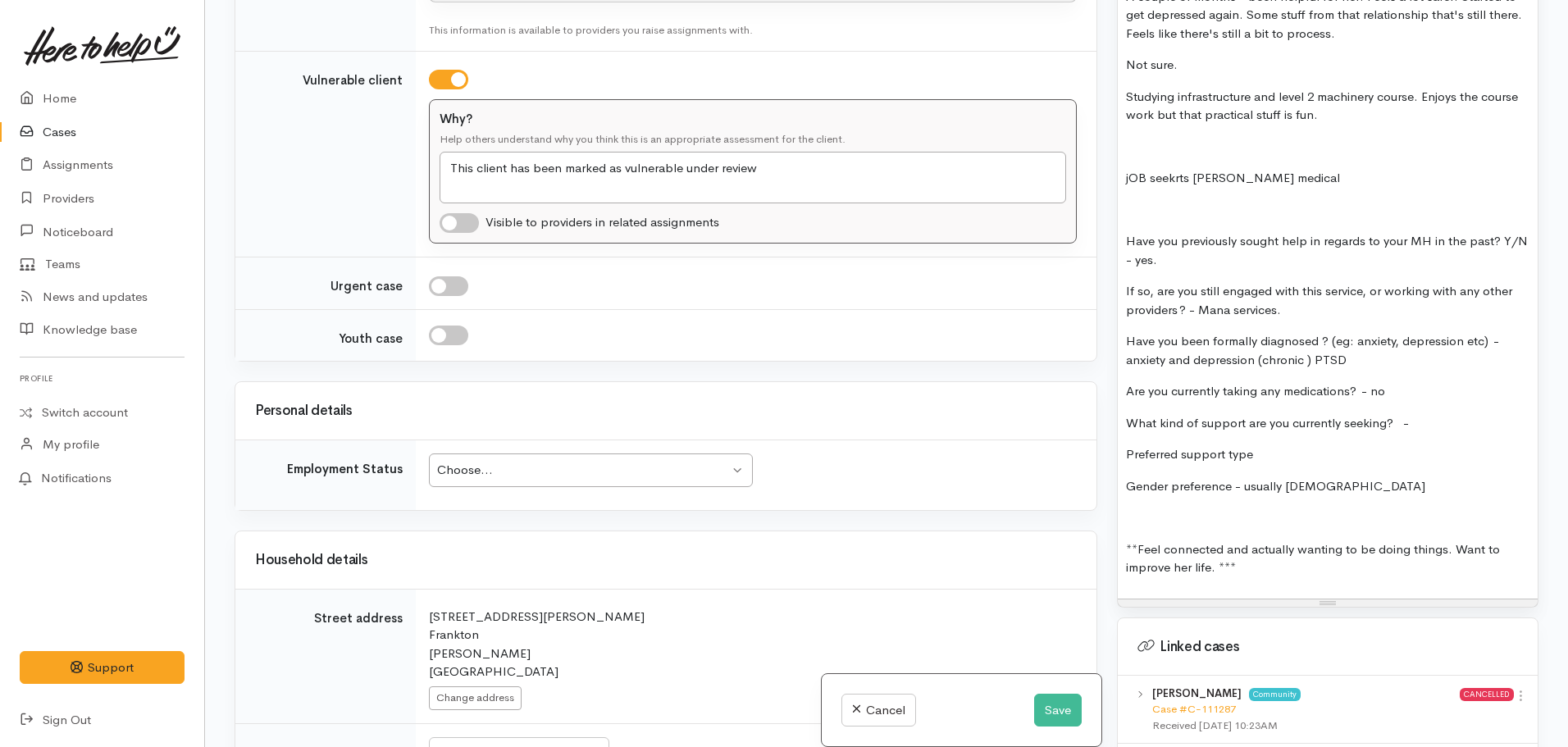
click at [560, 461] on div "Choose..." at bounding box center [583, 470] width 292 height 19
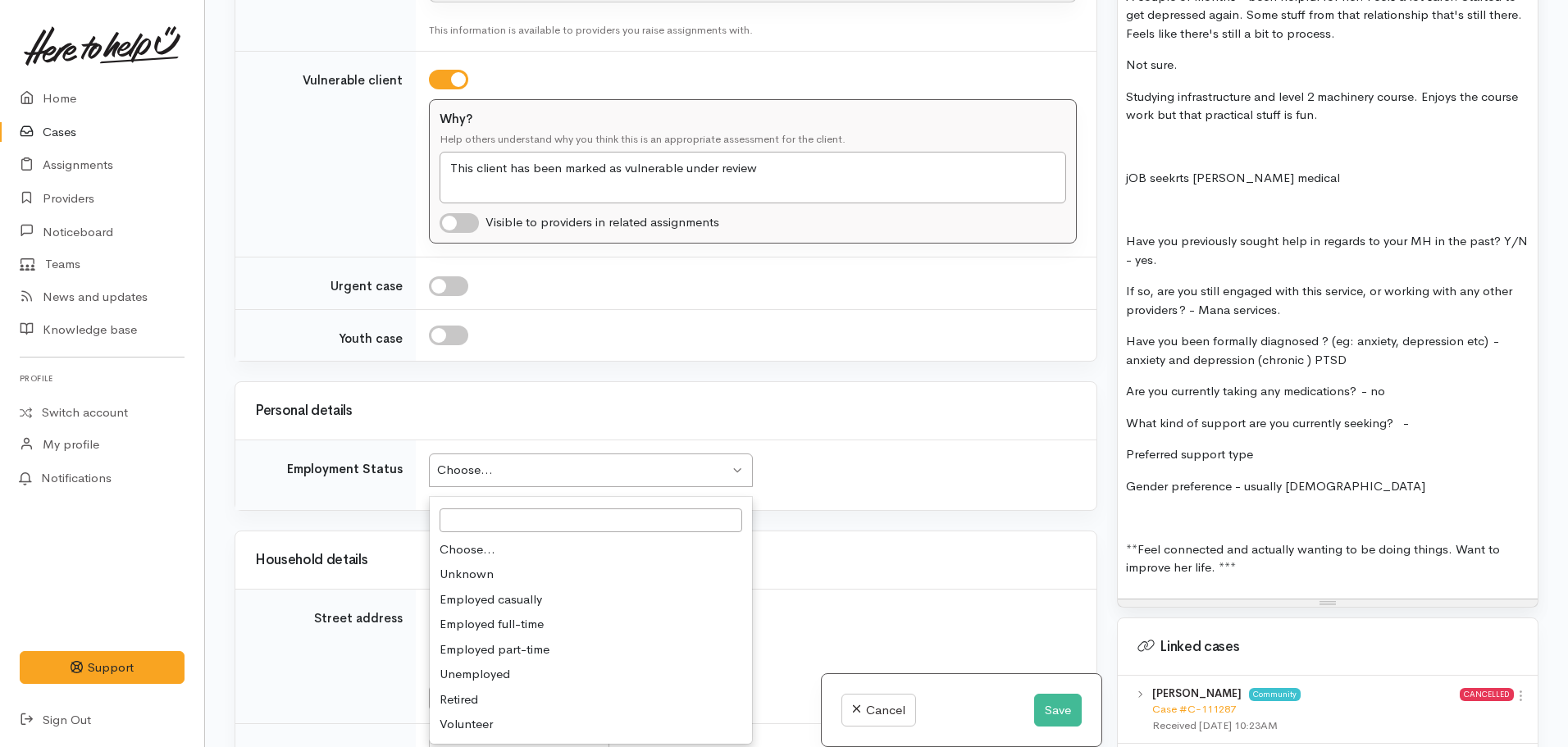
drag, startPoint x: 497, startPoint y: 657, endPoint x: 557, endPoint y: 607, distance: 78.1
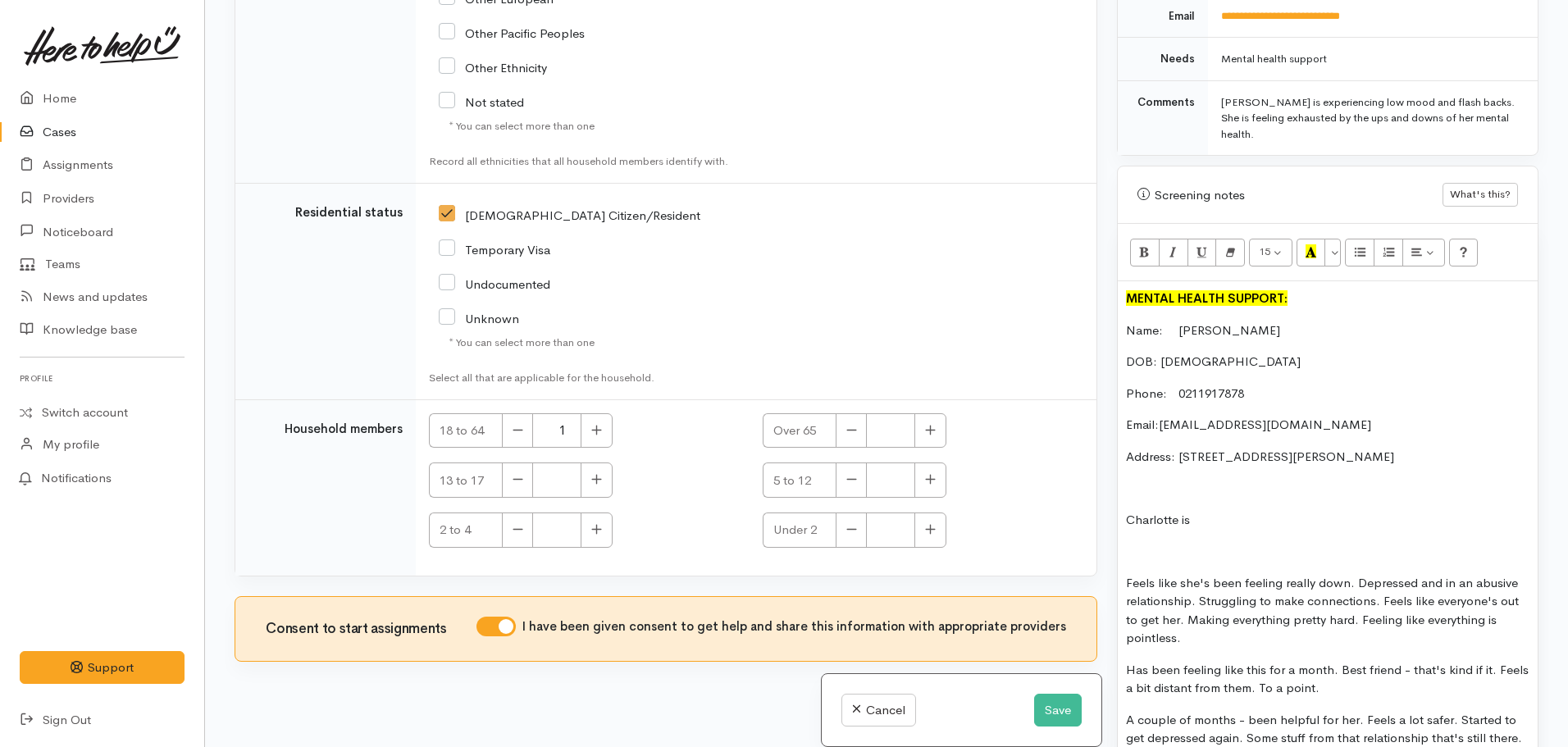
scroll to position [820, 0]
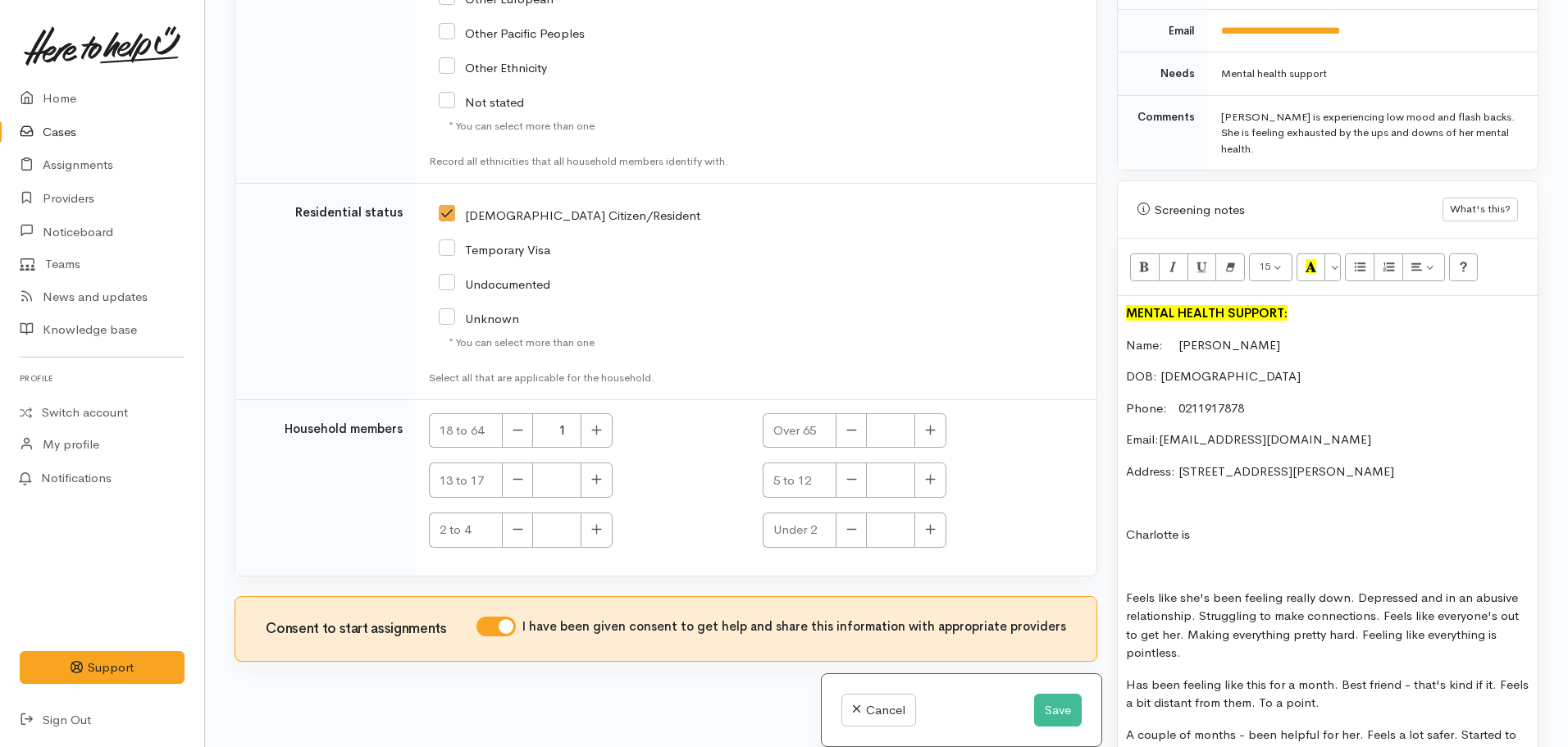
click at [1214, 537] on p "Charlotte is" at bounding box center [1327, 535] width 404 height 19
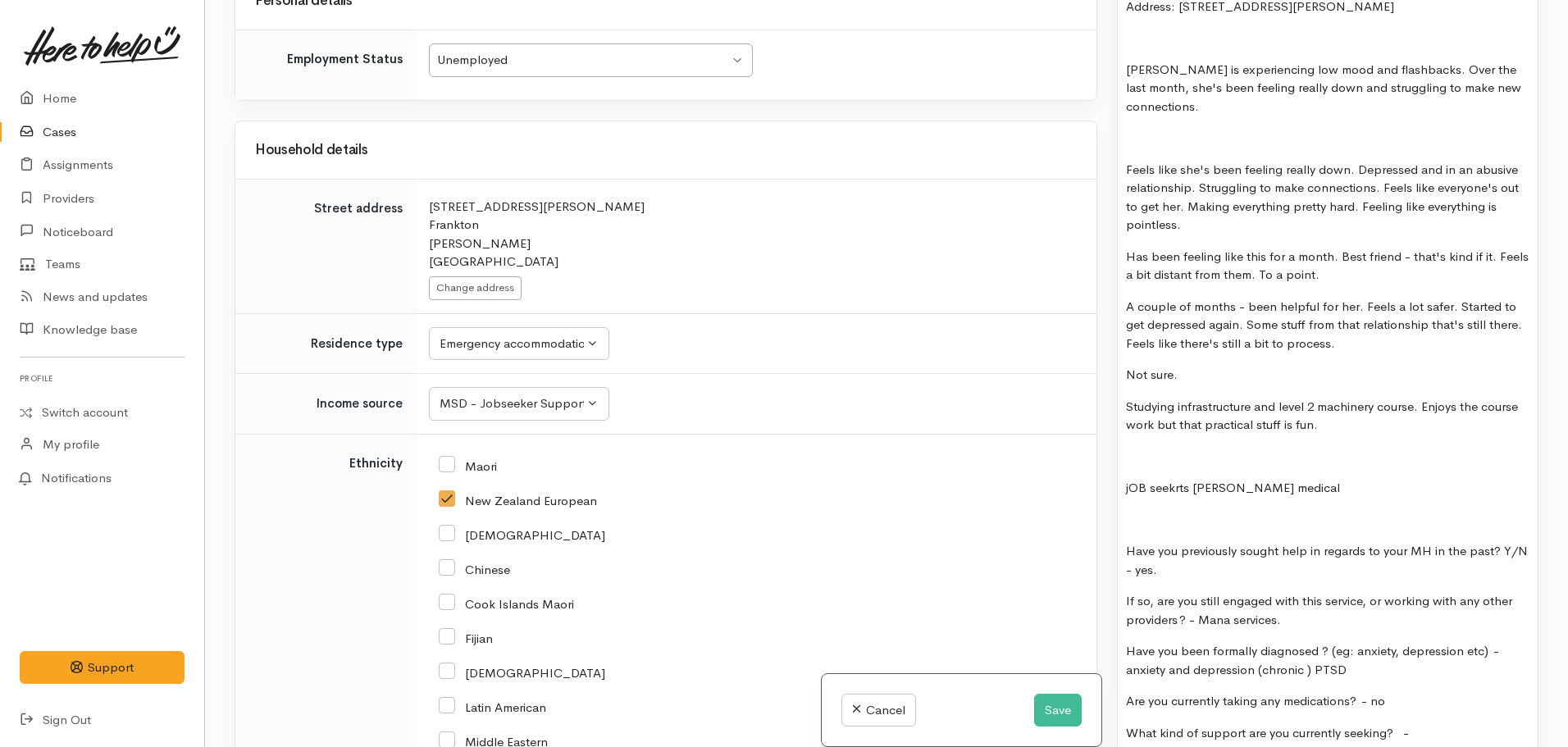
scroll to position [1394, 0]
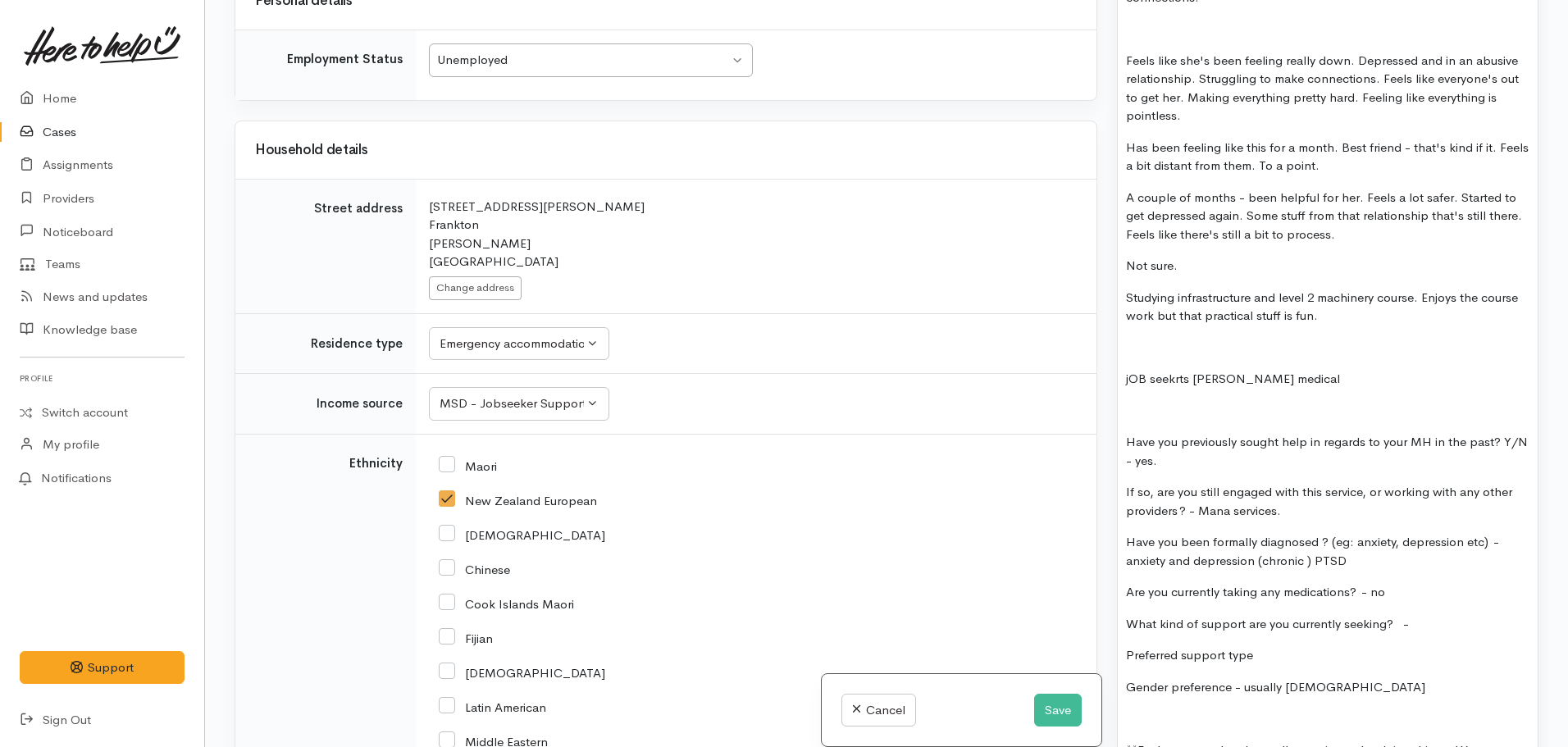
click at [1318, 652] on p "Preferred support type" at bounding box center [1327, 655] width 404 height 19
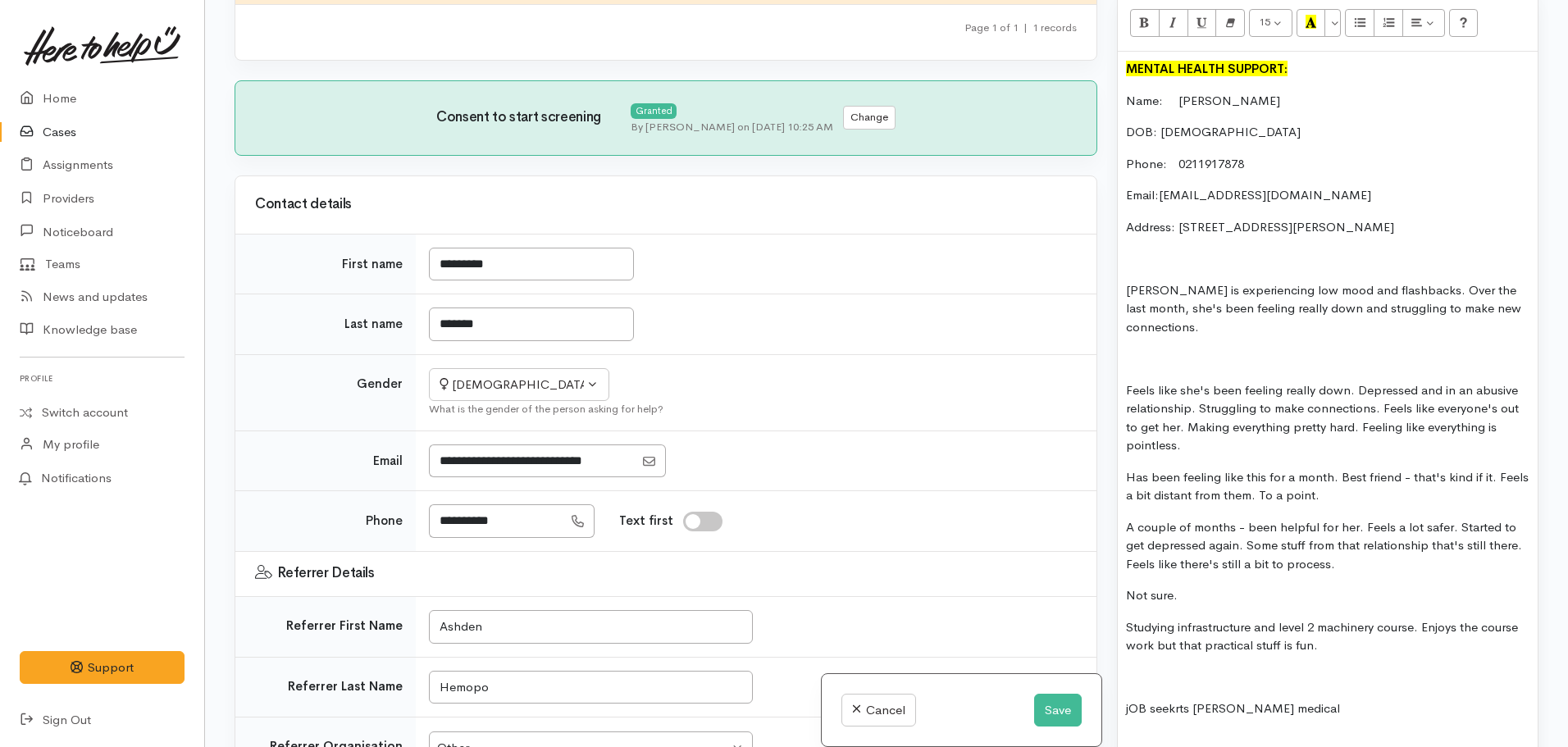
scroll to position [1066, 0]
click at [1244, 336] on div "MENTAL HEALTH SUPPORT: Name:  Charlotte Hammond DOB: 04.06.2006 Phone:   021191…" at bounding box center [1328, 589] width 420 height 1078
click at [1233, 318] on p "Charlotte is experiencing low mood and flashbacks. Over the last month, she's b…" at bounding box center [1327, 307] width 404 height 56
click at [1274, 308] on p "Charlotte is experiencing low mood and flashbacks. Over the last month, she's b…" at bounding box center [1327, 307] width 404 height 56
click at [1339, 310] on p "Charlotte is experiencing low mood and flashbacks. Over the last month, she's b…" at bounding box center [1327, 307] width 404 height 56
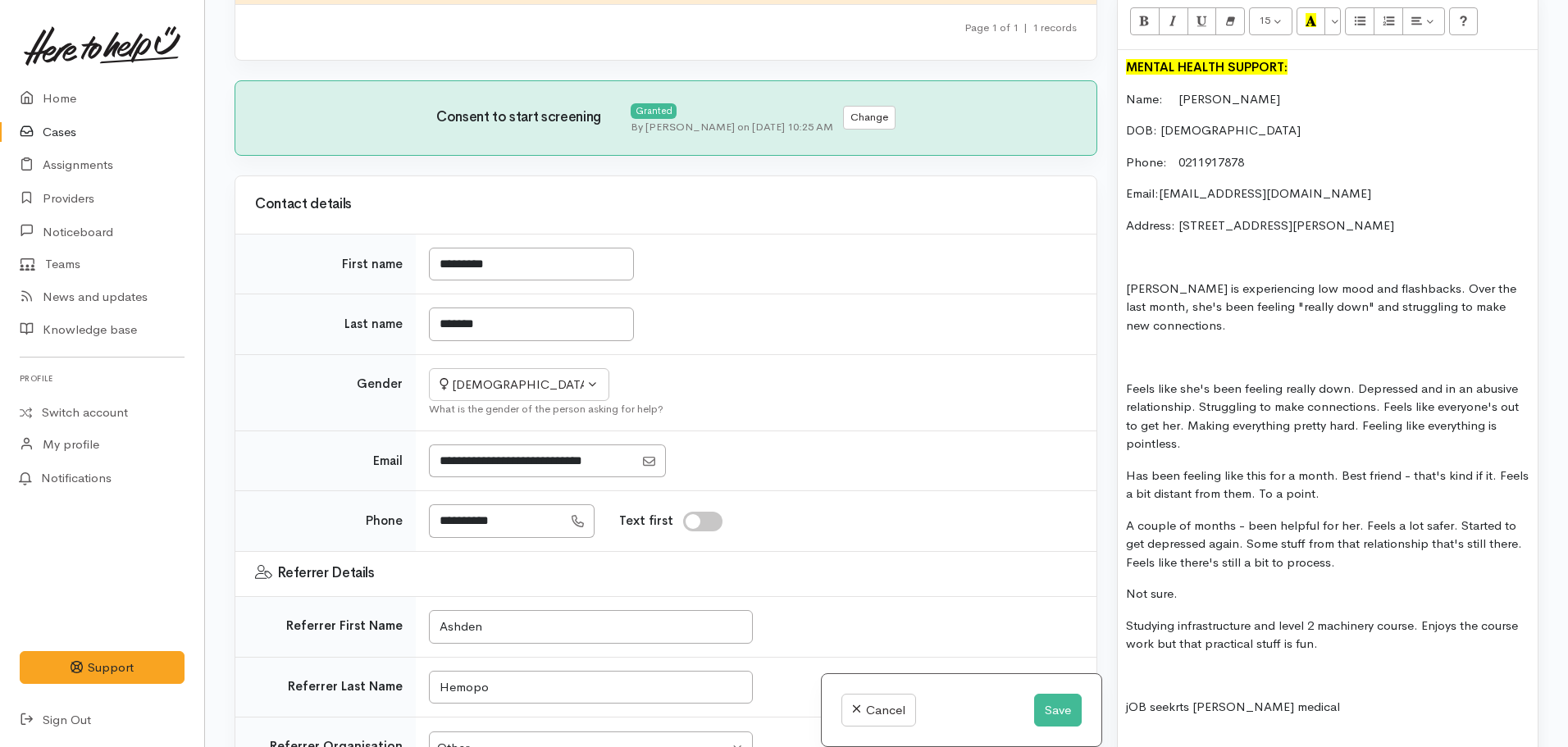
click at [1229, 323] on p "Charlotte is experiencing low mood and flashbacks. Over the last month, she's b…" at bounding box center [1327, 307] width 404 height 56
click at [1183, 287] on p "Charlotte is experiencing low mood and flashbacks. Over the last month, she's b…" at bounding box center [1327, 307] width 404 height 56
click at [1231, 316] on p "Charlotte is experiencing low mood and flashbacks. Over the last month, she's b…" at bounding box center [1327, 307] width 404 height 56
click at [1222, 329] on p "Charlotte is experiencing low mood and flashbacks. Over the last month, she's b…" at bounding box center [1327, 307] width 404 height 56
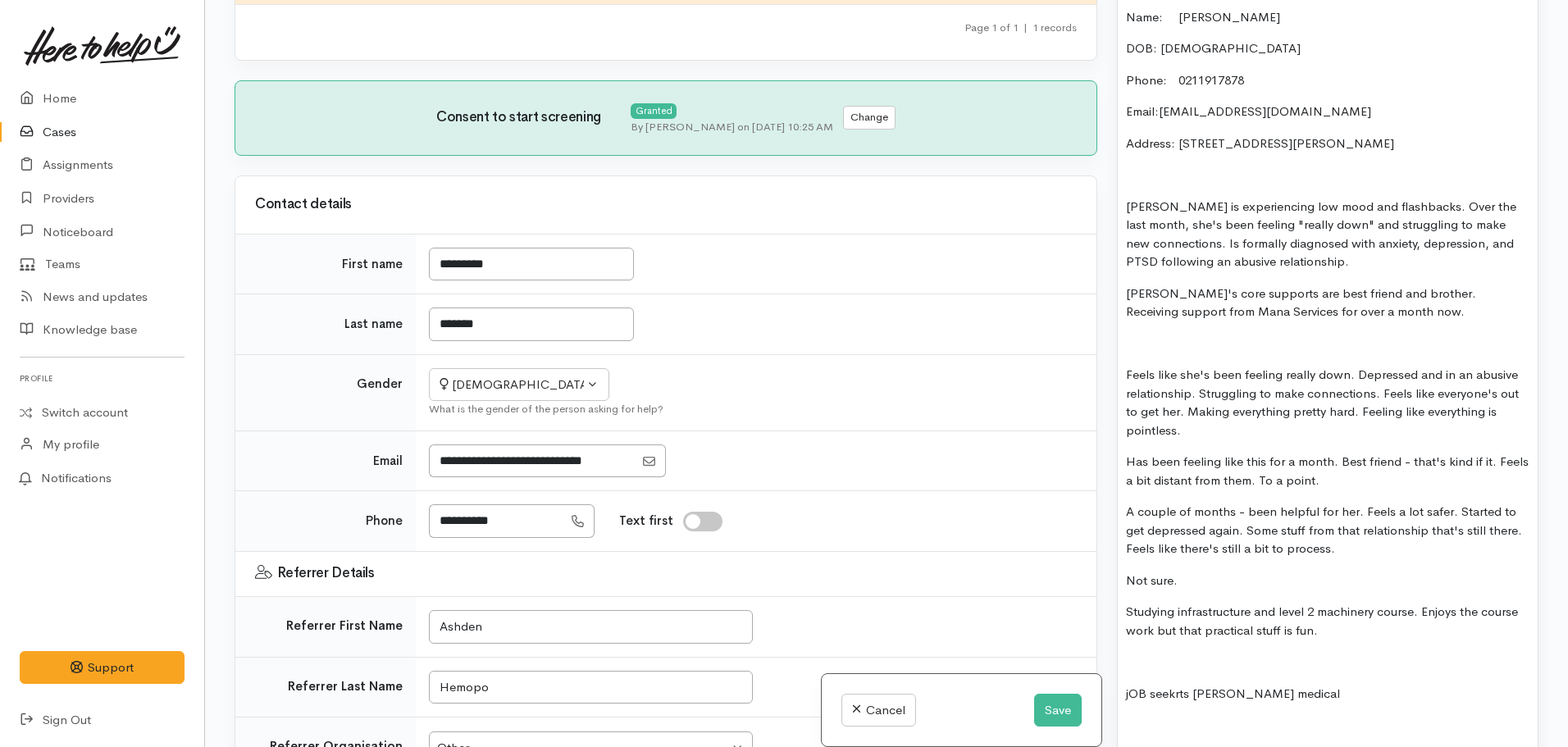
scroll to position [1231, 0]
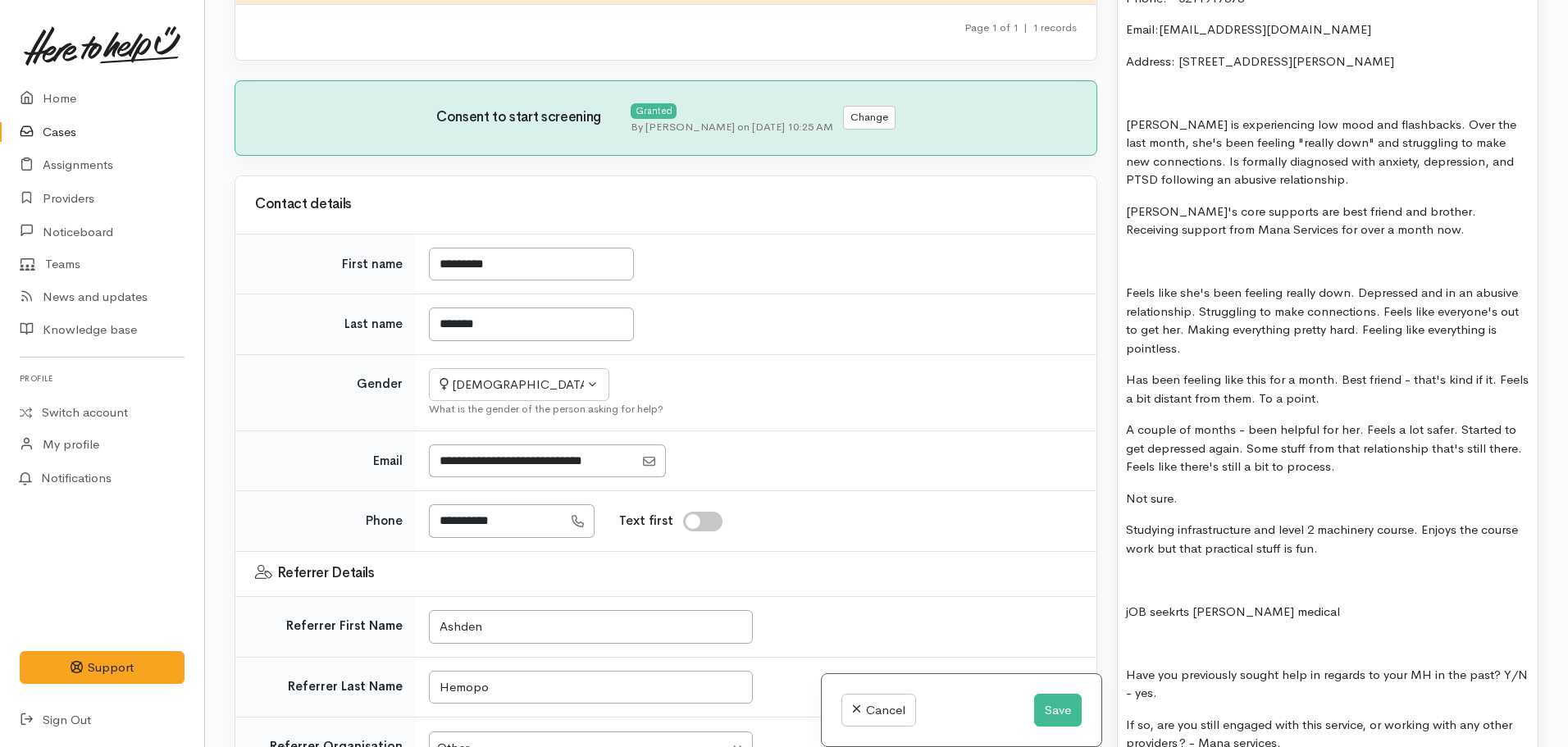
click at [1277, 228] on p "Charlotte's core supports are best friend and brother. Receiving support from M…" at bounding box center [1327, 220] width 404 height 37
drag, startPoint x: 1280, startPoint y: 227, endPoint x: 1202, endPoint y: 228, distance: 78.0
click at [1202, 228] on p "Charlotte's core supports are best friend and brother. Receiving support from M…" at bounding box center [1327, 220] width 404 height 37
click at [1451, 229] on p "Charlotte's core supports are best friend and brother. Receiving support from M…" at bounding box center [1327, 220] width 404 height 37
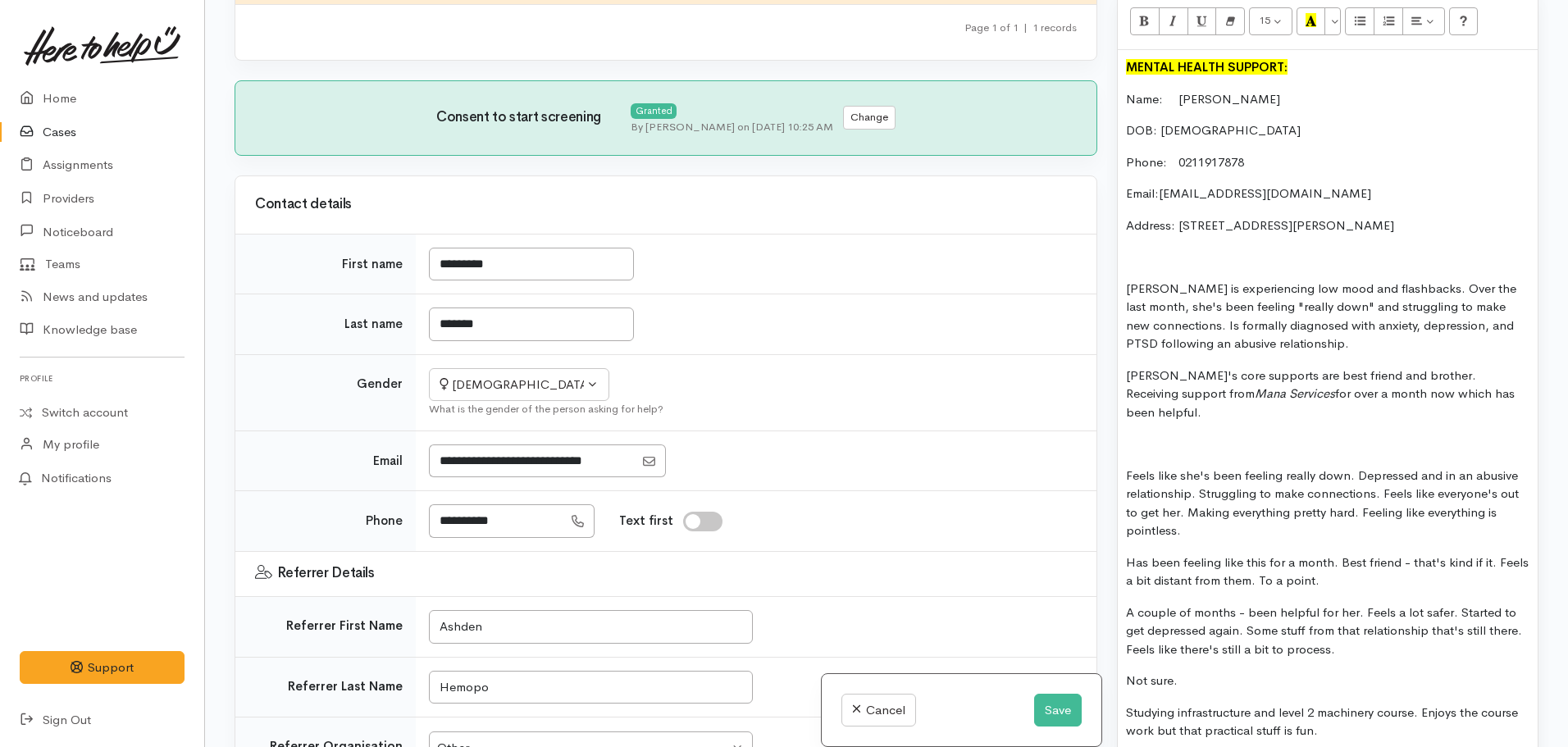
scroll to position [1149, 0]
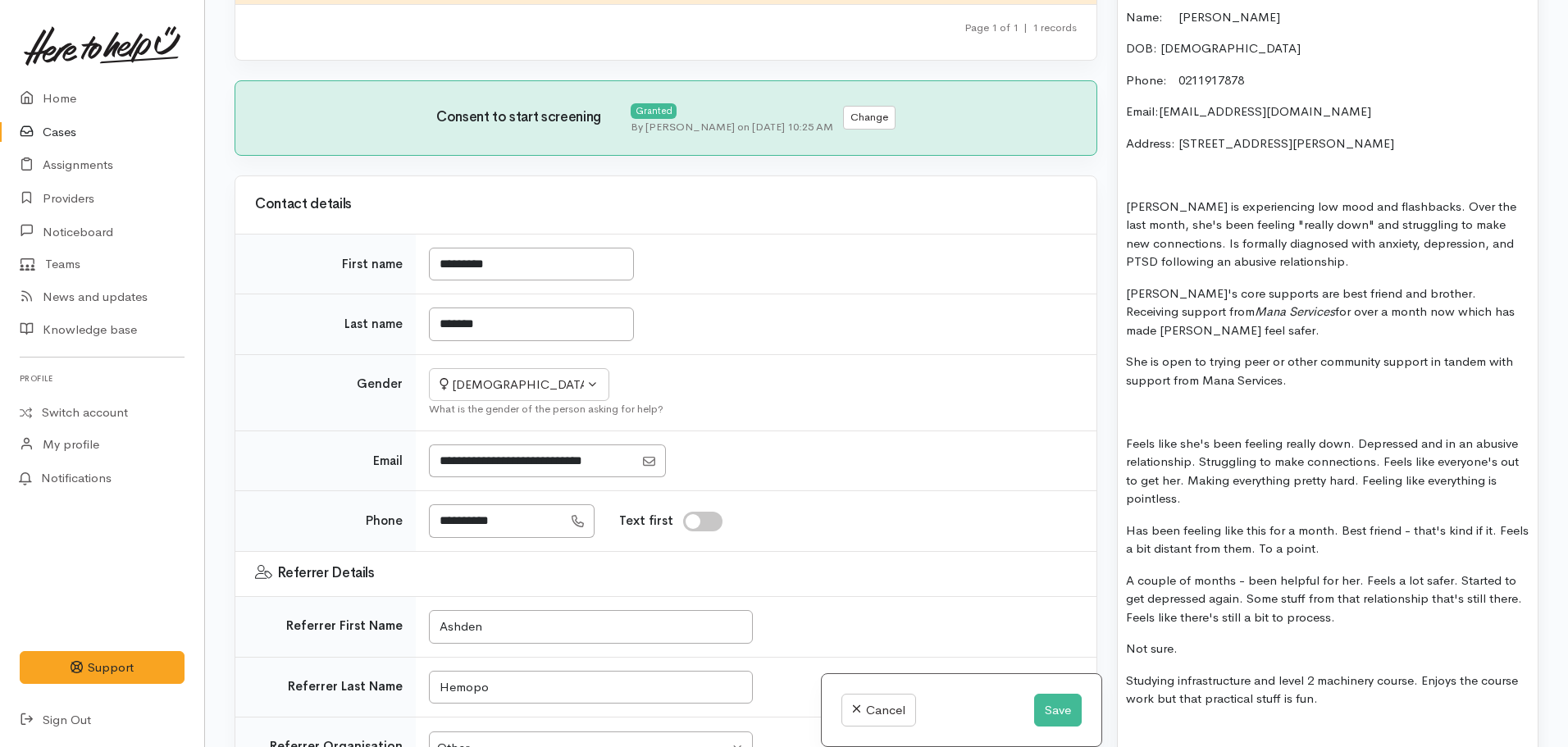
click at [1265, 332] on p "Charlotte's core supports are best friend and brother. Receiving support from M…" at bounding box center [1327, 312] width 404 height 56
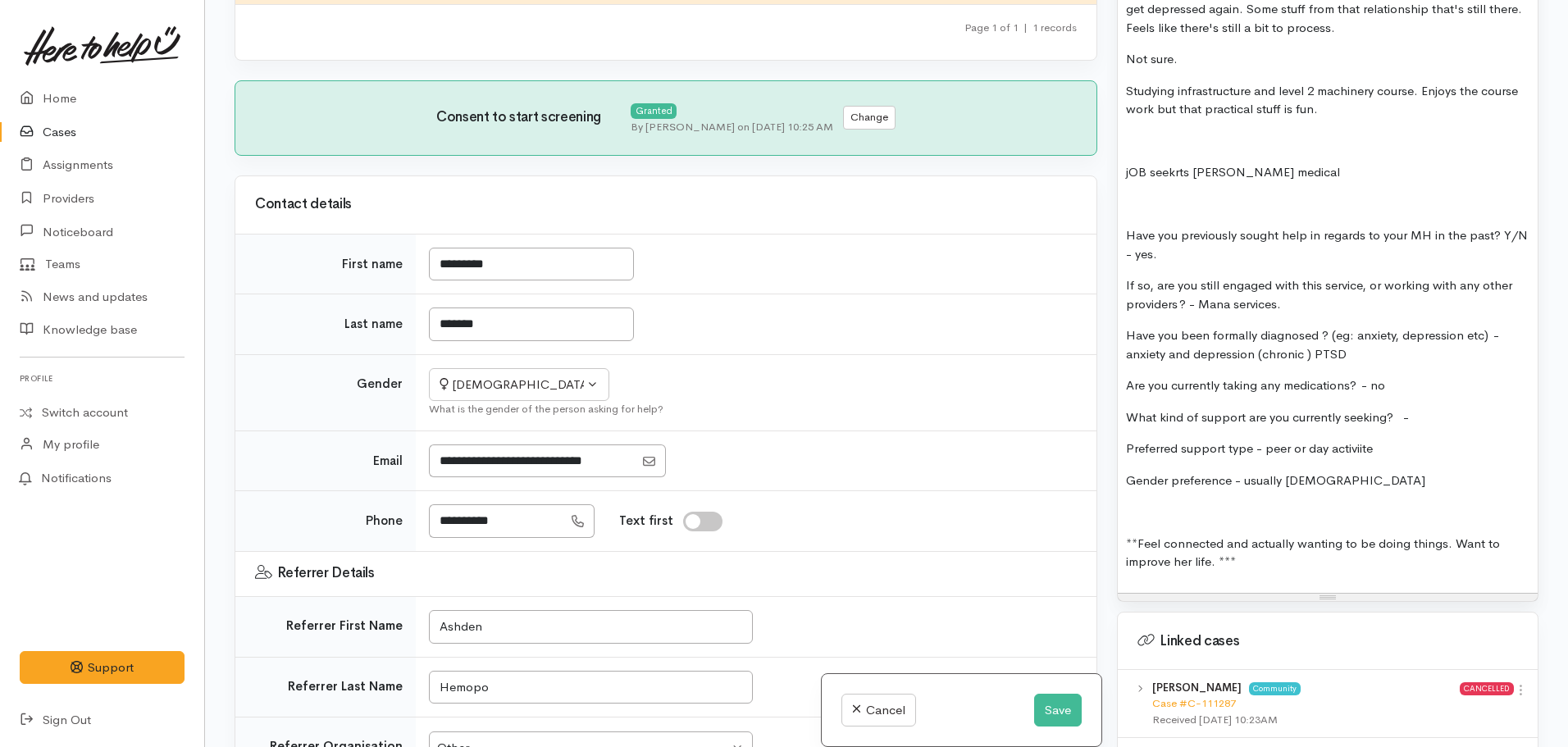
scroll to position [1476, 0]
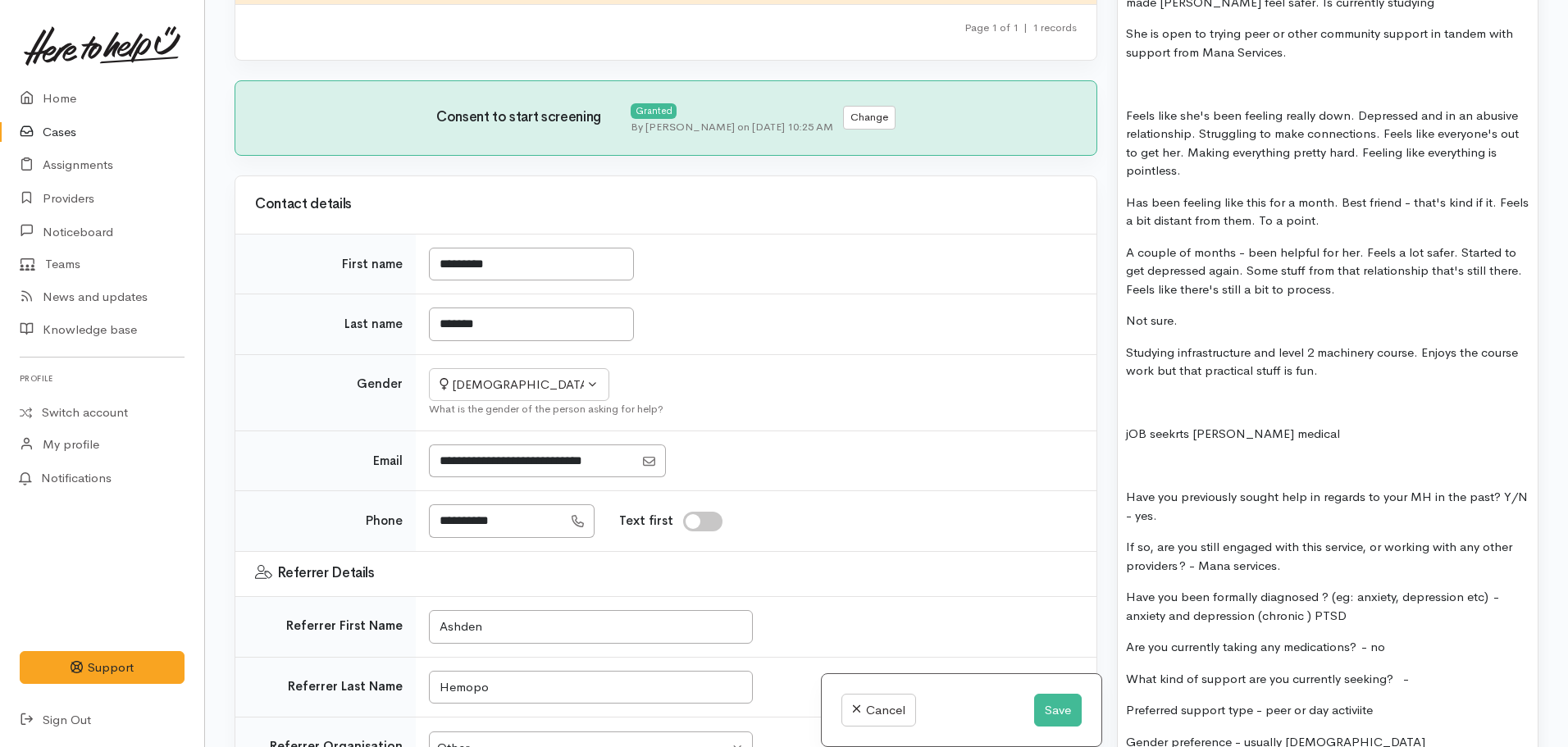
click at [1318, 370] on p "Studying infrastructure and level 2 machinery course. Enjoys the course work bu…" at bounding box center [1327, 361] width 404 height 37
drag, startPoint x: 1321, startPoint y: 373, endPoint x: 1182, endPoint y: 356, distance: 140.0
click at [1182, 356] on p "Studying infrastructure and level 2 machinery course. Enjoys the course work bu…" at bounding box center [1327, 361] width 404 height 37
copy p "nfrastructure and level 2 machinery course. Enjoys the course work but that pra…"
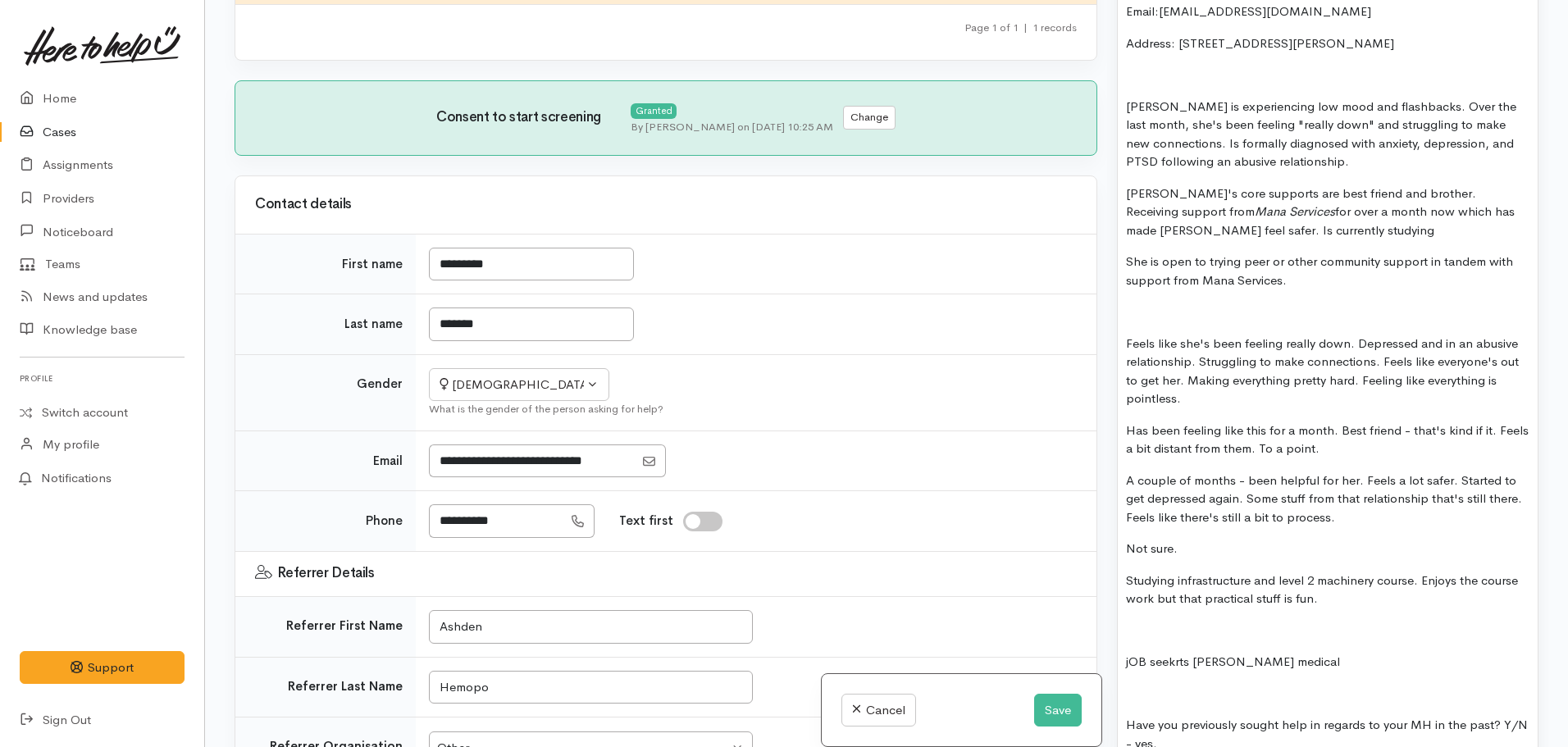
scroll to position [1231, 0]
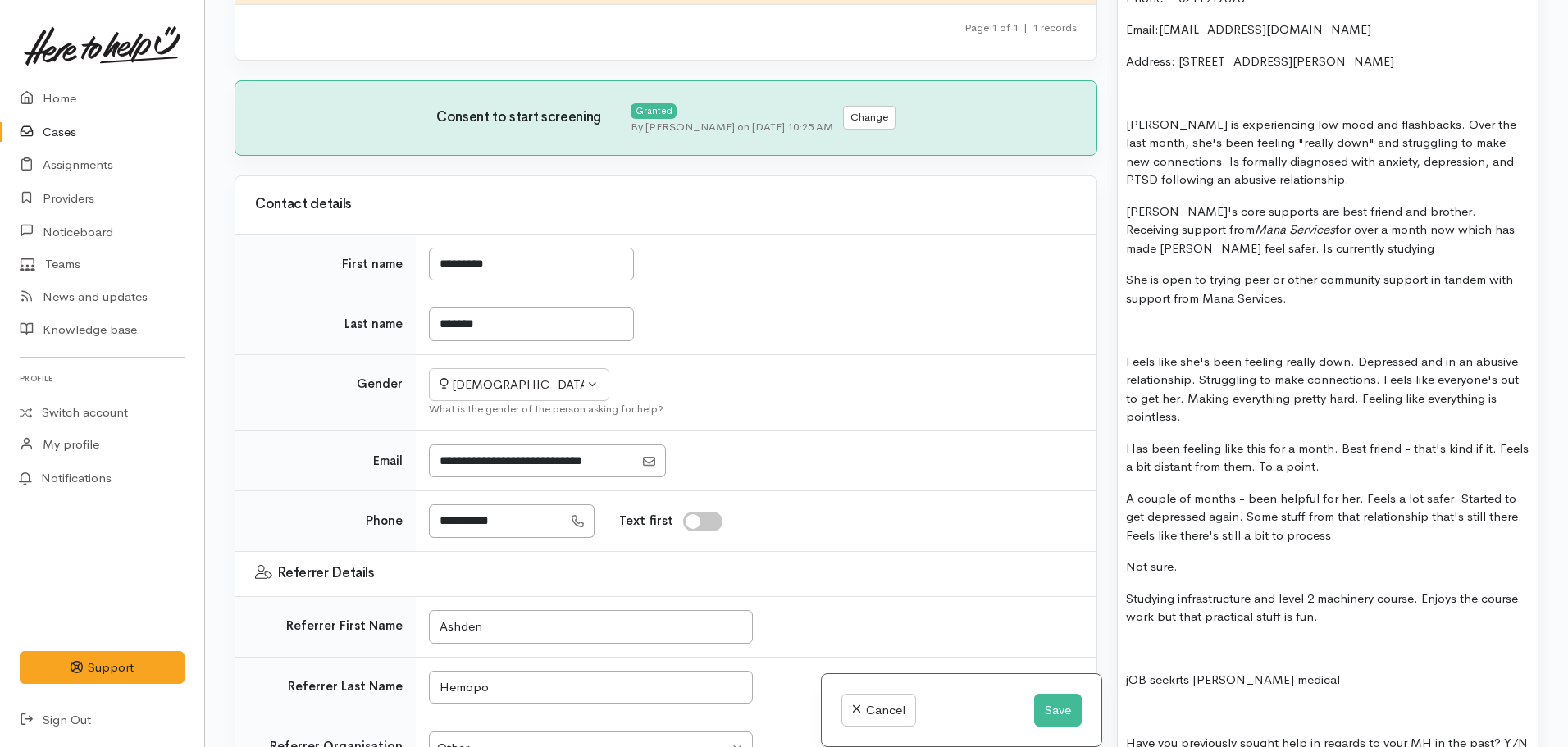
click at [1376, 250] on p "Charlotte's core supports are best friend and brother. Receiving support from M…" at bounding box center [1327, 230] width 404 height 56
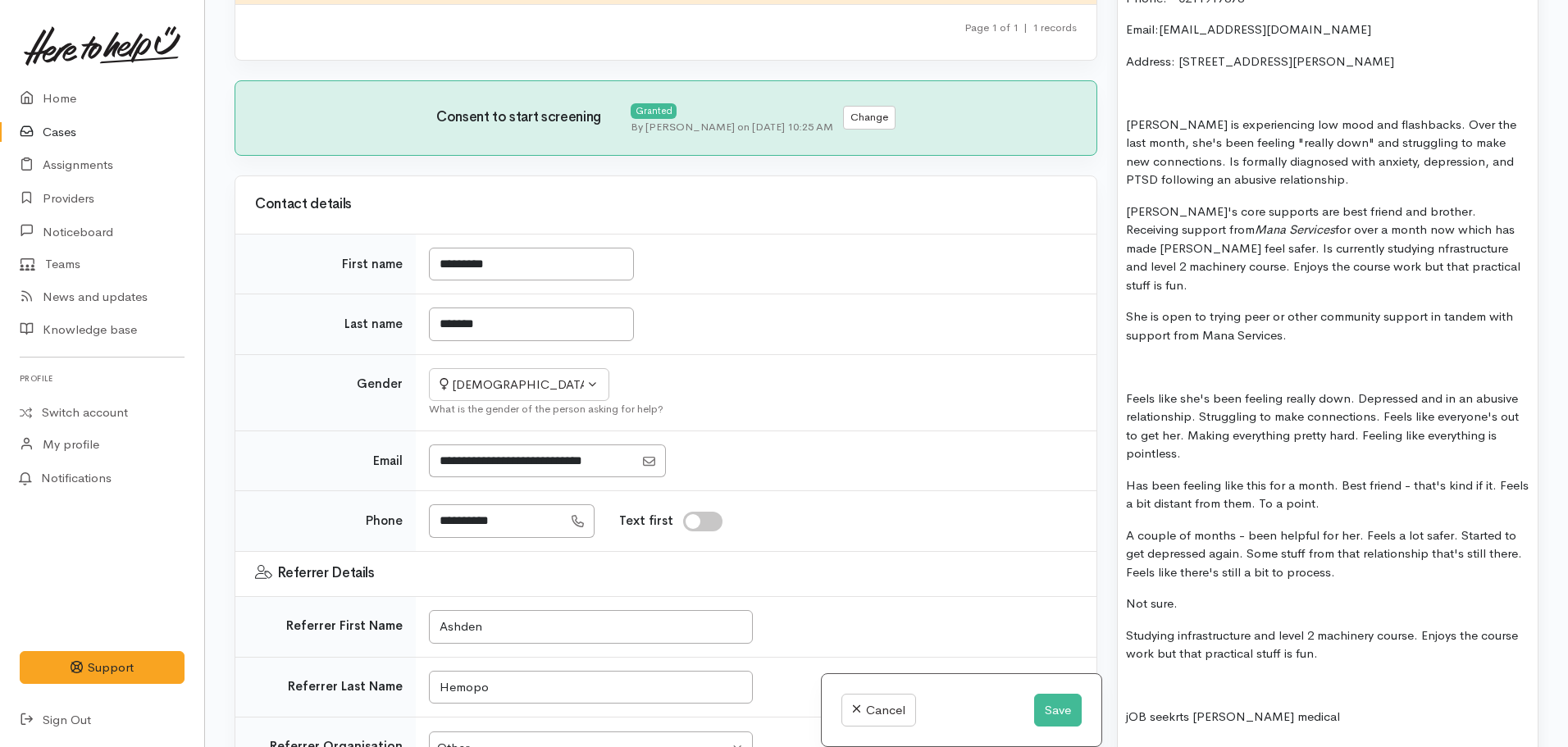
click at [1354, 252] on p "Charlotte's core supports are best friend and brother. Receiving support from M…" at bounding box center [1327, 249] width 404 height 93
drag, startPoint x: 1233, startPoint y: 270, endPoint x: 1522, endPoint y: 262, distance: 289.1
click at [1522, 262] on p "Charlotte's core supports are best friend and brother. Receiving support from M…" at bounding box center [1327, 249] width 404 height 93
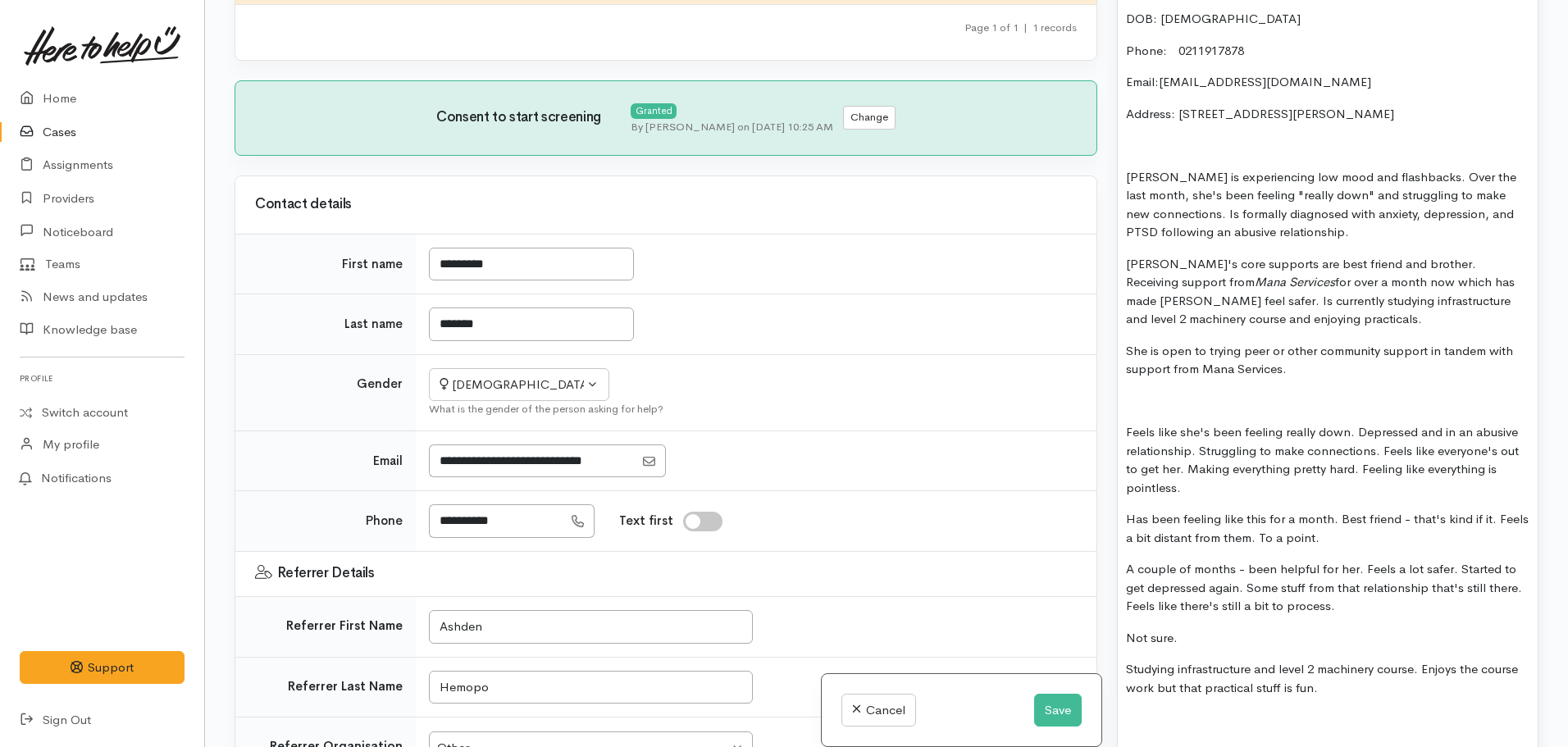
scroll to position [1149, 0]
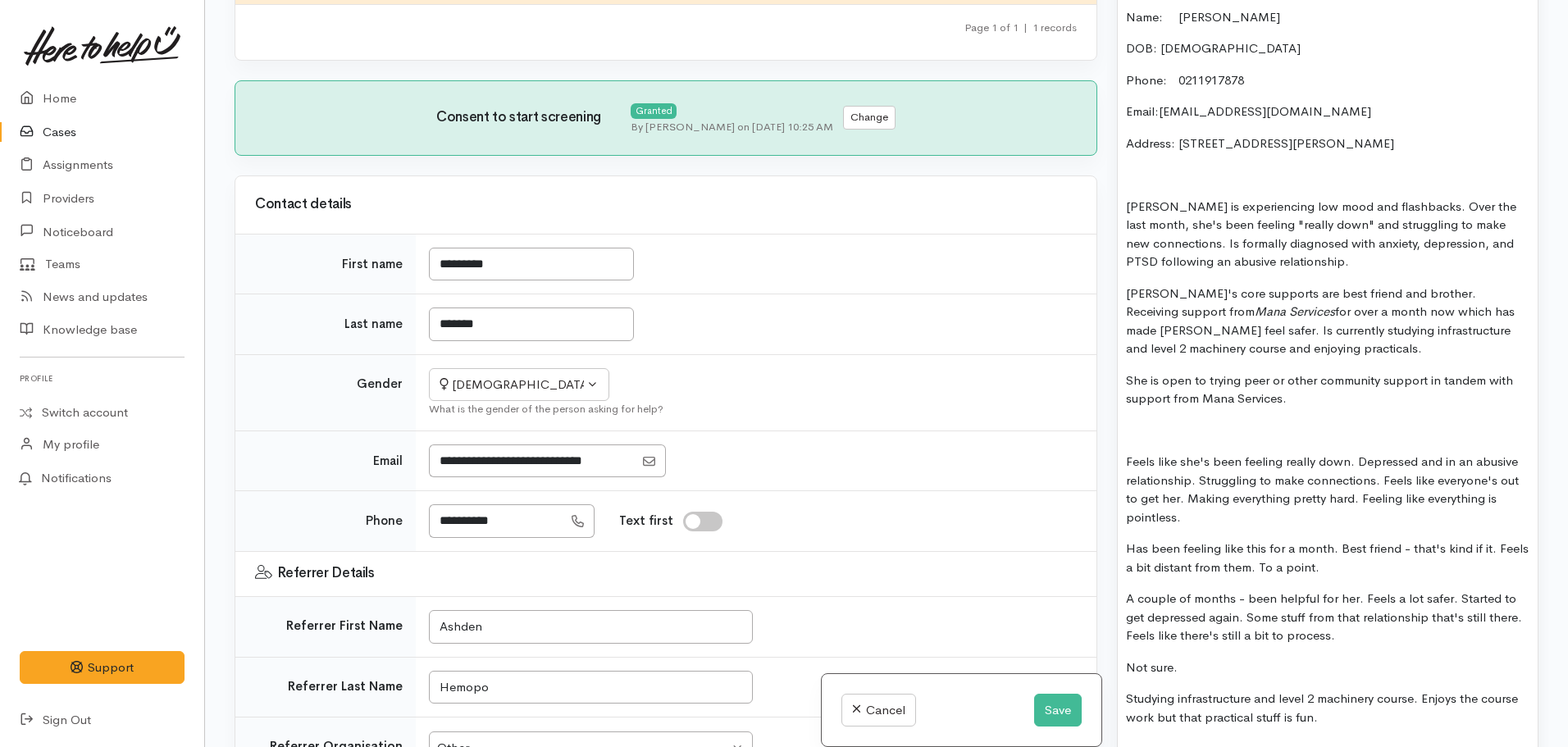
click at [1373, 138] on p "Address: 1/21 Campbell Street, Frankton" at bounding box center [1327, 143] width 404 height 19
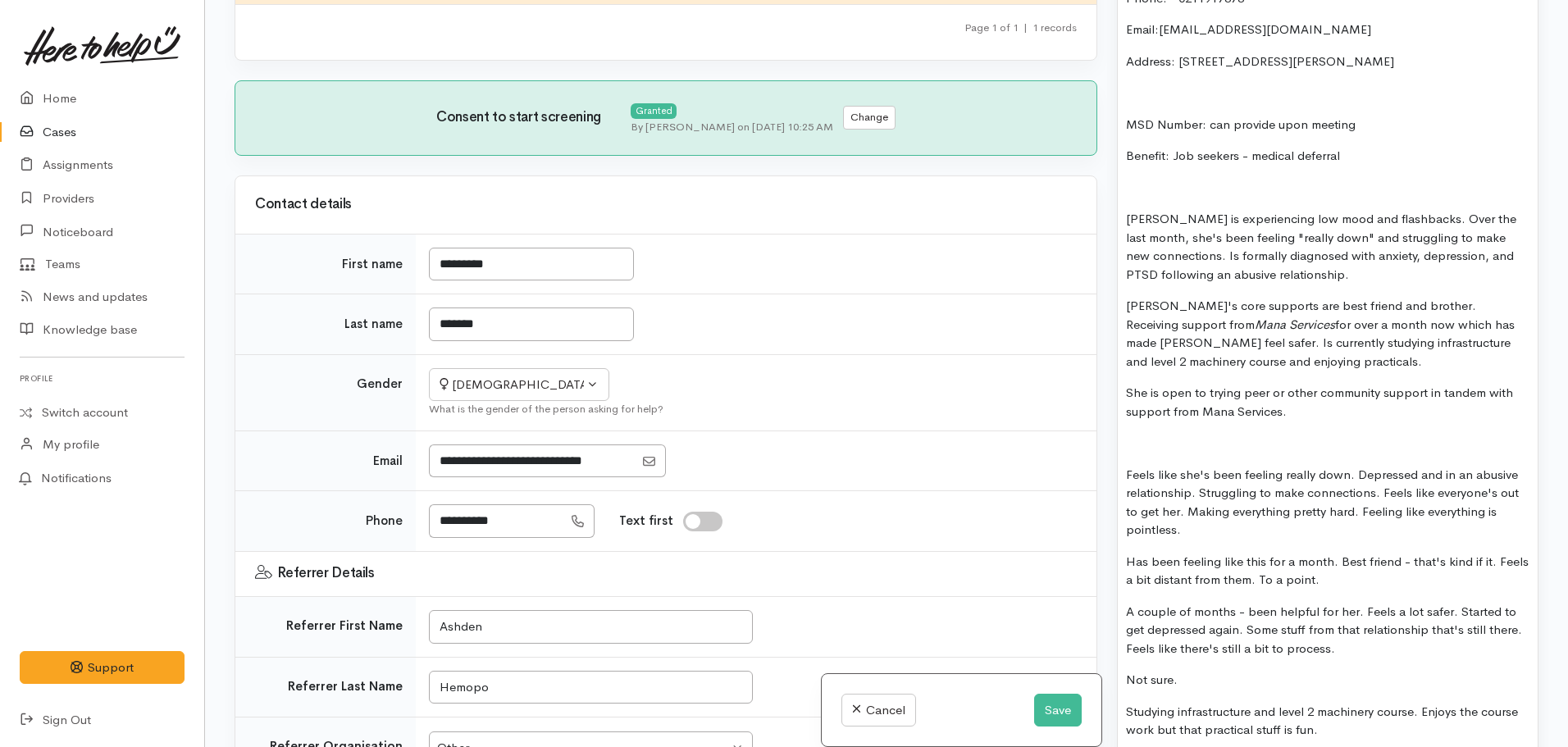
scroll to position [1312, 0]
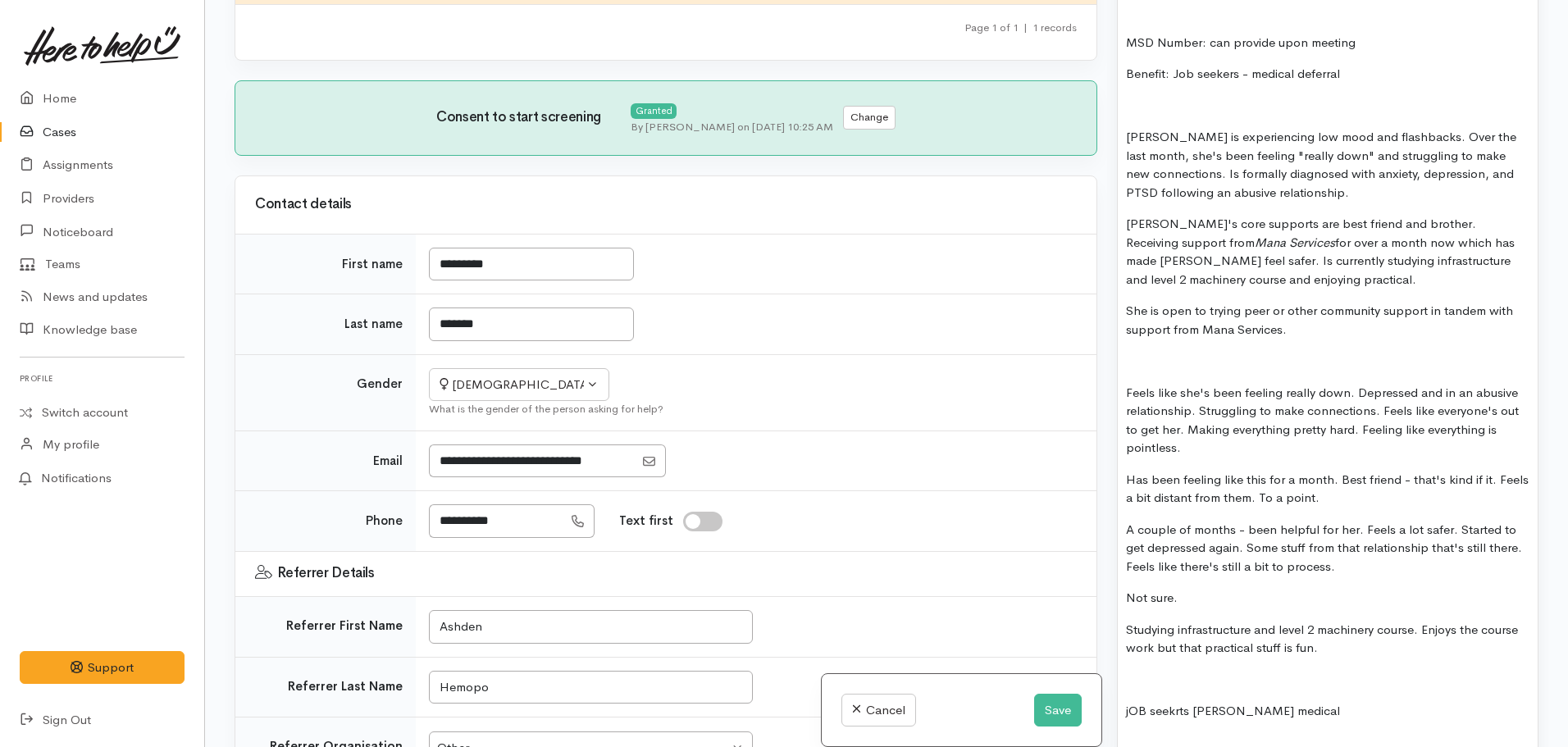
click at [1384, 289] on p "Charlotte's core supports are best friend and brother. Receiving support from M…" at bounding box center [1327, 252] width 404 height 74
drag, startPoint x: 1381, startPoint y: 312, endPoint x: 1320, endPoint y: 304, distance: 61.5
click at [1320, 304] on p "She is open to trying peer or other community support in tandem with support fr…" at bounding box center [1327, 320] width 404 height 37
click at [1364, 311] on p "She is open to trying peer or other support in tandem with support from Mana Se…" at bounding box center [1327, 320] width 404 height 37
drag, startPoint x: 1452, startPoint y: 313, endPoint x: 1522, endPoint y: 311, distance: 70.0
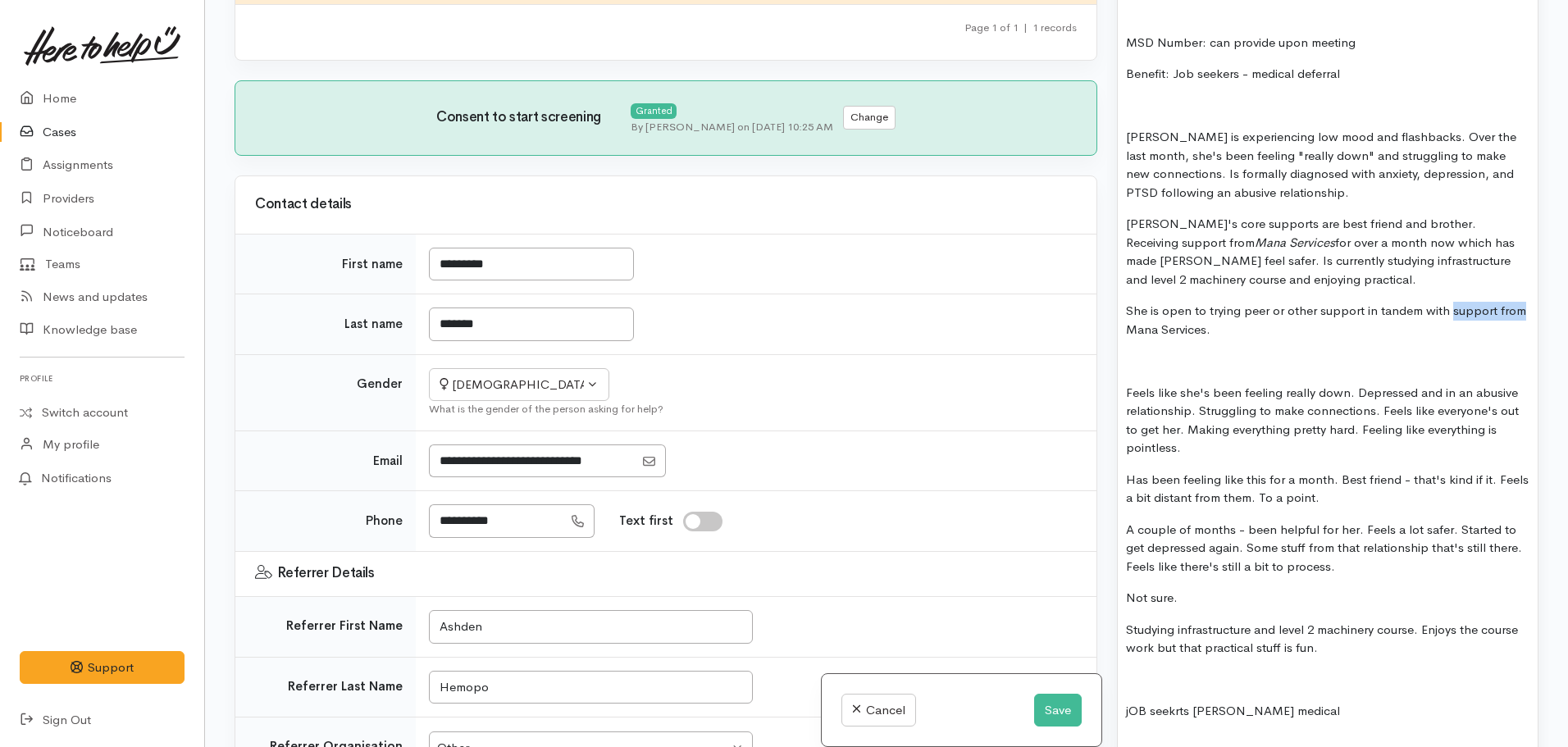
click at [1522, 311] on p "She is open to trying peer or other support in tandem with support from Mana Se…" at bounding box center [1327, 320] width 404 height 37
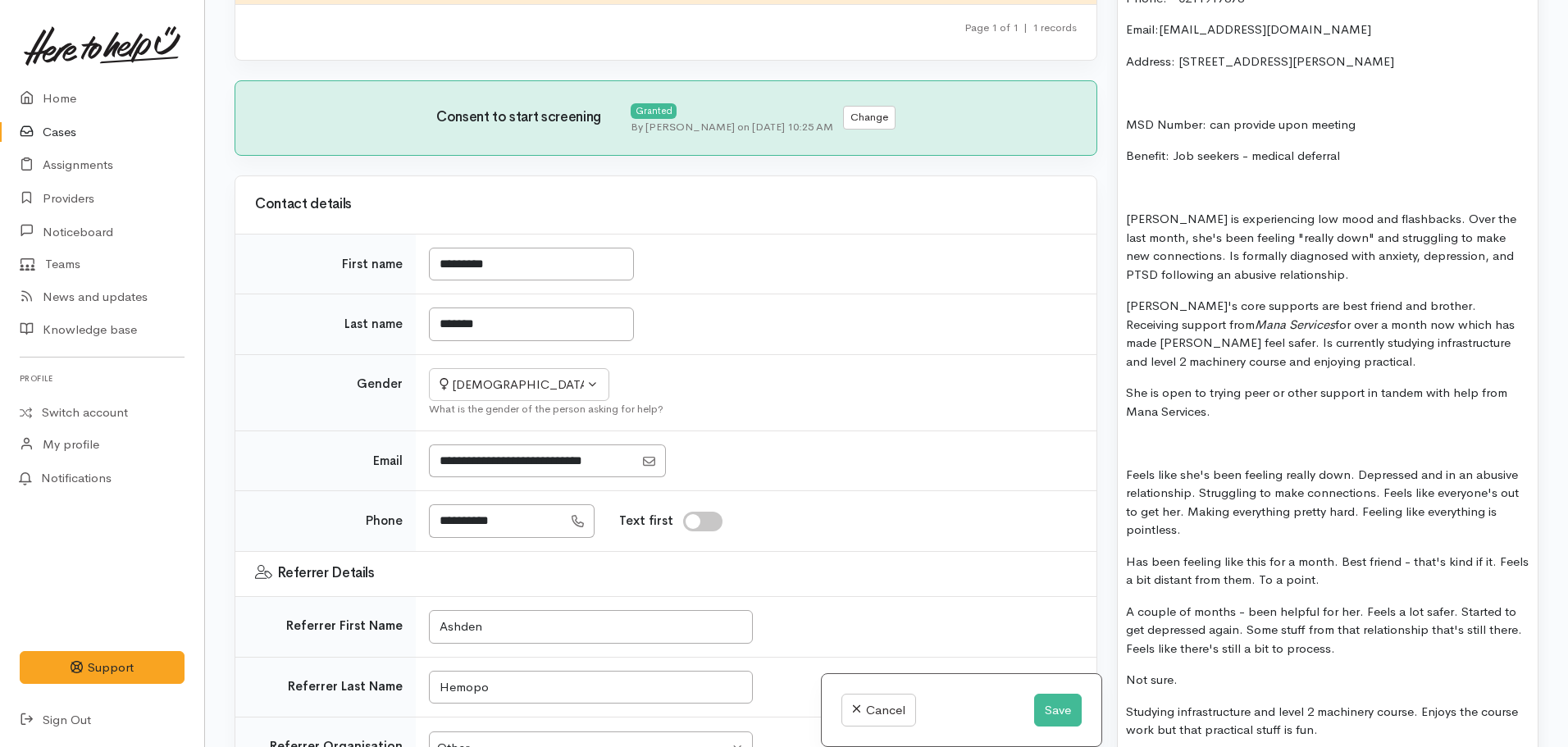
click at [1263, 418] on p "She is open to trying peer or other support in tandem with help from Mana Servi…" at bounding box center [1327, 402] width 404 height 37
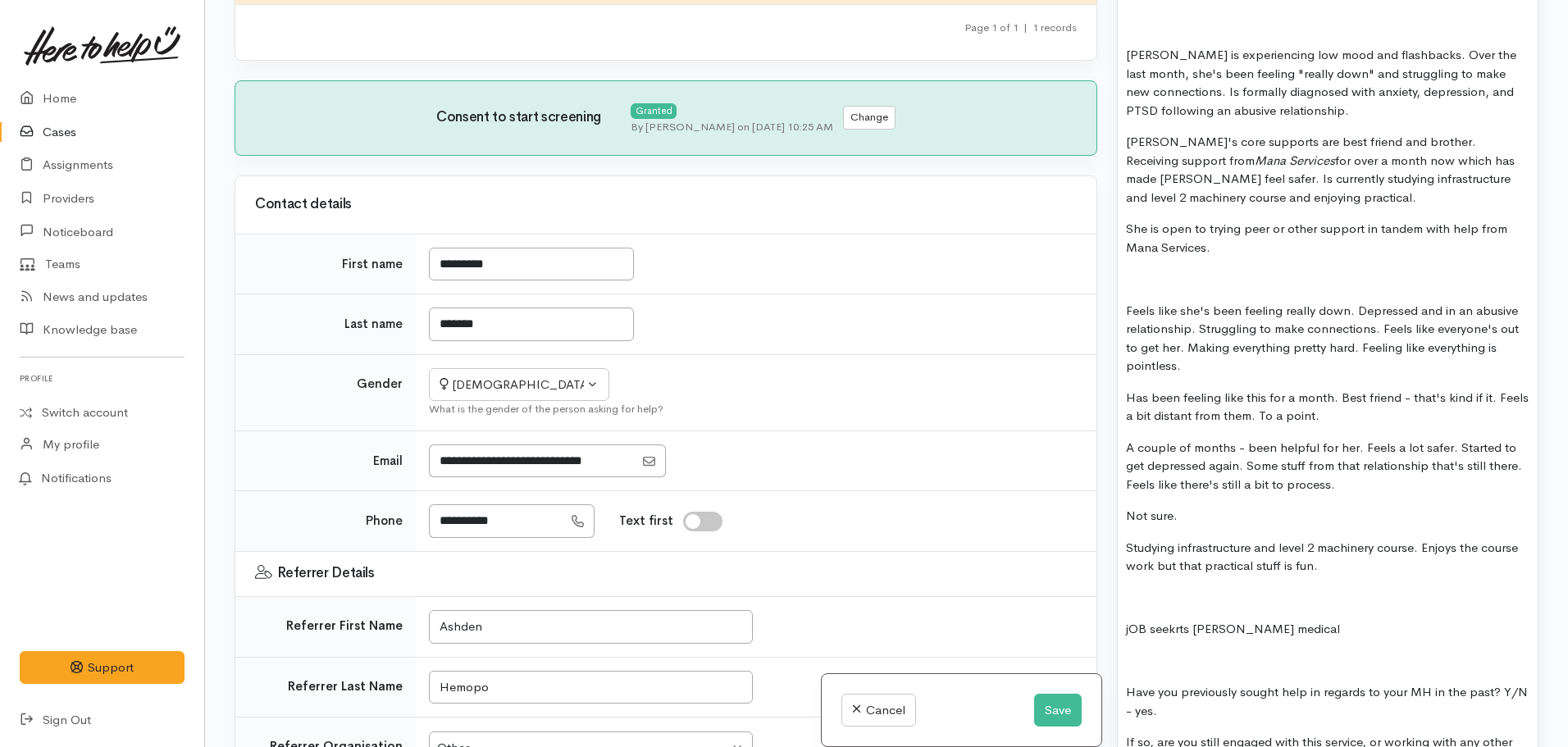
scroll to position [1312, 0]
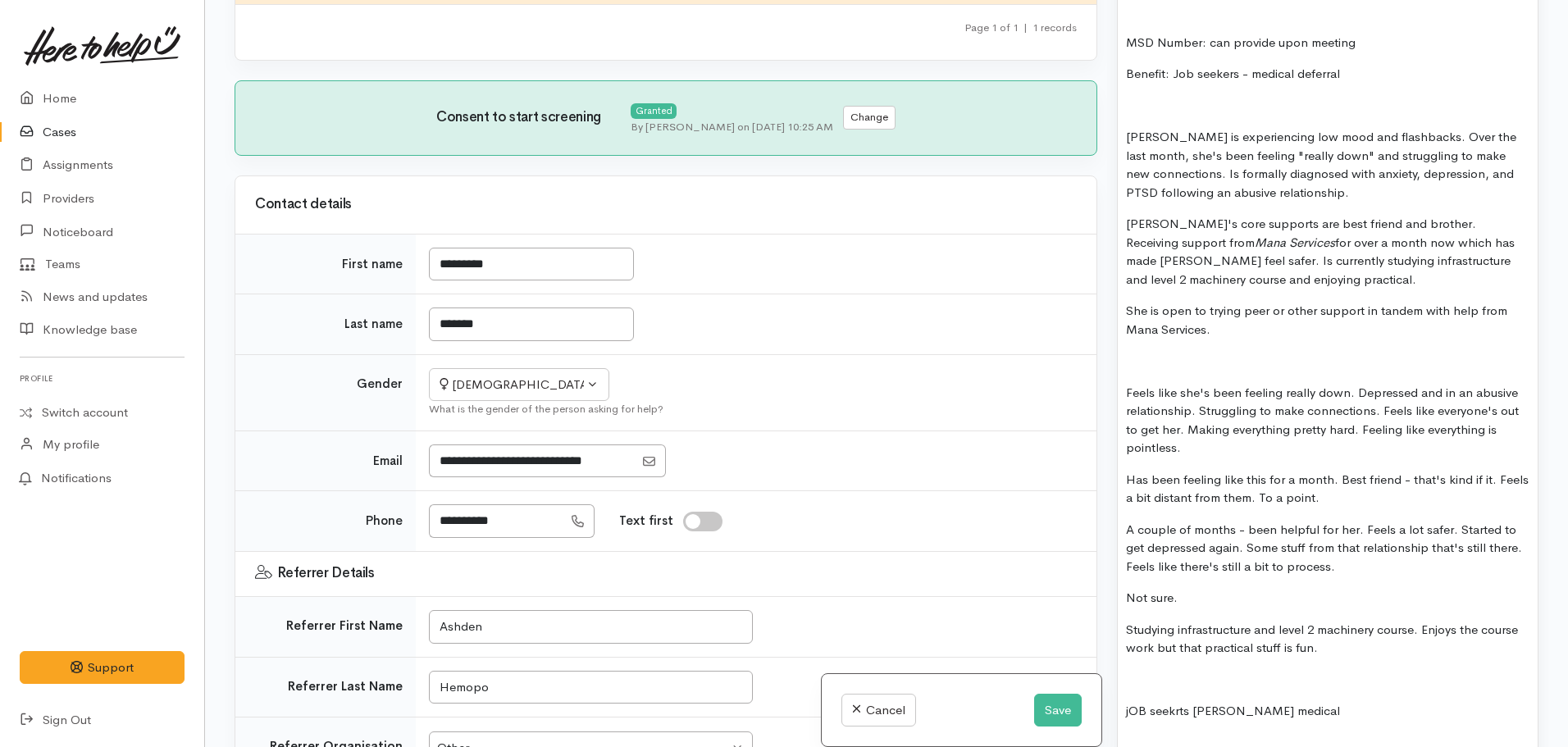
click at [1337, 195] on p "Charlotte is experiencing low mood and flashbacks. Over the last month, she's b…" at bounding box center [1327, 165] width 404 height 74
click at [1234, 333] on p "She is open to trying peer or other support in tandem with help from Mana Servi…" at bounding box center [1327, 320] width 404 height 37
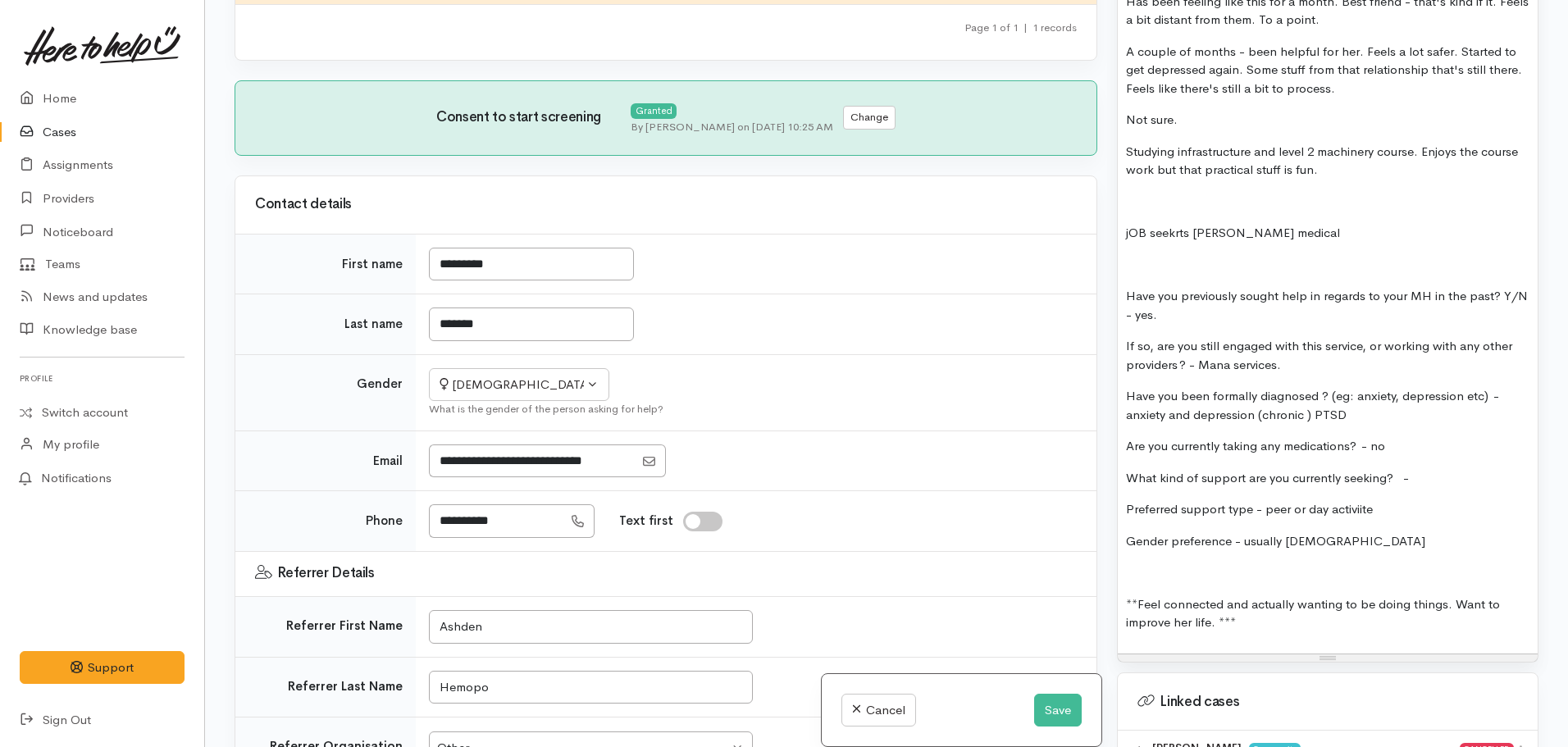
scroll to position [1969, 0]
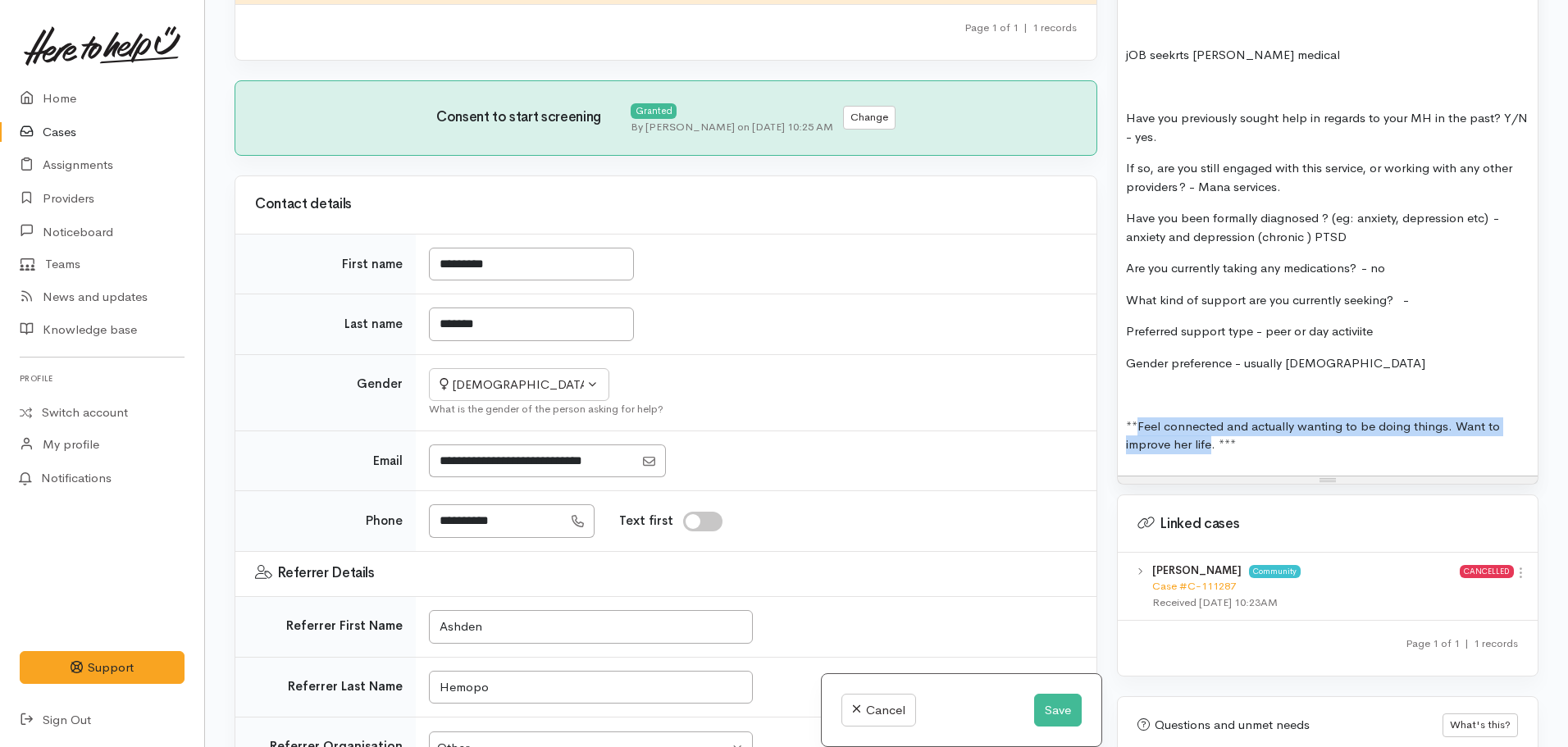
drag, startPoint x: 1211, startPoint y: 444, endPoint x: 1139, endPoint y: 427, distance: 74.0
click at [1139, 427] on p "**Feel connected and actually wanting to be doing things. Want to improve her l…" at bounding box center [1327, 435] width 404 height 37
copy p "Feel connected and actually wanting to be doing things. Want to improve her life"
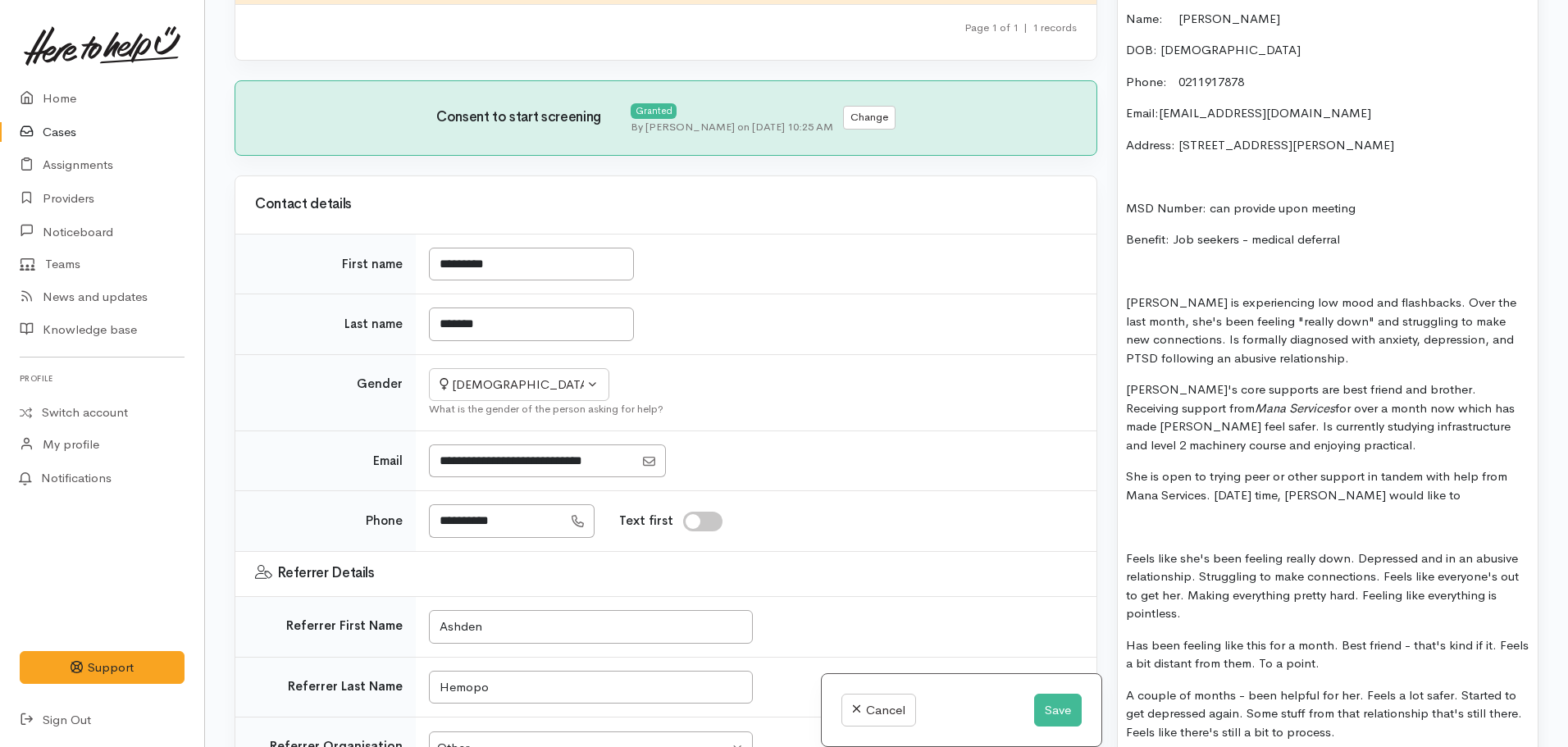
scroll to position [1149, 0]
click at [1446, 494] on p "She is open to trying peer or other support in tandem with help from Mana Servi…" at bounding box center [1327, 484] width 404 height 37
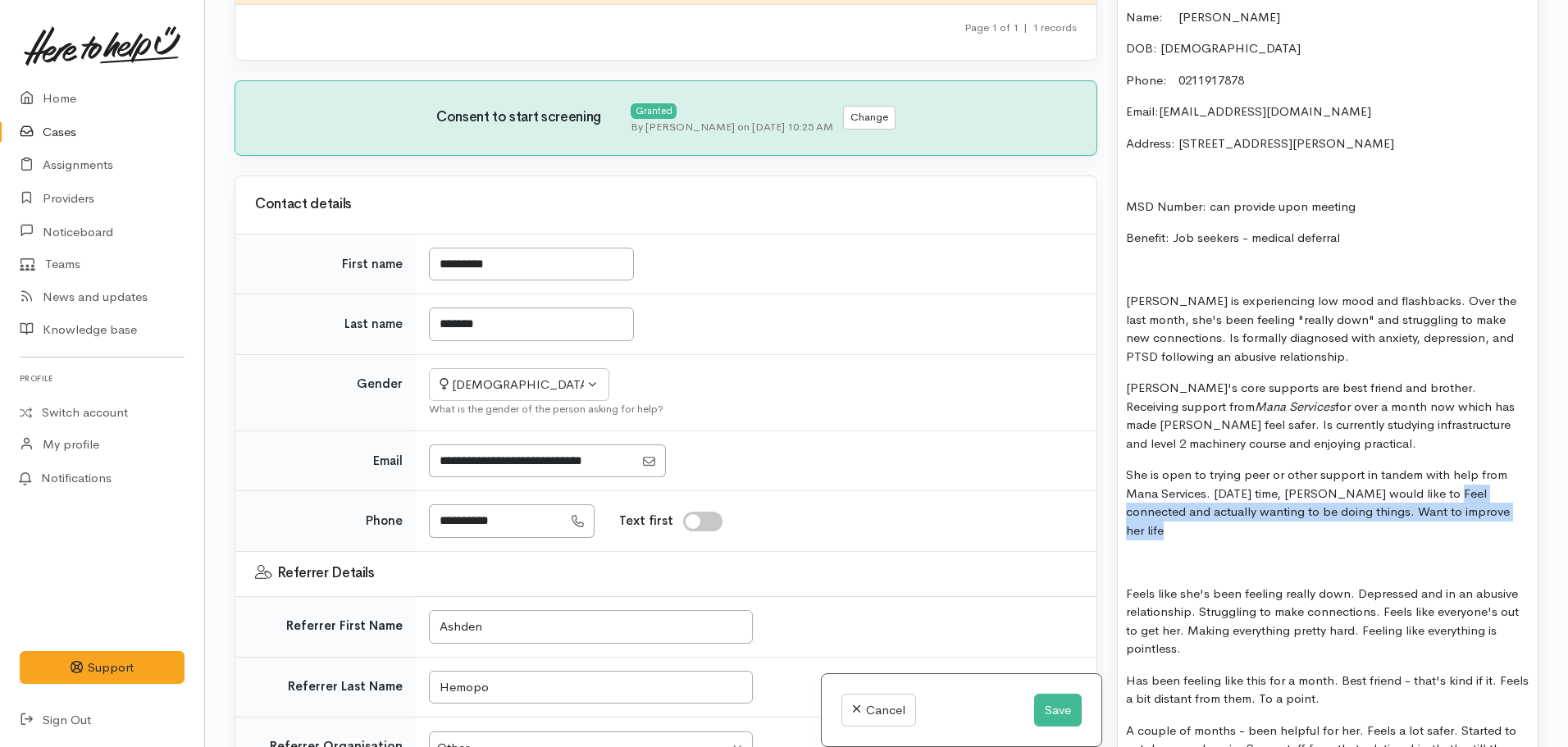
drag, startPoint x: 1437, startPoint y: 491, endPoint x: 1527, endPoint y: 508, distance: 91.6
click at [1527, 508] on div "MENTAL HEALTH SUPPORT: Name:  Charlotte Hammond DOB: 04.06.2006 Phone:   021191…" at bounding box center [1328, 641] width 420 height 1346
click at [1437, 490] on icon "Feel connected and actually wanting to be doing things. Want to improve her life" at bounding box center [1325, 511] width 399 height 52
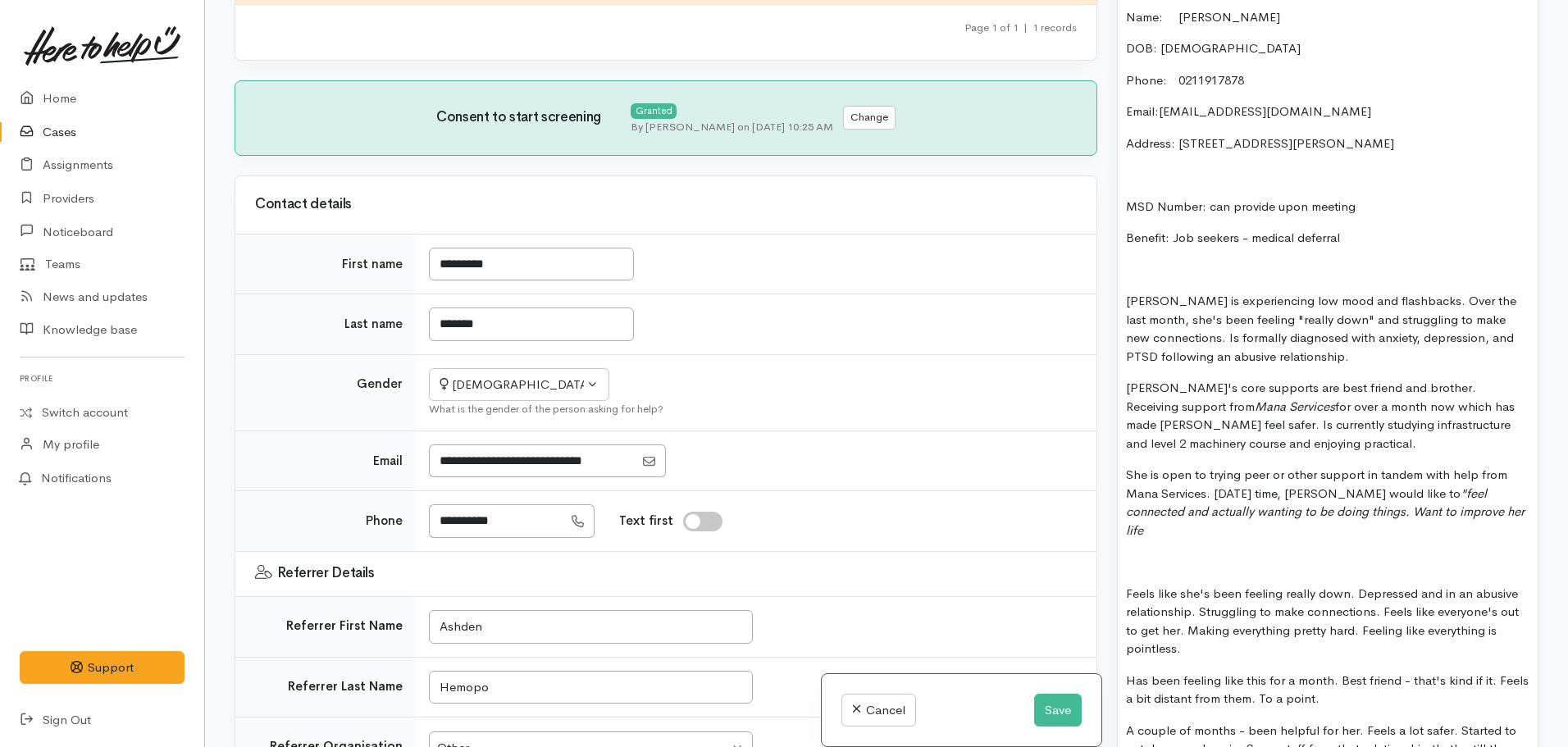
click at [1169, 469] on p "She is open to trying peer or other support in tandem with help from Mana Servi…" at bounding box center [1327, 502] width 404 height 74
click at [1201, 524] on p "She is open to trying peer or other support in tandem with help from Mana Servi…" at bounding box center [1327, 502] width 404 height 74
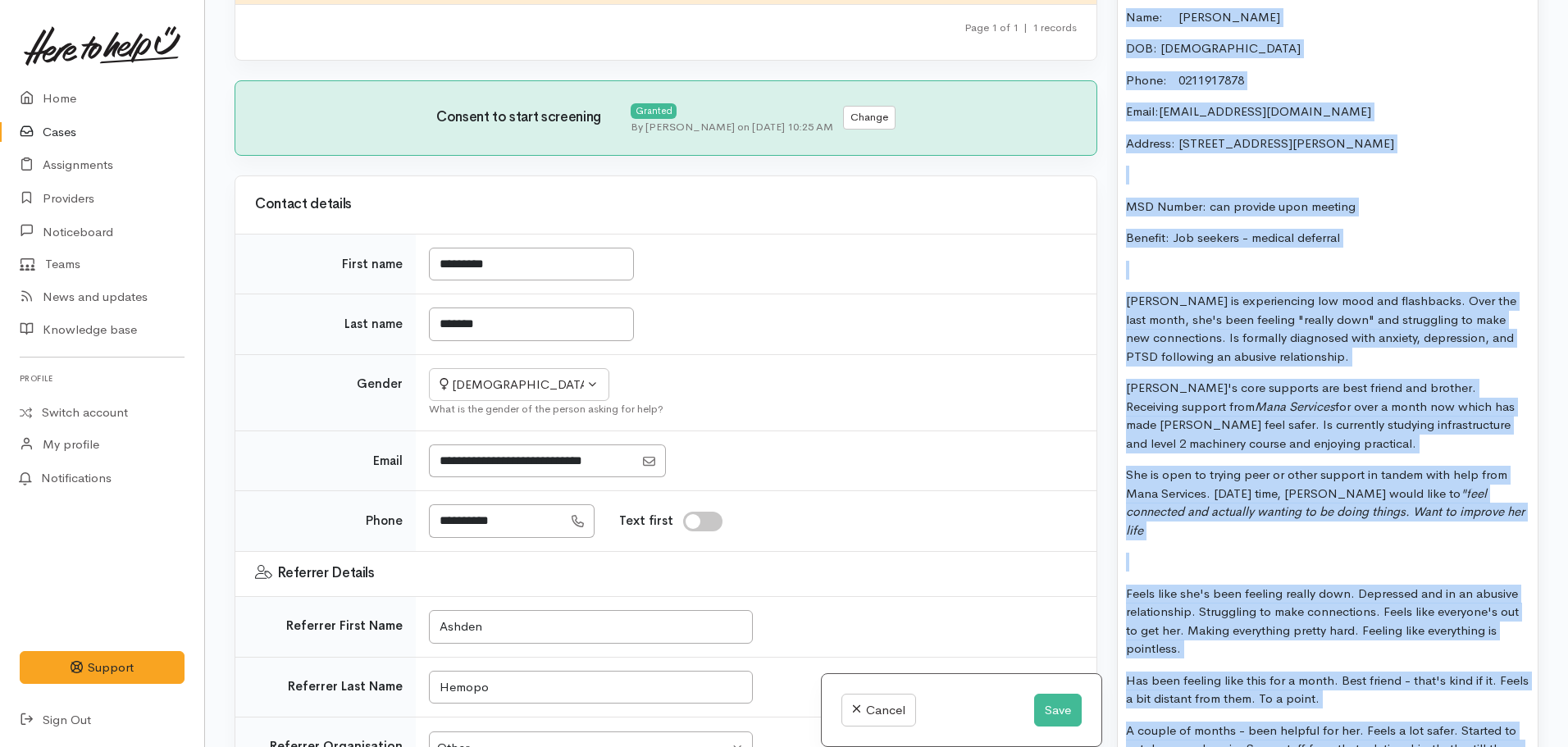
copy div "MENTAL HEALTH SUPPORT: Name:  Charlotte Hammond DOB: 04.06.2006 Phone:   021191…"
click at [1048, 707] on button "Save" at bounding box center [1058, 710] width 47 height 34
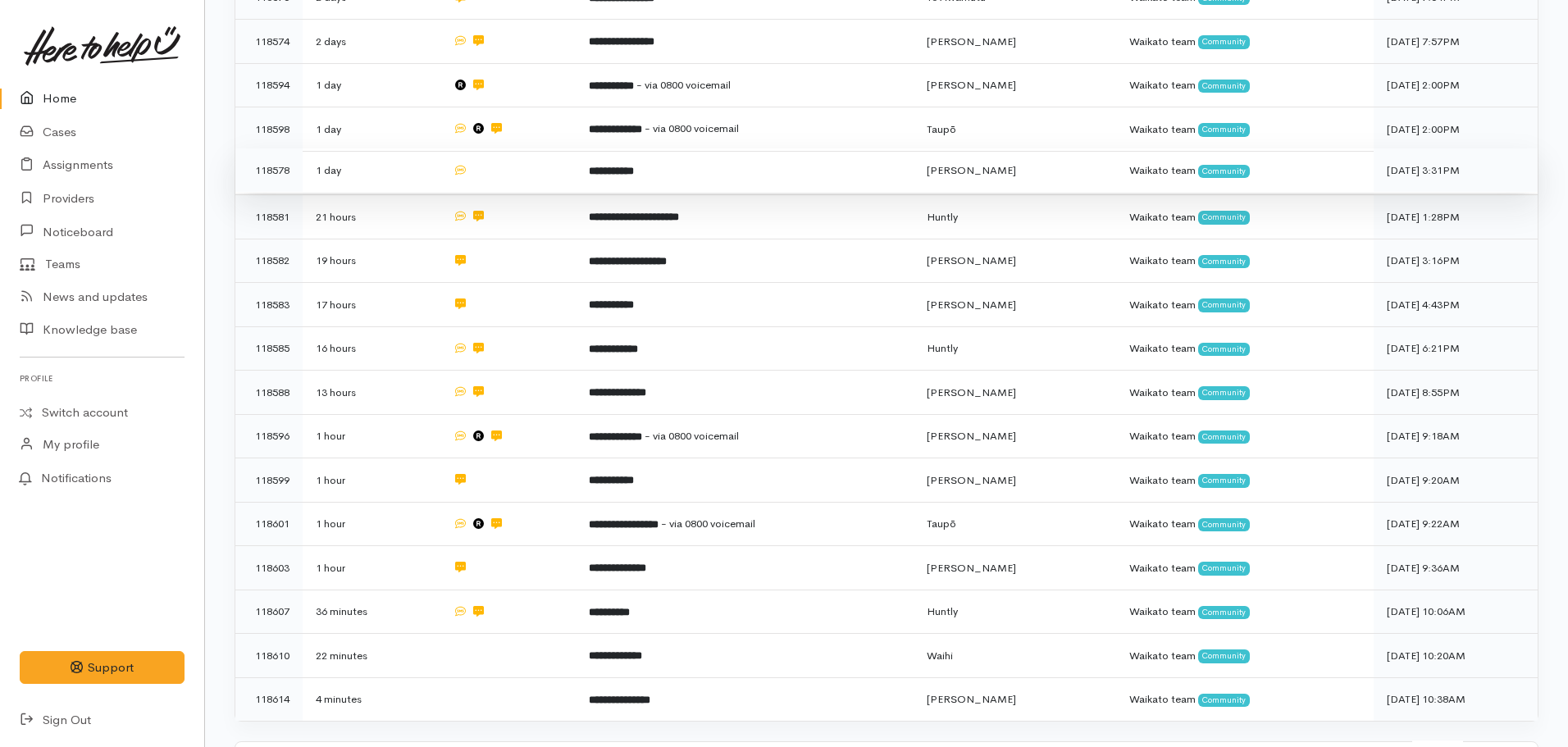
scroll to position [164, 0]
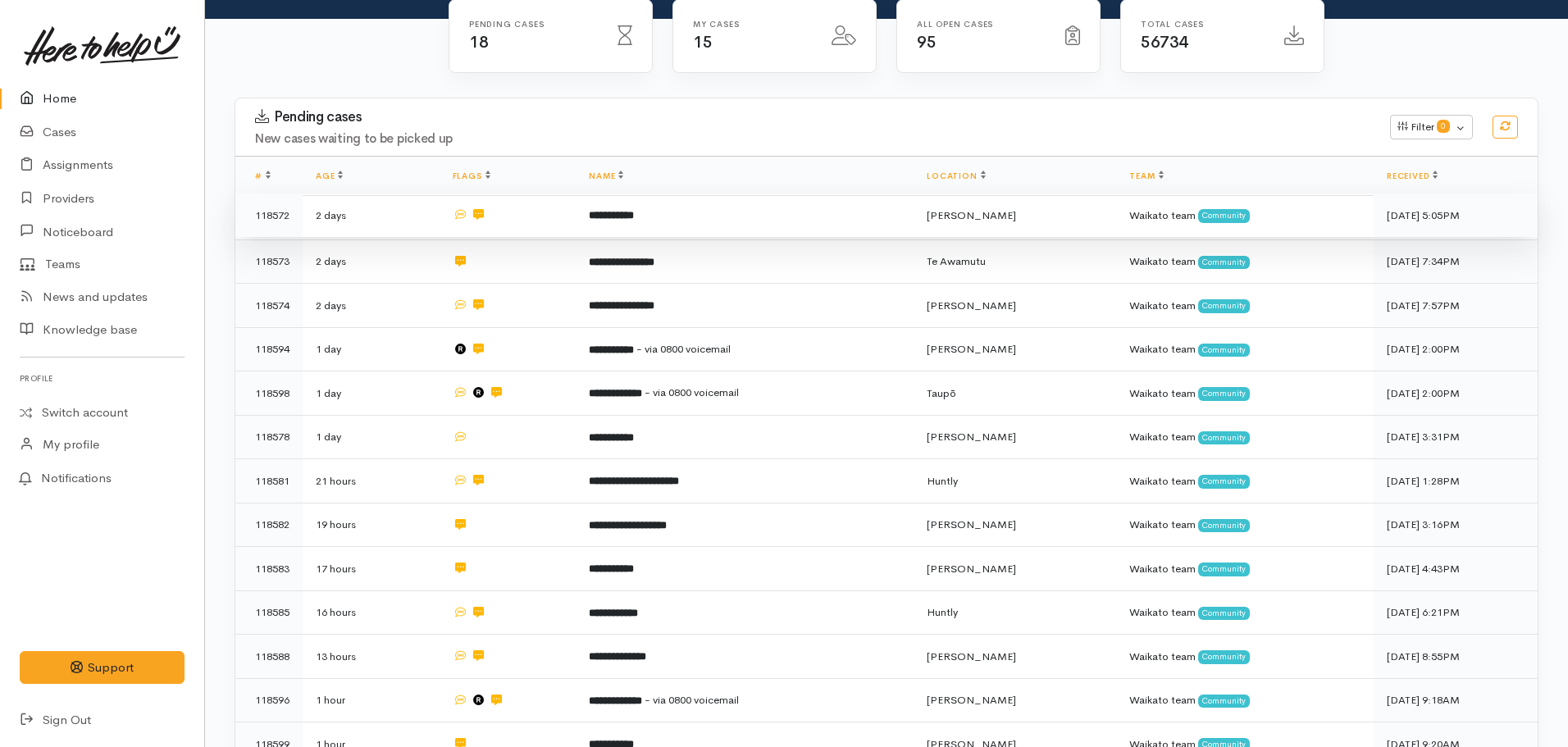
click at [596, 218] on b "**********" at bounding box center [612, 215] width 45 height 11
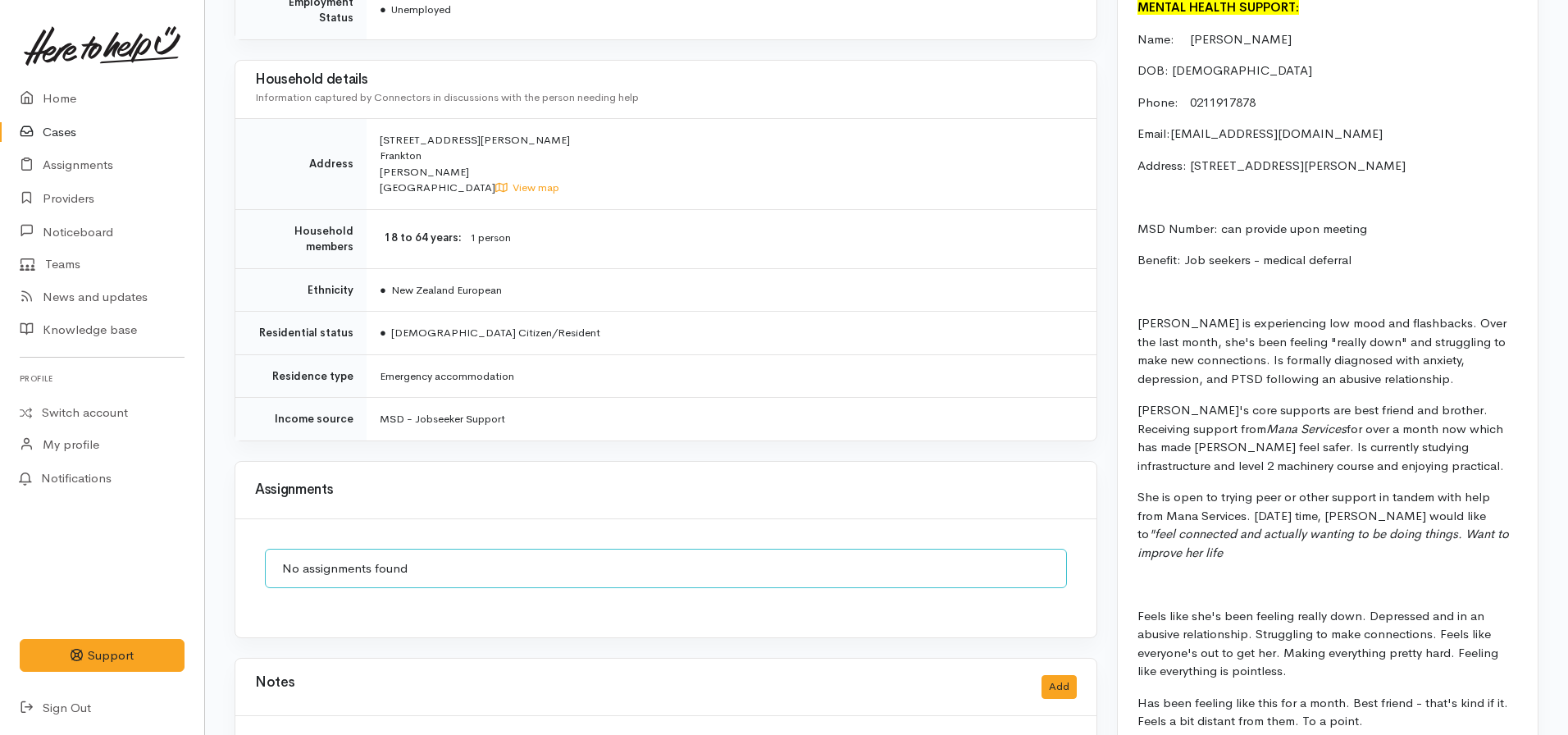
scroll to position [1148, 0]
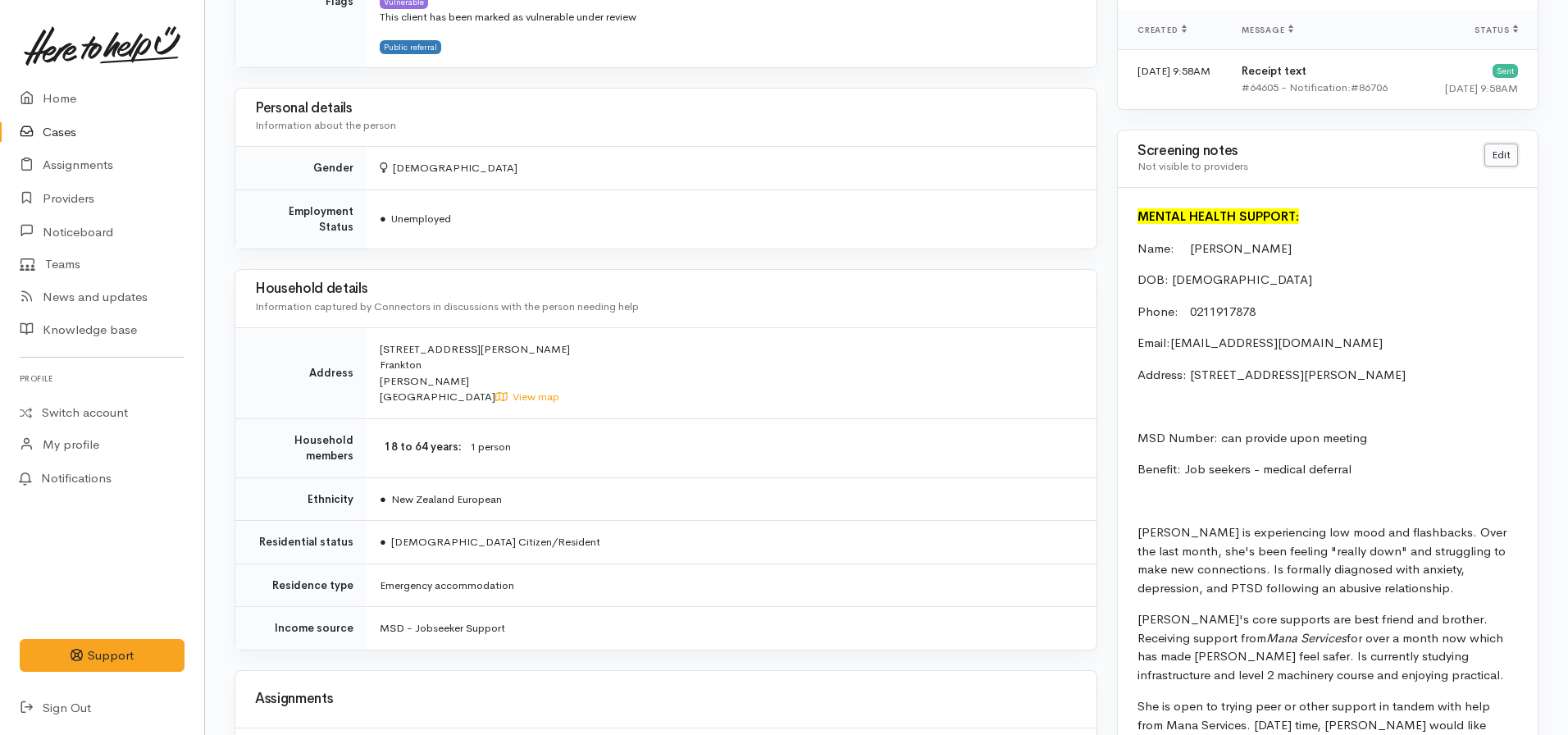
click at [1493, 154] on link "Edit" at bounding box center [1501, 155] width 34 height 24
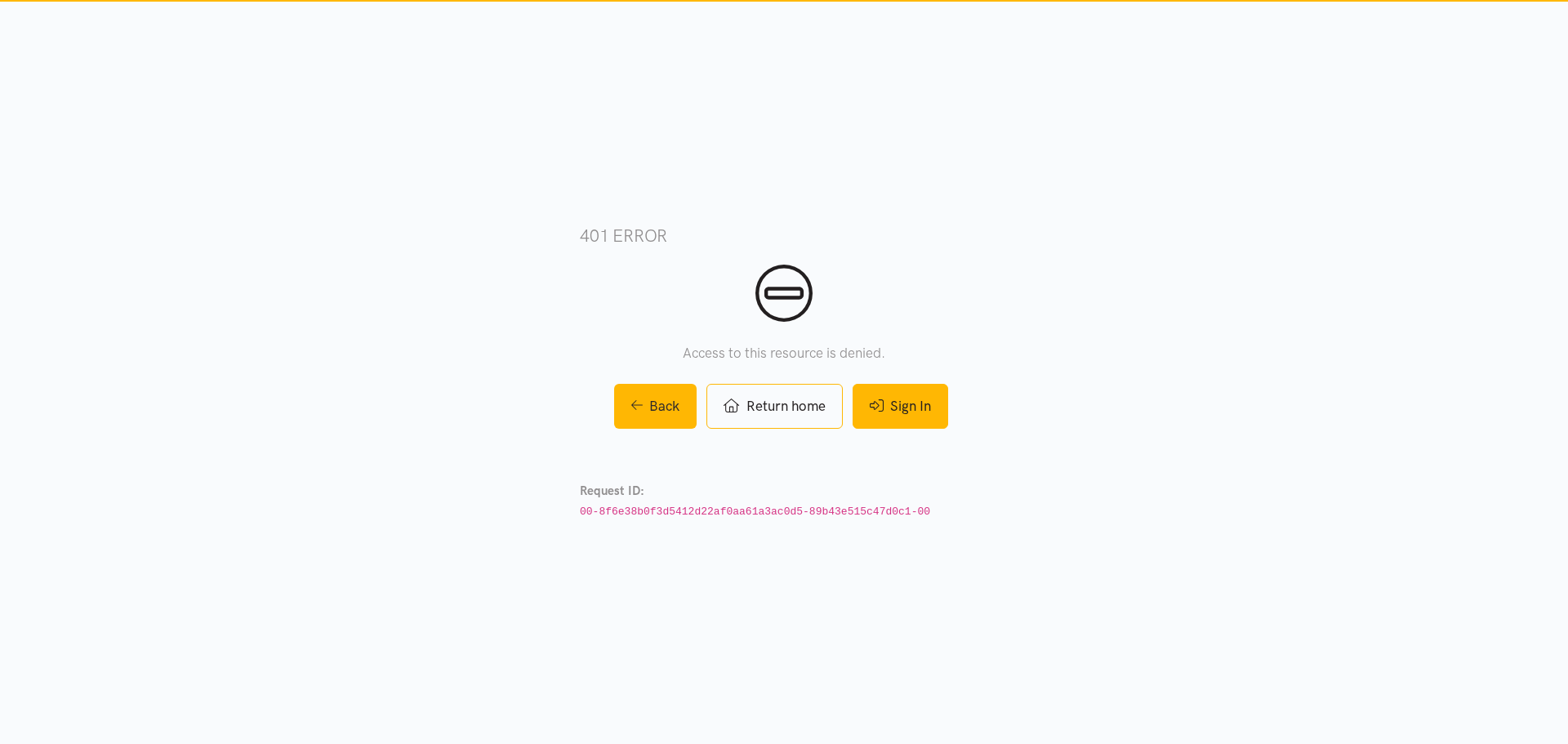
click at [892, 402] on link "Sign In" at bounding box center [900, 407] width 95 height 45
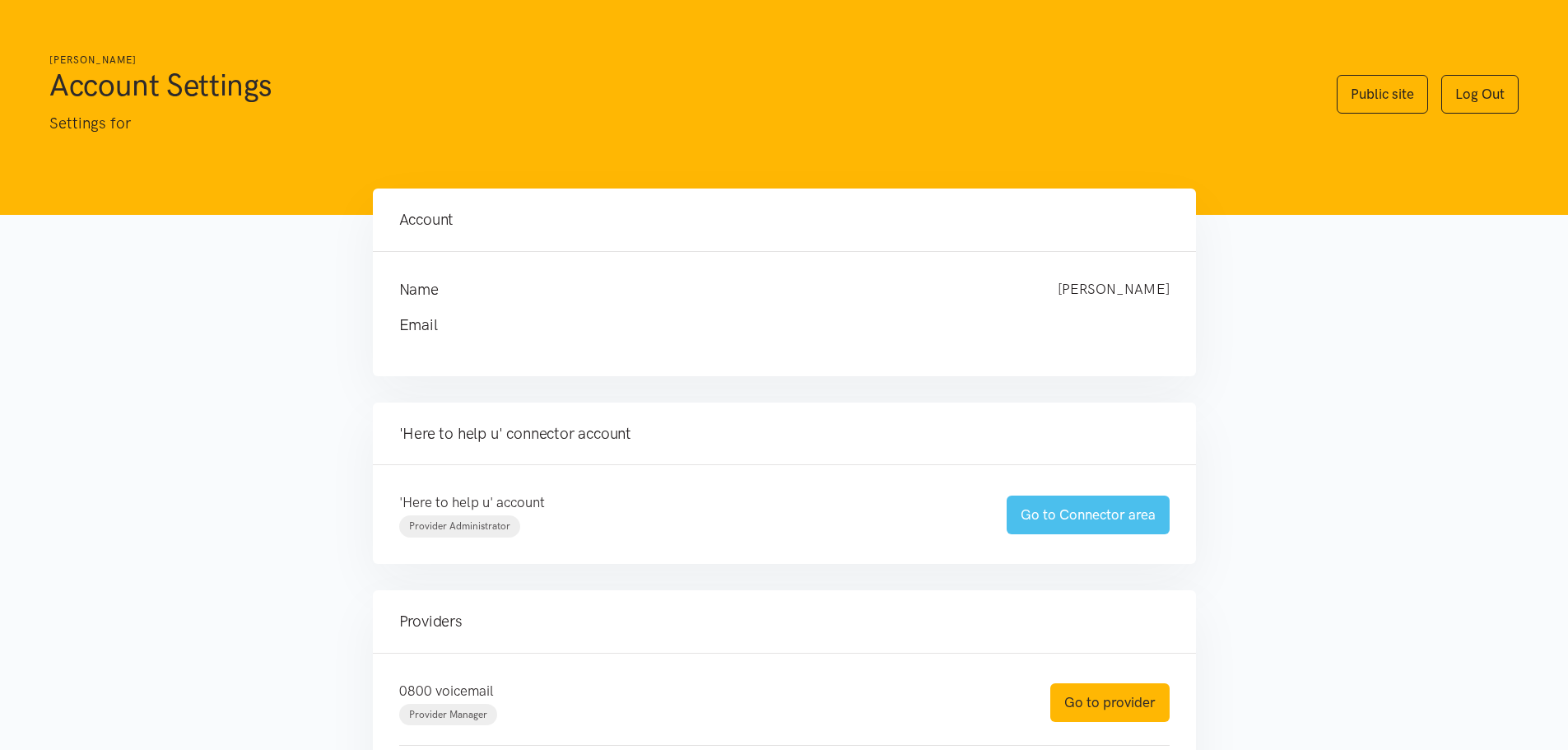
click at [1085, 514] on link "Go to Connector area" at bounding box center [1088, 514] width 163 height 39
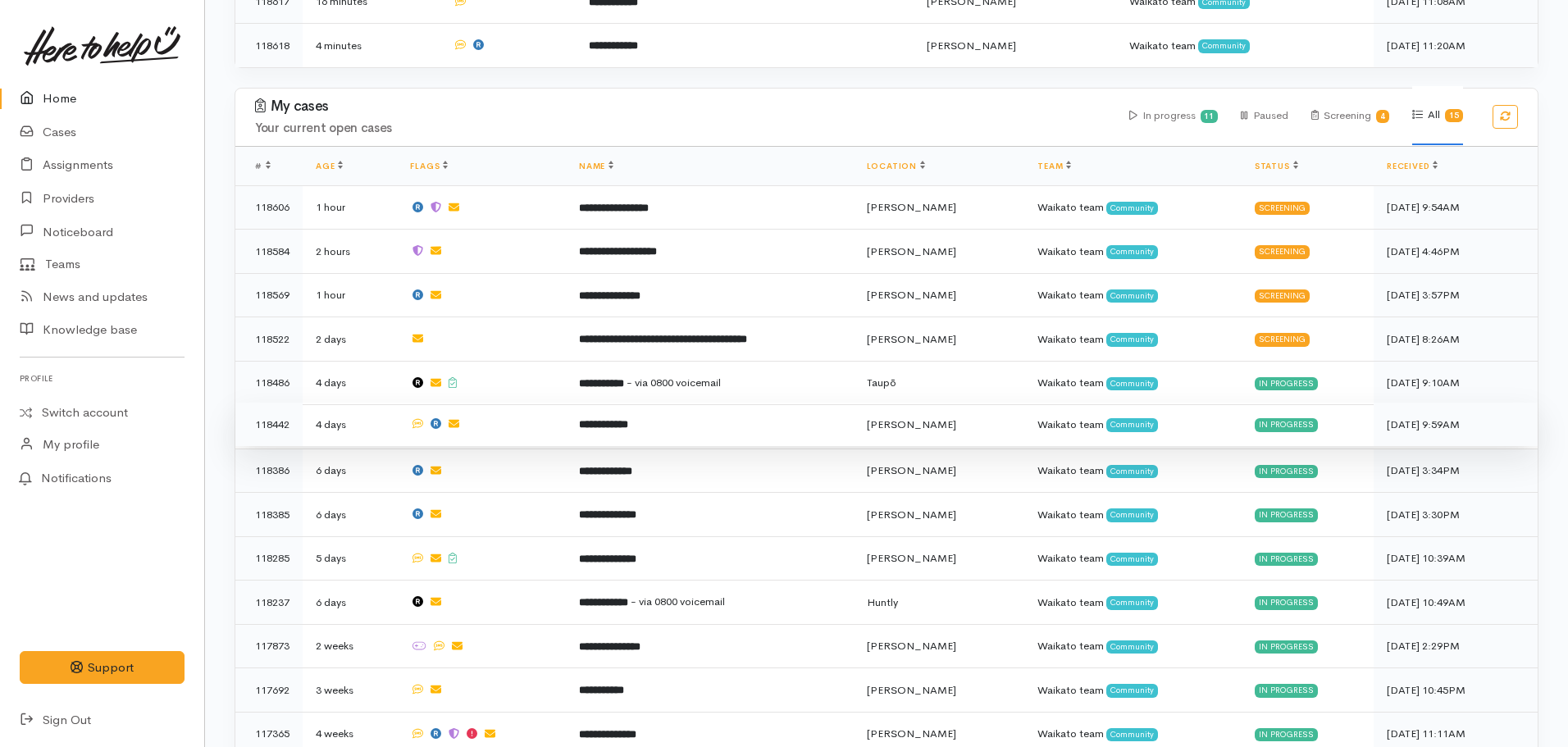
scroll to position [1231, 0]
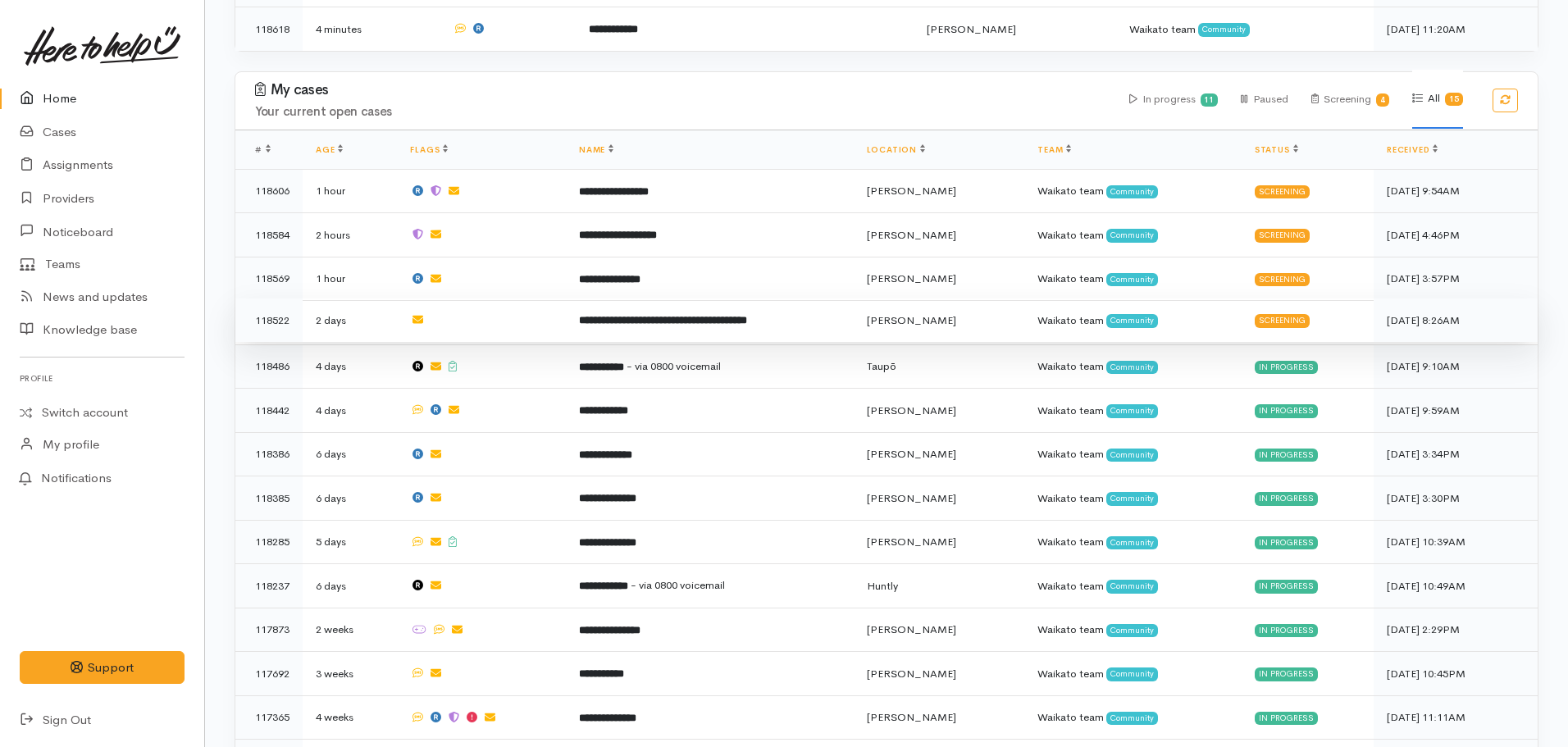
click at [626, 315] on b "**********" at bounding box center [663, 320] width 168 height 11
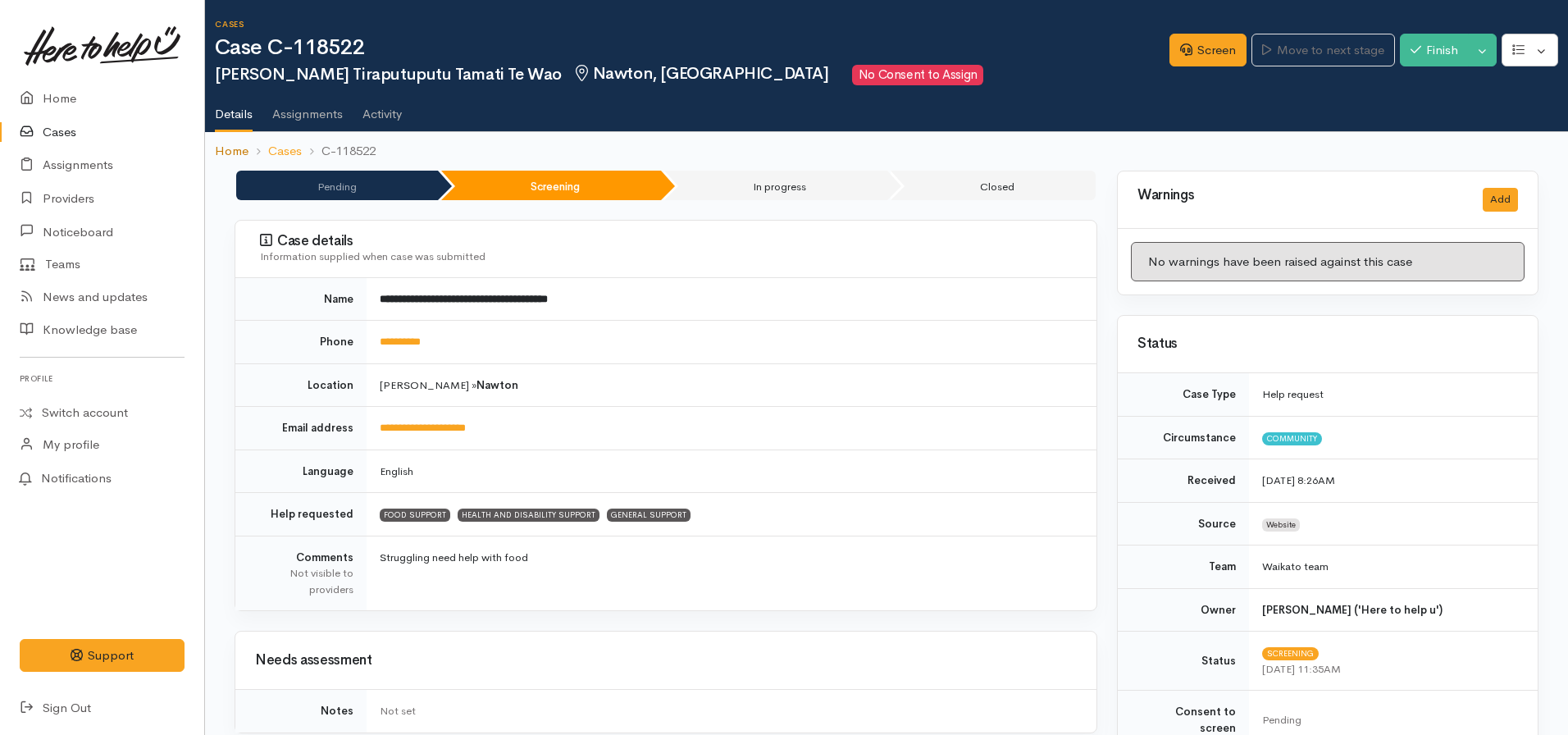
click at [232, 143] on link "Home" at bounding box center [232, 151] width 34 height 19
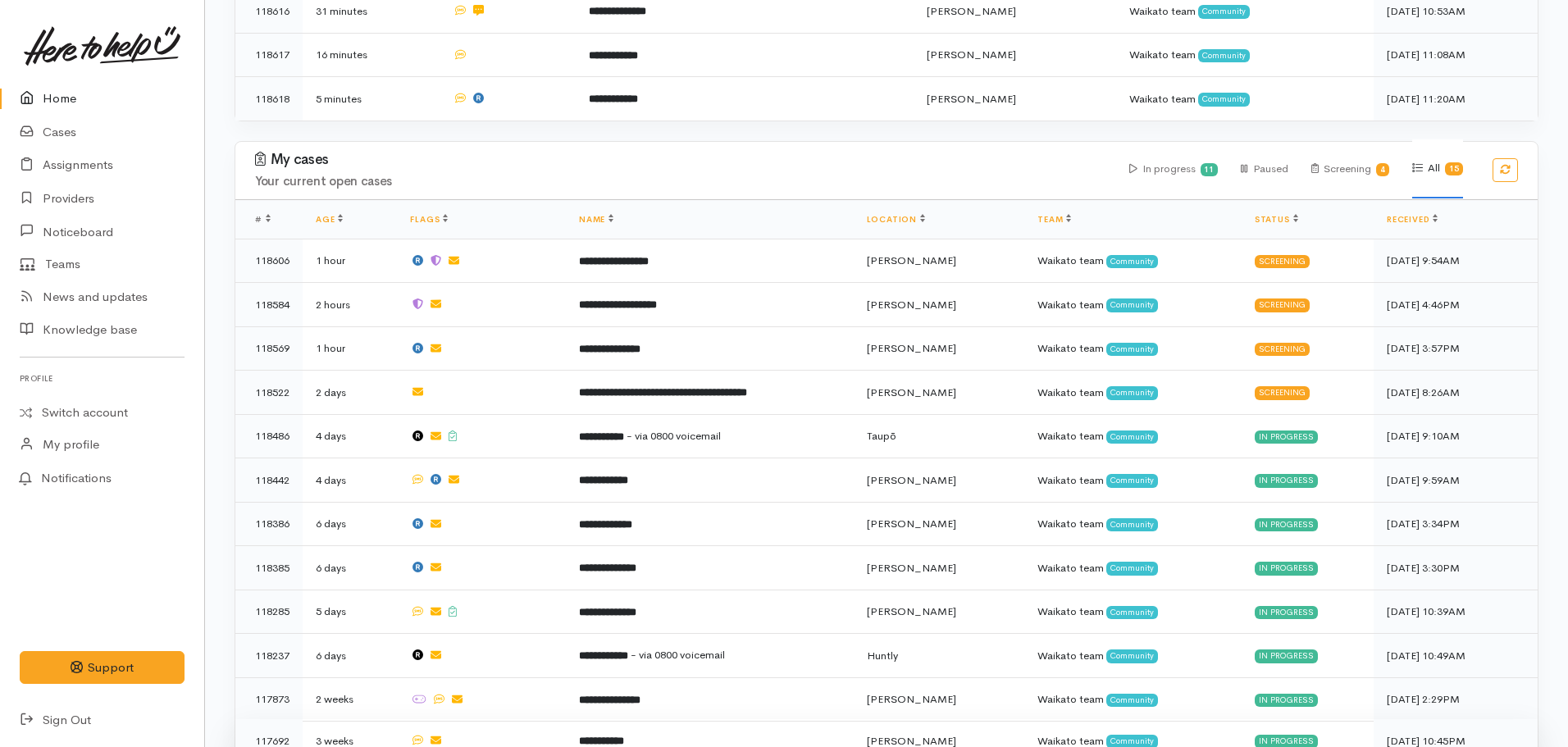
scroll to position [1312, 0]
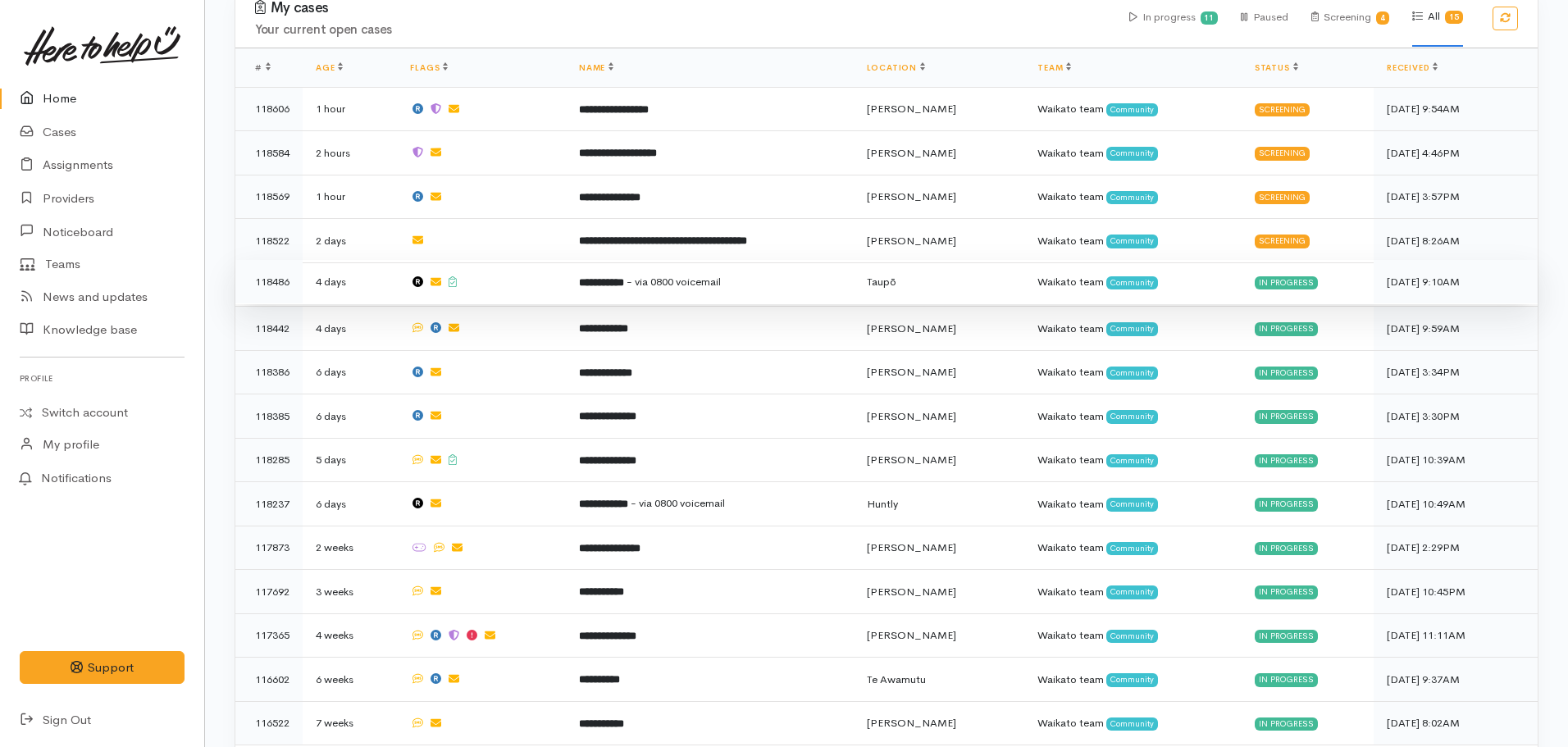
click at [665, 274] on span "- via 0800 voicemail" at bounding box center [674, 281] width 95 height 14
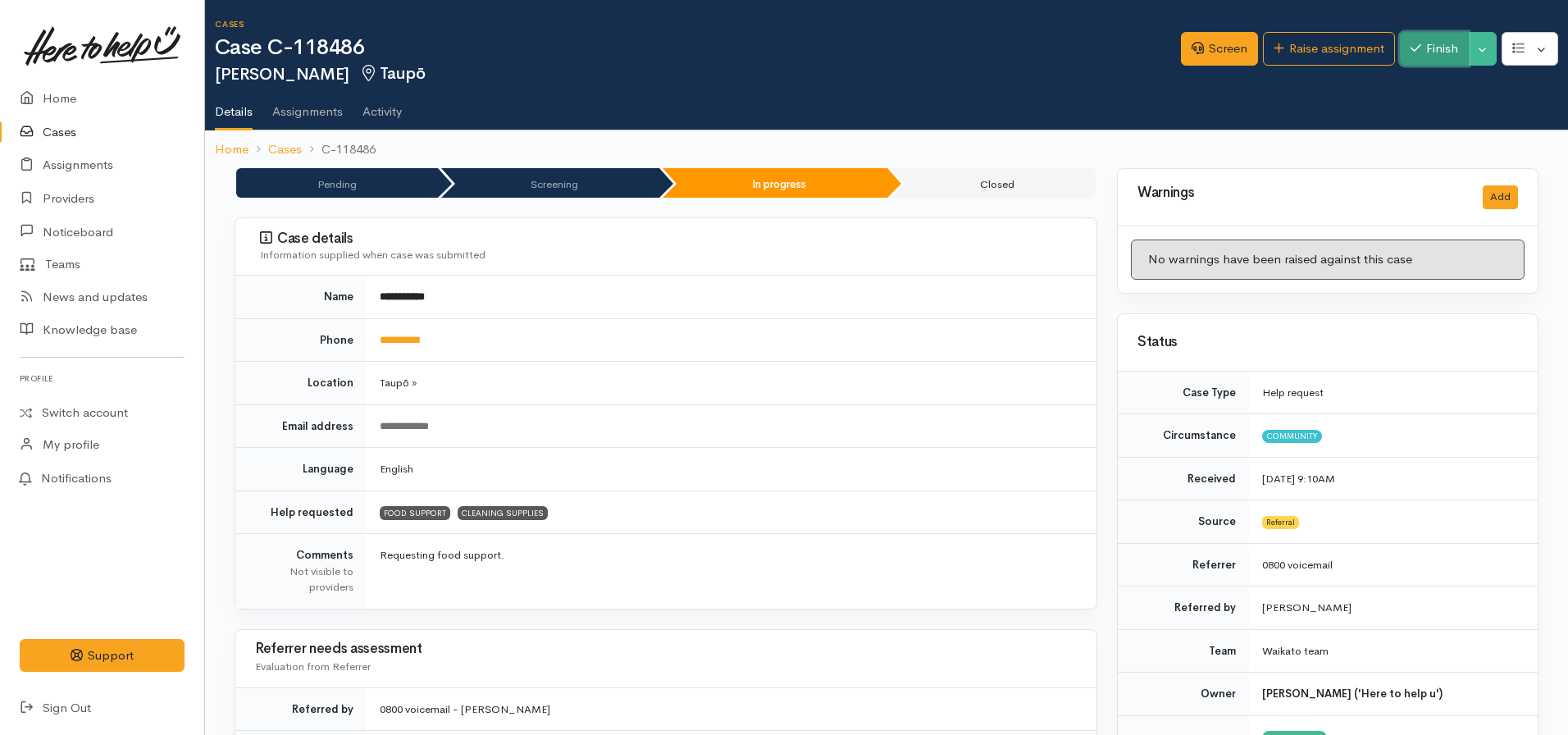
click at [1411, 59] on button "Finish" at bounding box center [1435, 48] width 69 height 34
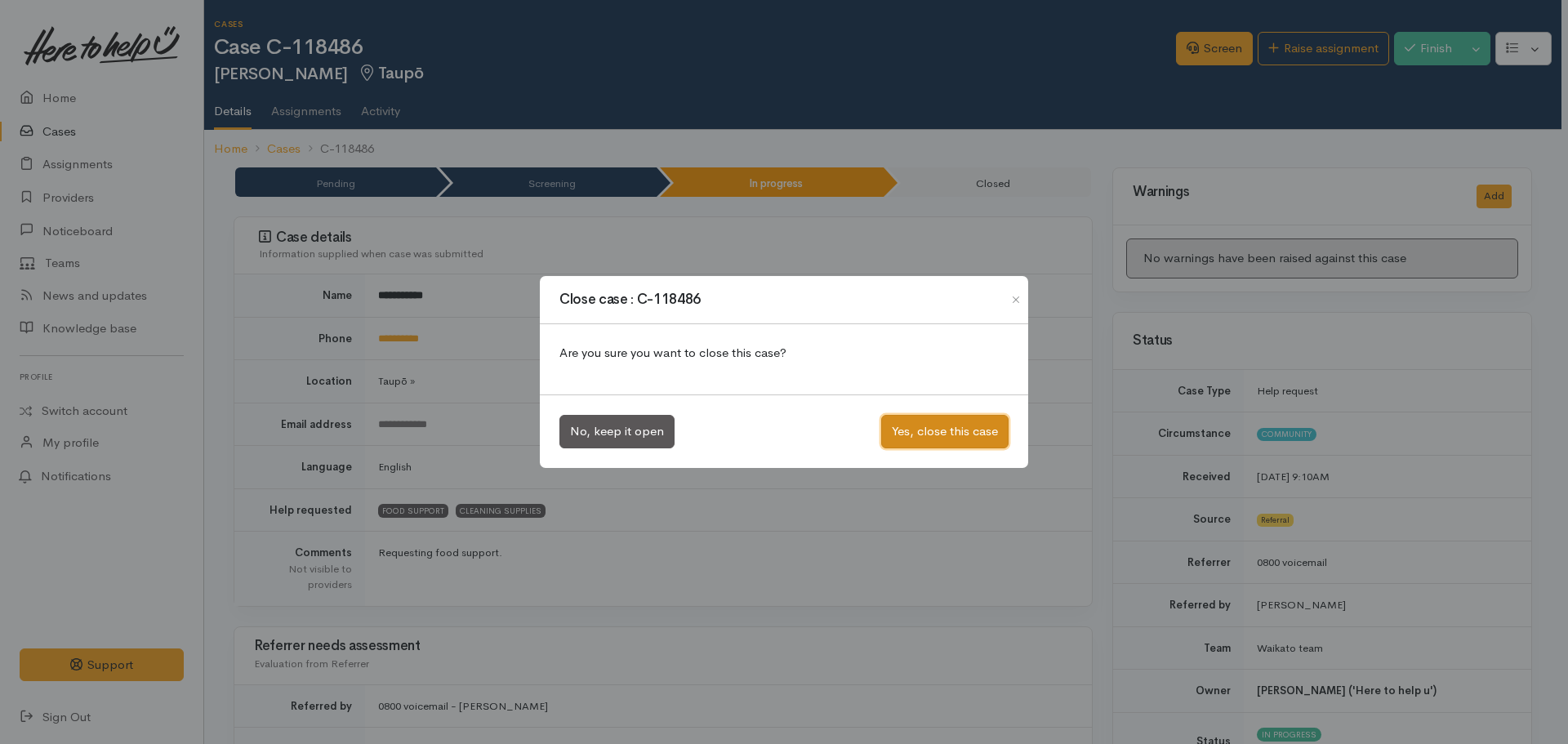
click at [922, 420] on button "Yes, close this case" at bounding box center [945, 431] width 128 height 33
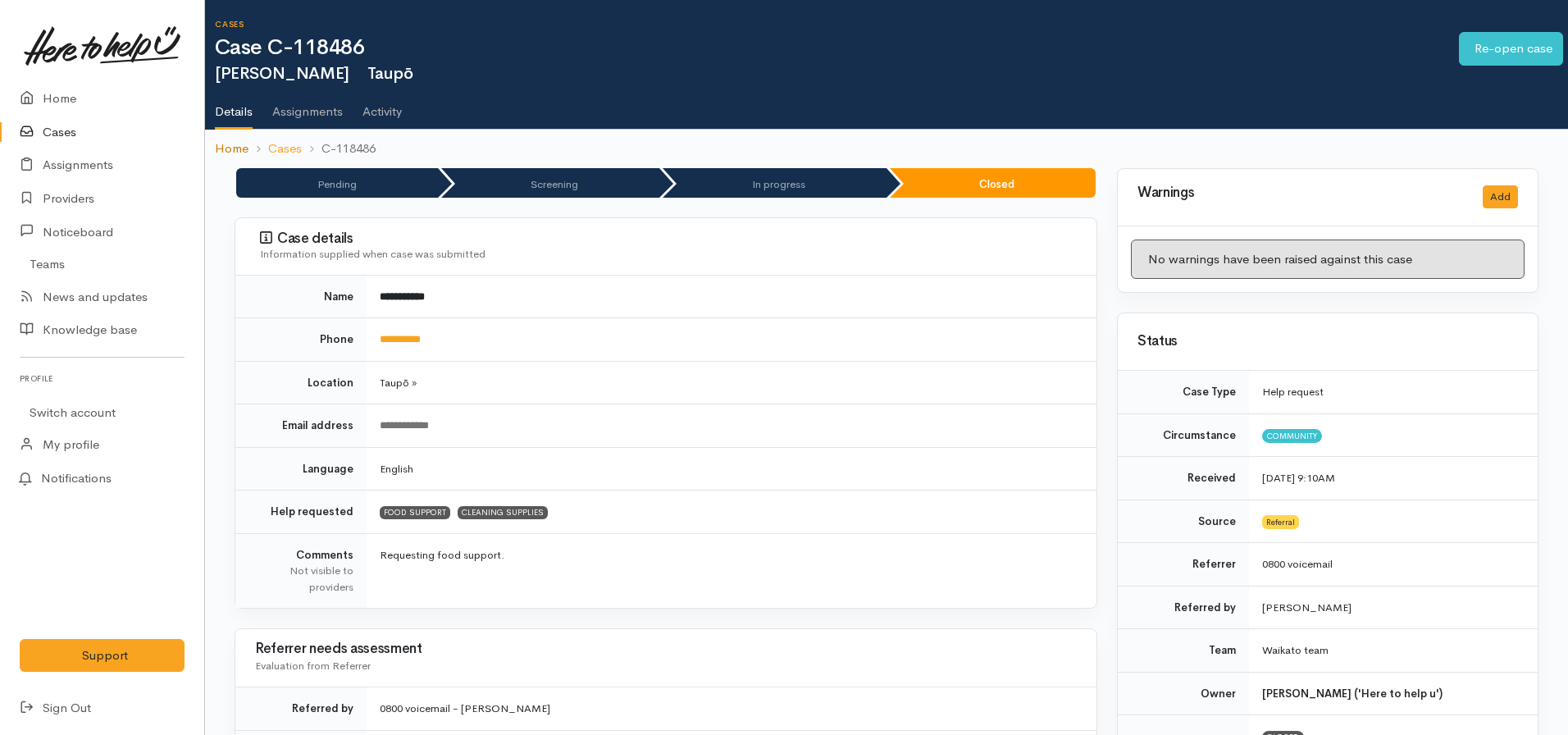
click at [241, 142] on link "Home" at bounding box center [232, 148] width 34 height 19
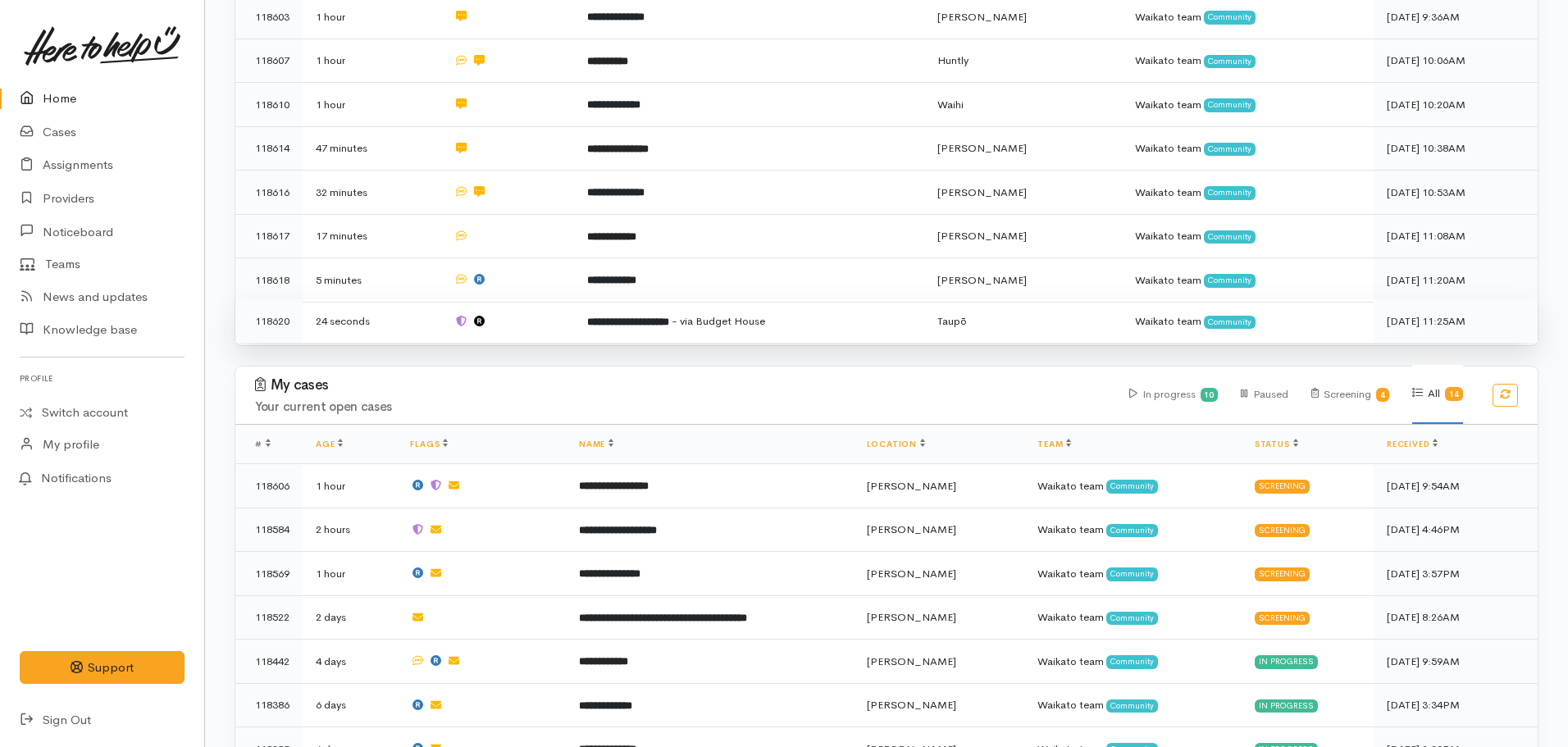
scroll to position [1149, 0]
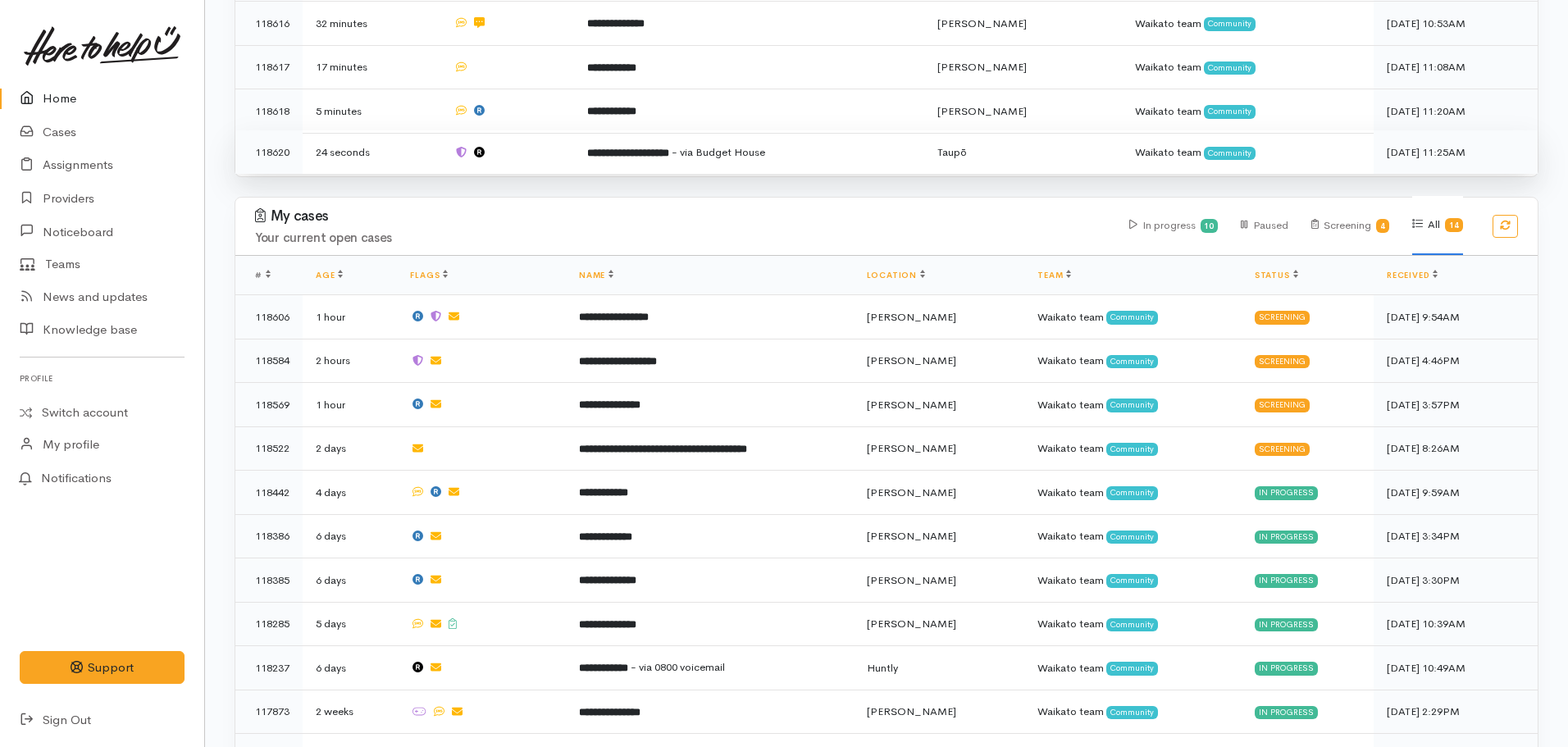
click at [566, 130] on td at bounding box center [506, 152] width 133 height 43
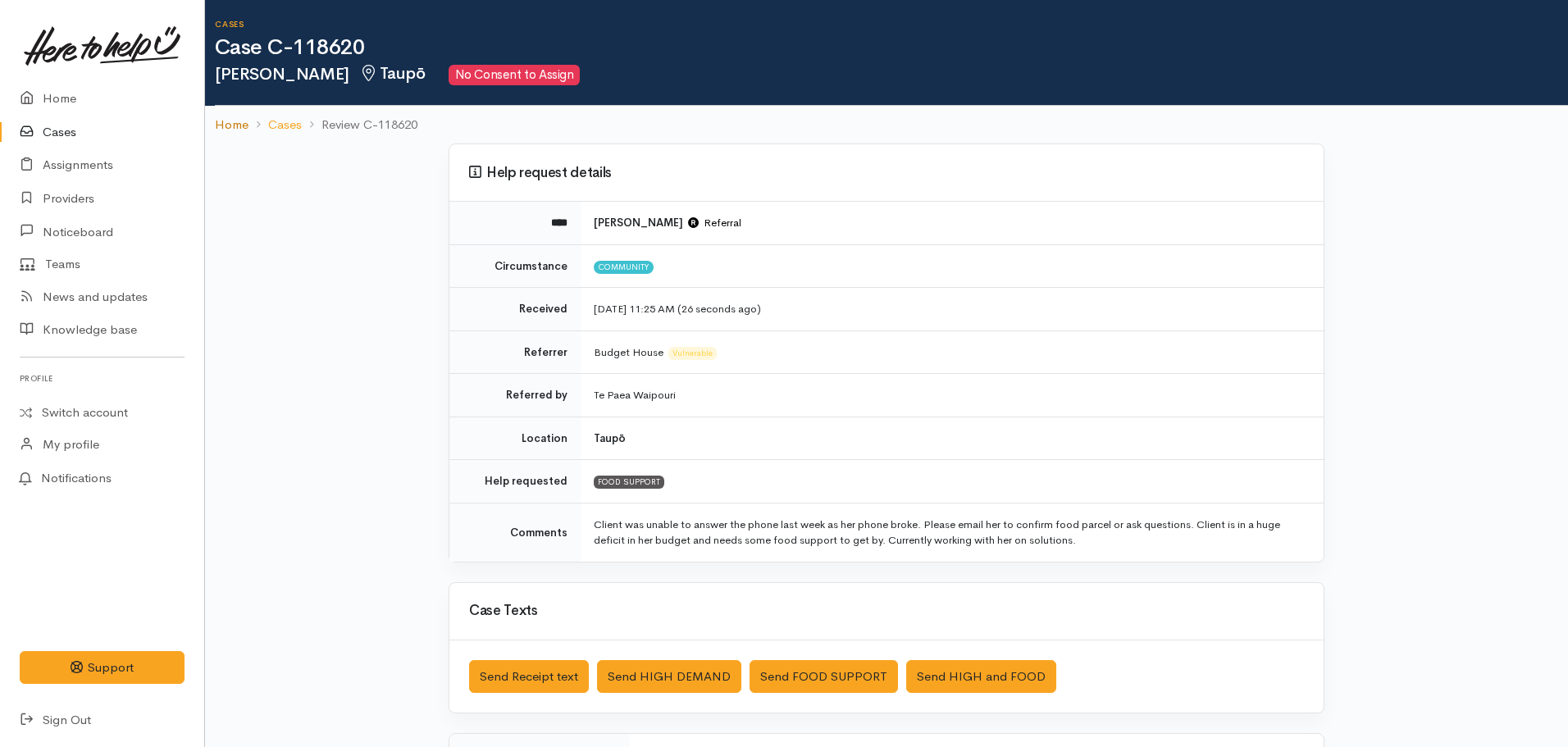
click at [233, 119] on link "Home" at bounding box center [232, 124] width 34 height 19
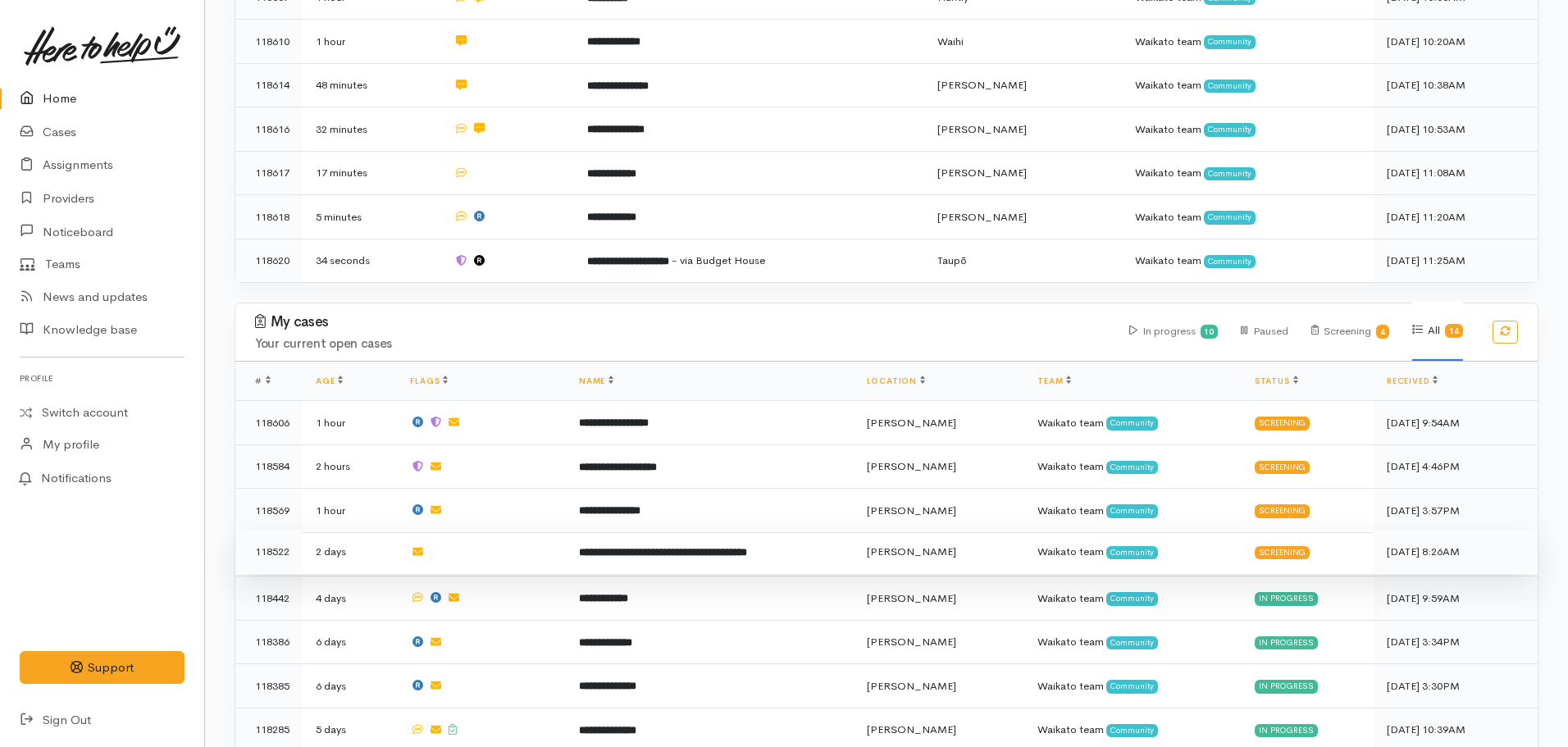
scroll to position [1066, 0]
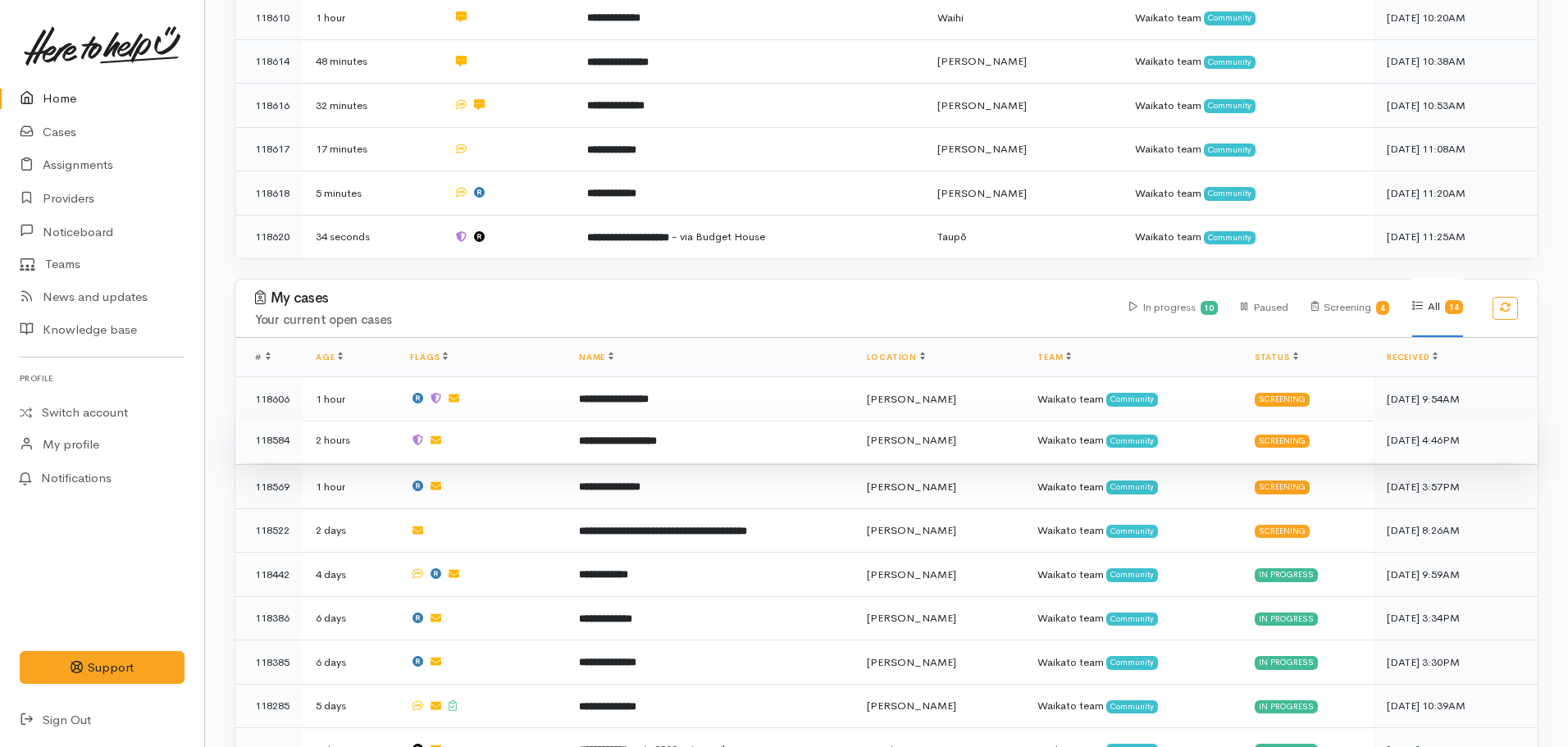
click at [632, 435] on b "**********" at bounding box center [618, 440] width 78 height 11
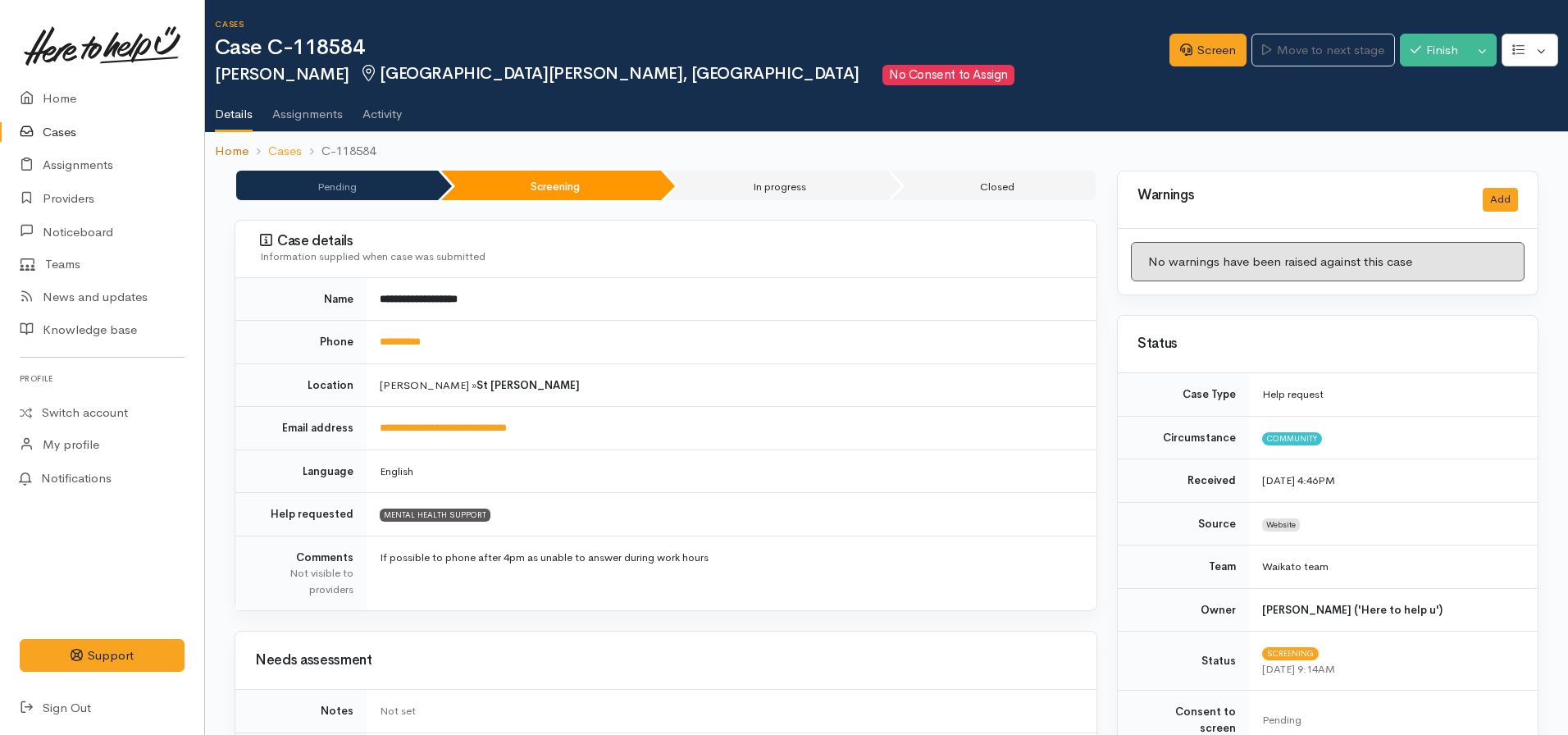
click at [224, 150] on link "Home" at bounding box center [232, 151] width 34 height 19
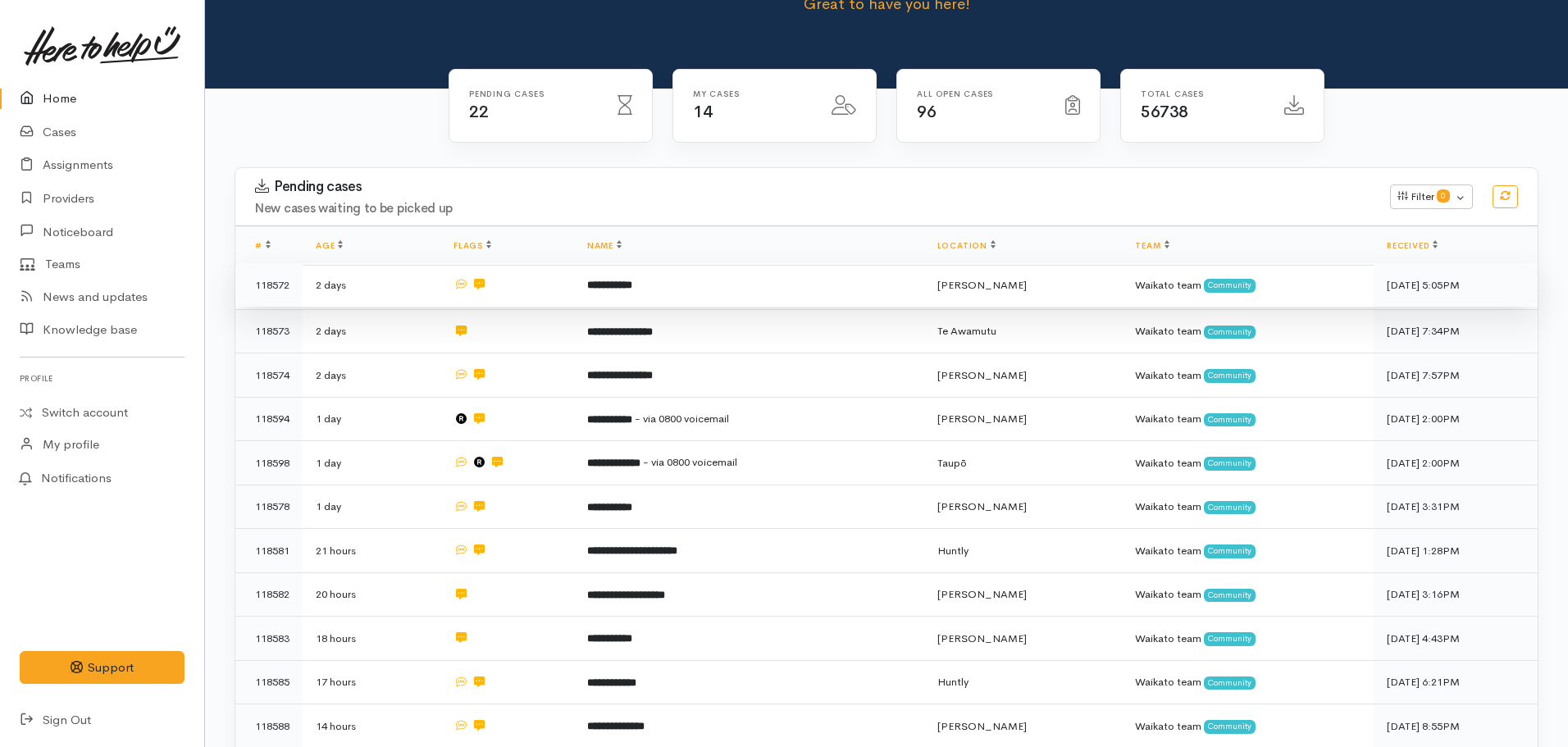
scroll to position [82, 0]
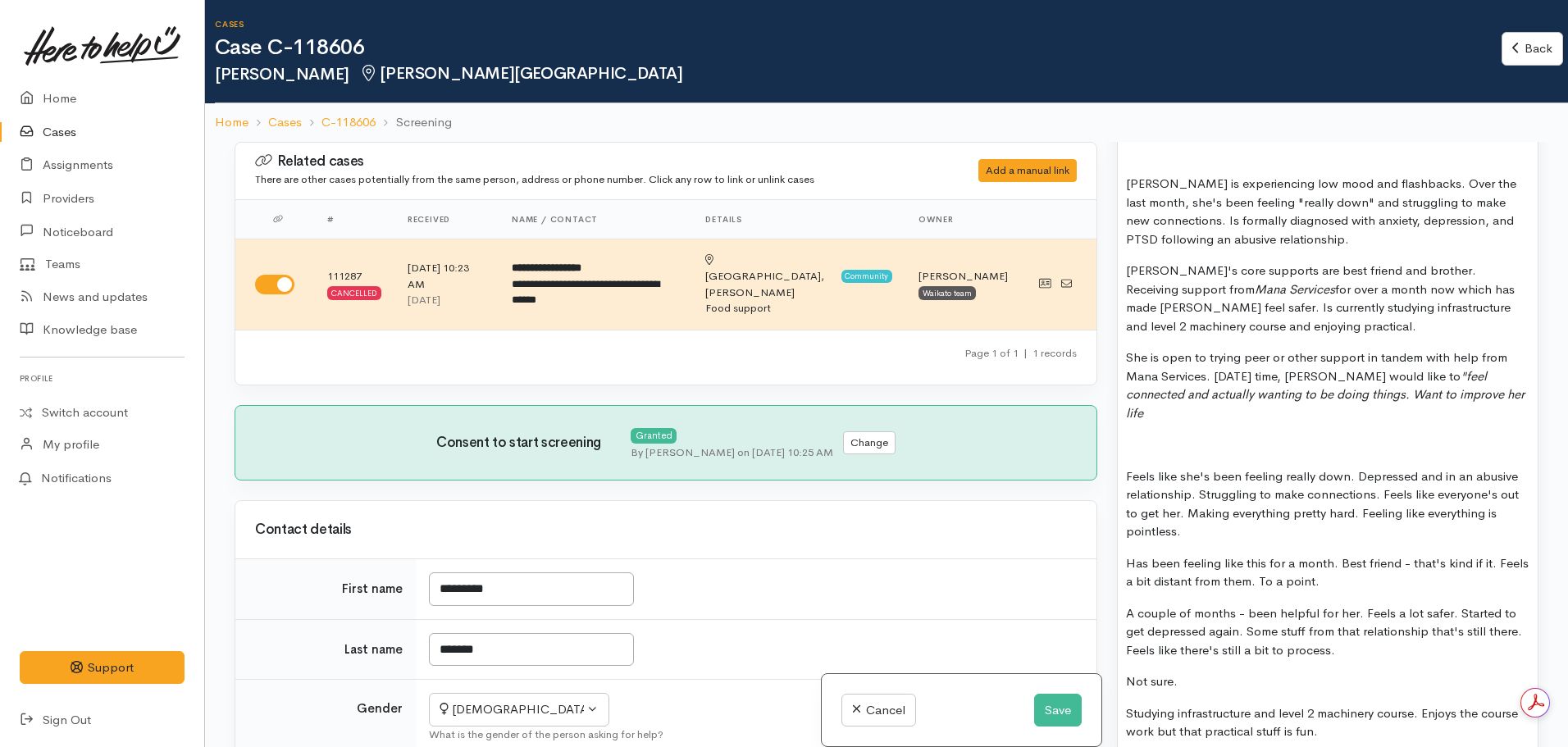
scroll to position [1394, 0]
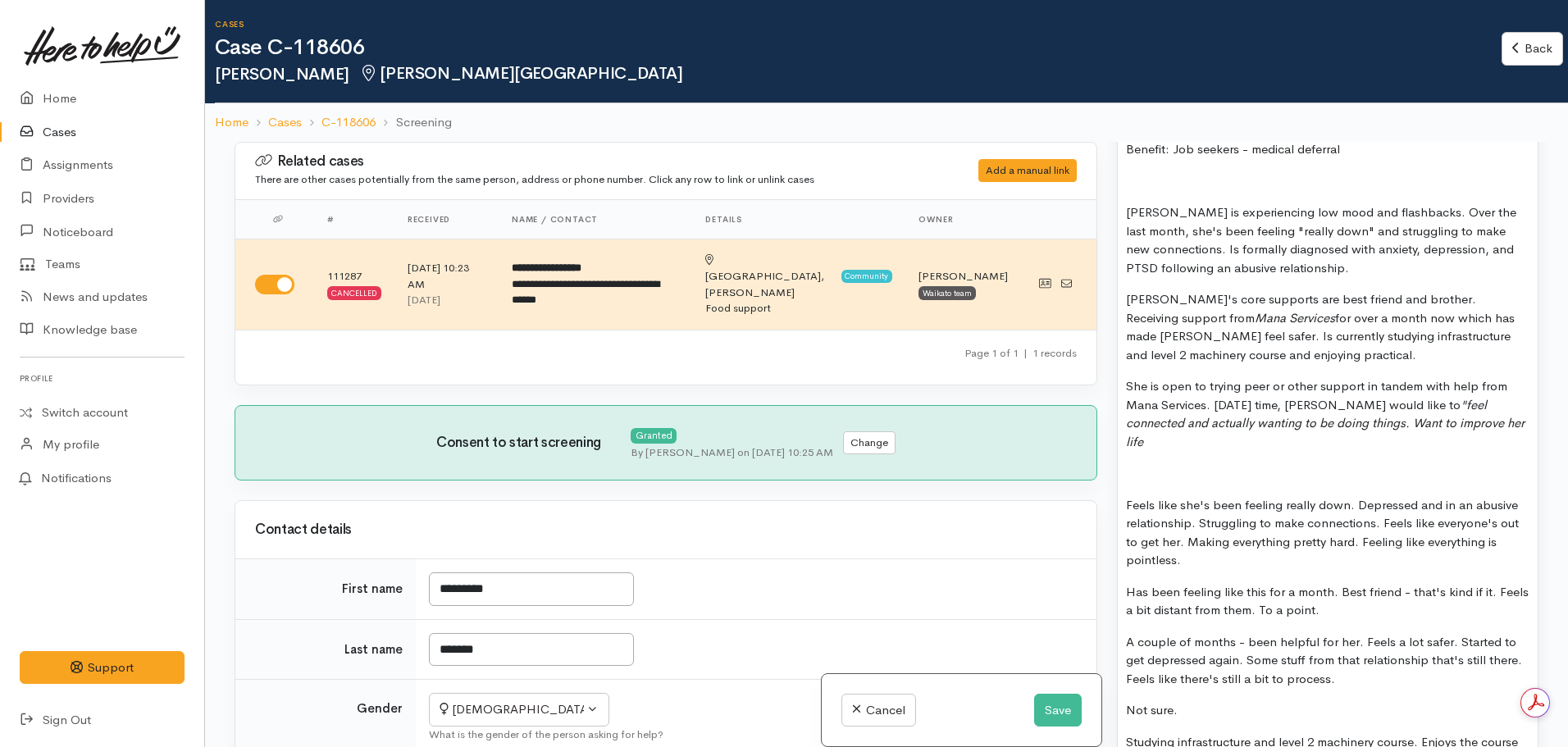
click at [1324, 266] on p "Charlotte is experiencing low mood and flashbacks. Over the last month, she's b…" at bounding box center [1327, 240] width 404 height 74
click at [1349, 357] on p "Charlotte's core supports are best friend and brother. Receiving support from M…" at bounding box center [1327, 327] width 404 height 74
click at [1445, 406] on icon ""feel connected and actually wanting to be doing things. Want to improve her li…" at bounding box center [1325, 422] width 399 height 52
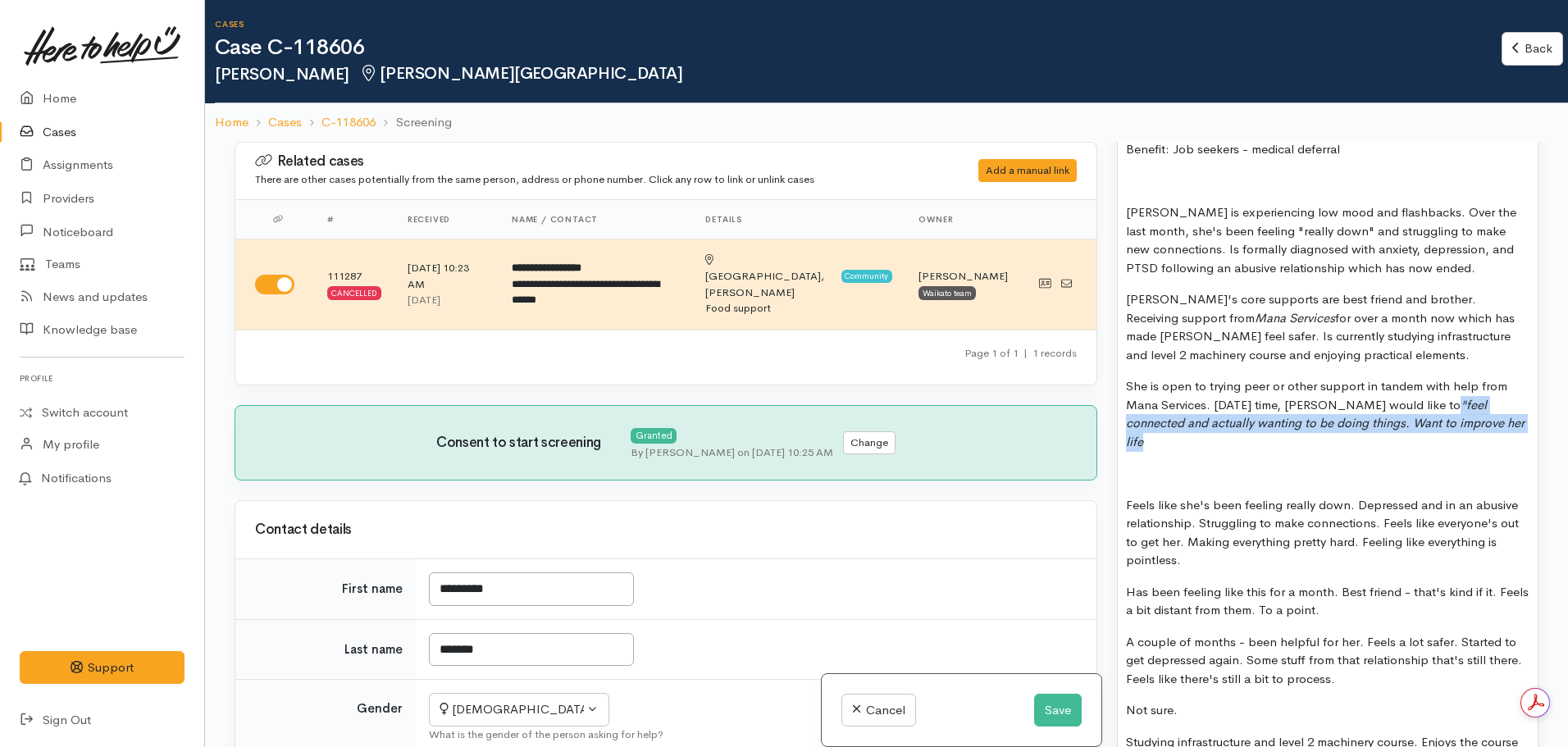
drag, startPoint x: 1437, startPoint y: 406, endPoint x: 1514, endPoint y: 434, distance: 81.9
click at [1514, 434] on p "She is open to trying peer or other support in tandem with help from Mana Servi…" at bounding box center [1327, 413] width 404 height 74
click at [1340, 429] on p "She is open to trying peer or other support in tandem with help from Mana Servi…" at bounding box center [1327, 413] width 404 height 74
click at [1302, 427] on p "She is open to trying peer or other support in tandem with help from Mana Servi…" at bounding box center [1327, 413] width 404 height 74
click at [1442, 408] on p "She is open to trying peer or other support in tandem with help from Mana Servi…" at bounding box center [1327, 413] width 404 height 74
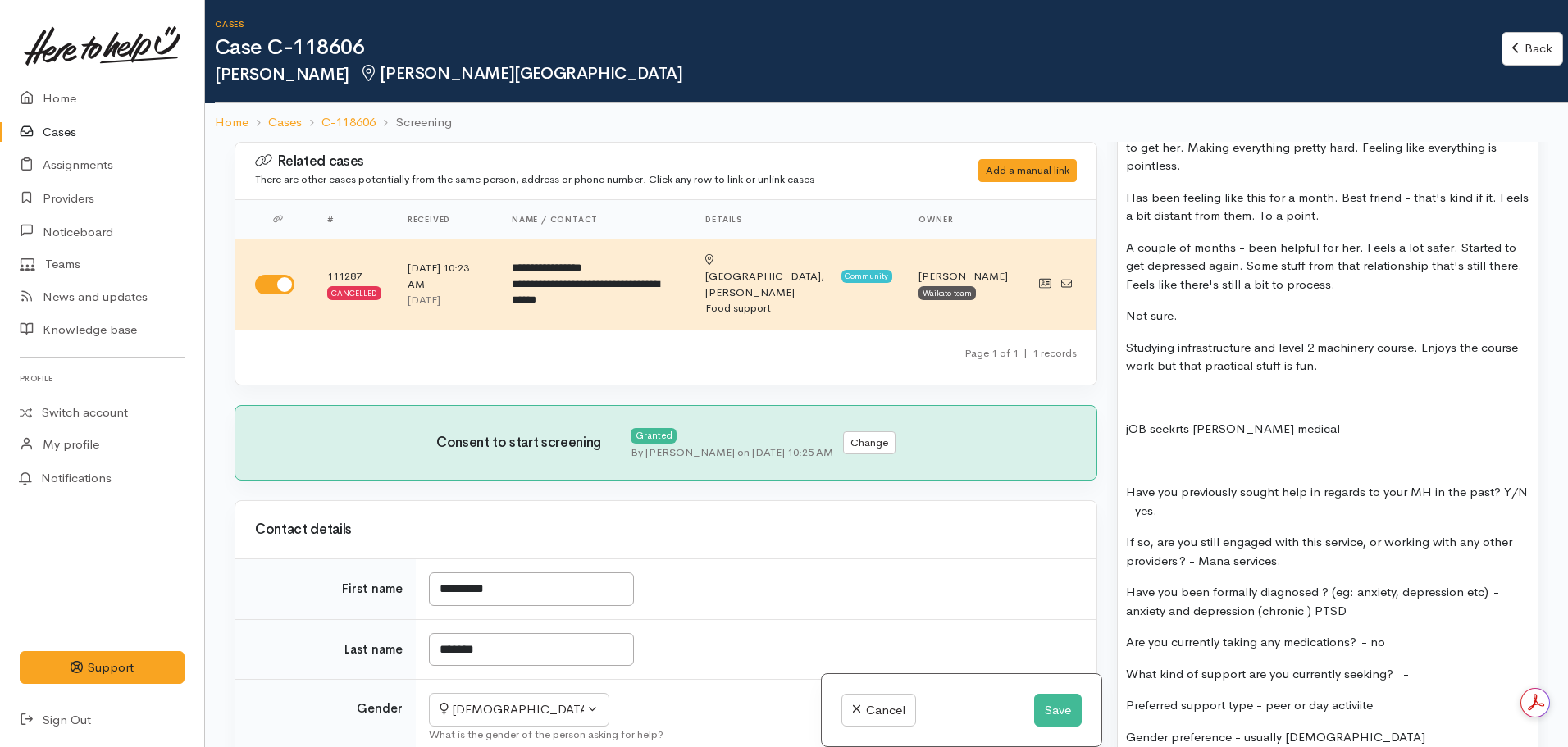
scroll to position [1886, 0]
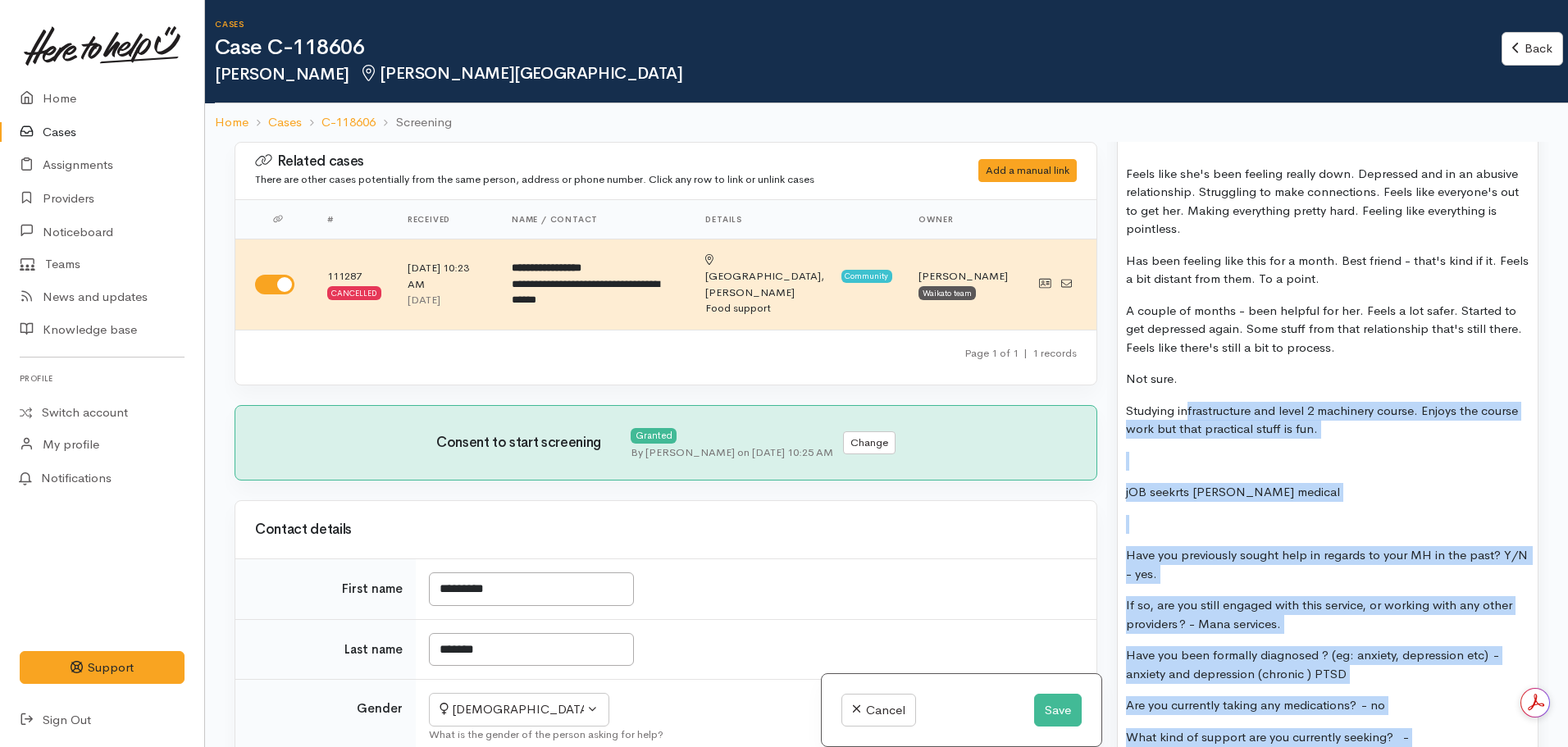
drag, startPoint x: 1404, startPoint y: 632, endPoint x: 1187, endPoint y: 402, distance: 316.2
click at [1187, 402] on div "MENTAL HEALTH SUPPORT: Name:  Charlotte Hammond DOB: 04.06.2006 Phone:   021191…" at bounding box center [1328, 221] width 420 height 1346
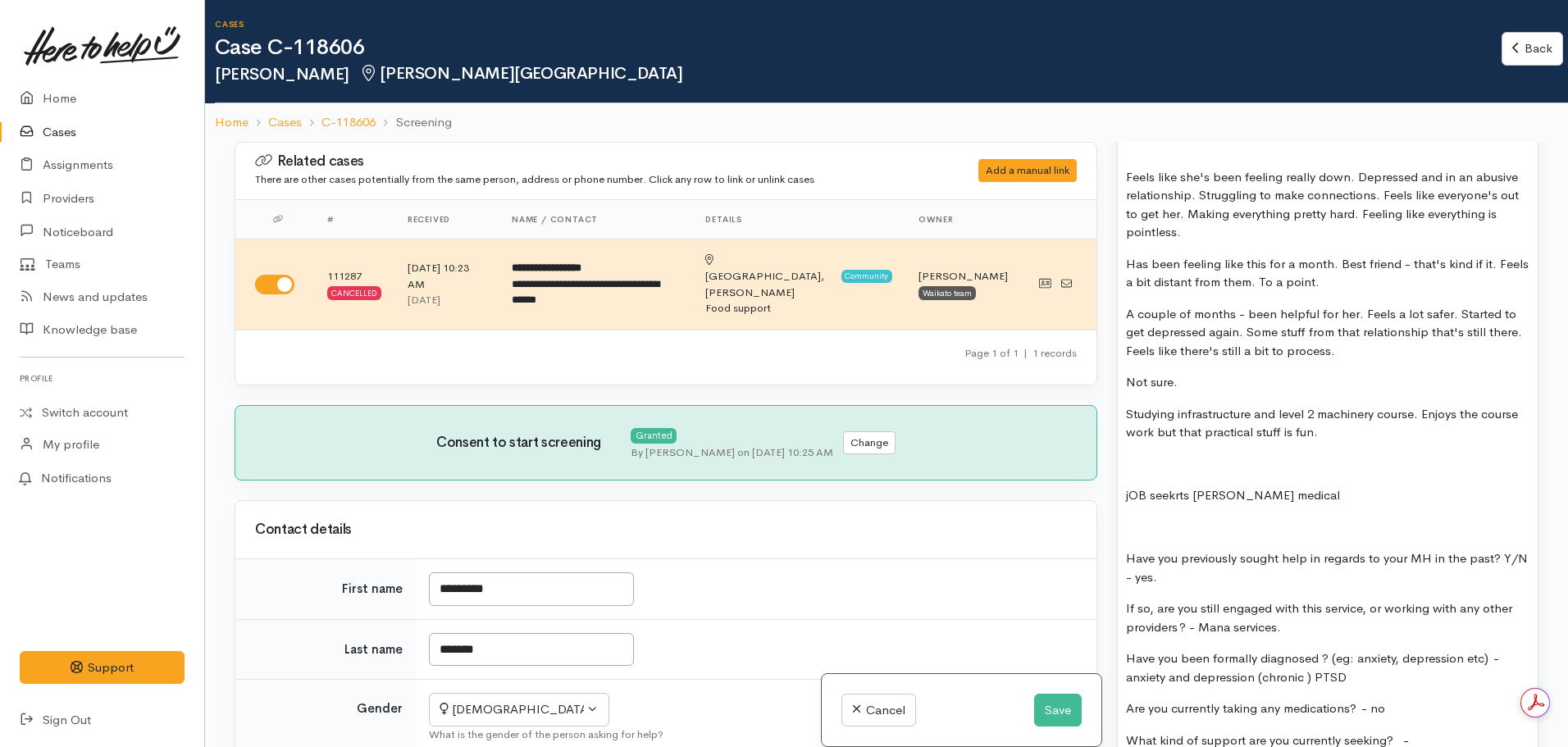
click at [1377, 373] on p "Not sure." at bounding box center [1327, 382] width 404 height 19
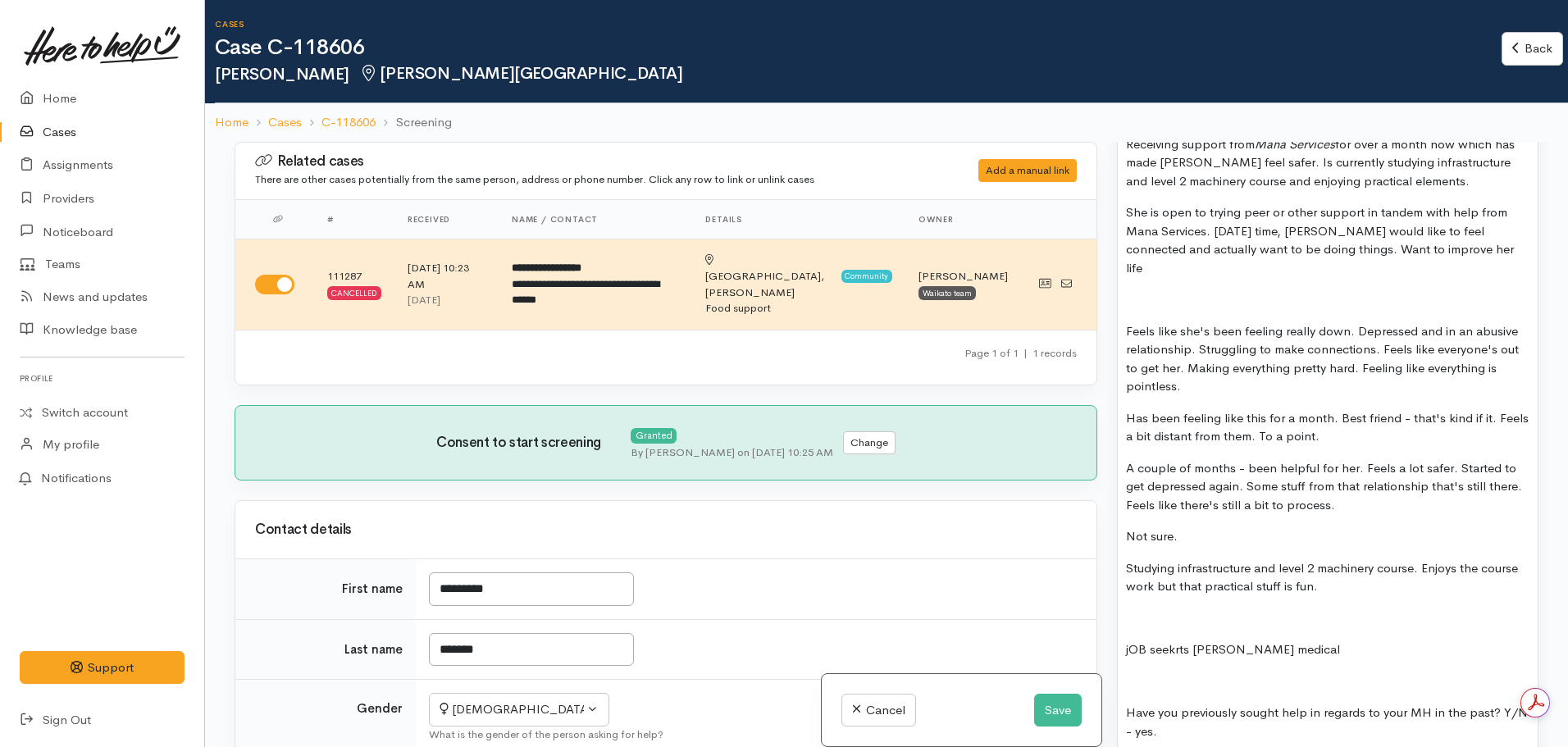
scroll to position [1558, 0]
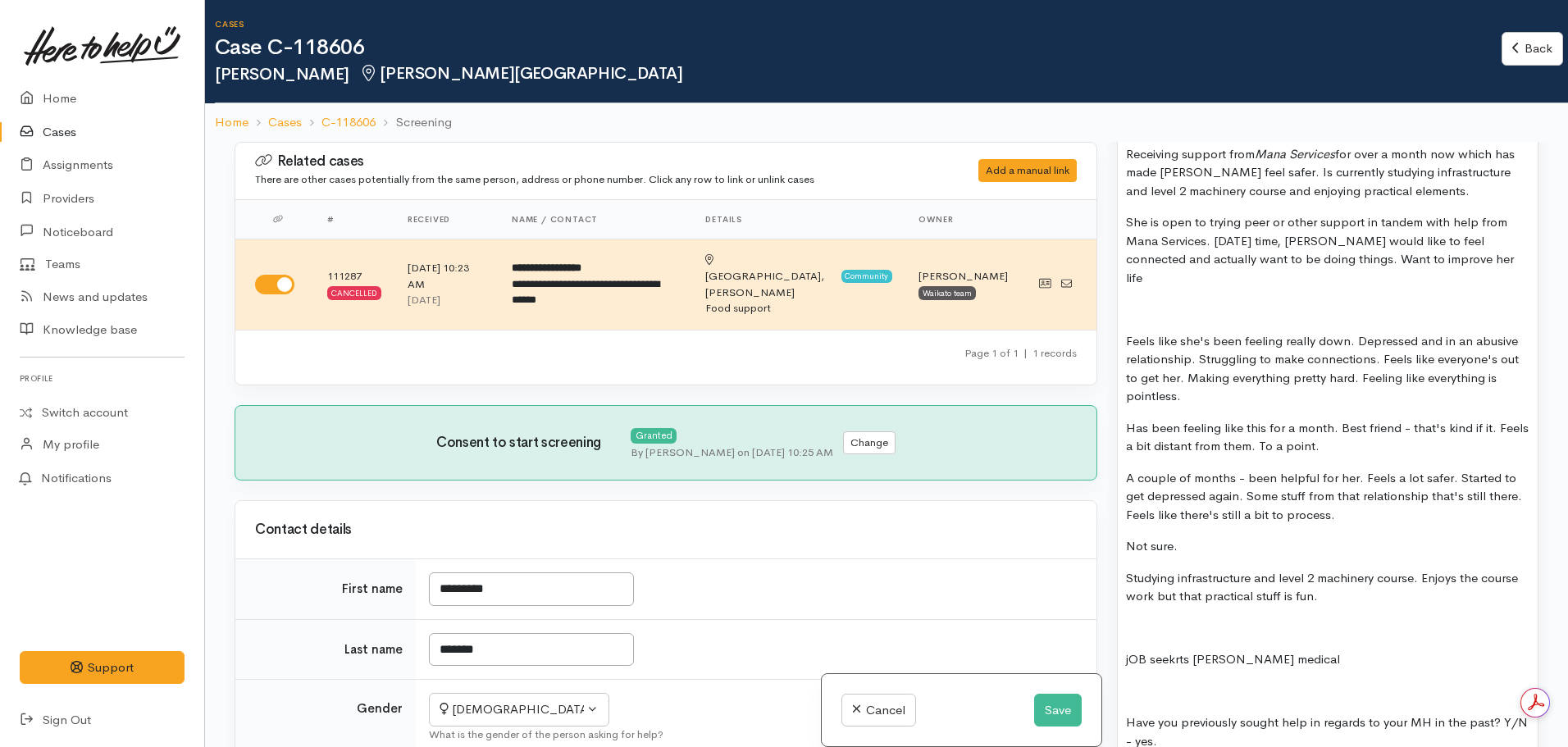
drag, startPoint x: 1212, startPoint y: 381, endPoint x: 1112, endPoint y: 320, distance: 117.1
click at [1112, 320] on div "Warnings Add No warnings have been raised against this case Add Warning Title ●…" at bounding box center [1327, 515] width 441 height 747
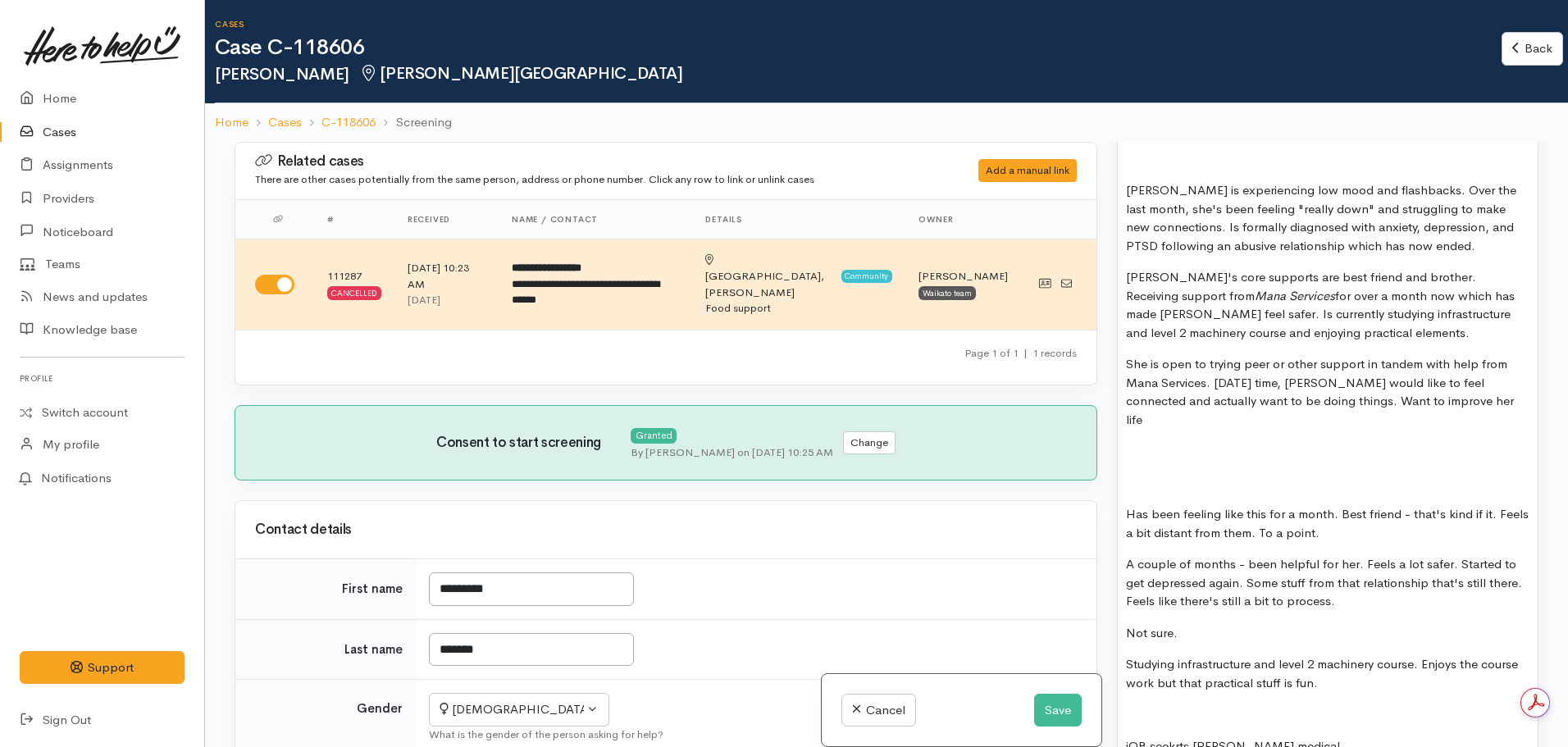
scroll to position [1394, 0]
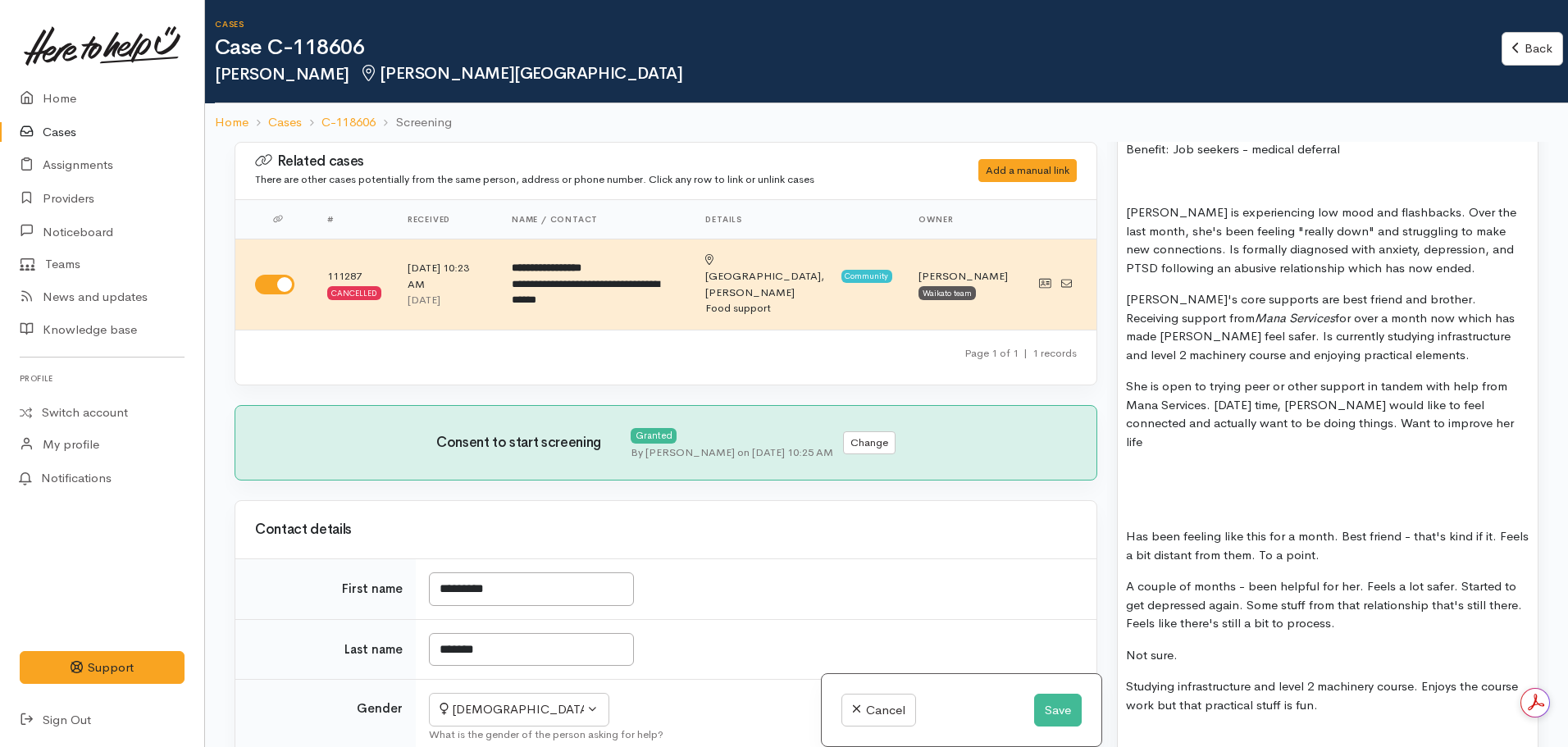
drag, startPoint x: 1370, startPoint y: 537, endPoint x: 1109, endPoint y: 502, distance: 263.3
click at [1109, 502] on div "Warnings Add No warnings have been raised against this case Add Warning Title ●…" at bounding box center [1327, 515] width 441 height 747
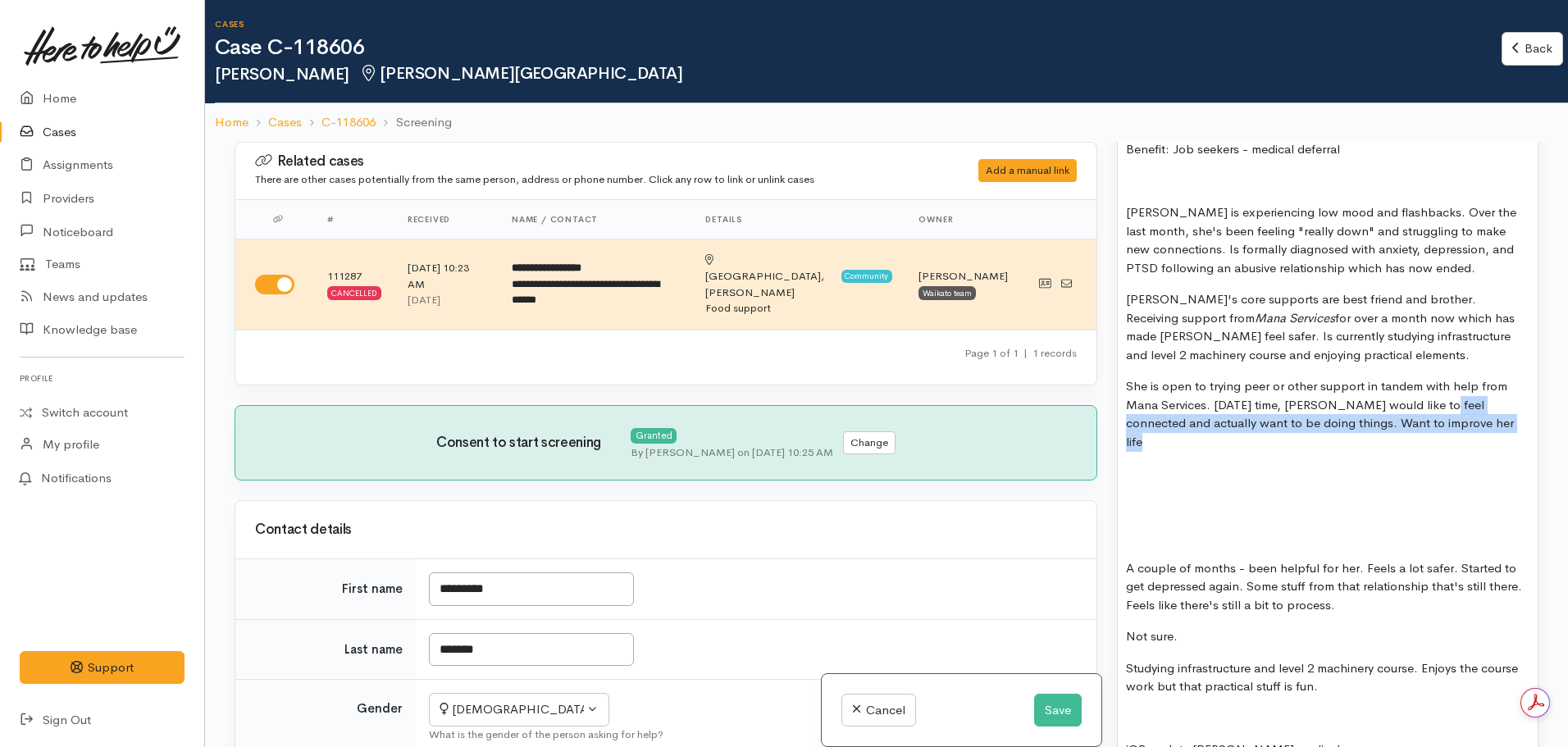
drag, startPoint x: 1434, startPoint y: 402, endPoint x: 1487, endPoint y: 423, distance: 57.0
click at [1487, 423] on p "She is open to trying peer or other support in tandem with help from Mana Servi…" at bounding box center [1327, 413] width 404 height 74
click at [1440, 422] on p "She is open to trying peer or other support in tandem with help from Mana Servi…" at bounding box center [1327, 413] width 404 height 74
click at [1342, 425] on p "She is open to trying peer or other support in tandem with help from Mana Servi…" at bounding box center [1327, 413] width 404 height 74
drag, startPoint x: 1481, startPoint y: 417, endPoint x: 1384, endPoint y: 422, distance: 97.1
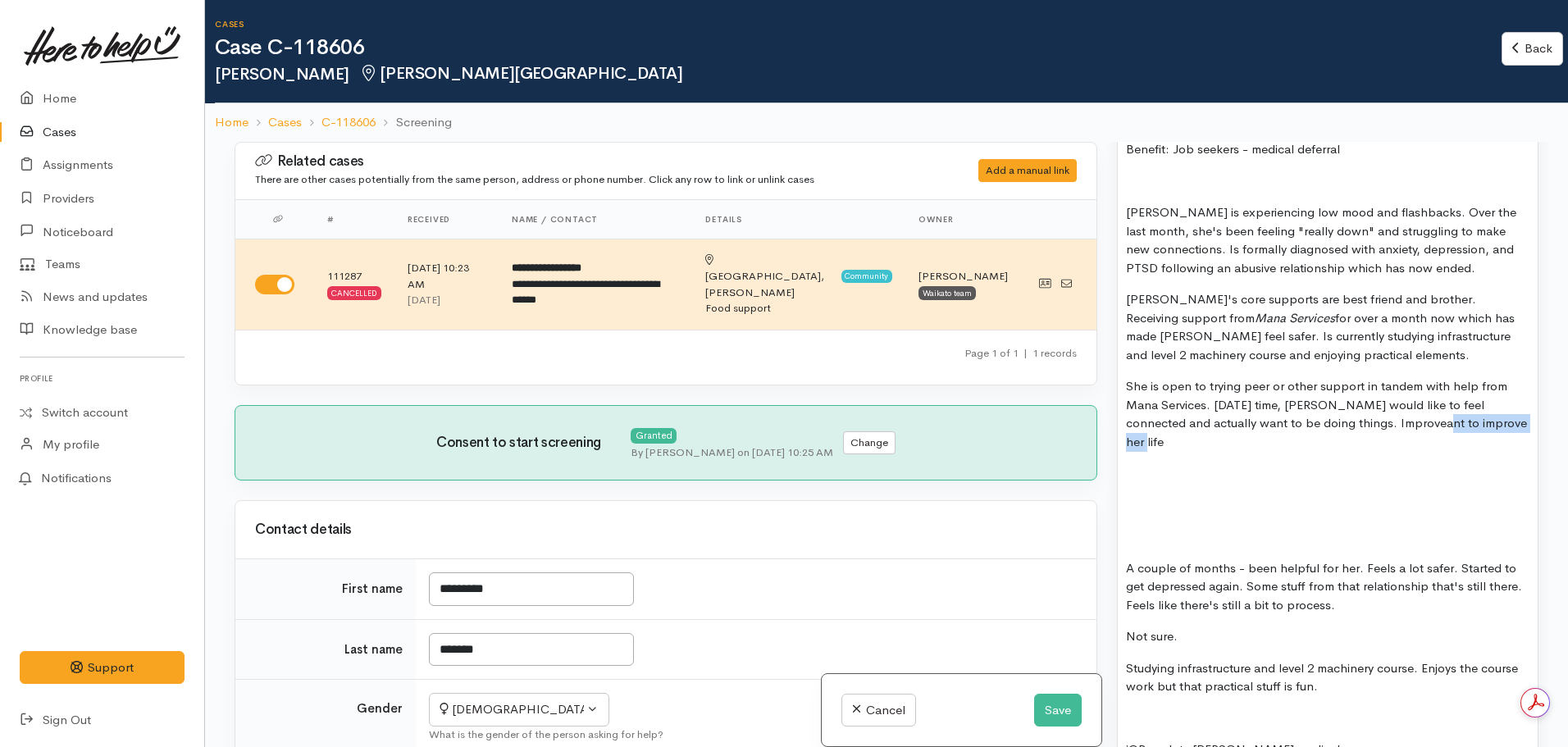
click at [1384, 422] on p "She is open to trying peer or other support in tandem with help from Mana Servi…" at bounding box center [1327, 413] width 404 height 74
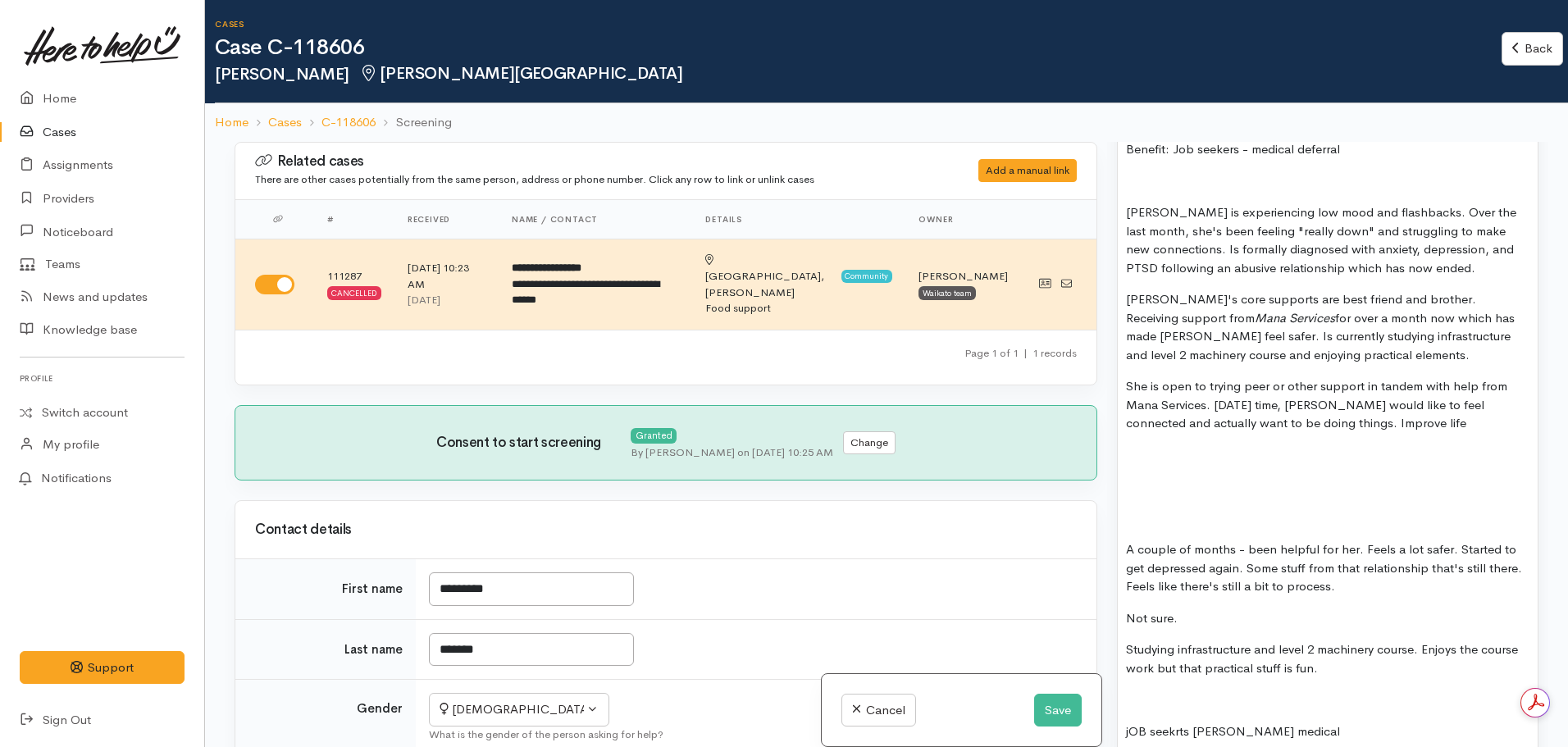
click at [1420, 423] on p "She is open to trying peer or other support in tandem with help from Mana Servi…" at bounding box center [1327, 405] width 404 height 56
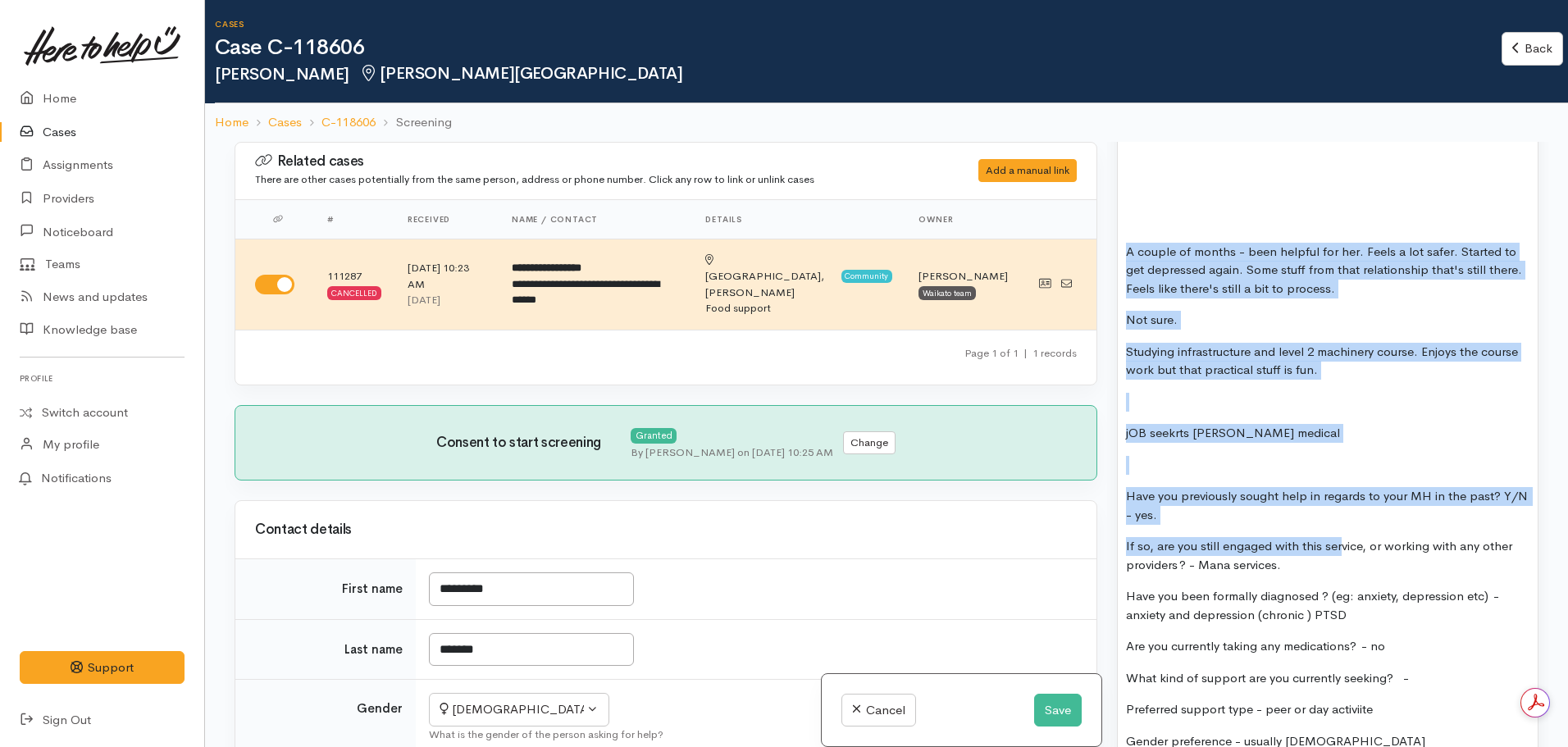
scroll to position [1722, 0]
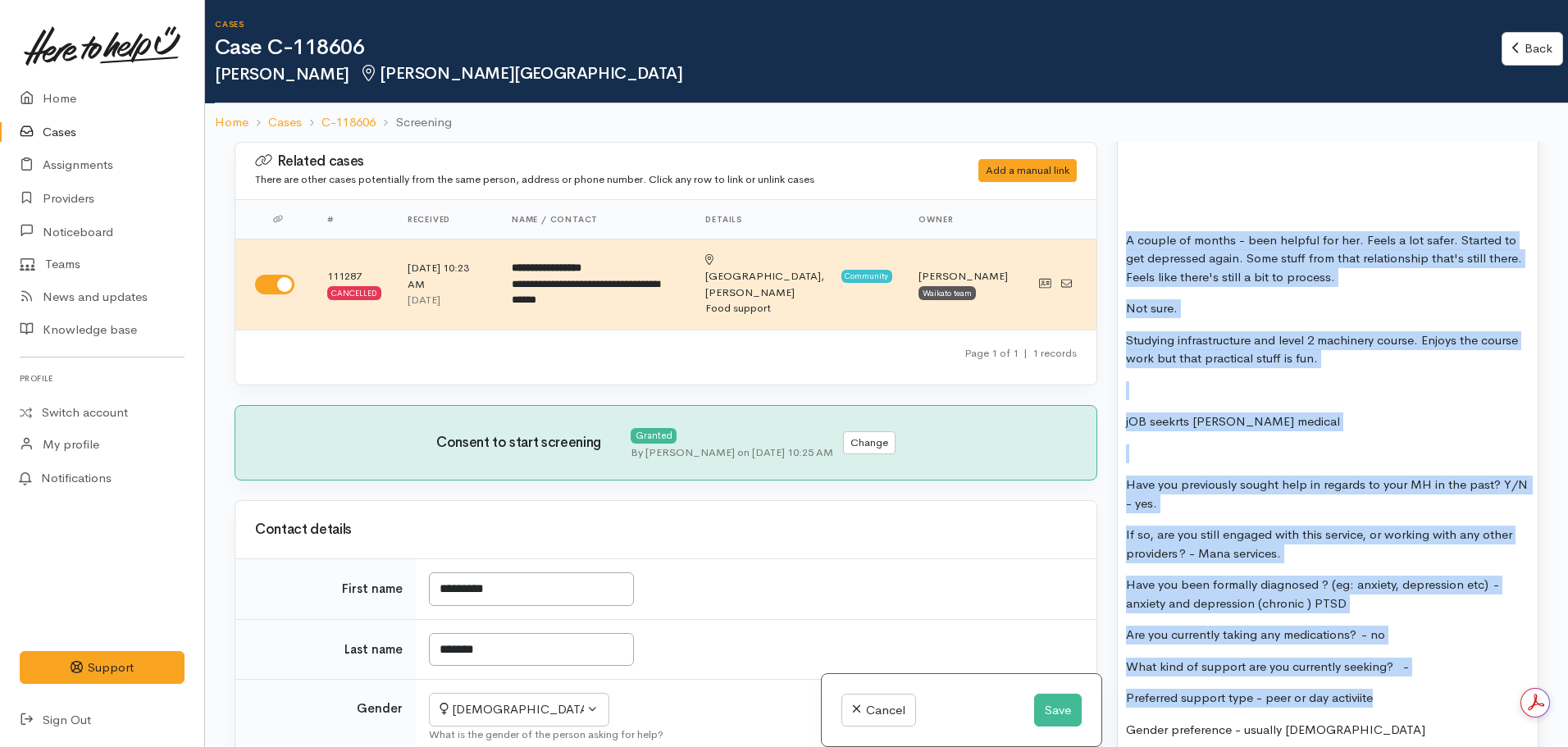
drag, startPoint x: 1129, startPoint y: 459, endPoint x: 1439, endPoint y: 673, distance: 376.7
click at [1439, 673] on div "MENTAL HEALTH SUPPORT: Name:  Charlotte Hammond DOB: 04.06.2006 Phone:   021191…" at bounding box center [1328, 187] width 420 height 1272
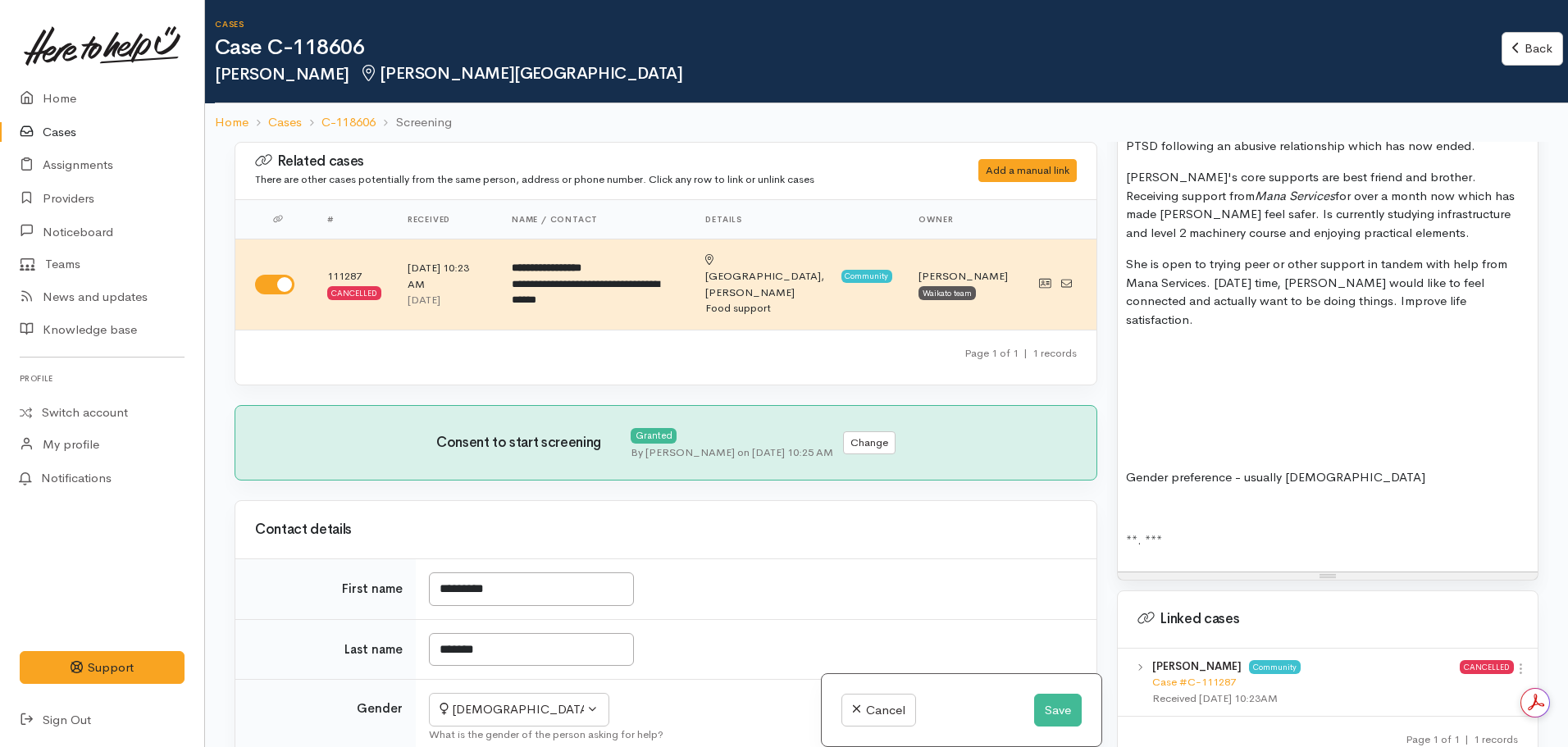
scroll to position [1296, 0]
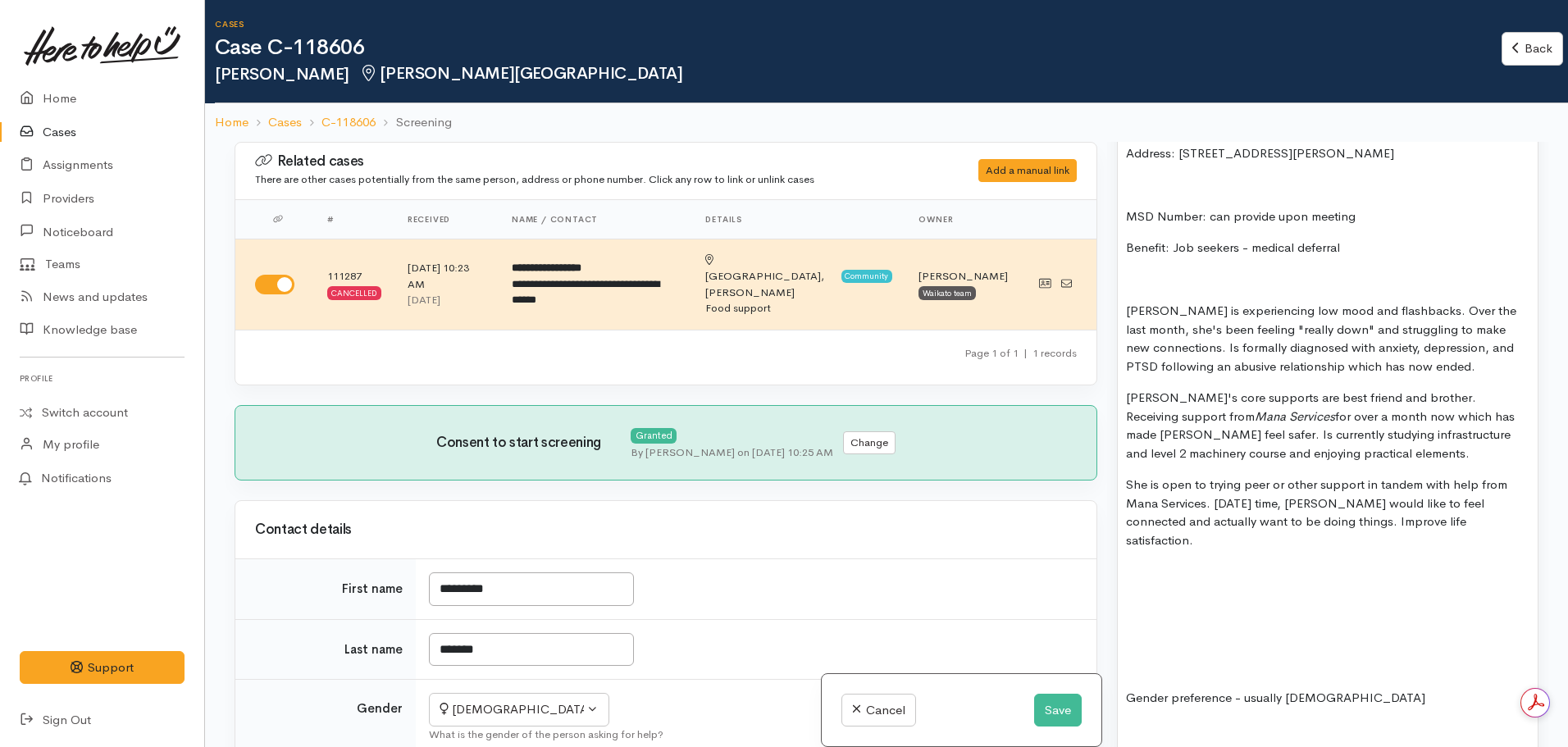
click at [1315, 486] on p "She is open to trying peer or other support in tandem with help from Mana Servi…" at bounding box center [1327, 512] width 404 height 74
drag, startPoint x: 1398, startPoint y: 525, endPoint x: 1466, endPoint y: 540, distance: 69.6
click at [1466, 540] on p "She is open to trying peer or other wellbeing support in tandem with help from …" at bounding box center [1327, 512] width 404 height 74
click at [1490, 495] on p "She is open to trying peer or other wellbeing support in tandem with help from …" at bounding box center [1327, 503] width 404 height 56
click at [1403, 518] on p "She is open to trying peer or other wellbeing support in tandem with help from …" at bounding box center [1327, 503] width 404 height 56
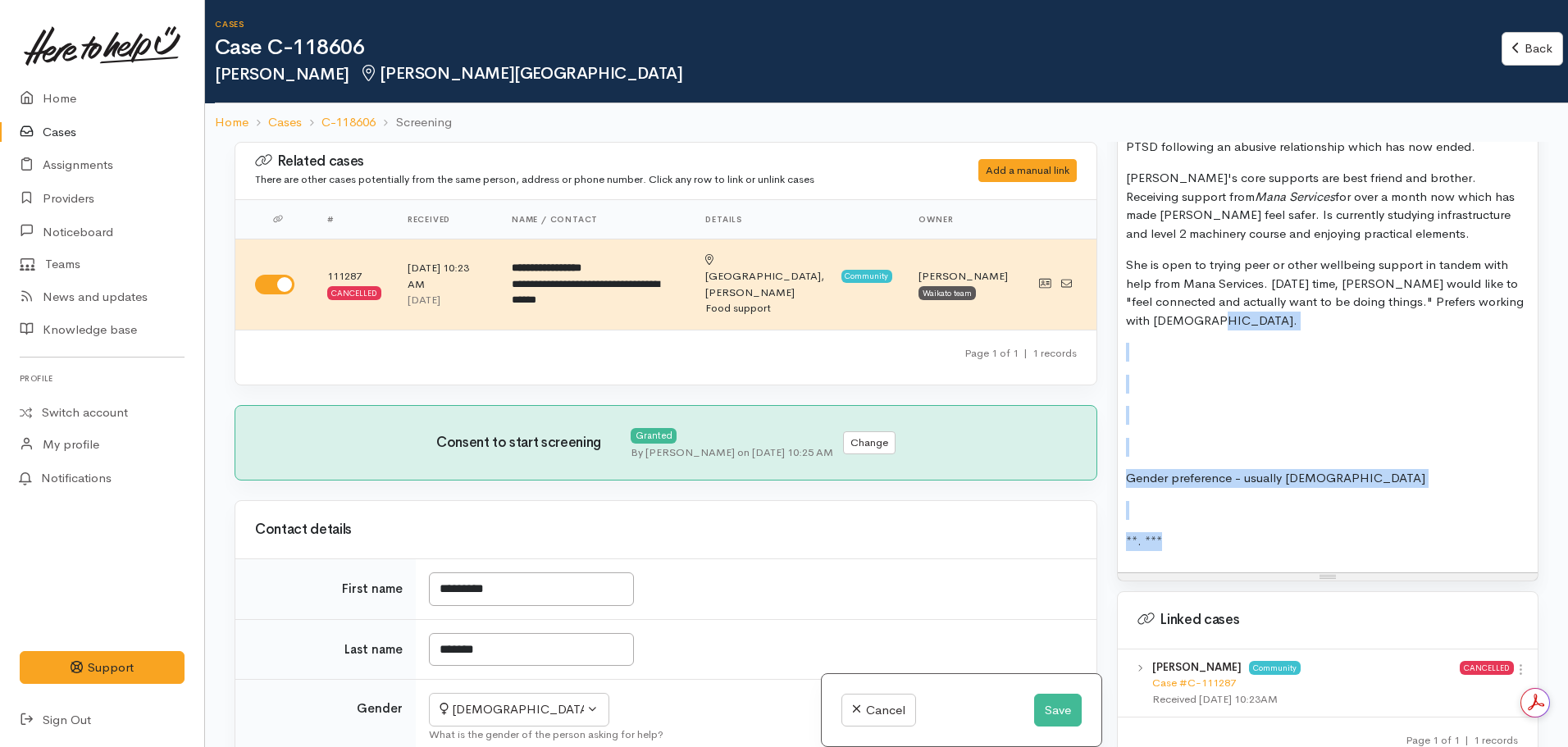
scroll to position [1459, 0]
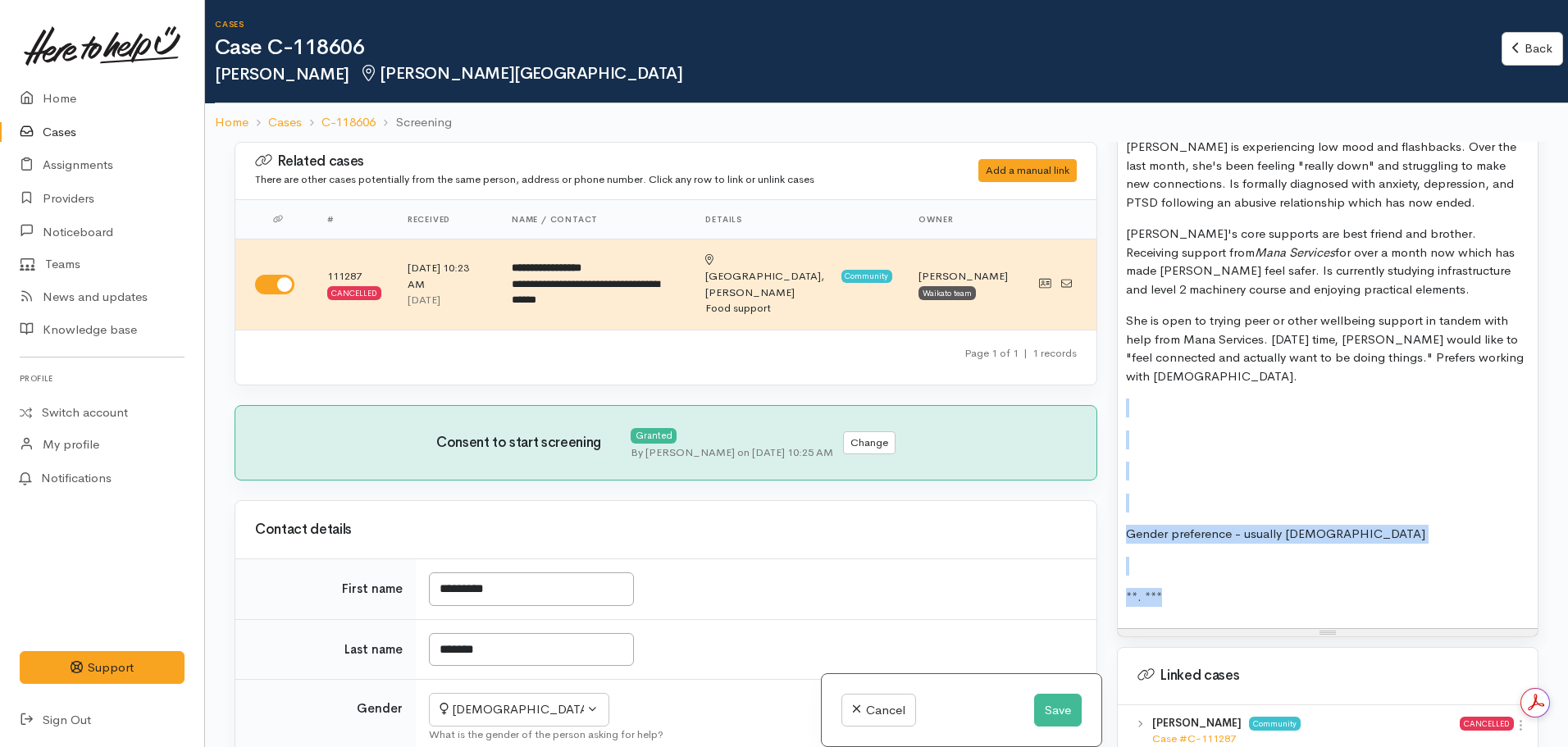
drag, startPoint x: 1204, startPoint y: 362, endPoint x: 1118, endPoint y: 392, distance: 91.1
click at [1118, 392] on div "MENTAL HEALTH SUPPORT: Name:  Charlotte Hammond DOB: 04.06.2006 Phone:   021191…" at bounding box center [1328, 220] width 420 height 814
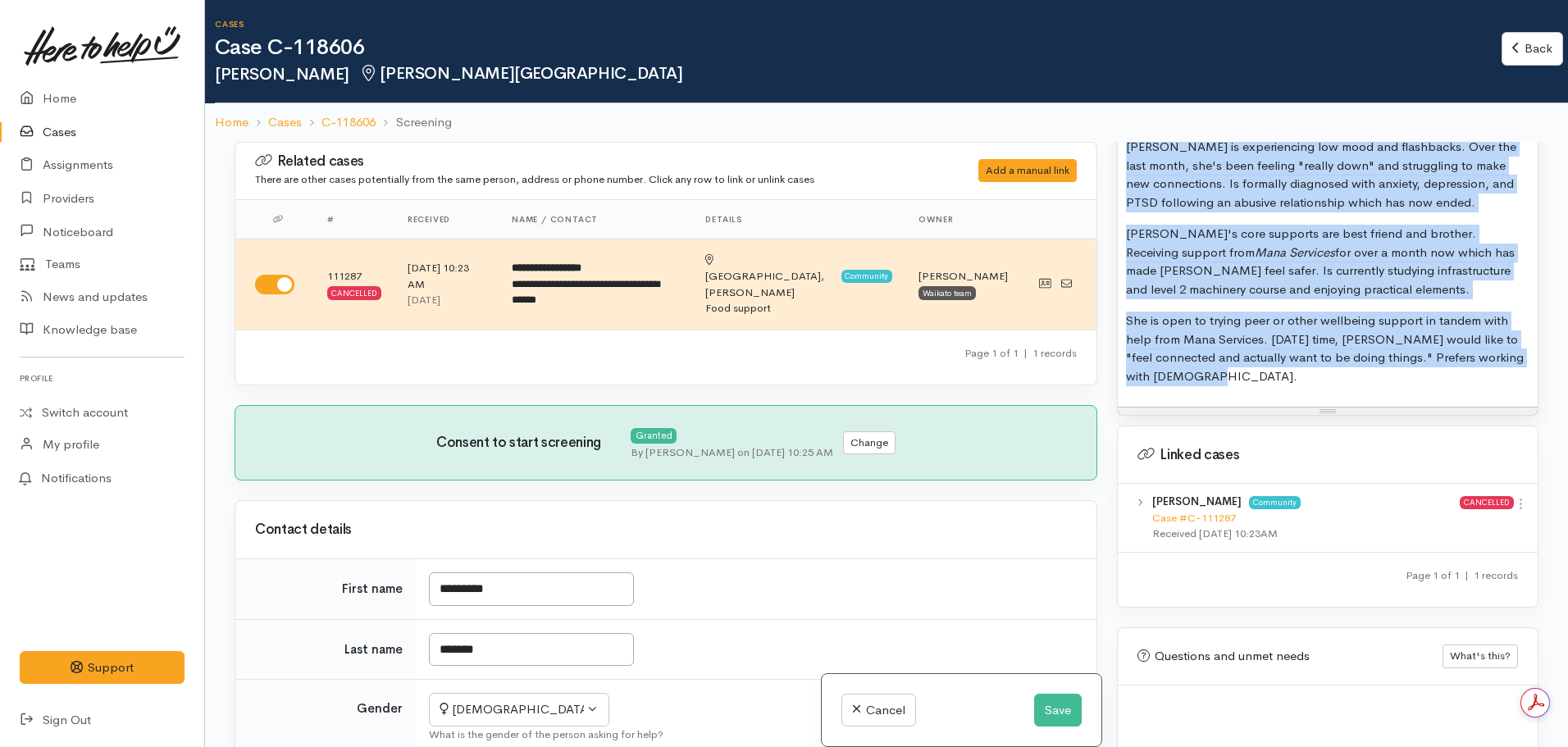
copy div "MENTAL HEALTH SUPPORT: Name:  Charlotte Hammond DOB: 04.06.2006 Phone:   021191…"
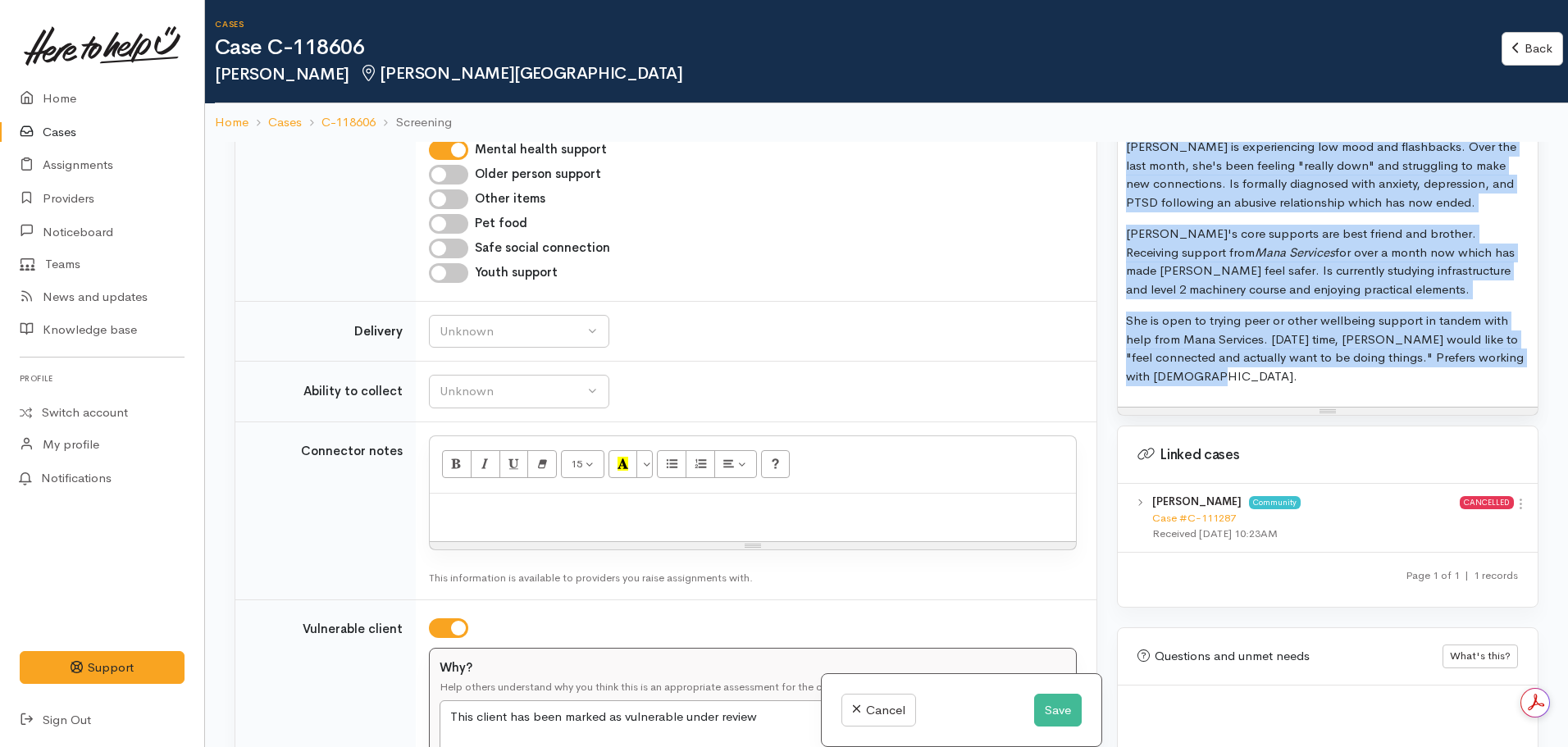
scroll to position [1886, 0]
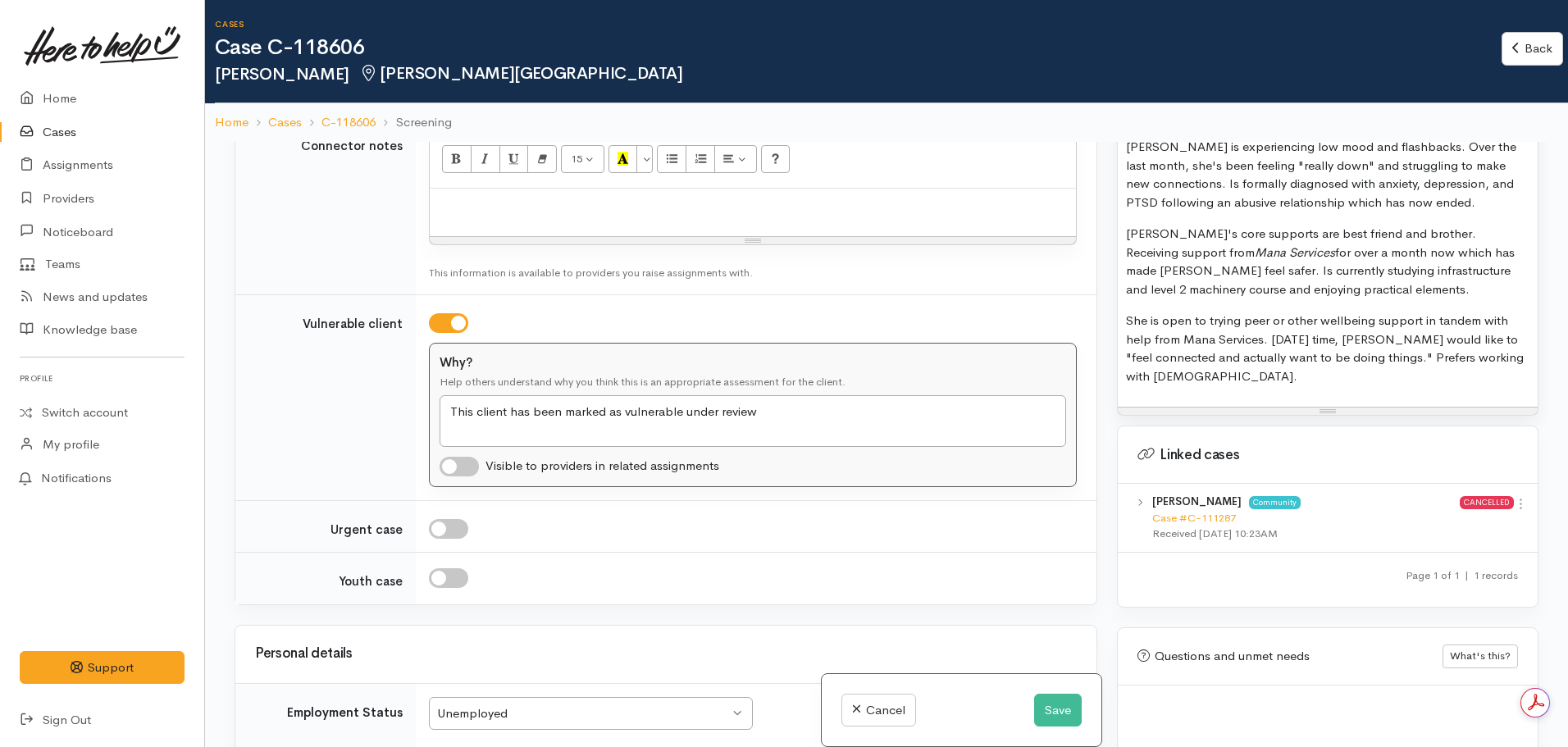
click at [448, 196] on p at bounding box center [753, 205] width 630 height 19
paste div
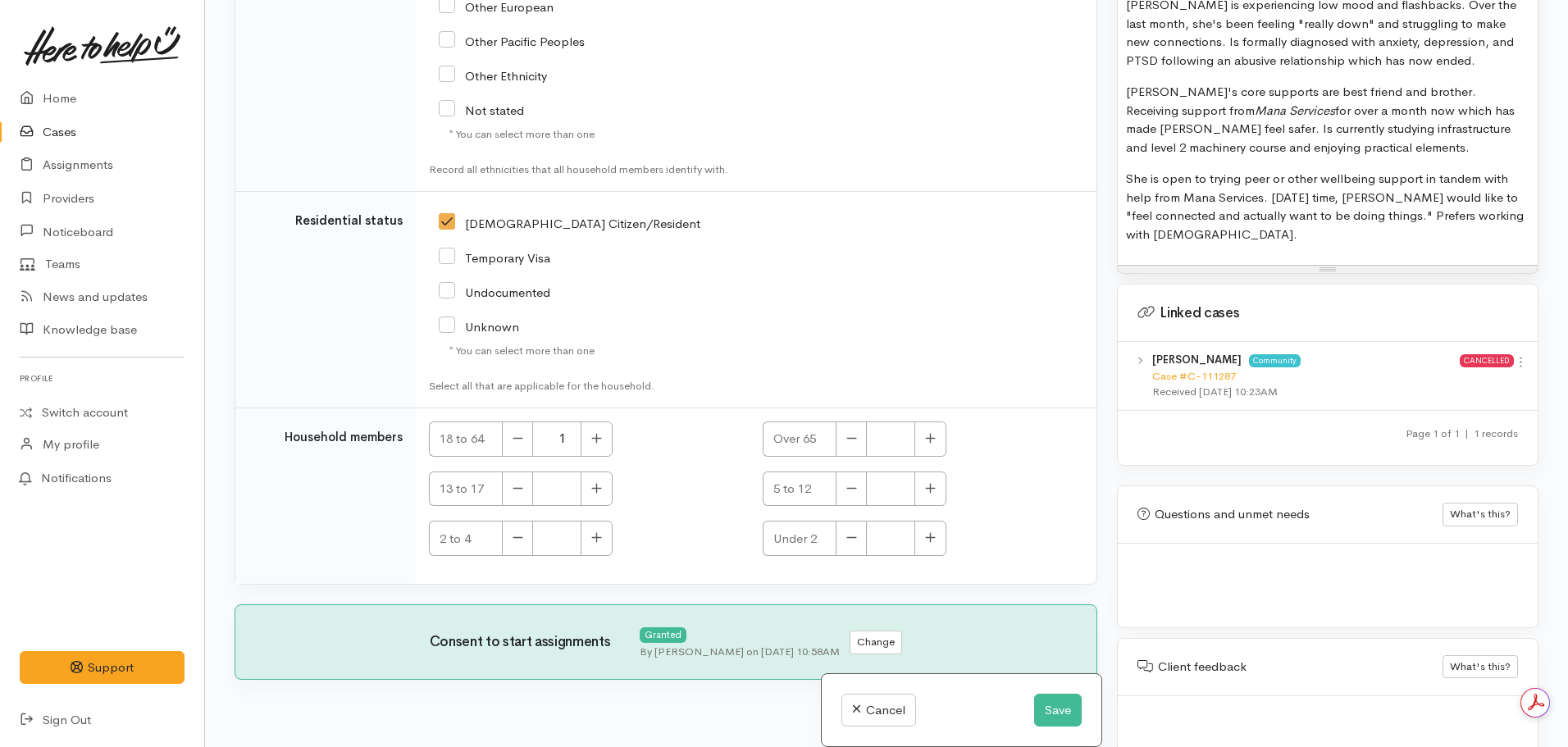
scroll to position [0, 0]
click at [1072, 702] on button "Save" at bounding box center [1058, 710] width 47 height 34
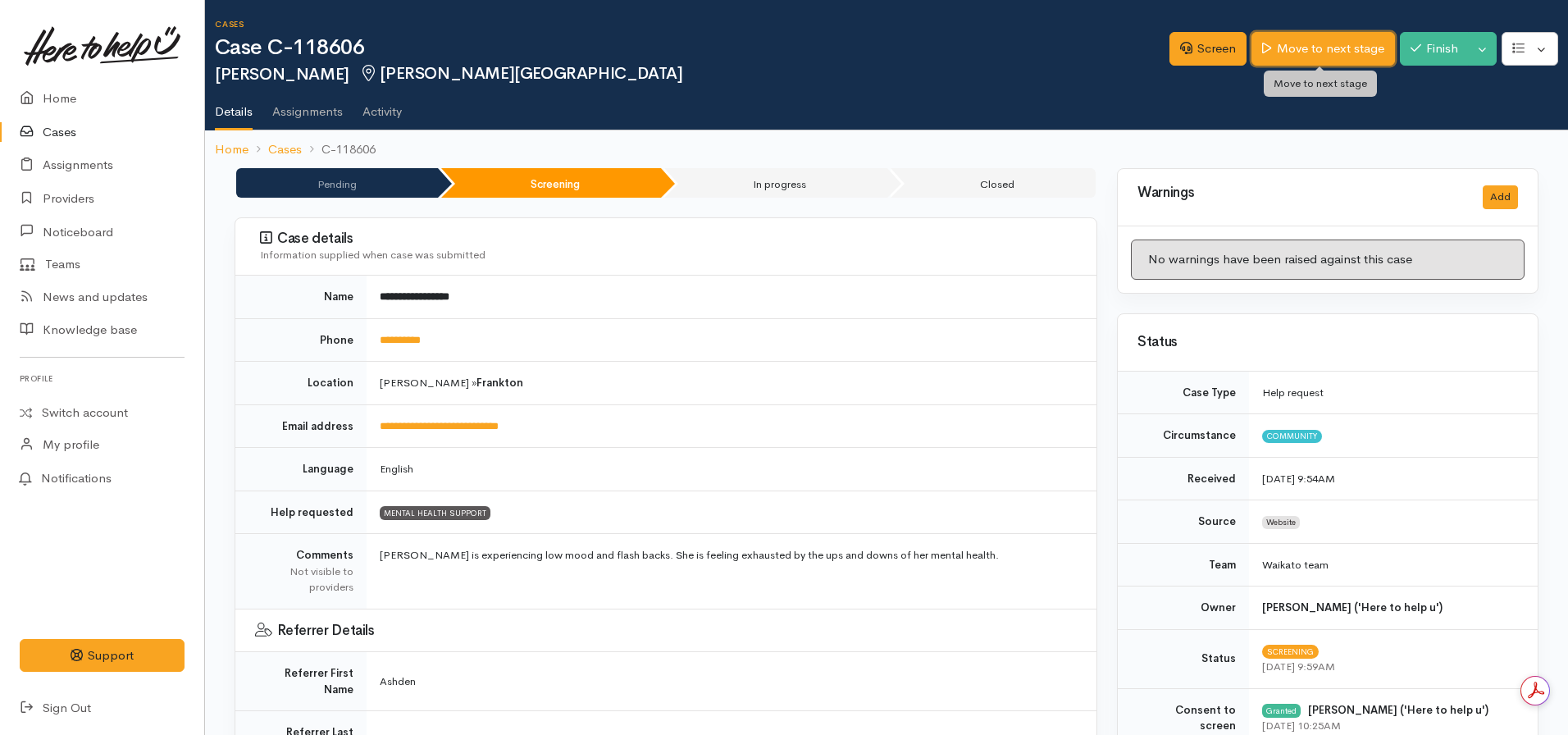
click at [1310, 42] on link "Move to next stage" at bounding box center [1322, 48] width 143 height 34
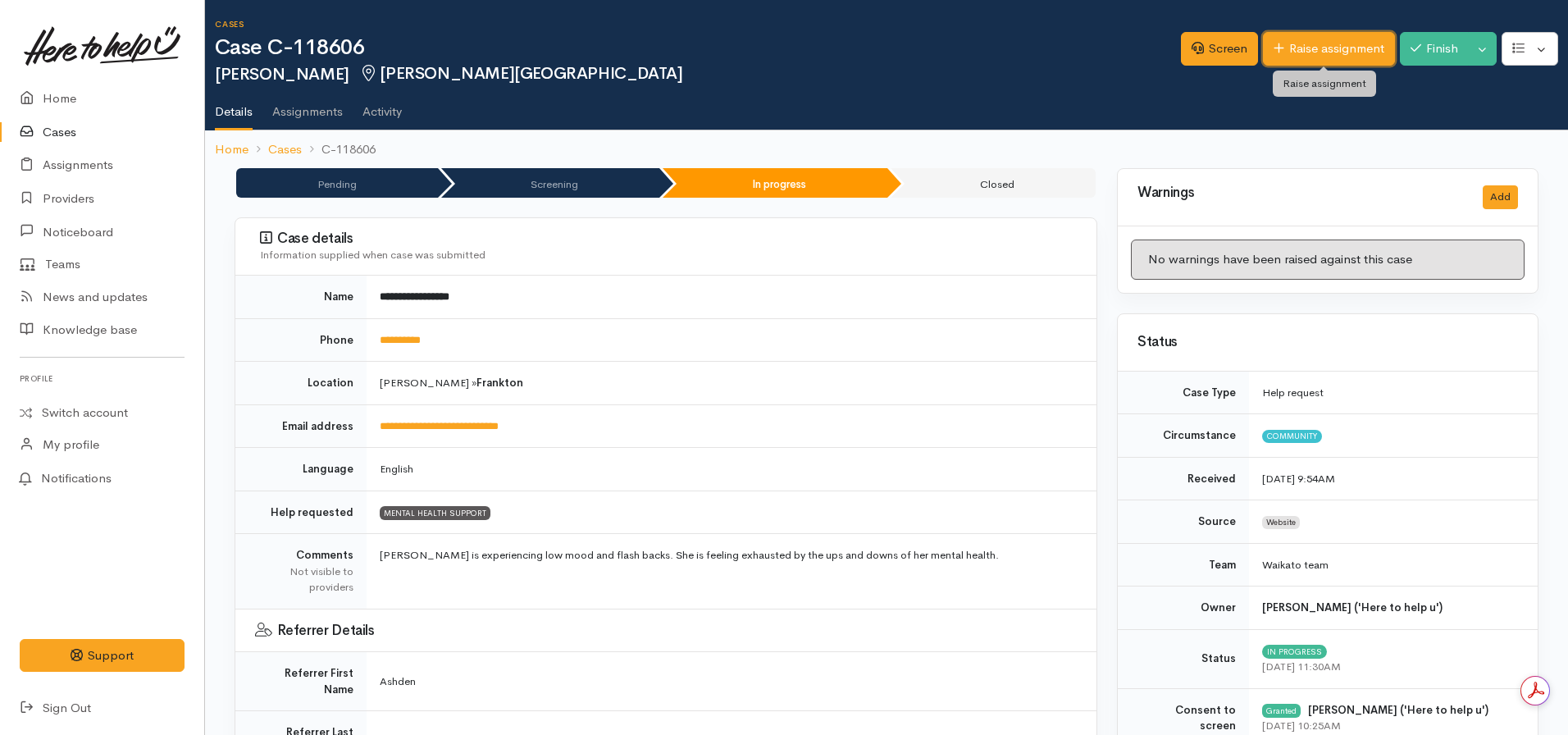
click at [1301, 44] on link "Raise assignment" at bounding box center [1329, 48] width 132 height 34
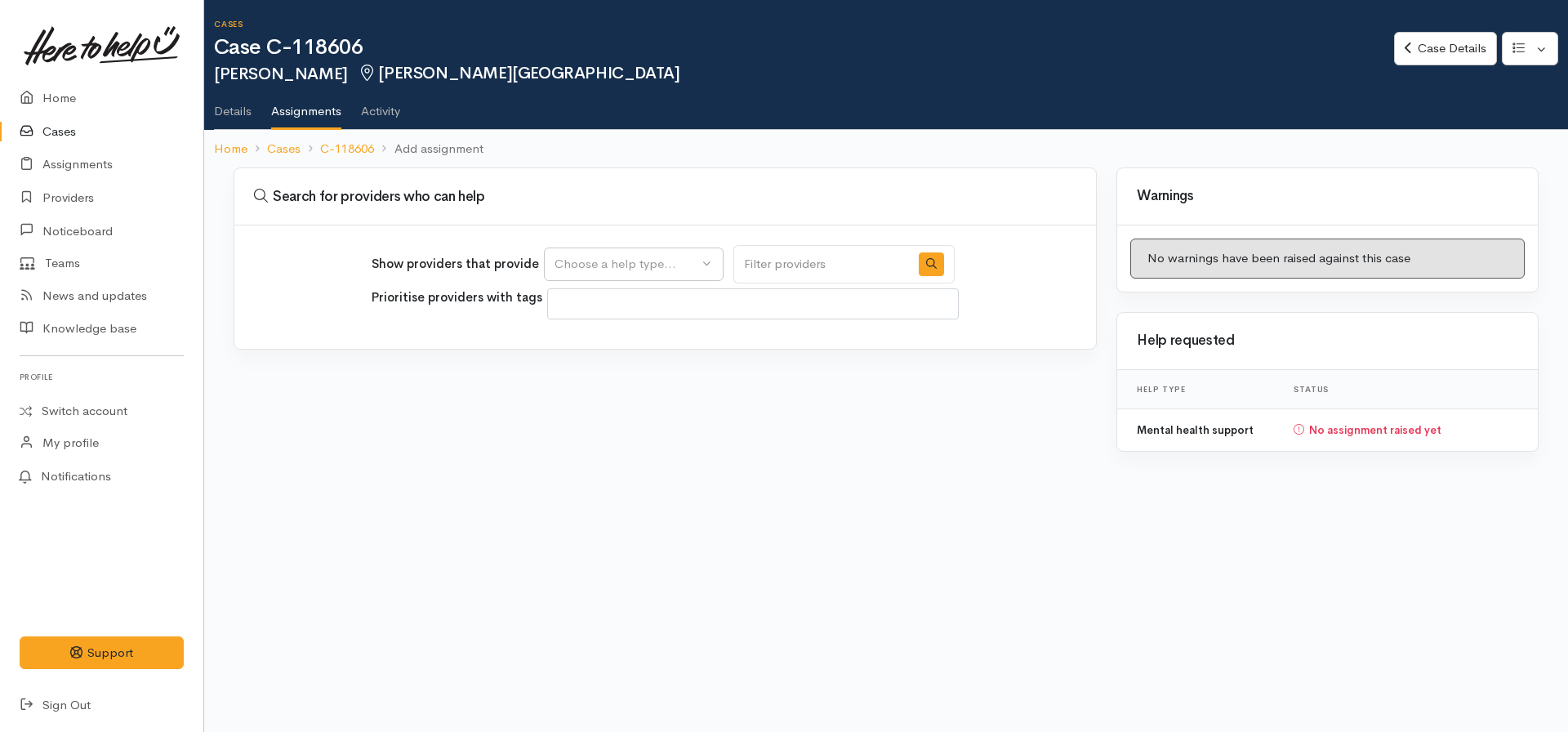
select select
click at [583, 249] on button "Choose a help type..." at bounding box center [634, 264] width 180 height 33
click at [597, 338] on span "Mental health support" at bounding box center [626, 342] width 125 height 19
select select "5"
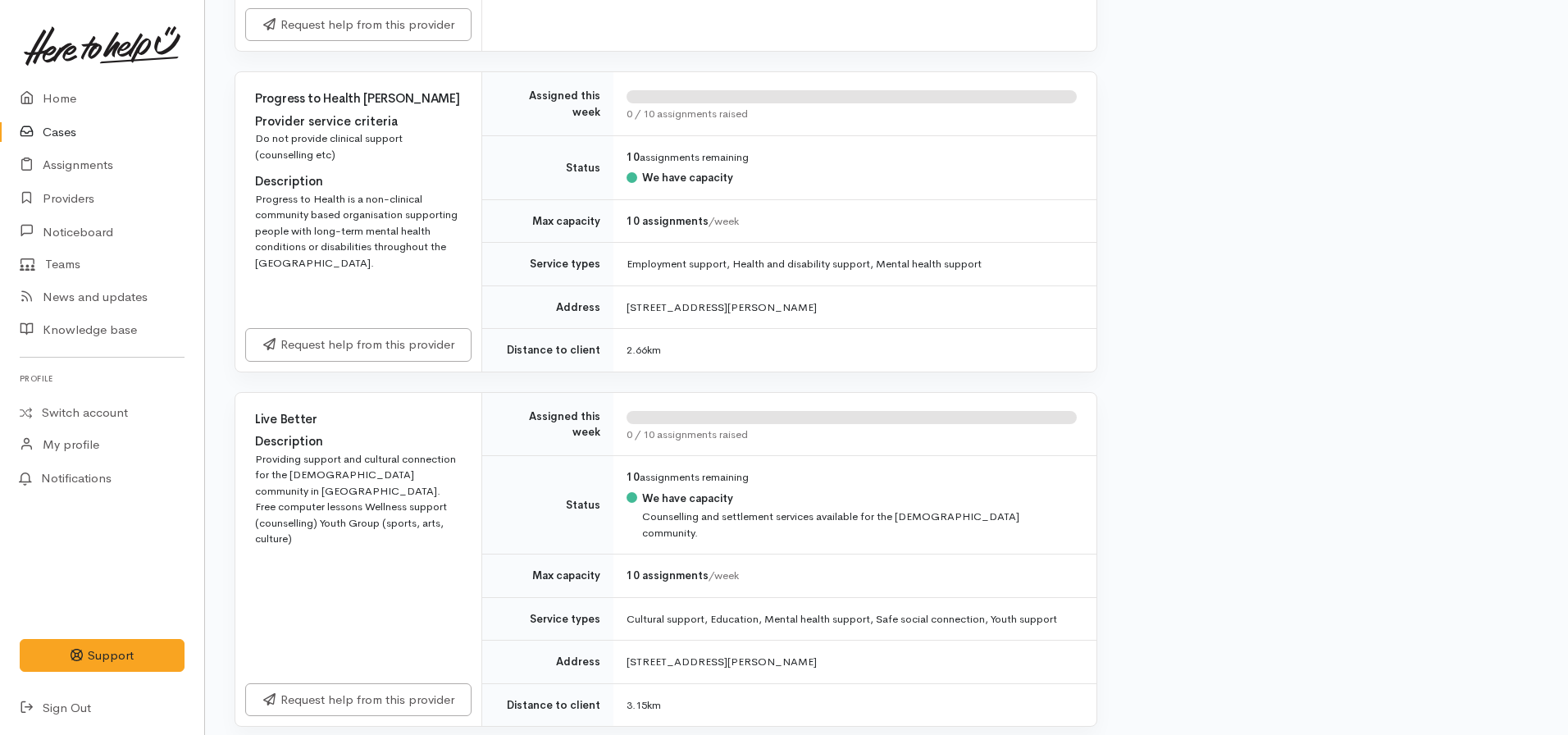
scroll to position [2706, 0]
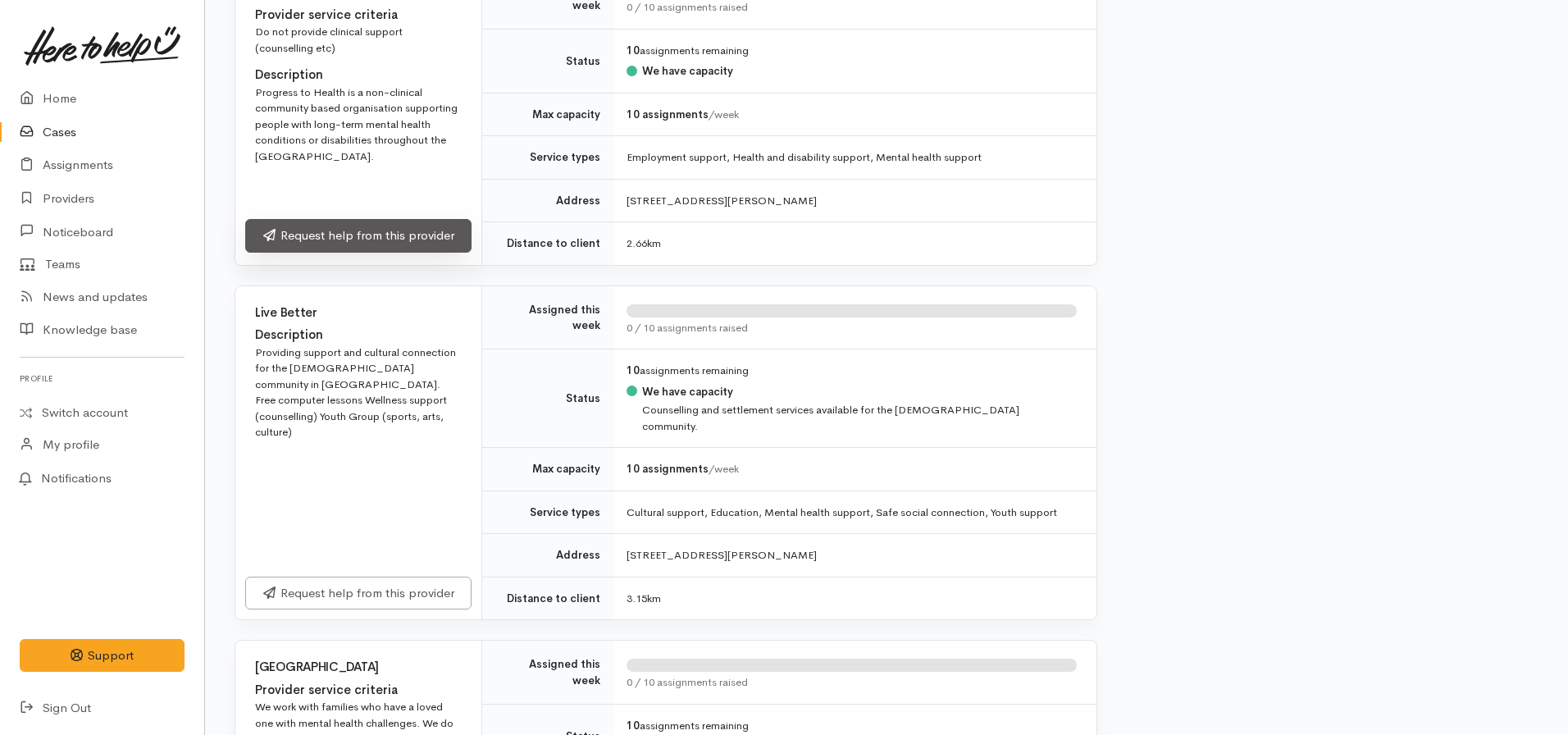
click at [389, 219] on link "Request help from this provider" at bounding box center [357, 236] width 226 height 34
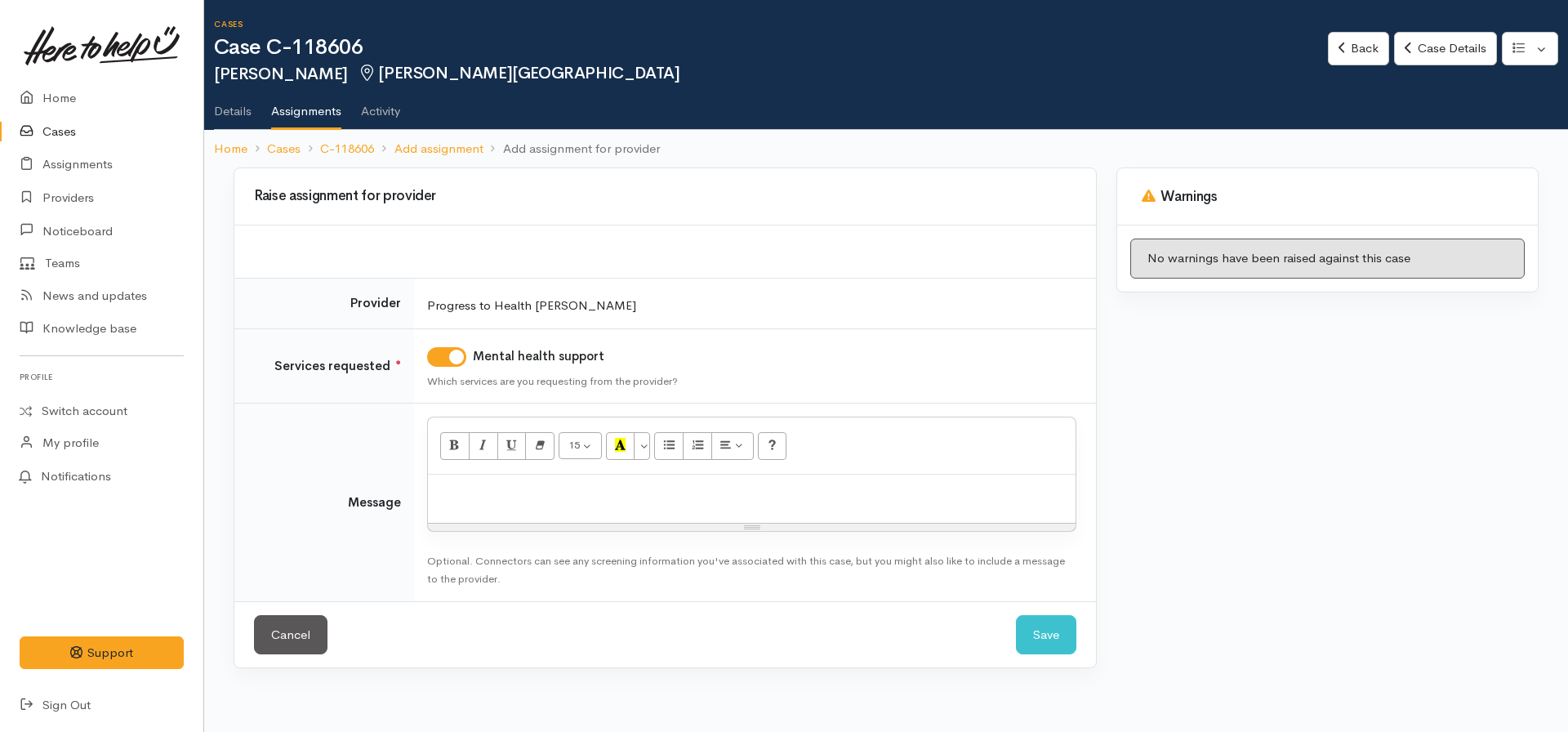
click at [479, 493] on p at bounding box center [752, 491] width 631 height 19
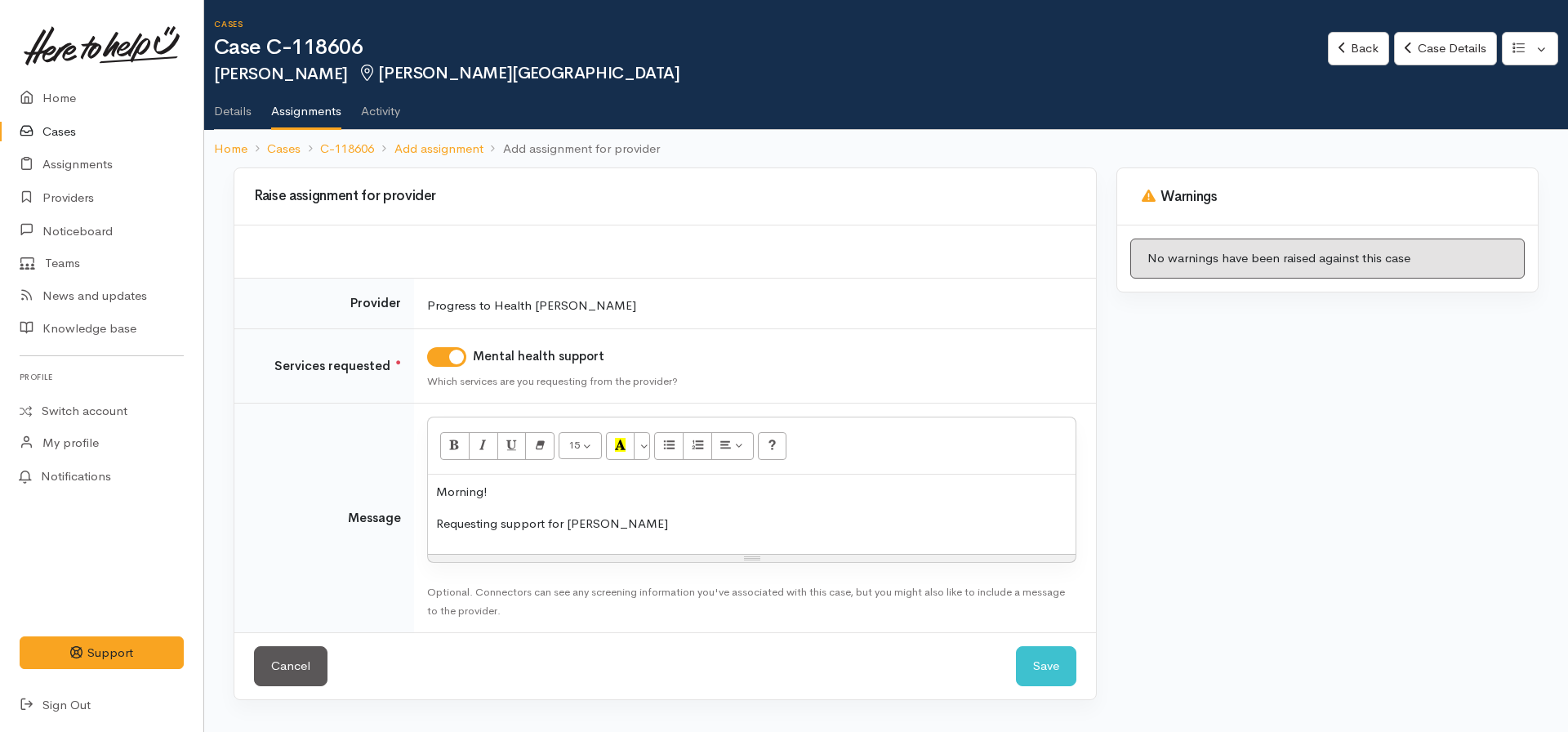
click at [502, 521] on p "Requesting support for [PERSON_NAME]" at bounding box center [752, 524] width 631 height 19
click at [814, 522] on p "Requesting peer and/or other wellbeing support for Charlotte" at bounding box center [752, 524] width 631 height 19
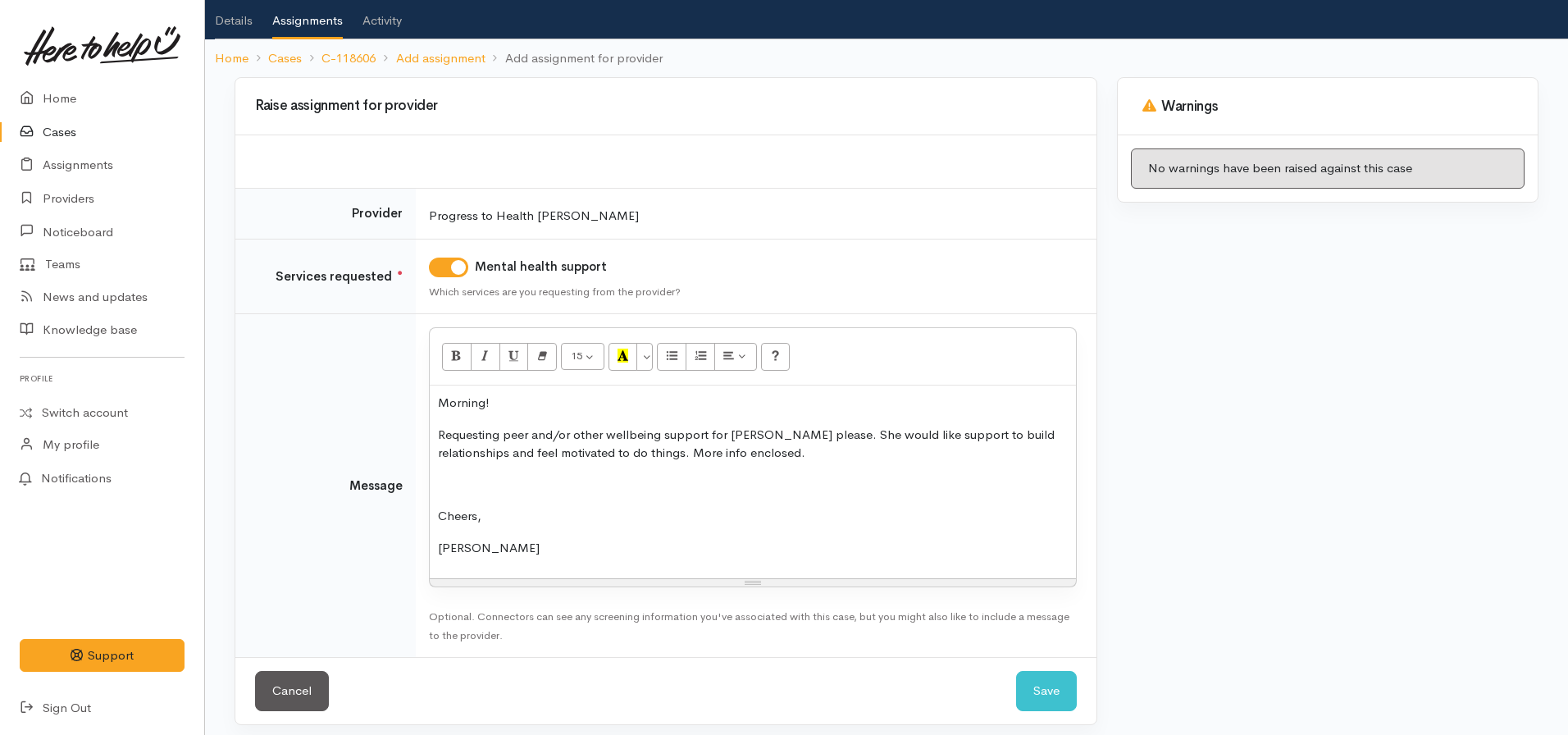
scroll to position [101, 0]
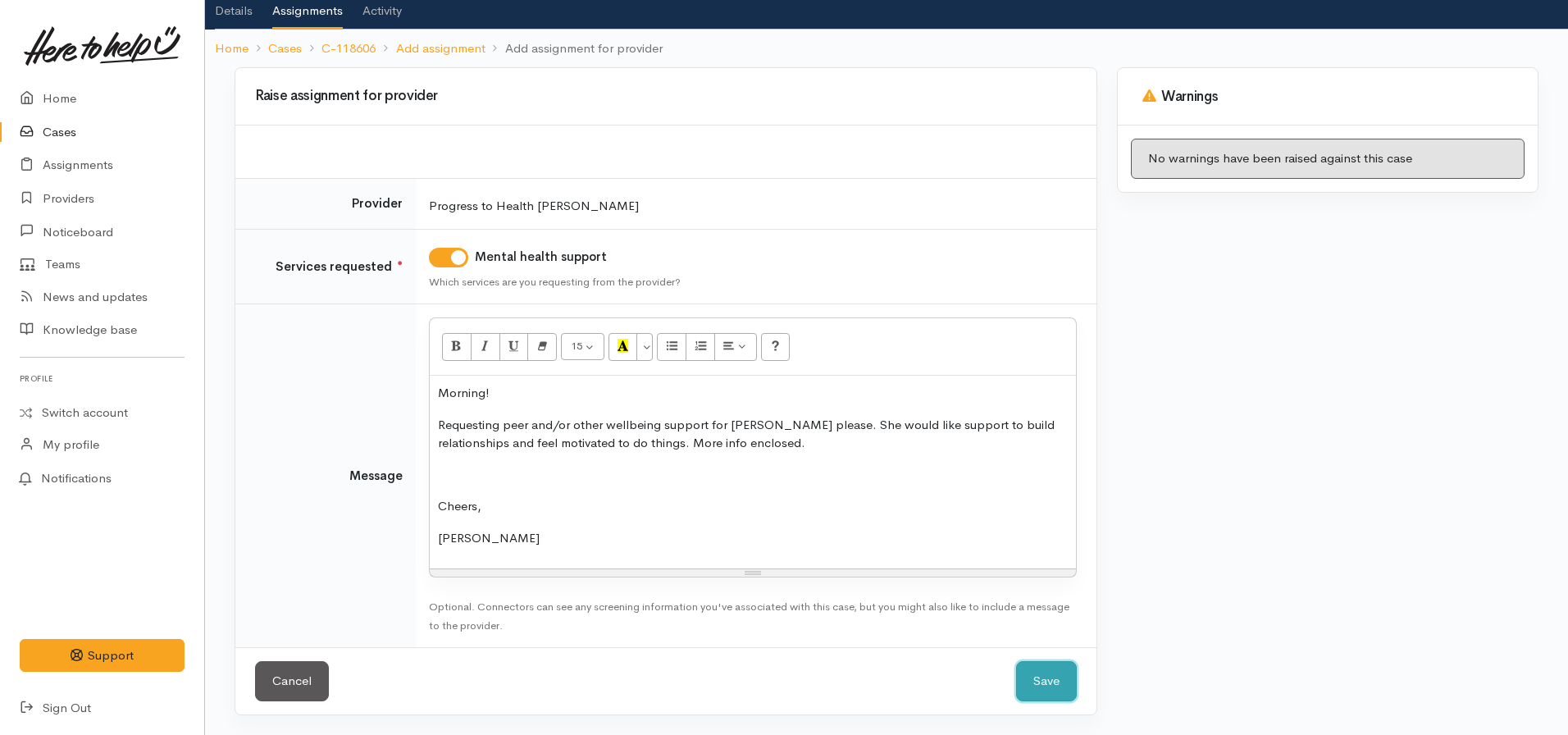
click at [1046, 678] on button "Save" at bounding box center [1047, 681] width 61 height 40
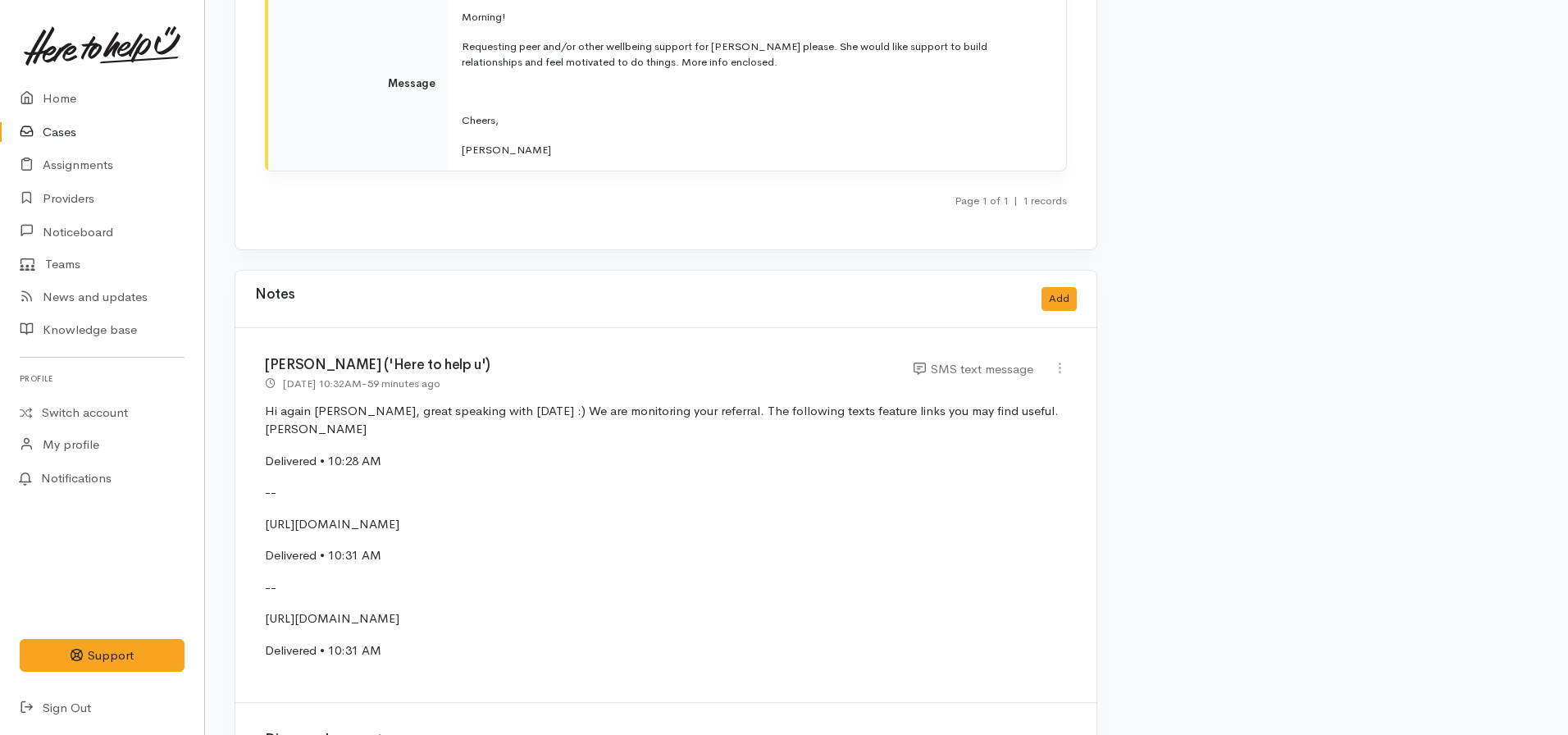
scroll to position [2623, 0]
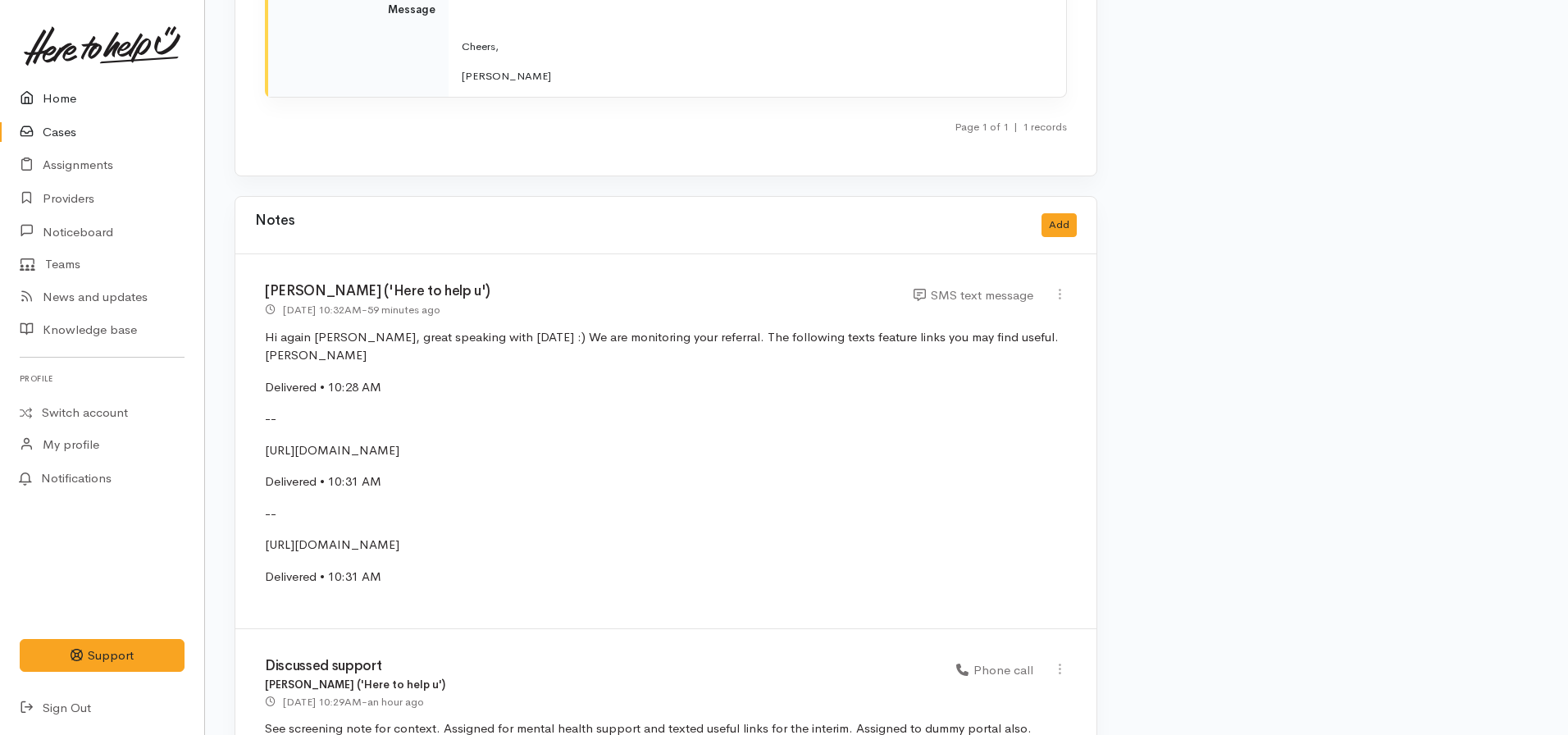
click at [65, 104] on link "Home" at bounding box center [102, 99] width 204 height 34
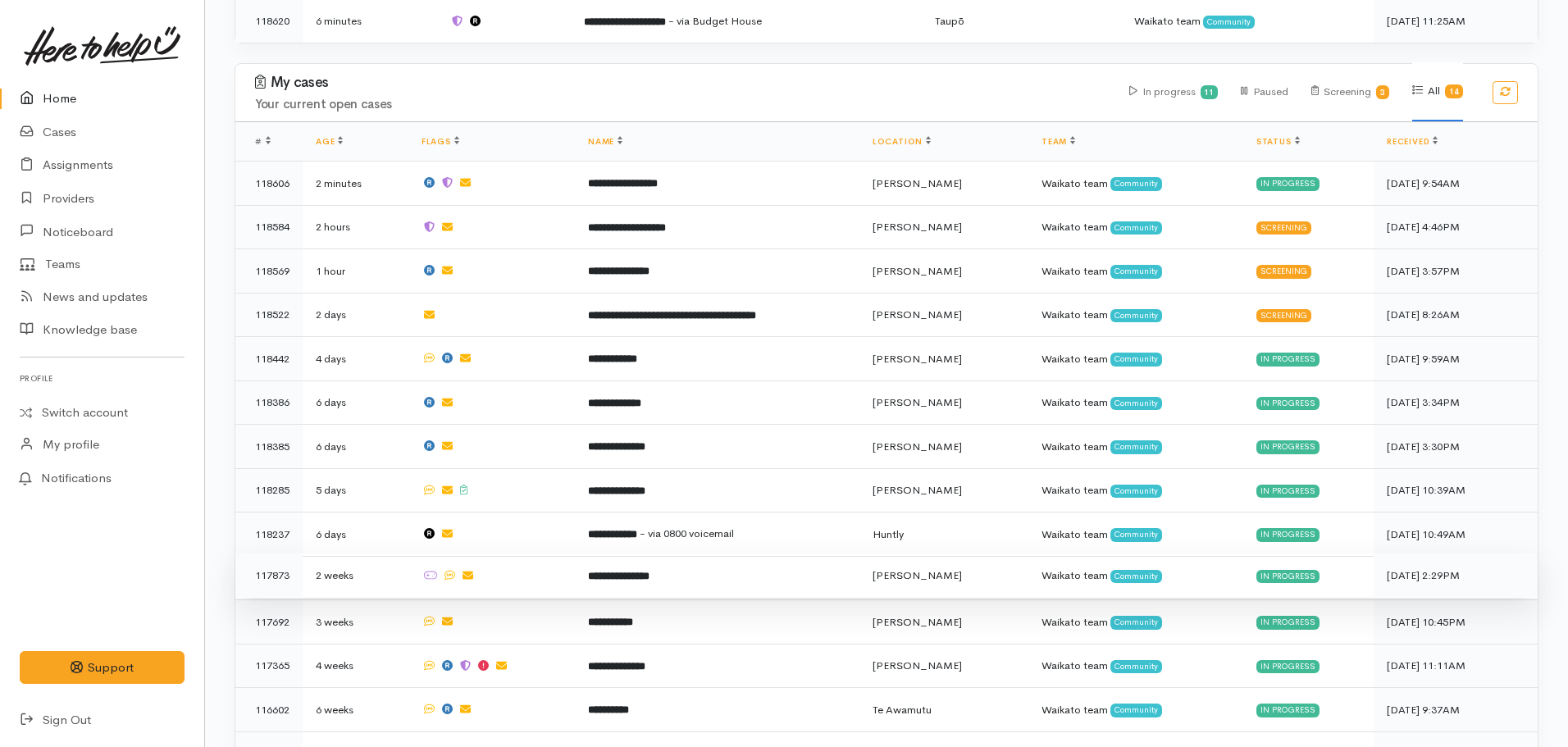
scroll to position [1343, 0]
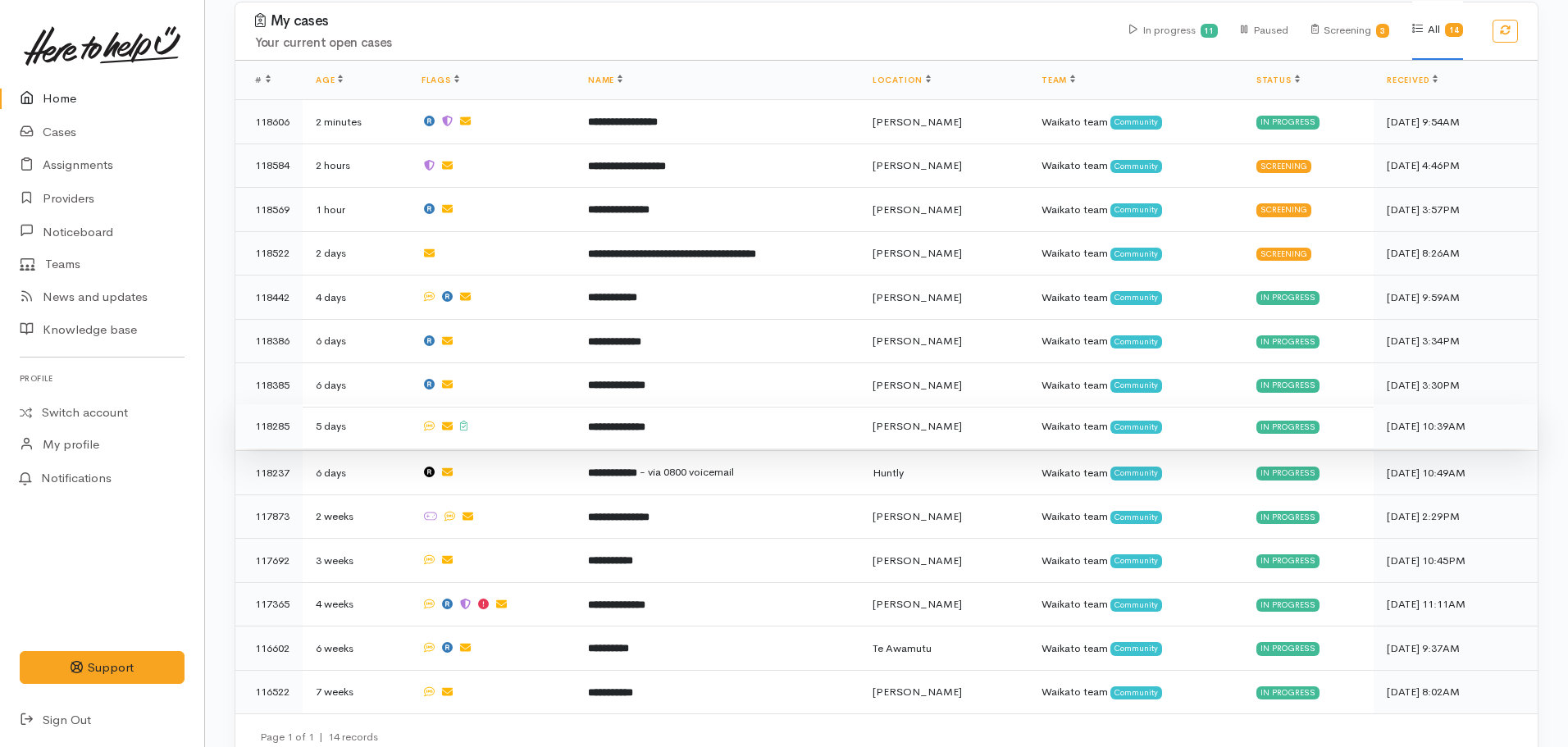
click at [605, 421] on b "**********" at bounding box center [617, 426] width 57 height 11
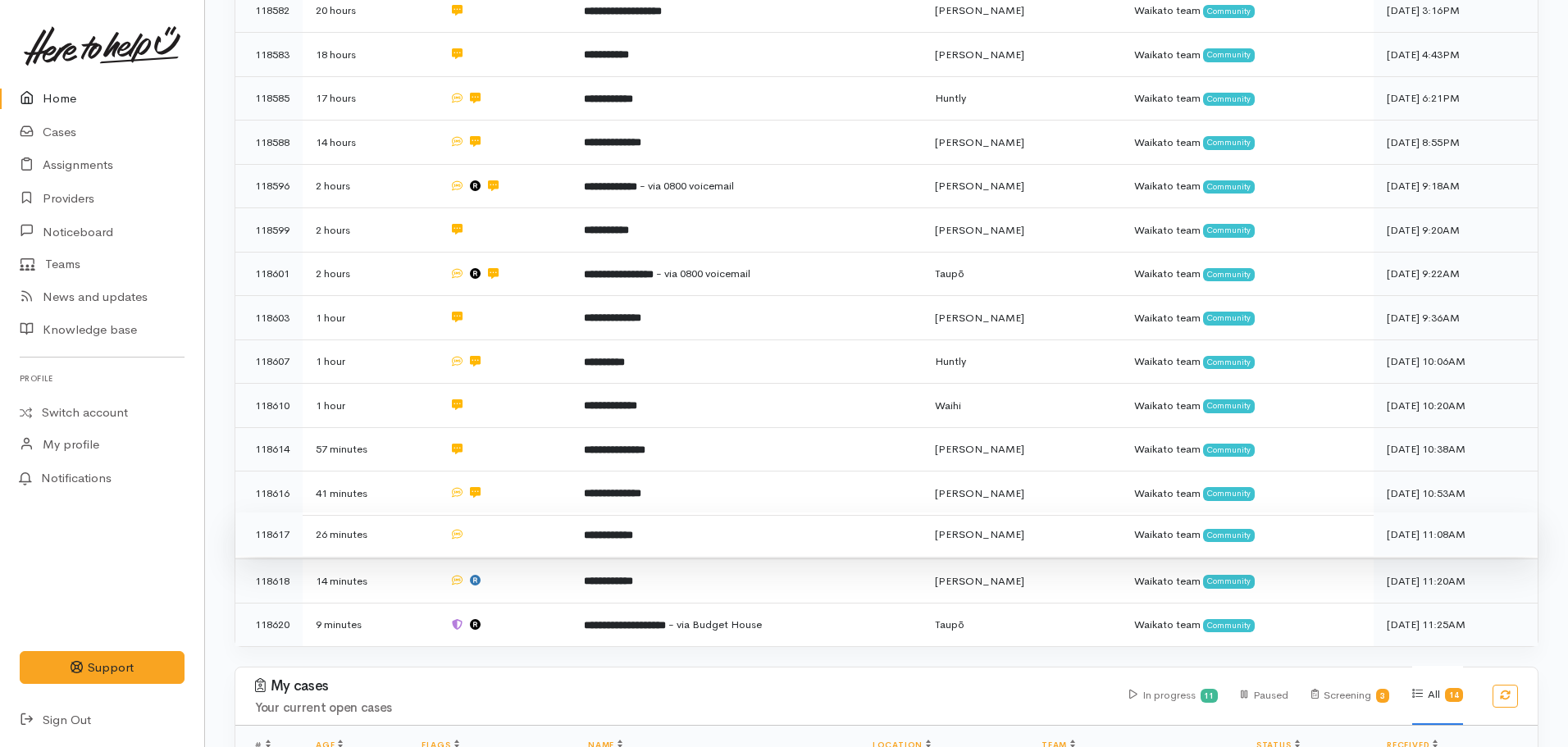
scroll to position [902, 0]
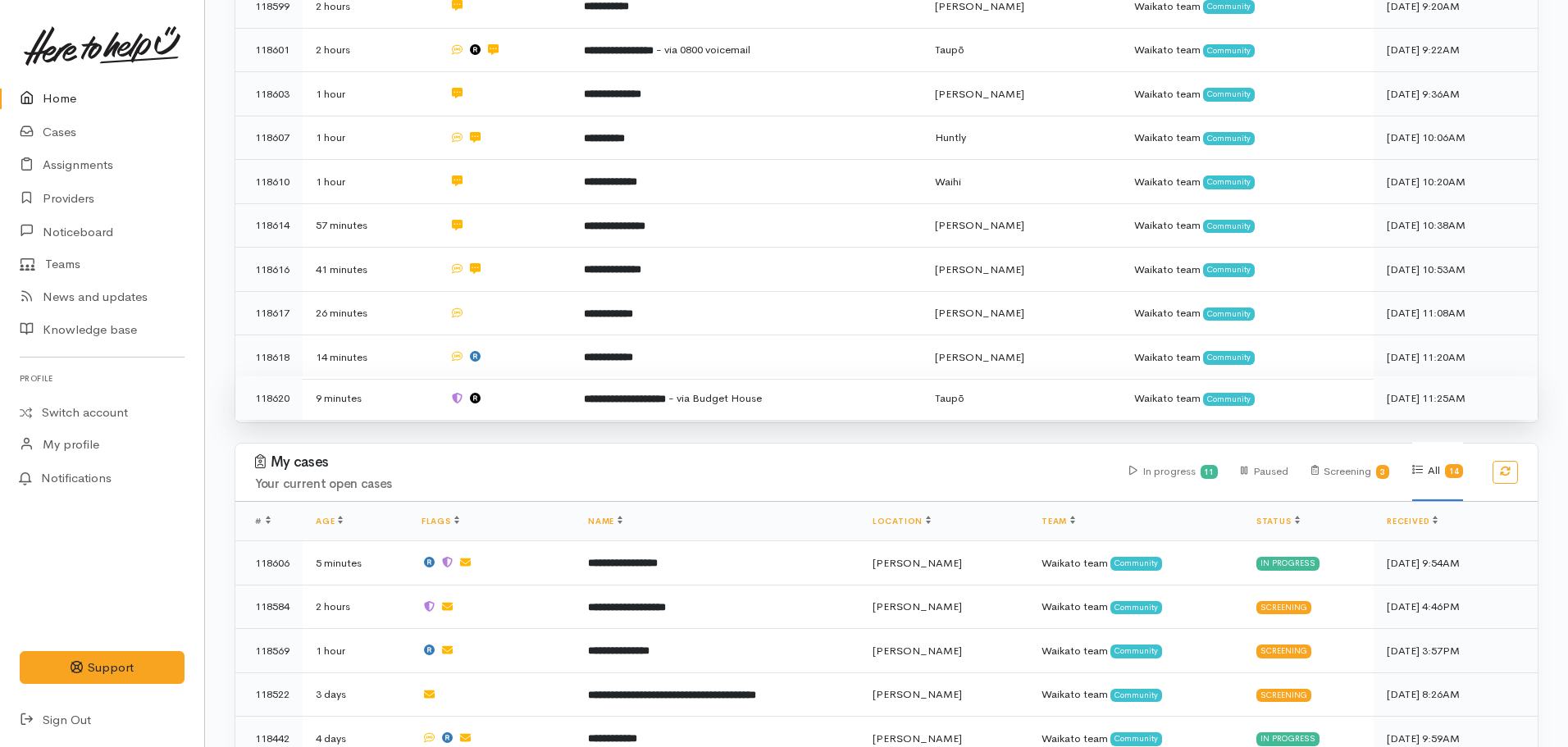
click at [680, 395] on td "**********" at bounding box center [746, 398] width 352 height 43
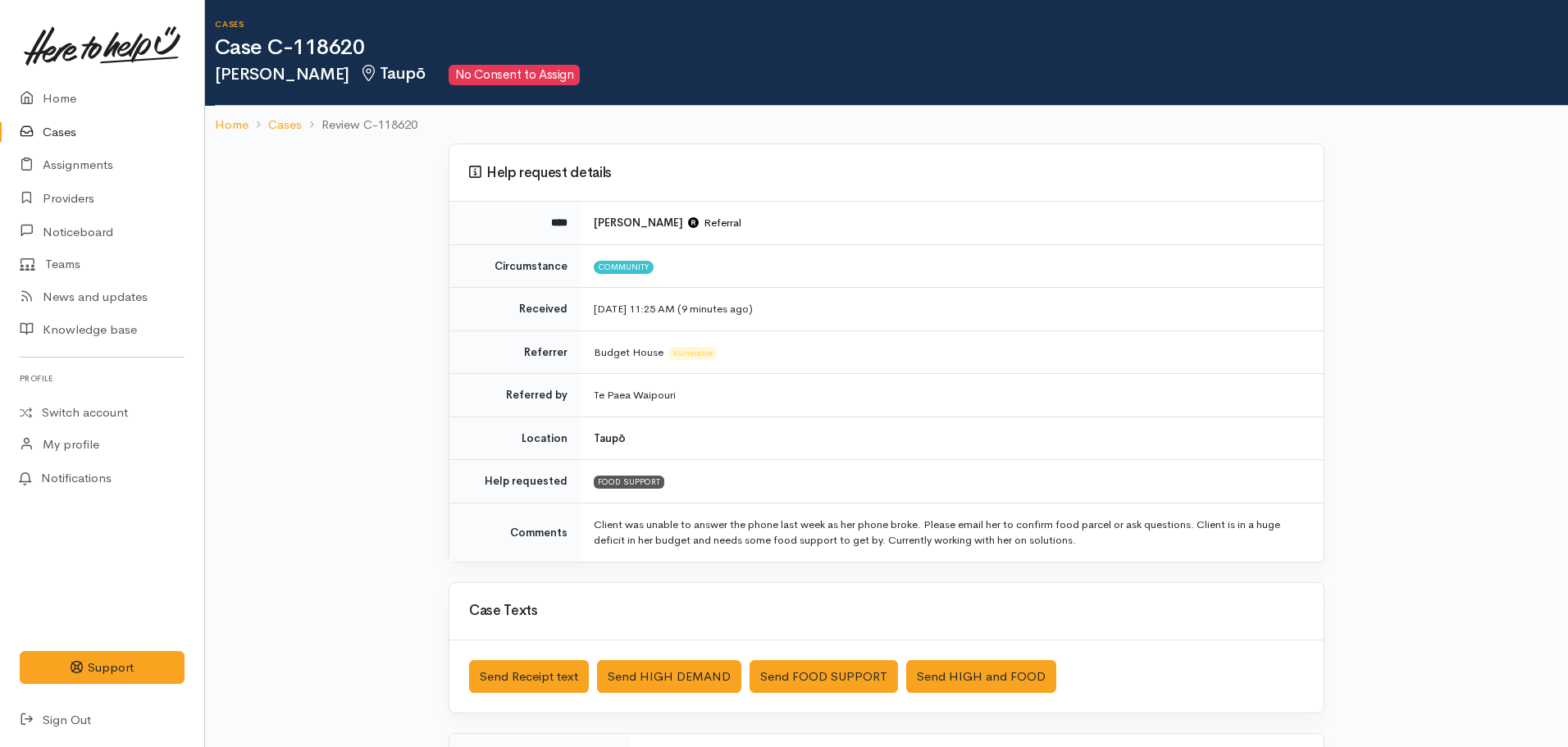
scroll to position [287, 0]
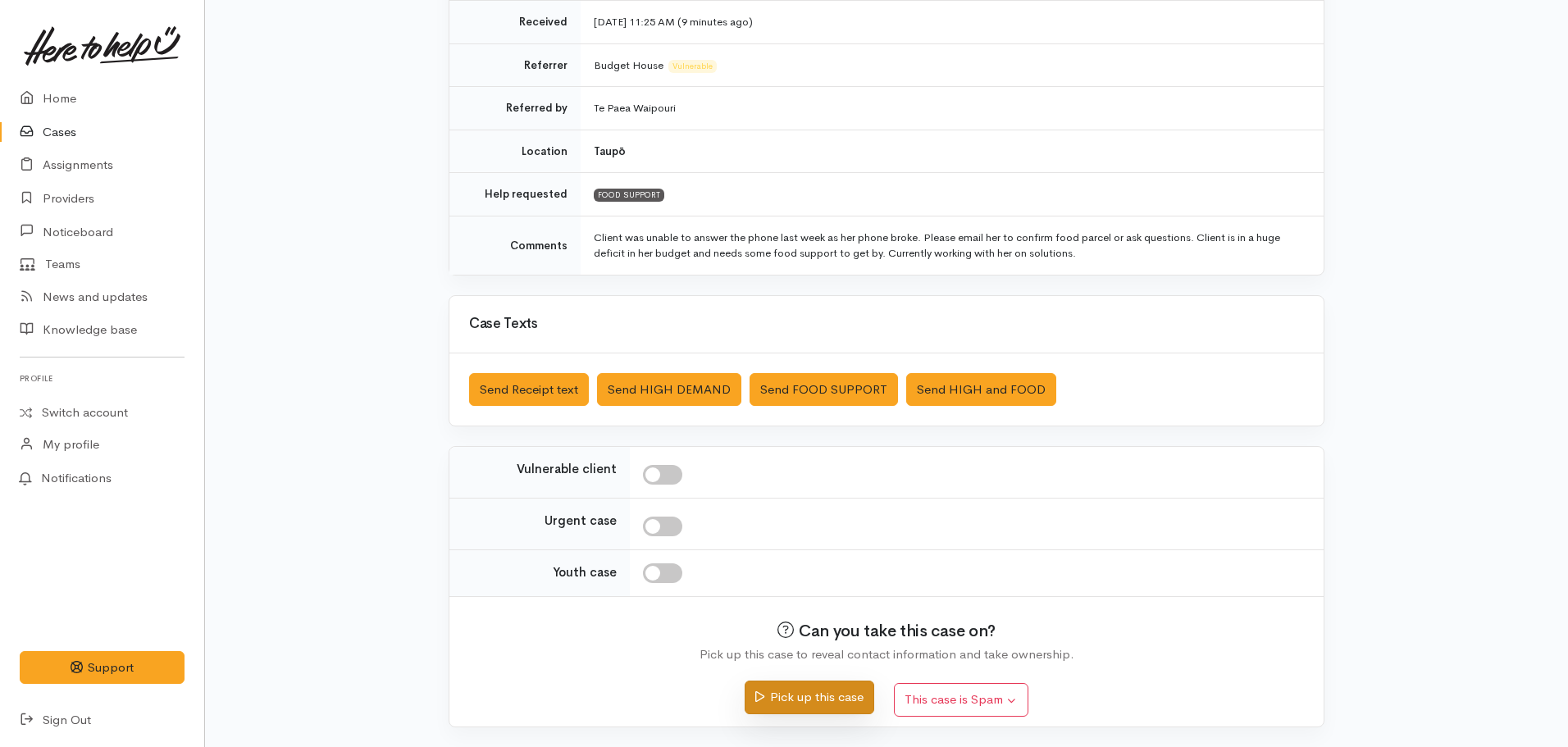
click at [829, 693] on button "Pick up this case" at bounding box center [809, 698] width 128 height 34
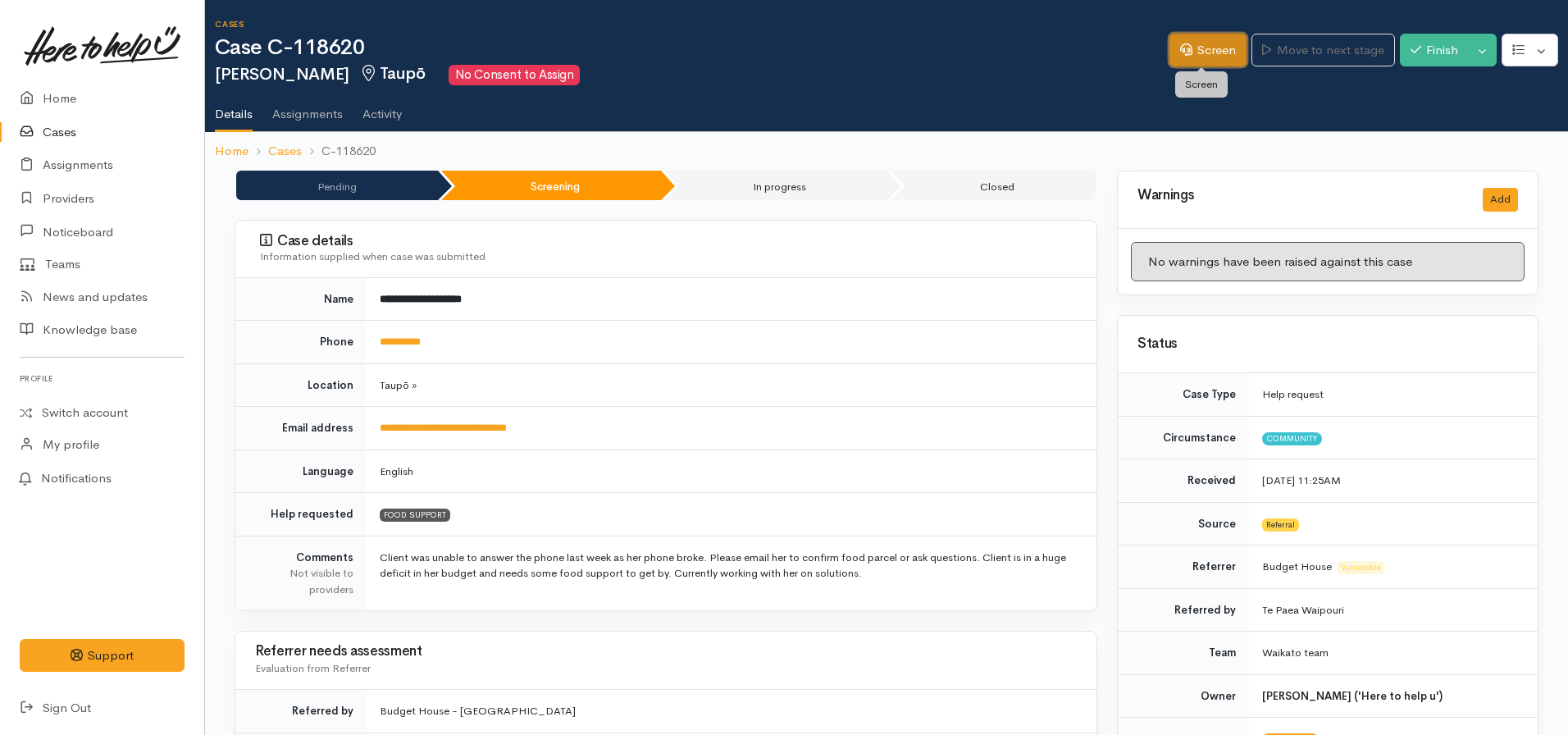
click at [1183, 47] on icon at bounding box center [1186, 49] width 12 height 12
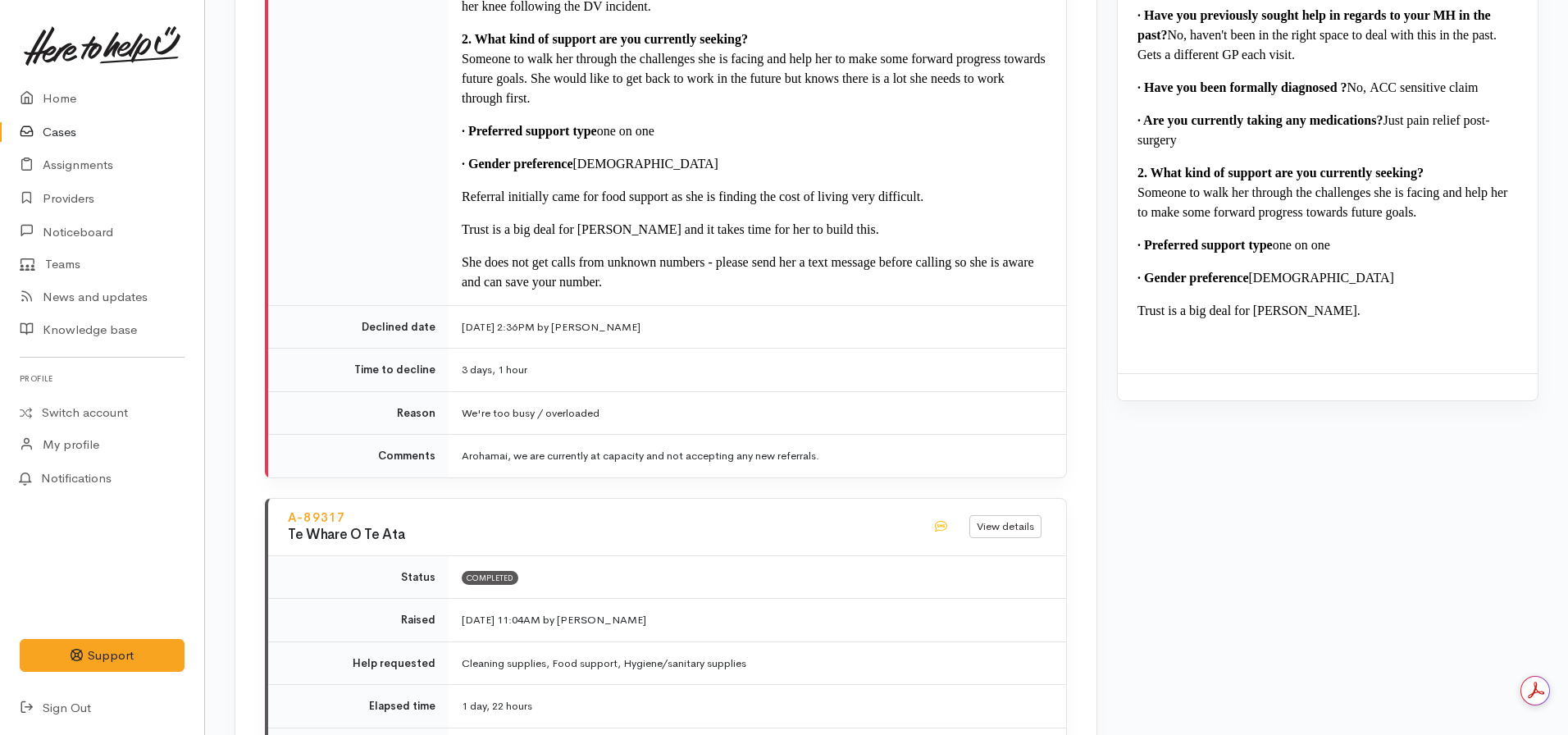
scroll to position [2347, 0]
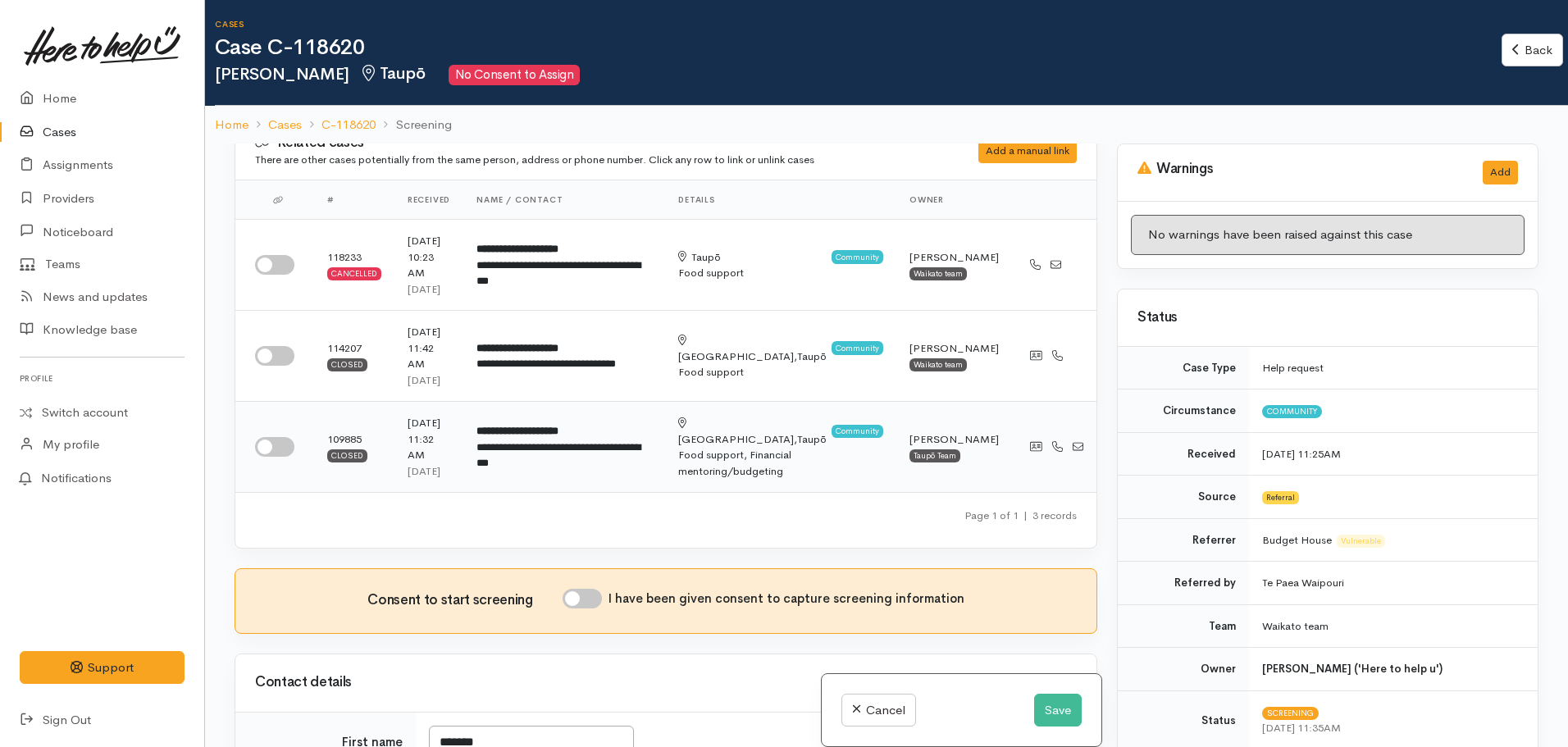
scroll to position [82, 0]
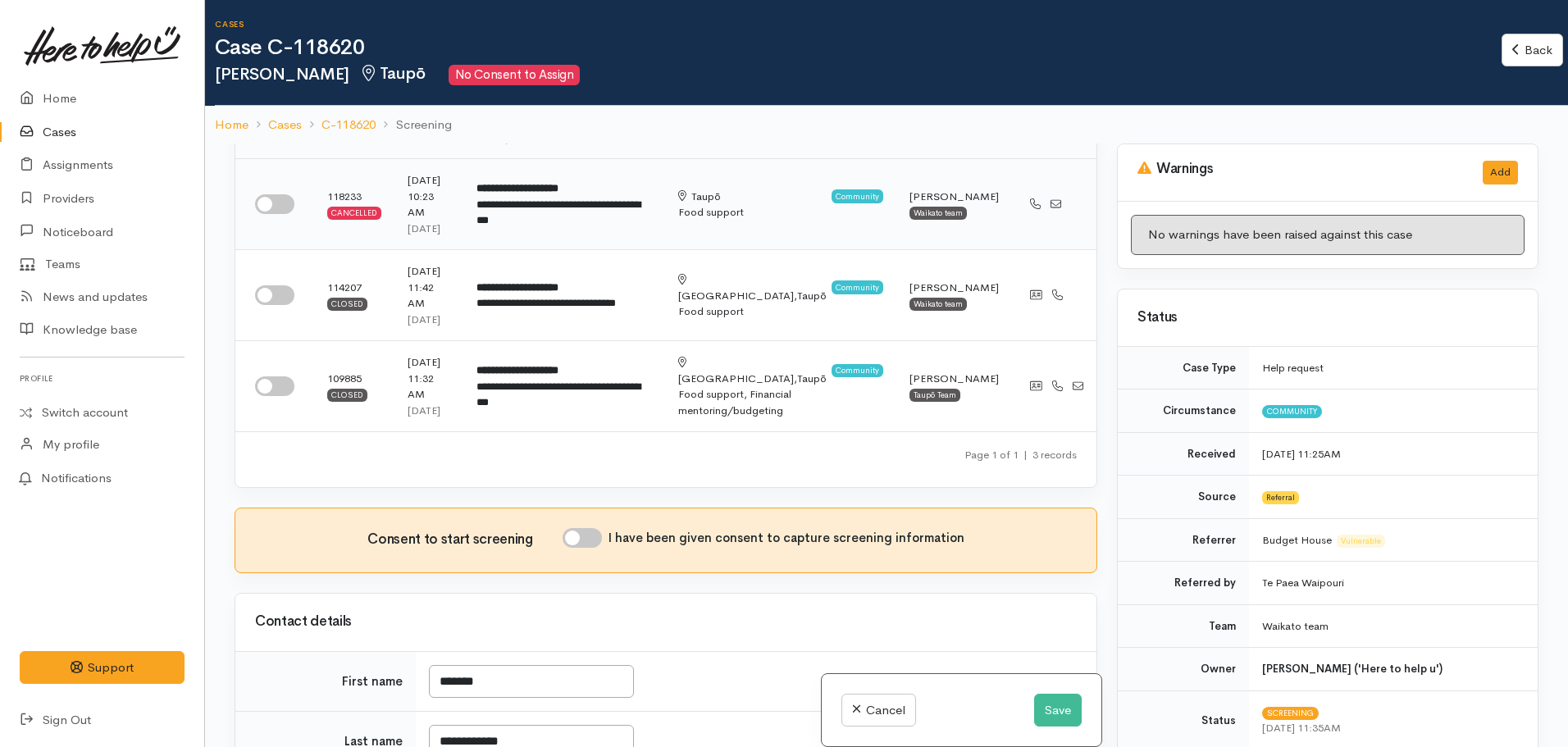
click at [272, 196] on input "checkbox" at bounding box center [274, 204] width 39 height 20
checkbox input "true"
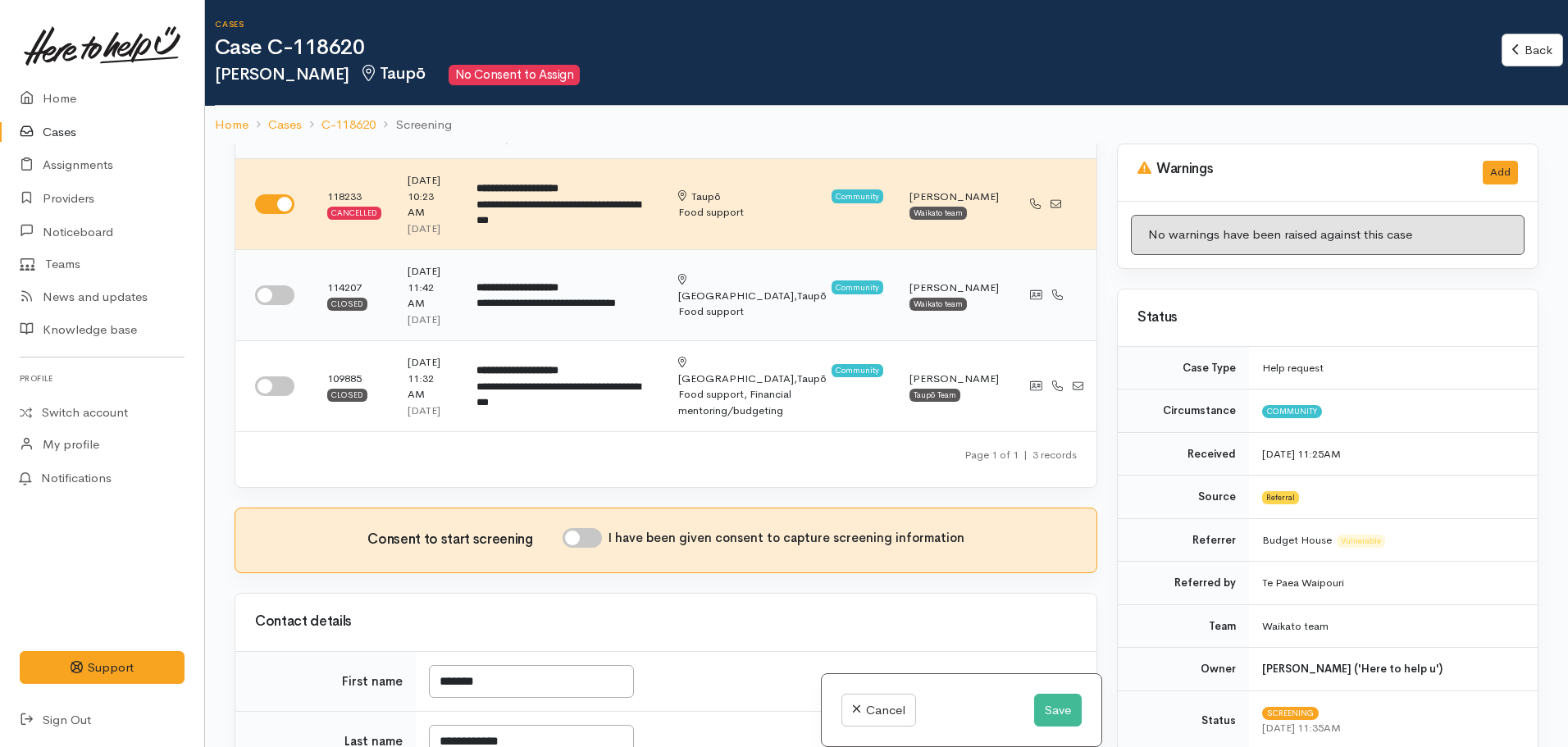
click at [269, 287] on td at bounding box center [275, 295] width 79 height 91
click at [257, 250] on td at bounding box center [275, 295] width 79 height 91
click at [261, 285] on input "checkbox" at bounding box center [274, 295] width 39 height 20
checkbox input "true"
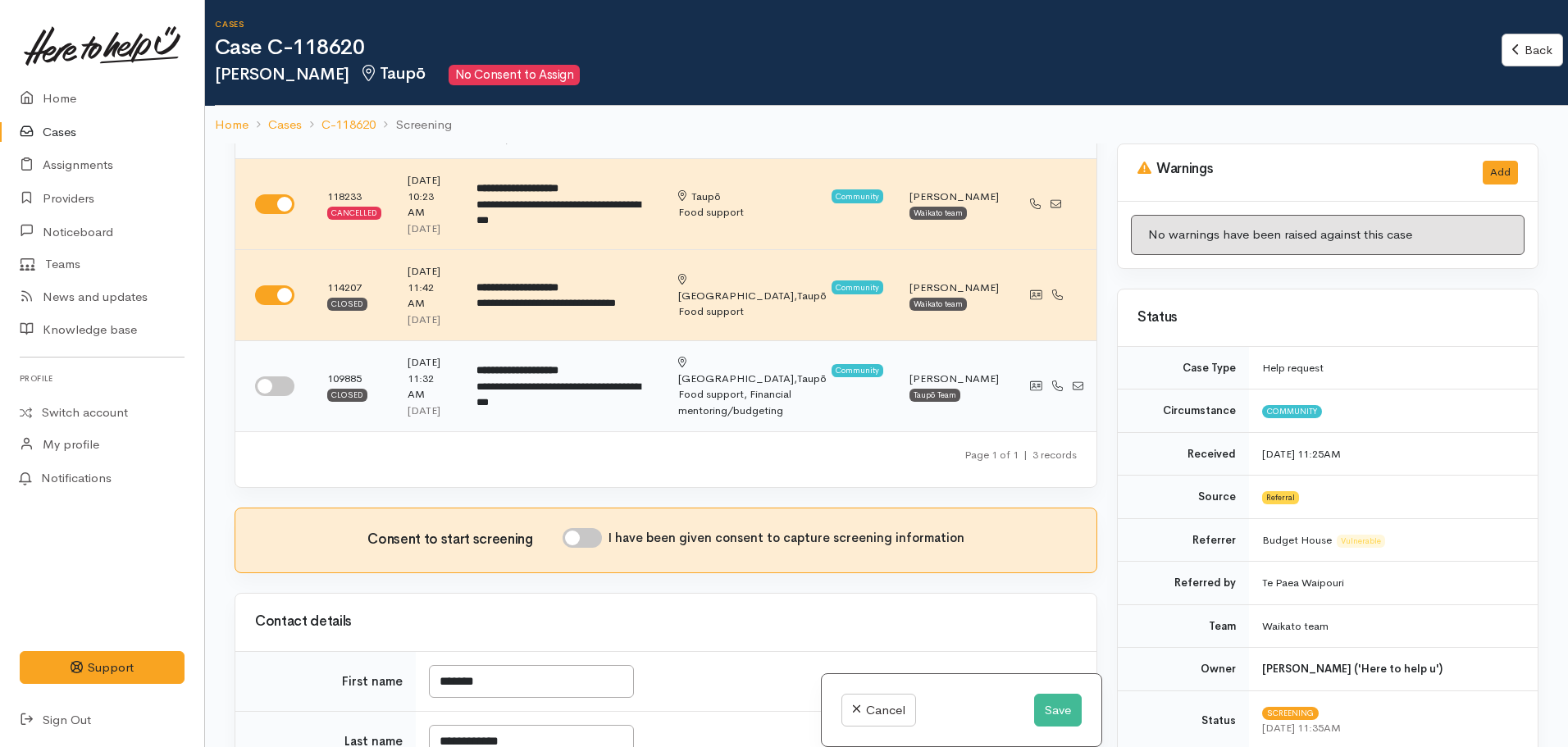
click at [275, 376] on input "checkbox" at bounding box center [274, 386] width 39 height 20
checkbox input "true"
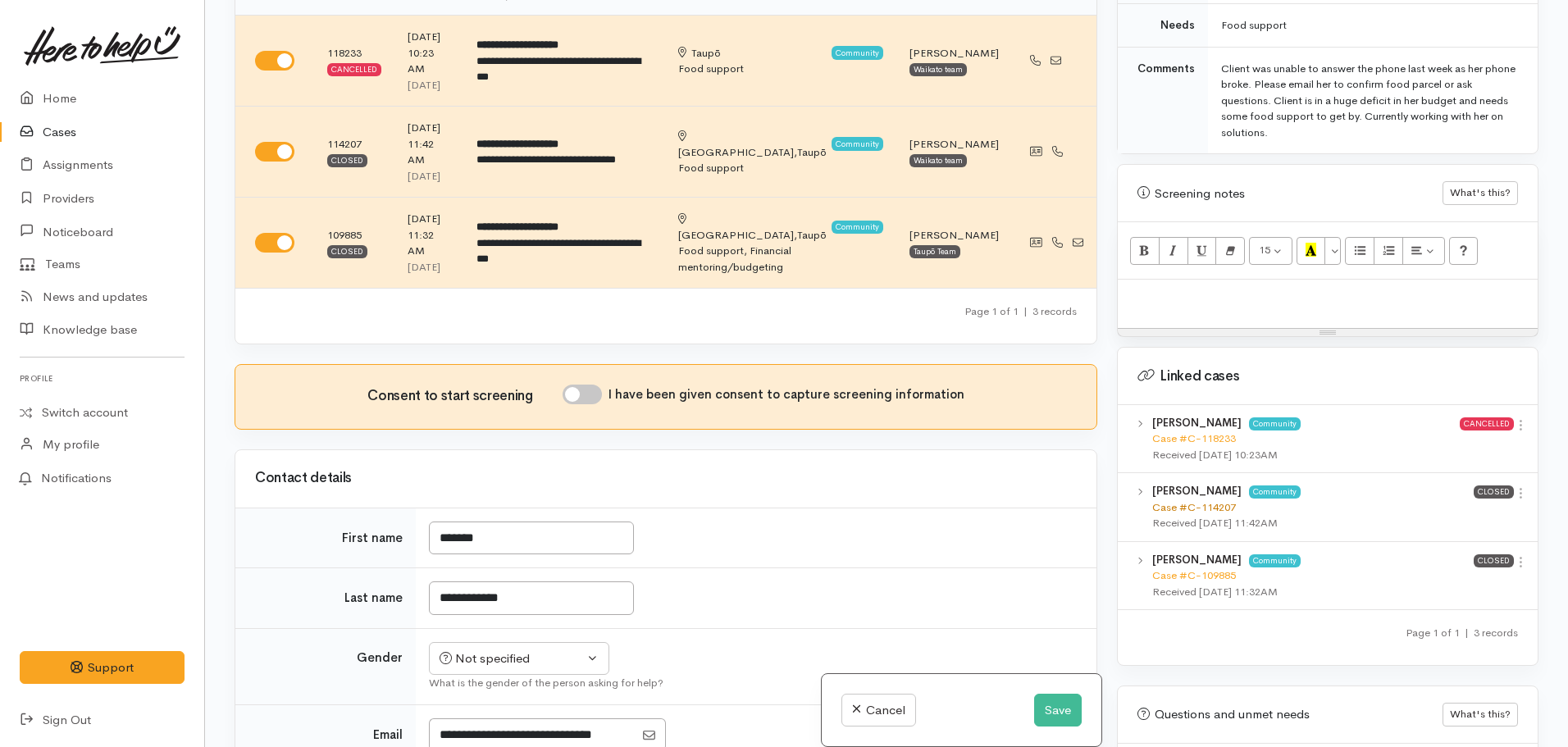
scroll to position [984, 0]
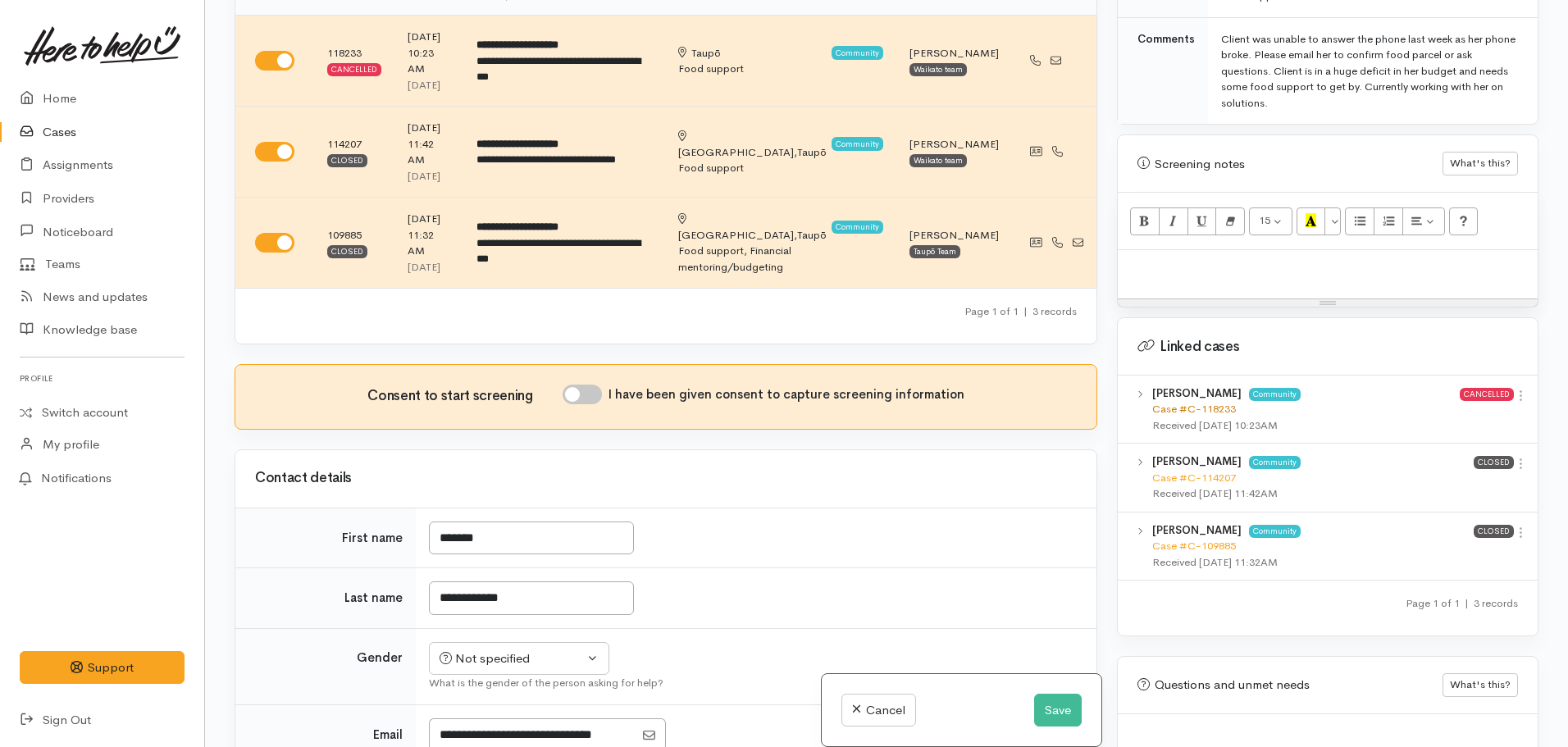
click at [1197, 402] on link "Case #C-118233" at bounding box center [1194, 409] width 84 height 14
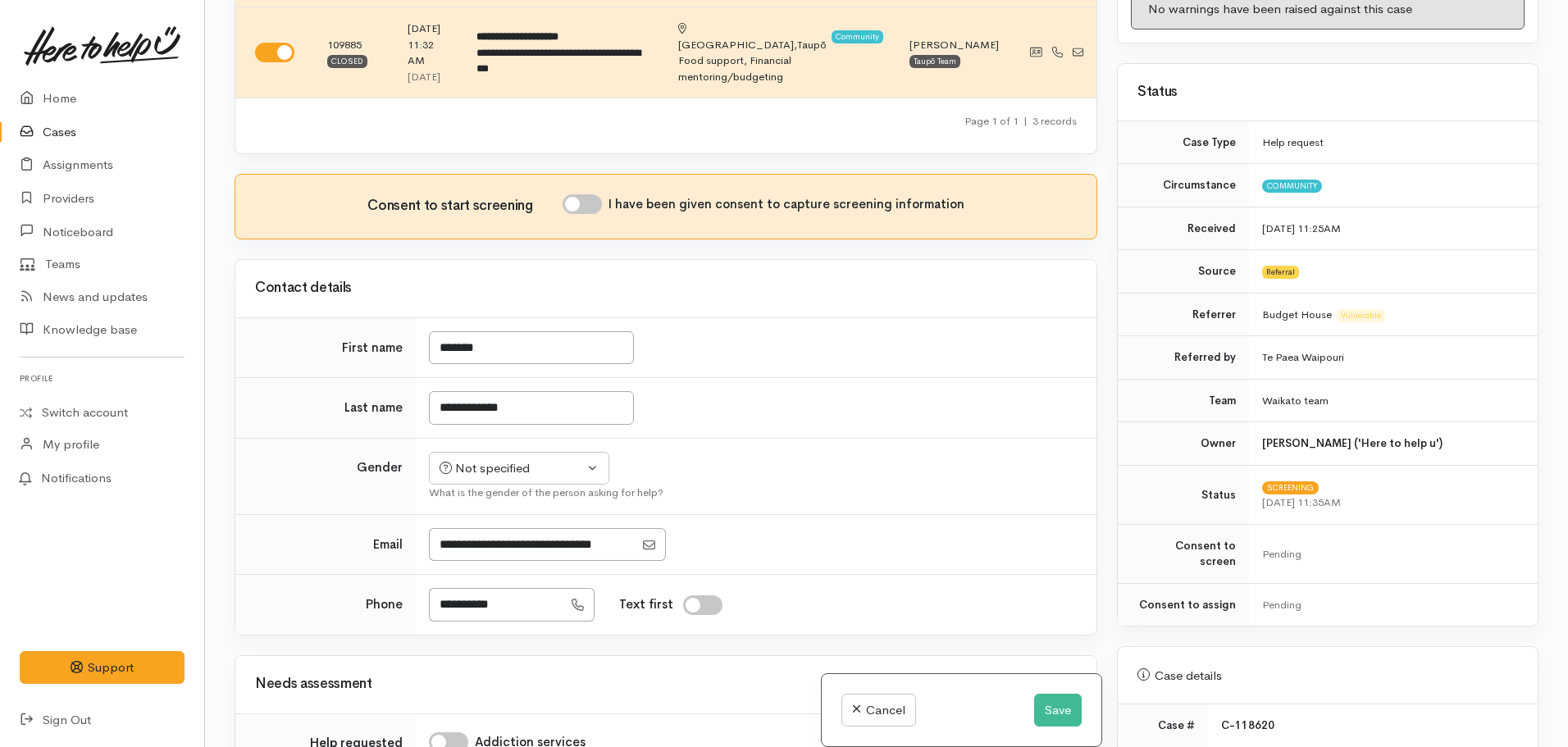
scroll to position [328, 0]
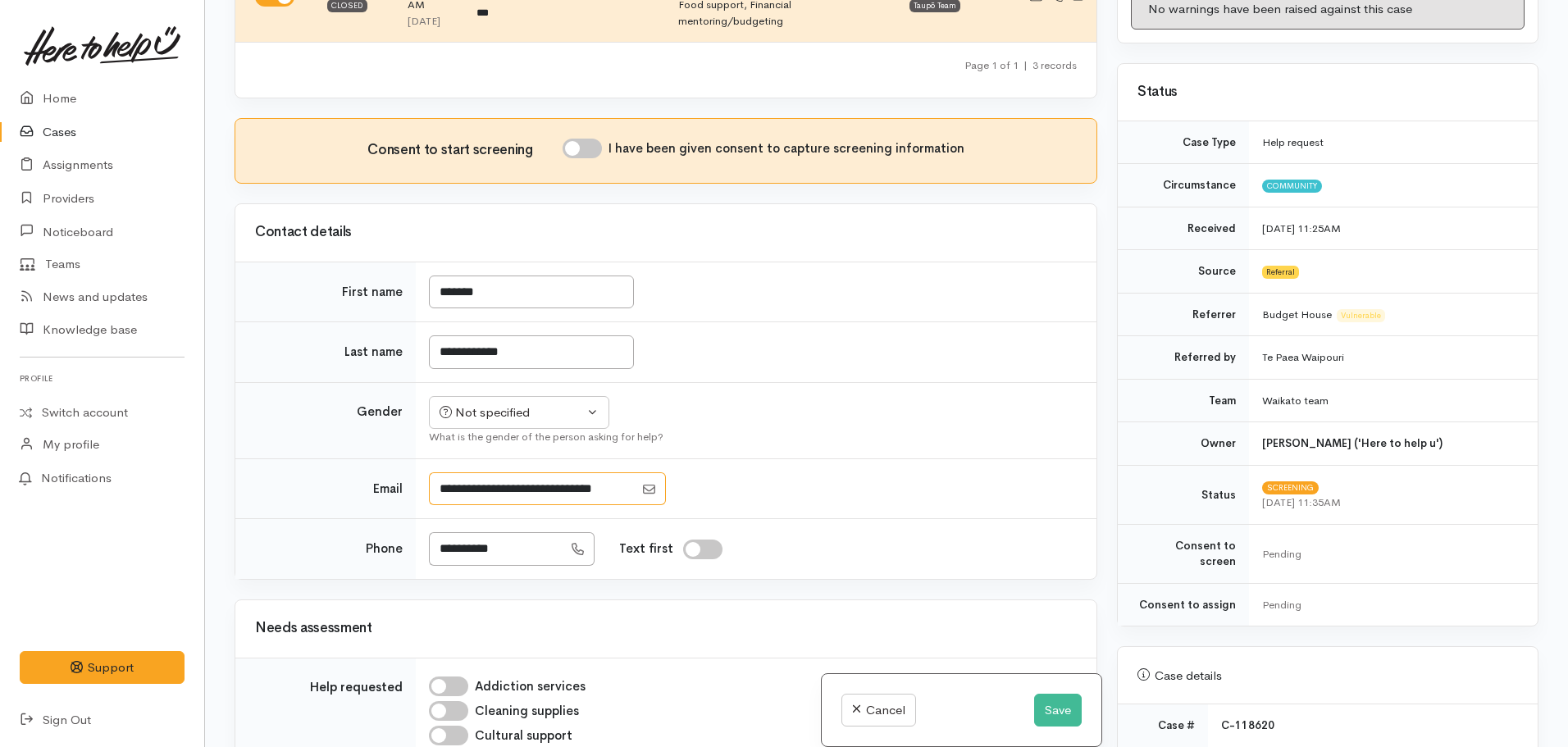
click at [546, 473] on input "Email" at bounding box center [532, 489] width 205 height 34
click at [1044, 707] on button "Save" at bounding box center [1058, 710] width 47 height 34
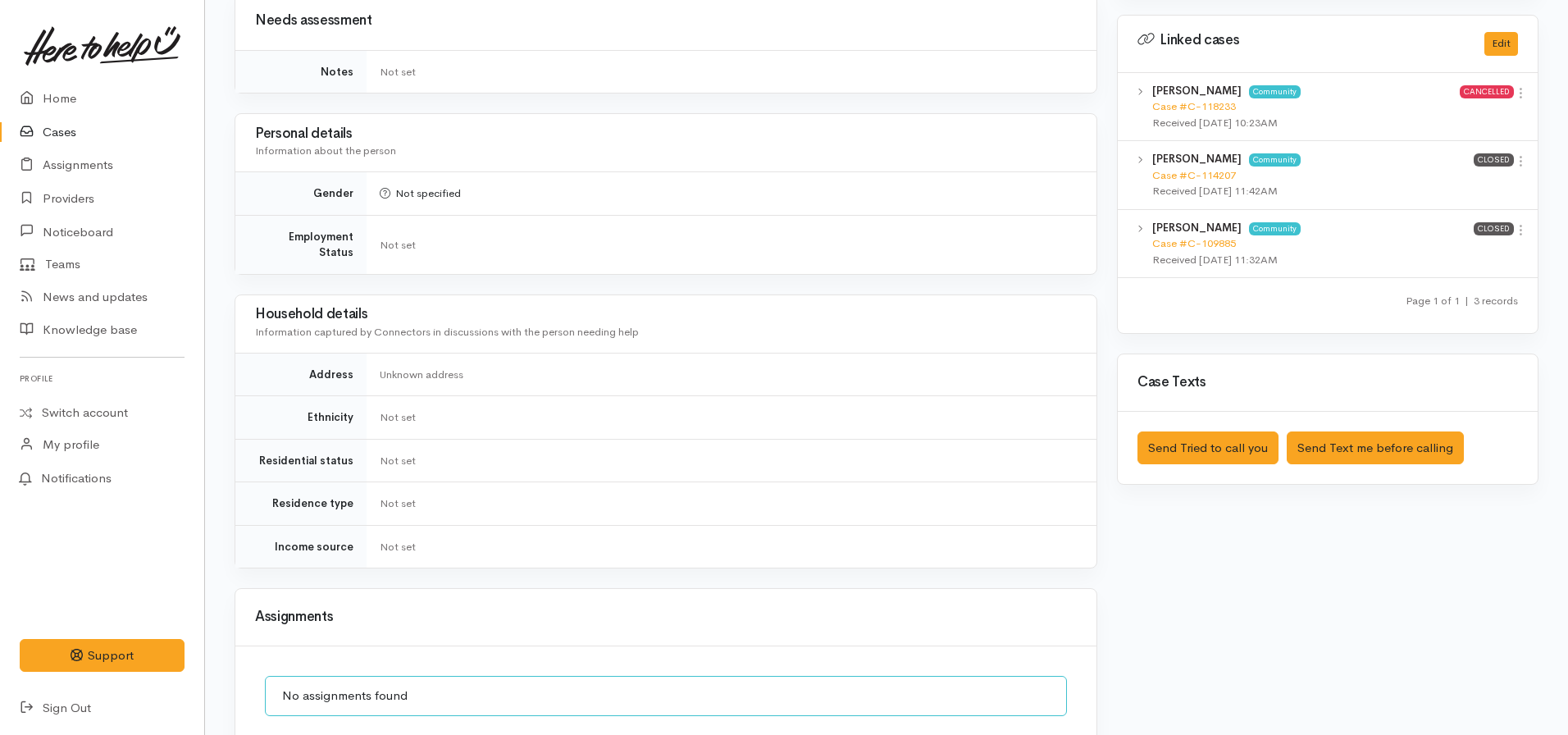
scroll to position [1066, 0]
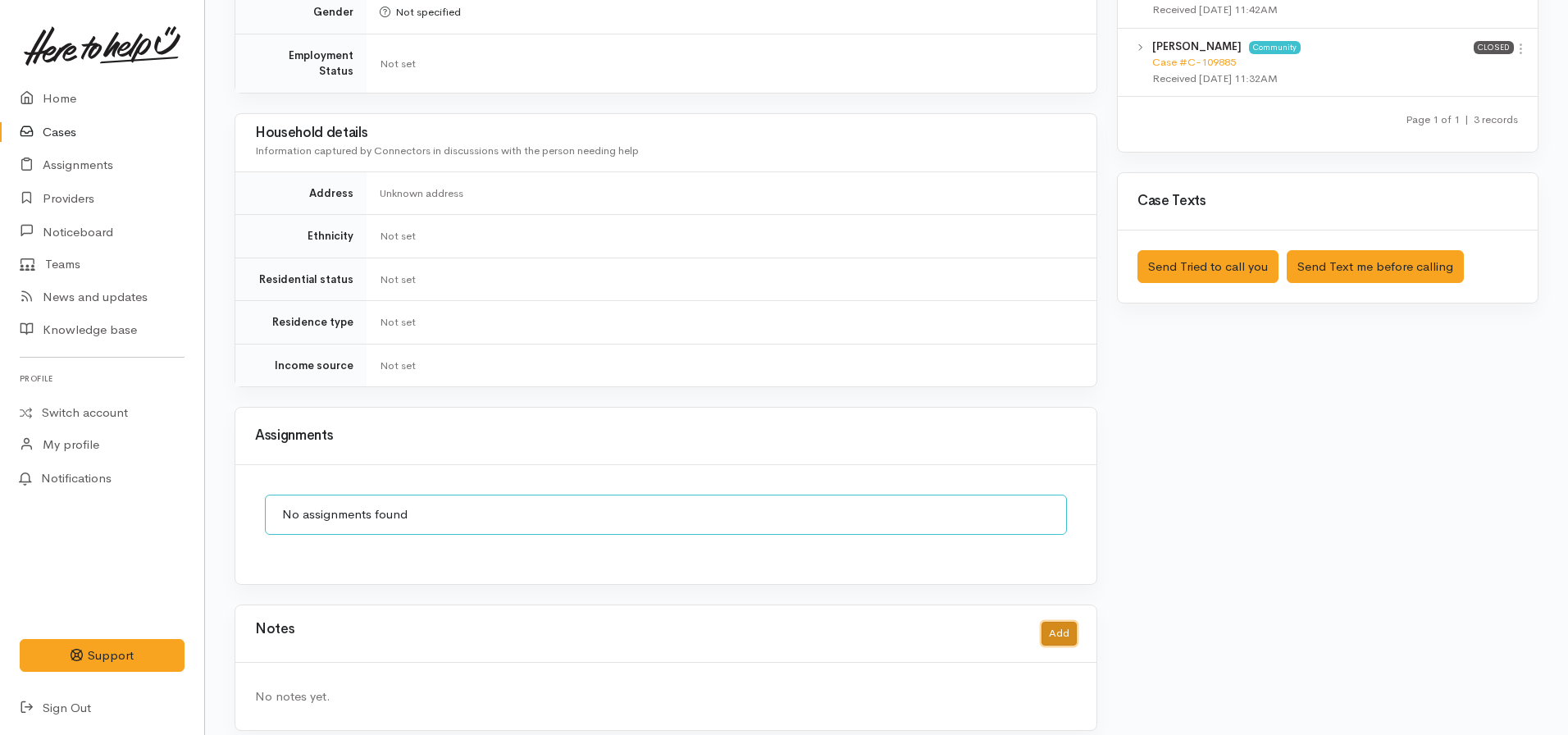
click at [1065, 622] on button "Add" at bounding box center [1059, 633] width 36 height 24
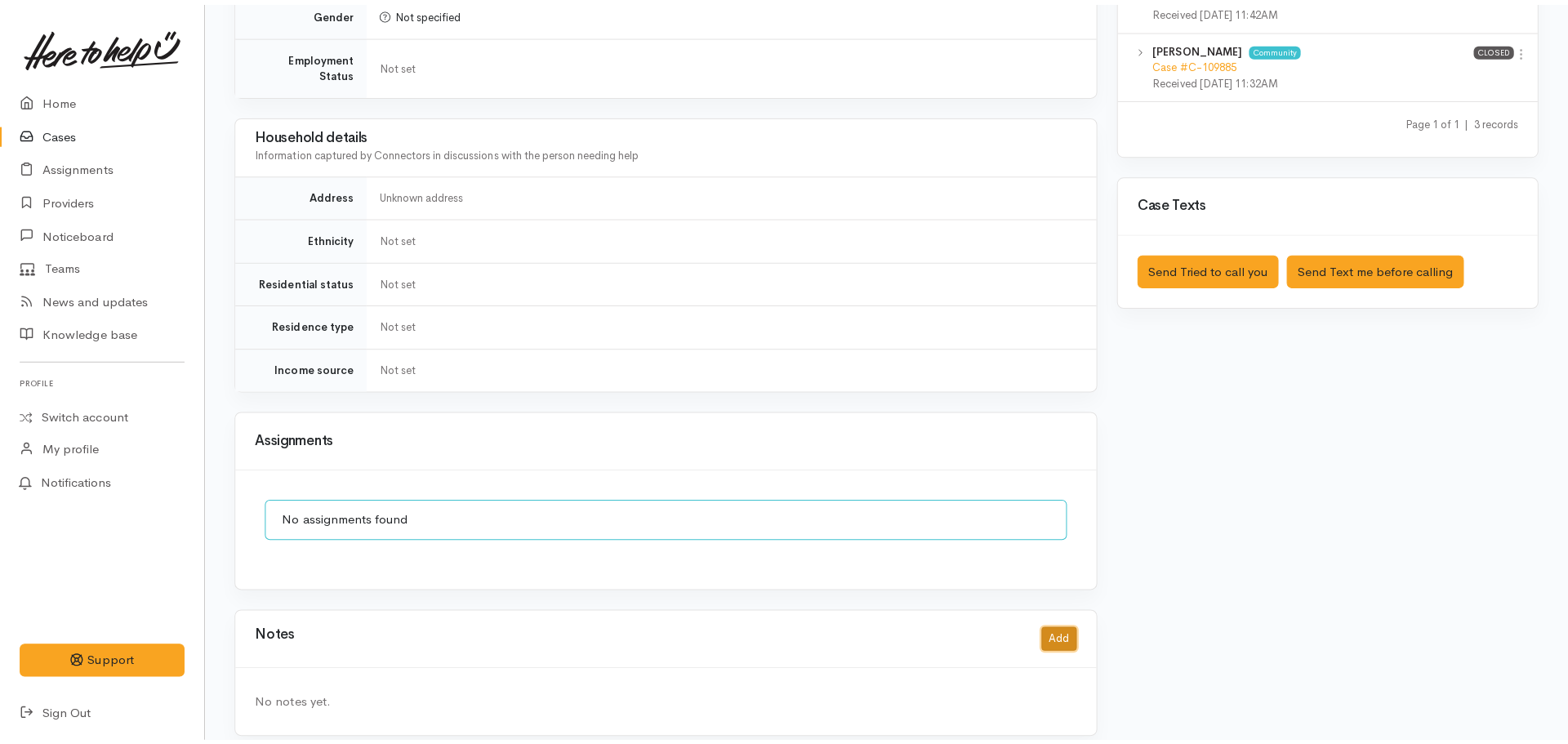
scroll to position [1049, 0]
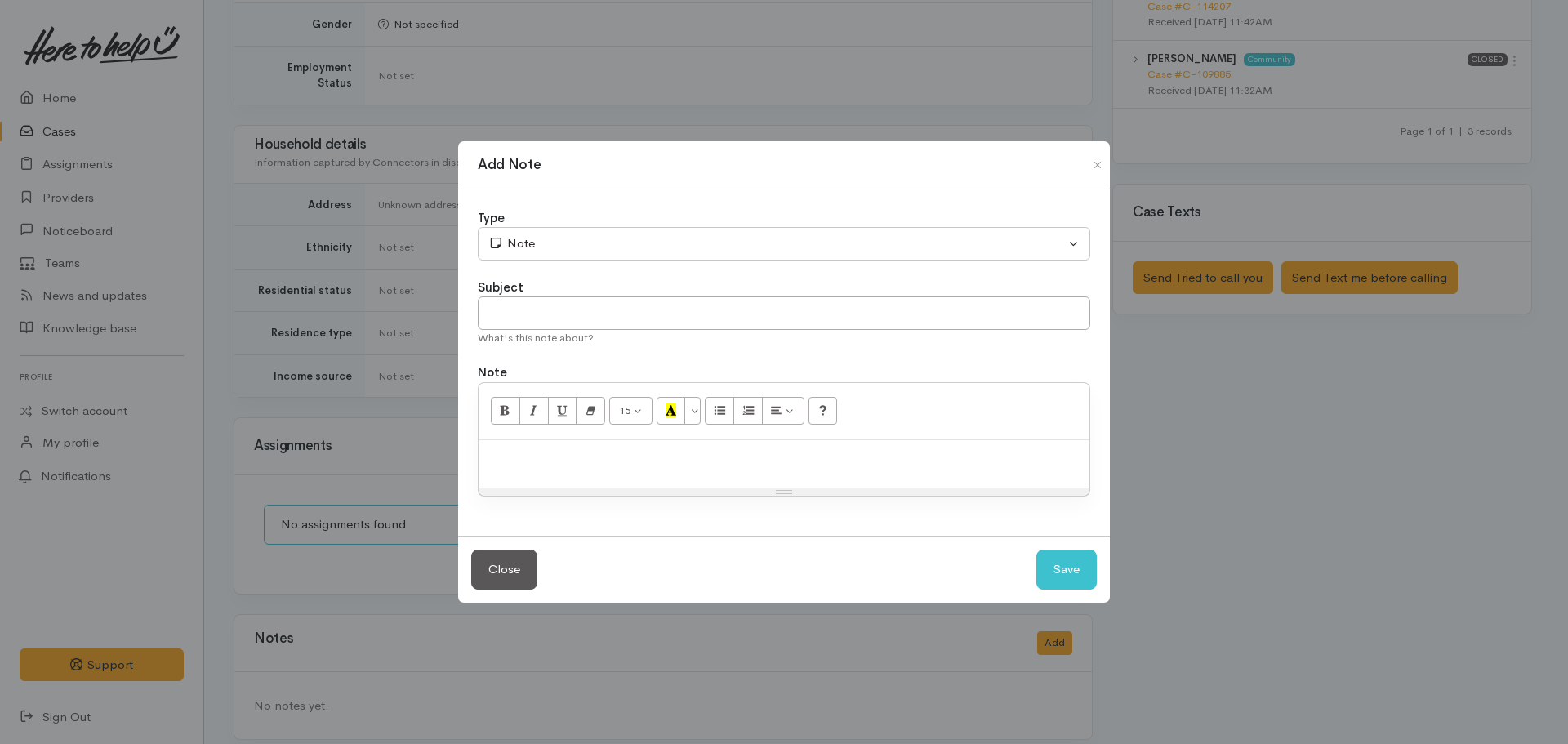
drag, startPoint x: 571, startPoint y: 471, endPoint x: 566, endPoint y: 463, distance: 9.4
click at [570, 470] on div at bounding box center [784, 464] width 611 height 48
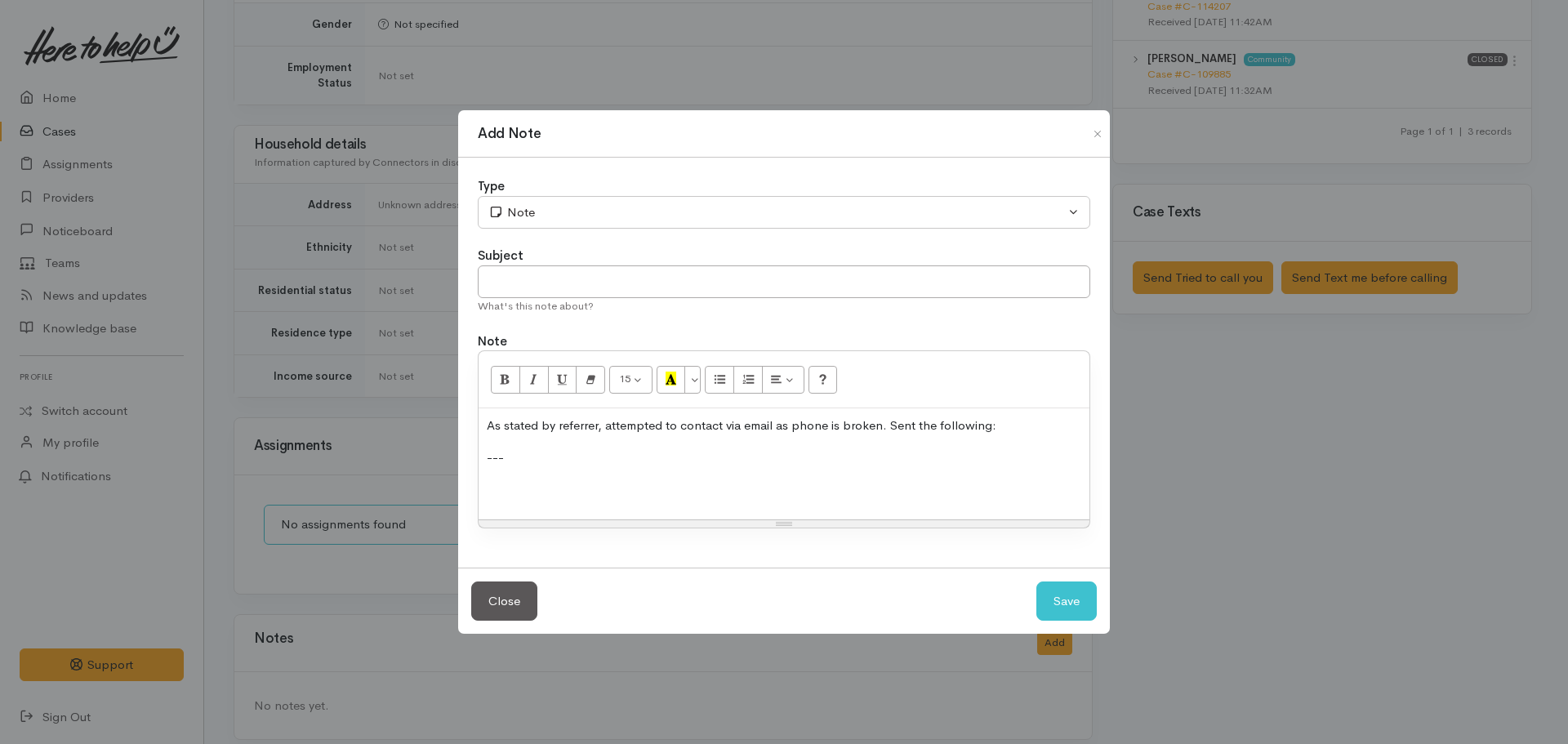
scroll to position [4, 0]
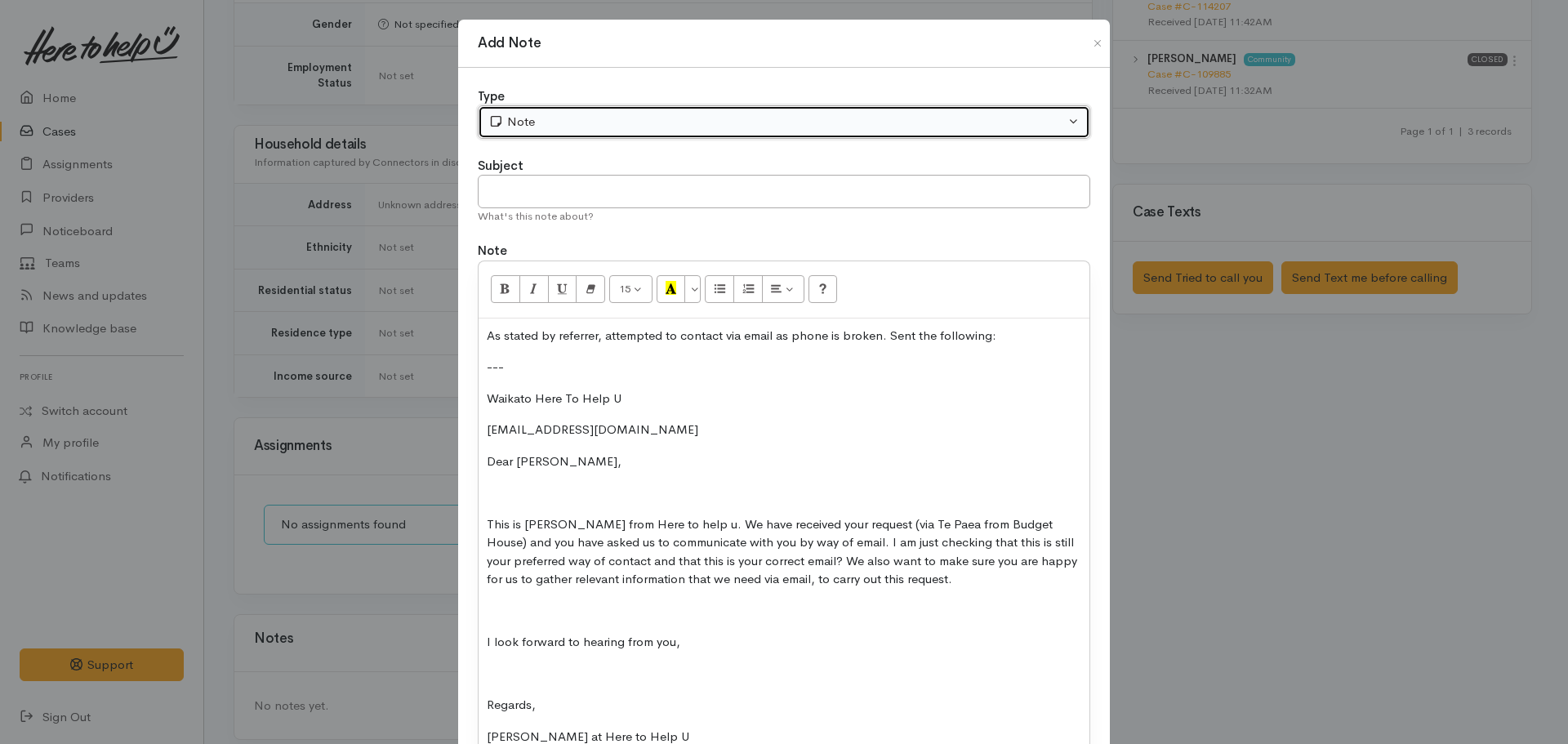
click at [563, 134] on button "Note" at bounding box center [783, 122] width 612 height 33
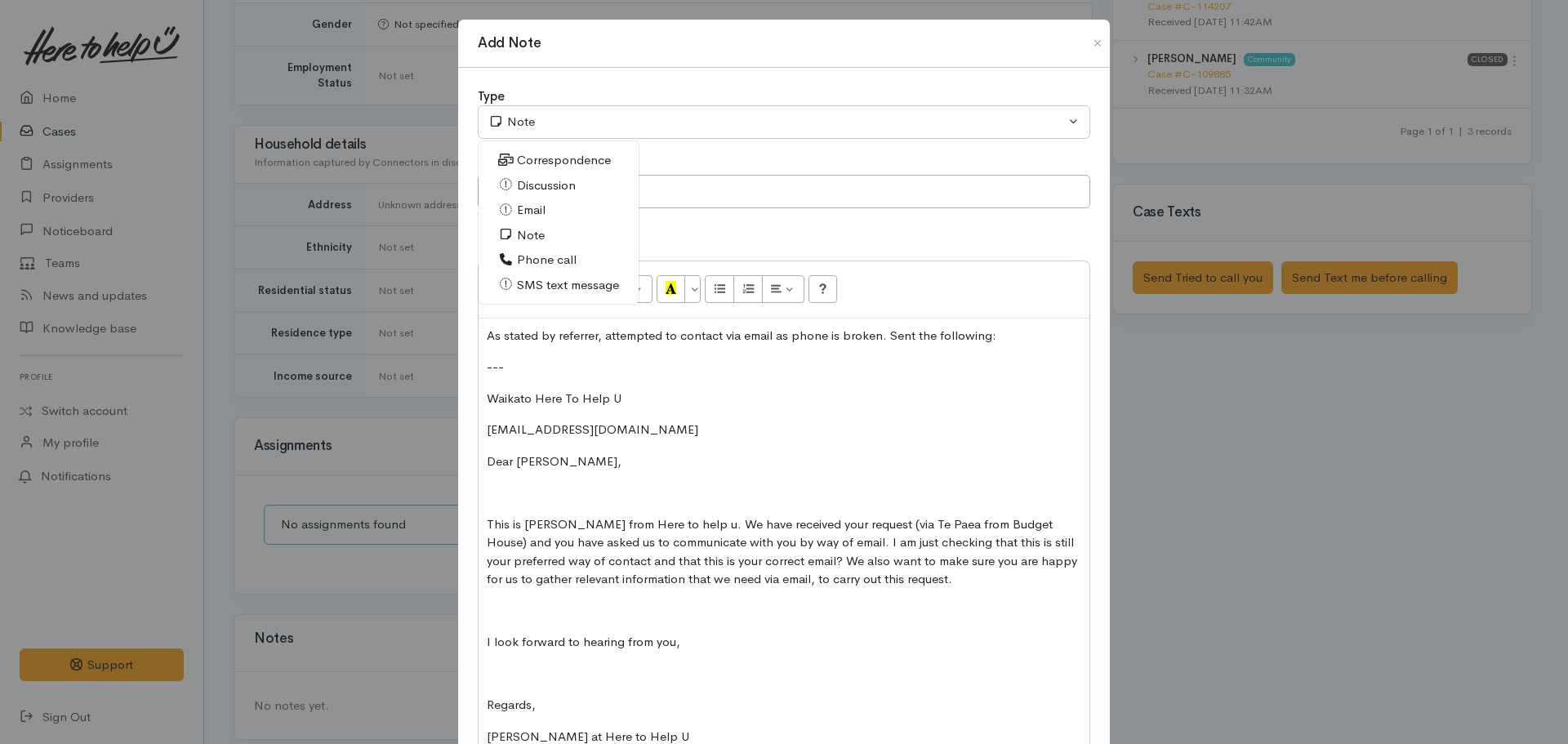
click at [520, 213] on span "Email" at bounding box center [531, 209] width 28 height 19
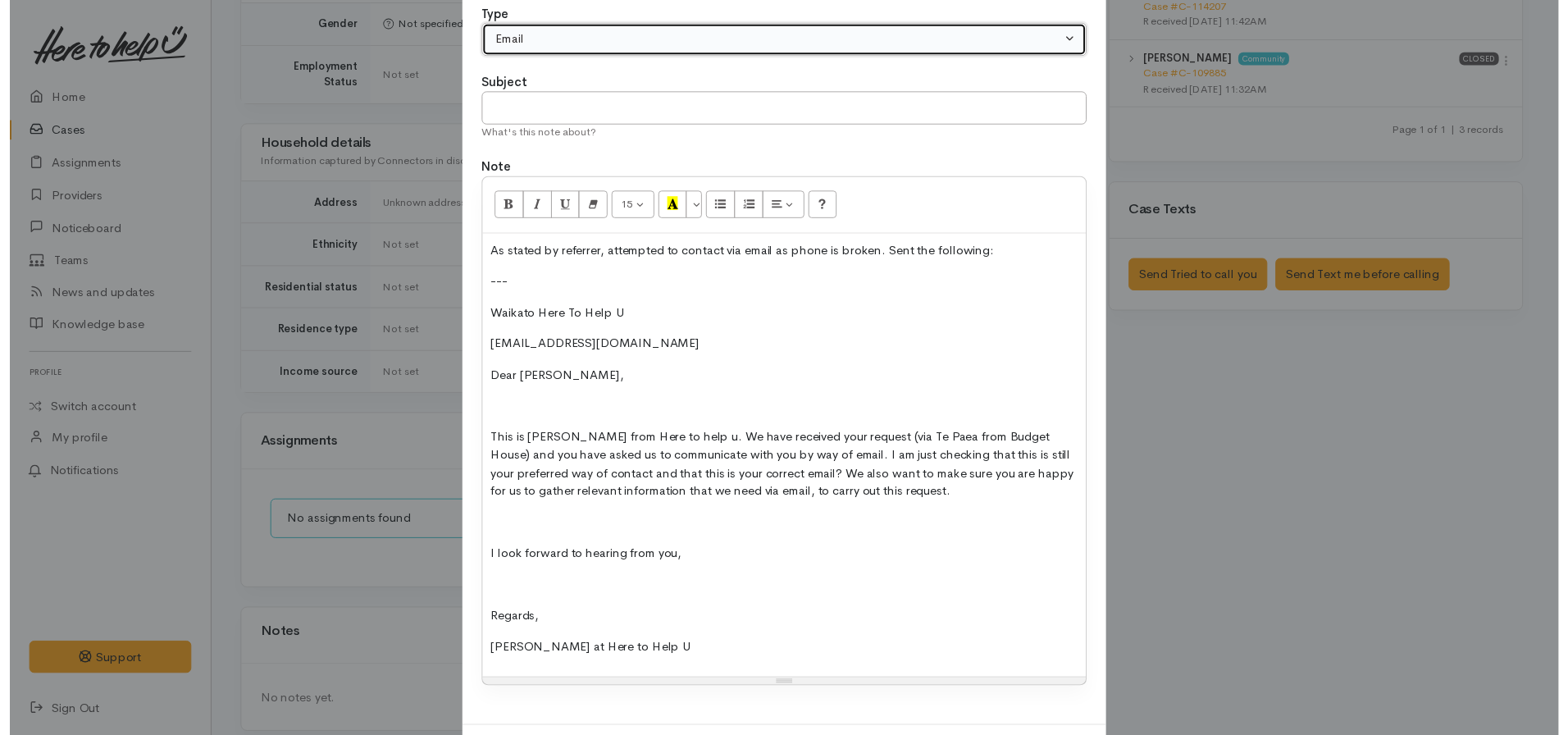
scroll to position [167, 0]
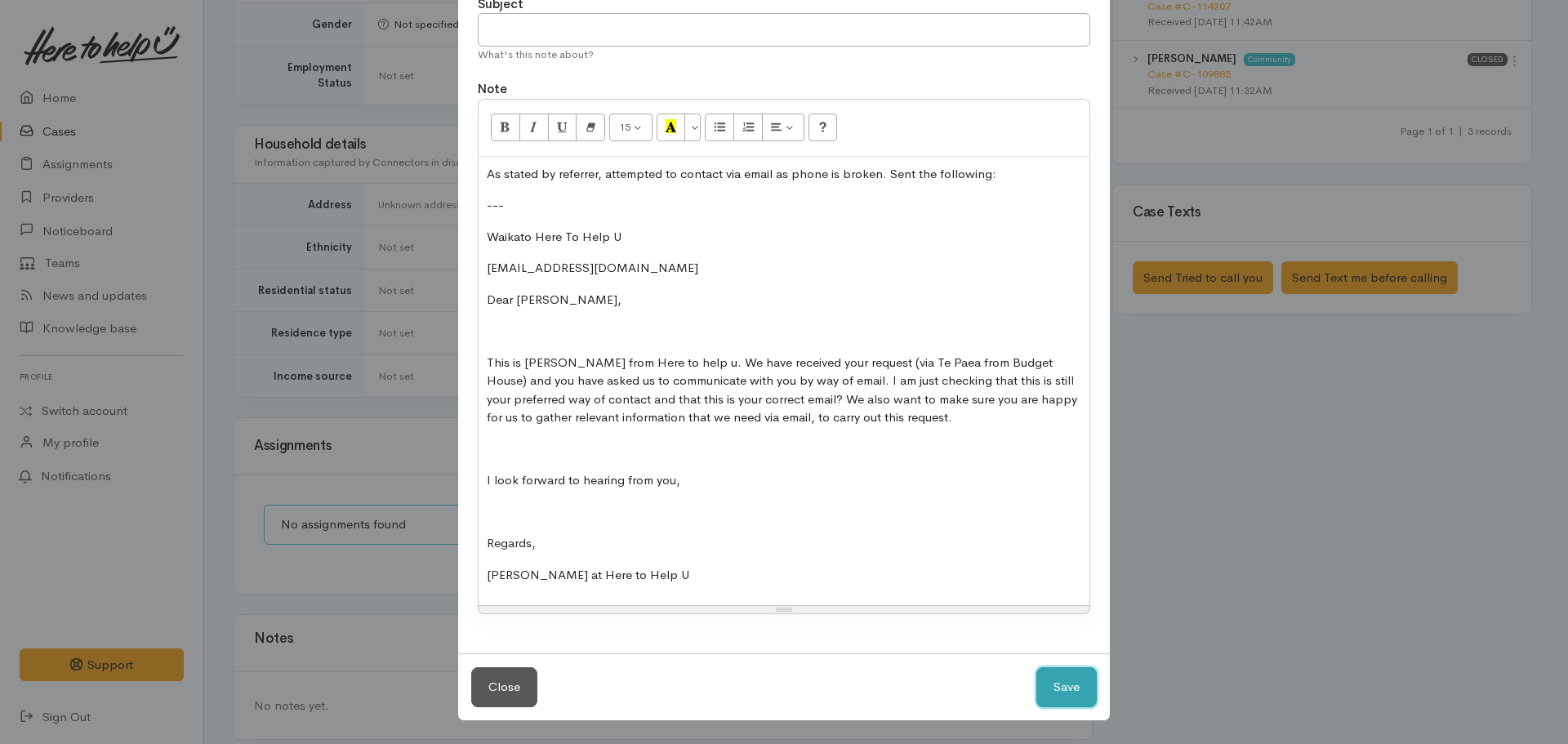
click at [1061, 684] on button "Save" at bounding box center [1067, 687] width 61 height 40
select select "1"
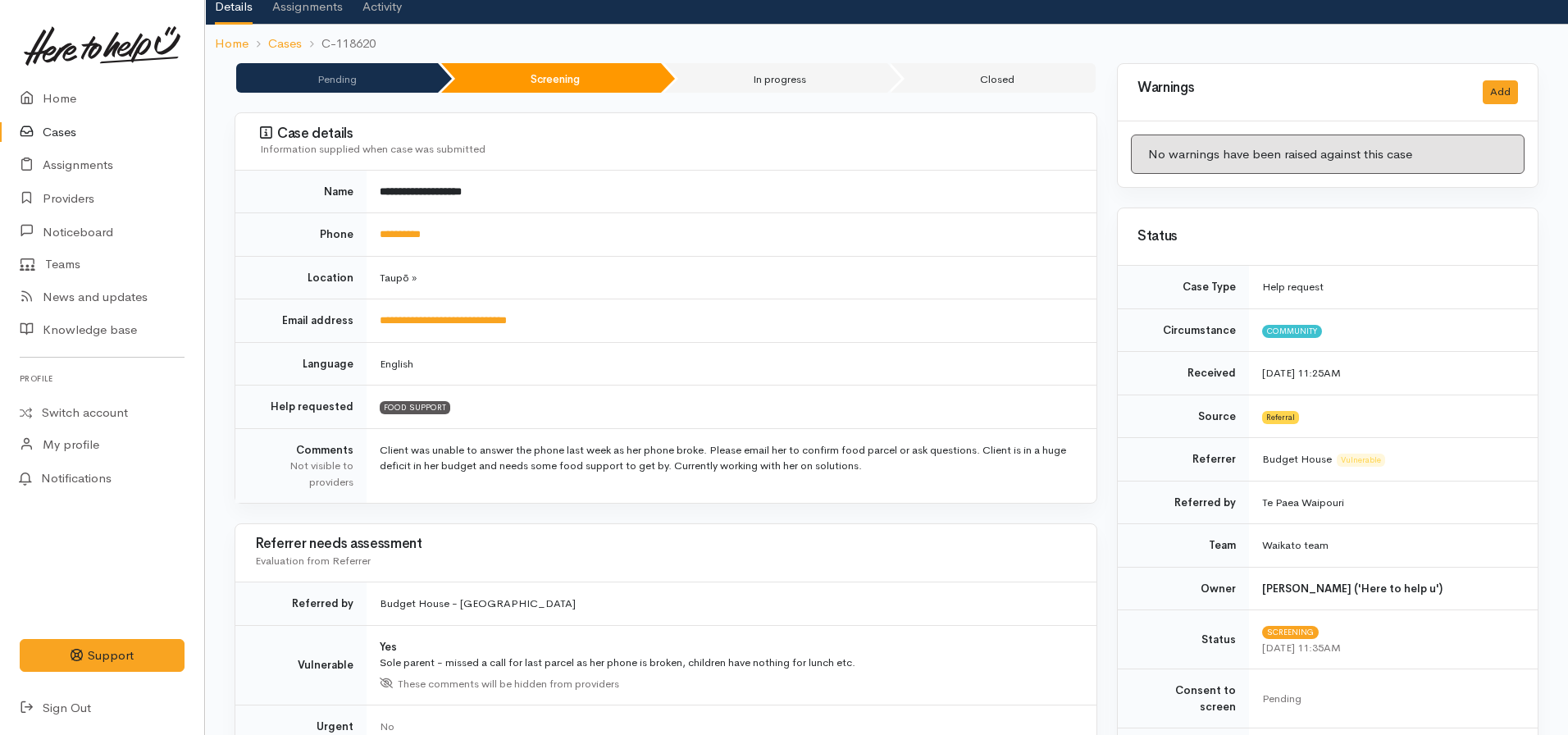
scroll to position [0, 0]
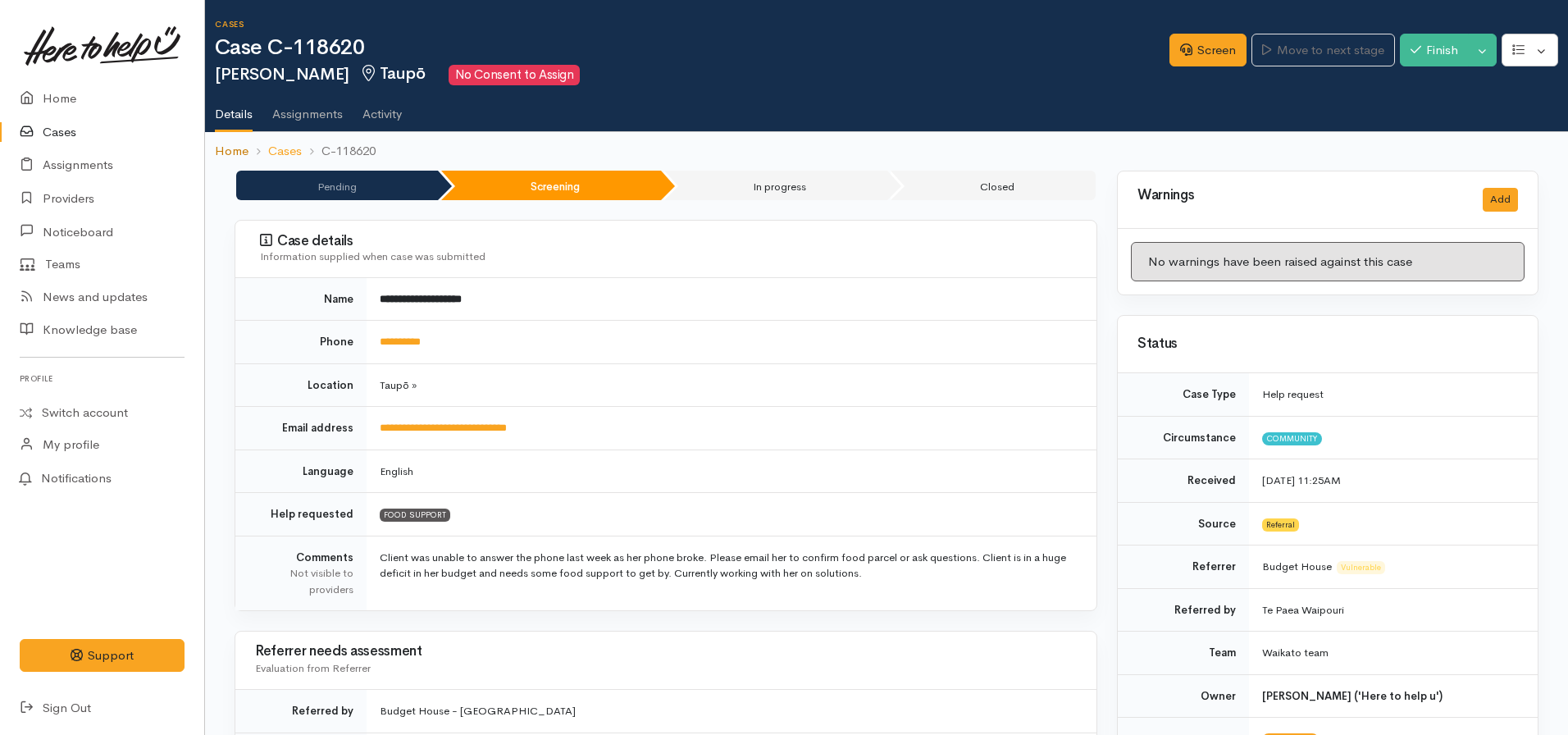
click at [229, 152] on link "Home" at bounding box center [232, 151] width 34 height 19
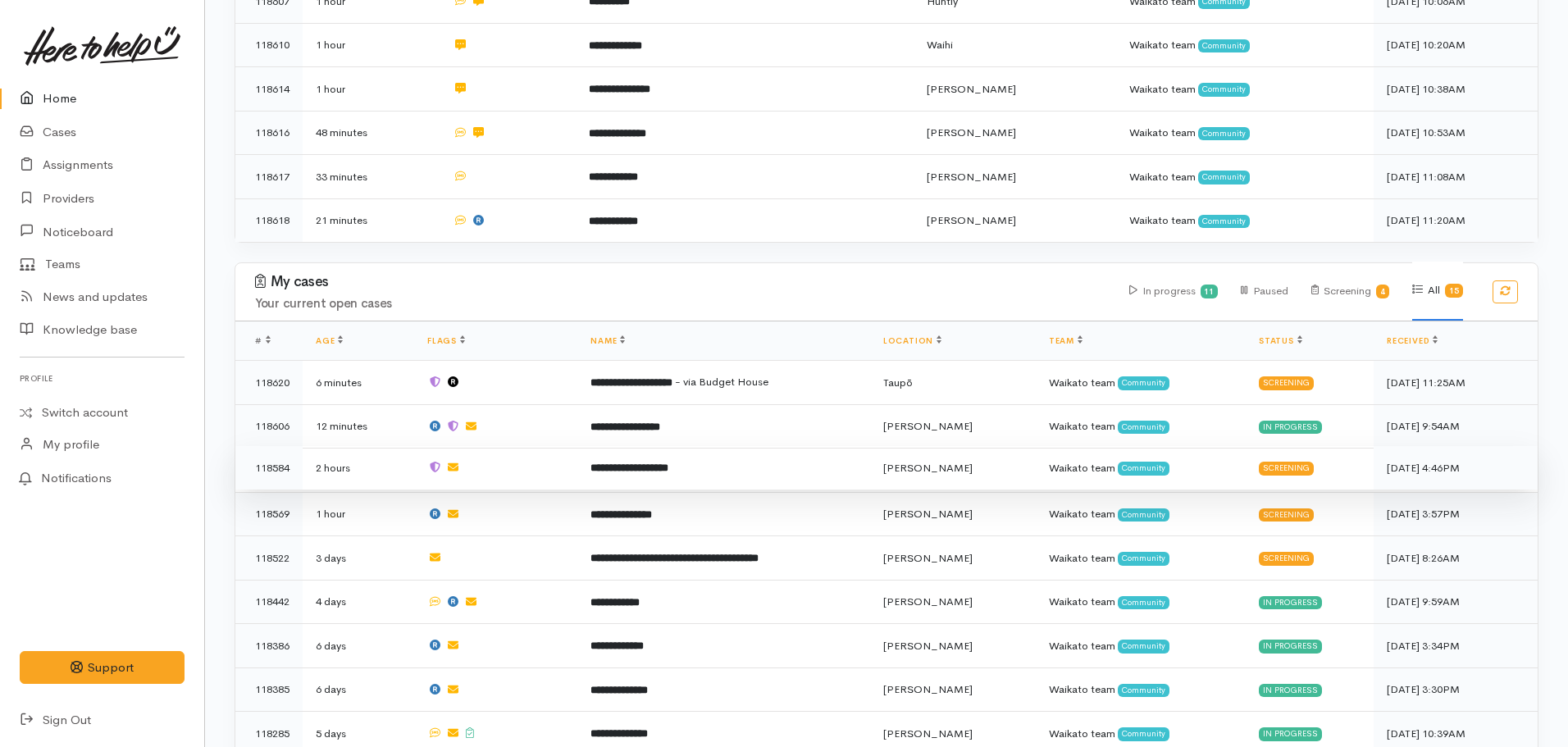
scroll to position [984, 0]
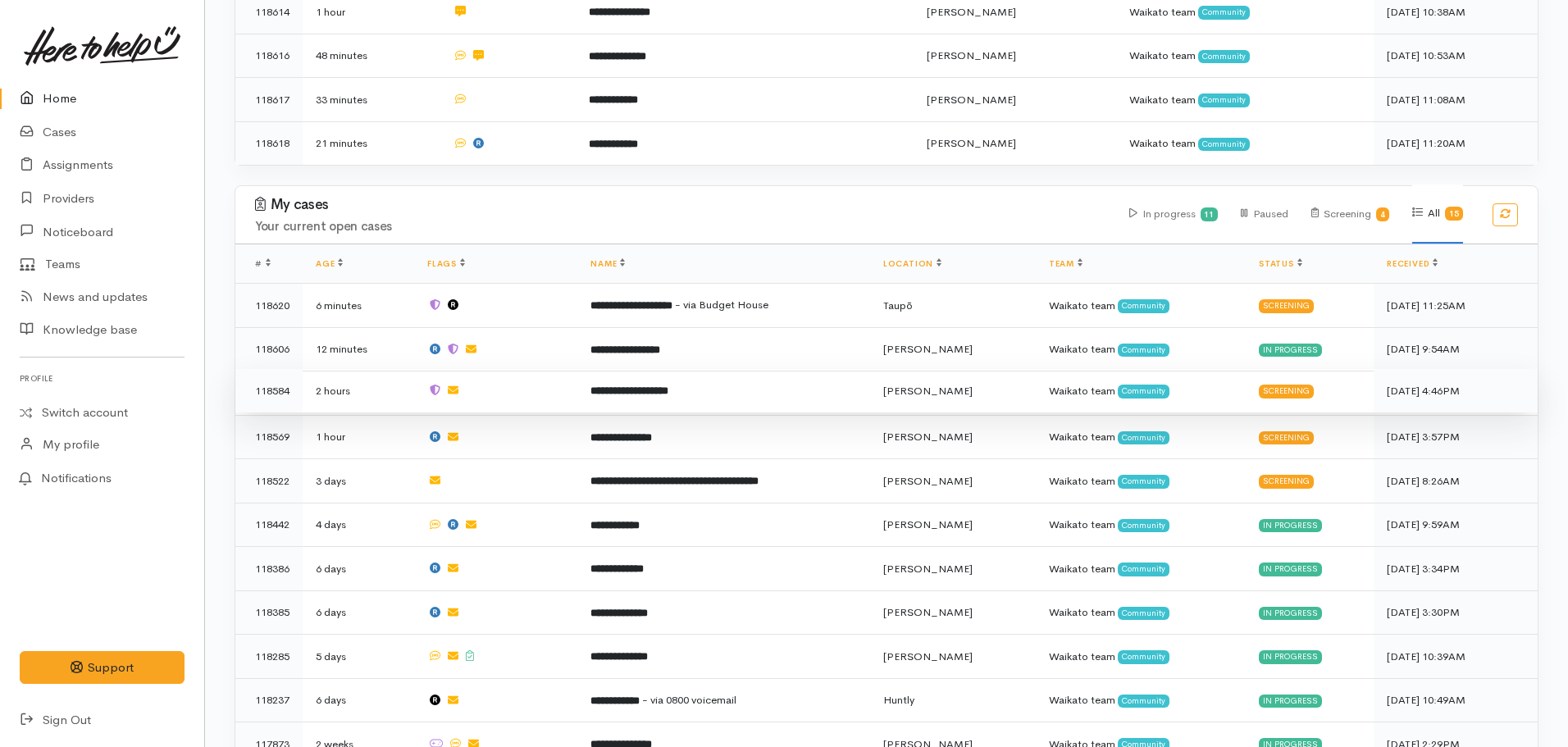
click at [636, 386] on b "**********" at bounding box center [629, 391] width 78 height 11
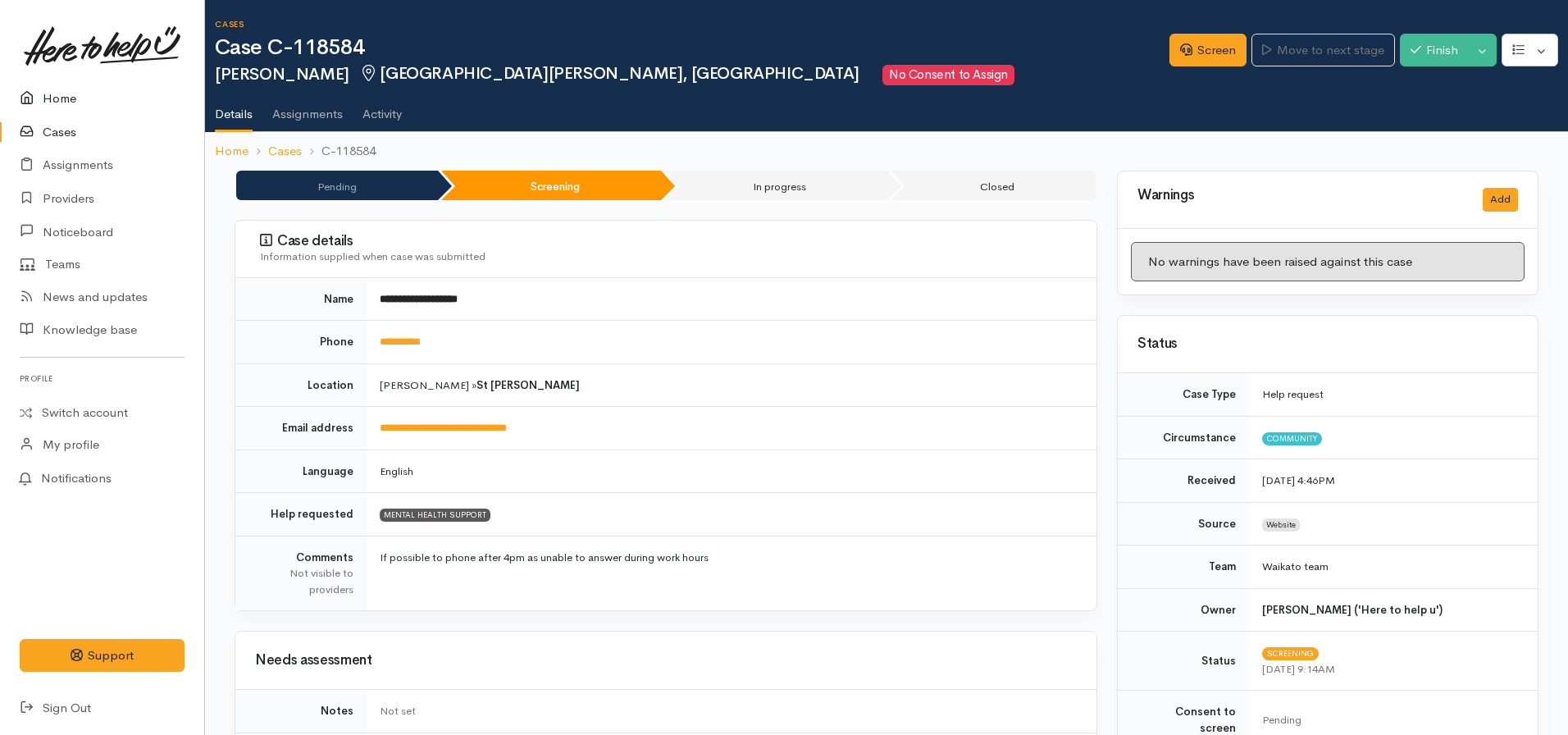
click at [59, 96] on link "Home" at bounding box center [102, 99] width 204 height 34
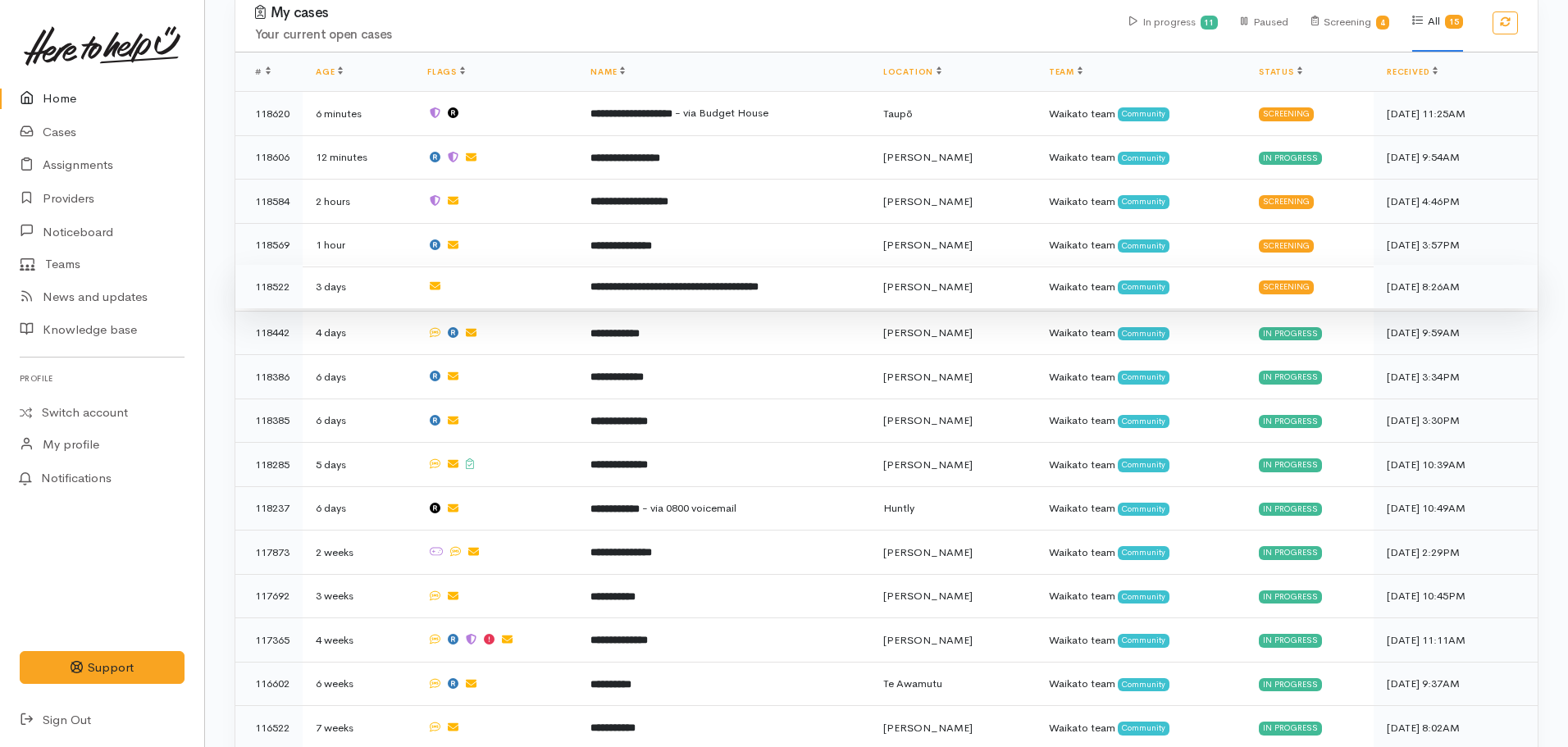
scroll to position [1214, 0]
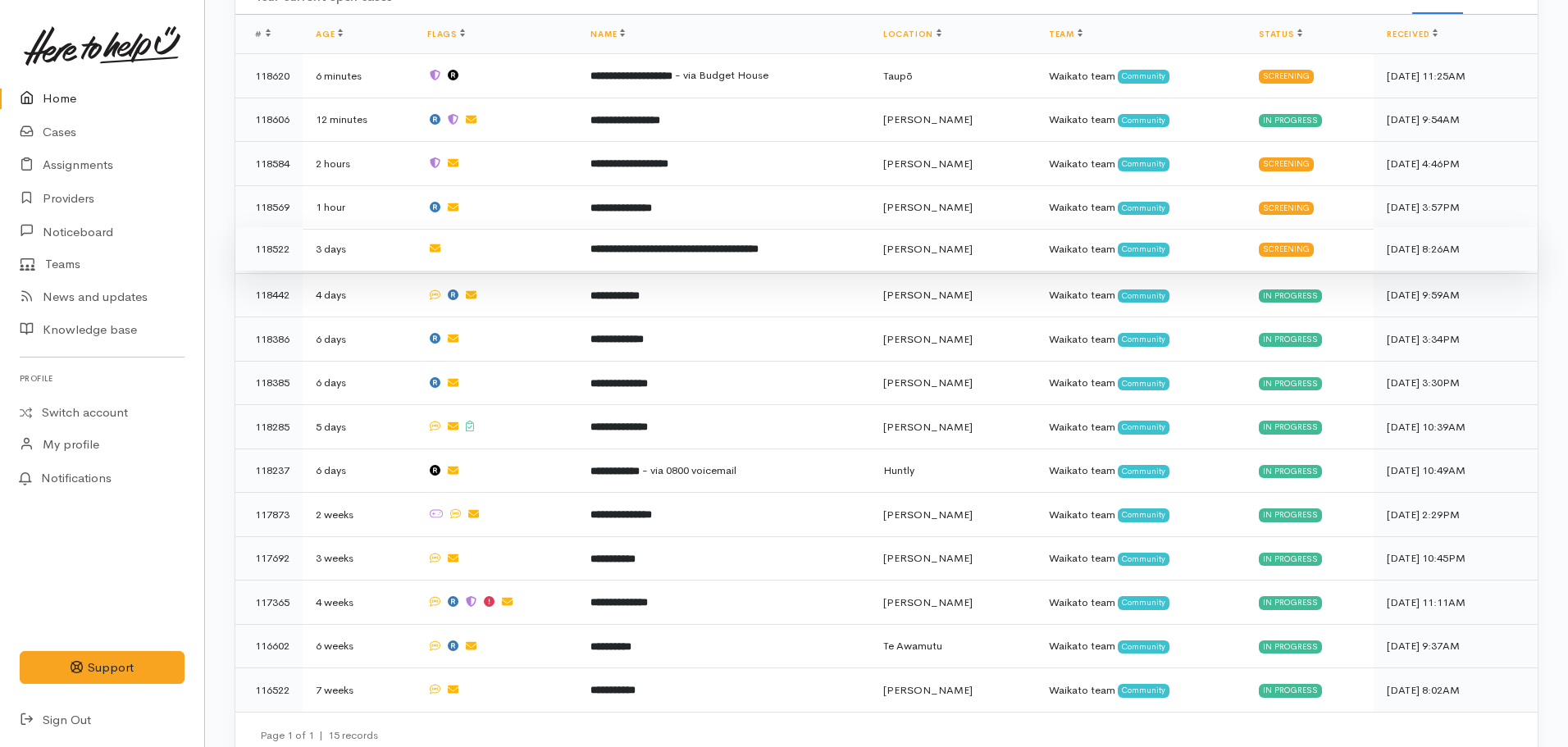
click at [697, 244] on b "**********" at bounding box center [674, 249] width 168 height 11
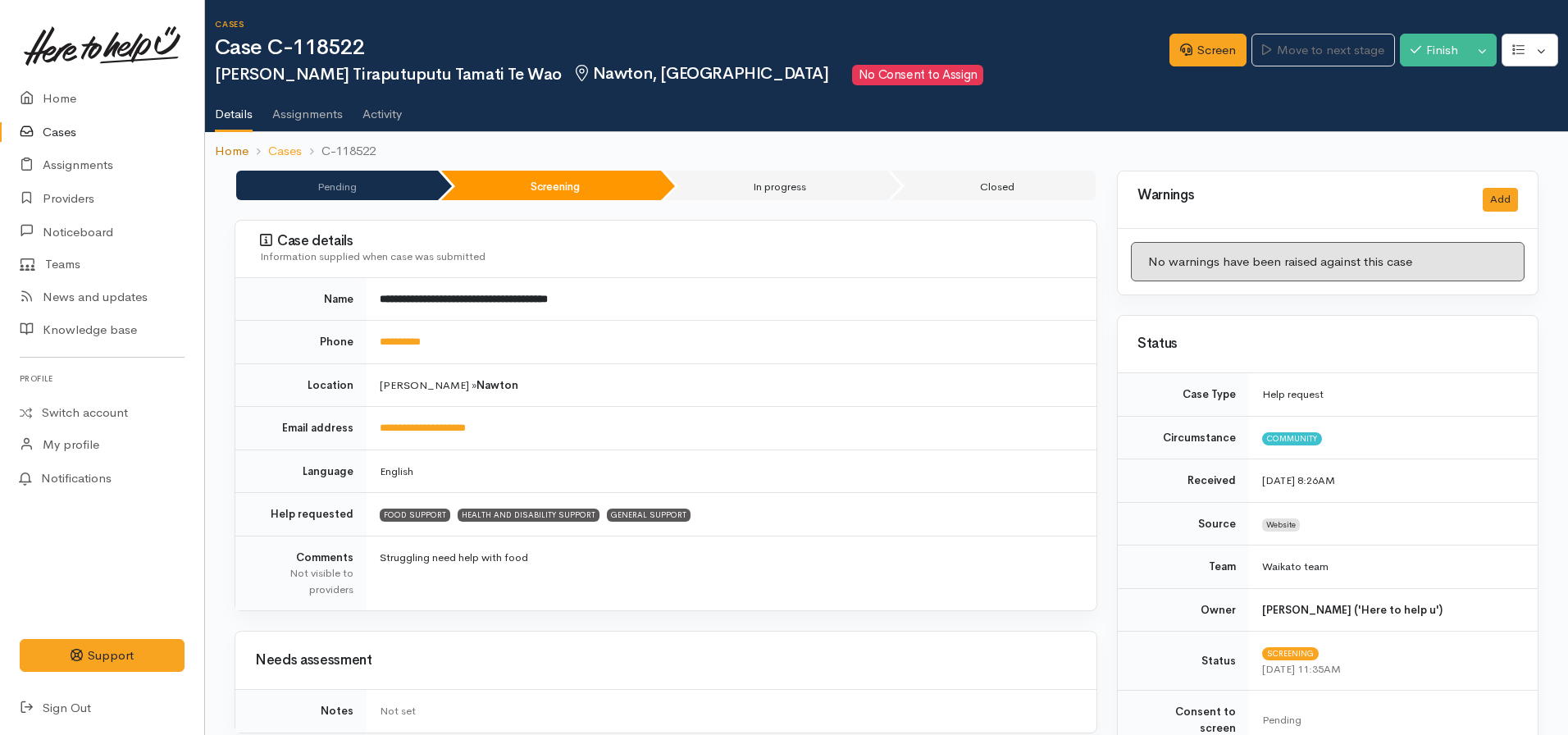
click at [222, 148] on link "Home" at bounding box center [232, 151] width 34 height 19
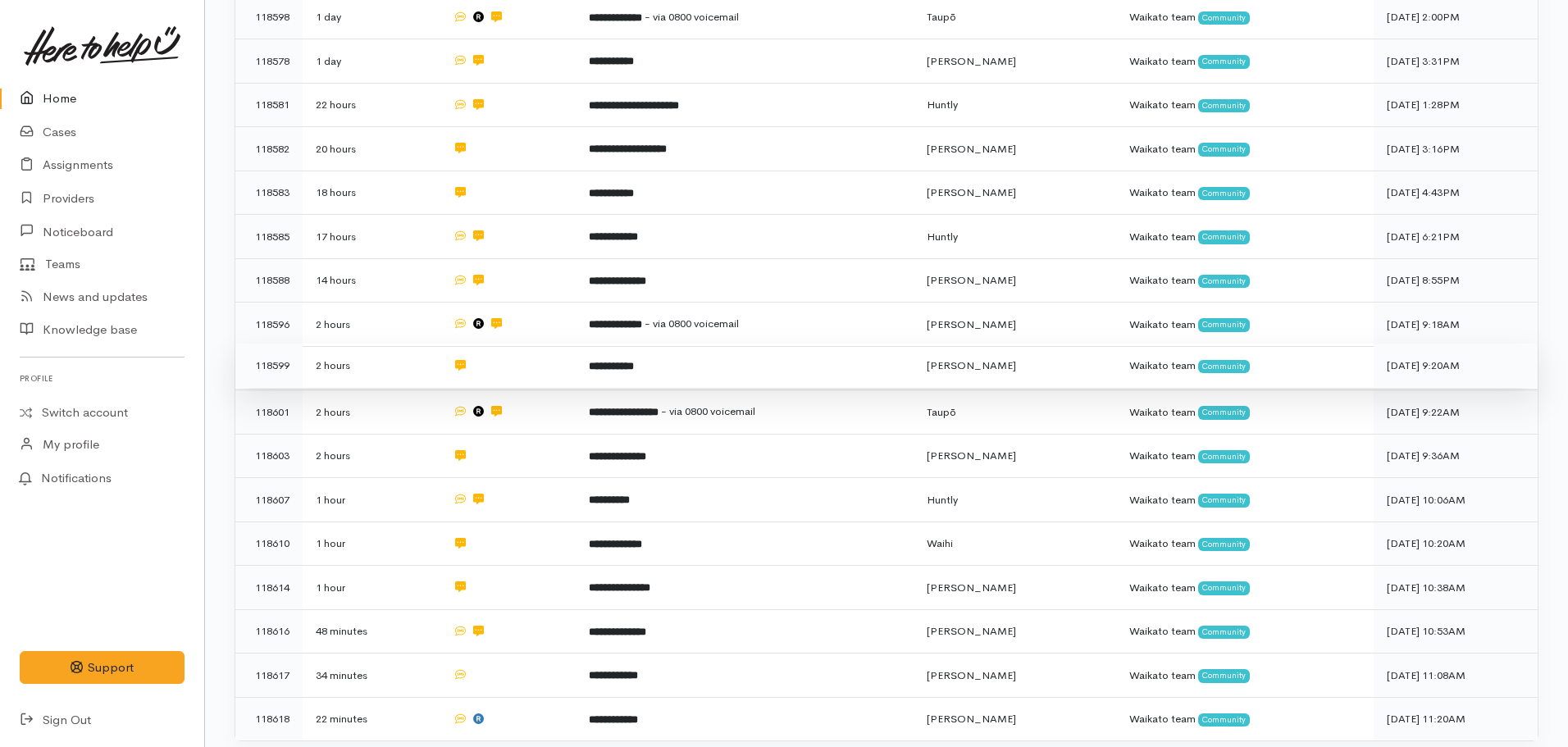
scroll to position [411, 0]
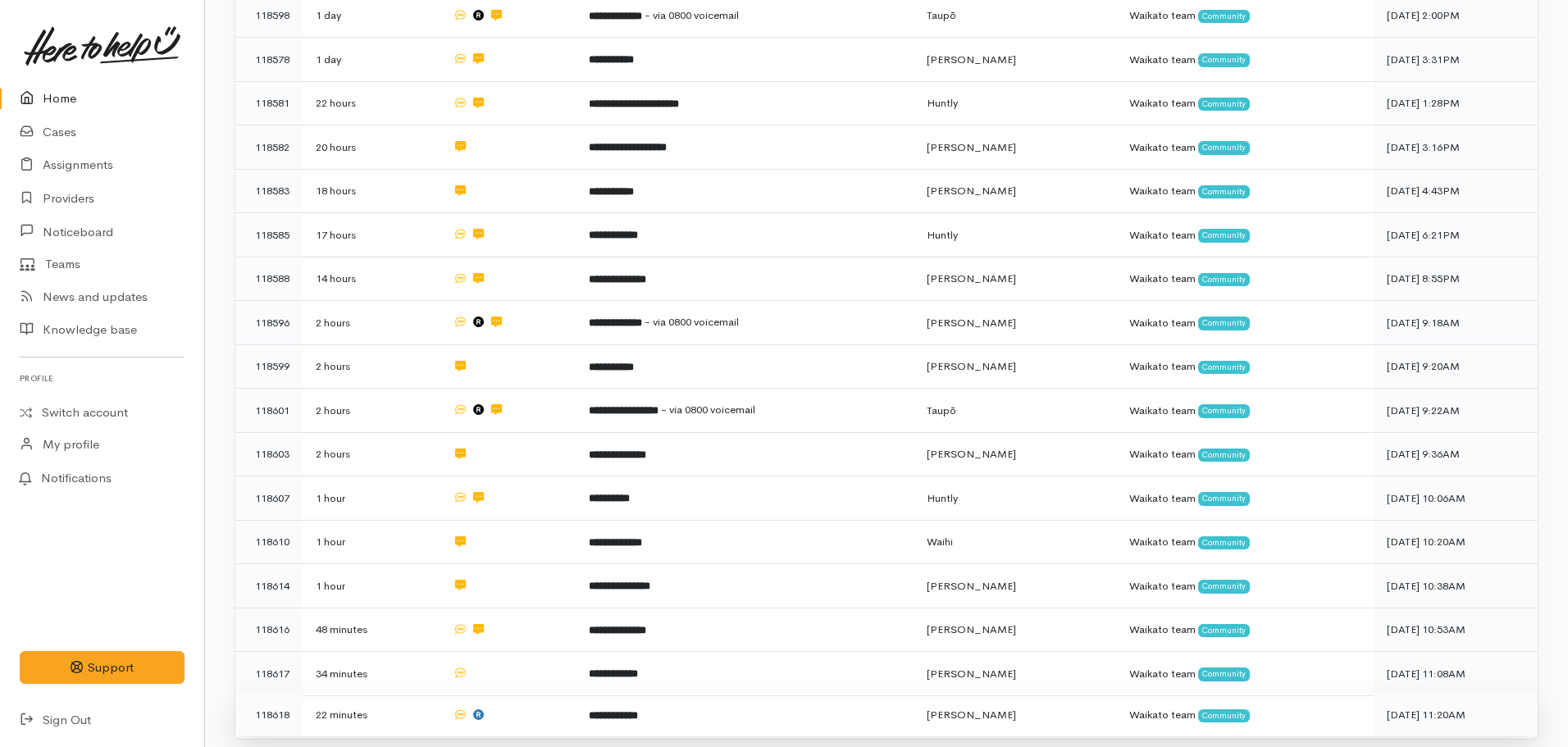
drag, startPoint x: 654, startPoint y: 702, endPoint x: 658, endPoint y: 687, distance: 15.5
click at [638, 710] on b "**********" at bounding box center [614, 715] width 49 height 11
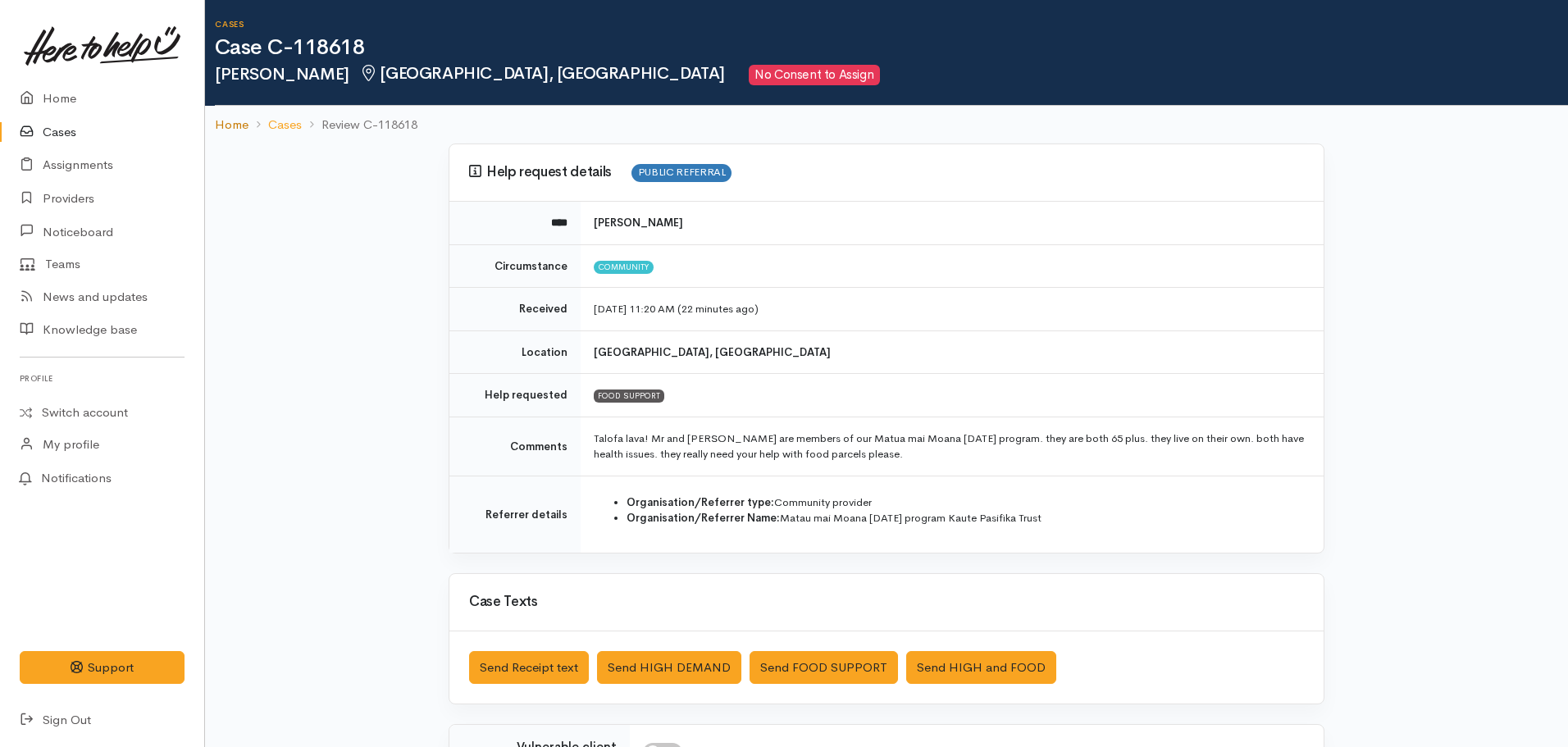
click at [225, 123] on link "Home" at bounding box center [232, 124] width 34 height 19
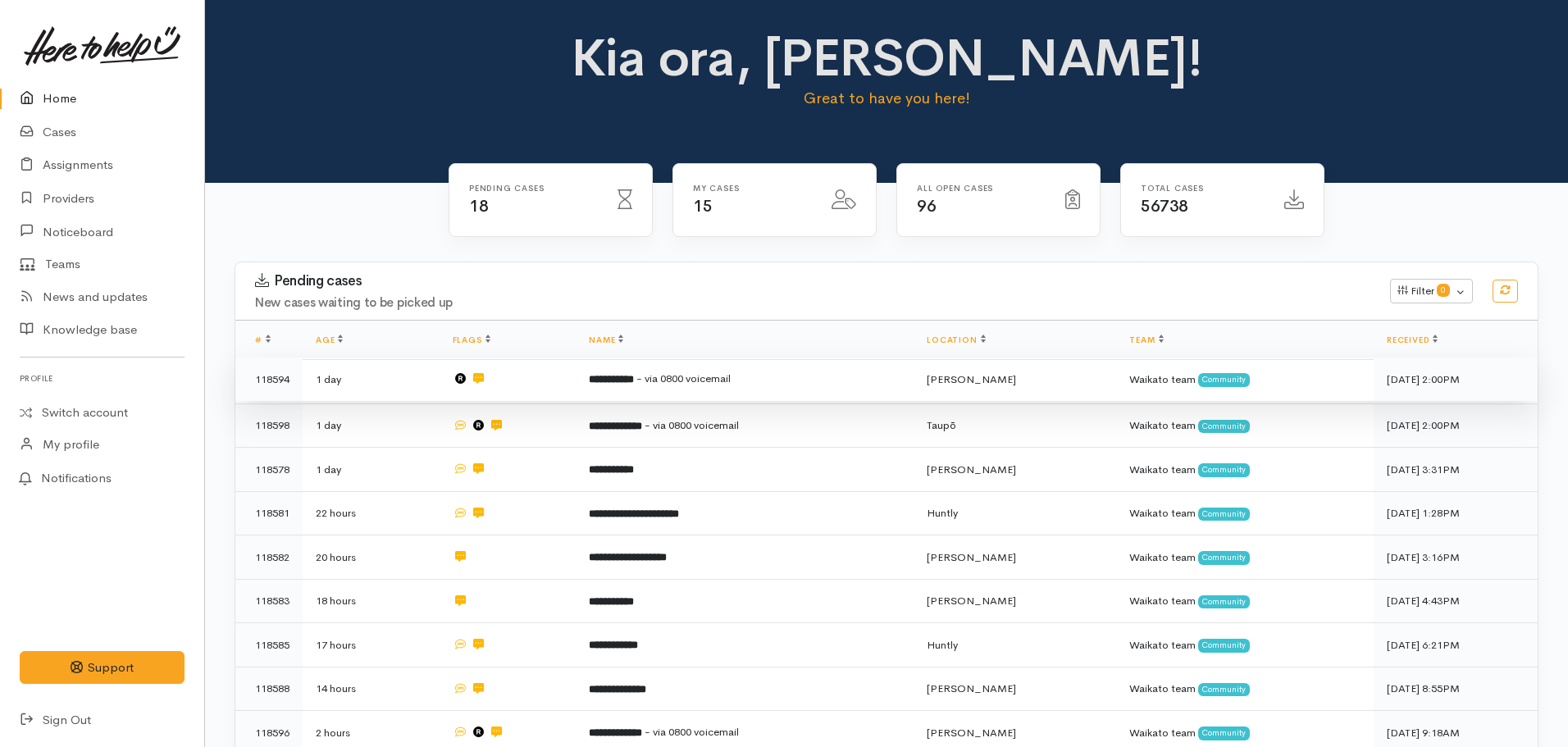
click at [659, 365] on td "**********" at bounding box center [744, 379] width 337 height 44
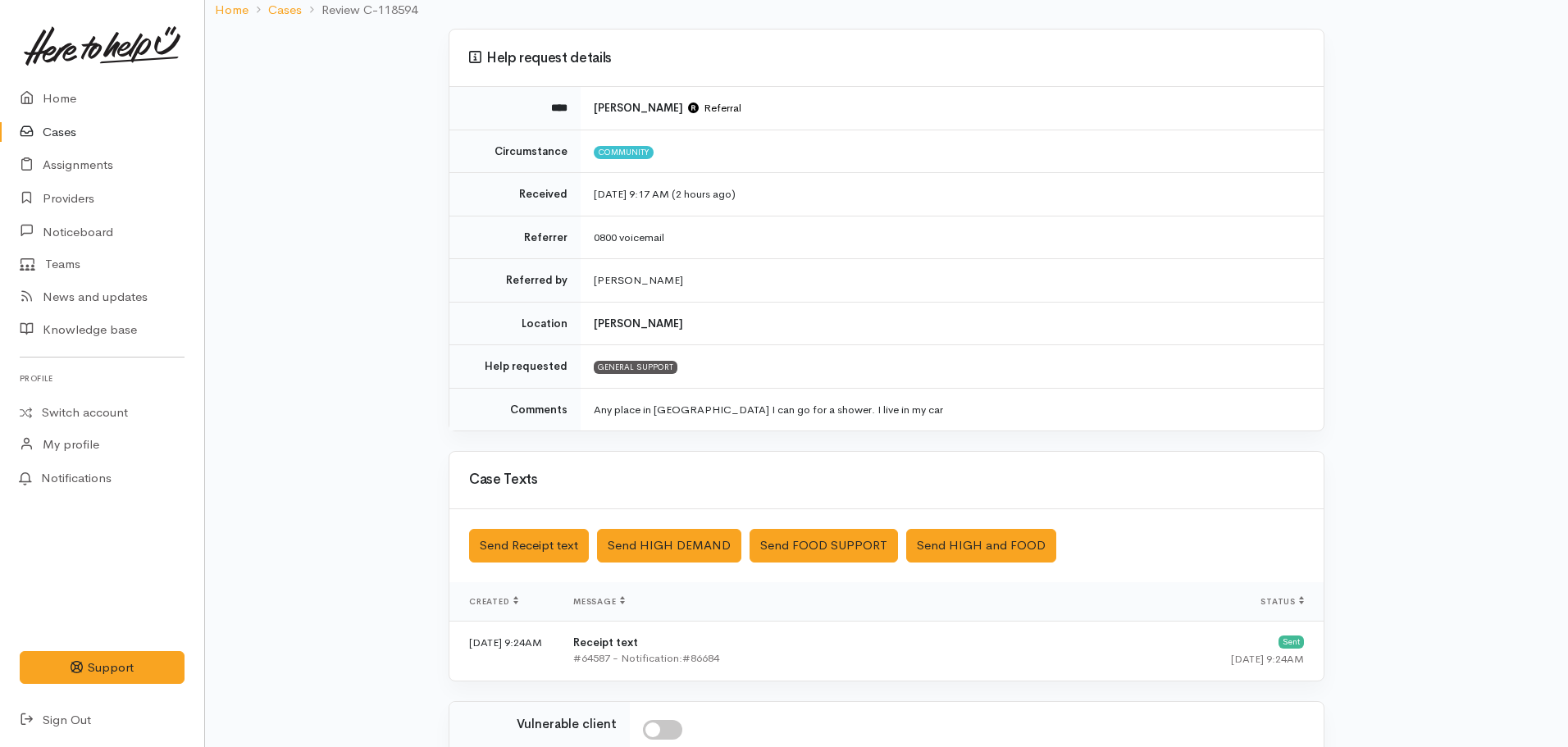
scroll to position [369, 0]
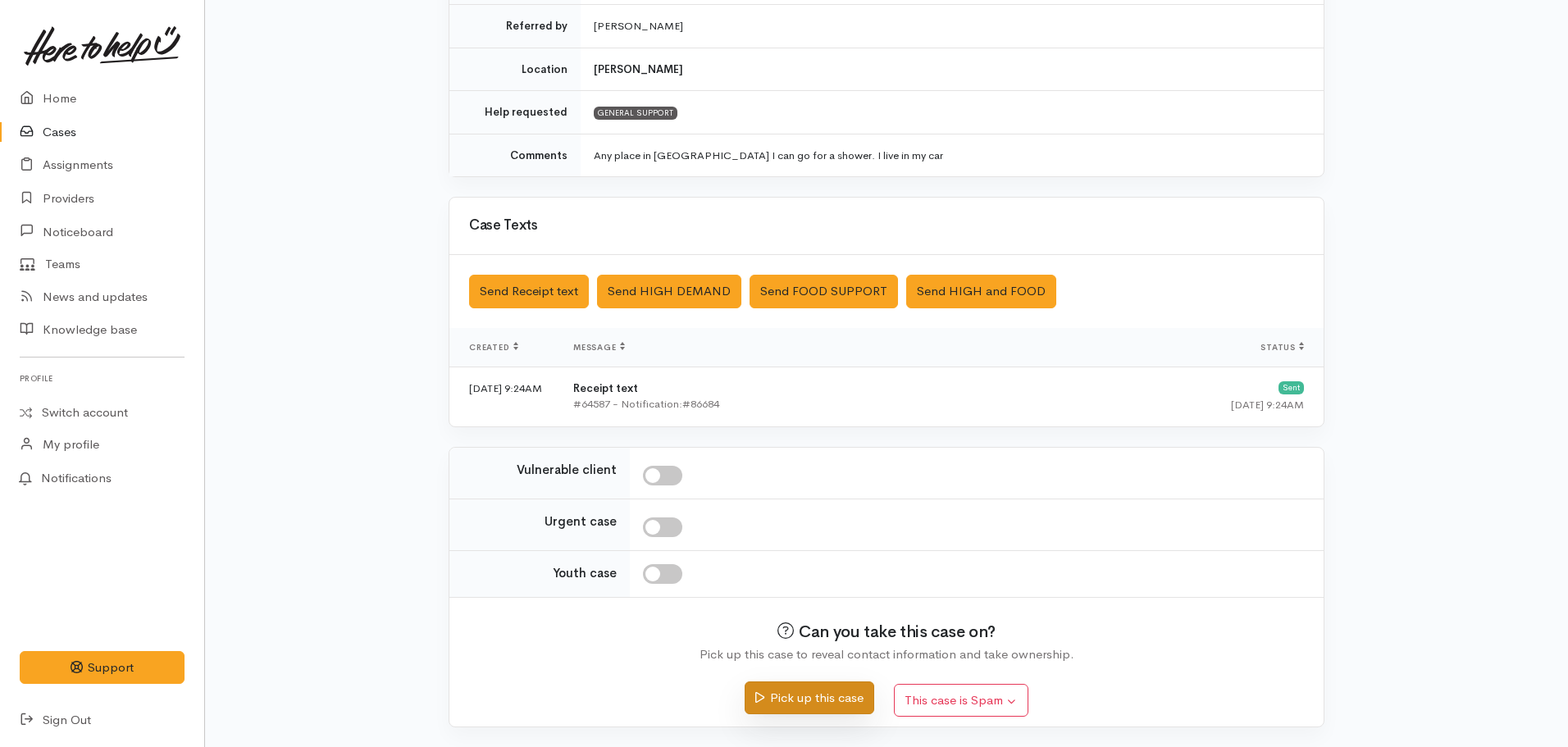
click at [828, 708] on button "Pick up this case" at bounding box center [809, 699] width 128 height 34
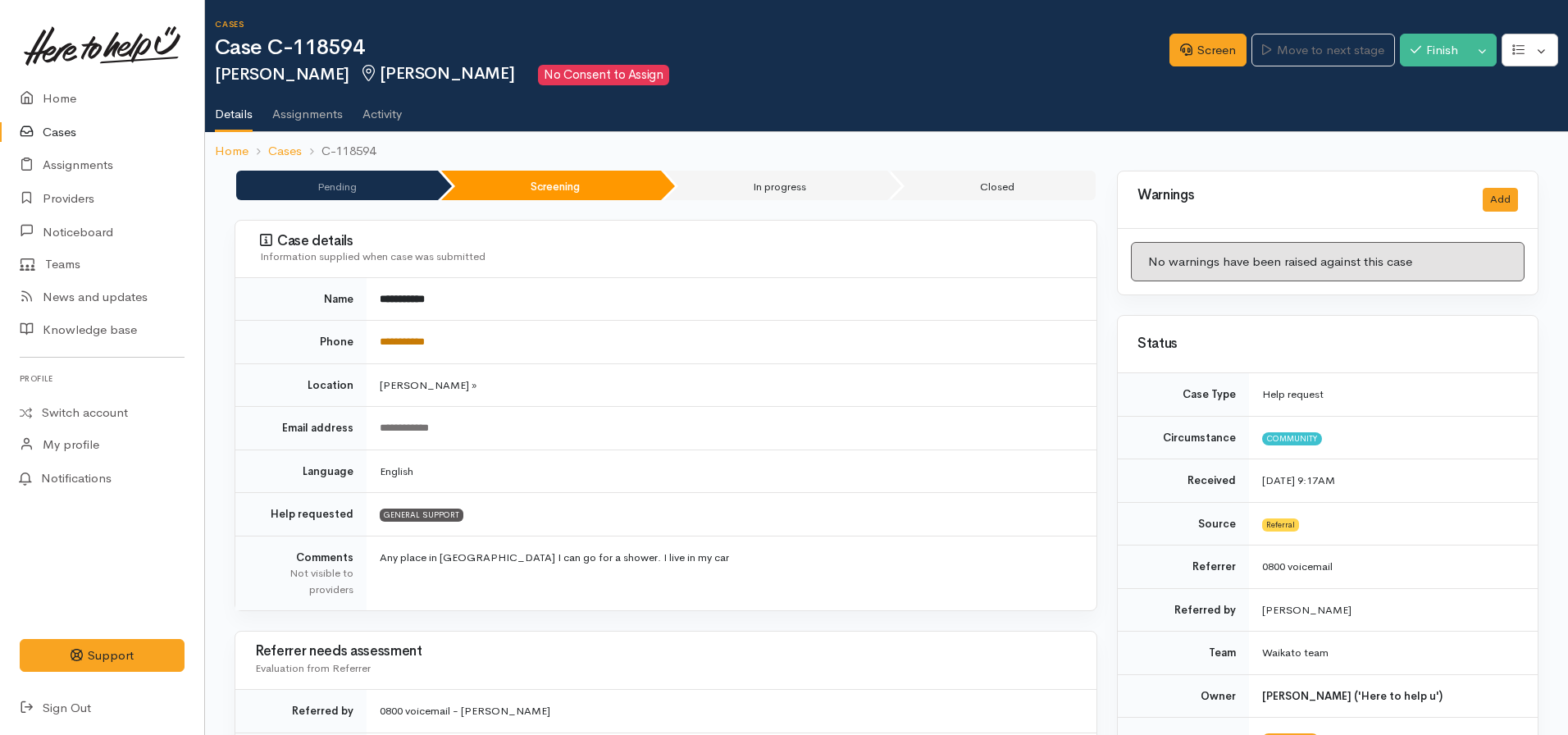
click at [411, 342] on link "**********" at bounding box center [403, 341] width 45 height 11
drag, startPoint x: 489, startPoint y: 341, endPoint x: 372, endPoint y: 331, distance: 117.4
click at [372, 331] on td "**********" at bounding box center [731, 342] width 730 height 43
copy link "**********"
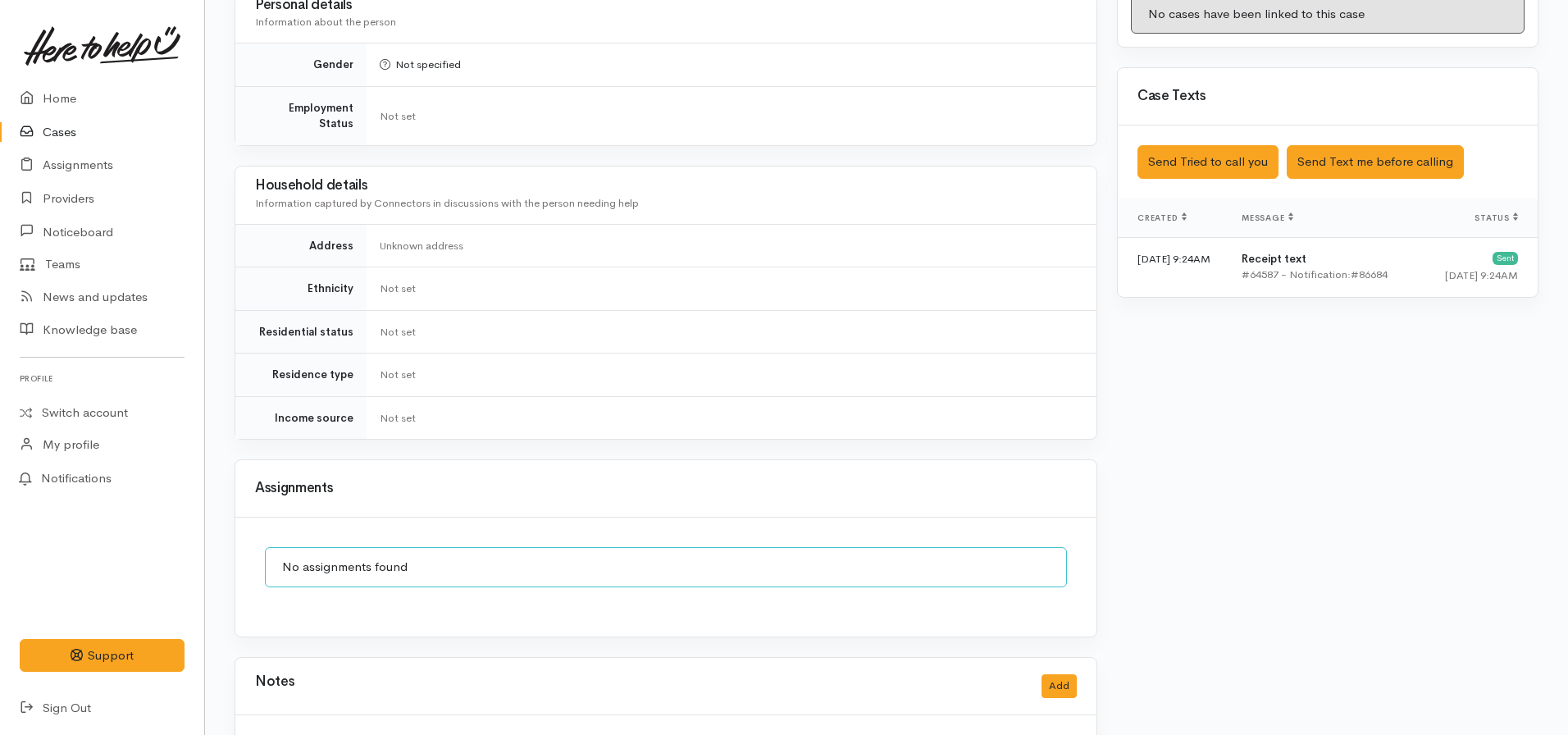
scroll to position [1028, 0]
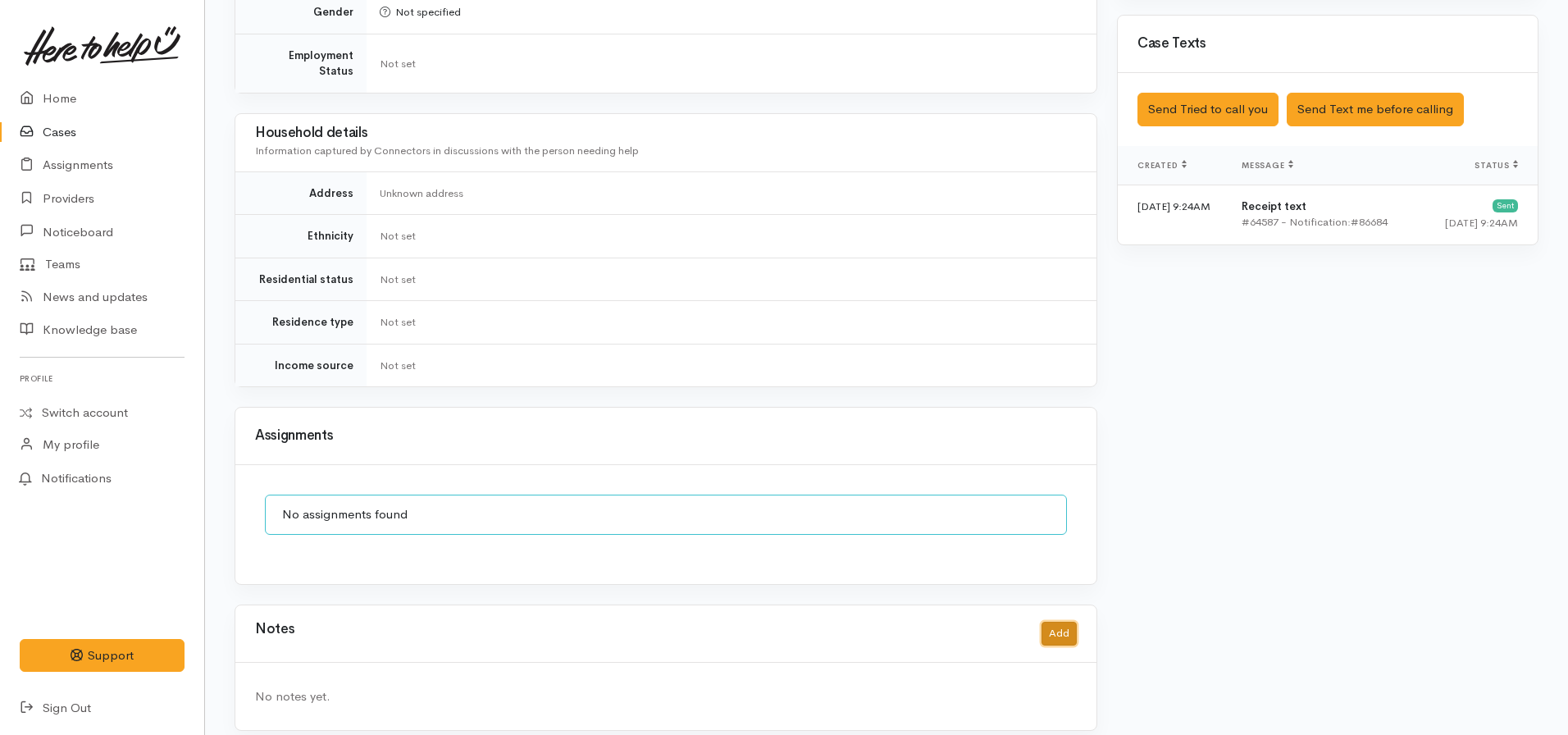
click at [1061, 622] on button "Add" at bounding box center [1059, 633] width 36 height 24
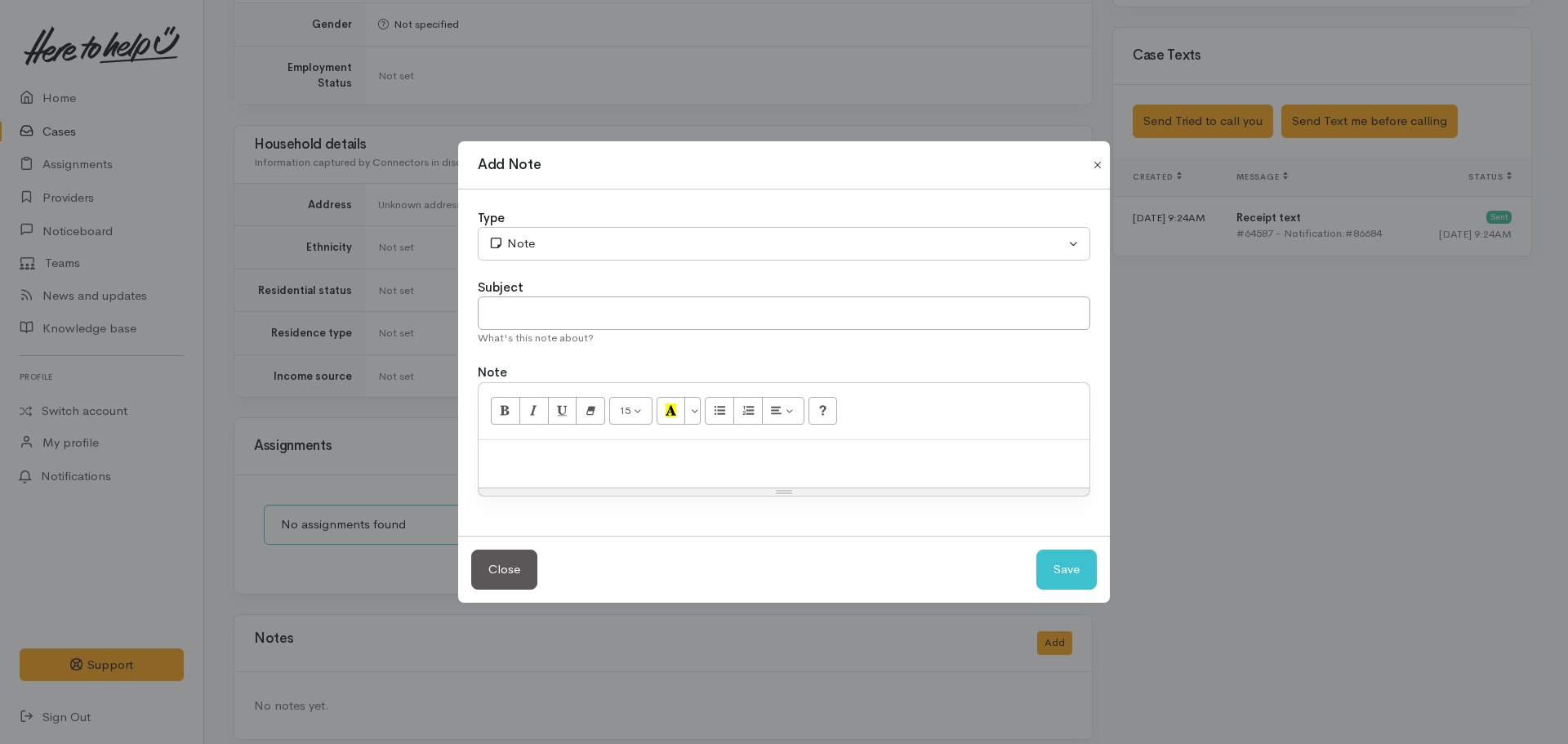
click at [1093, 165] on button "Close" at bounding box center [1097, 165] width 27 height 20
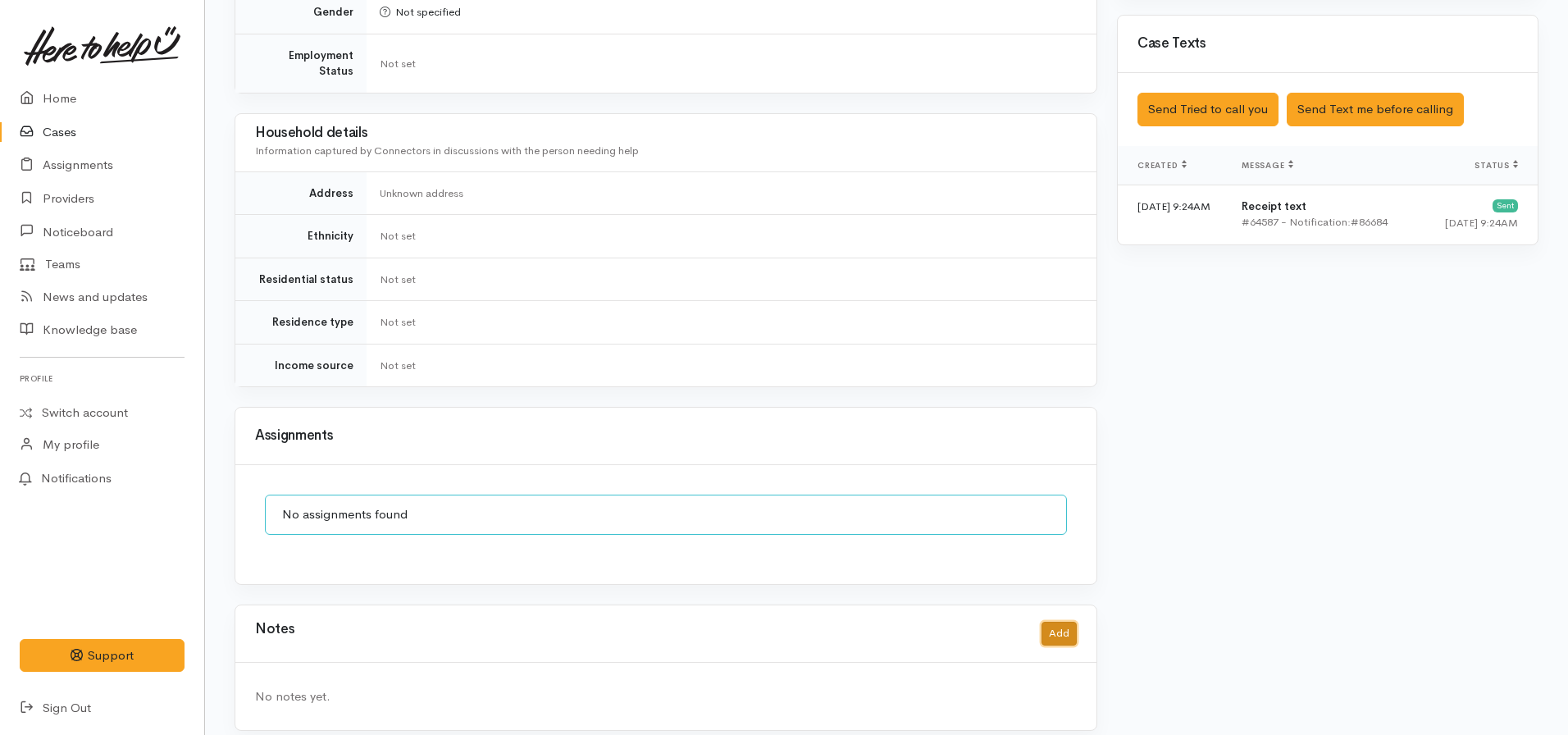
click at [1057, 622] on button "Add" at bounding box center [1059, 633] width 36 height 24
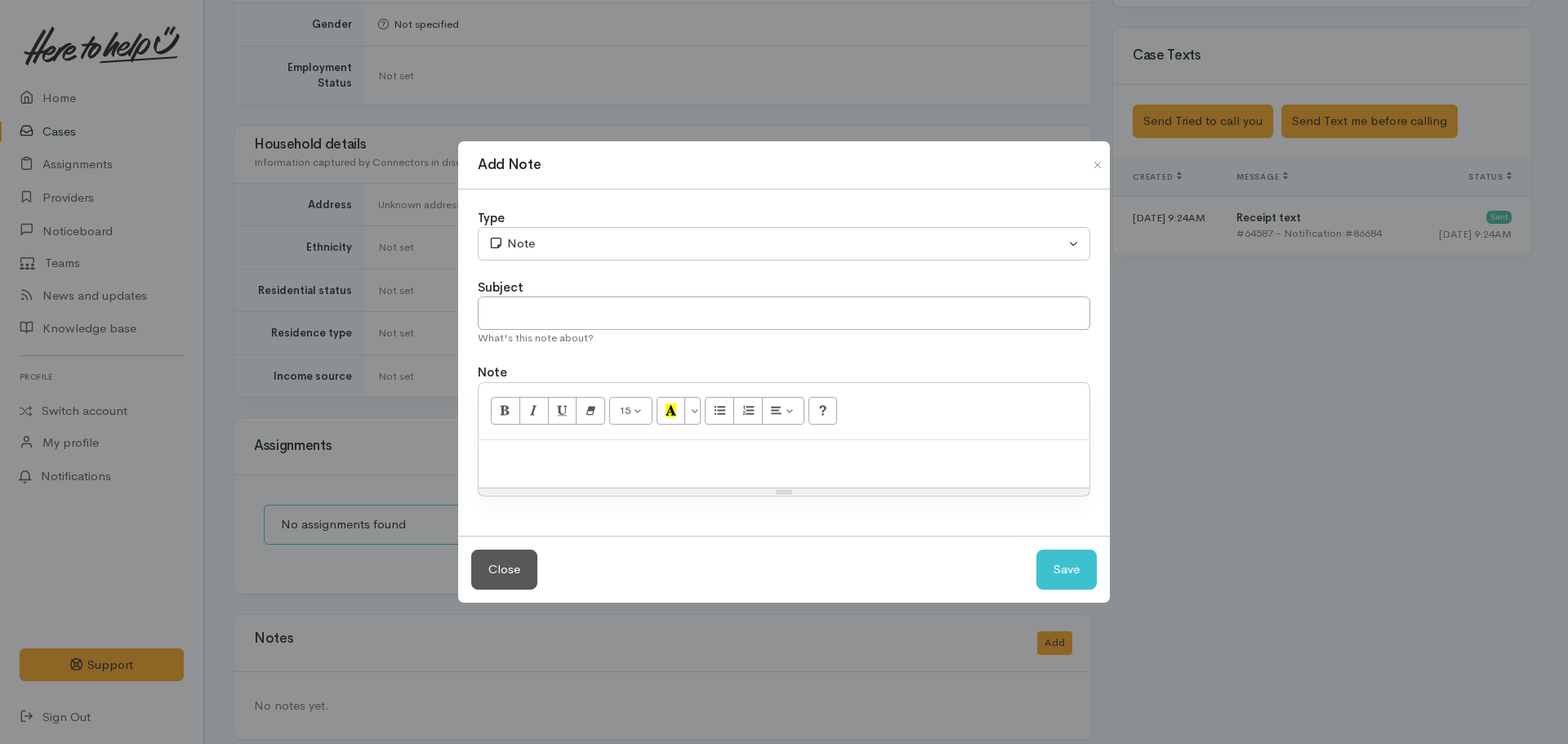
click at [590, 452] on p at bounding box center [783, 457] width 594 height 19
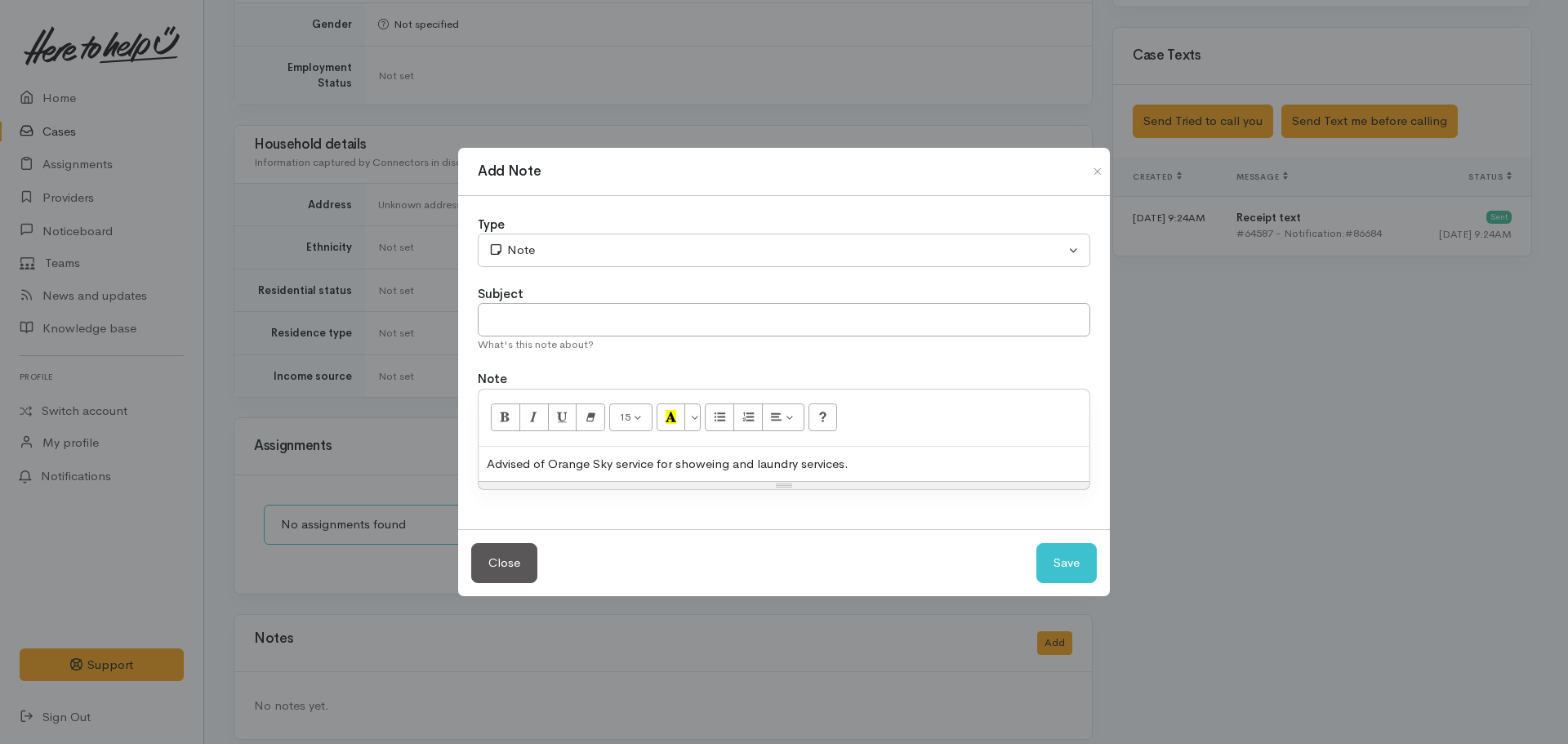
click at [713, 466] on div "Advised of Orange Sky service for showeing and laundry services." at bounding box center [784, 465] width 611 height 35
click at [872, 482] on div "Resize" at bounding box center [784, 485] width 611 height 7
click at [866, 449] on div "Advised of Orange Sky service for showering and laundry services." at bounding box center [784, 465] width 611 height 35
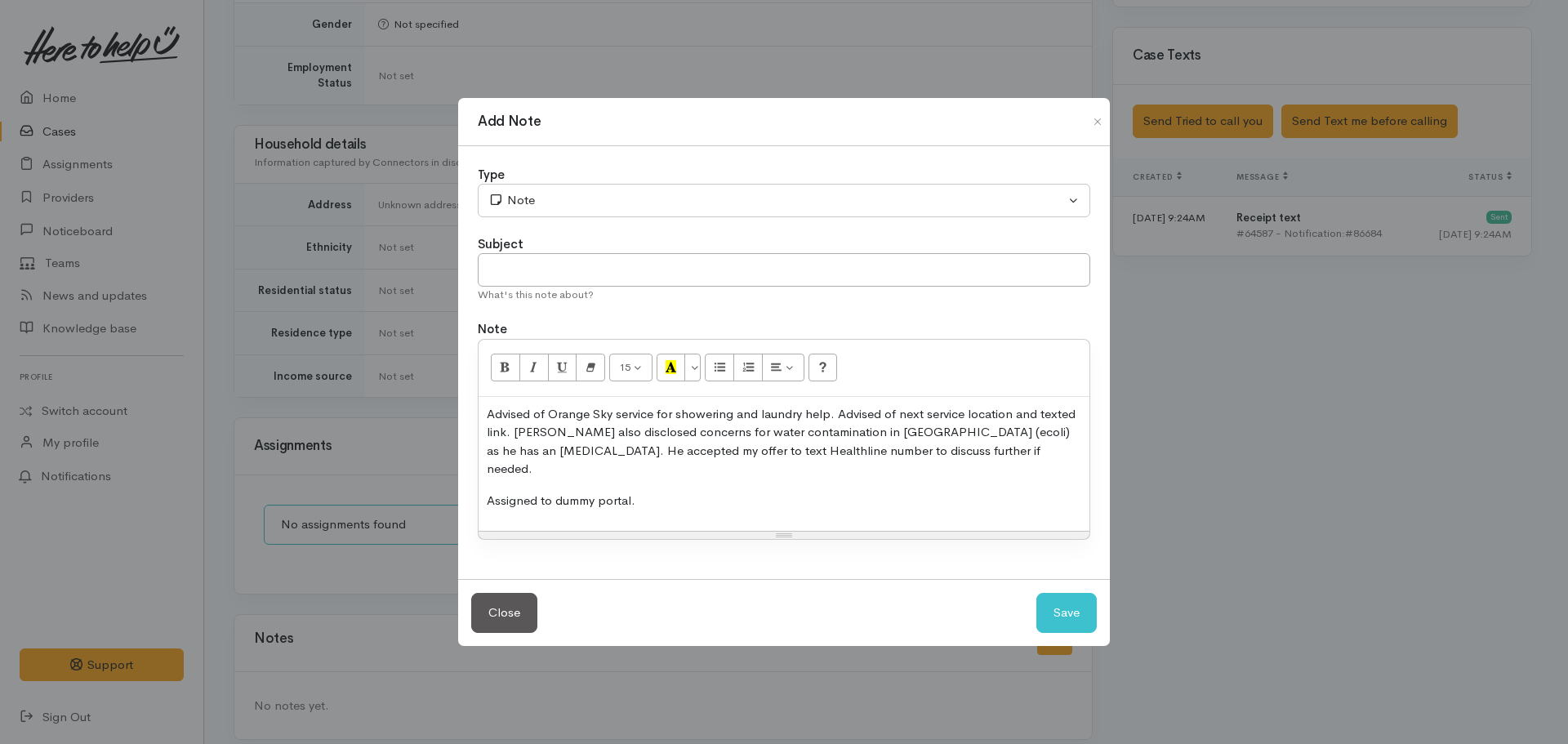
click at [532, 244] on div "Subject" at bounding box center [783, 244] width 612 height 19
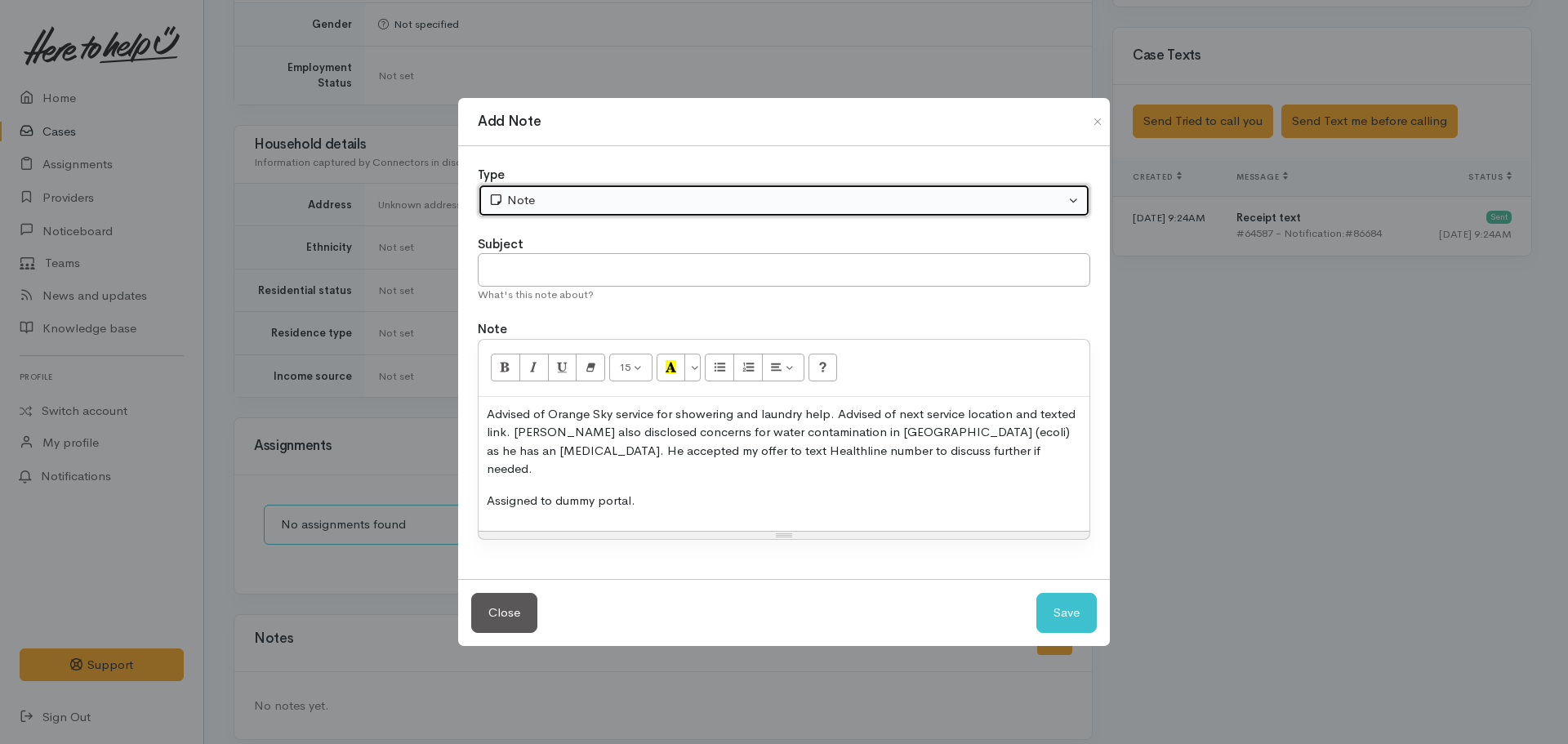
click at [532, 217] on button "Note" at bounding box center [783, 200] width 612 height 33
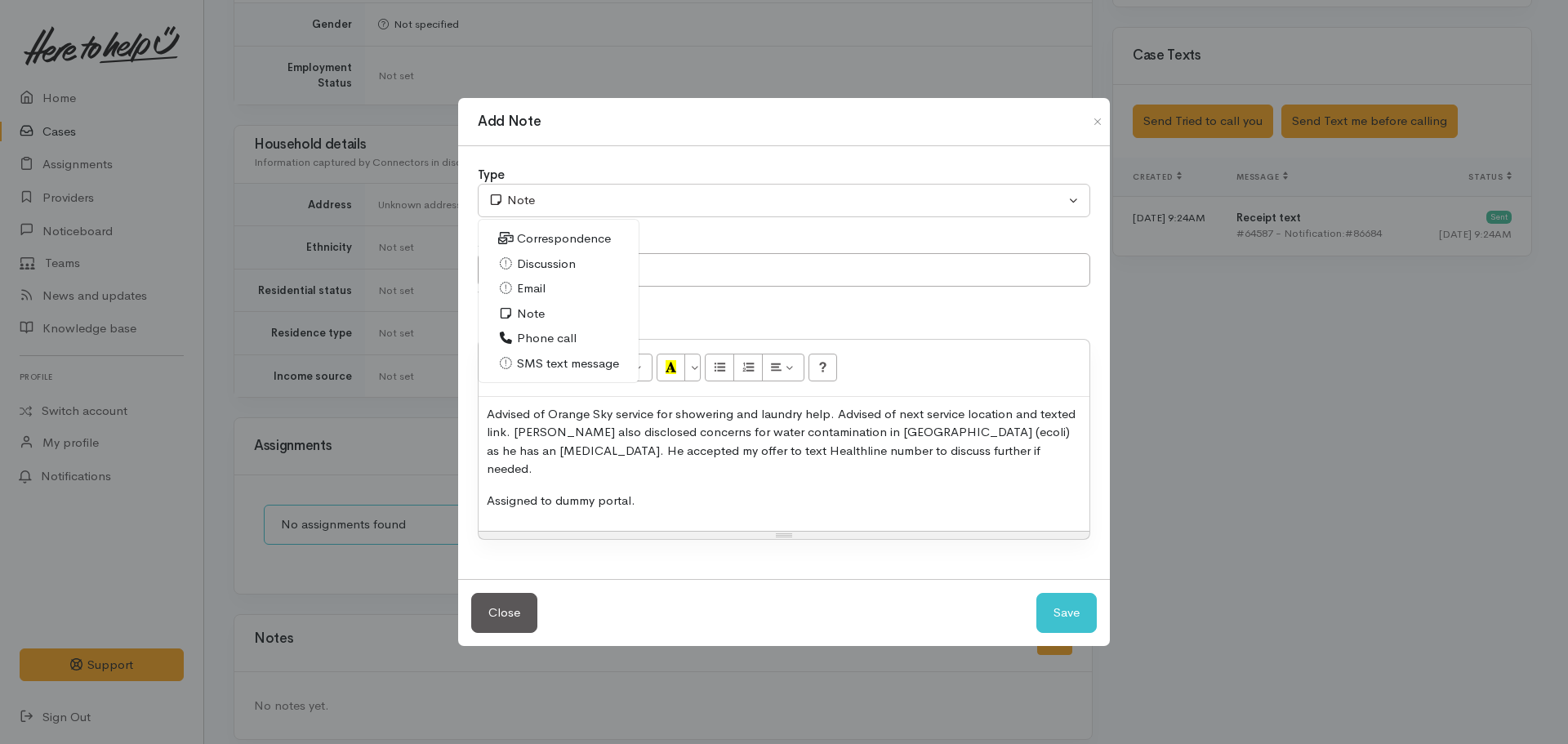
click at [534, 348] on span "Phone call" at bounding box center [546, 338] width 60 height 19
click at [541, 287] on input "text" at bounding box center [783, 270] width 612 height 33
click at [1066, 601] on button "Save" at bounding box center [1067, 612] width 61 height 40
select select "1"
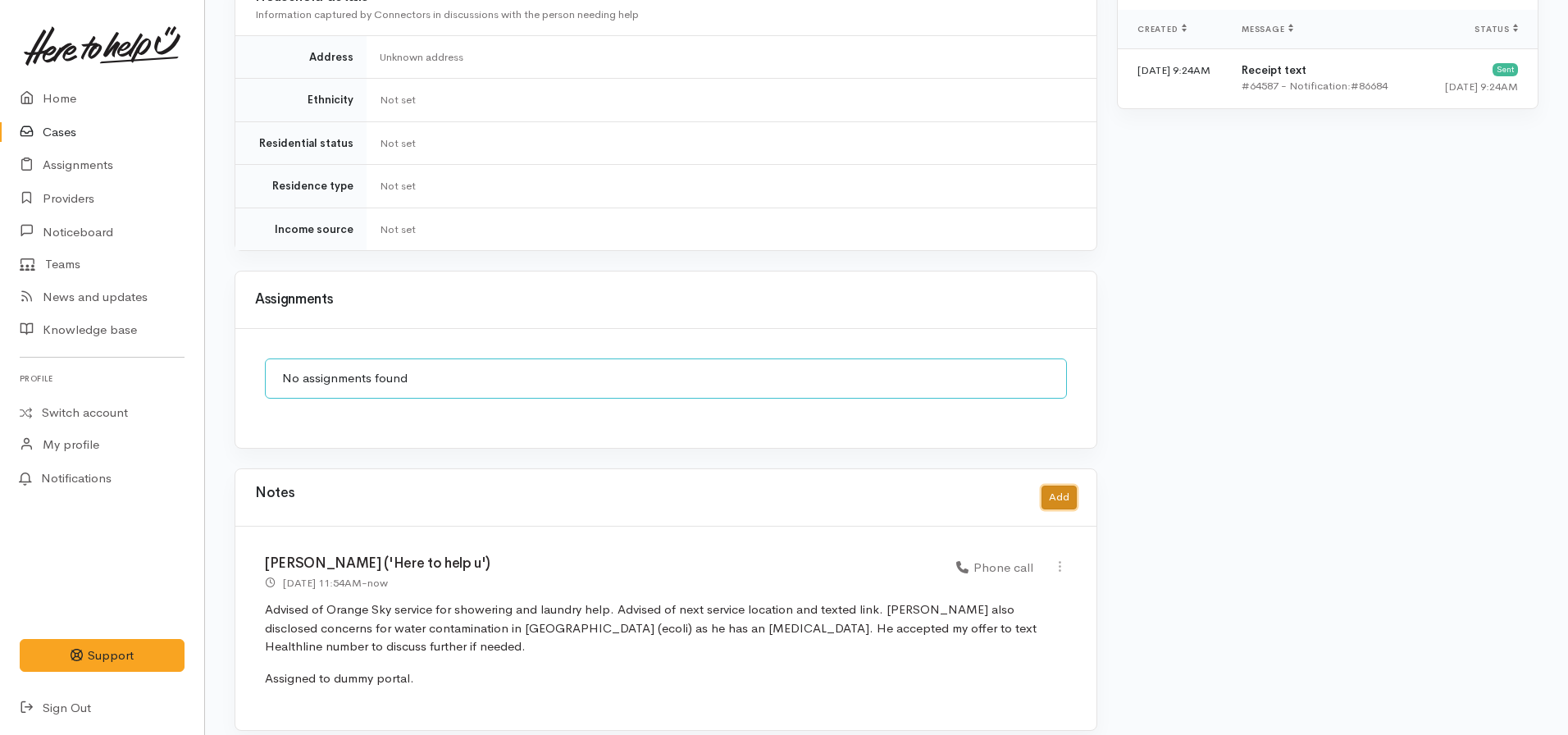
click at [1060, 485] on button "Add" at bounding box center [1059, 497] width 36 height 24
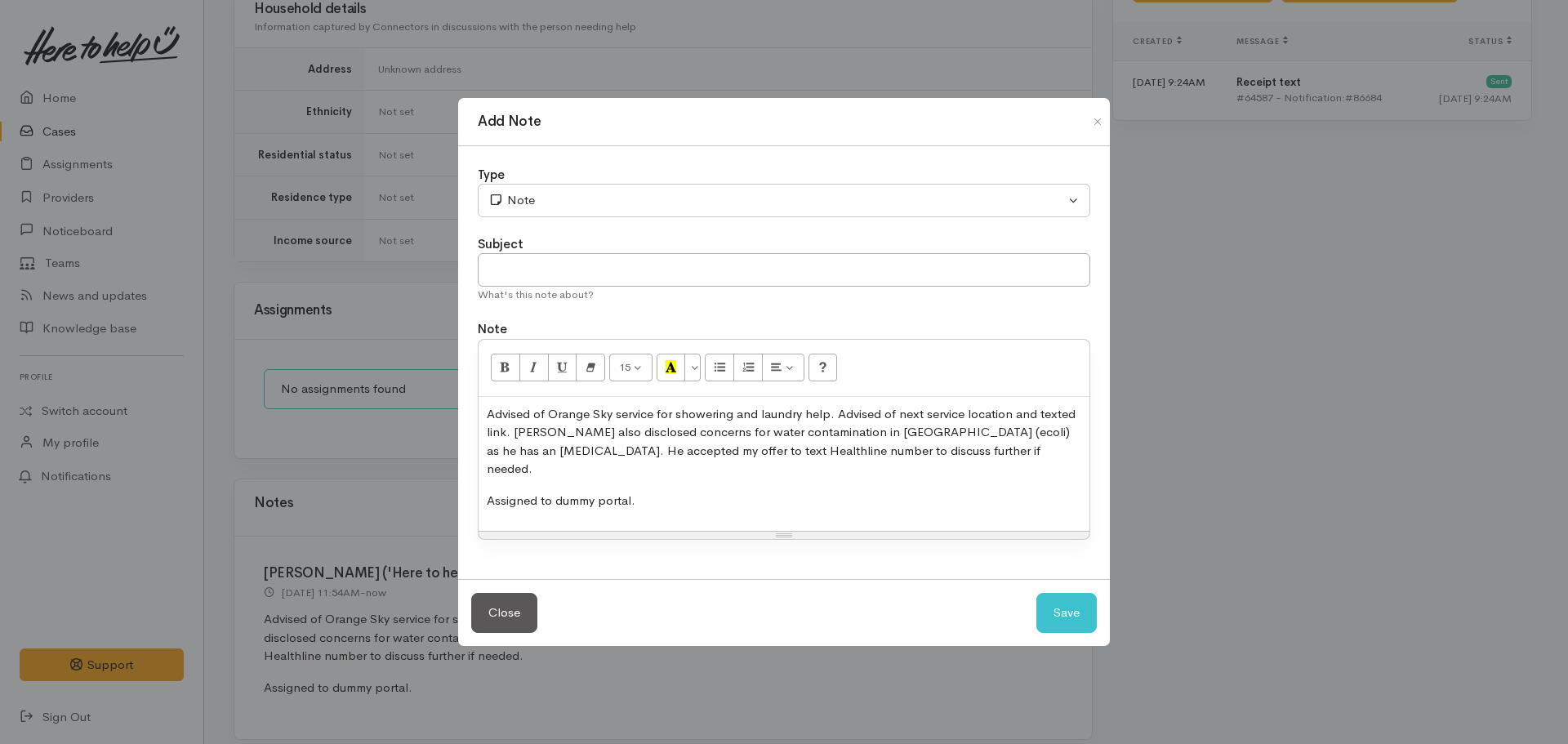
click at [688, 482] on div "Advised of Orange Sky service for showering and laundry help. Advised of next s…" at bounding box center [784, 464] width 611 height 135
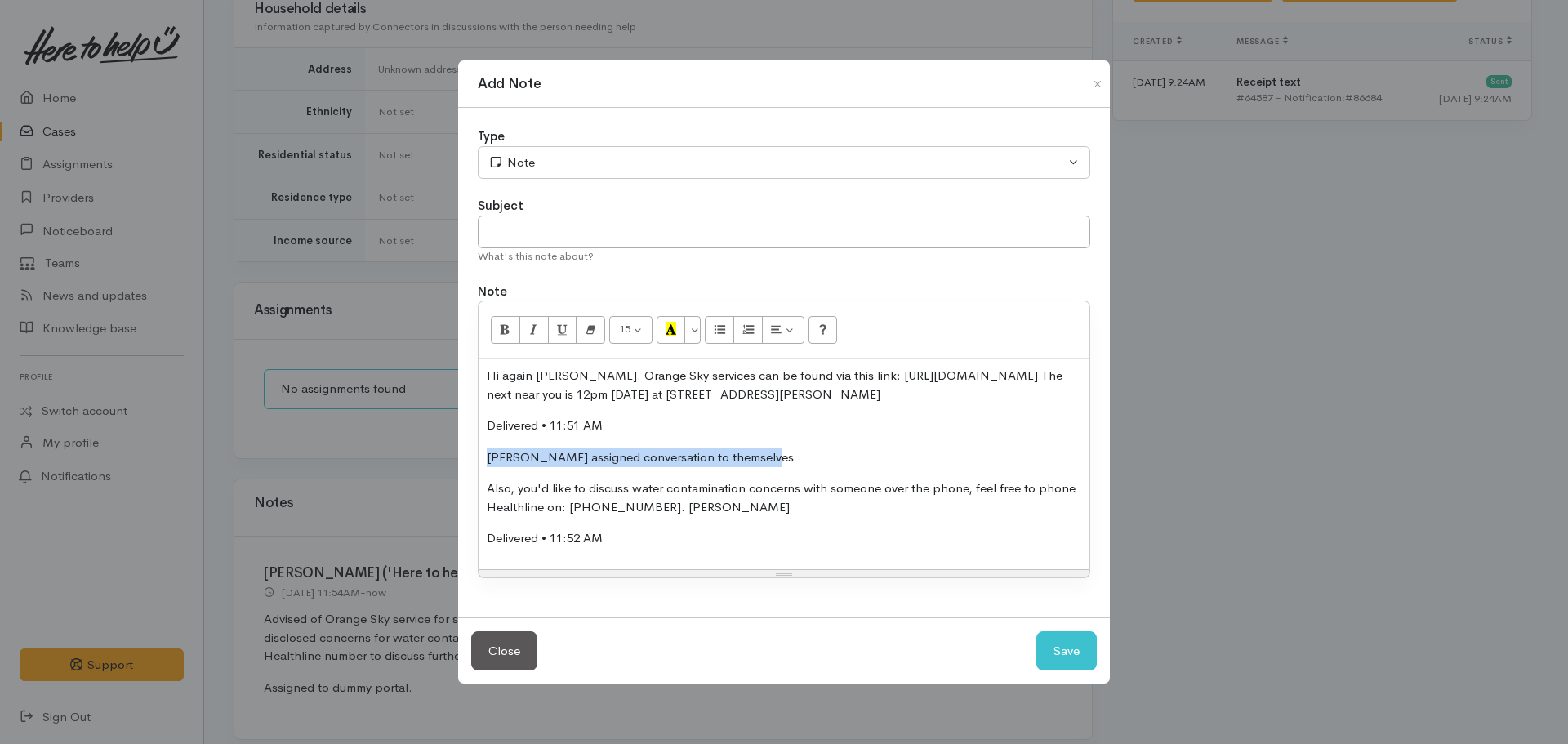
drag, startPoint x: 761, startPoint y: 450, endPoint x: 440, endPoint y: 447, distance: 321.0
click at [440, 447] on div "Add Note Type Correspondence Discussion Email Note Phone call SMS text message …" at bounding box center [784, 372] width 1568 height 744
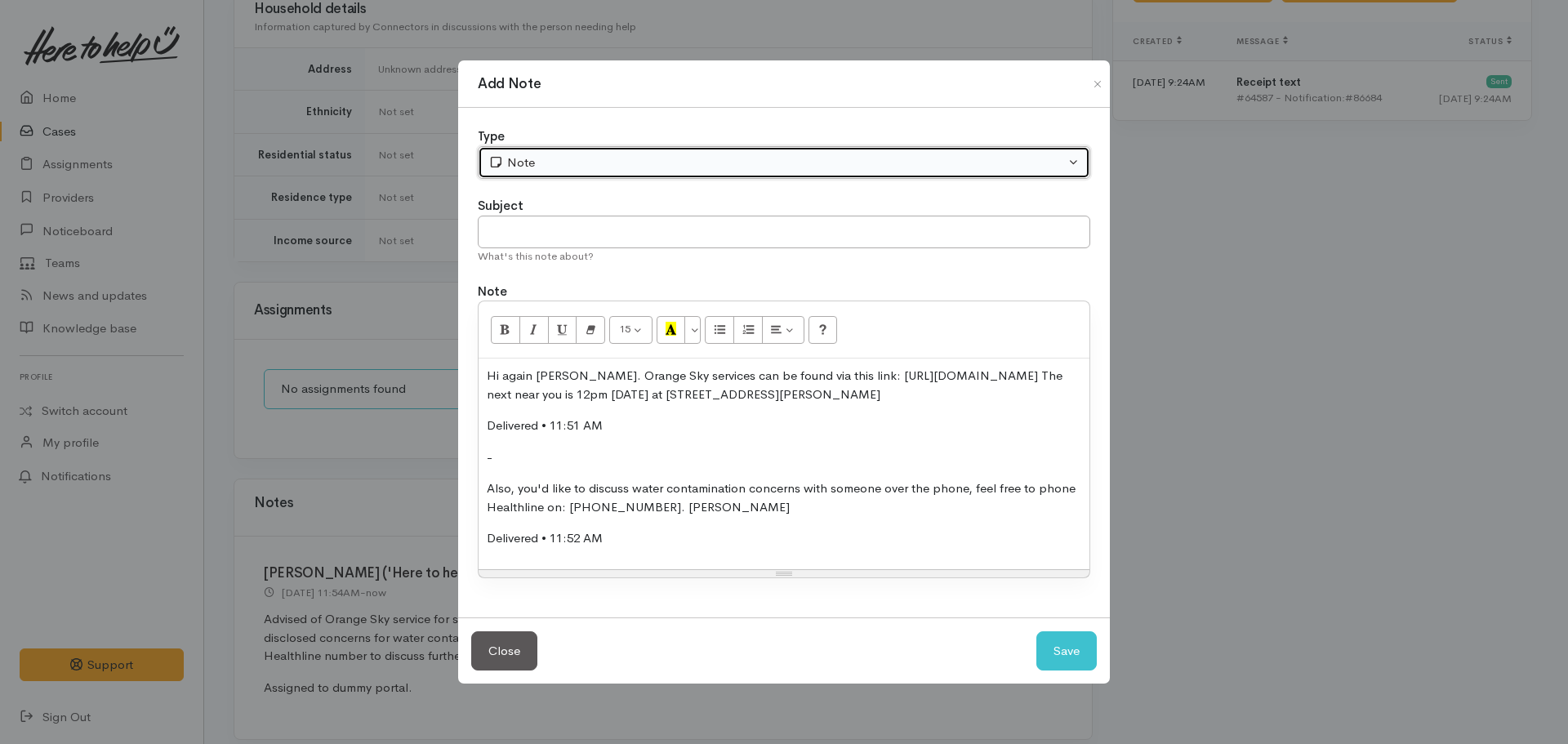
click at [527, 156] on div "Note" at bounding box center [776, 162] width 577 height 19
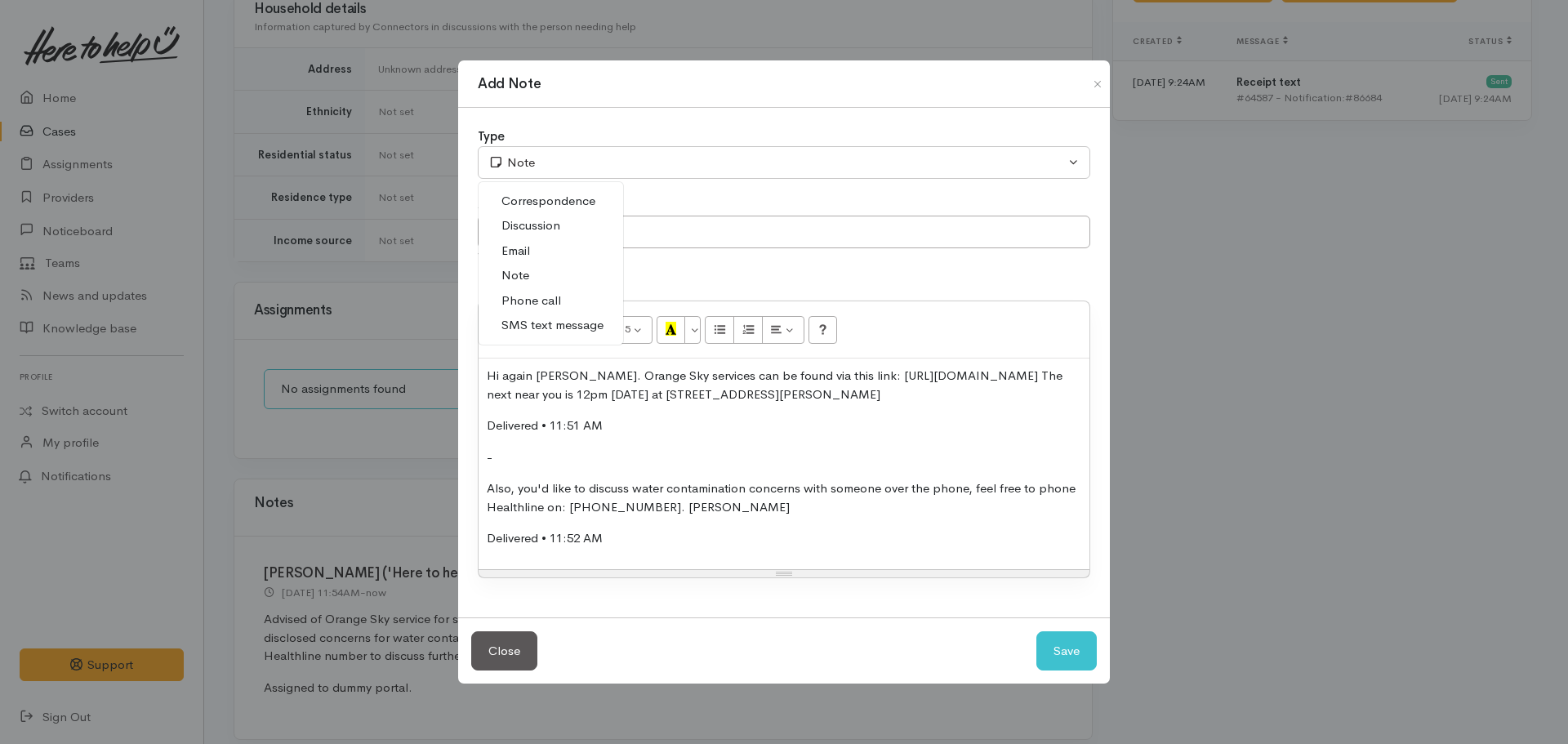
click at [544, 326] on span "SMS text message" at bounding box center [552, 325] width 102 height 19
click at [1073, 643] on button "Save" at bounding box center [1067, 651] width 61 height 40
select select "1"
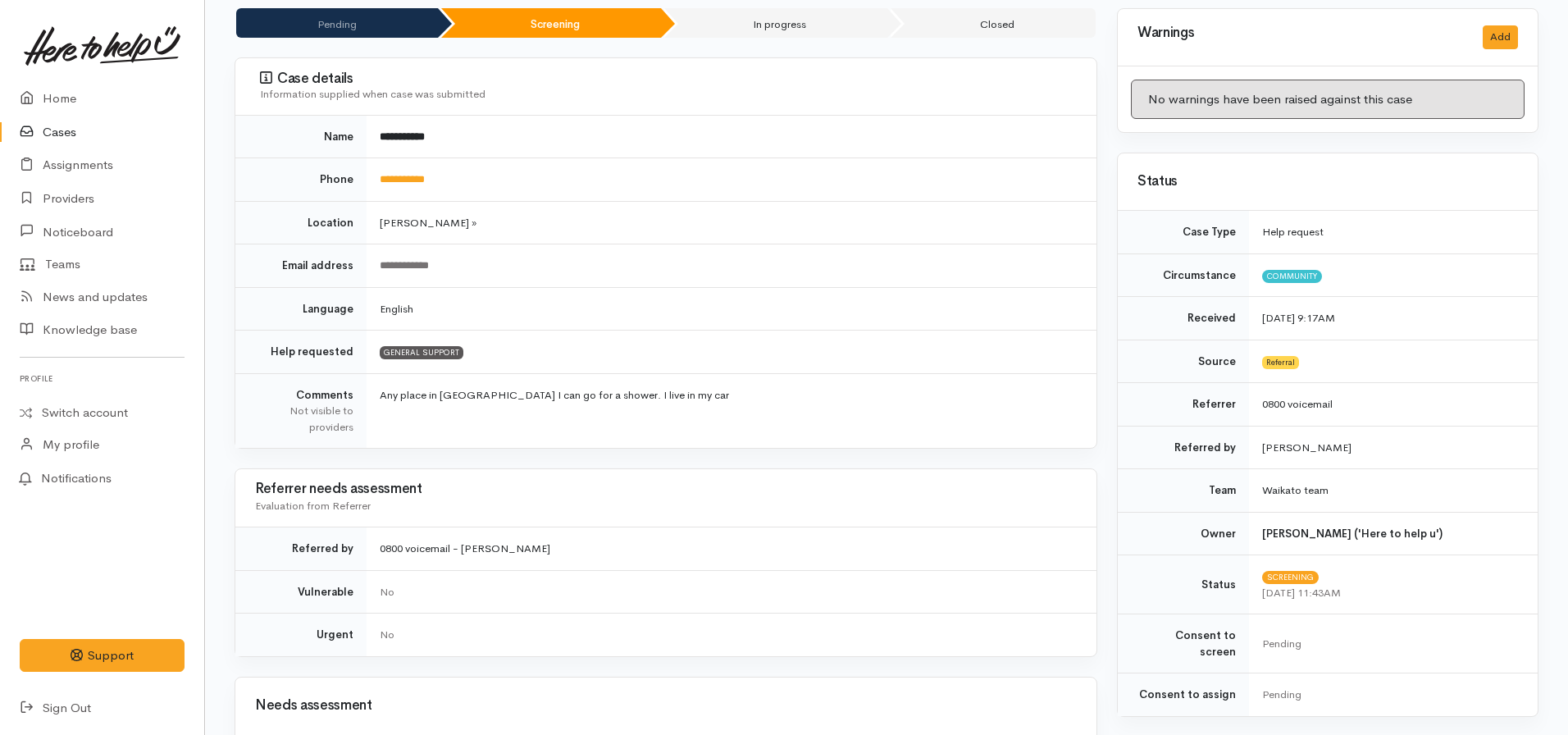
scroll to position [0, 0]
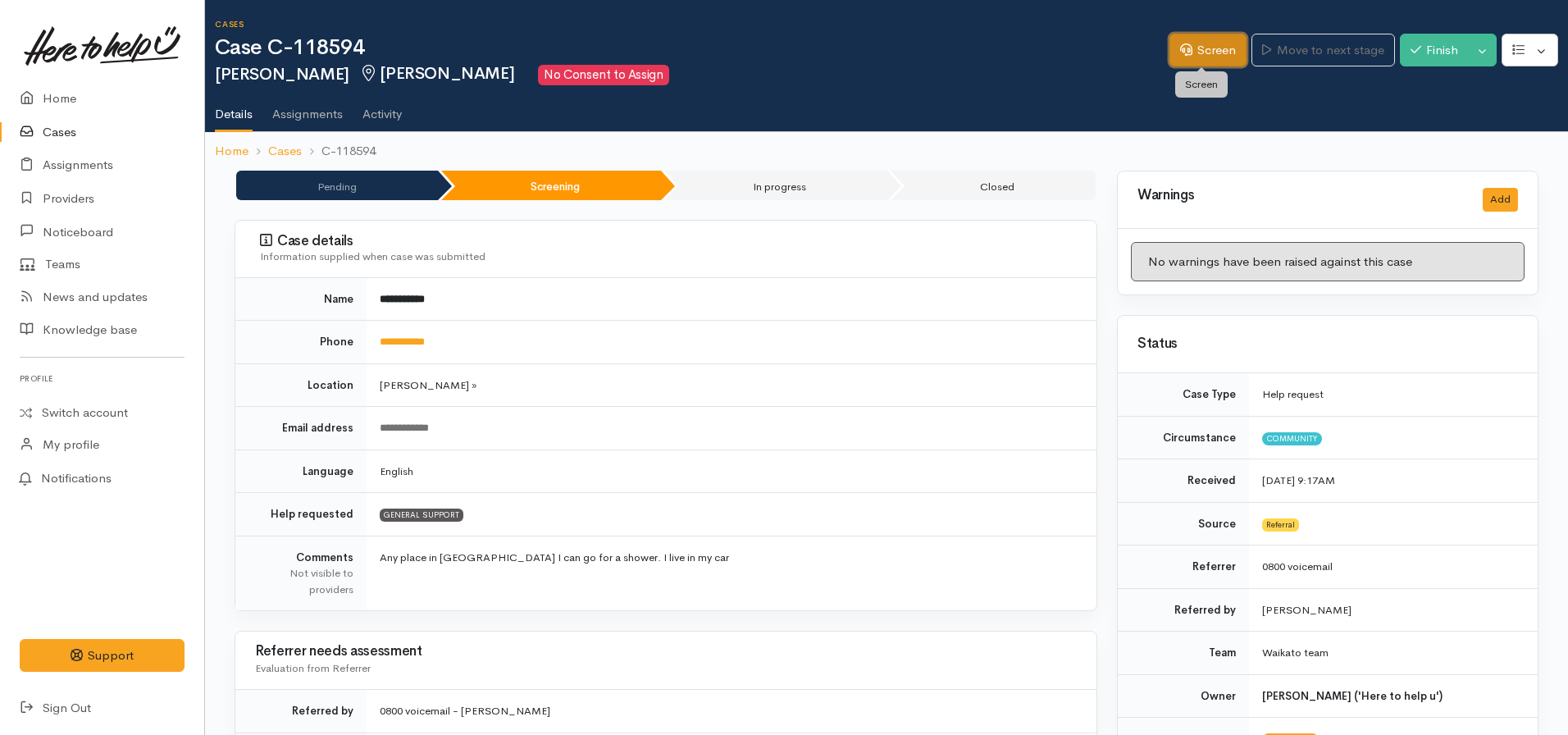
click at [1194, 51] on link "Screen" at bounding box center [1208, 50] width 77 height 34
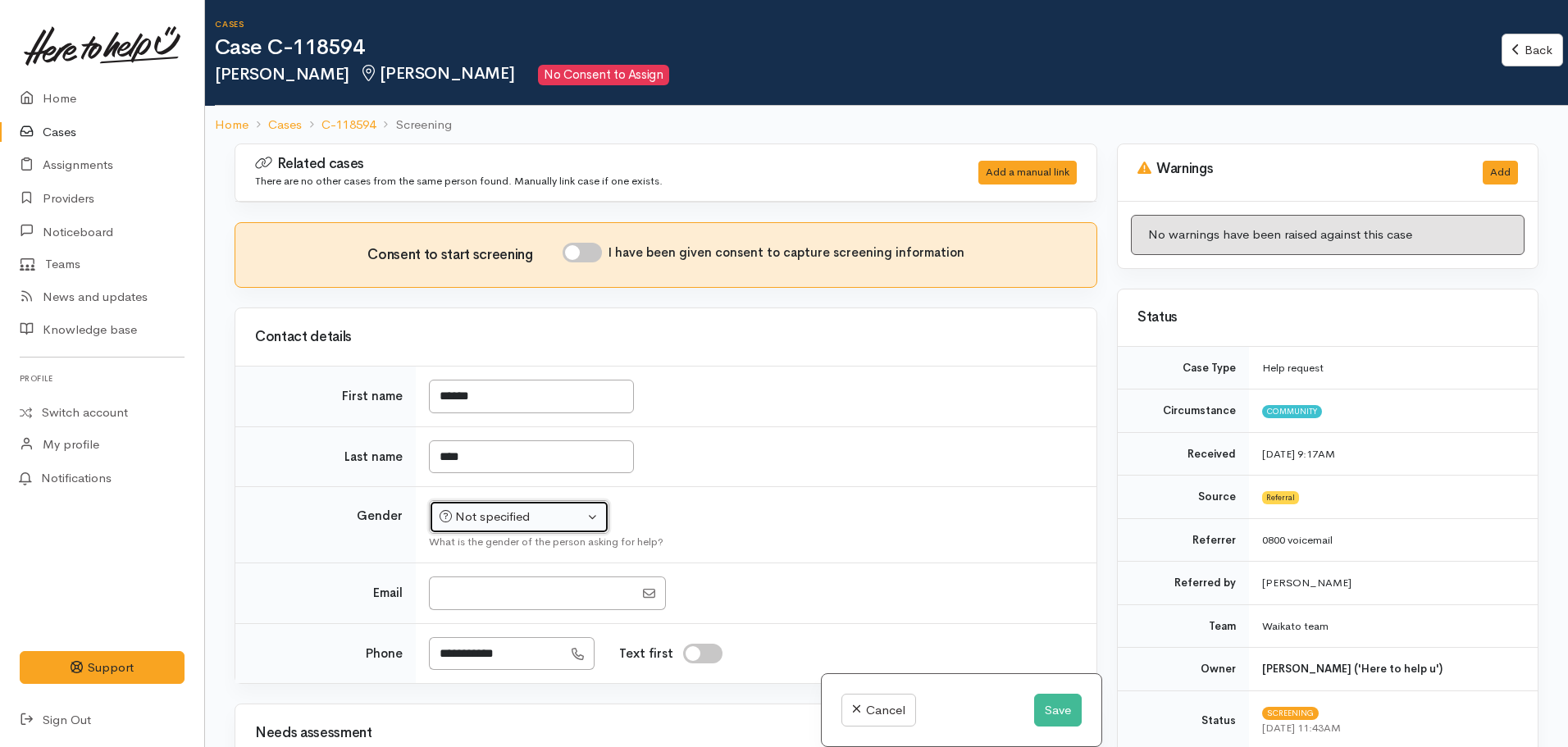
click at [491, 515] on div "Not specified" at bounding box center [511, 516] width 144 height 19
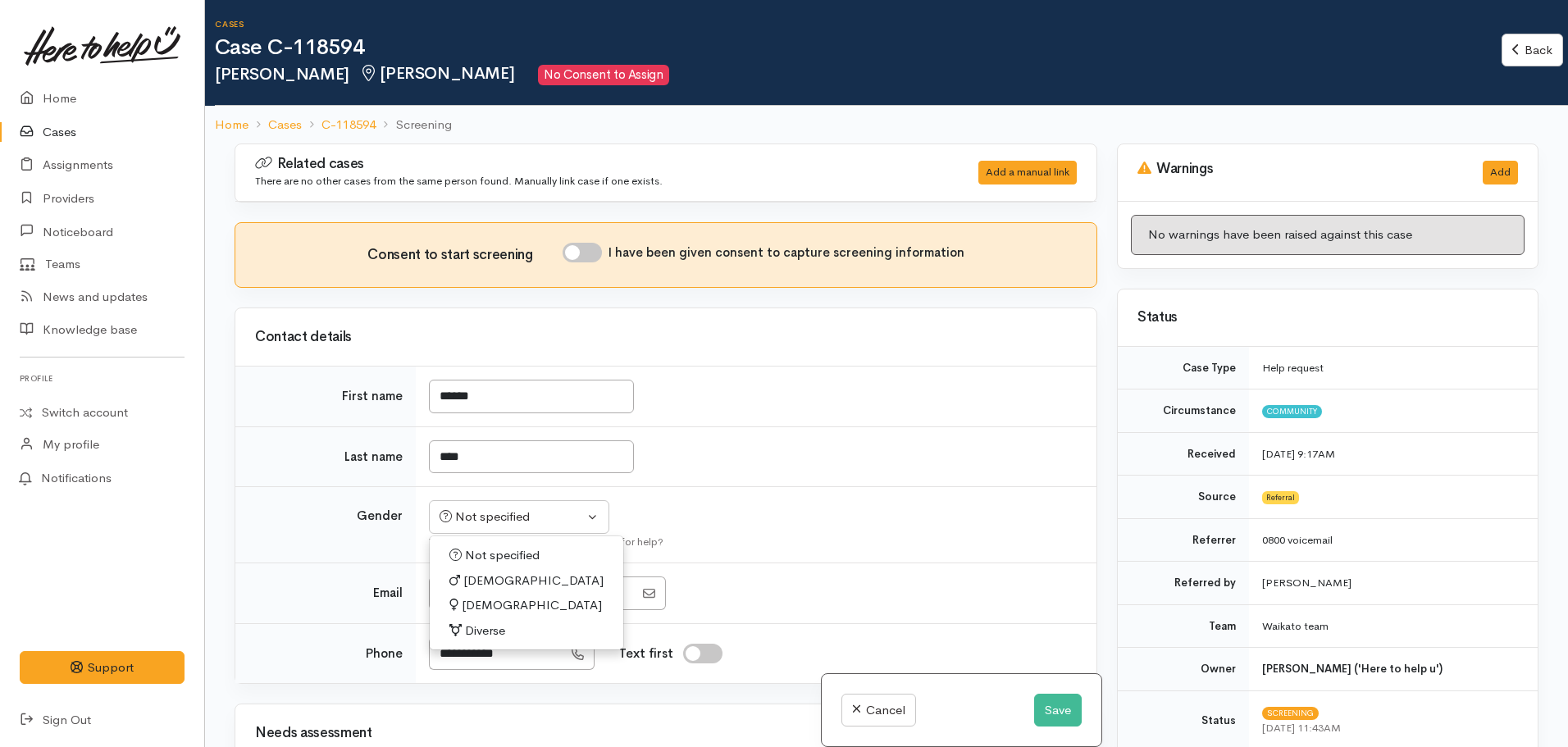
click at [476, 586] on span "[DEMOGRAPHIC_DATA]" at bounding box center [534, 580] width 140 height 19
select select "[DEMOGRAPHIC_DATA]"
click at [569, 260] on div "I have been given consent to capture screening information" at bounding box center [763, 253] width 402 height 20
click at [575, 259] on input "I have been given consent to capture screening information" at bounding box center [582, 253] width 39 height 20
checkbox input "true"
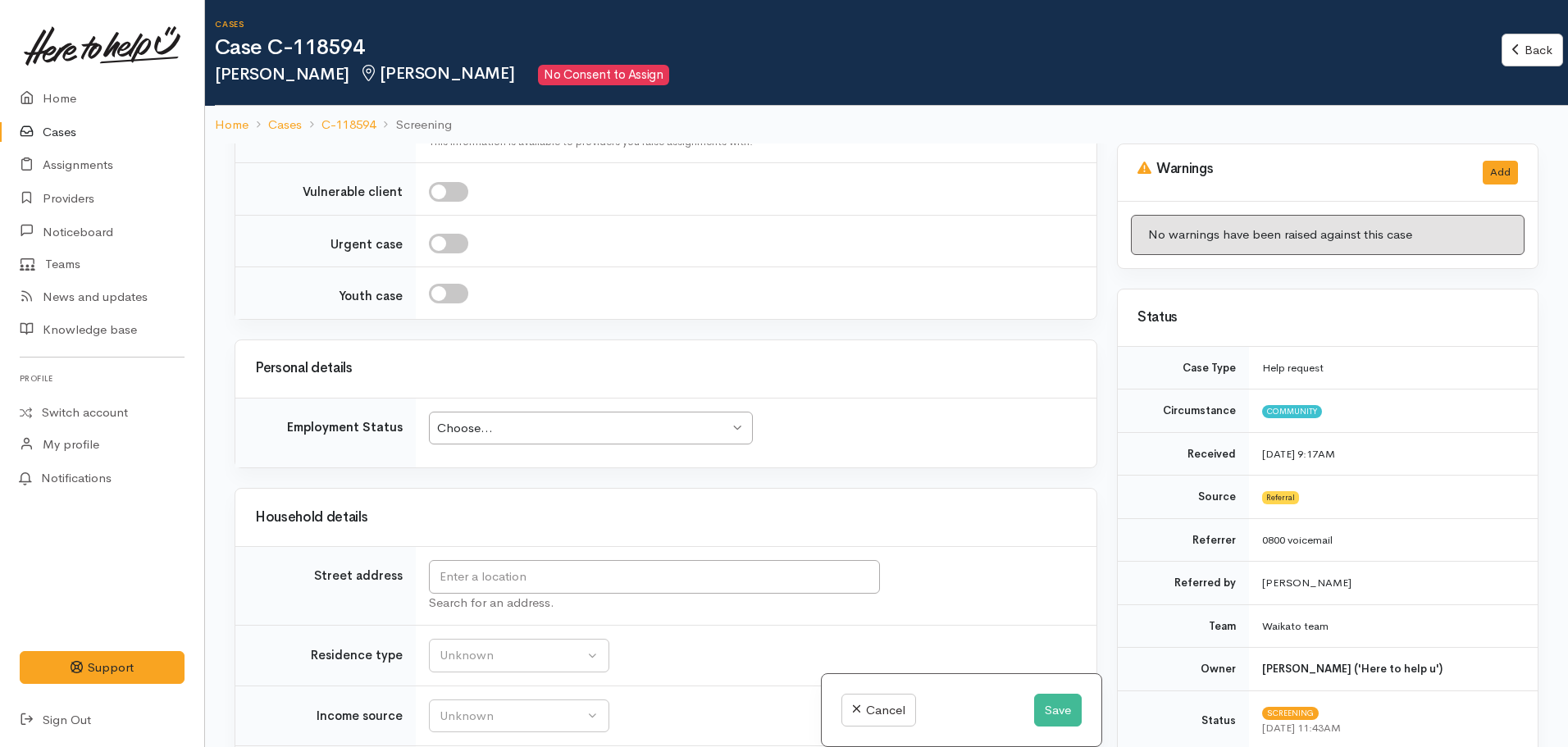
scroll to position [1969, 0]
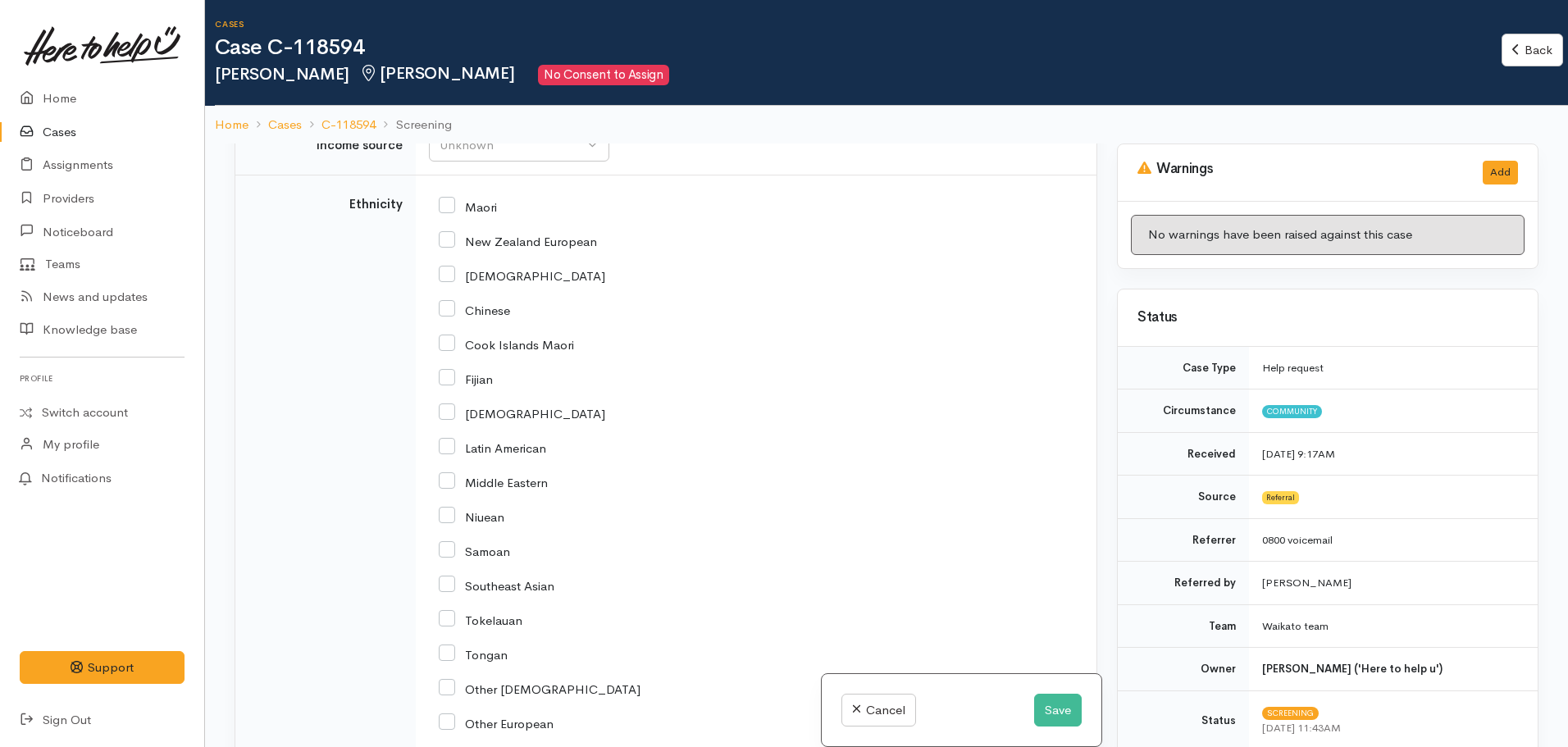
click at [447, 209] on input "Maori" at bounding box center [468, 205] width 58 height 15
checkbox input "true"
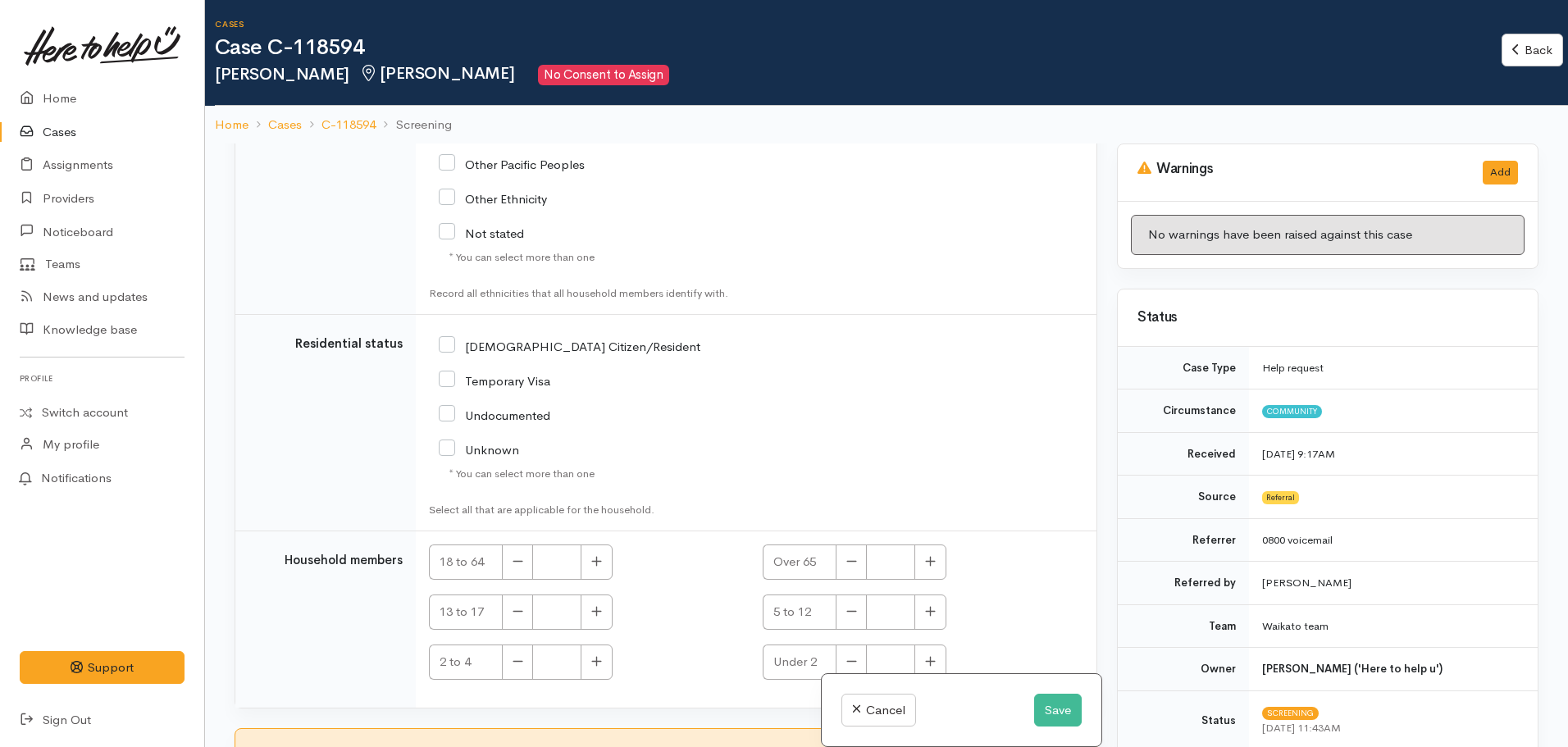
scroll to position [2566, 0]
click at [446, 344] on input "NZ Citizen/Resident" at bounding box center [569, 340] width 261 height 15
checkbox input "true"
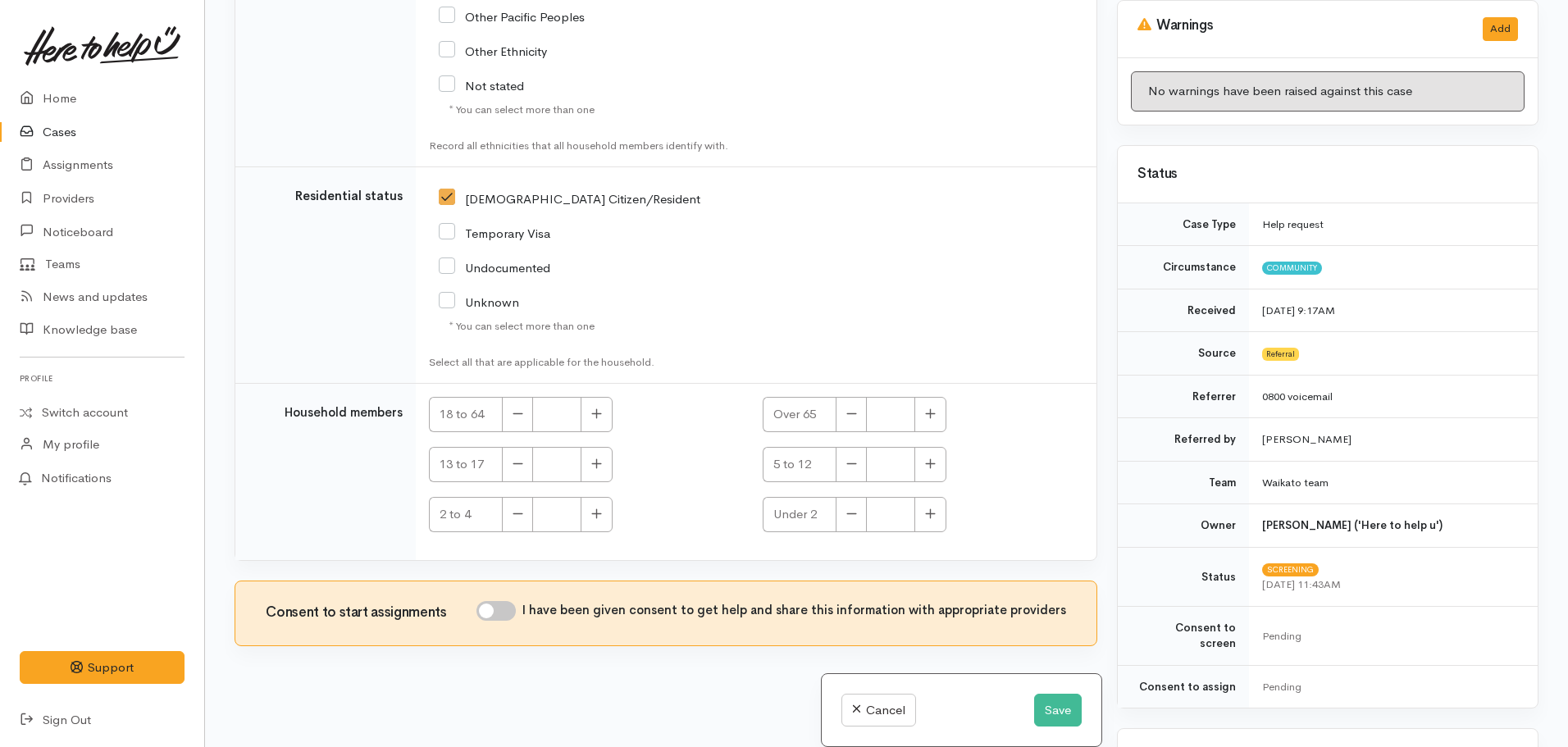
click at [512, 602] on input "I have been given consent to get help and share this information with appropria…" at bounding box center [496, 611] width 39 height 20
checkbox input "true"
click at [1059, 696] on button "Save" at bounding box center [1058, 710] width 47 height 34
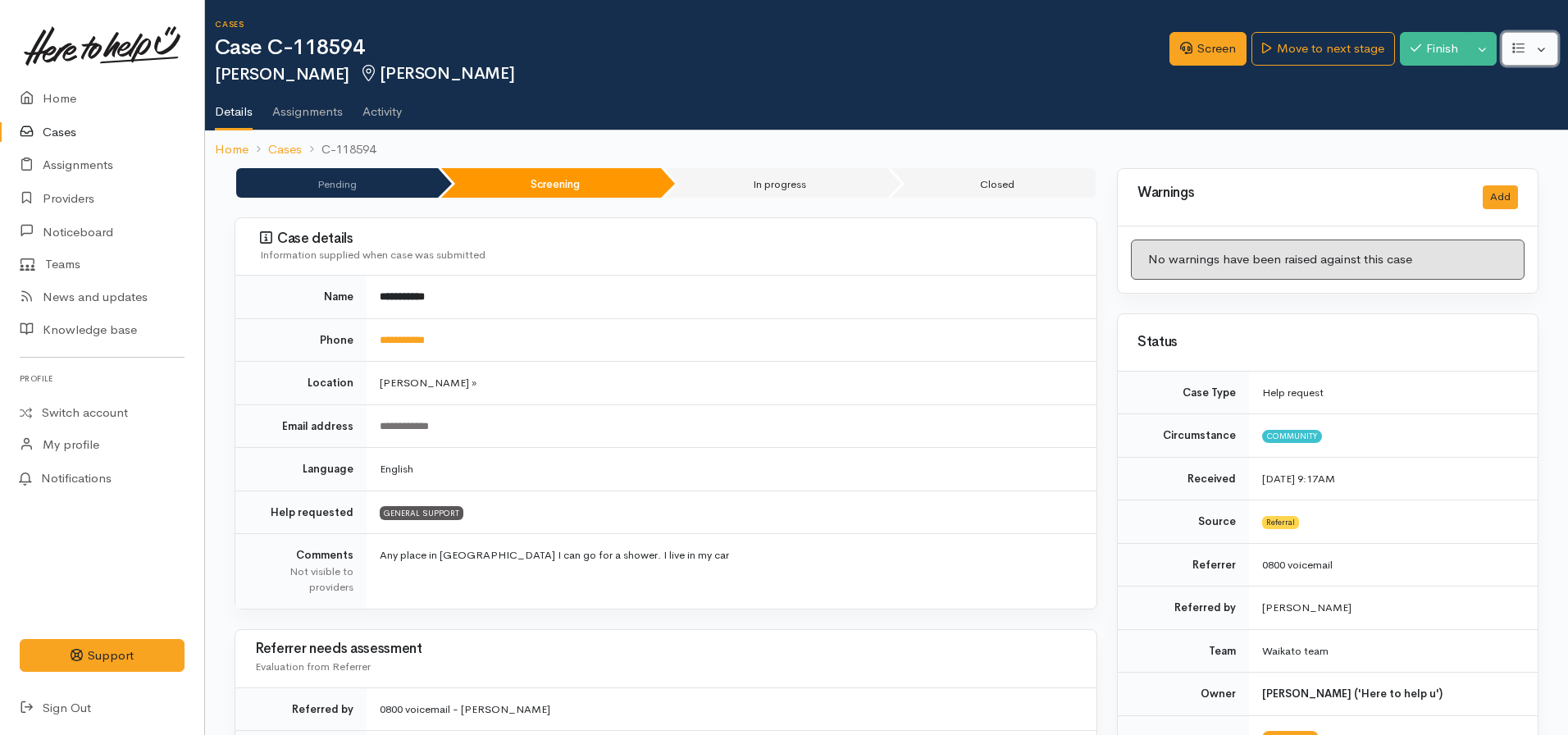
click at [1509, 51] on button "button" at bounding box center [1530, 48] width 56 height 34
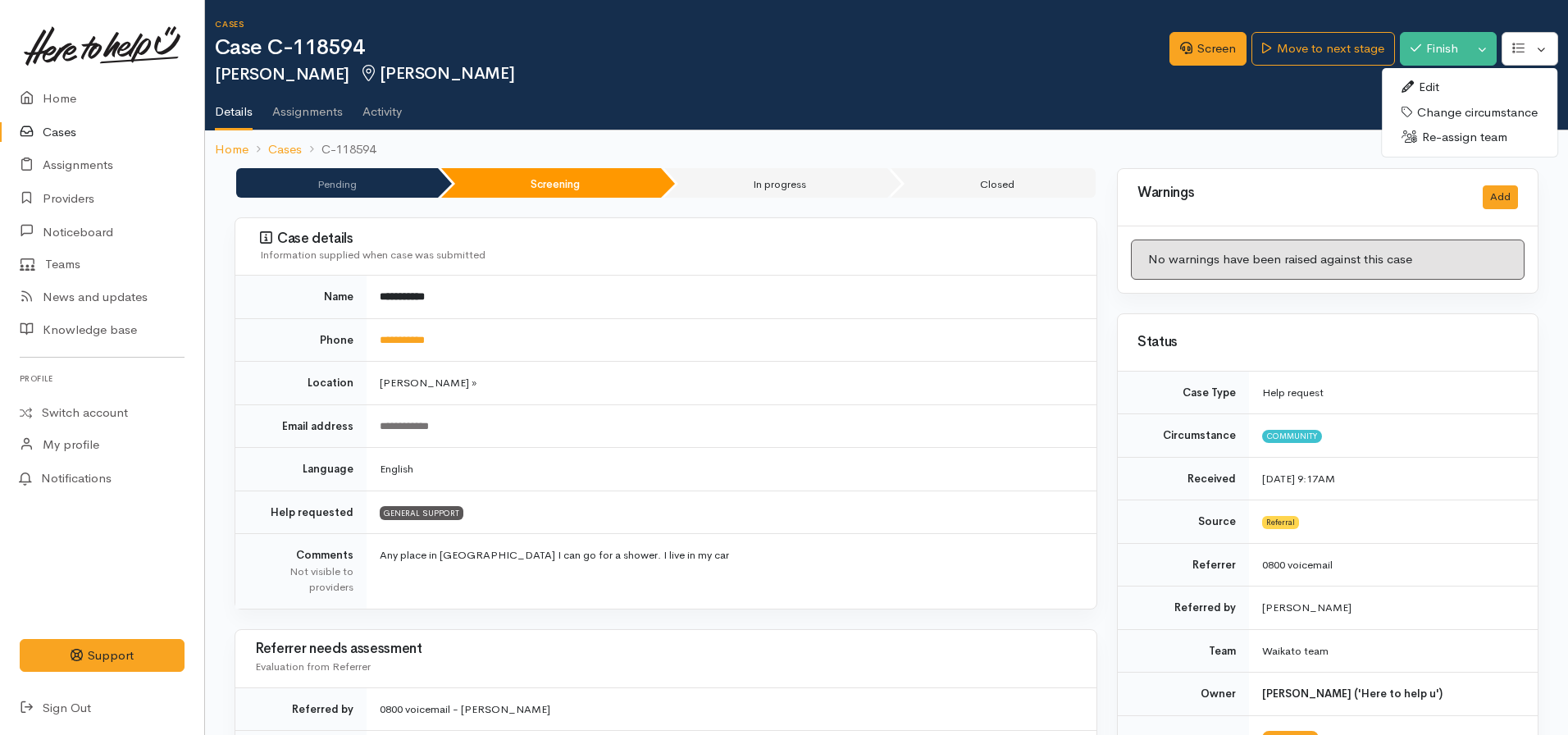
click at [1421, 80] on link "Edit" at bounding box center [1469, 88] width 176 height 26
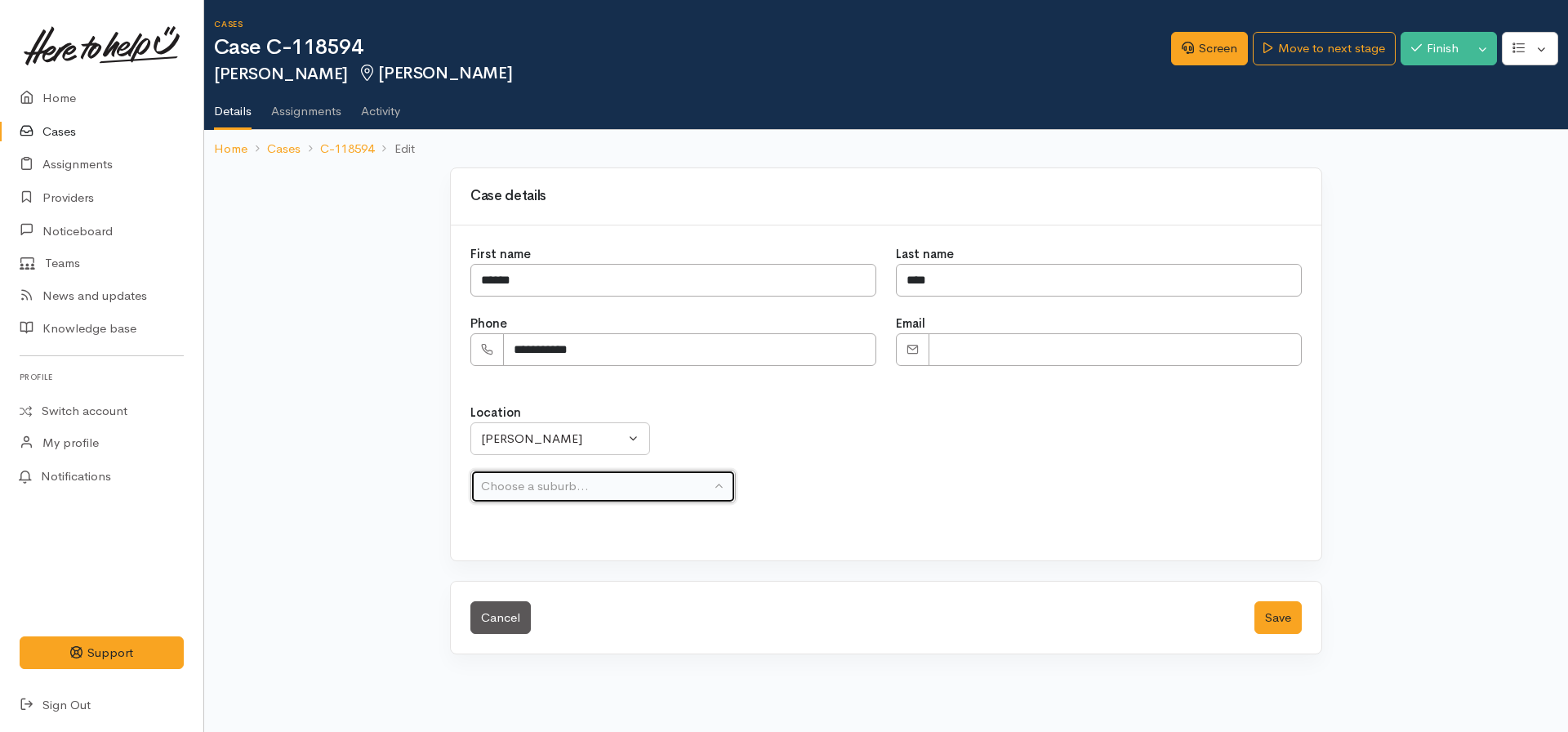
click at [541, 489] on div "Choose a suburb..." at bounding box center [596, 485] width 230 height 19
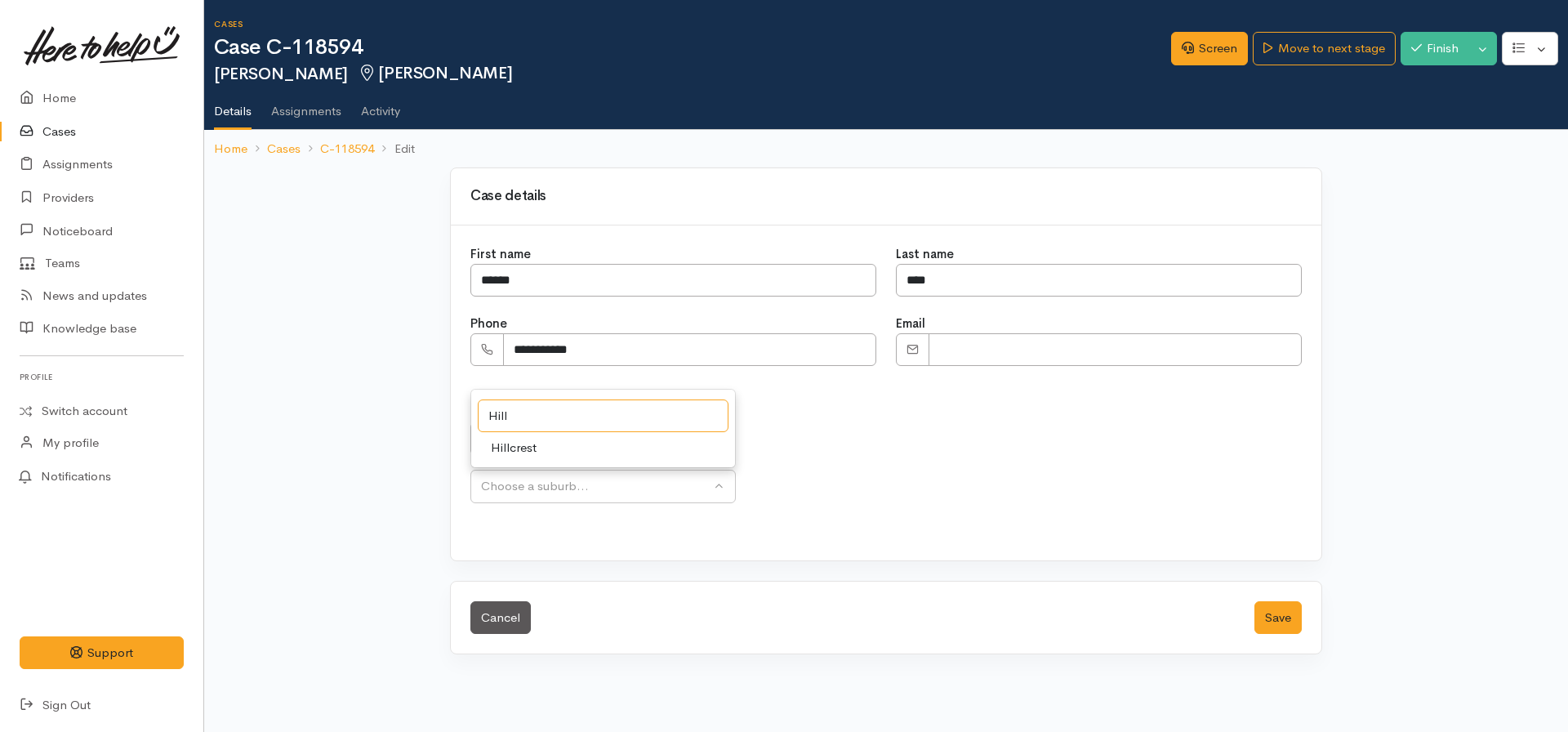
type input "Hill"
click at [526, 444] on span "Hillcrest" at bounding box center [513, 447] width 46 height 19
select select "24"
click at [1255, 601] on button "Save" at bounding box center [1278, 618] width 47 height 33
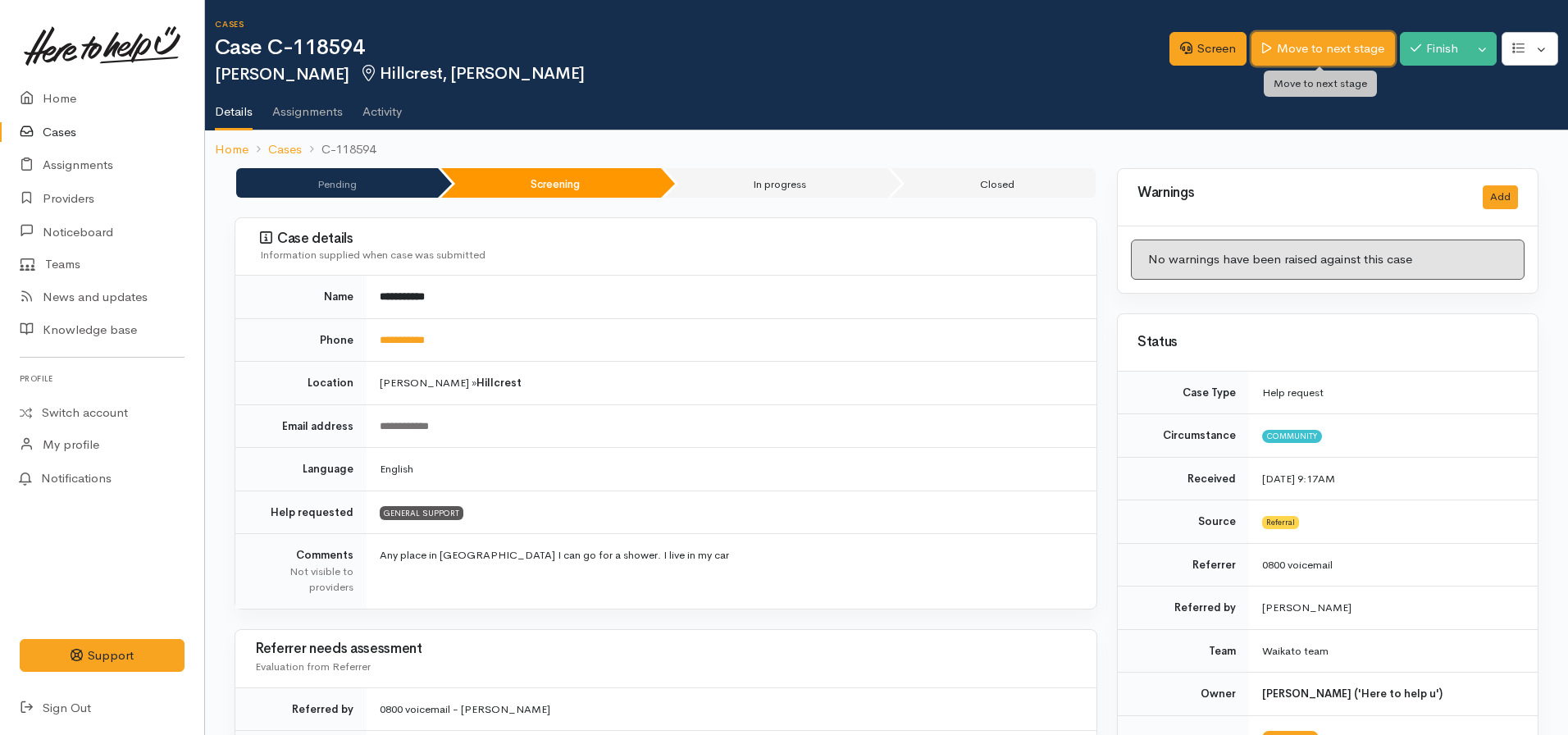
click at [1310, 51] on link "Move to next stage" at bounding box center [1322, 48] width 143 height 34
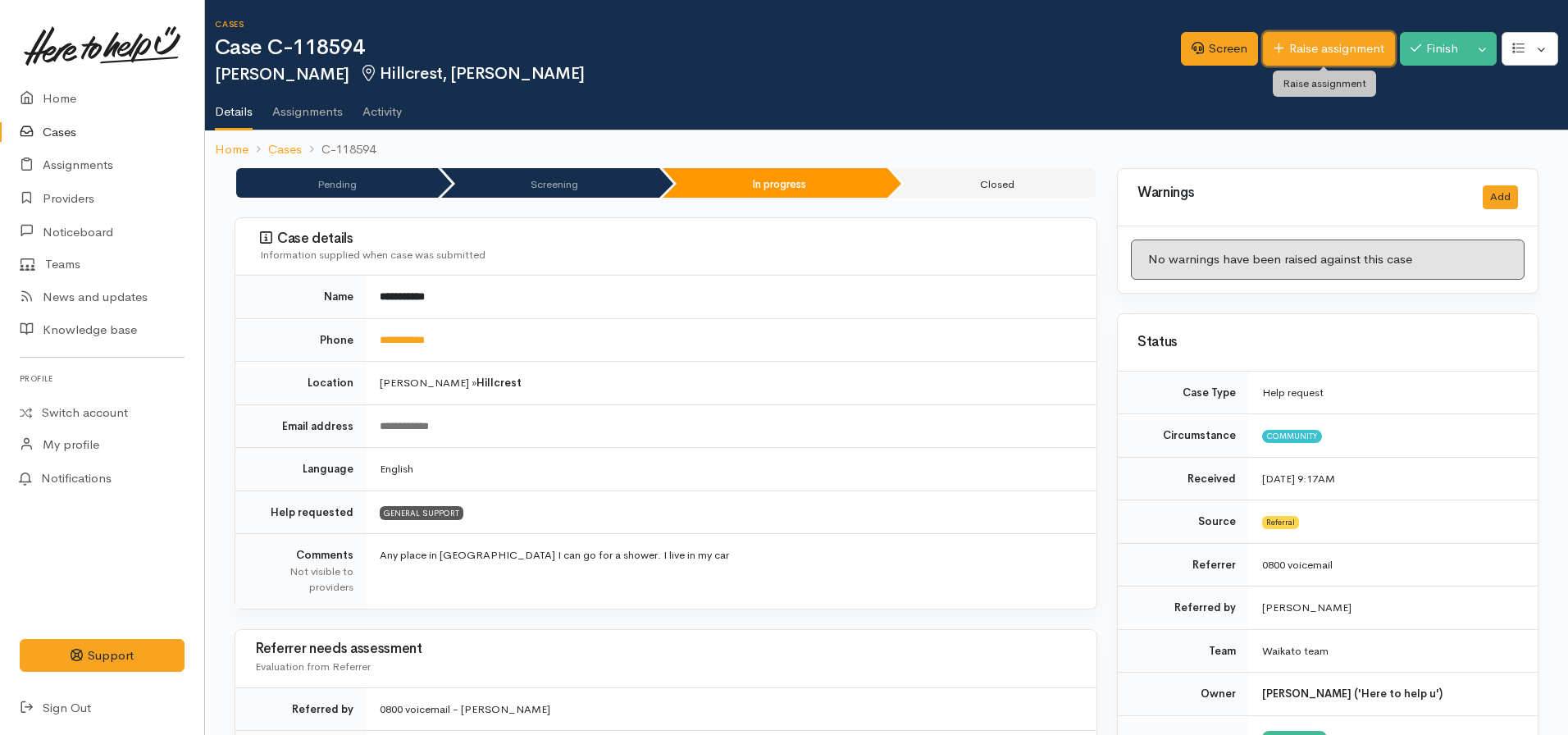
click at [1283, 57] on link "Raise assignment" at bounding box center [1329, 48] width 132 height 34
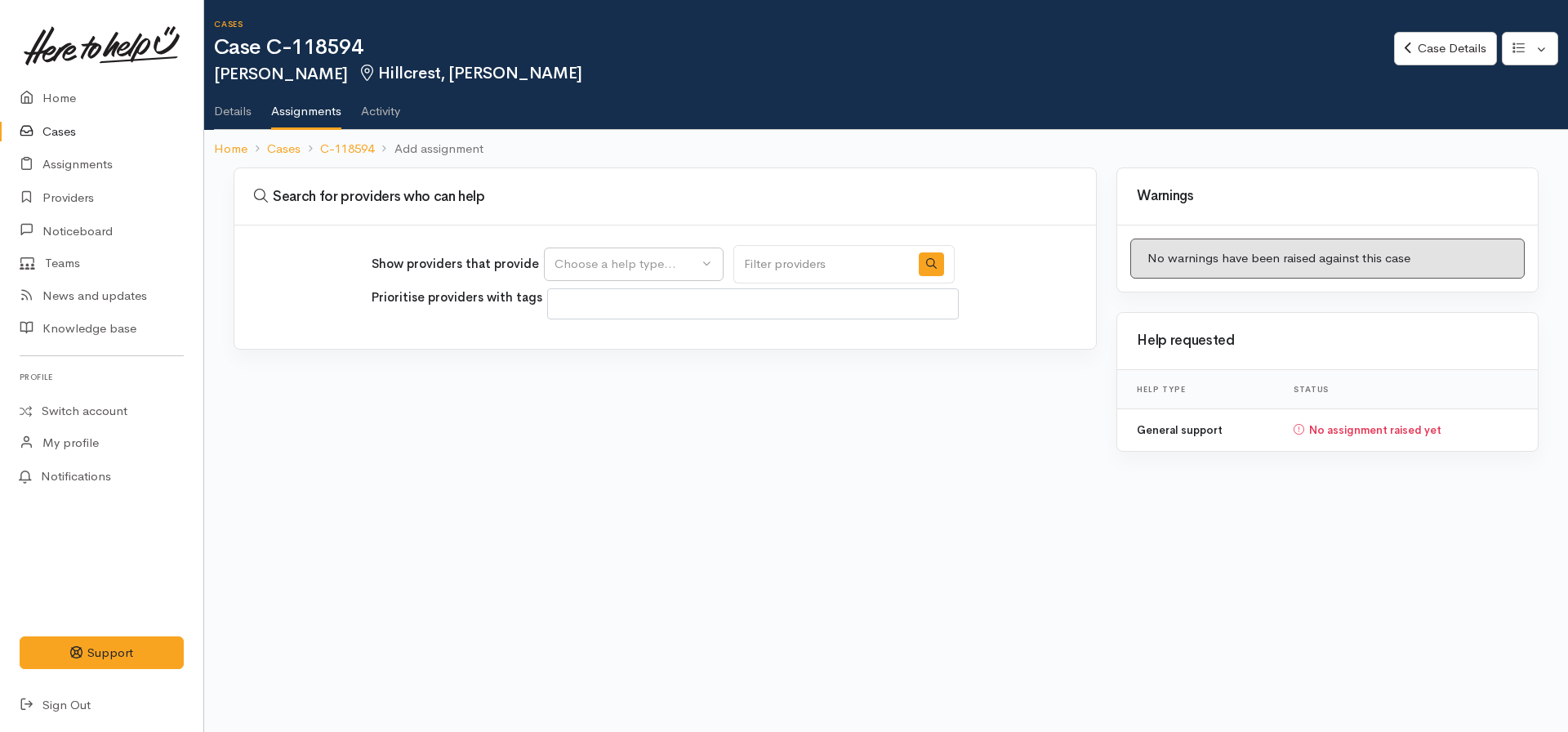
select select
click at [608, 267] on div "Choose a help type..." at bounding box center [626, 263] width 143 height 19
click at [583, 343] on span "General support" at bounding box center [609, 342] width 91 height 19
select select "4"
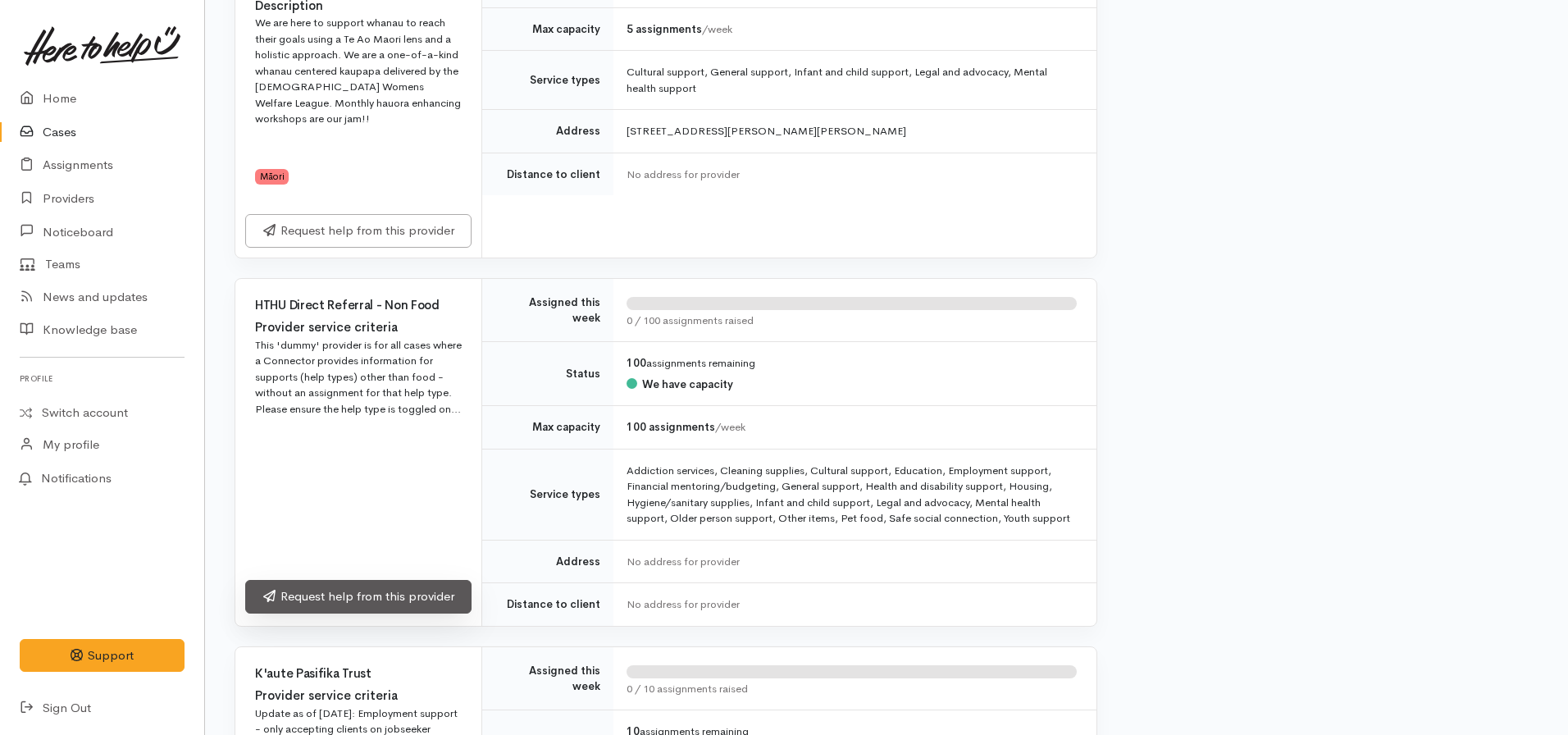
scroll to position [3444, 0]
click at [339, 581] on link "Request help from this provider" at bounding box center [357, 598] width 226 height 34
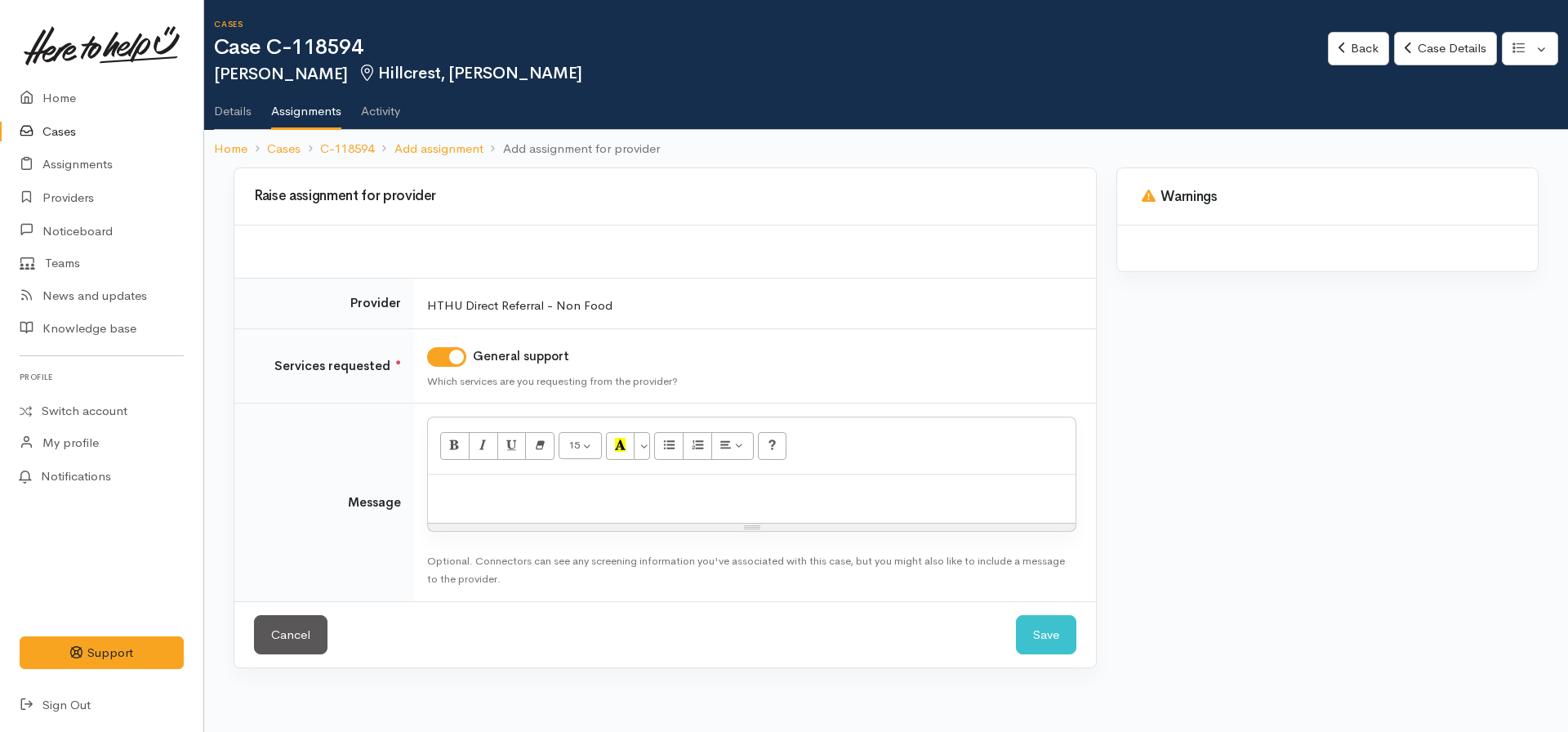
click at [485, 500] on p at bounding box center [752, 491] width 631 height 19
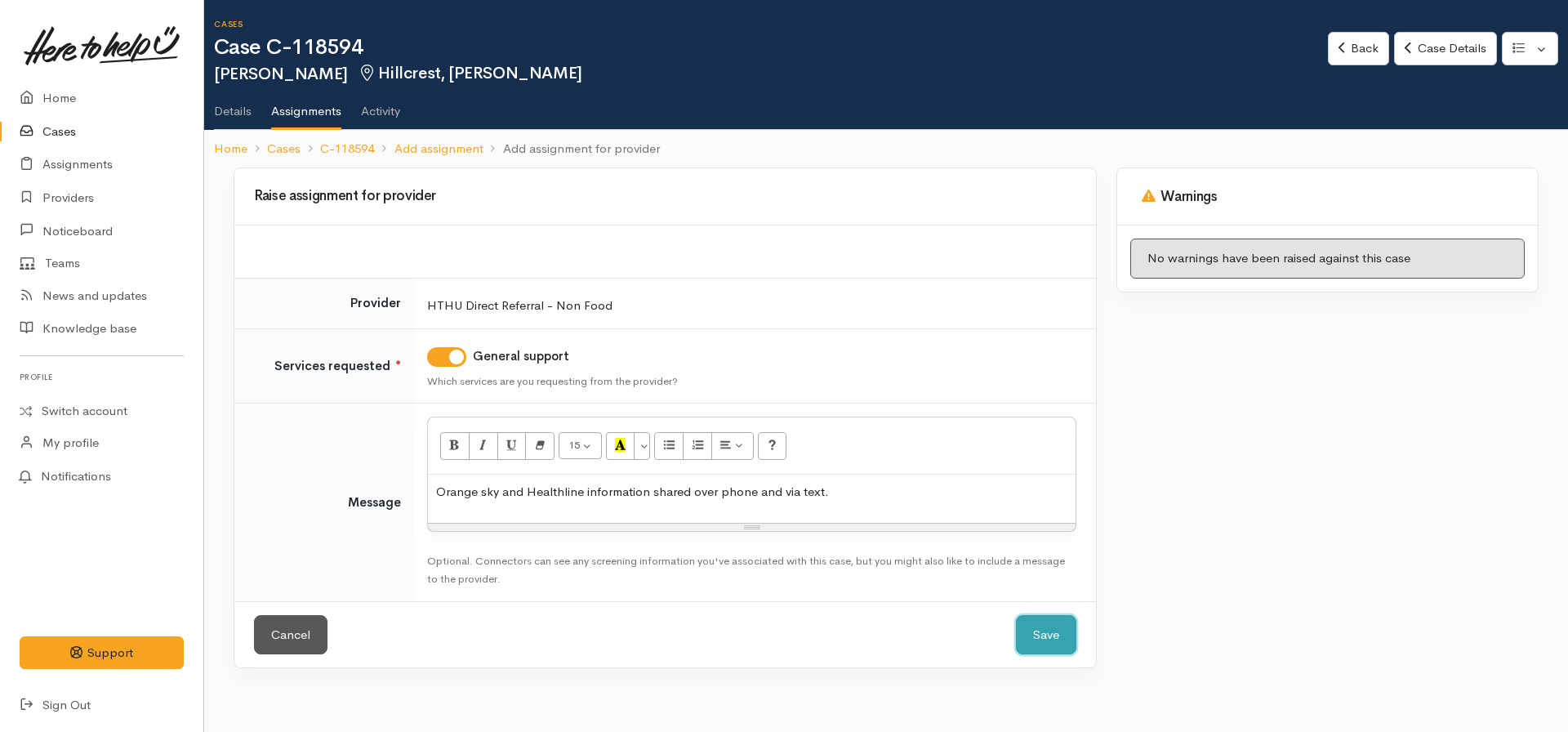
click at [1057, 641] on button "Save" at bounding box center [1046, 635] width 61 height 40
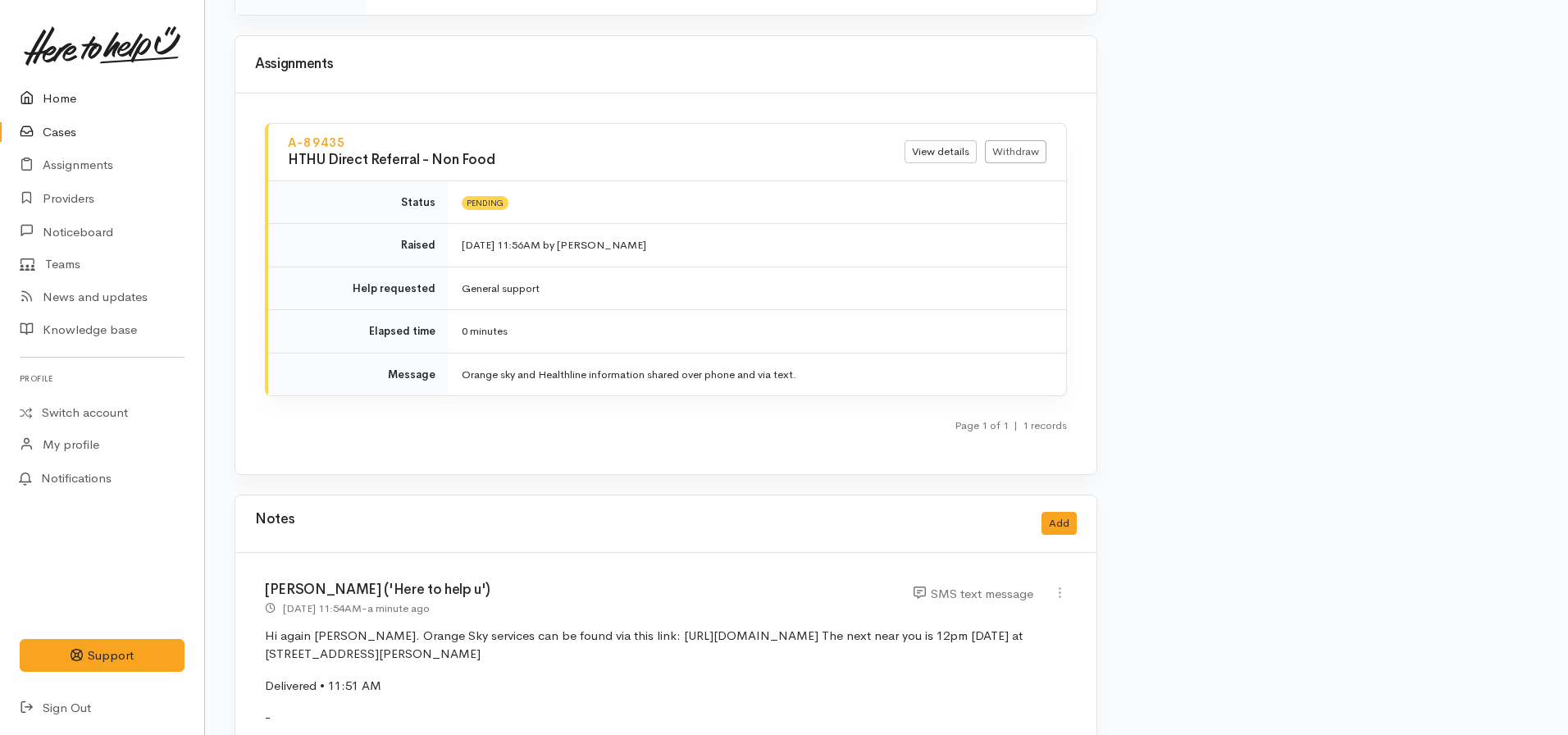
scroll to position [1394, 0]
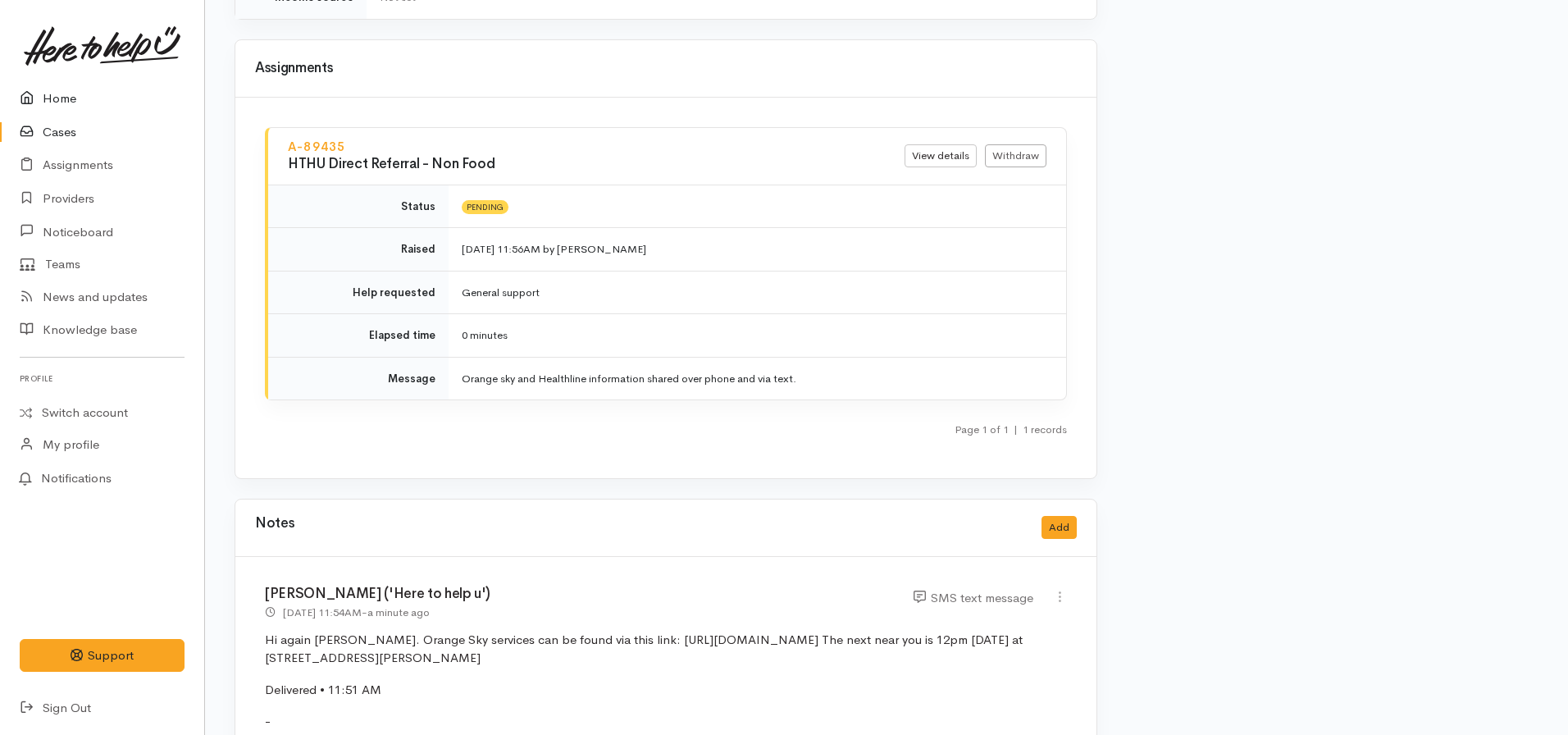
click at [85, 108] on link "Home" at bounding box center [102, 99] width 204 height 34
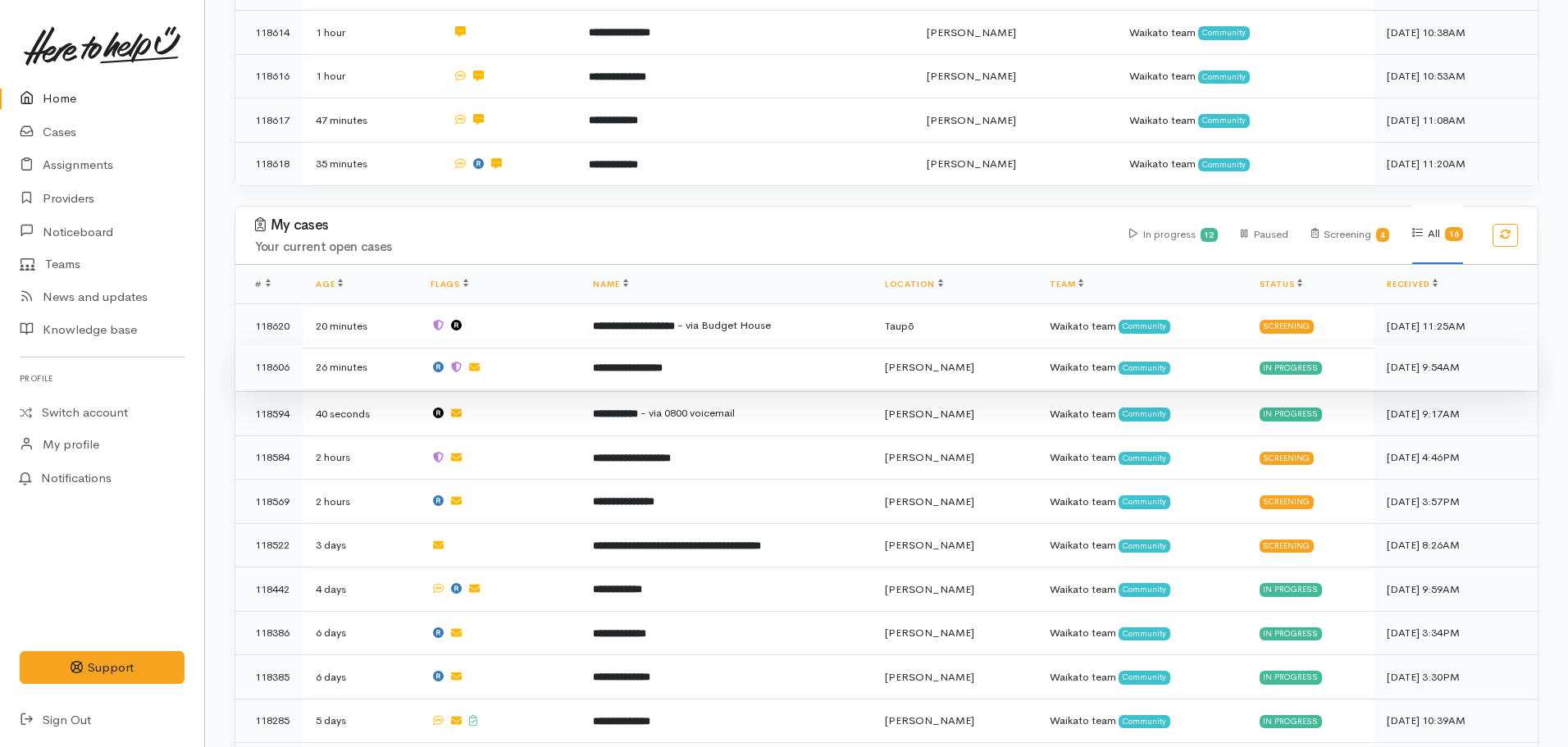
scroll to position [984, 0]
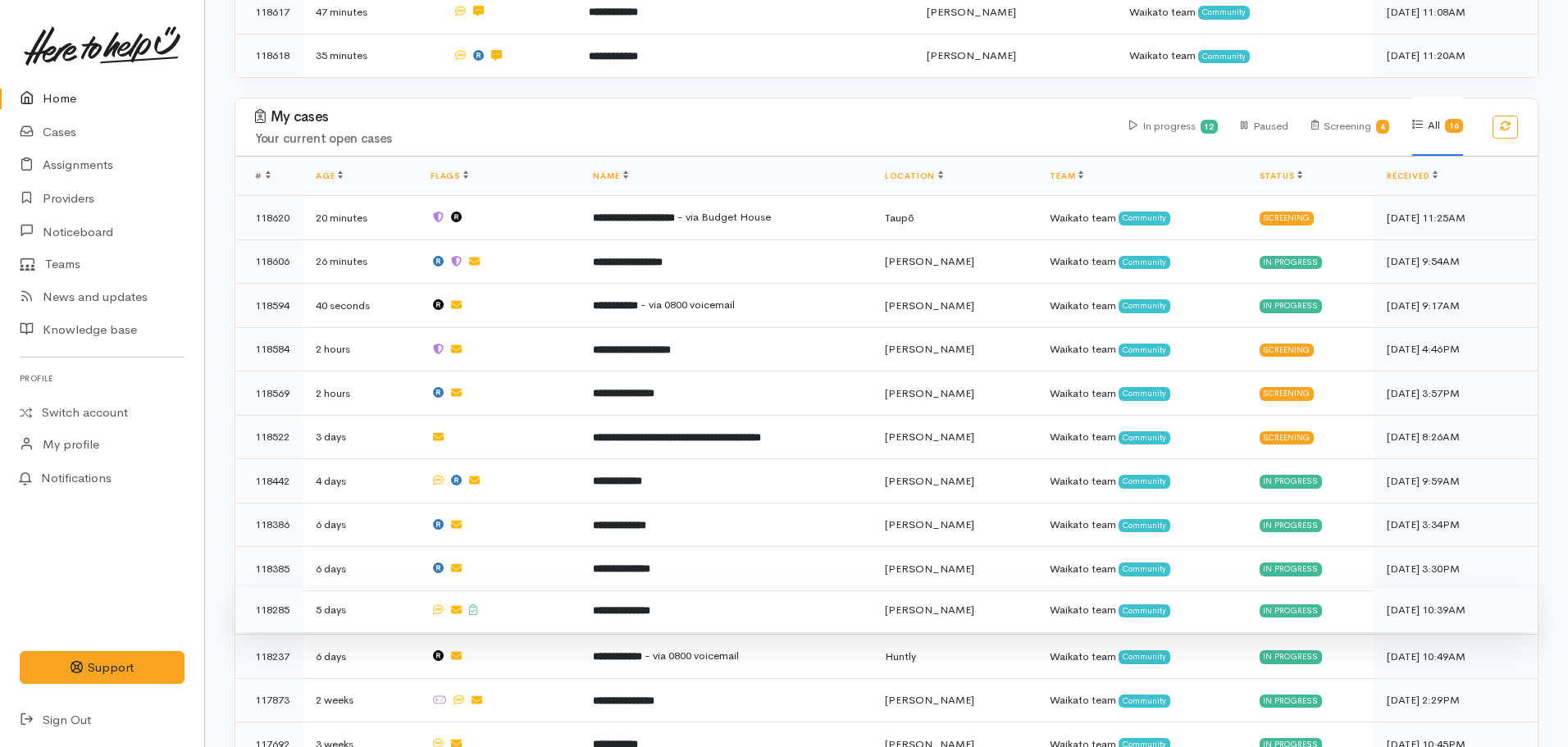
click at [622, 605] on b "**********" at bounding box center [622, 610] width 57 height 11
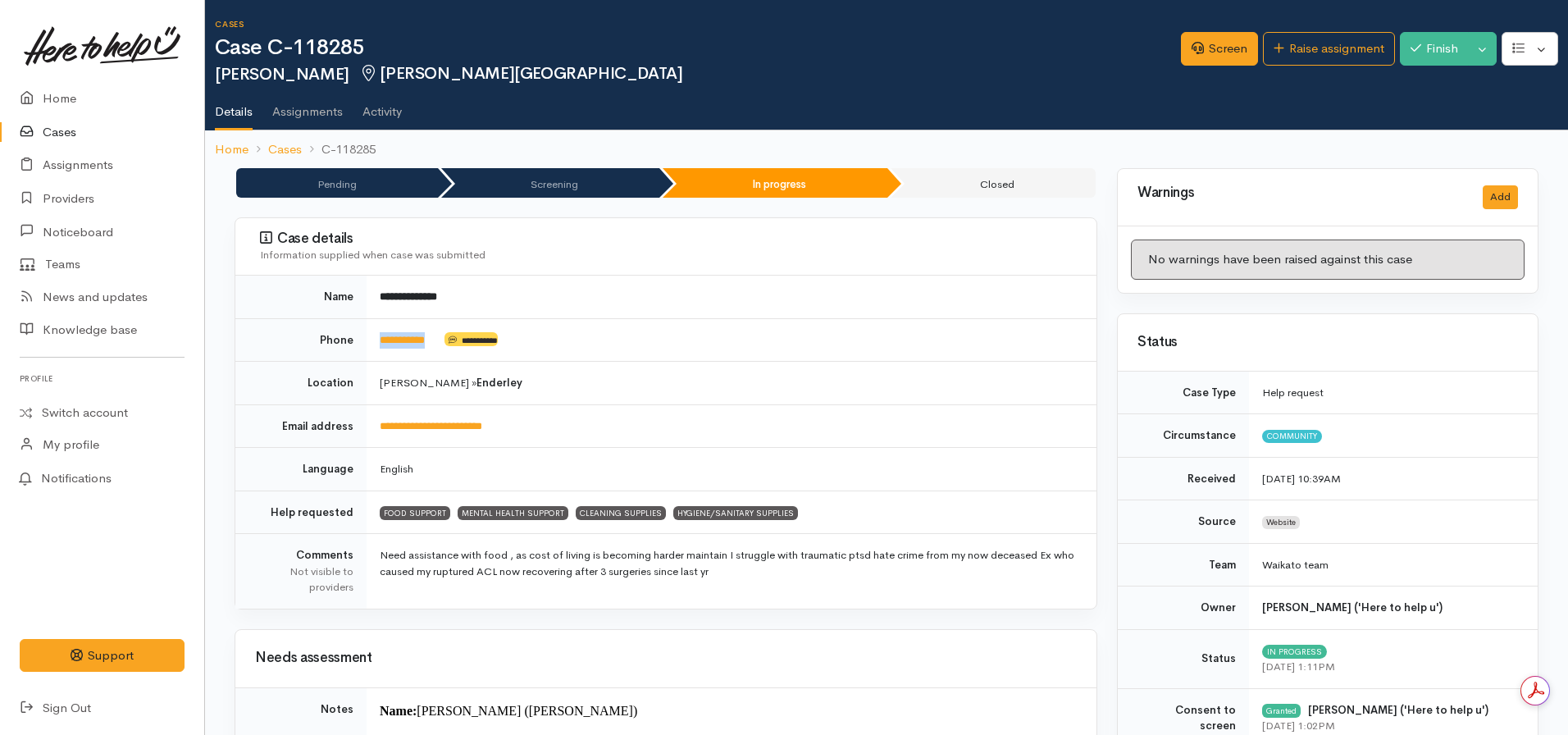
drag, startPoint x: 447, startPoint y: 332, endPoint x: 371, endPoint y: 342, distance: 76.7
click at [371, 342] on td "**********" at bounding box center [731, 339] width 730 height 43
copy td "**********"
click at [808, 332] on td "**********" at bounding box center [731, 339] width 730 height 43
click at [406, 345] on link "**********" at bounding box center [403, 339] width 45 height 11
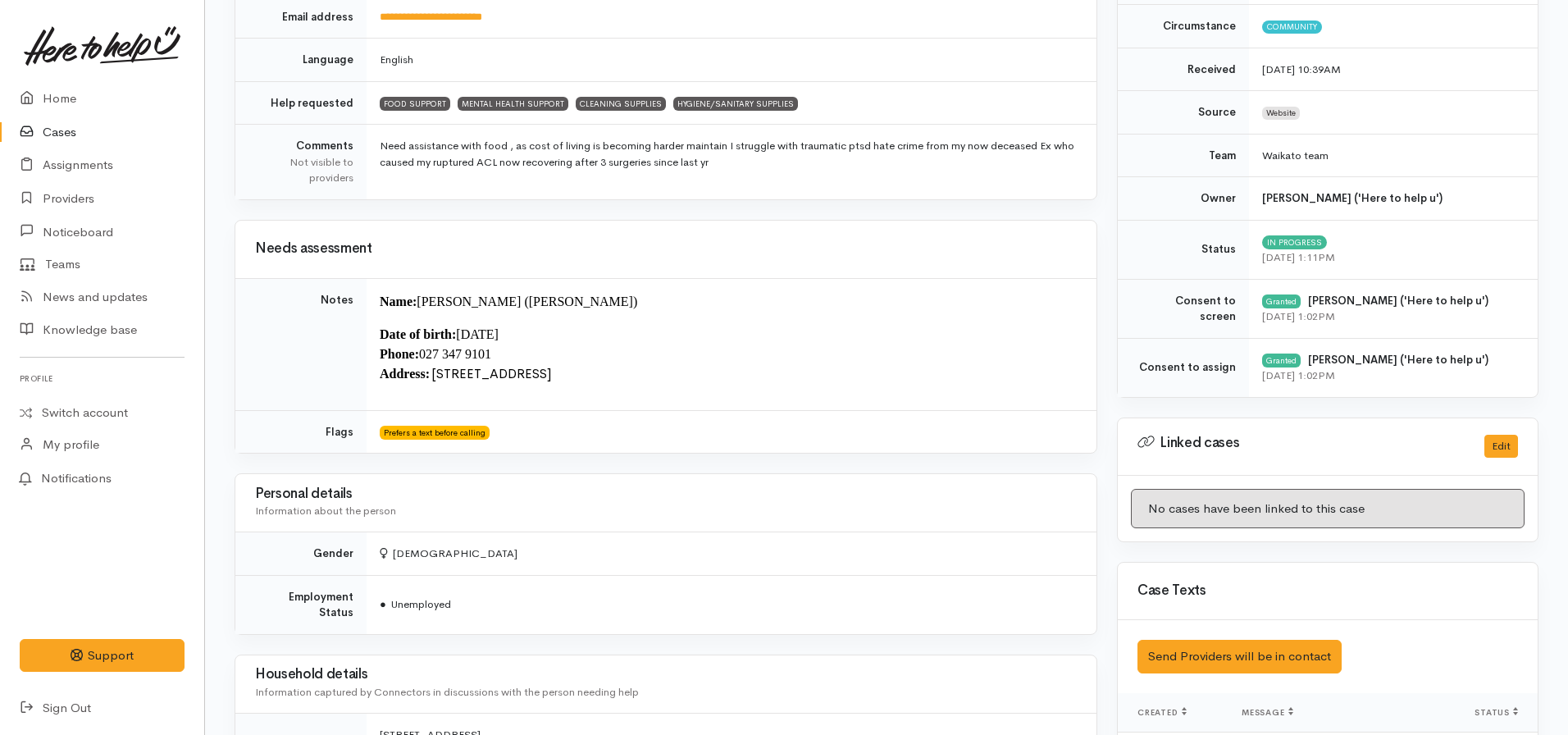
scroll to position [82, 0]
